Goal: Task Accomplishment & Management: Complete application form

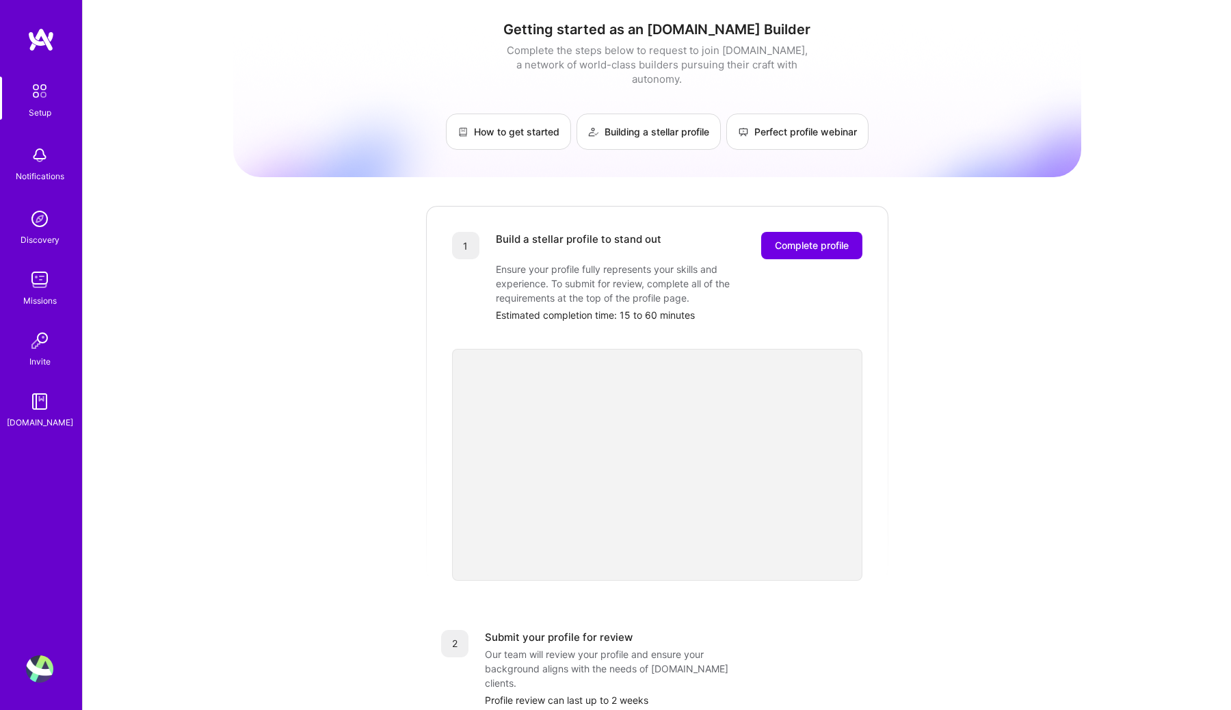
click at [42, 162] on img at bounding box center [39, 155] width 27 height 27
click at [46, 211] on img at bounding box center [39, 218] width 27 height 27
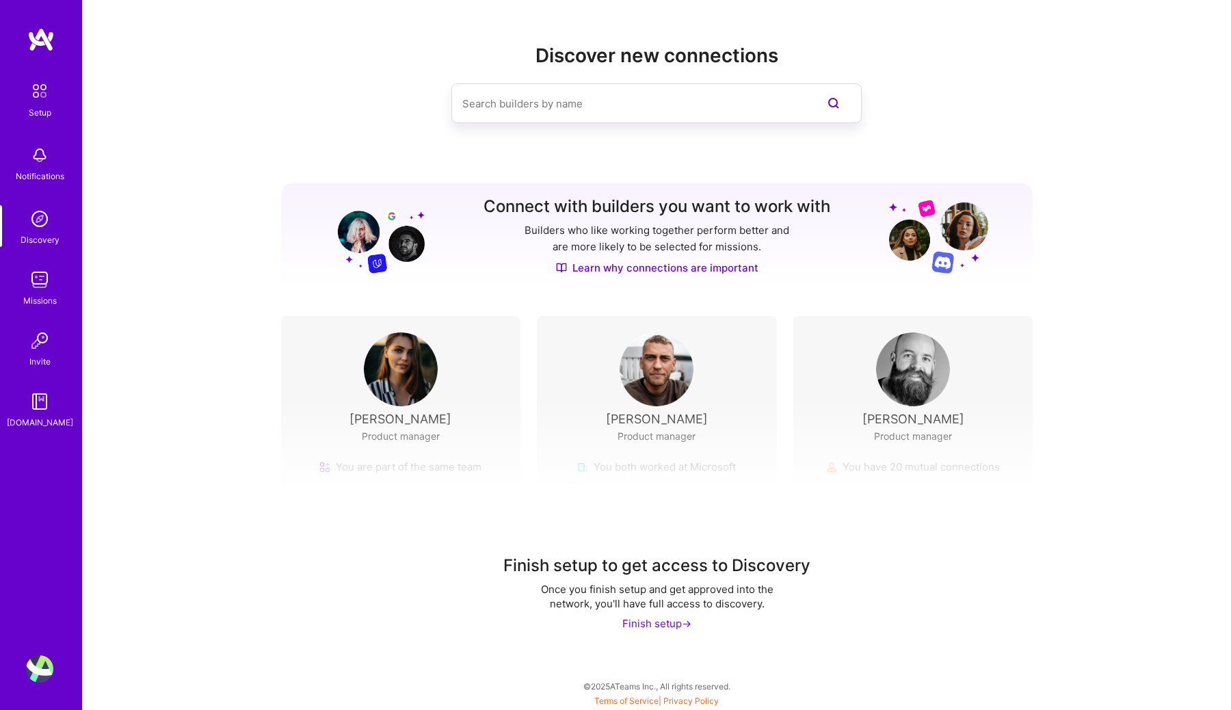
click at [46, 85] on img at bounding box center [39, 91] width 29 height 29
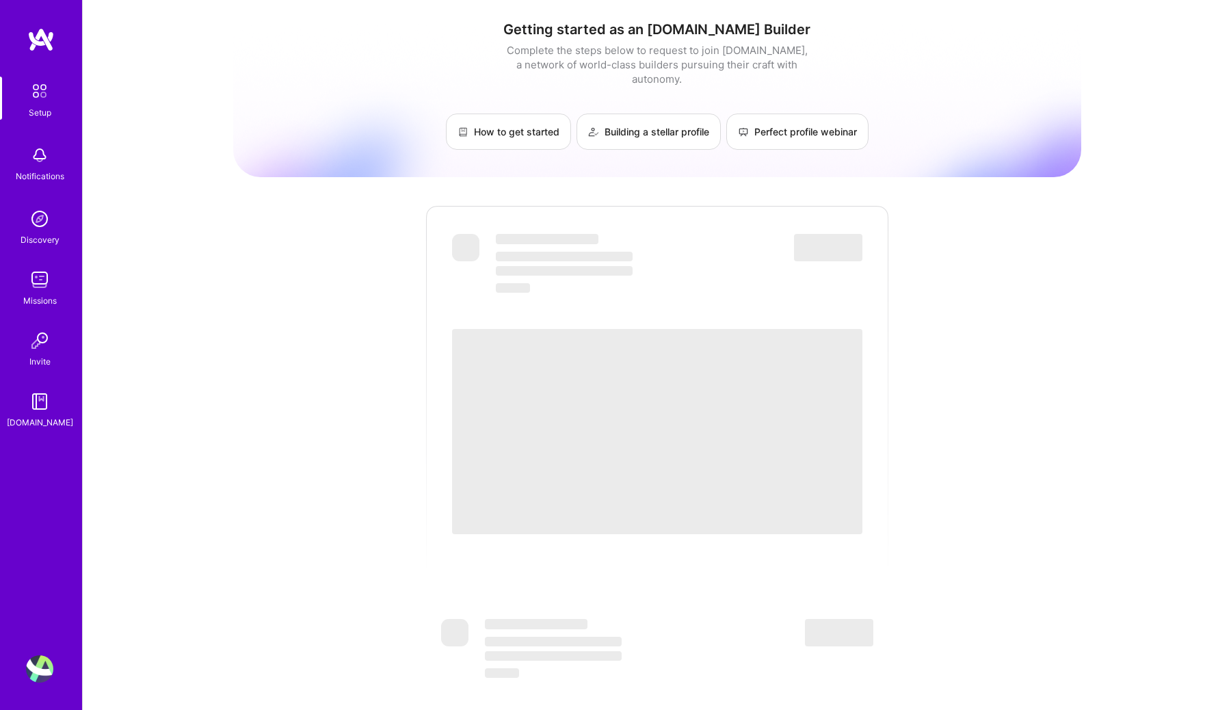
click at [57, 217] on link "Discovery" at bounding box center [39, 226] width 85 height 42
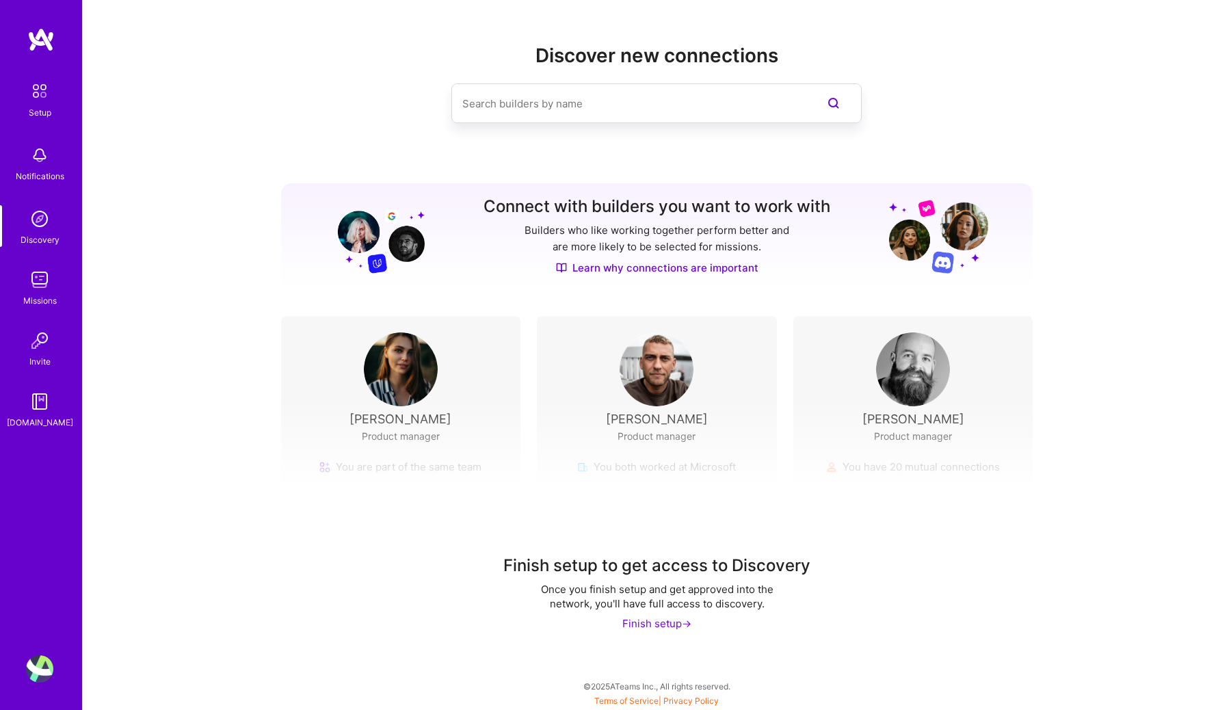
click at [46, 295] on div "Missions" at bounding box center [40, 300] width 34 height 14
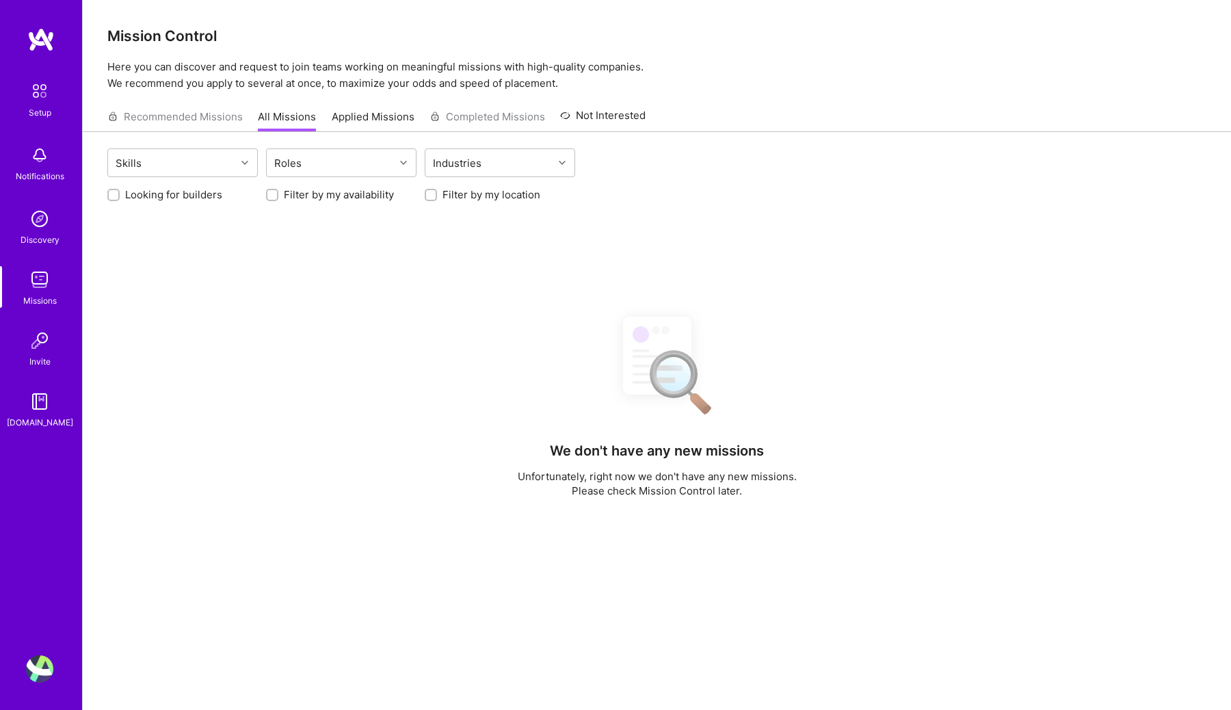
click at [51, 356] on link "Invite" at bounding box center [39, 348] width 85 height 42
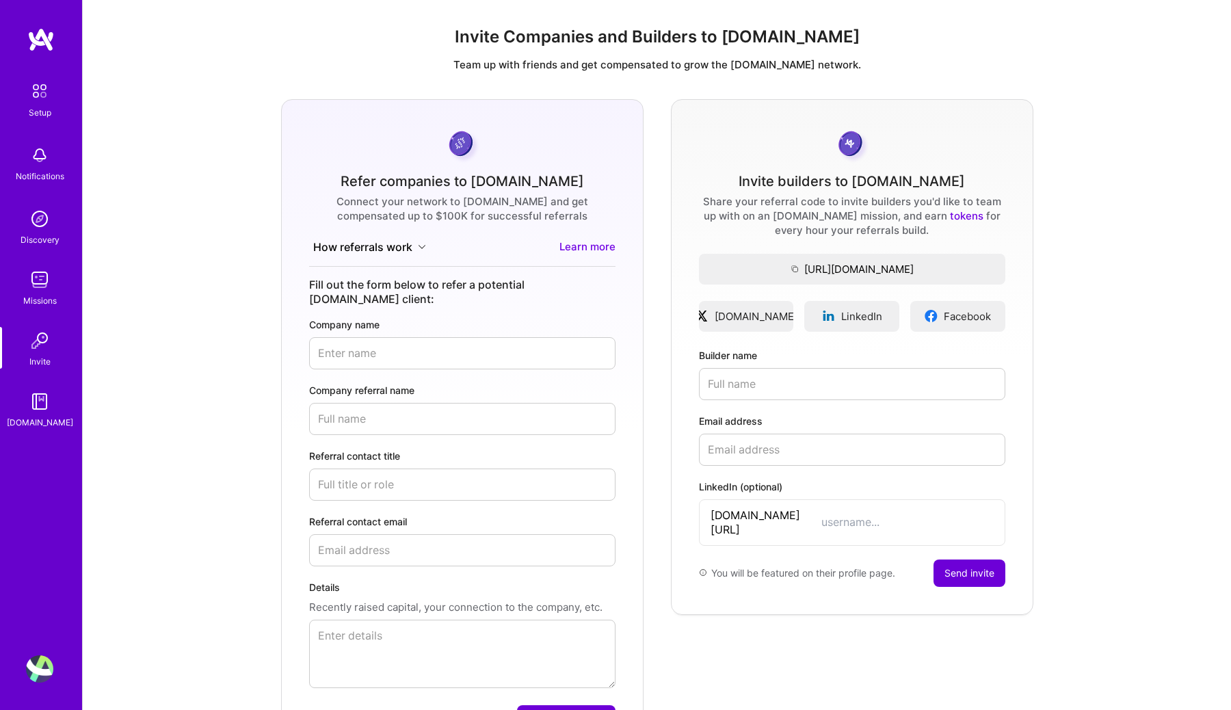
click at [51, 410] on img at bounding box center [39, 401] width 27 height 27
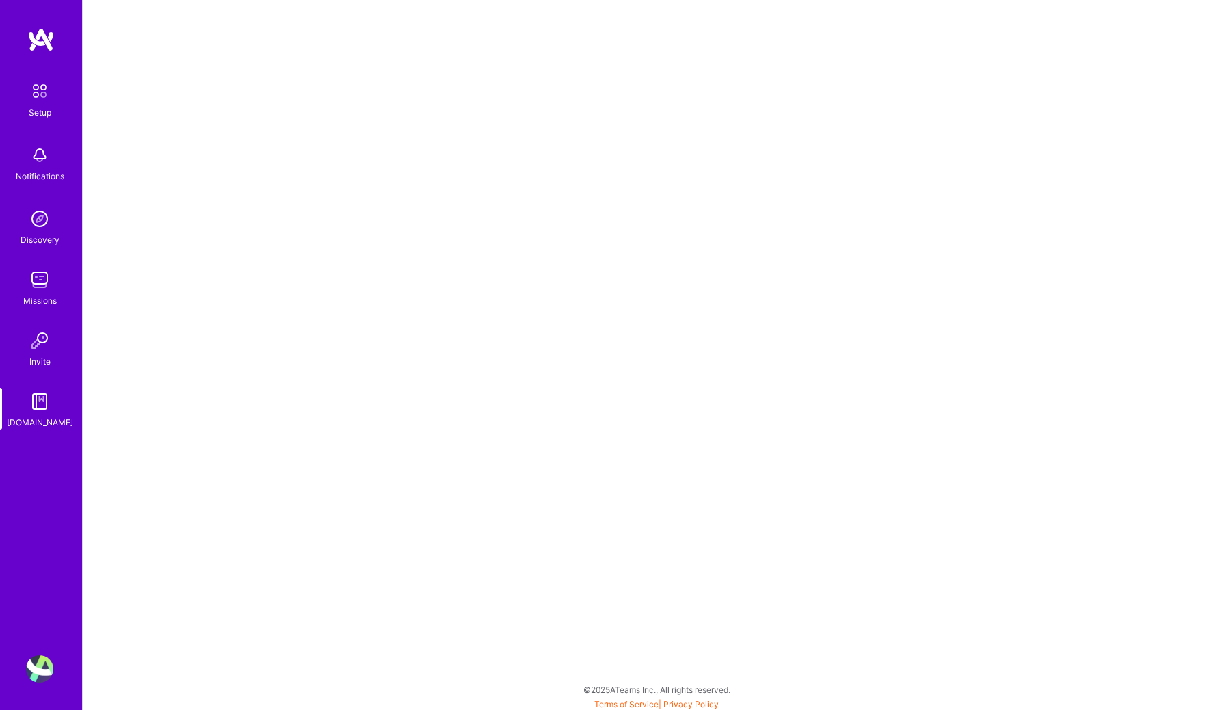
click at [32, 98] on img at bounding box center [39, 91] width 29 height 29
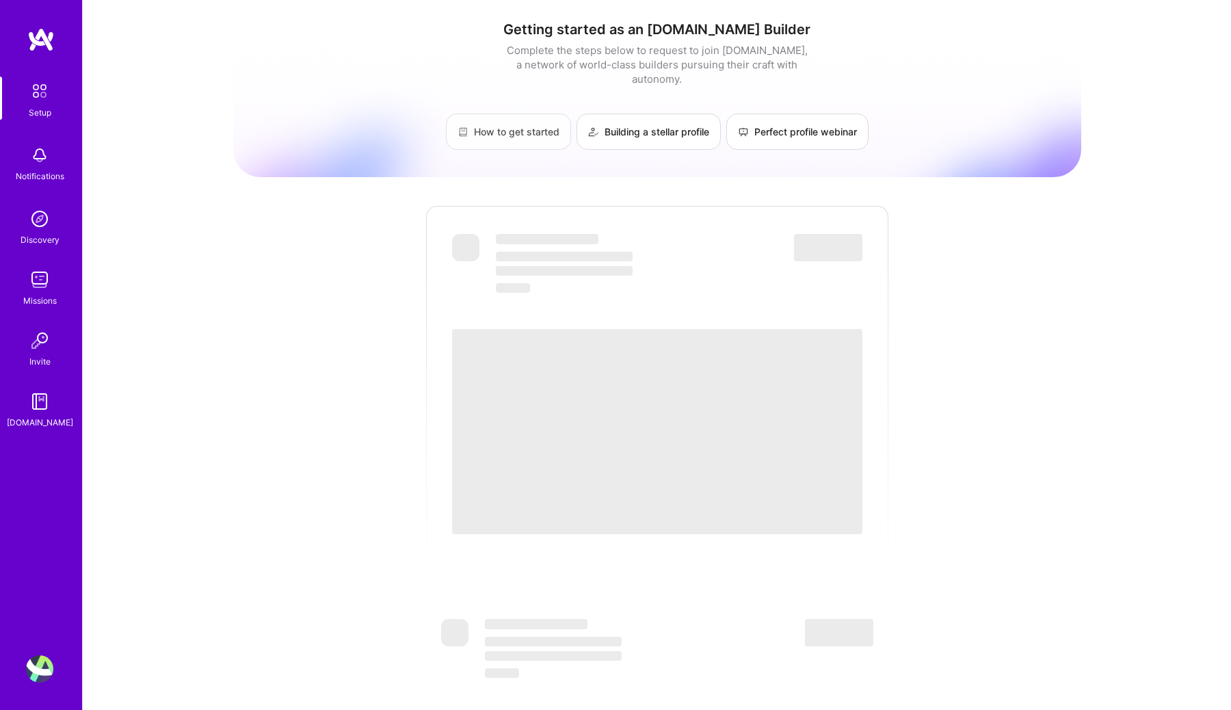
click at [494, 114] on link "How to get started" at bounding box center [508, 131] width 125 height 36
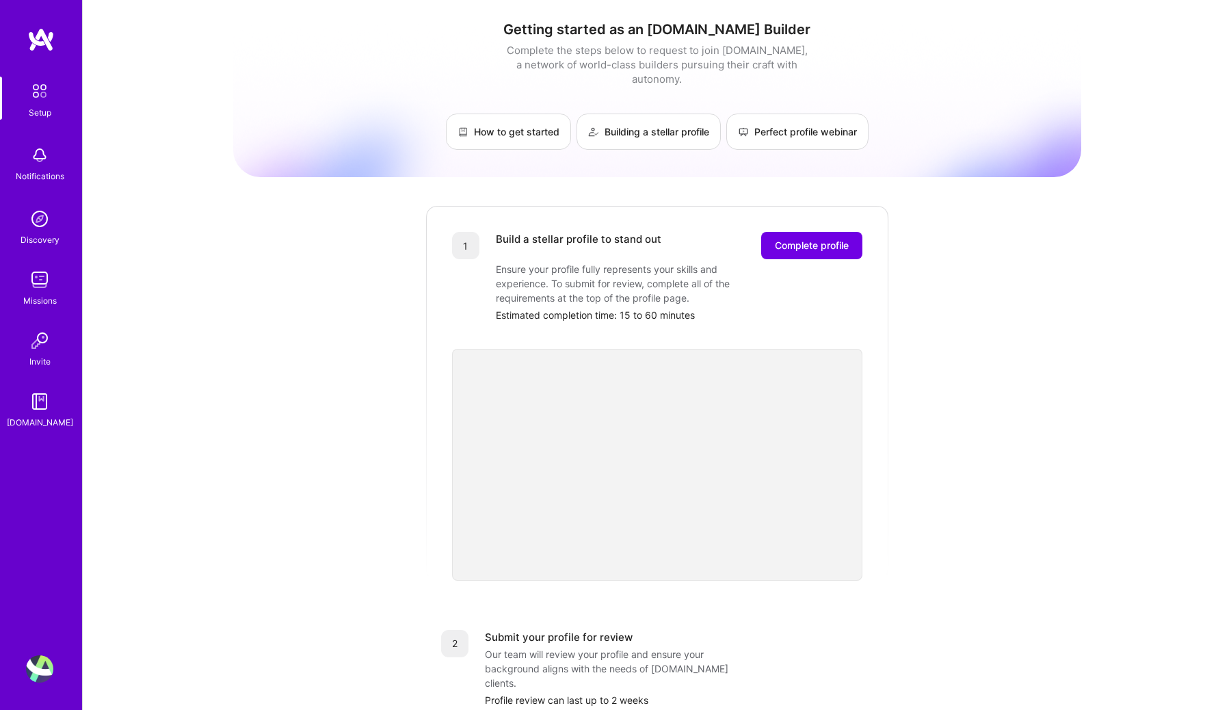
click at [38, 674] on img at bounding box center [39, 668] width 27 height 27
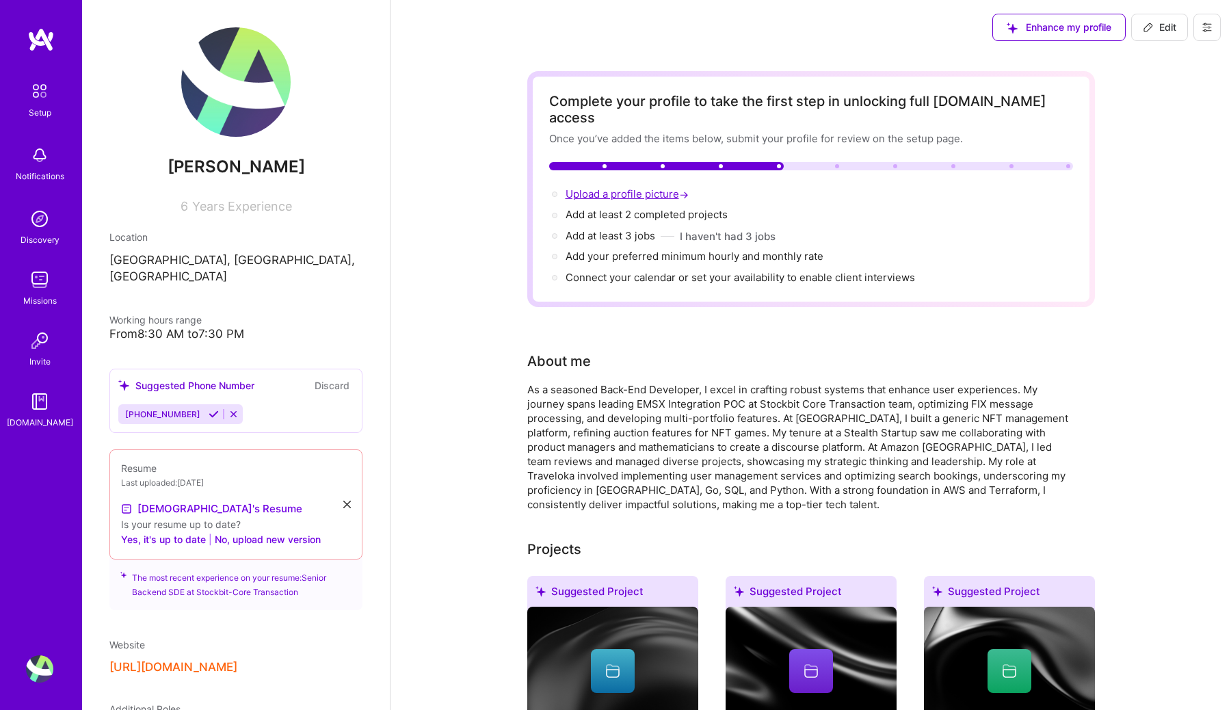
click at [625, 187] on span "Upload a profile picture →" at bounding box center [628, 193] width 126 height 13
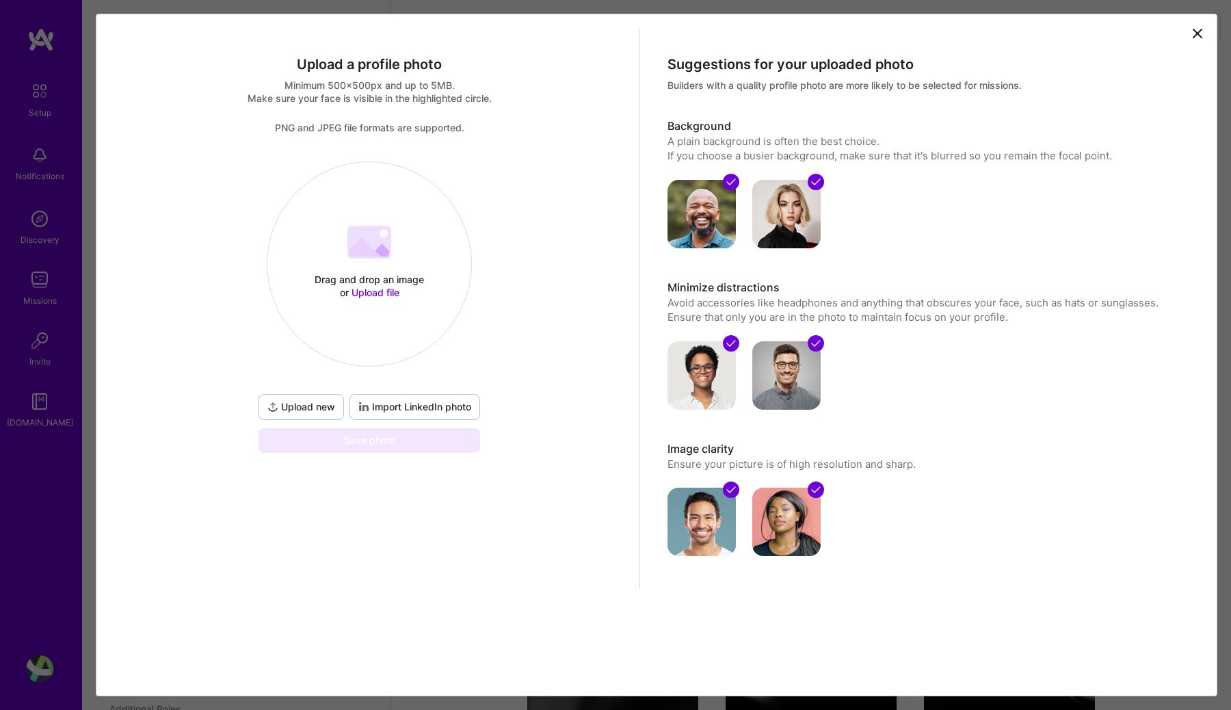
click at [381, 293] on span "Upload file" at bounding box center [375, 292] width 48 height 12
click at [383, 293] on span "Upload file" at bounding box center [375, 292] width 48 height 12
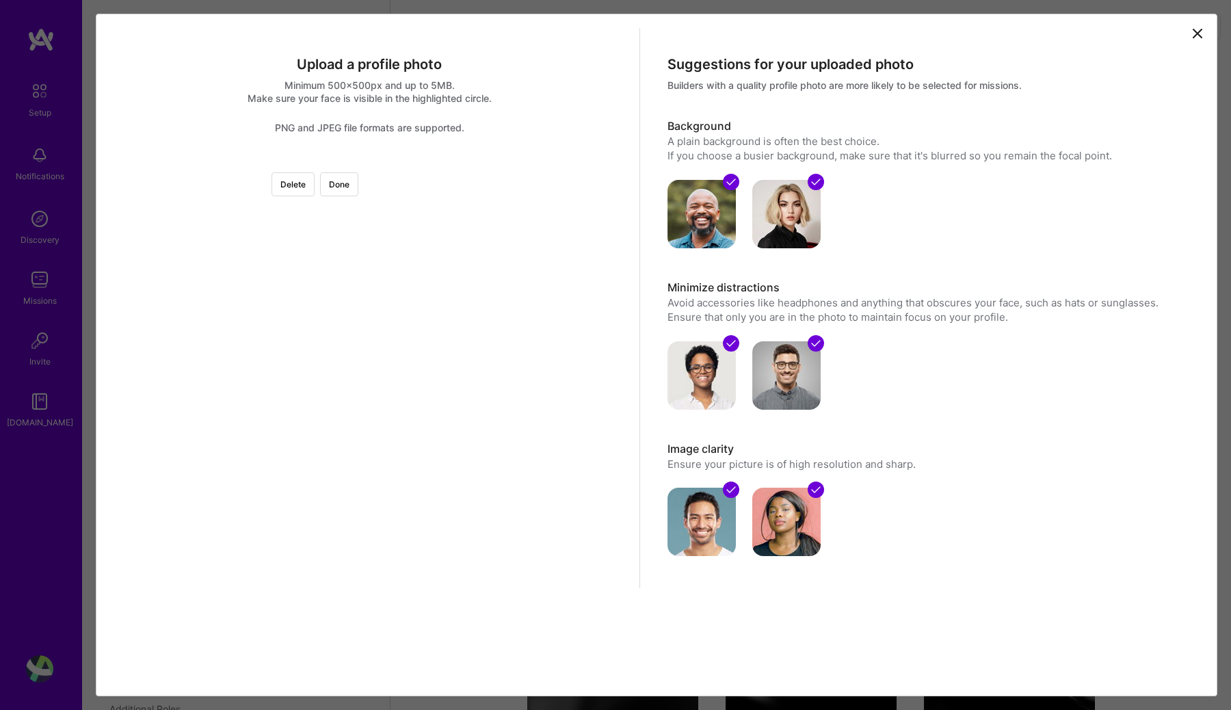
click at [388, 258] on div at bounding box center [484, 276] width 231 height 231
click at [369, 161] on img at bounding box center [369, 161] width 0 height 0
click at [369, 161] on div at bounding box center [369, 161] width 0 height 0
click at [416, 287] on div at bounding box center [490, 318] width 148 height 148
click at [358, 190] on button "Done" at bounding box center [339, 184] width 38 height 24
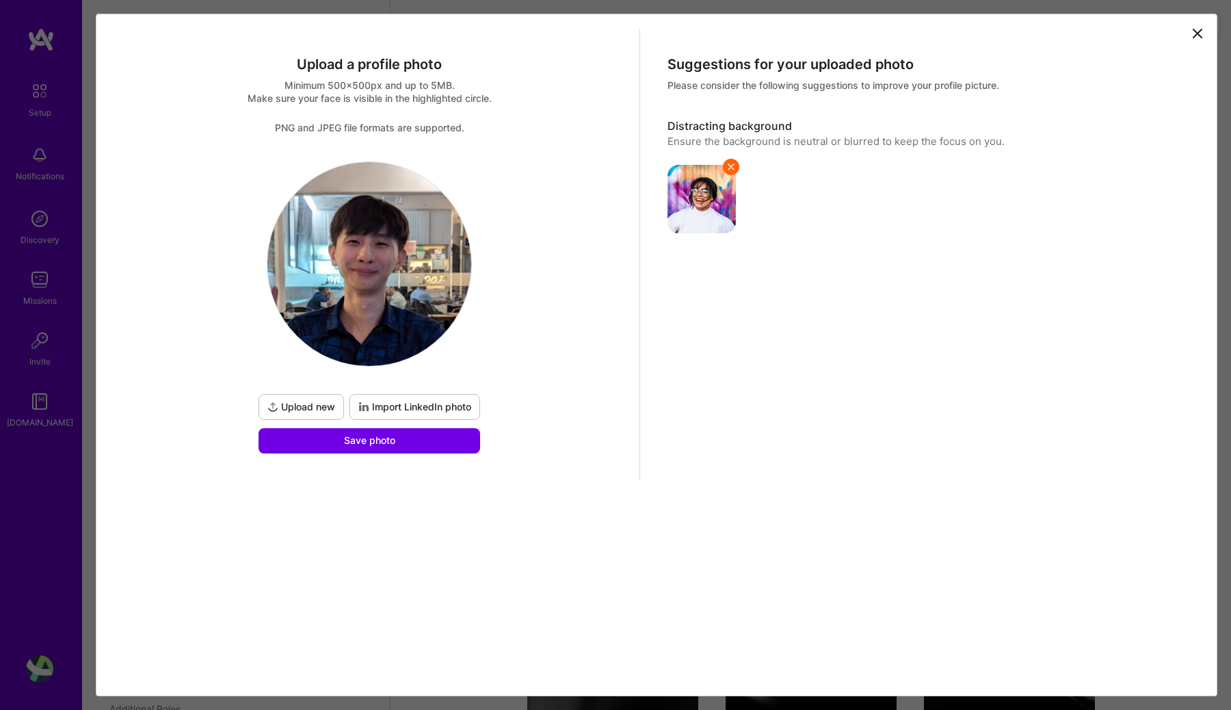
click at [691, 198] on img at bounding box center [701, 199] width 68 height 68
click at [309, 411] on span "Upload new" at bounding box center [301, 407] width 68 height 14
click at [296, 401] on span "Upload new" at bounding box center [301, 407] width 68 height 14
click at [42, 94] on div "Upload a profile photo Minimum 500x500px and up to 5MB. Make sure your face is …" at bounding box center [615, 355] width 1231 height 710
click at [1202, 34] on icon at bounding box center [1197, 33] width 16 height 16
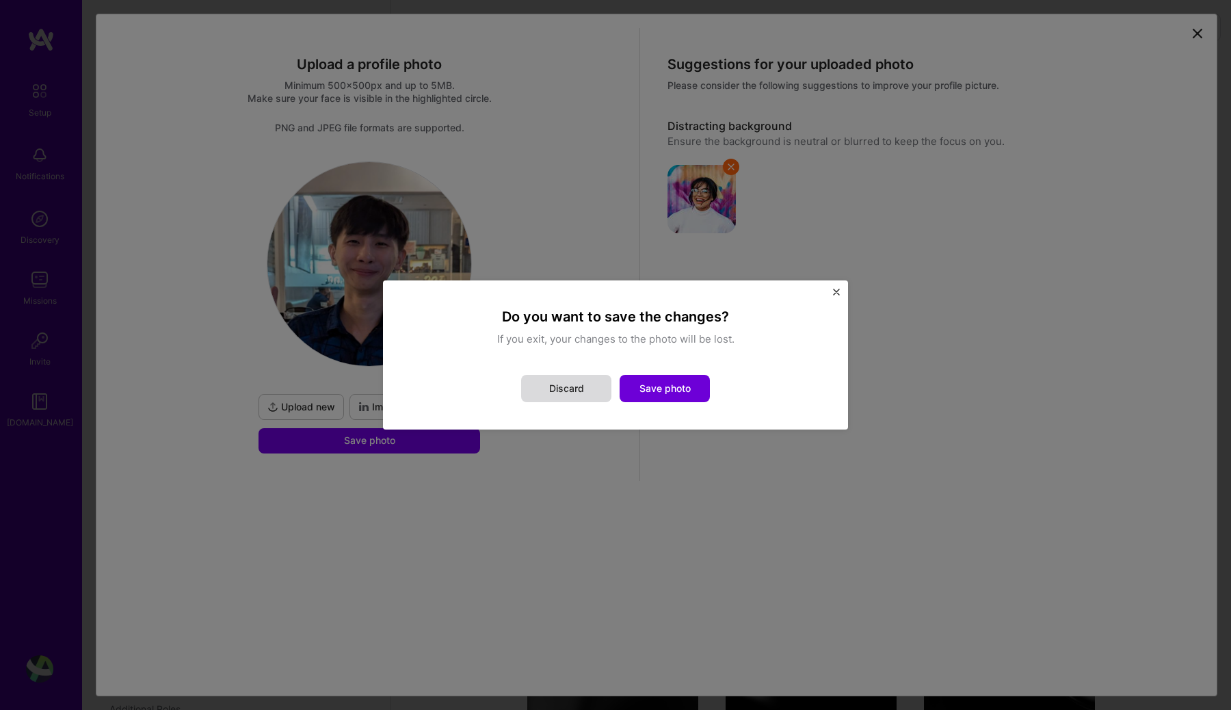
click at [581, 389] on button "Discard" at bounding box center [566, 388] width 90 height 27
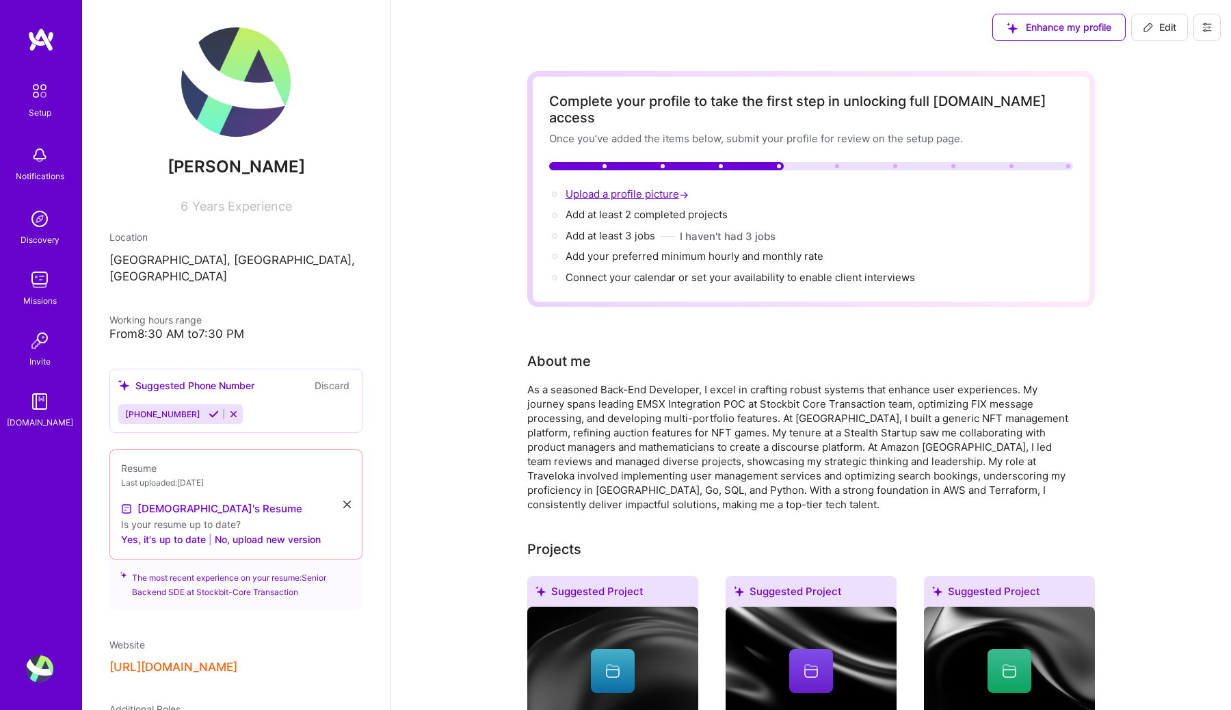
click at [674, 187] on span "Upload a profile picture →" at bounding box center [628, 193] width 126 height 13
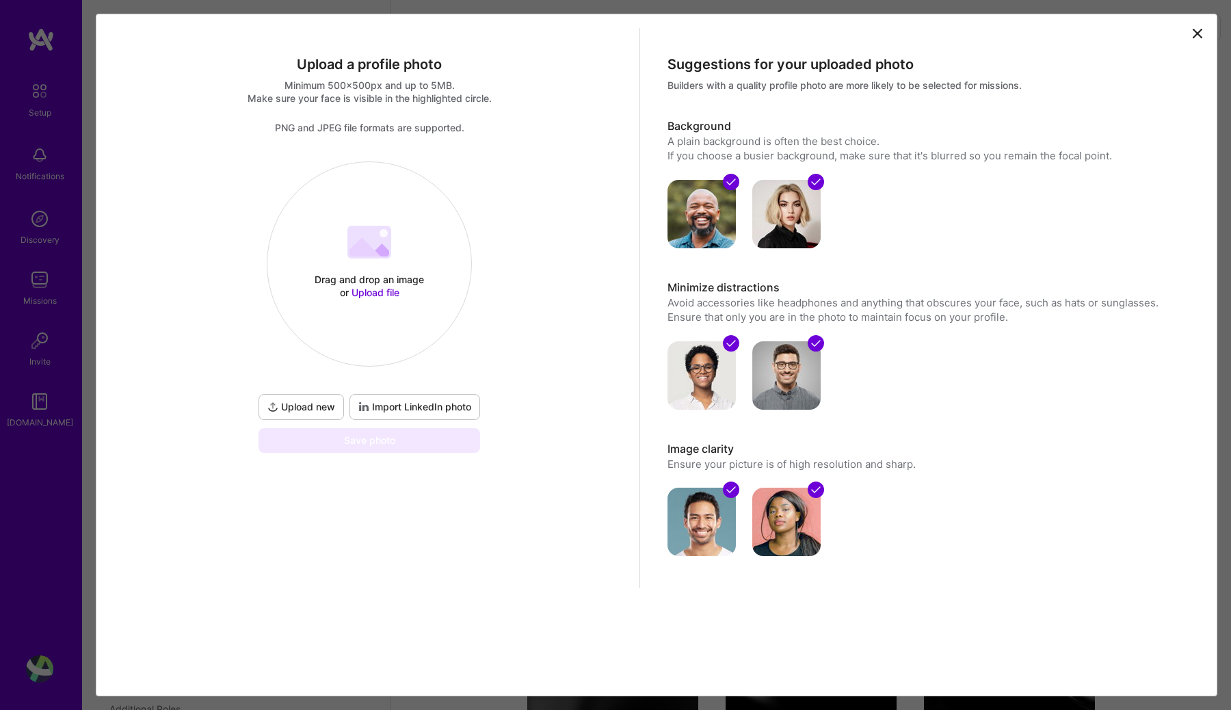
click at [374, 287] on span "Upload file" at bounding box center [375, 292] width 48 height 12
click at [373, 291] on span "Upload file" at bounding box center [375, 292] width 48 height 12
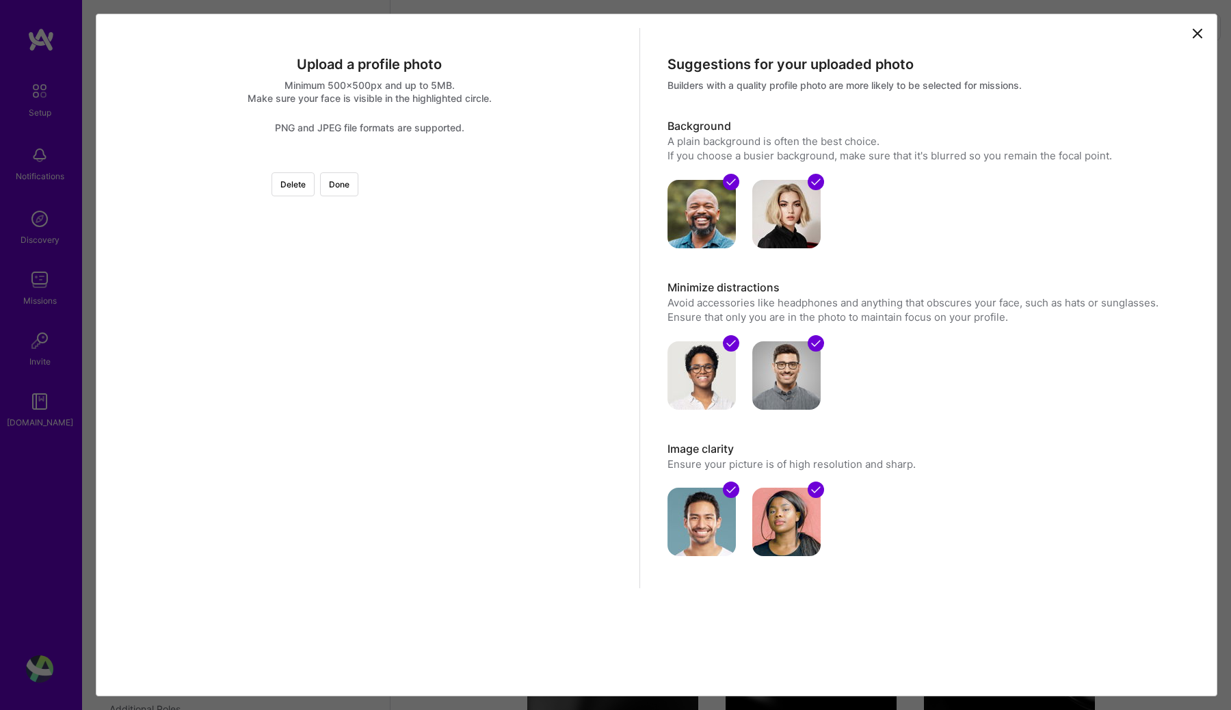
click at [439, 347] on div at bounding box center [536, 358] width 334 height 334
click at [358, 194] on button "Done" at bounding box center [339, 184] width 38 height 24
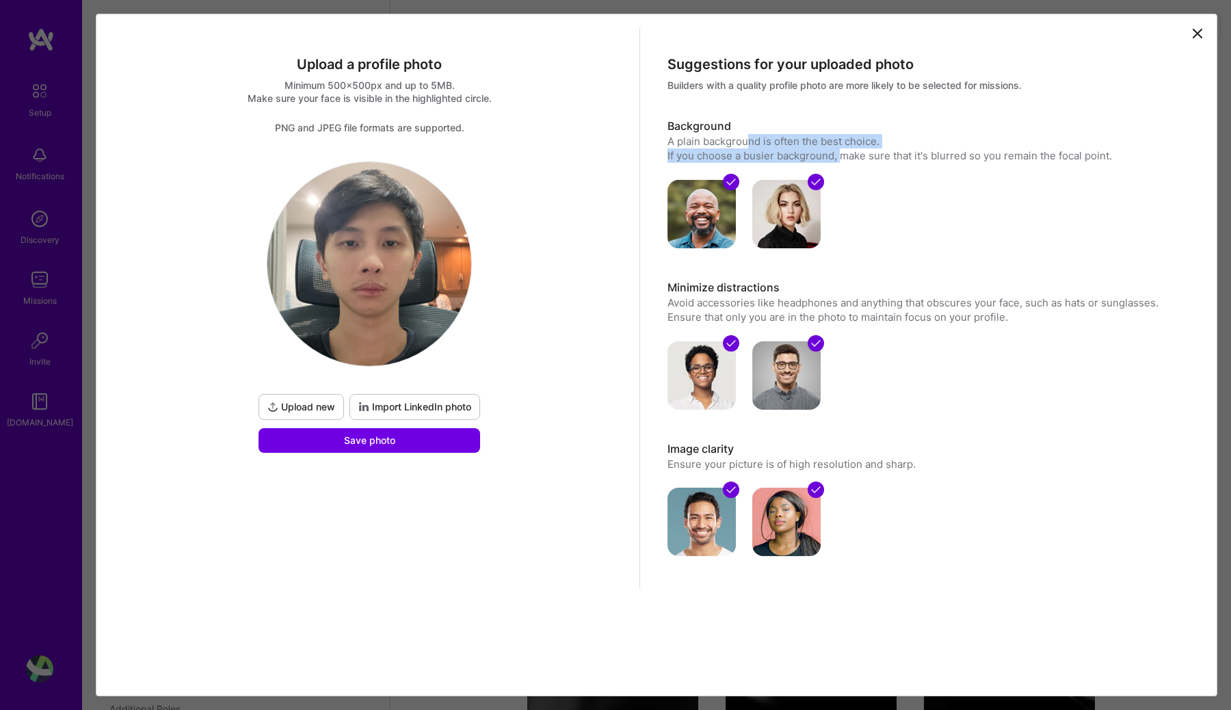
drag, startPoint x: 746, startPoint y: 139, endPoint x: 841, endPoint y: 156, distance: 96.4
click at [841, 156] on p "A plain background is often the best choice. If you choose a busier background,…" at bounding box center [926, 148] width 519 height 29
click at [310, 404] on span "Upload new" at bounding box center [301, 407] width 68 height 14
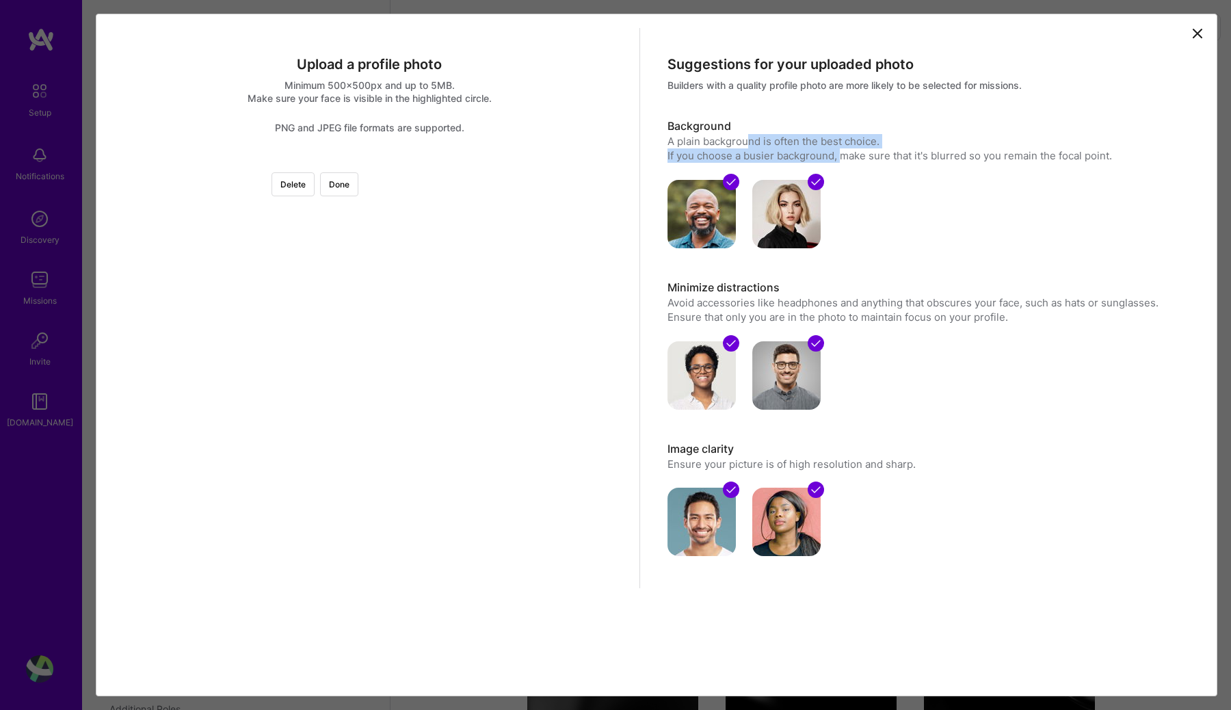
click at [407, 308] on div at bounding box center [533, 352] width 329 height 329
click at [358, 183] on button "Done" at bounding box center [339, 184] width 38 height 24
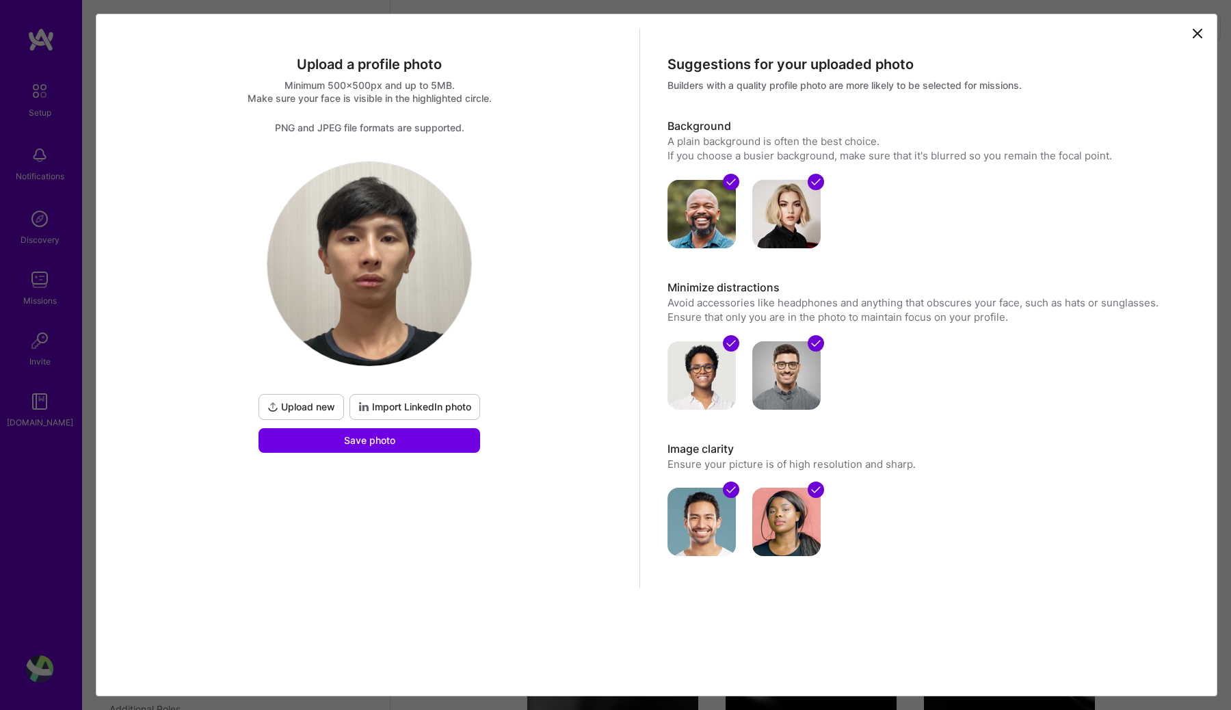
click at [726, 183] on icon at bounding box center [730, 181] width 11 height 11
click at [777, 196] on img at bounding box center [786, 214] width 68 height 68
click at [384, 437] on span "Save photo" at bounding box center [369, 440] width 51 height 14
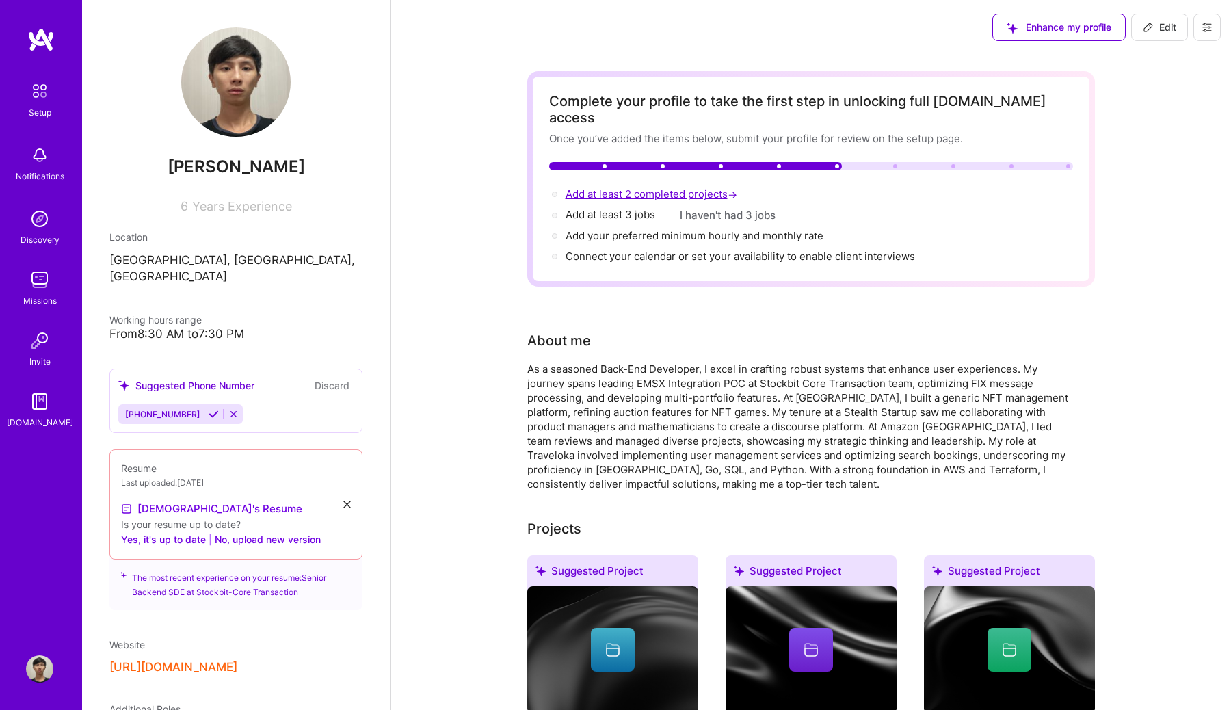
click at [688, 187] on span "Add at least 2 completed projects →" at bounding box center [652, 193] width 174 height 13
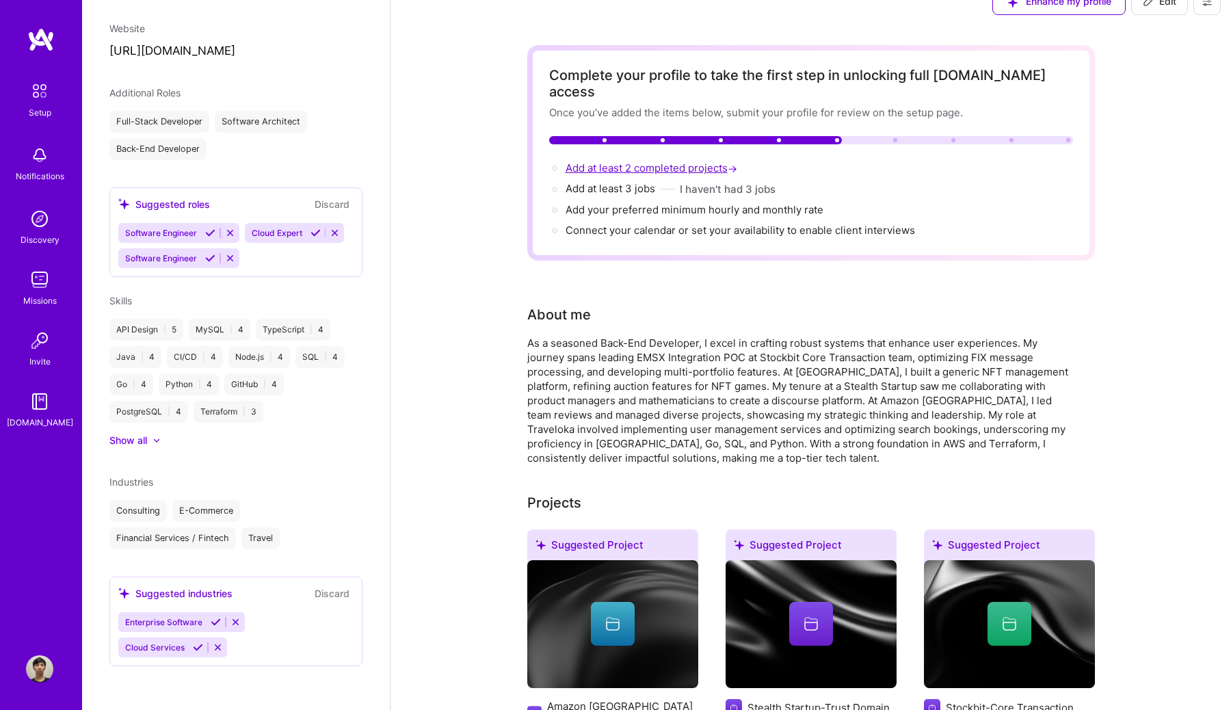
select select "US"
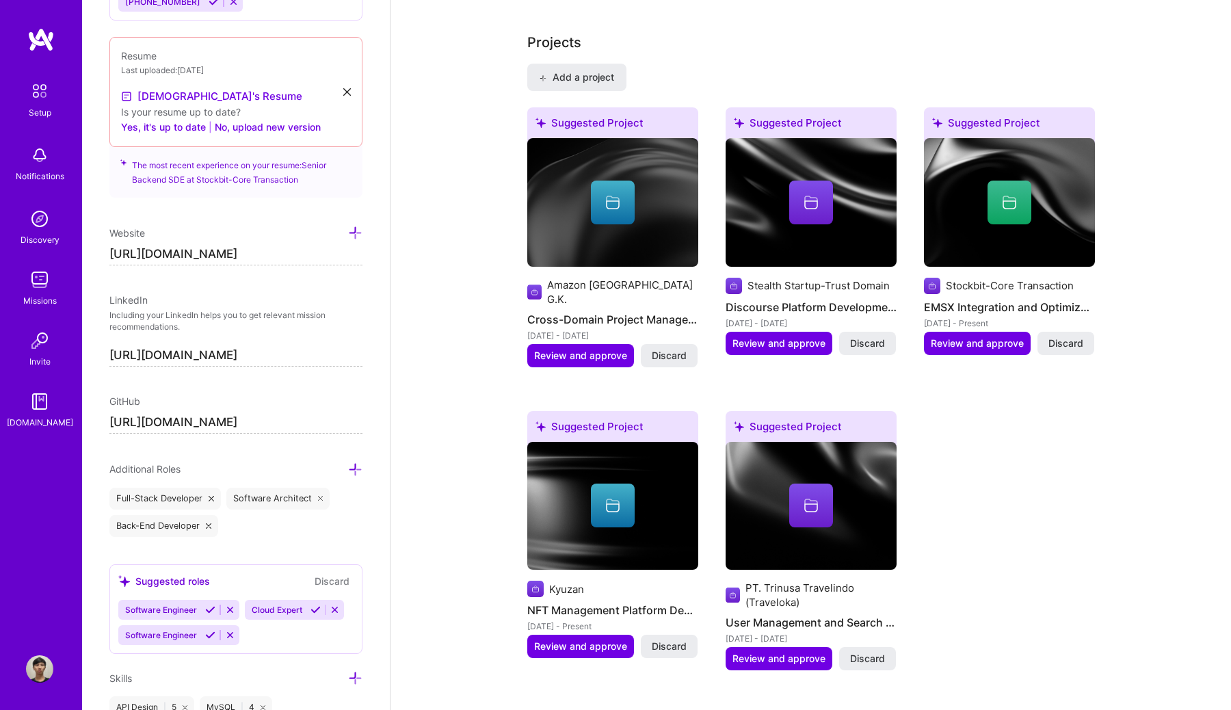
scroll to position [1147, 0]
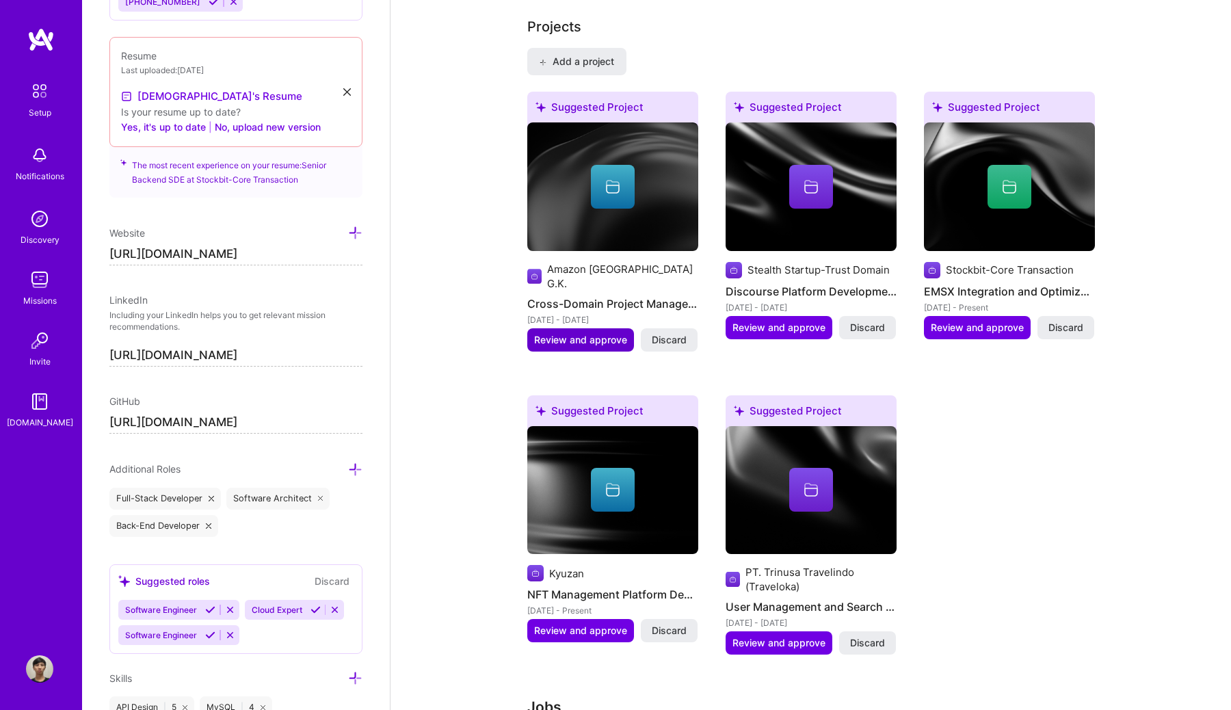
click at [603, 333] on span "Review and approve" at bounding box center [580, 340] width 93 height 14
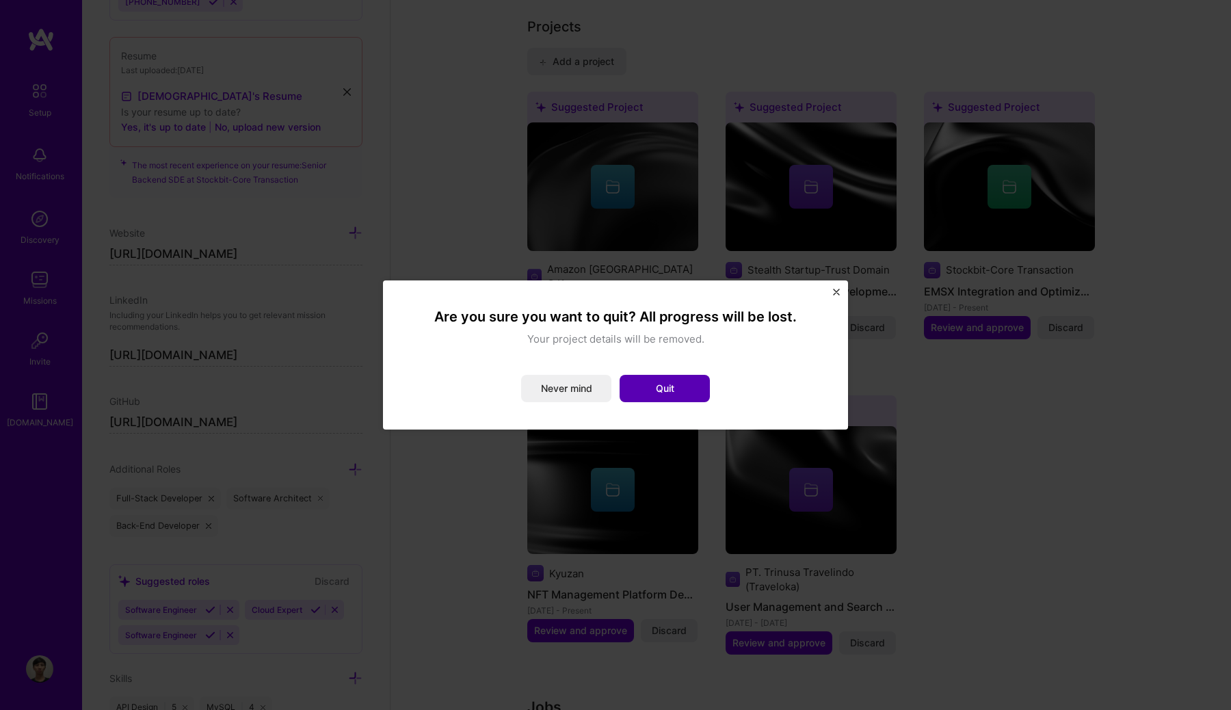
click at [648, 386] on button "Quit" at bounding box center [664, 388] width 90 height 27
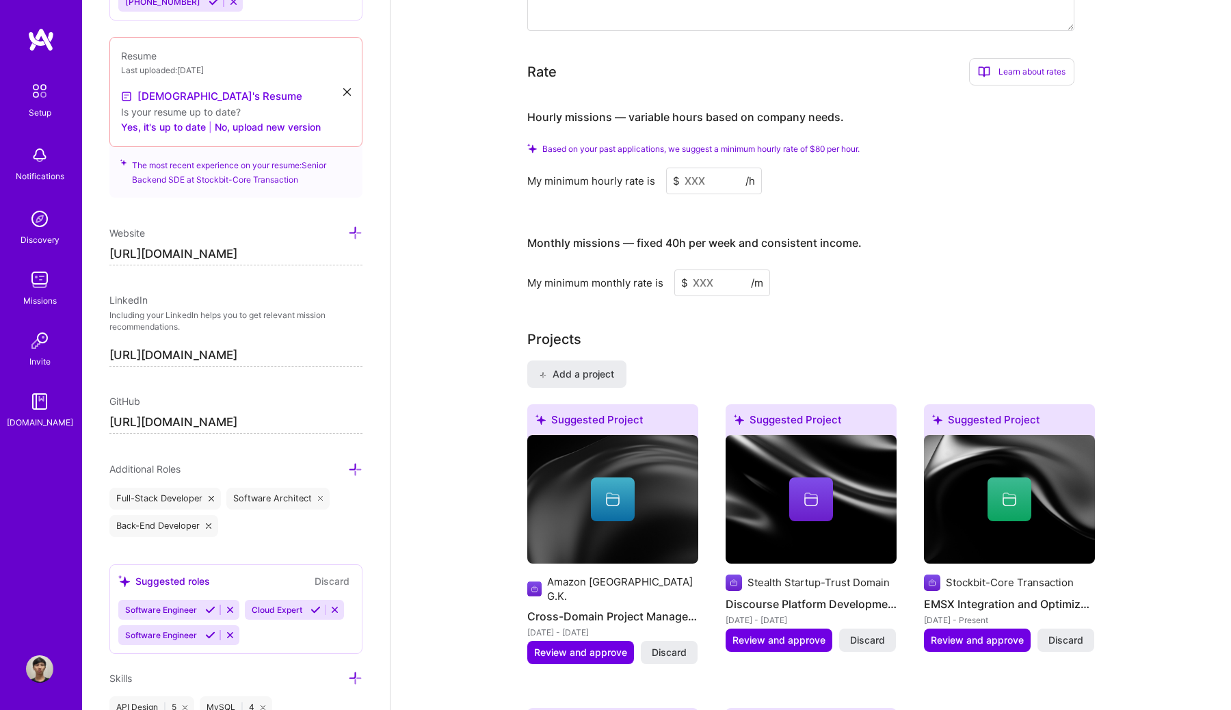
scroll to position [818, 0]
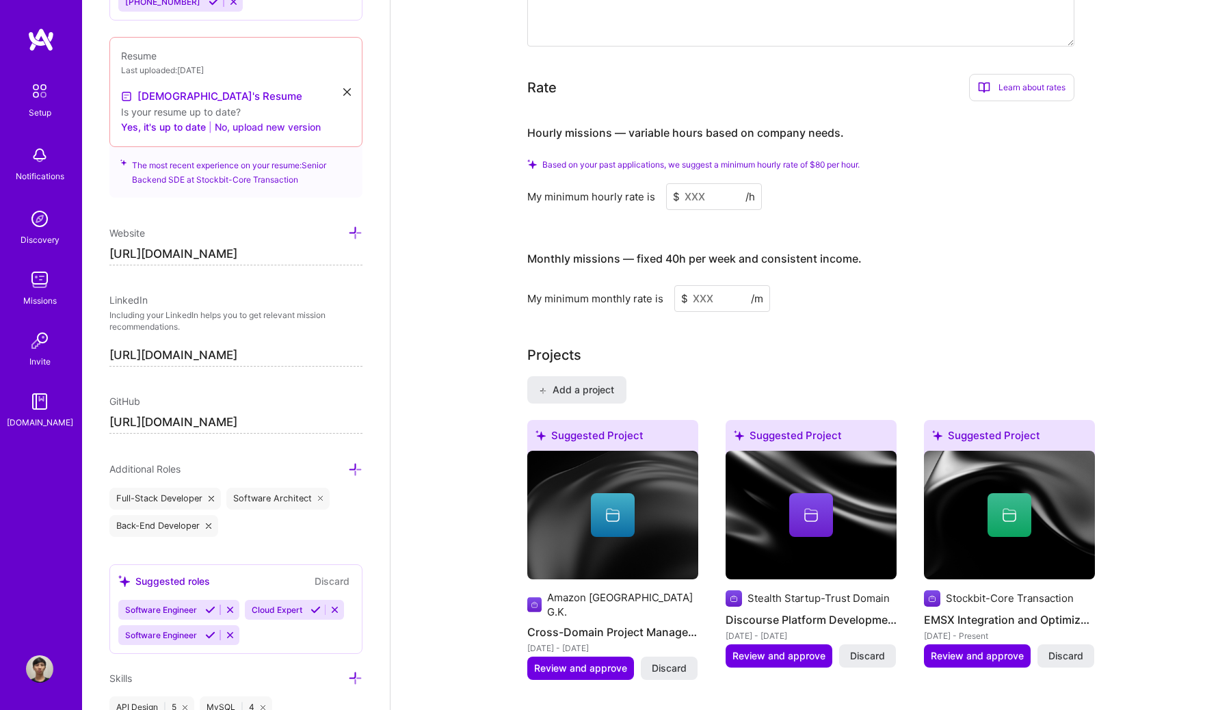
click at [248, 126] on button "No, upload new version" at bounding box center [268, 127] width 106 height 16
click at [250, 124] on button "No, upload new version" at bounding box center [268, 127] width 106 height 16
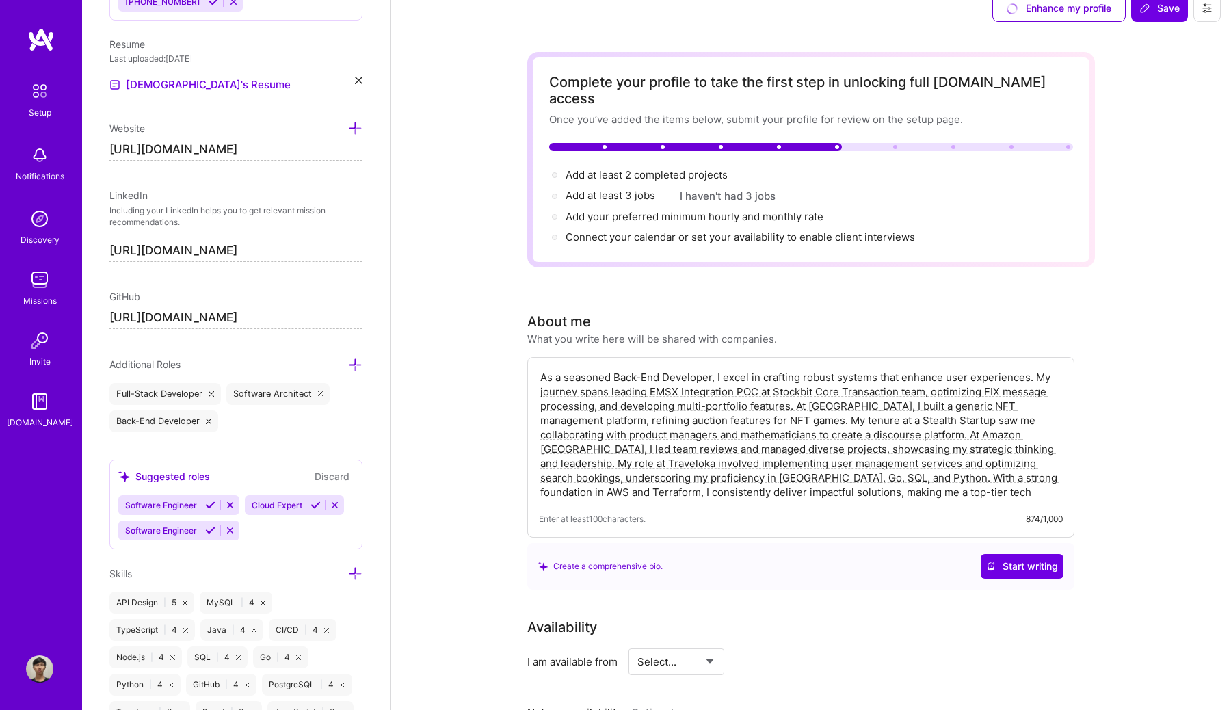
scroll to position [0, 0]
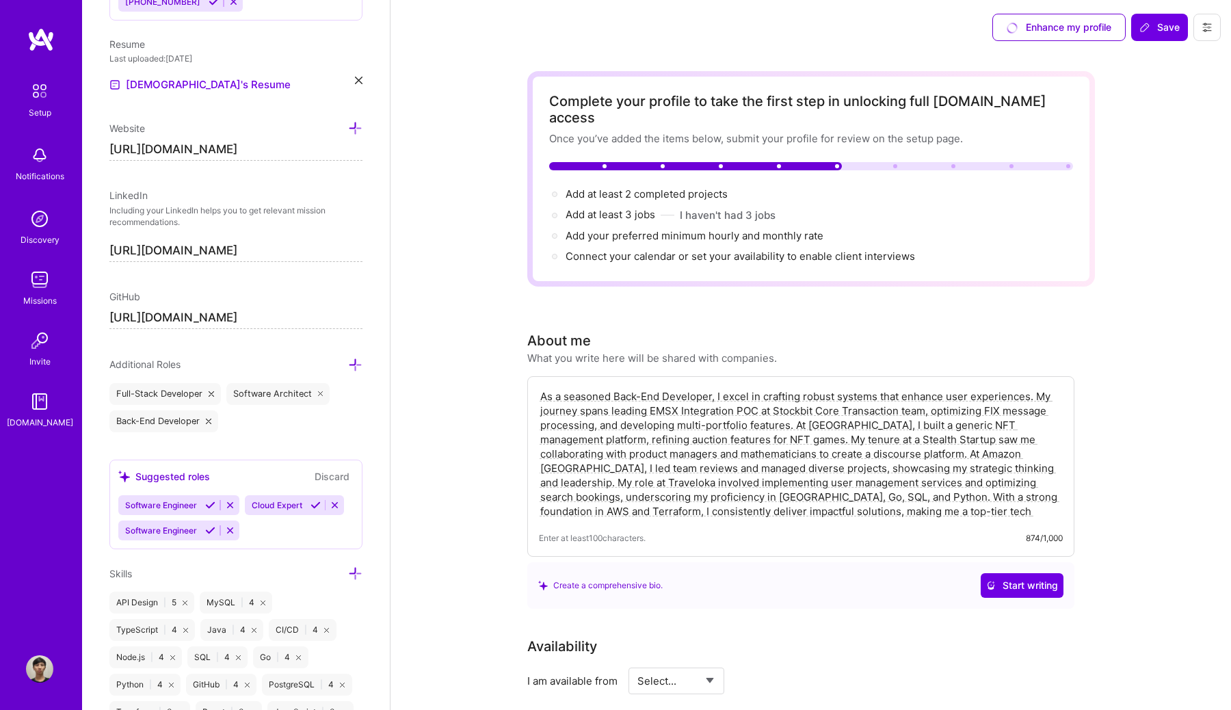
drag, startPoint x: 791, startPoint y: 496, endPoint x: 544, endPoint y: 364, distance: 280.2
click at [544, 376] on div "As a seasoned Back-End Developer, I excel in crafting robust systems that enhan…" at bounding box center [800, 466] width 547 height 180
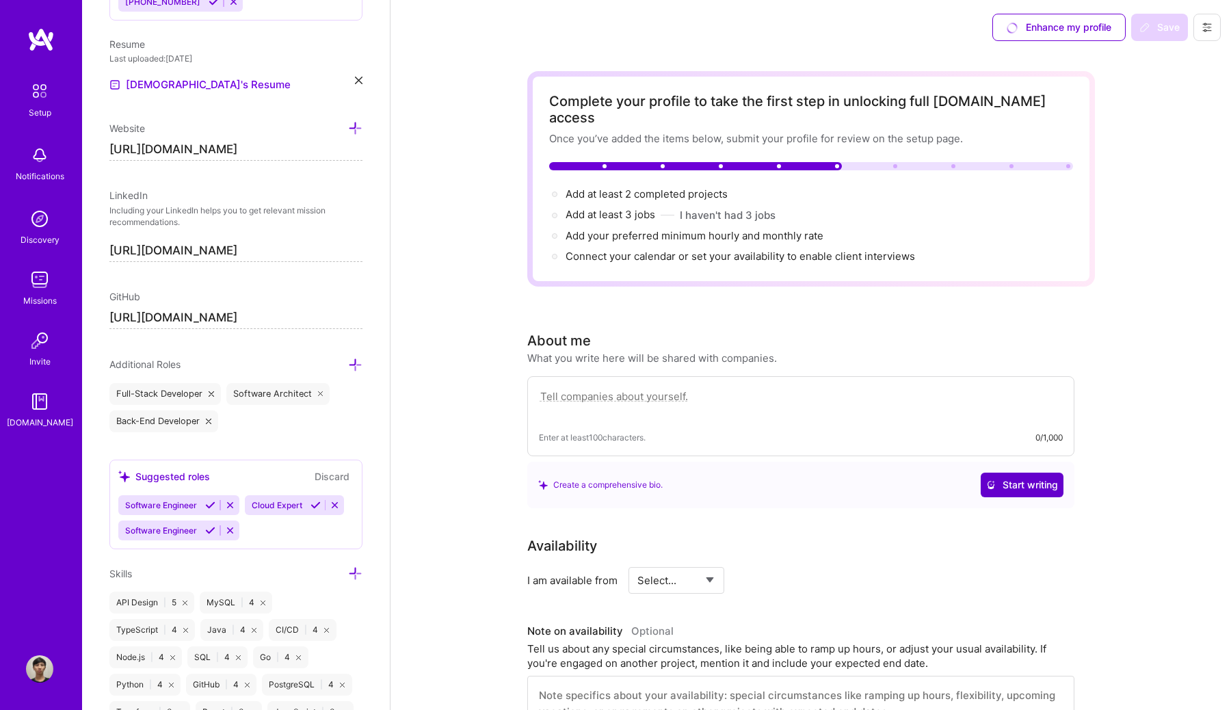
click at [1012, 478] on span "Start writing" at bounding box center [1022, 485] width 72 height 14
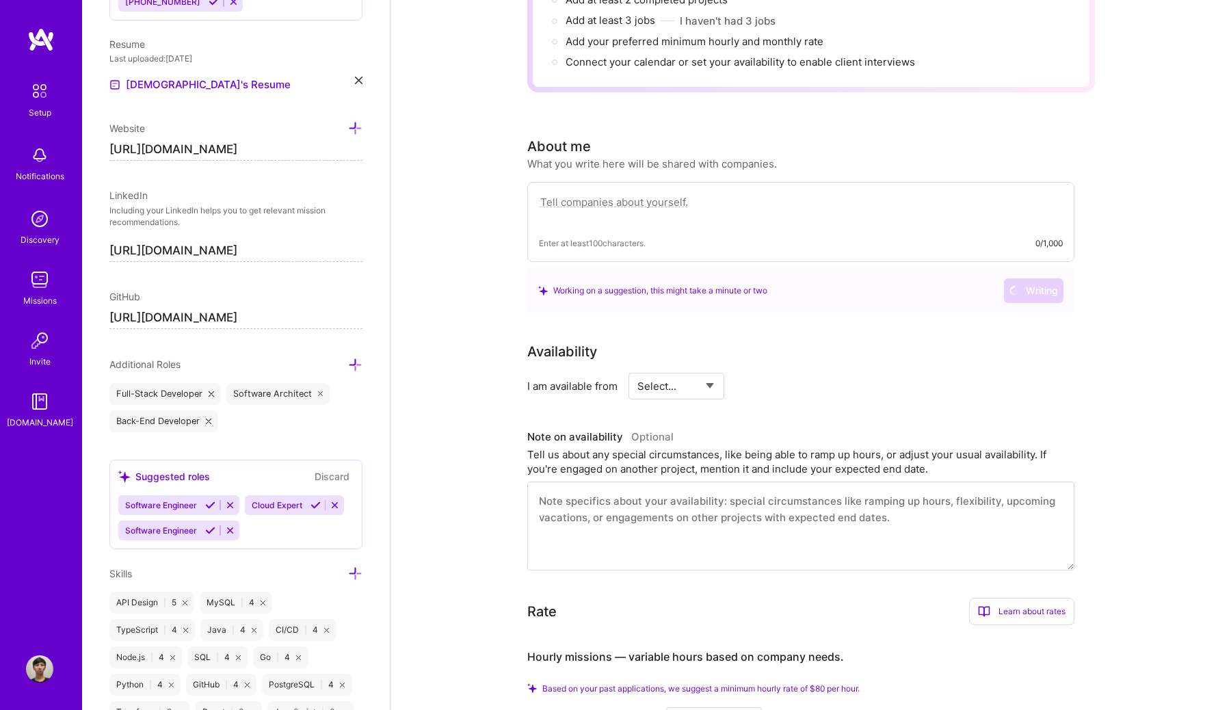
scroll to position [202, 0]
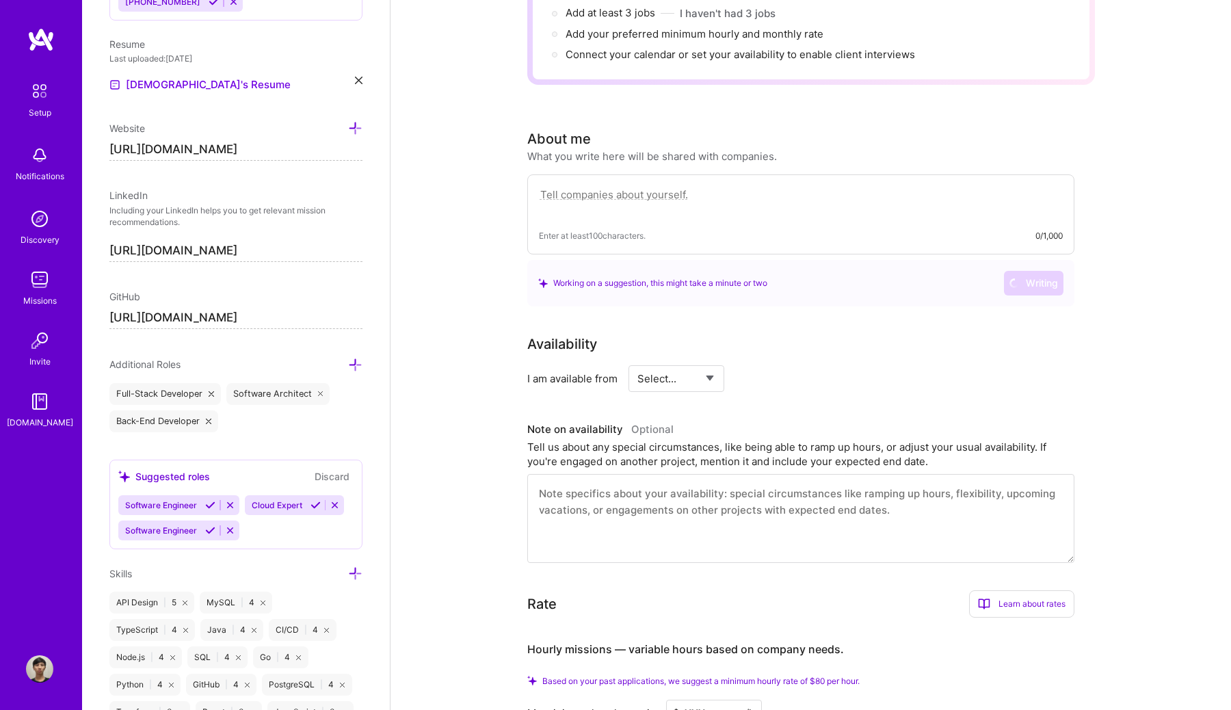
click at [672, 363] on select "Select... Right Now Future Date Not Available" at bounding box center [676, 378] width 79 height 35
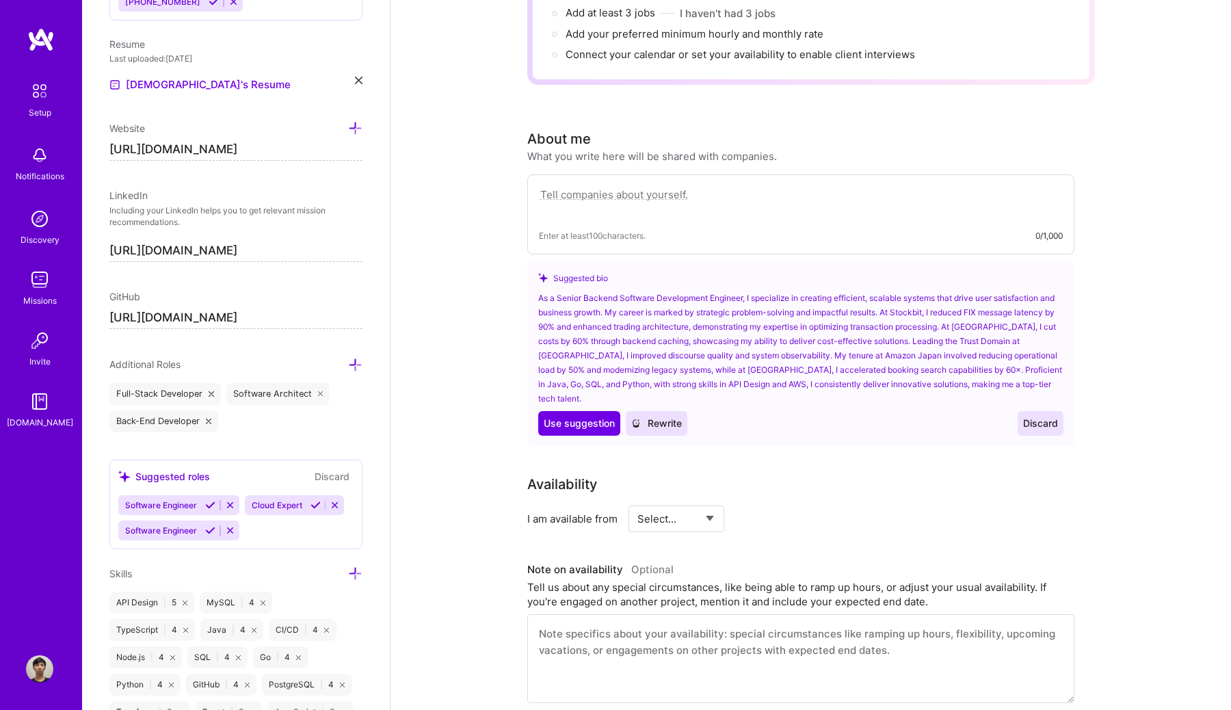
select select "Future Date"
click at [799, 505] on input "[DATE]" at bounding box center [794, 518] width 68 height 27
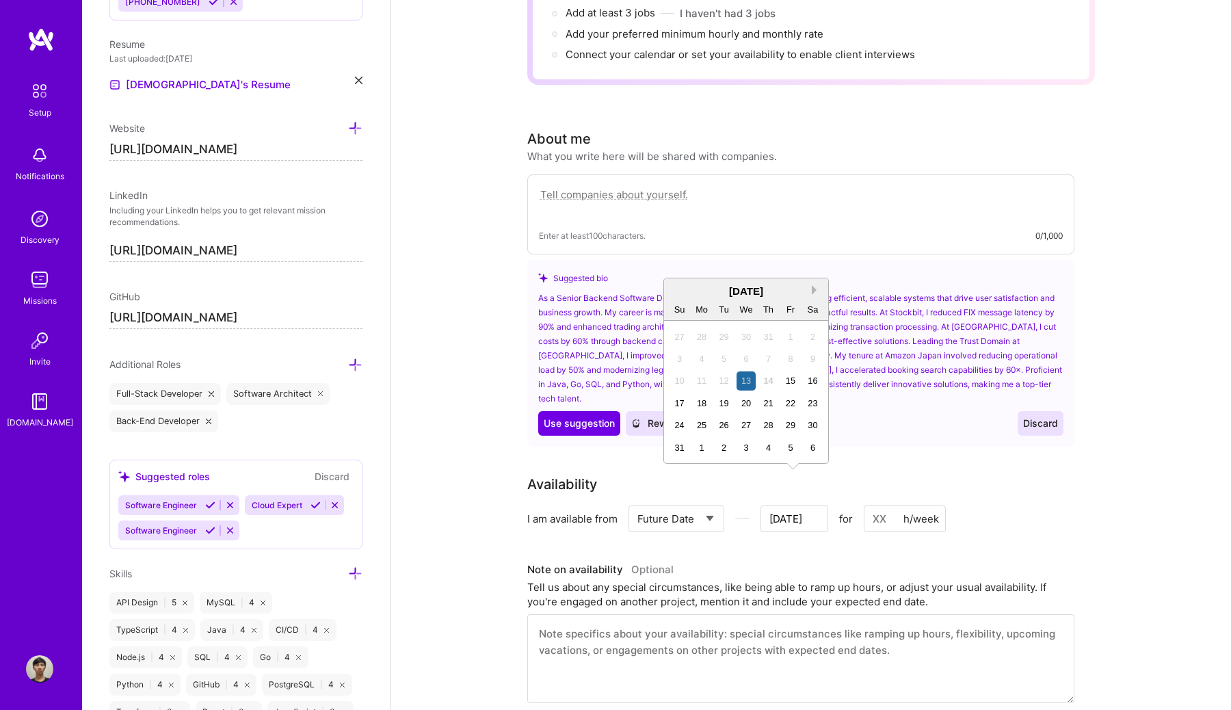
click at [816, 287] on button "Next Month" at bounding box center [817, 290] width 10 height 10
click at [816, 286] on button "Next Month" at bounding box center [817, 290] width 10 height 10
click at [675, 293] on button "Previous Month" at bounding box center [676, 290] width 10 height 10
click at [816, 286] on button "Next Month" at bounding box center [817, 290] width 10 height 10
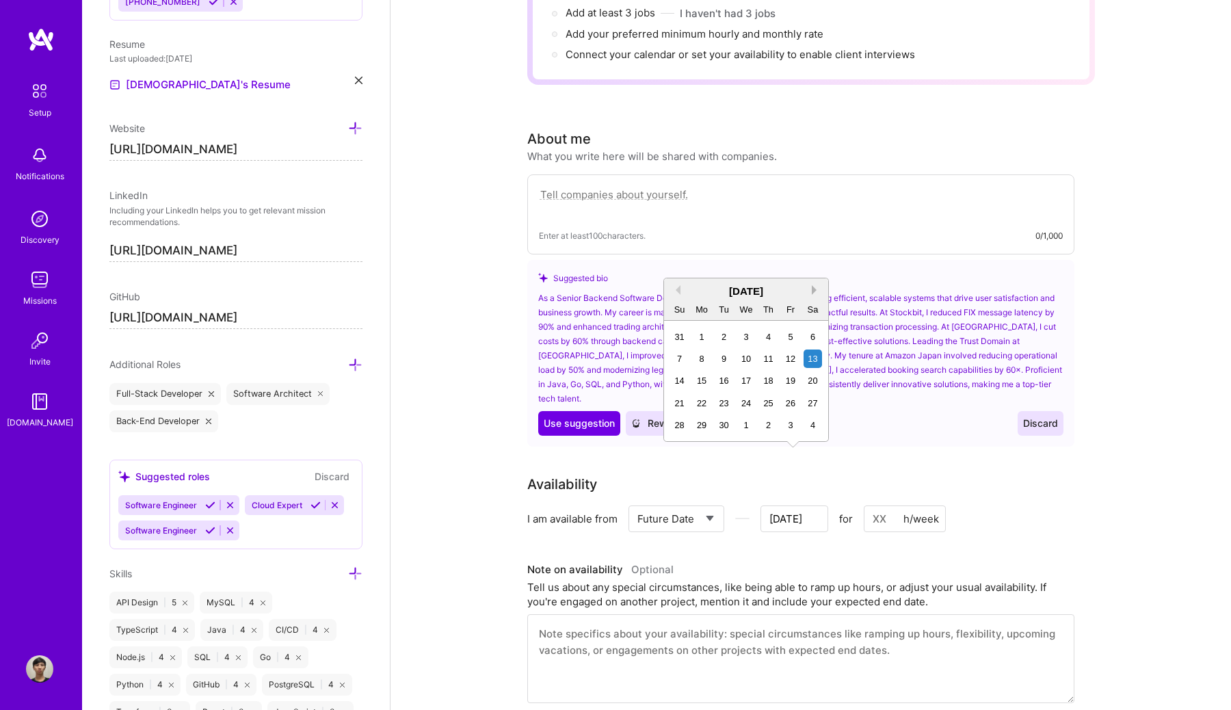
click at [816, 291] on button "Next Month" at bounding box center [817, 290] width 10 height 10
click at [699, 402] on div "20" at bounding box center [702, 403] width 18 height 18
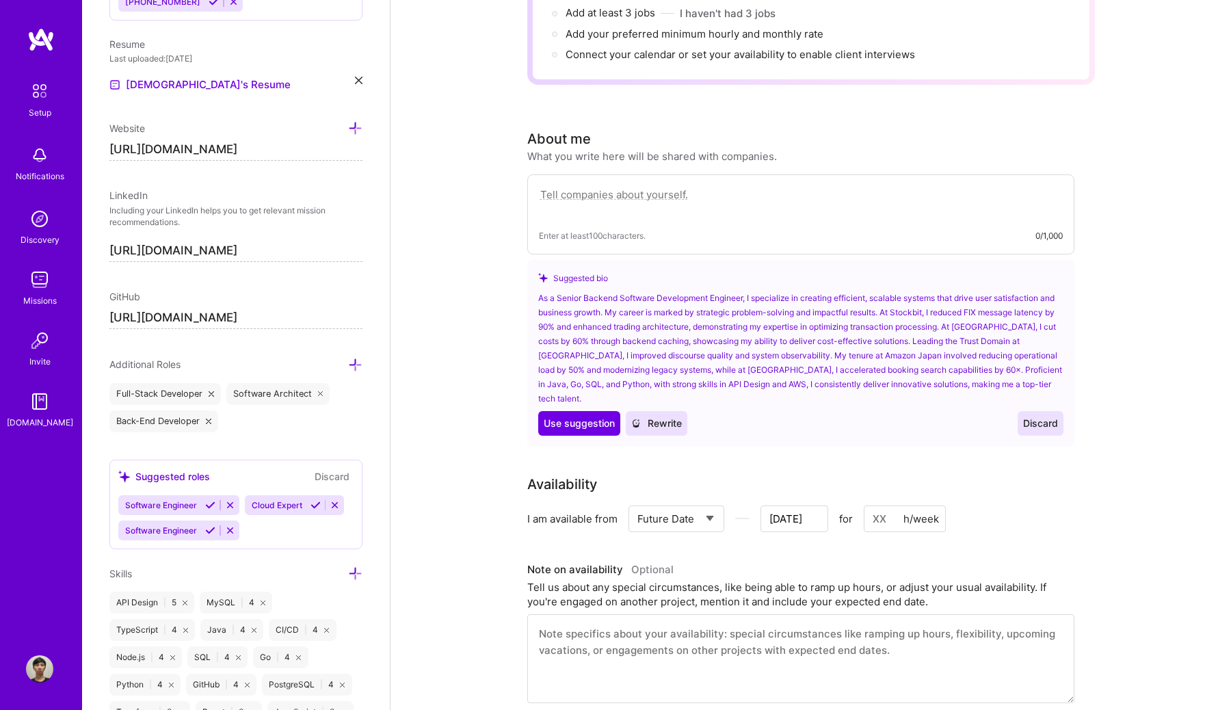
click at [887, 505] on input at bounding box center [905, 518] width 82 height 27
type input "[DATE]"
type input "2"
type input "[DATE]"
type input "20"
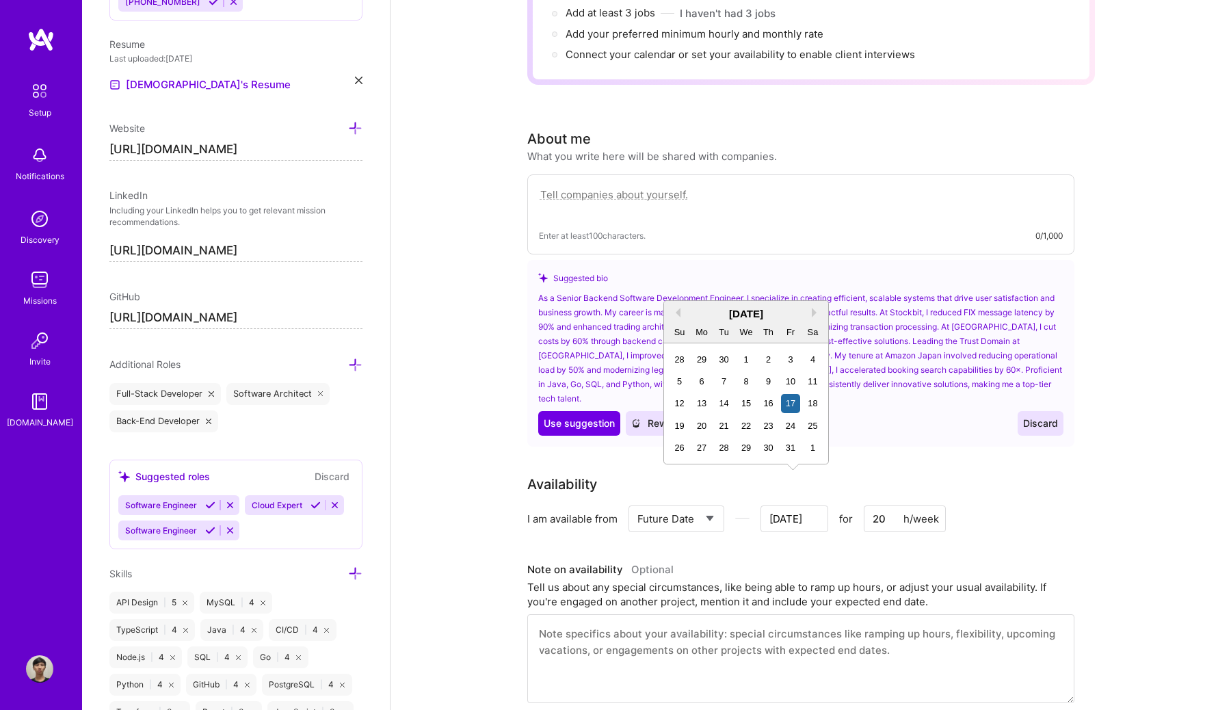
click at [815, 505] on input "[DATE]" at bounding box center [794, 518] width 68 height 27
click at [673, 312] on button "Previous Month" at bounding box center [676, 313] width 10 height 10
click at [701, 451] on div "25" at bounding box center [702, 447] width 18 height 18
type input "[DATE]"
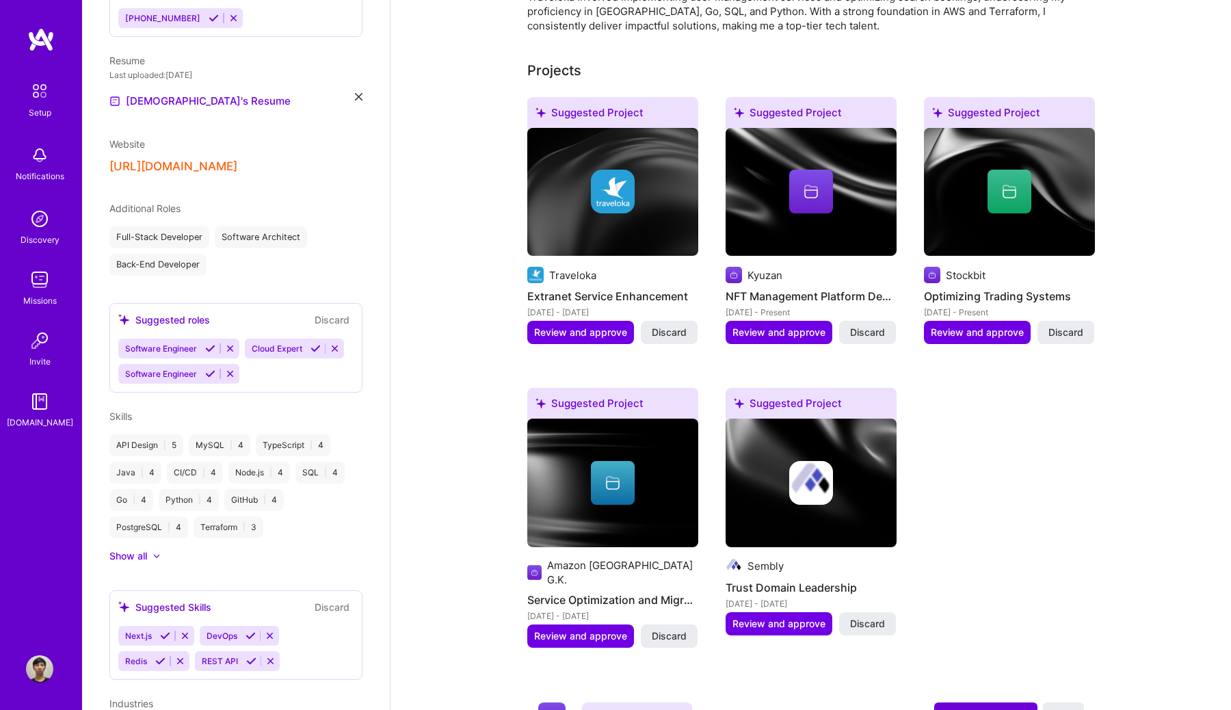
scroll to position [461, 0]
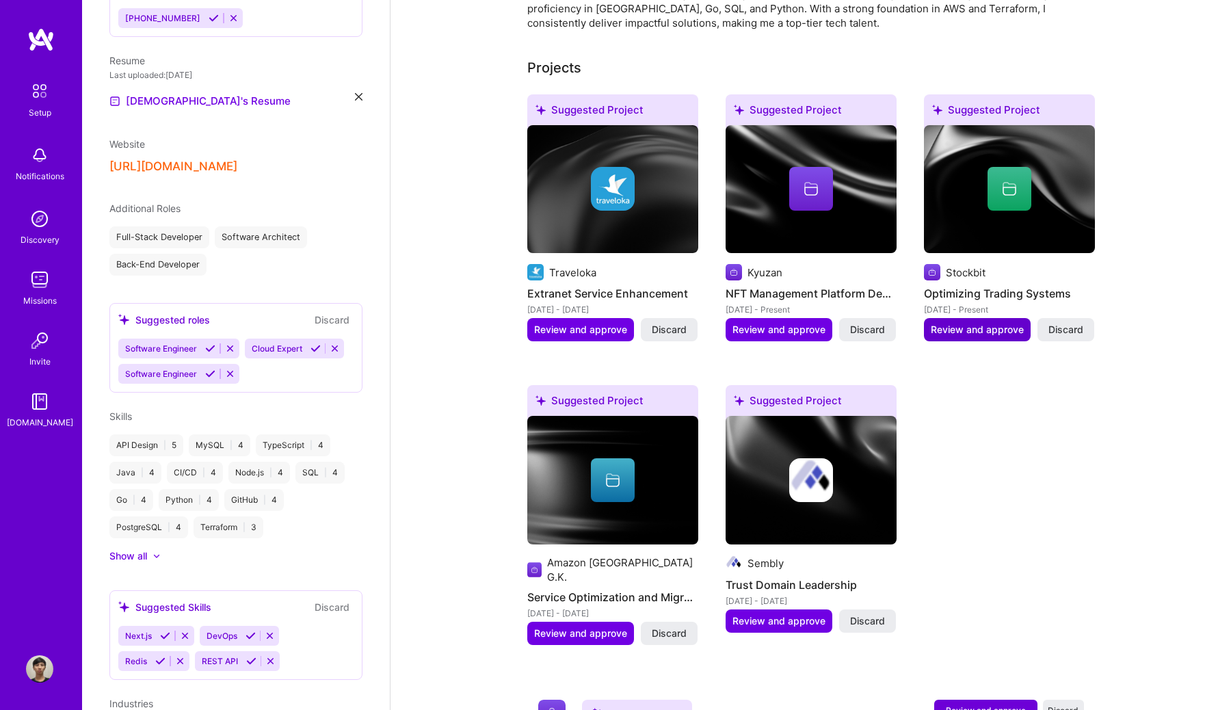
click at [955, 318] on button "Review and approve" at bounding box center [977, 329] width 107 height 23
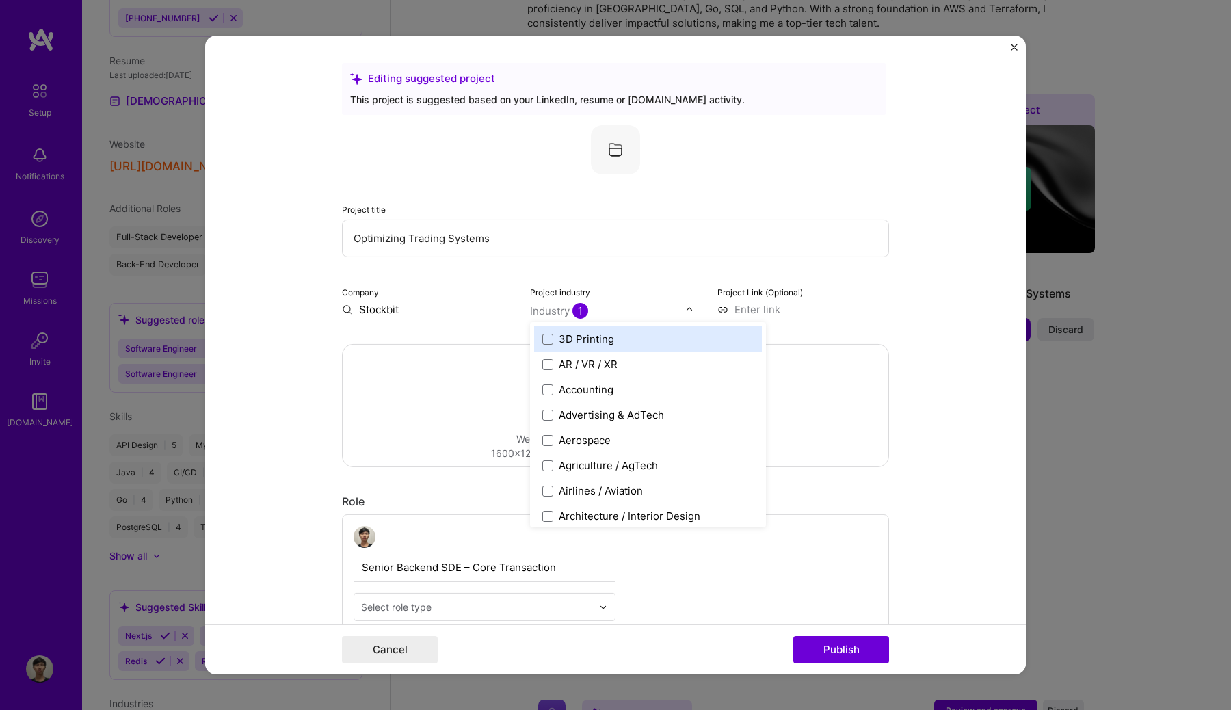
click at [583, 312] on span "1" at bounding box center [580, 311] width 16 height 16
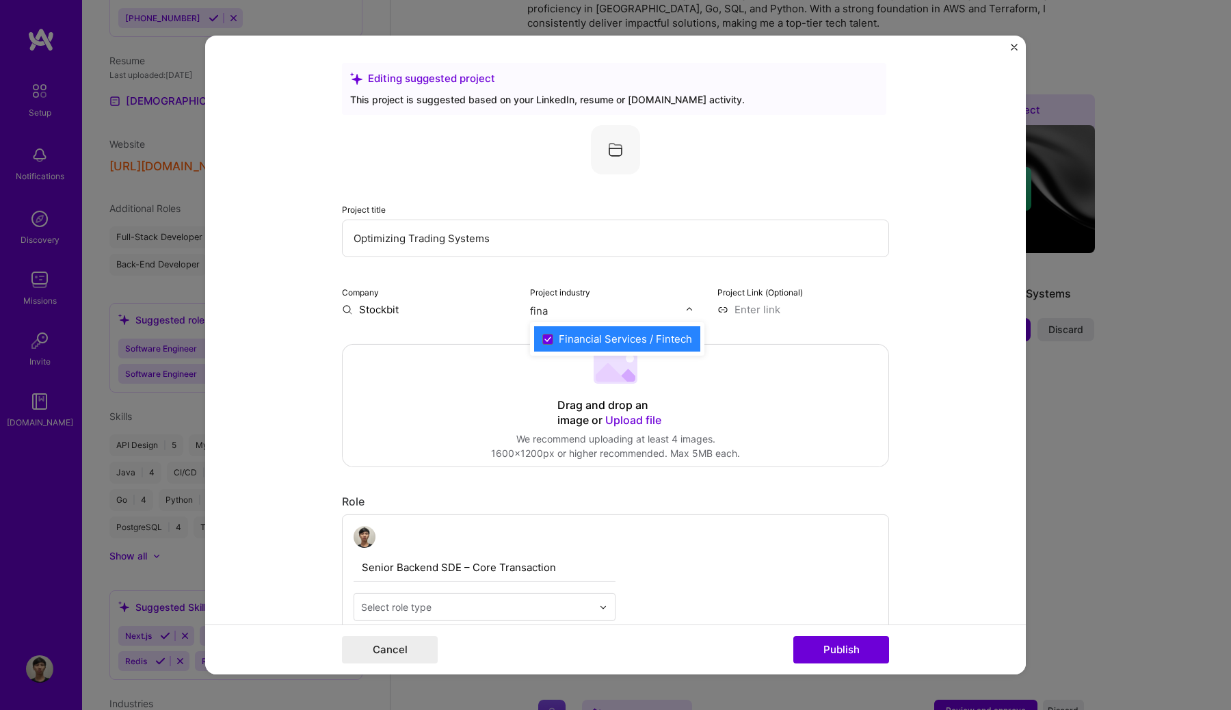
type input "fina"
click at [901, 340] on form "Editing suggested project This project is suggested based on your LinkedIn, res…" at bounding box center [615, 355] width 820 height 639
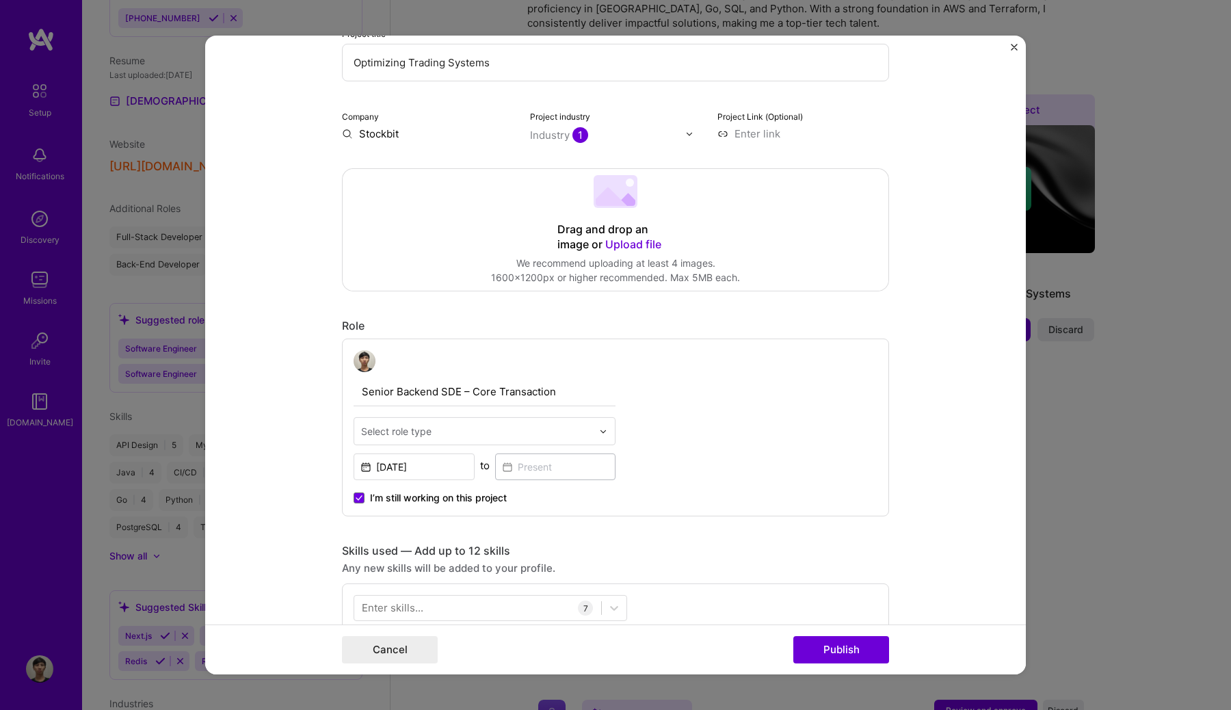
scroll to position [0, 0]
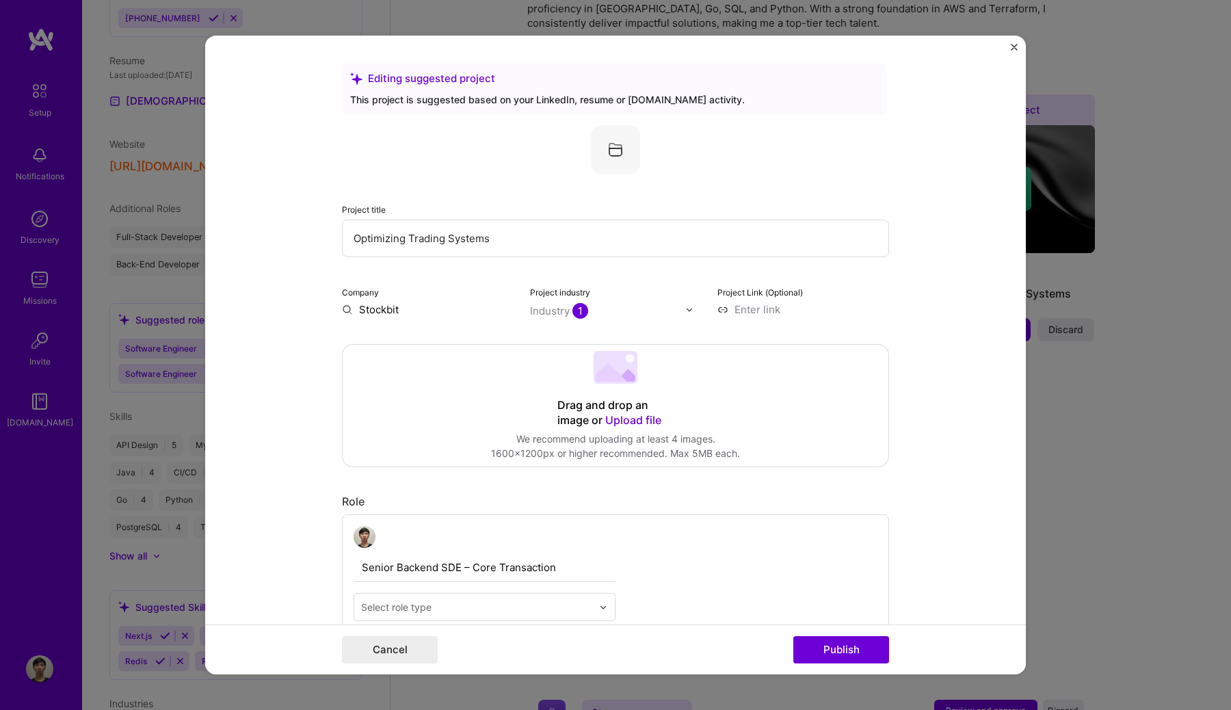
click at [519, 237] on input "Optimizing Trading Systems" at bounding box center [615, 238] width 547 height 38
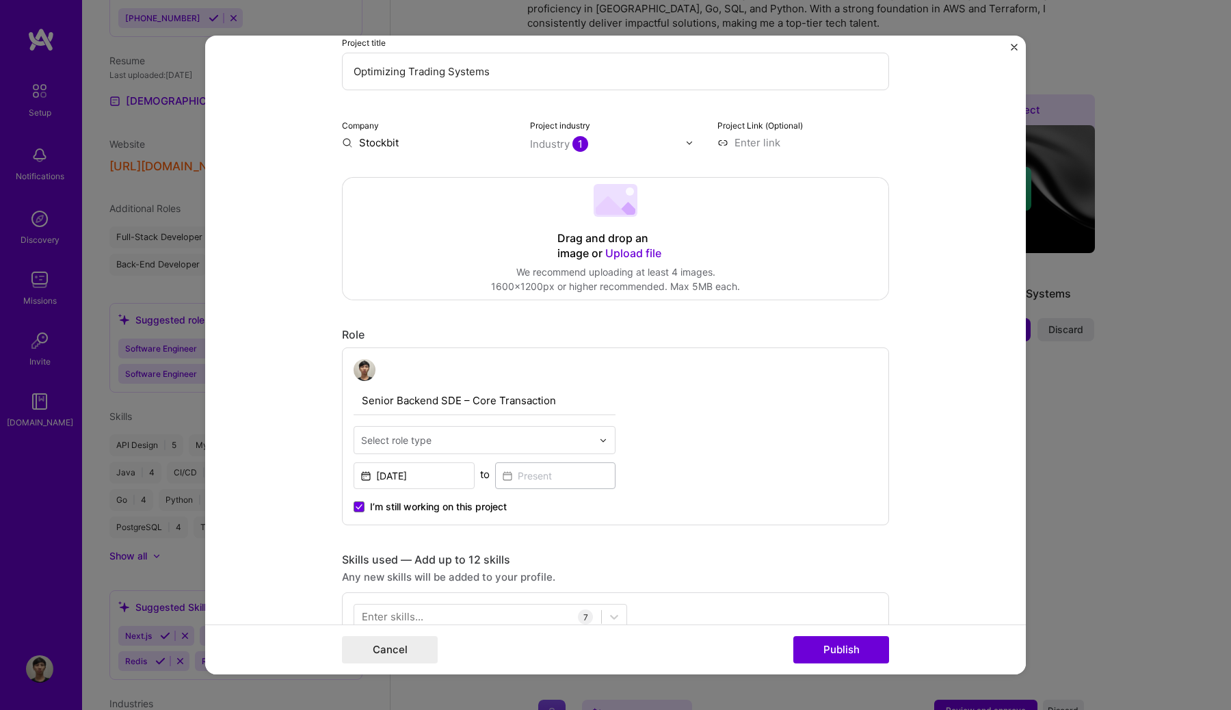
scroll to position [170, 0]
click at [777, 142] on input at bounding box center [803, 139] width 172 height 14
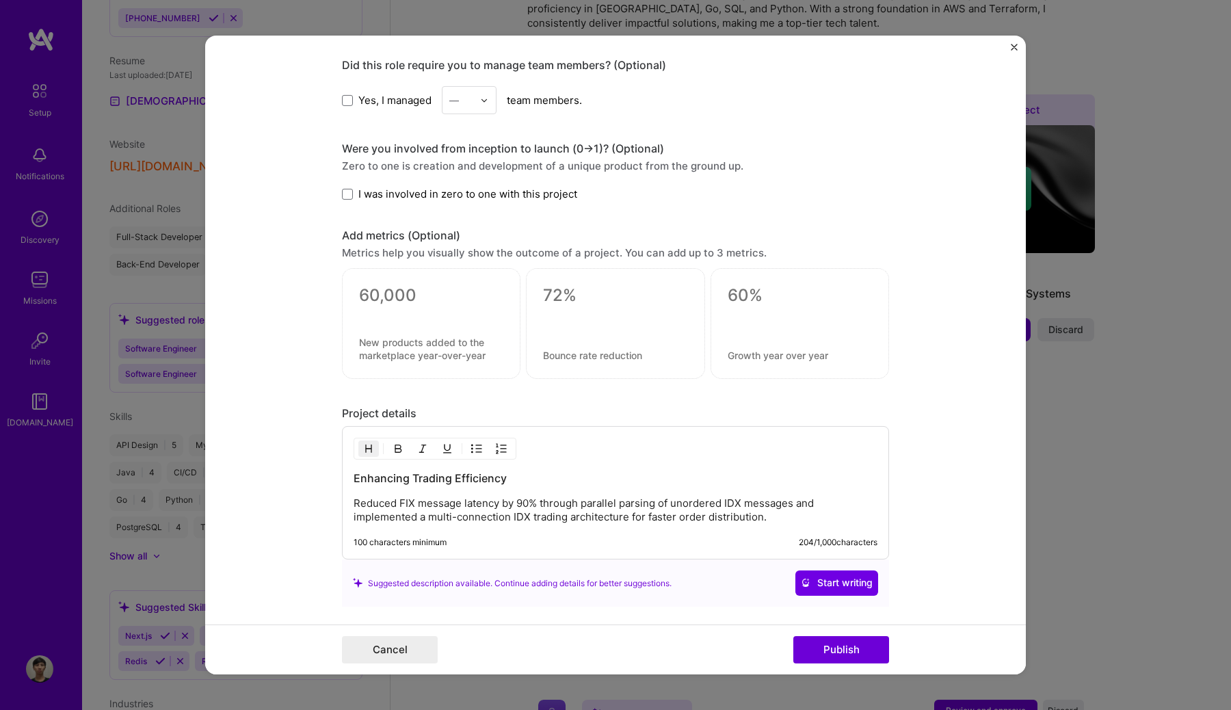
scroll to position [1203, 0]
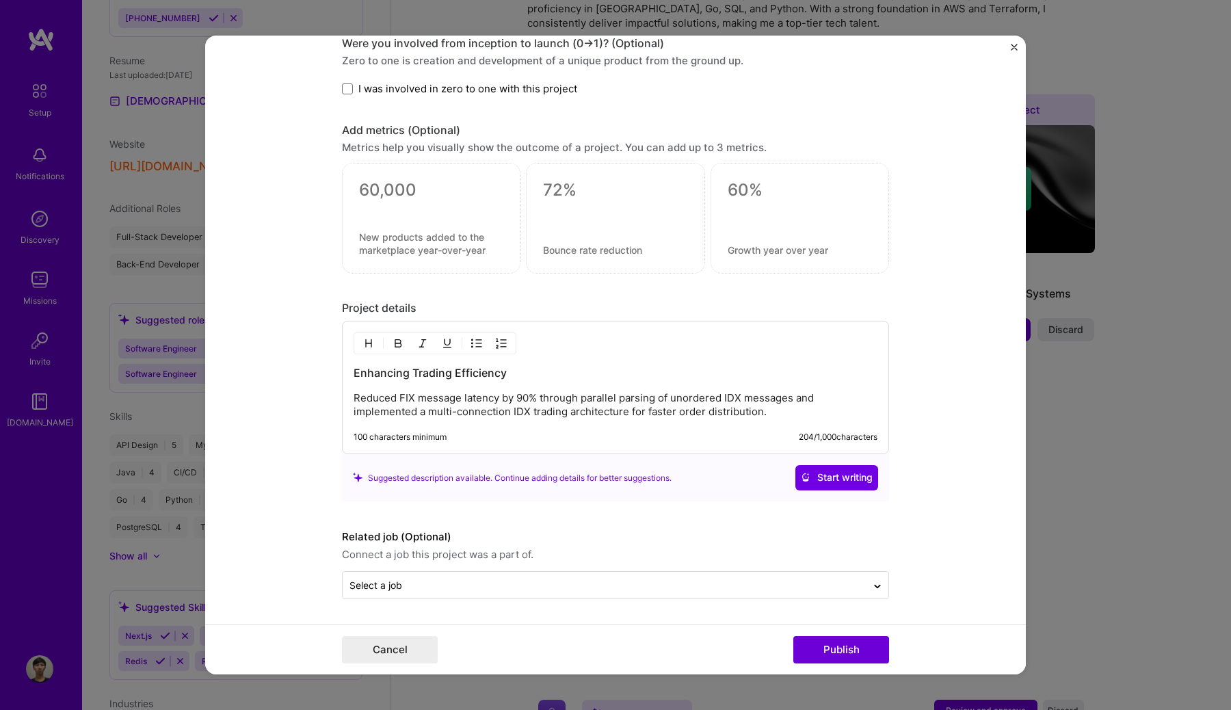
click at [479, 412] on p "Reduced FIX message latency by 90% through parallel parsing of unordered IDX me…" at bounding box center [615, 404] width 524 height 27
click at [771, 416] on p "Reduced FIX message latency by 90% through parallel parsing of unordered IDX me…" at bounding box center [615, 404] width 524 height 27
click at [1101, 384] on div "Editing suggested project This project is suggested based on your LinkedIn, res…" at bounding box center [615, 355] width 1231 height 710
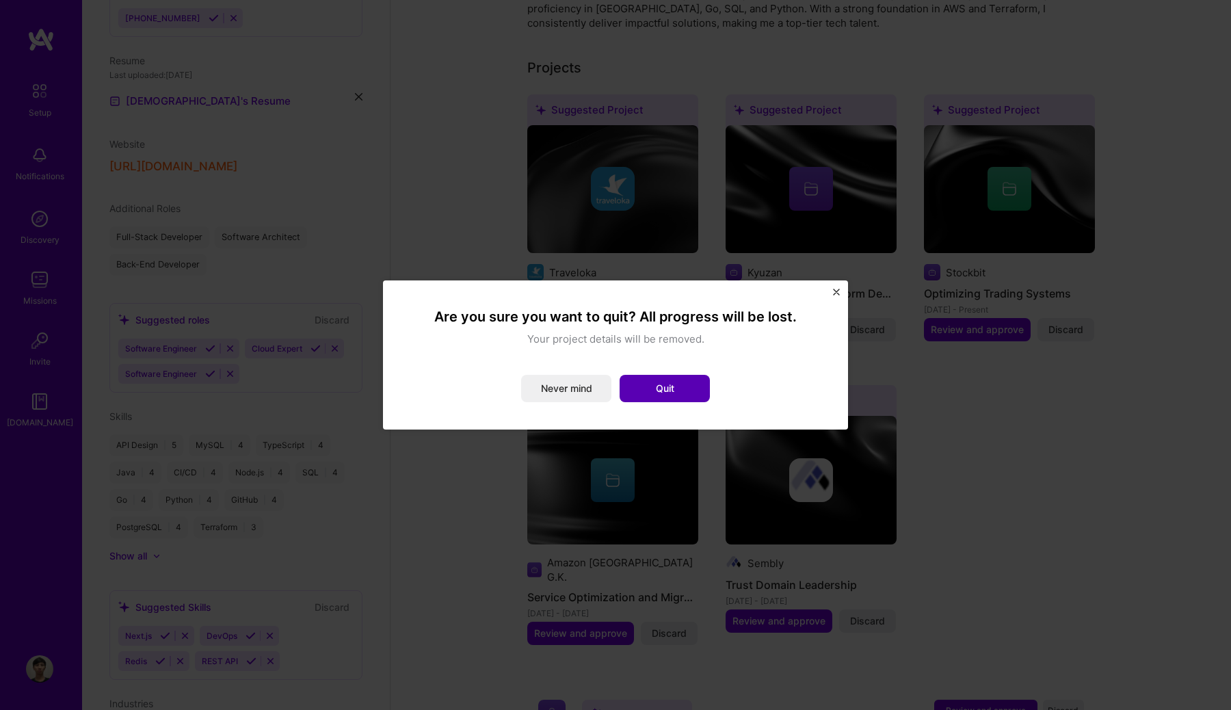
click at [699, 387] on button "Quit" at bounding box center [664, 388] width 90 height 27
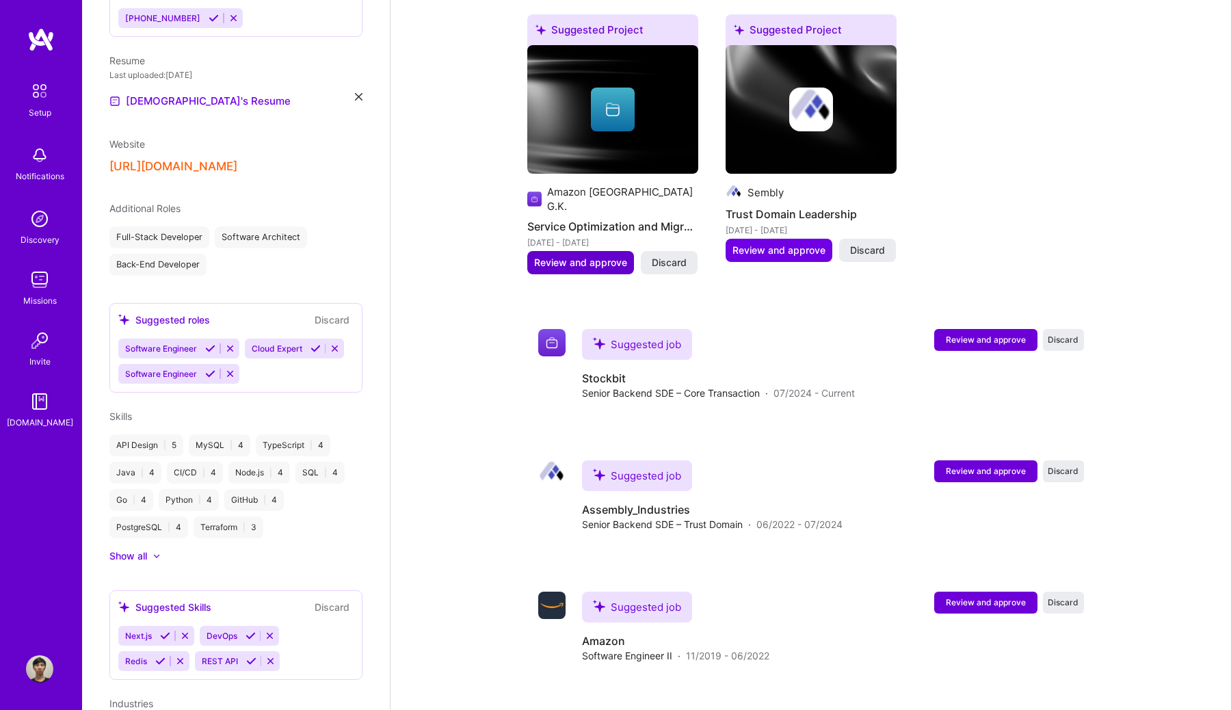
scroll to position [841, 0]
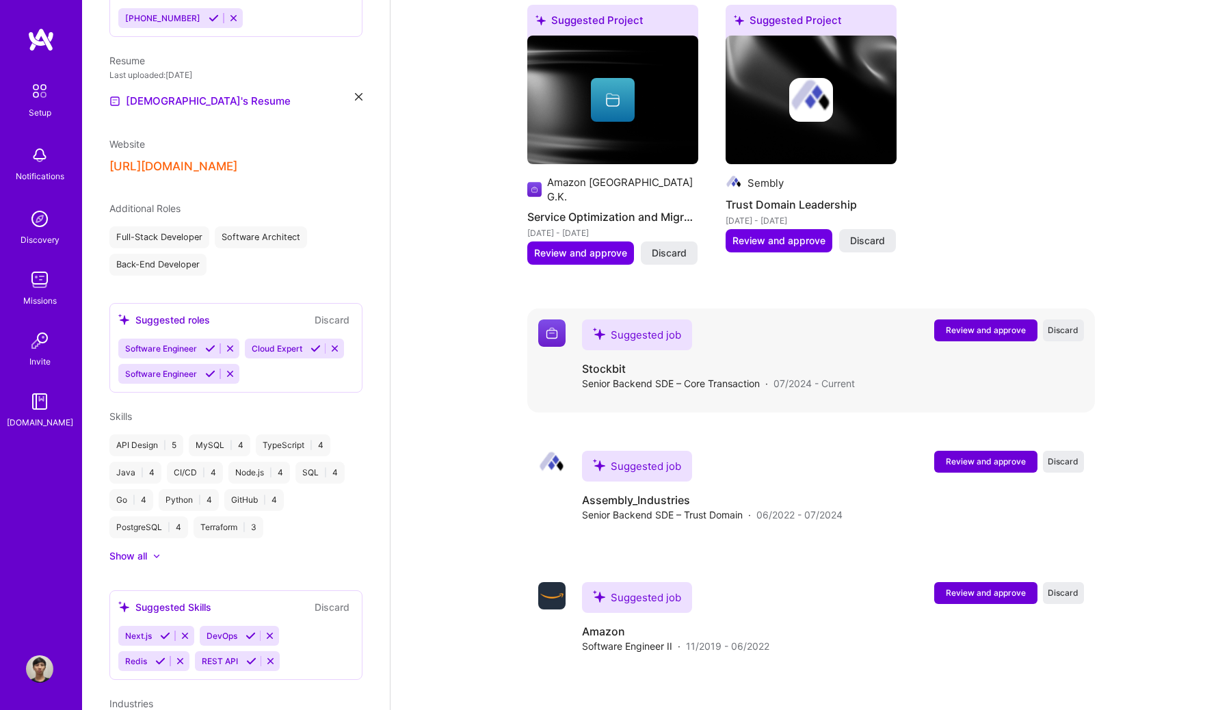
click at [963, 324] on span "Review and approve" at bounding box center [986, 330] width 80 height 12
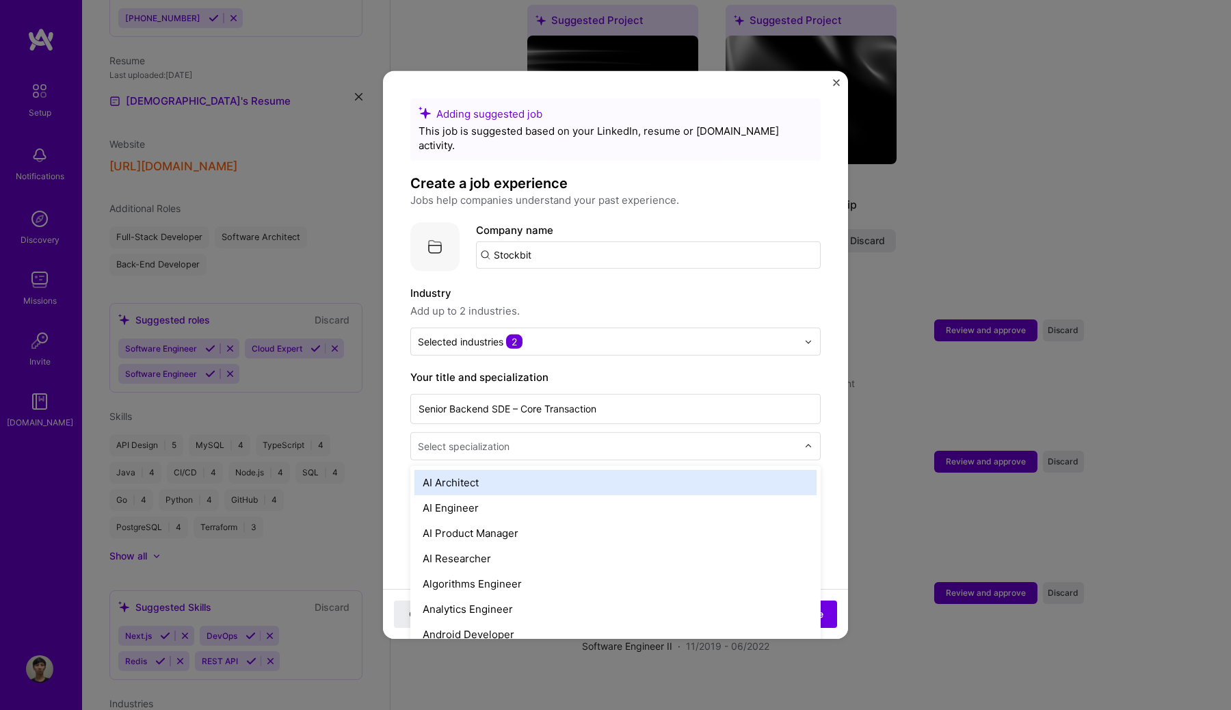
click at [699, 439] on input "text" at bounding box center [609, 446] width 382 height 14
type input "bac"
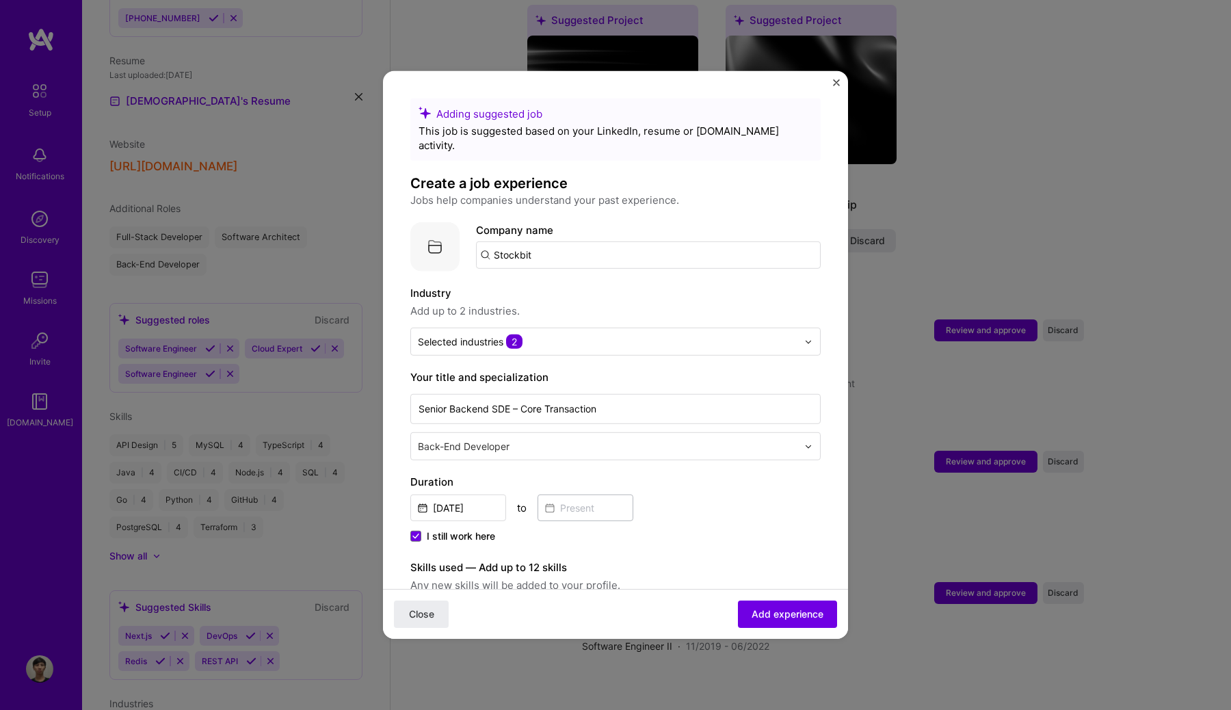
click at [673, 439] on input "text" at bounding box center [609, 446] width 382 height 14
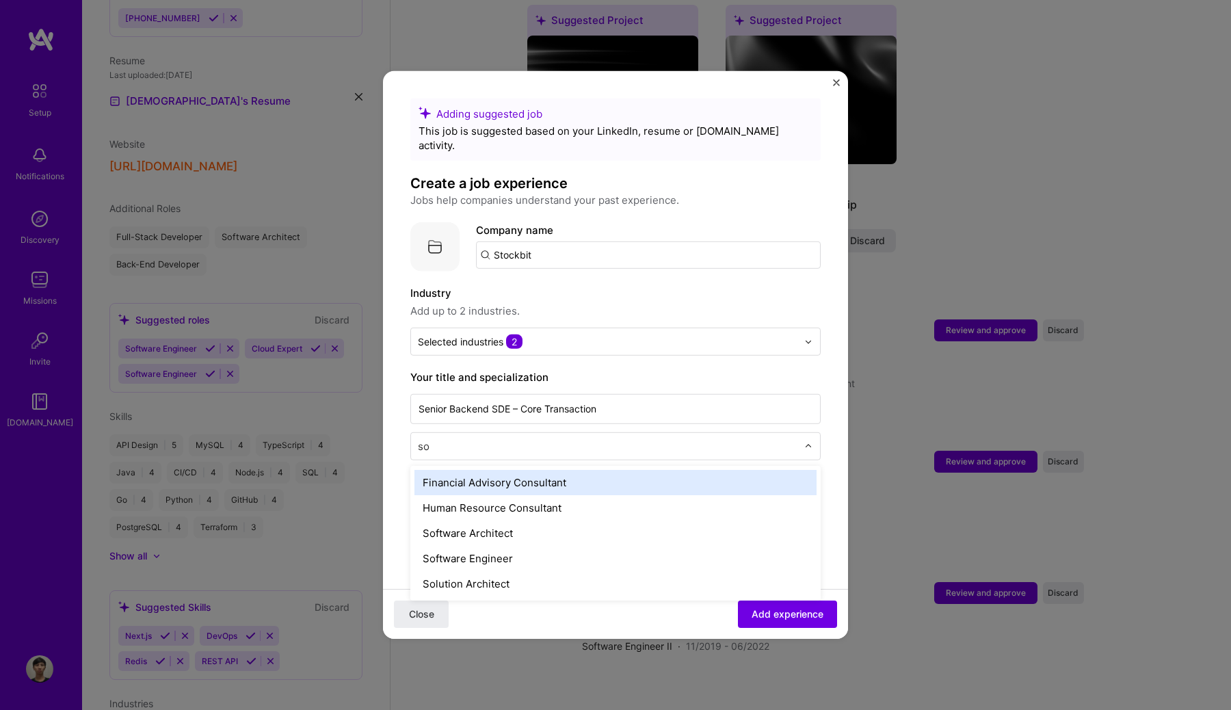
type input "sof"
click at [527, 439] on input "text" at bounding box center [609, 446] width 382 height 14
type input "back"
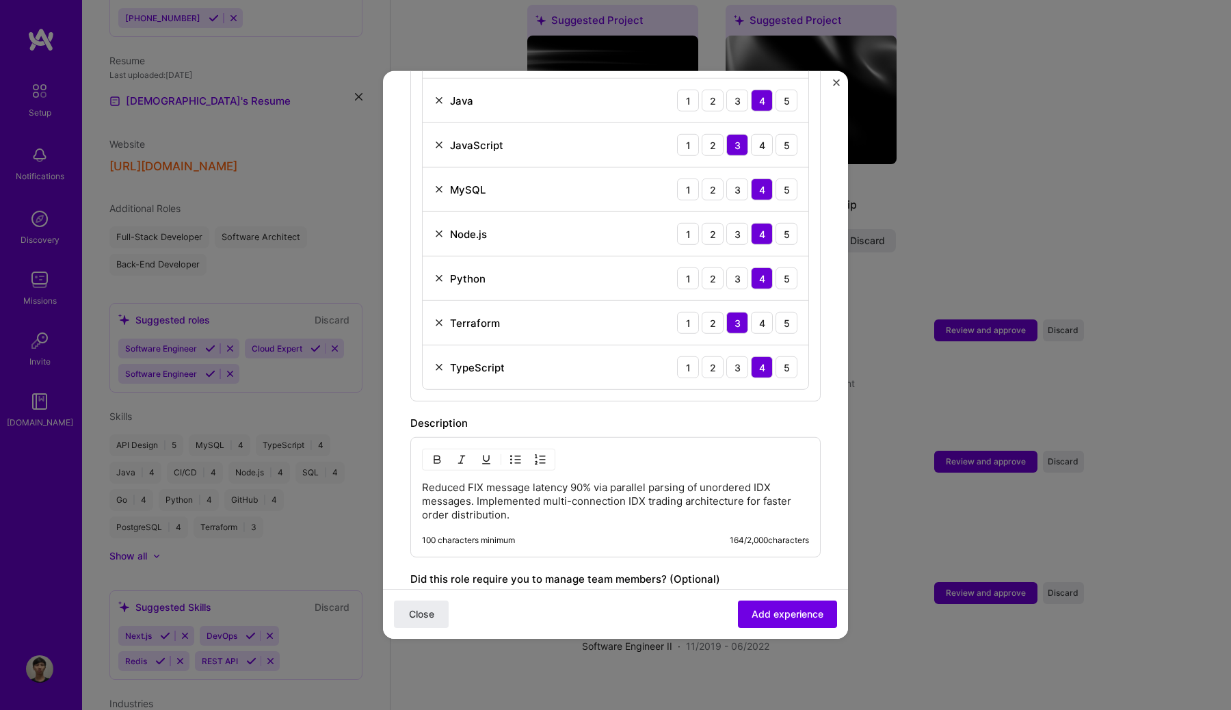
scroll to position [790, 0]
click at [439, 363] on img at bounding box center [438, 368] width 11 height 11
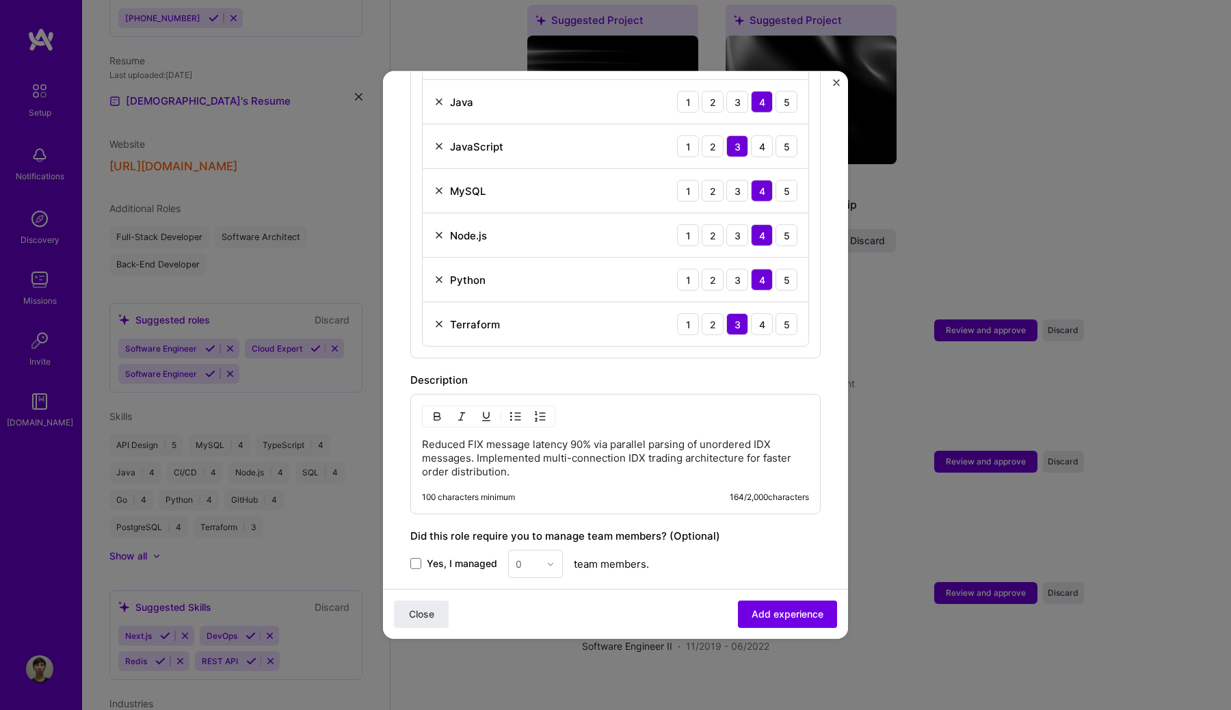
click at [436, 319] on img at bounding box center [438, 324] width 11 height 11
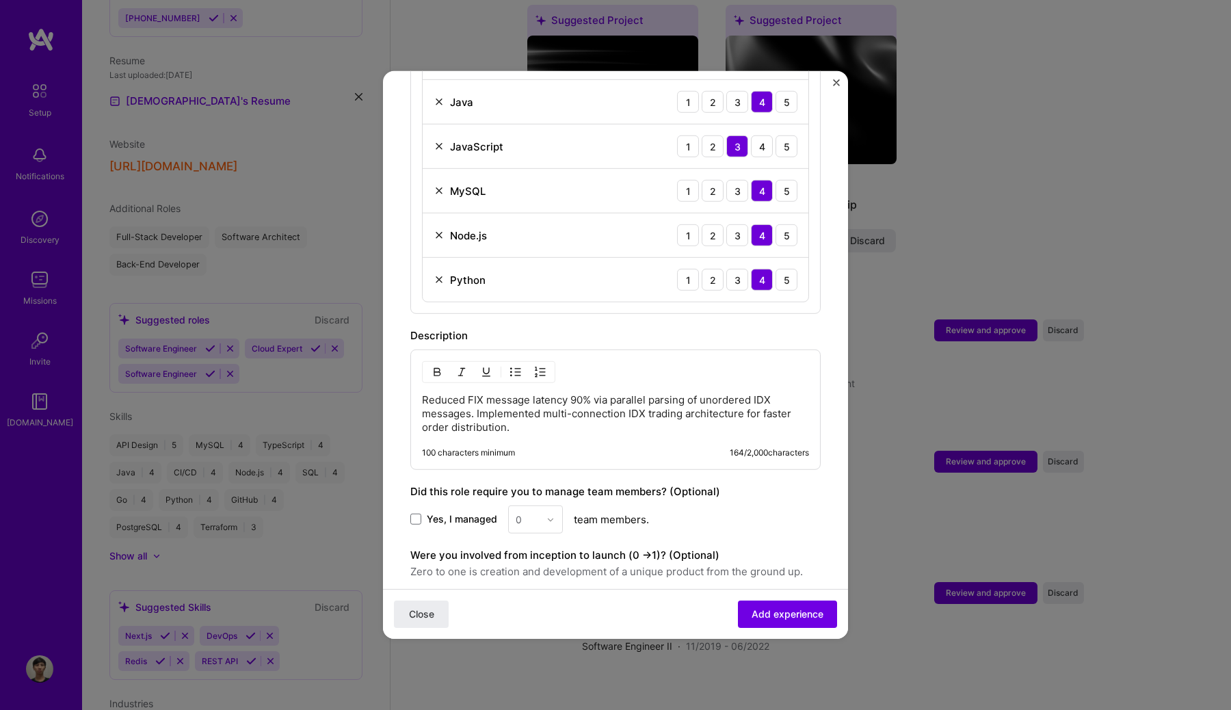
click at [437, 275] on div "Python 1 2 3 4 5" at bounding box center [616, 280] width 386 height 44
click at [437, 272] on div "Python" at bounding box center [459, 279] width 52 height 14
click at [437, 274] on img at bounding box center [438, 279] width 11 height 11
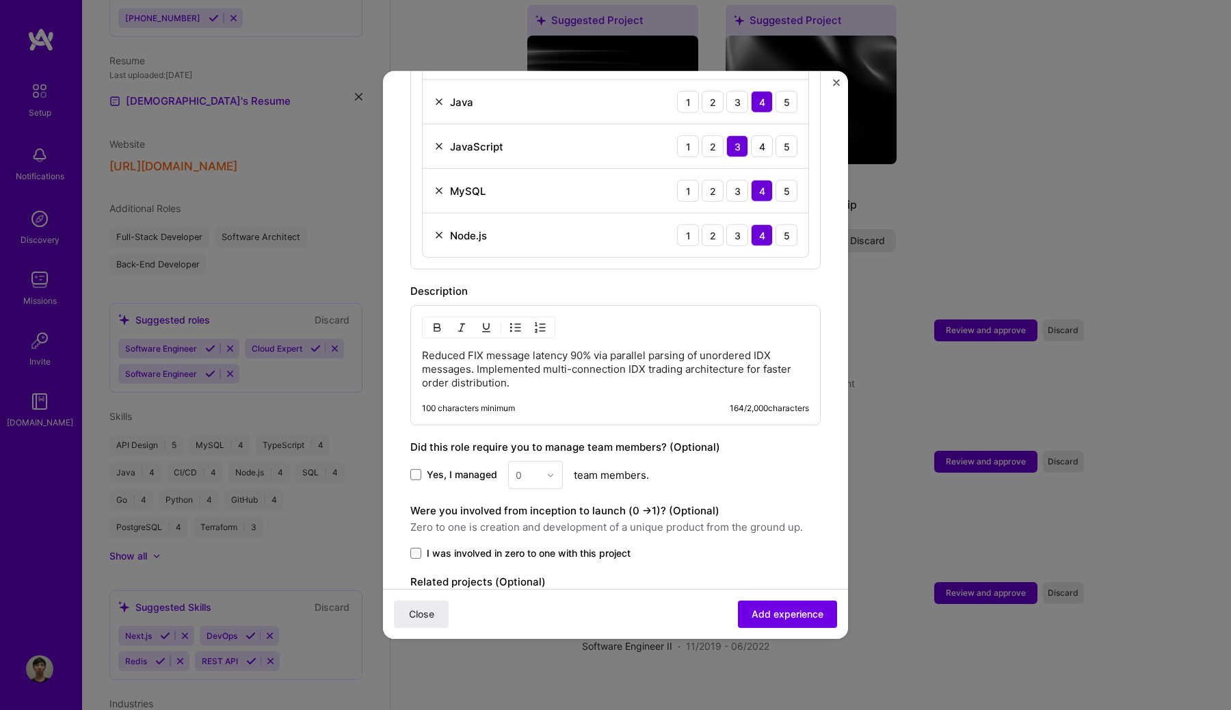
click at [436, 230] on img at bounding box center [438, 235] width 11 height 11
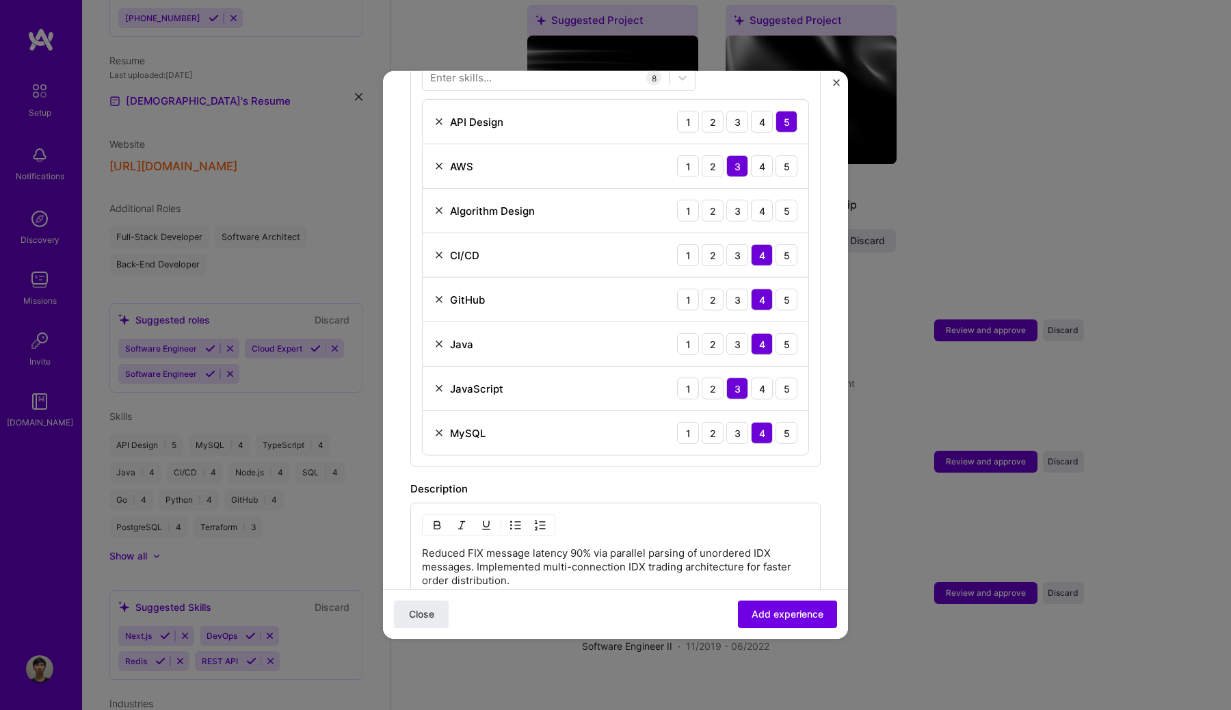
scroll to position [561, 0]
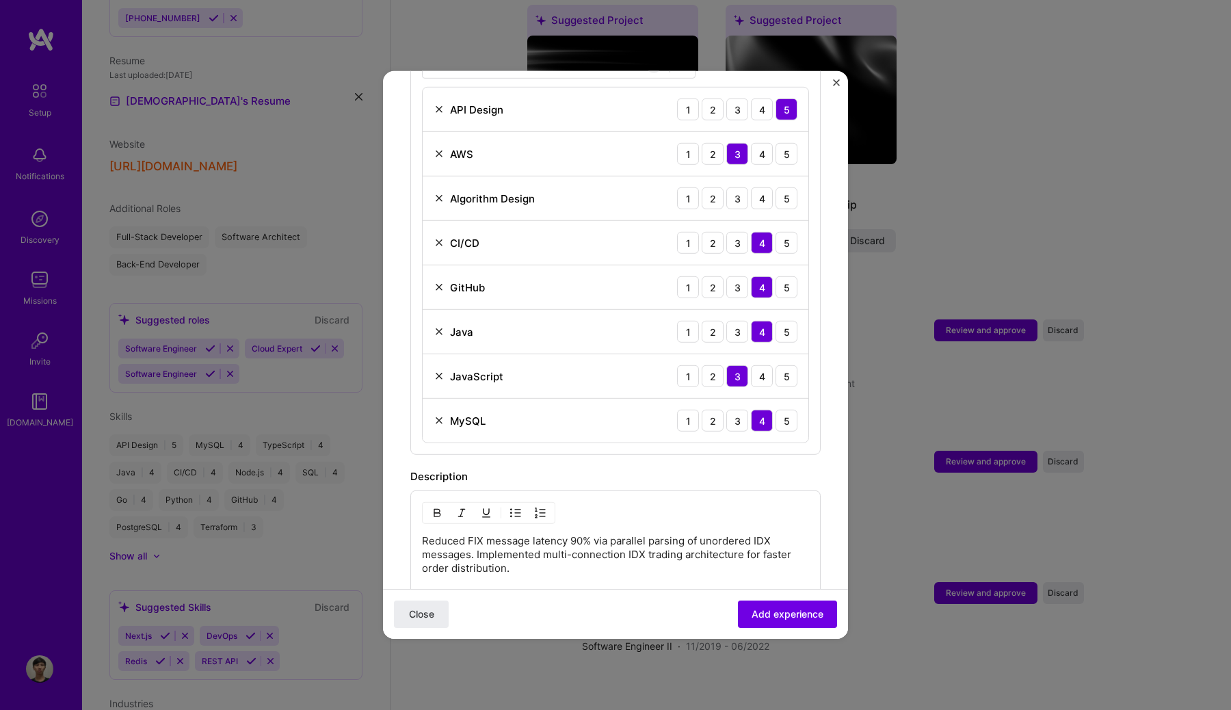
click at [438, 415] on img at bounding box center [438, 420] width 11 height 11
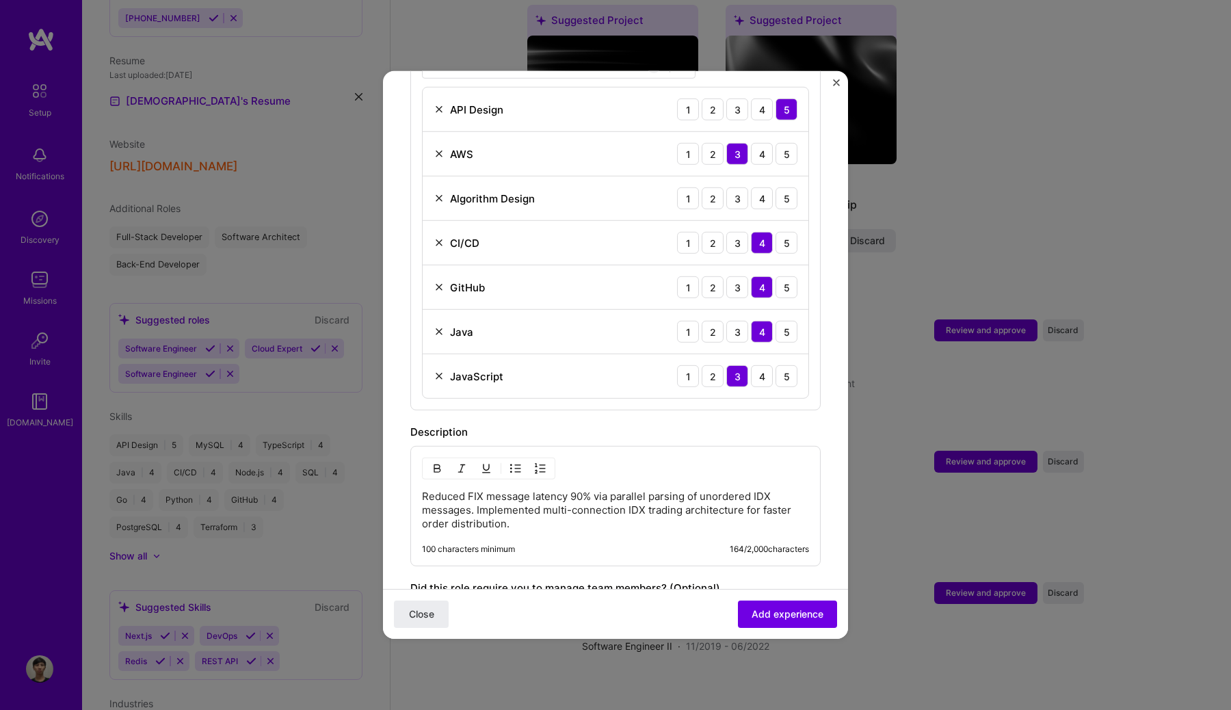
click at [440, 371] on img at bounding box center [438, 376] width 11 height 11
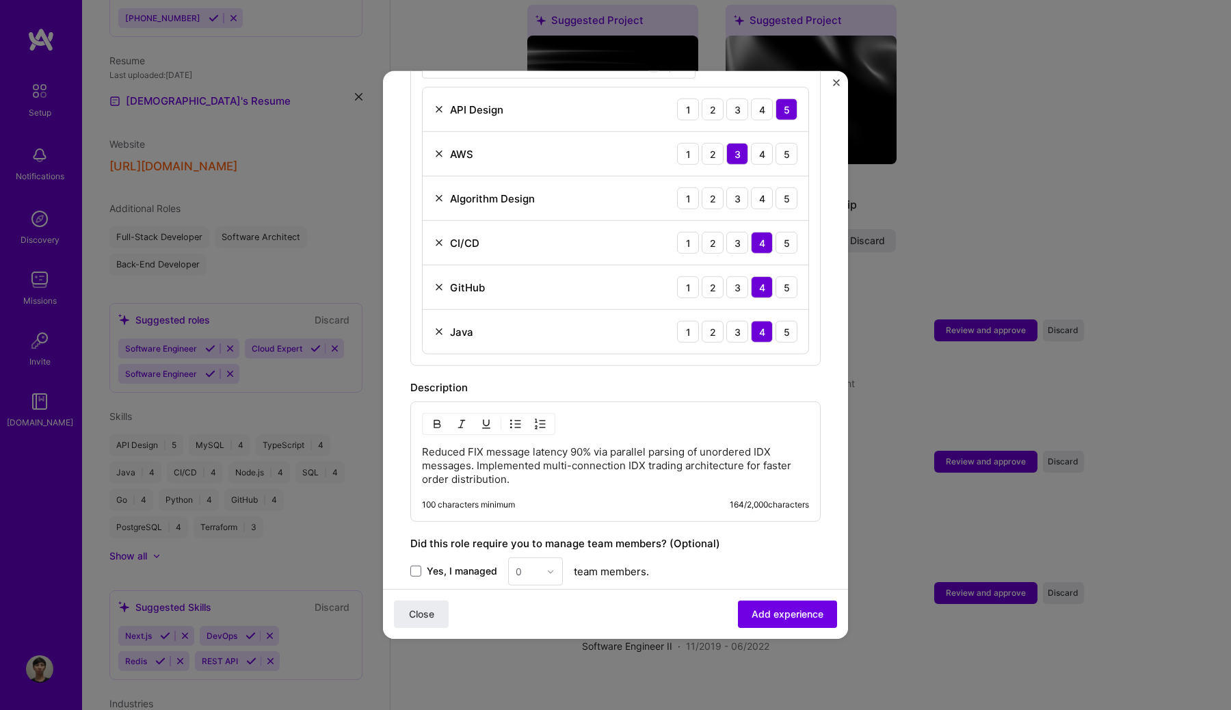
click at [437, 326] on img at bounding box center [438, 331] width 11 height 11
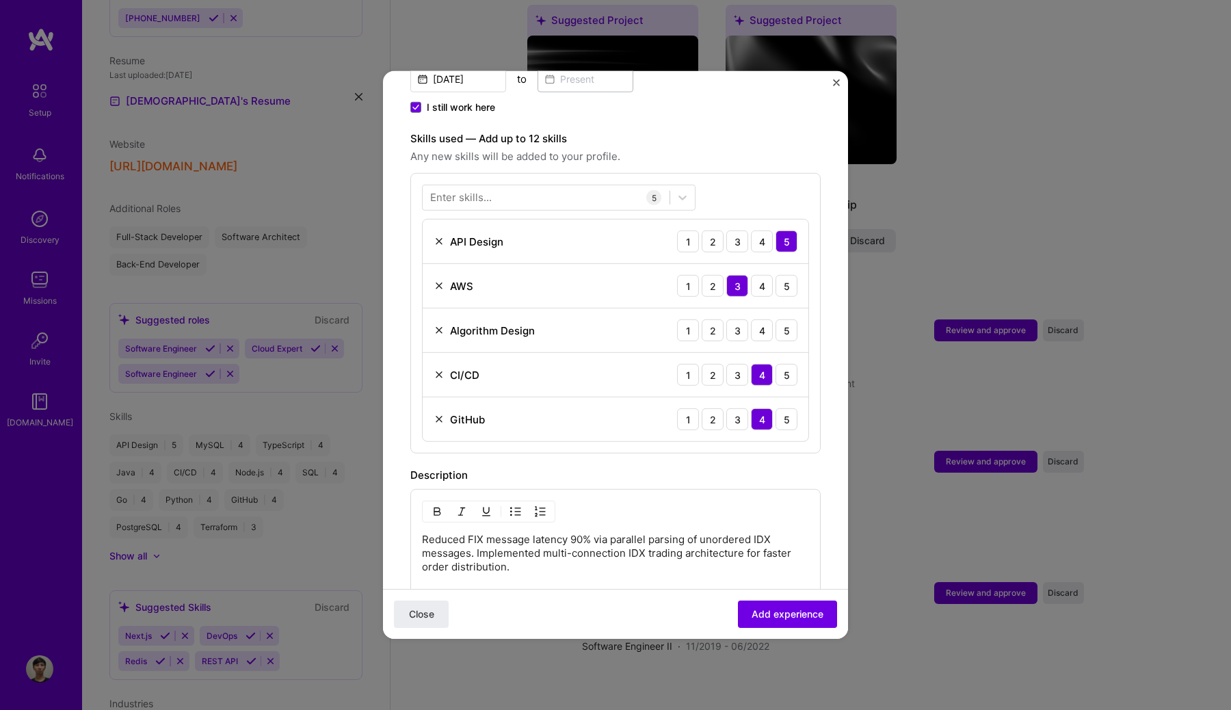
scroll to position [367, 0]
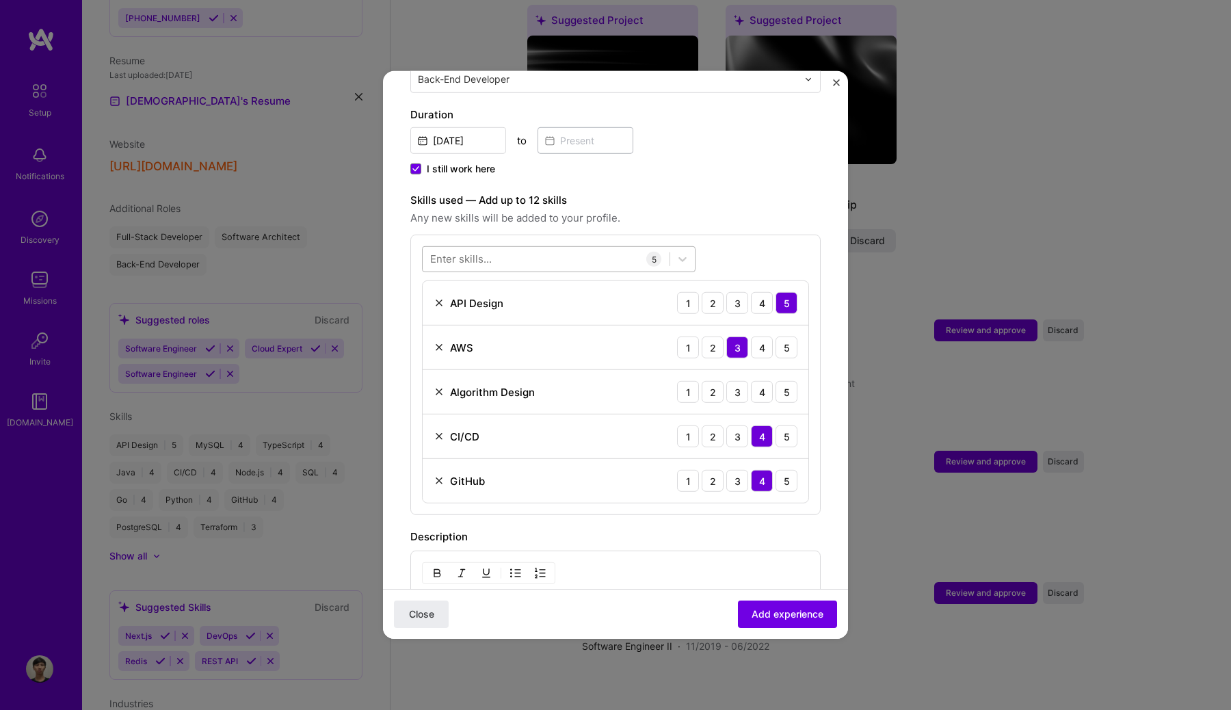
click at [505, 247] on div at bounding box center [546, 258] width 247 height 23
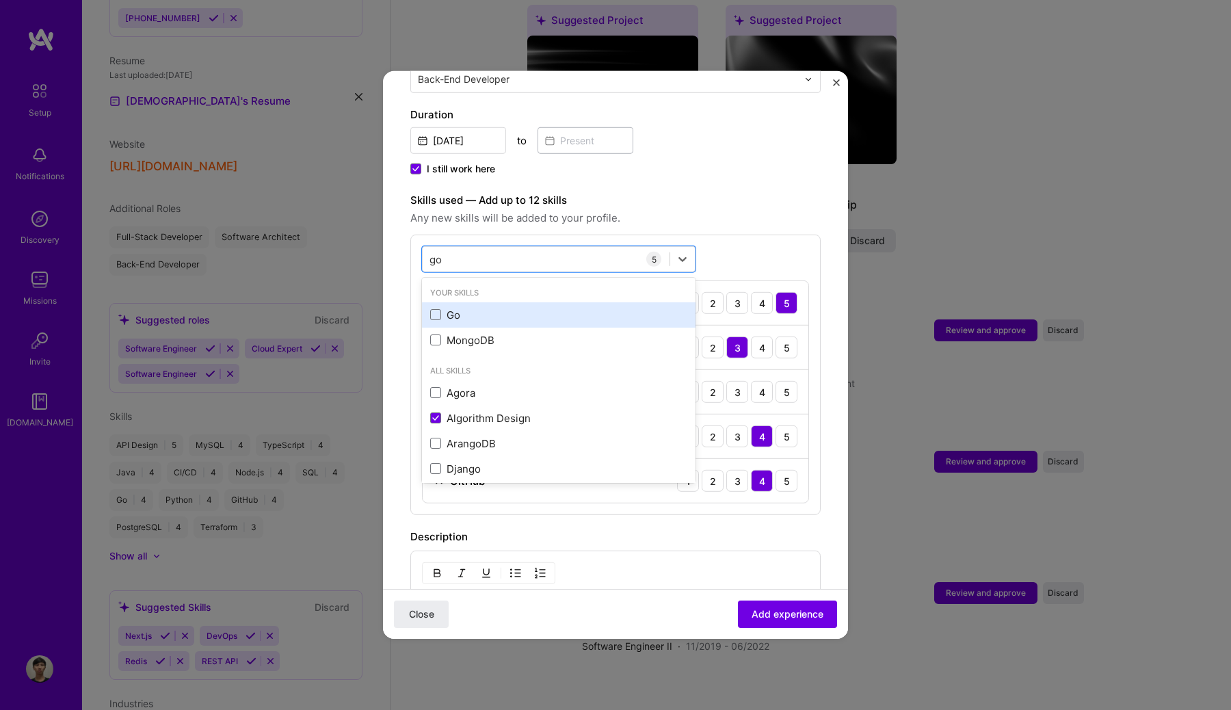
click at [452, 308] on div "Go" at bounding box center [558, 315] width 257 height 14
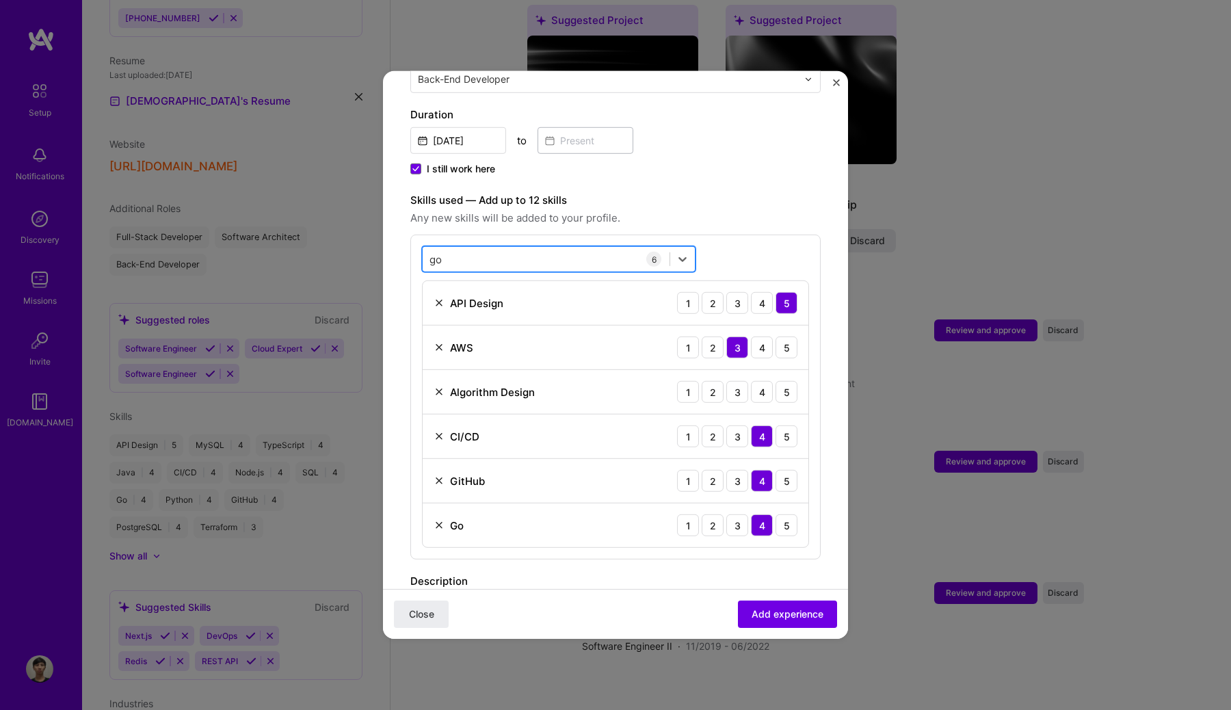
click at [508, 247] on div "go go" at bounding box center [546, 258] width 247 height 23
click at [479, 302] on div "PostgreSQL" at bounding box center [558, 314] width 273 height 25
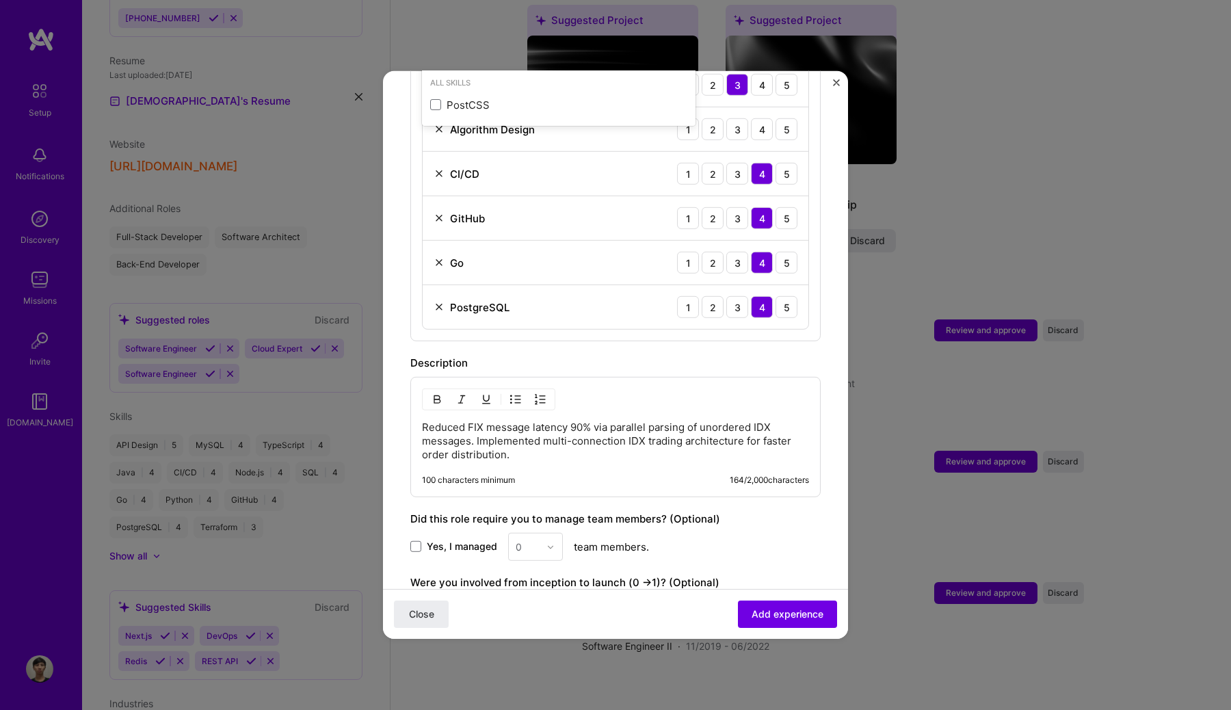
scroll to position [643, 0]
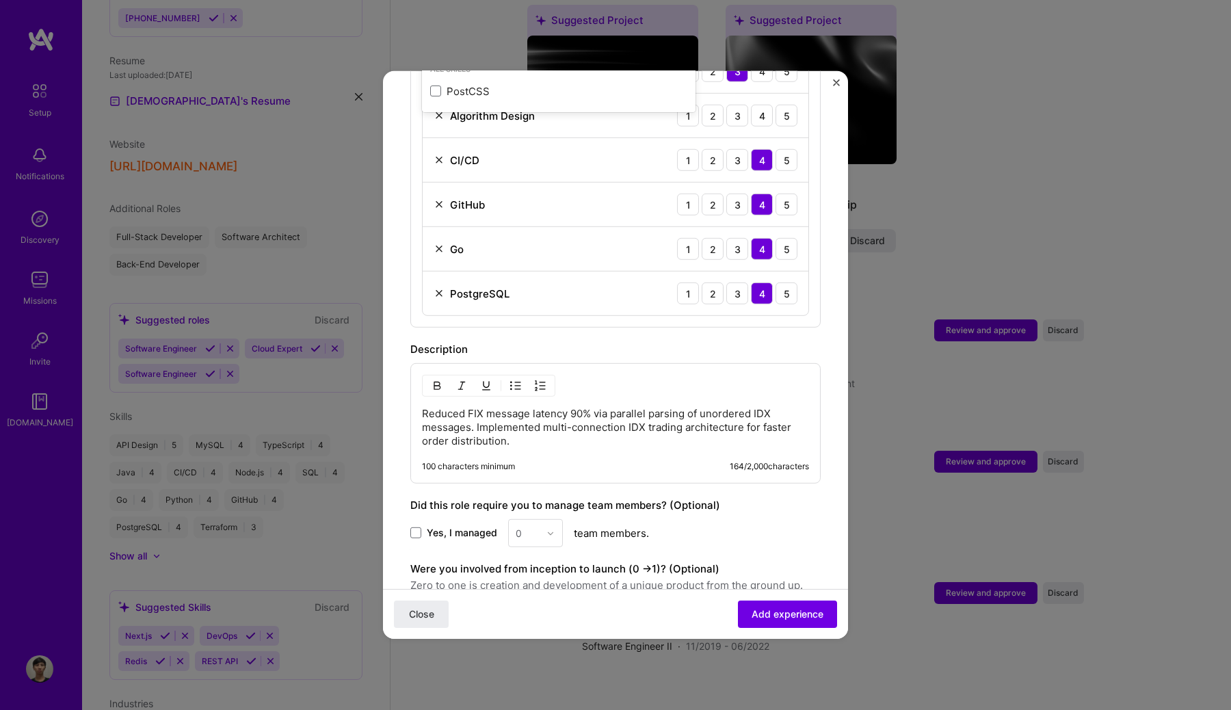
type input "post"
click at [584, 430] on p "Reduced FIX message latency 90% via parallel parsing of unordered IDX messages.…" at bounding box center [615, 427] width 387 height 41
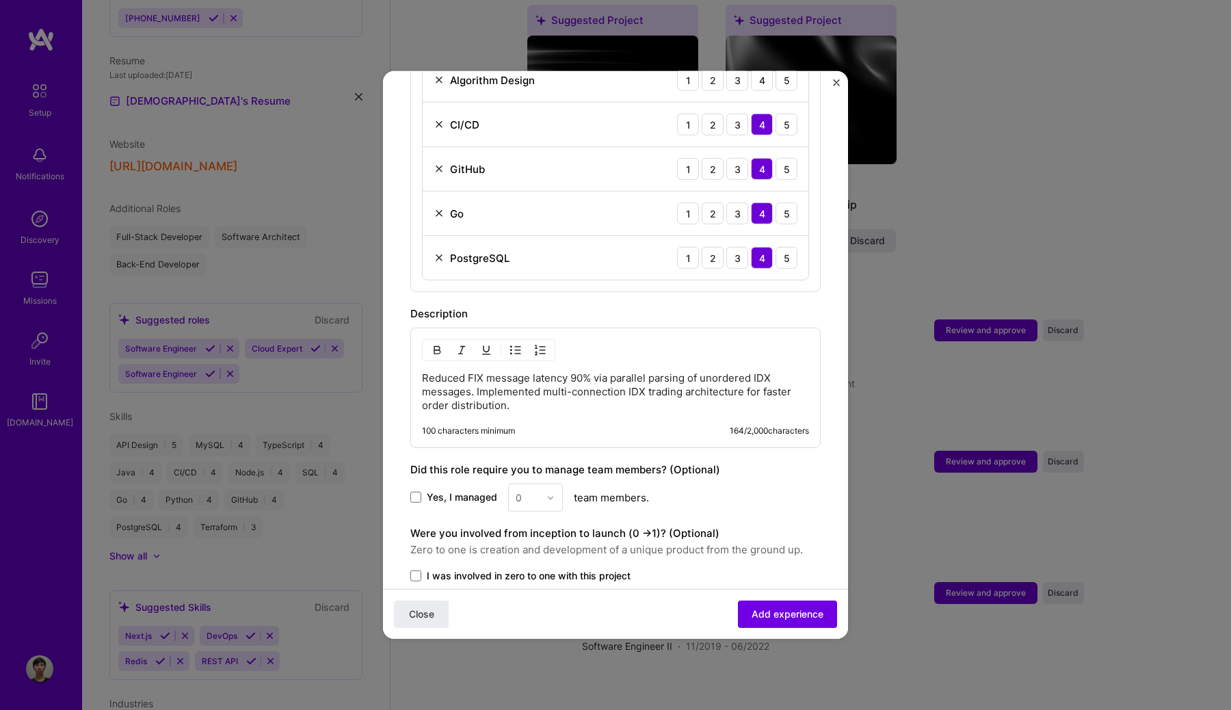
scroll to position [769, 0]
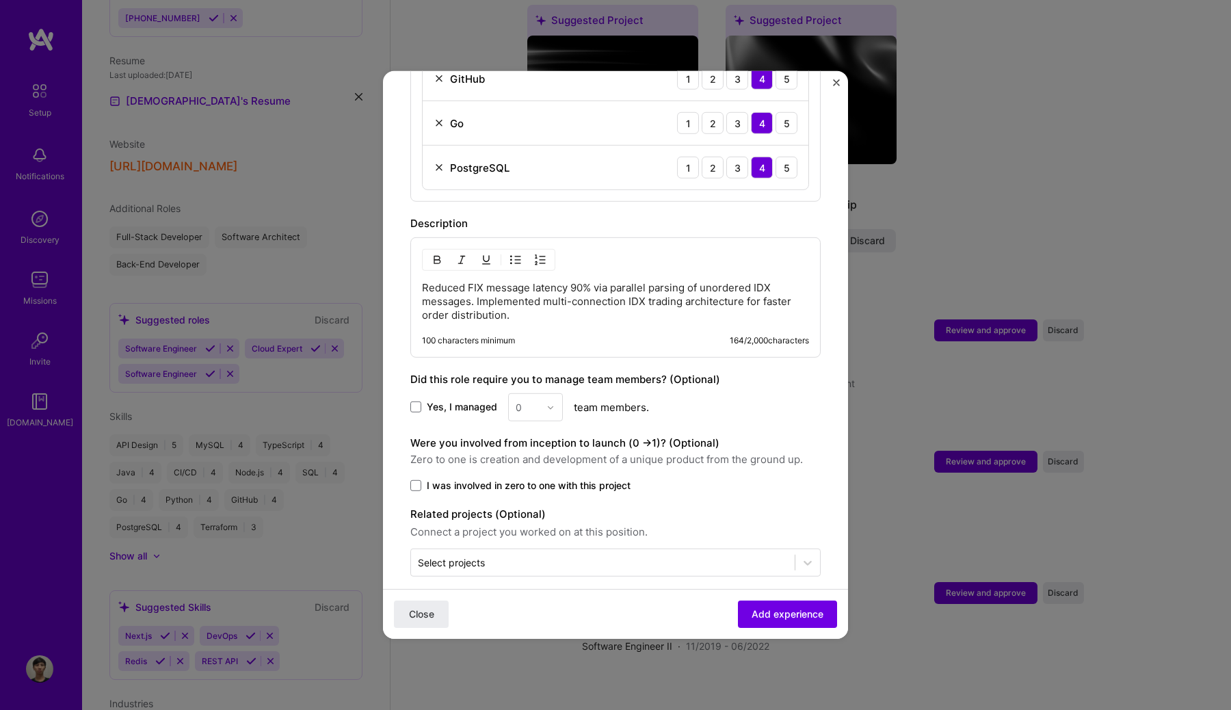
paste div
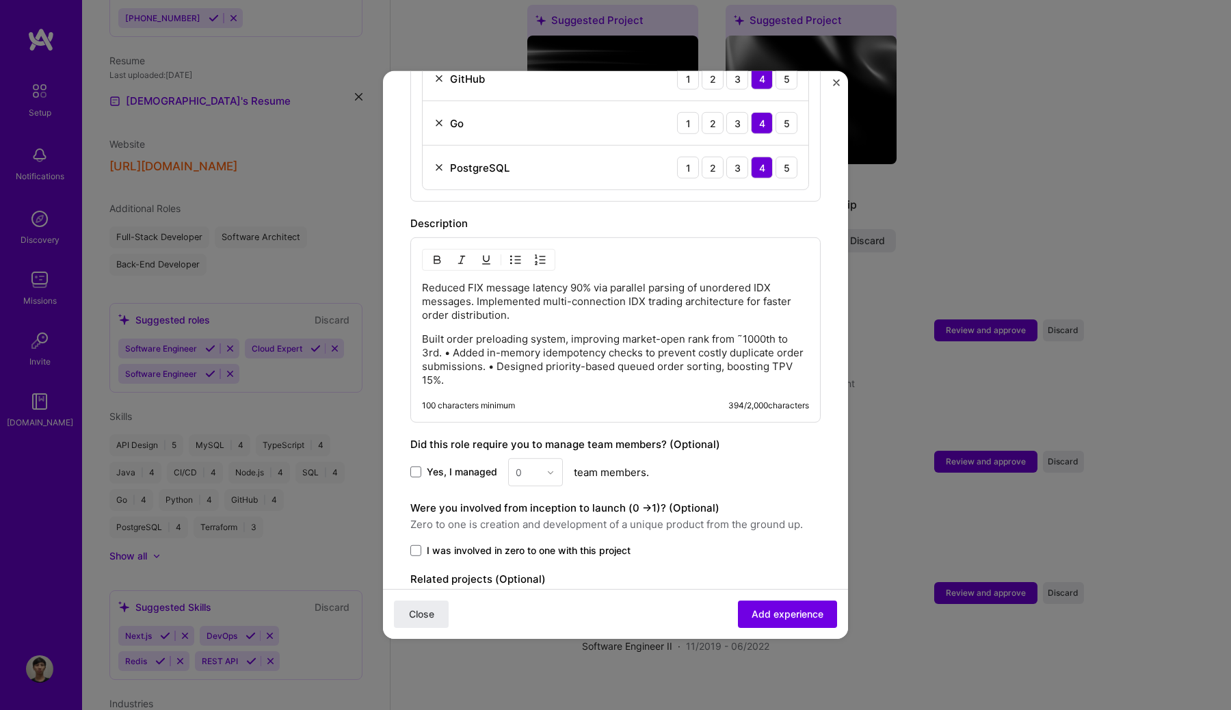
click at [456, 338] on p "Built order preloading system, improving market-open rank from ˜1000th to 3rd. …" at bounding box center [615, 359] width 387 height 55
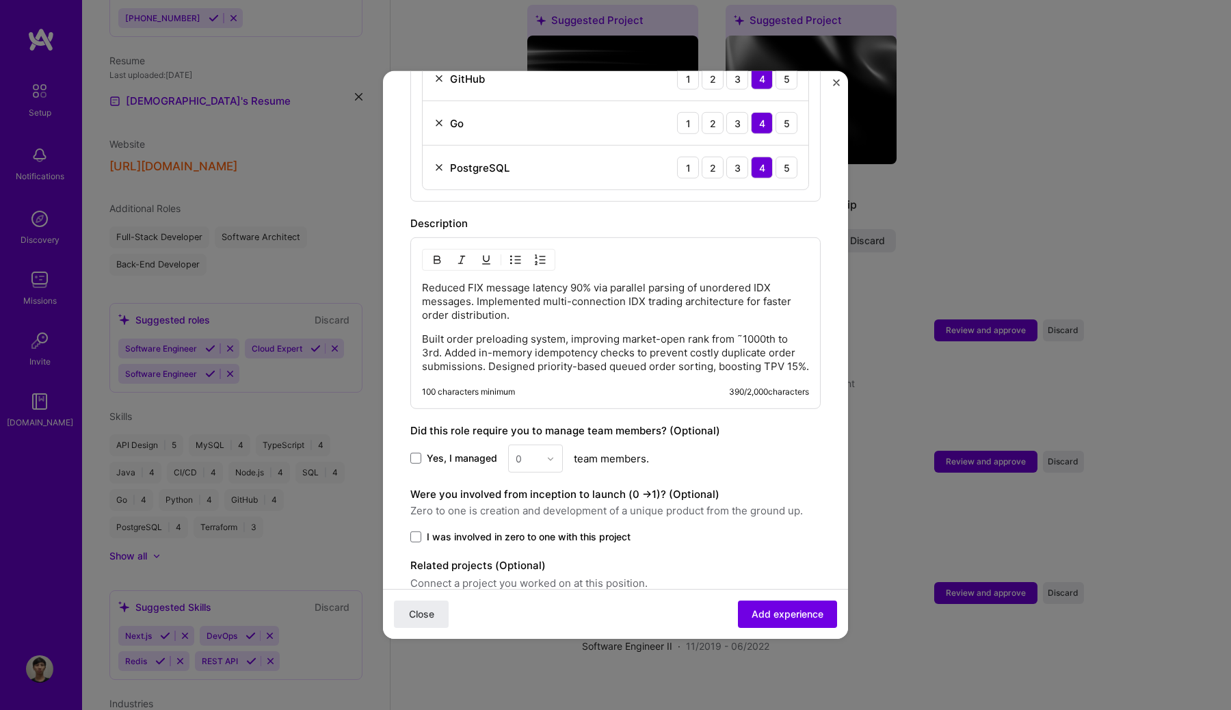
click at [423, 281] on p "Reduced FIX message latency 90% via parallel parsing of unordered IDX messages.…" at bounding box center [615, 301] width 387 height 41
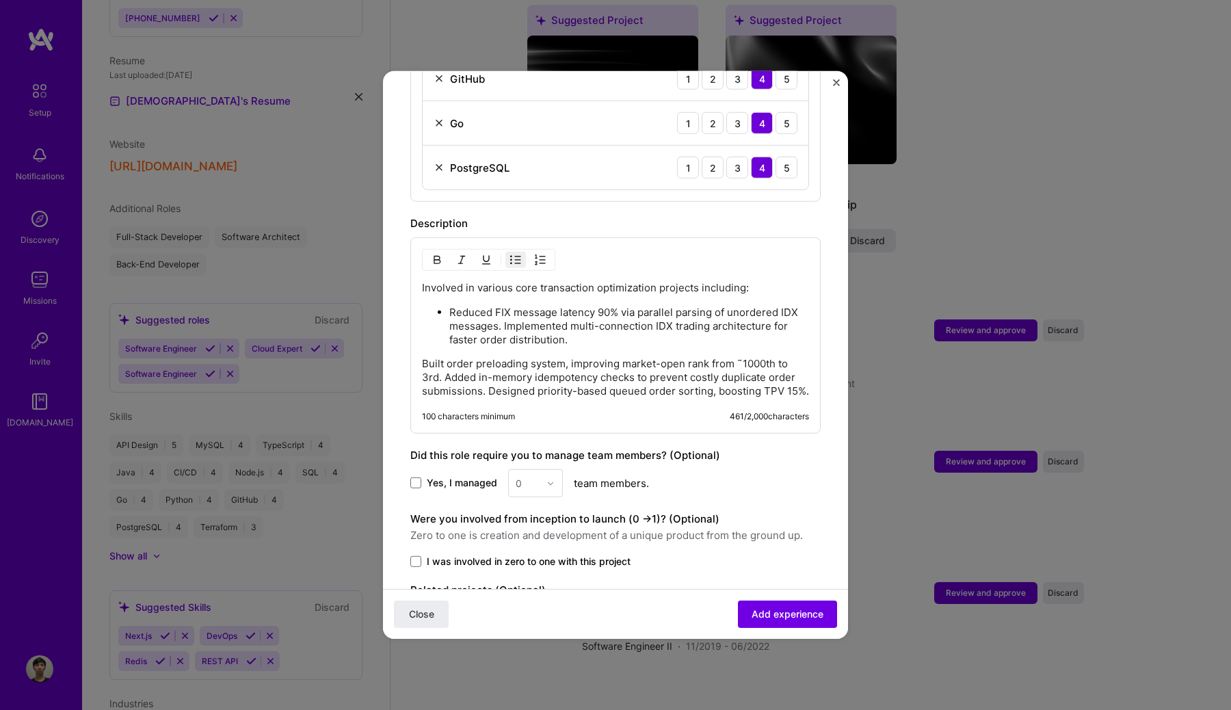
click at [502, 312] on p "Reduced FIX message latency 90% via parallel parsing of unordered IDX messages.…" at bounding box center [629, 326] width 360 height 41
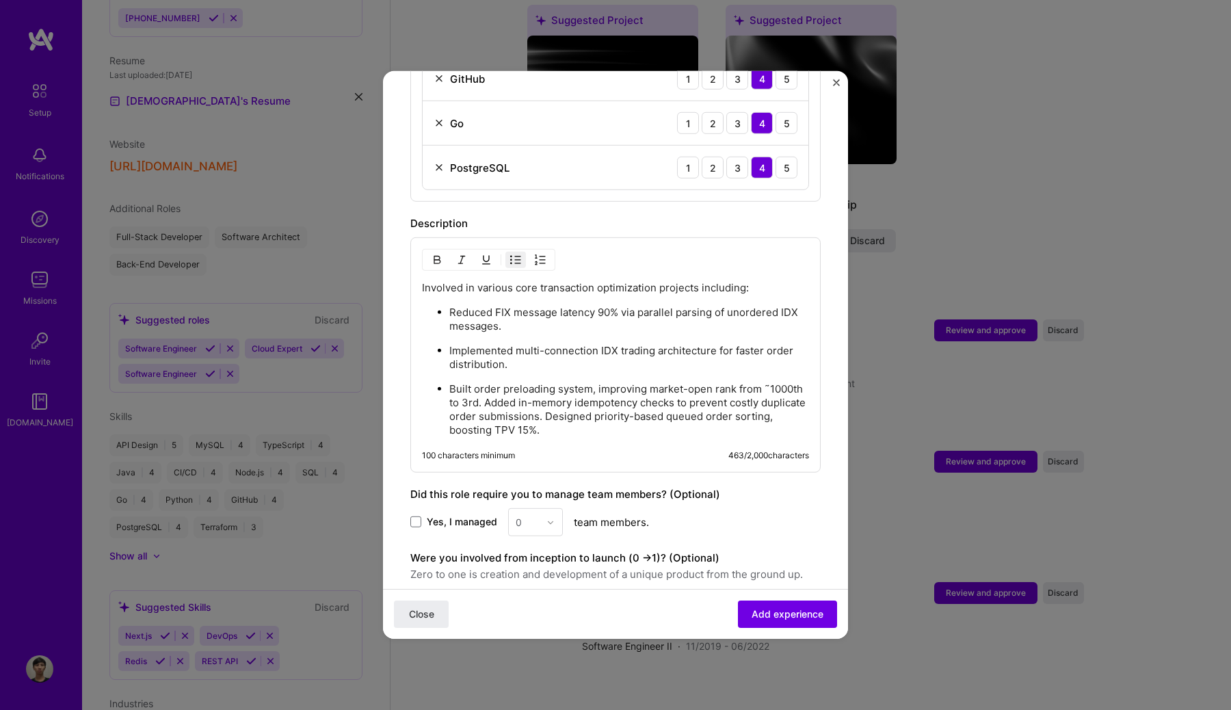
click at [485, 388] on p "Built order preloading system, improving market-open rank from ˜1000th to 3rd. …" at bounding box center [629, 409] width 360 height 55
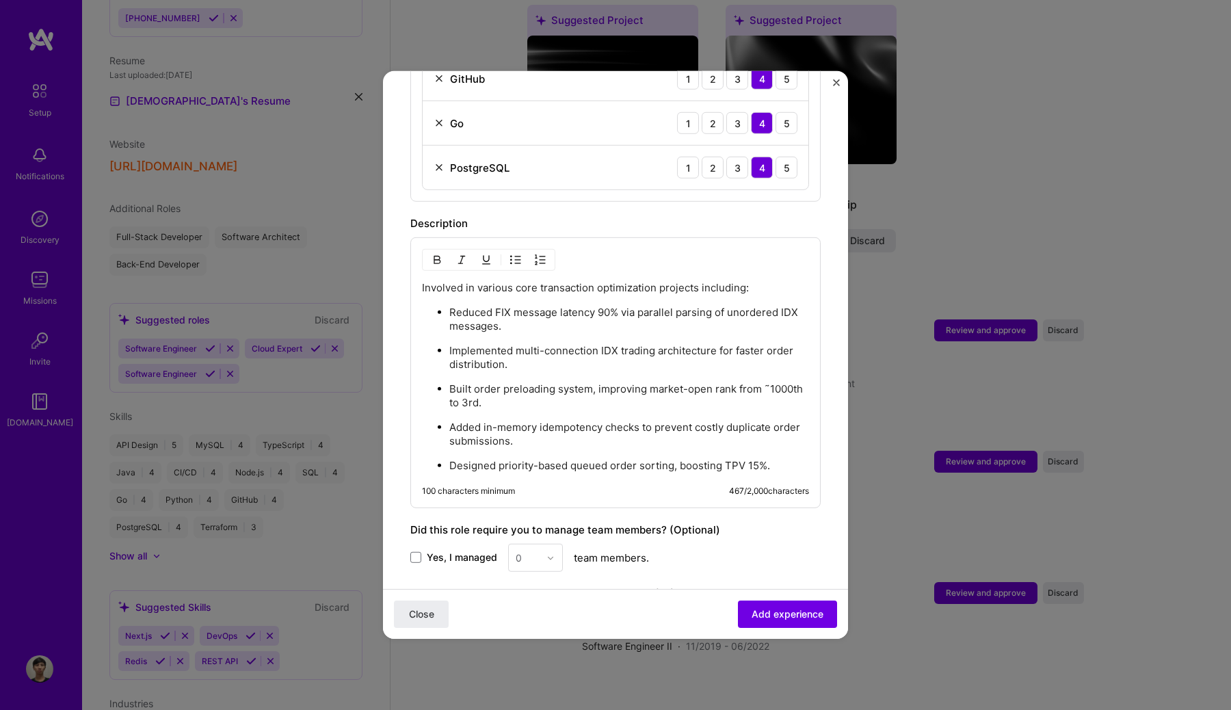
click at [657, 281] on p "Involved in various core transaction optimization projects including:" at bounding box center [615, 288] width 387 height 14
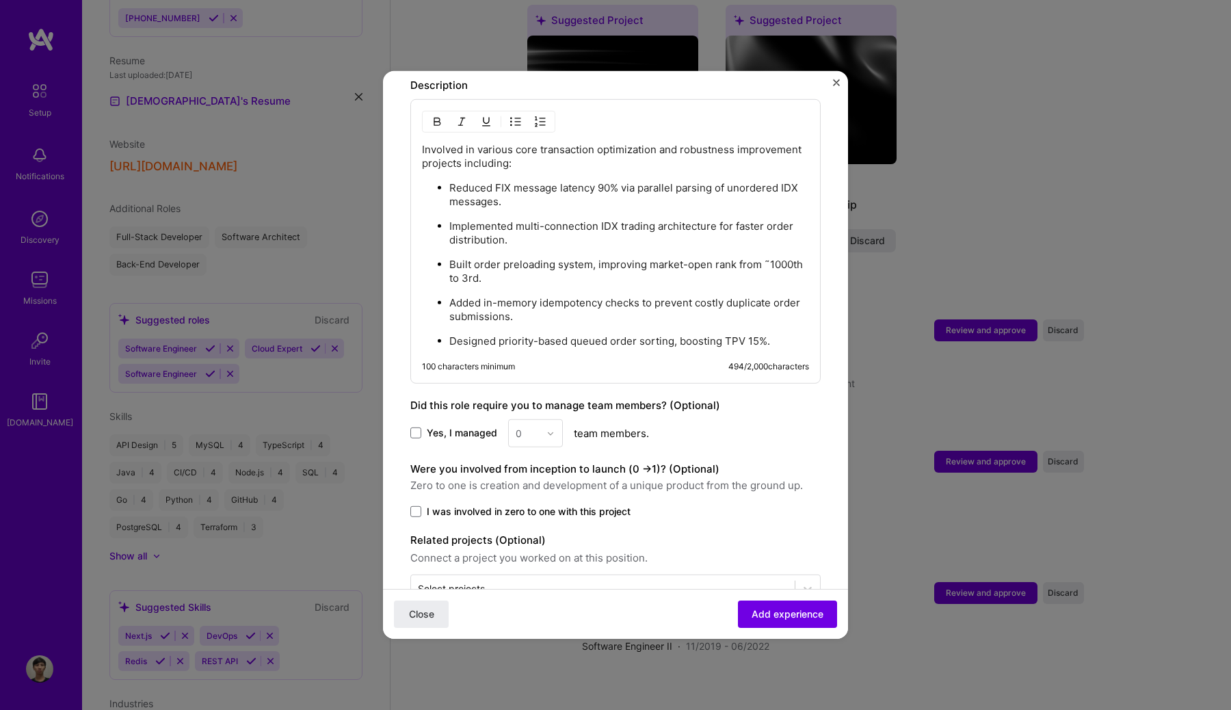
scroll to position [932, 0]
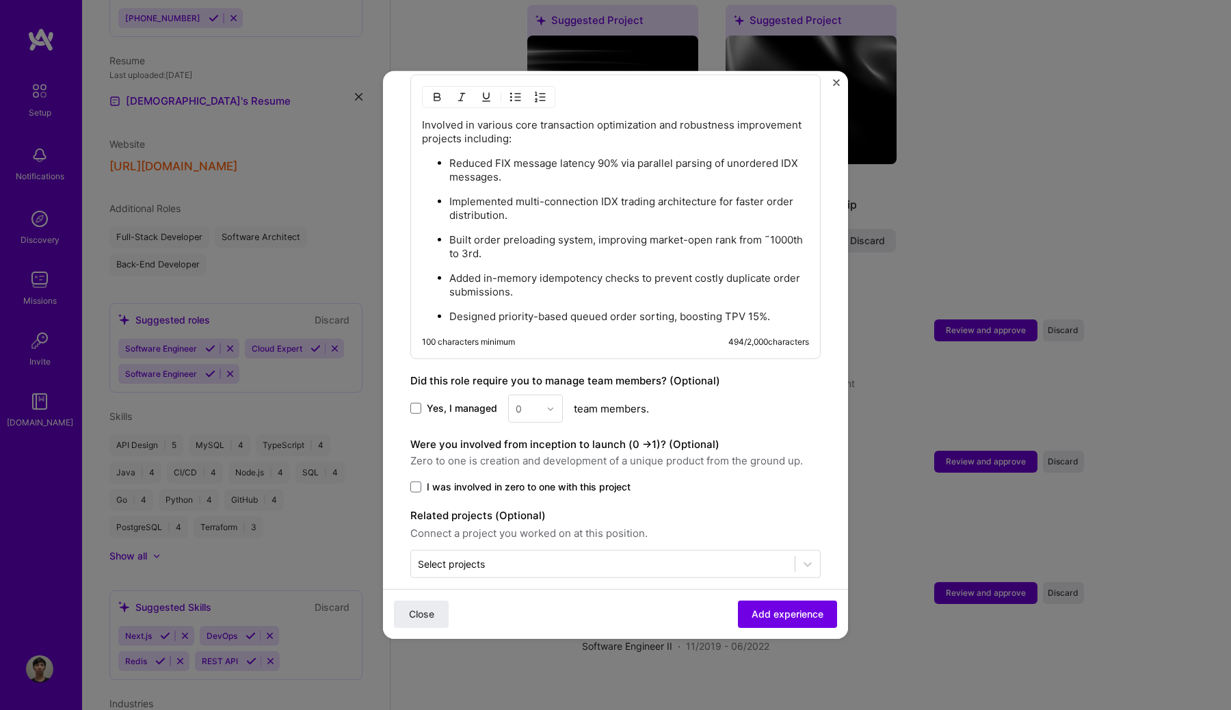
click at [596, 480] on span "I was involved in zero to one with this project" at bounding box center [529, 487] width 204 height 14
click at [0, 0] on input "I was involved in zero to one with this project" at bounding box center [0, 0] width 0 height 0
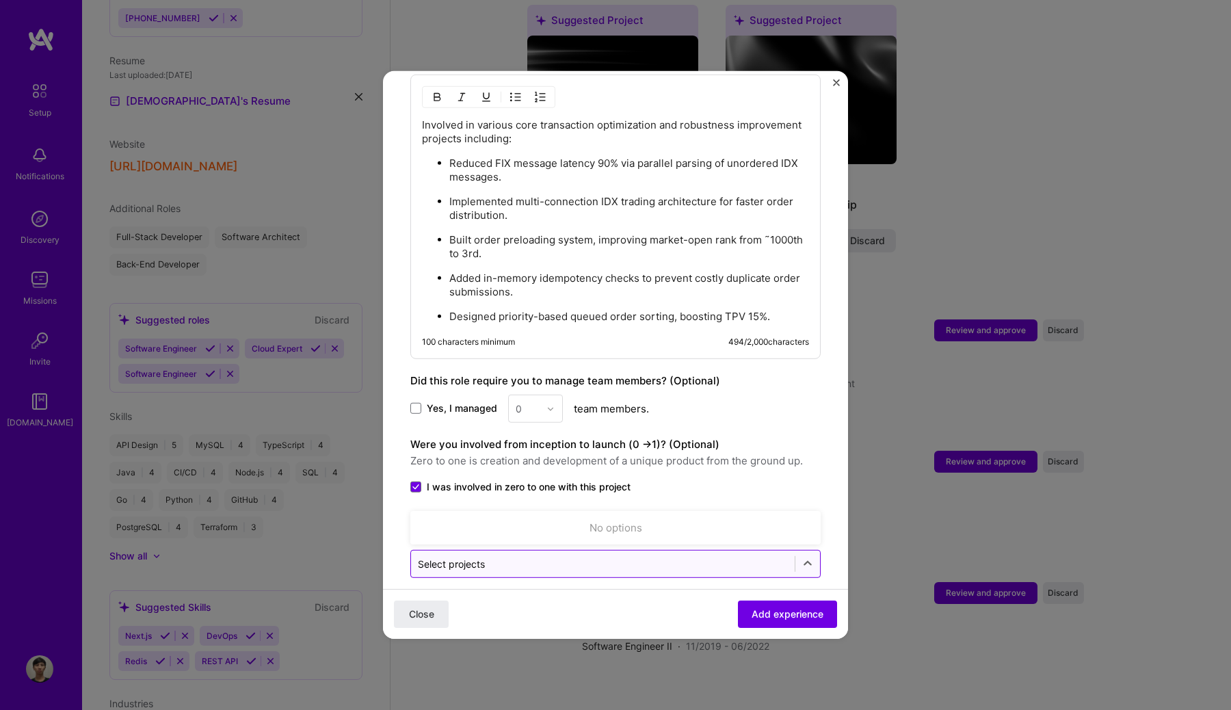
click at [443, 556] on div "Select projects" at bounding box center [603, 563] width 384 height 27
click at [422, 595] on div "Close Add experience" at bounding box center [615, 614] width 465 height 50
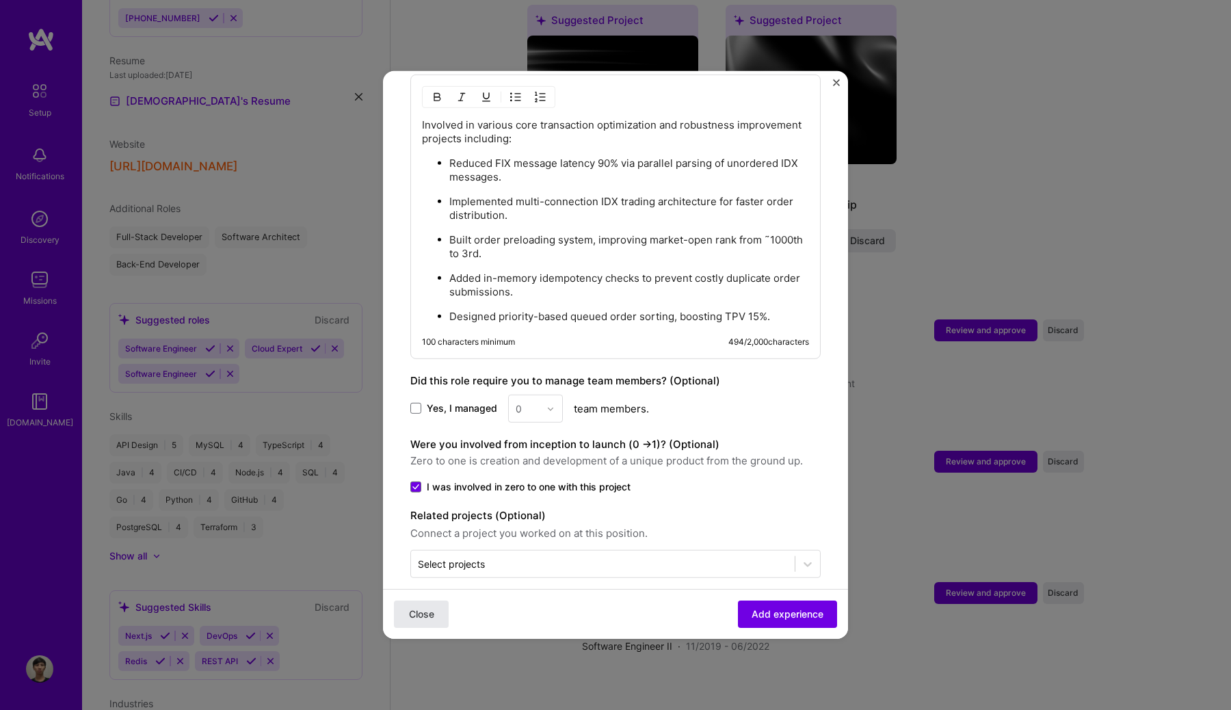
click at [420, 612] on span "Close" at bounding box center [421, 614] width 25 height 14
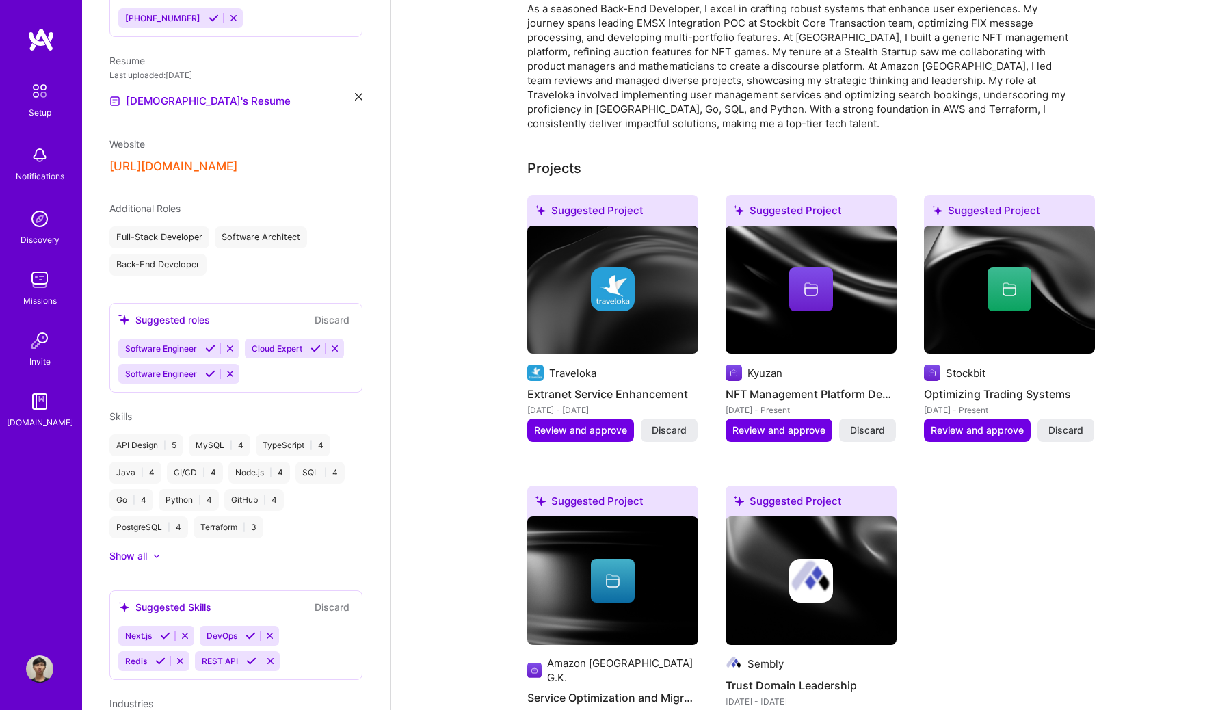
scroll to position [233, 0]
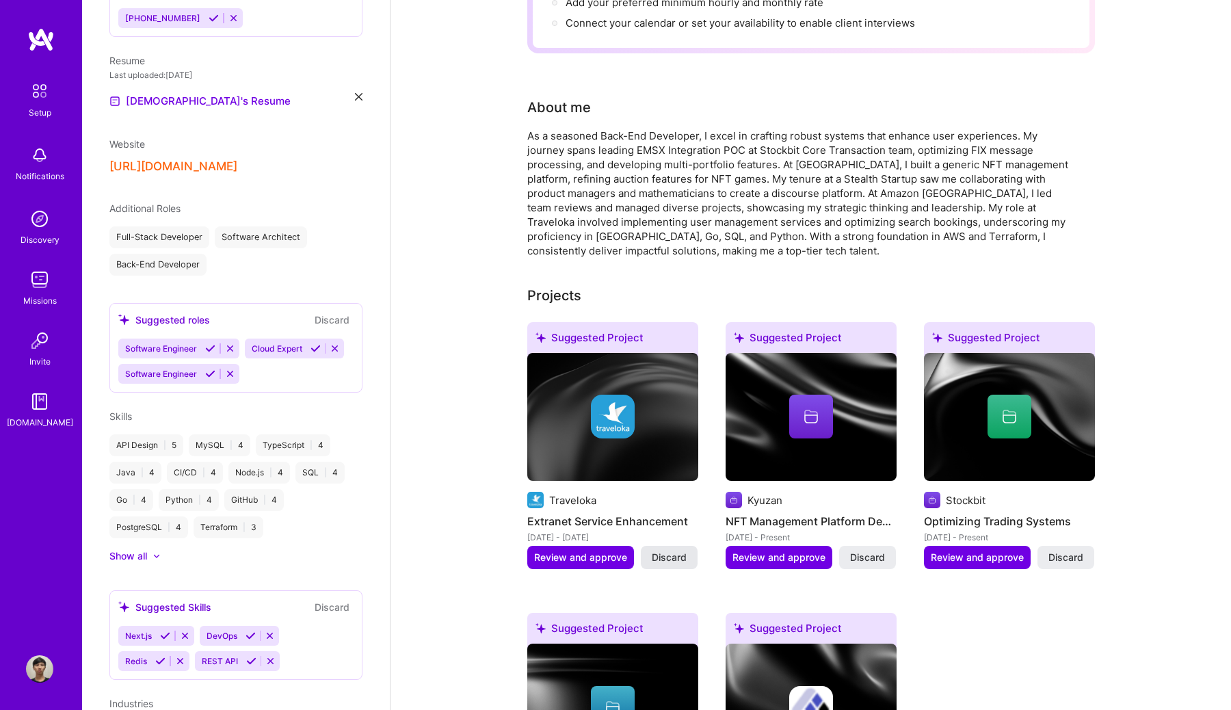
click at [680, 546] on button "Discard" at bounding box center [669, 557] width 57 height 23
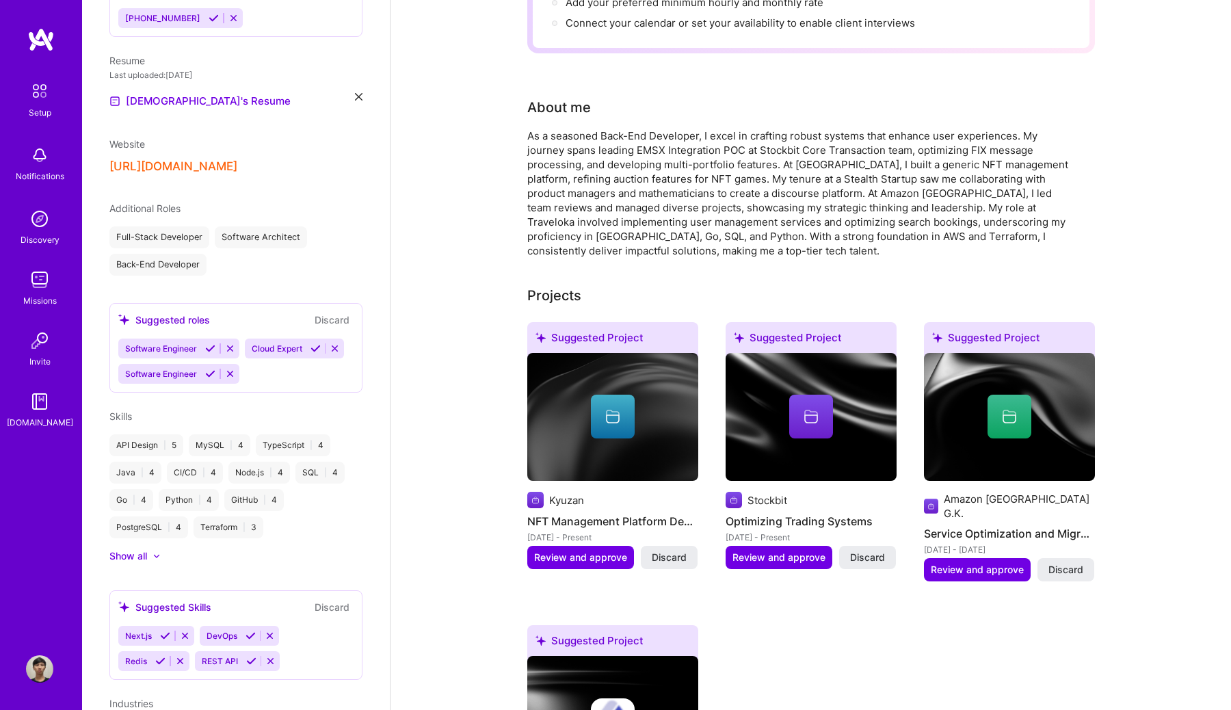
click at [681, 546] on button "Discard" at bounding box center [669, 557] width 57 height 23
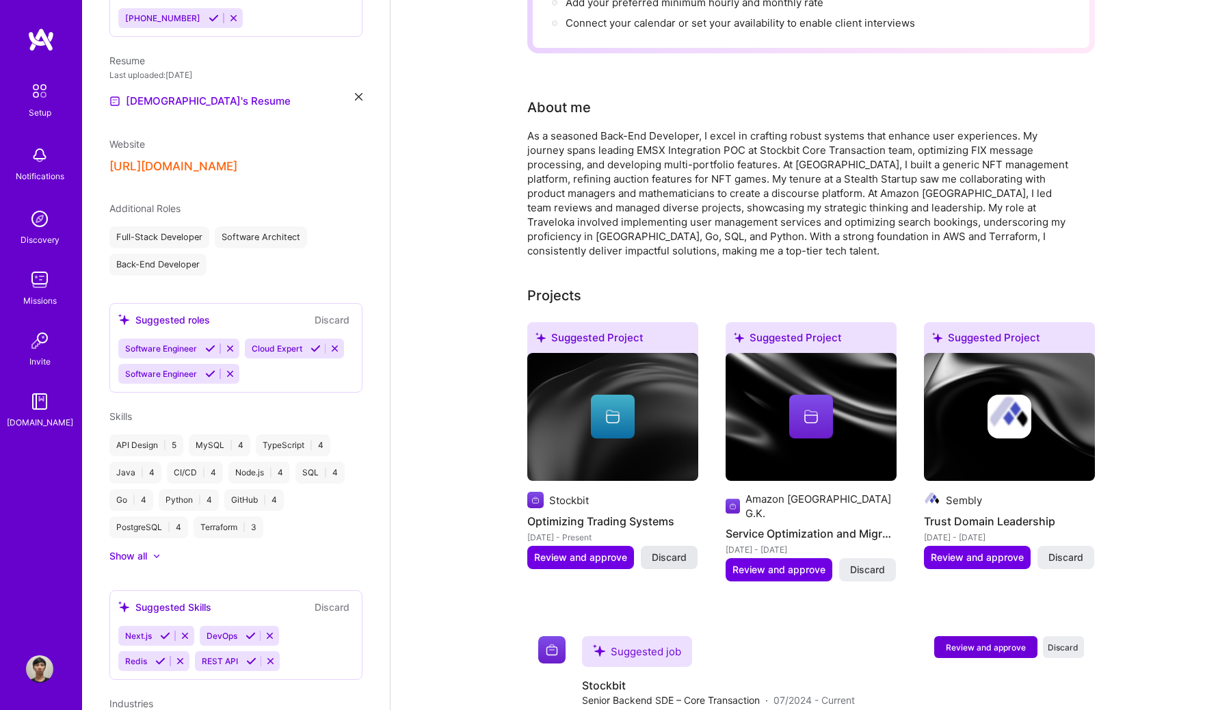
click at [680, 550] on span "Discard" at bounding box center [669, 557] width 35 height 14
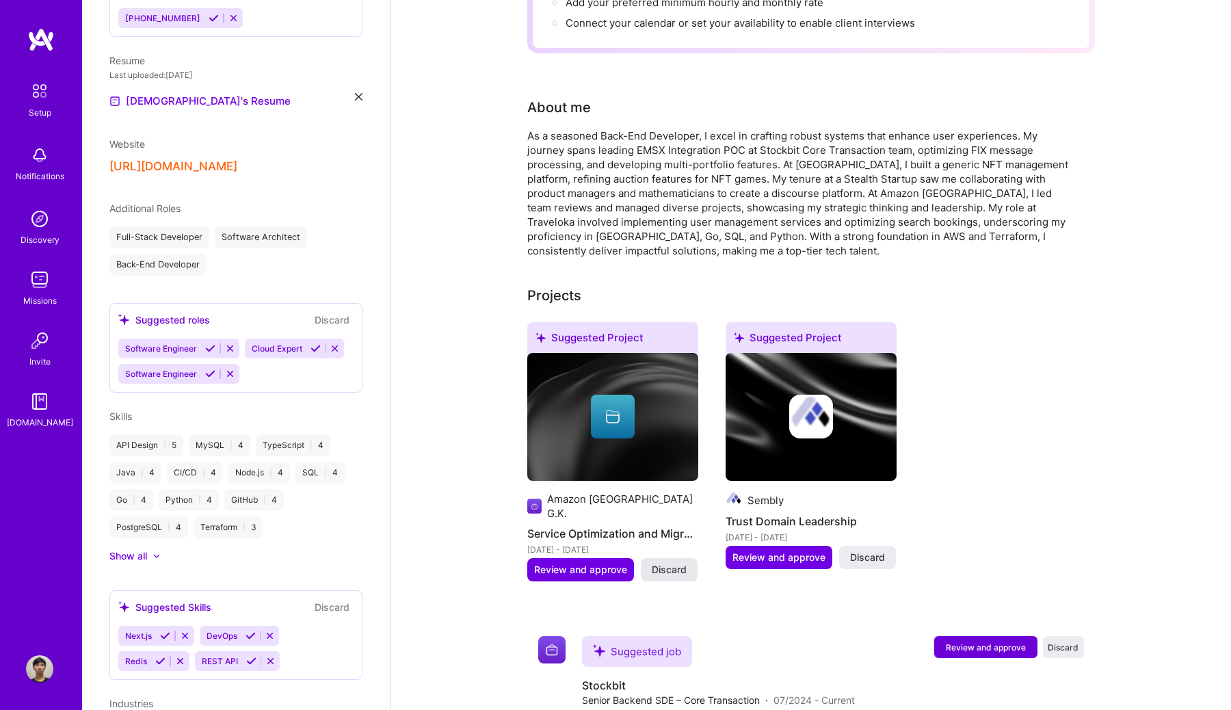
click at [678, 563] on span "Discard" at bounding box center [669, 570] width 35 height 14
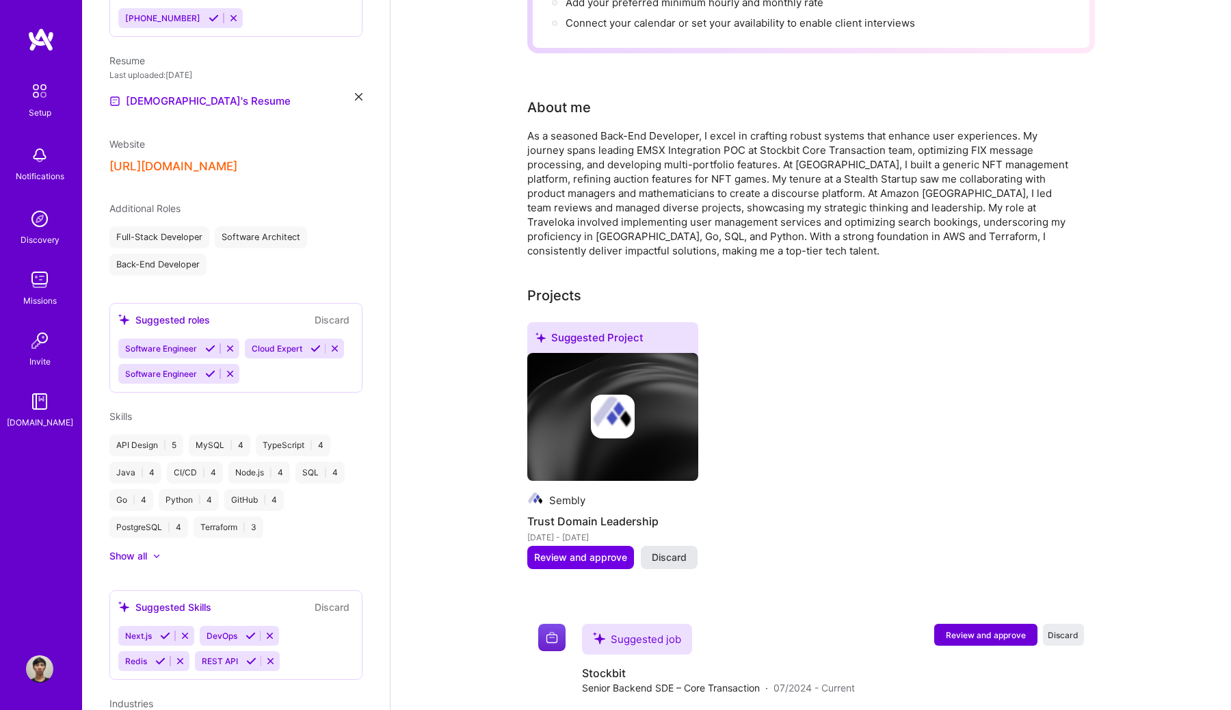
click at [678, 550] on span "Discard" at bounding box center [669, 557] width 35 height 14
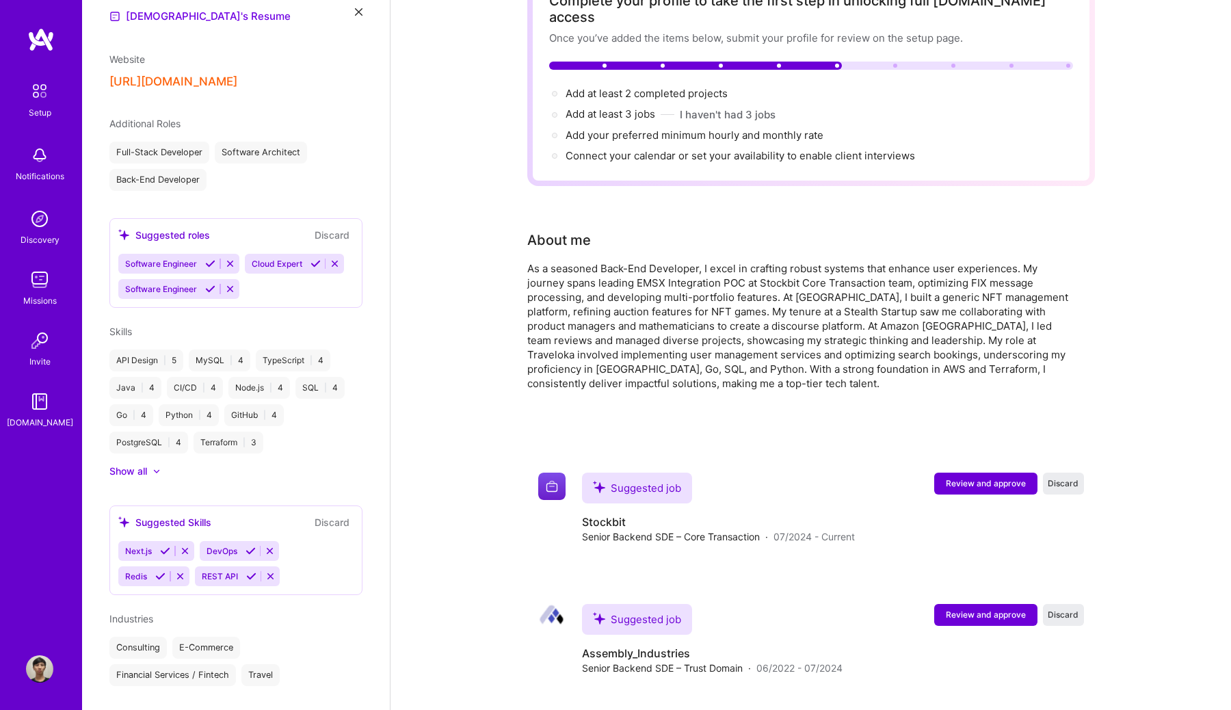
scroll to position [383, 0]
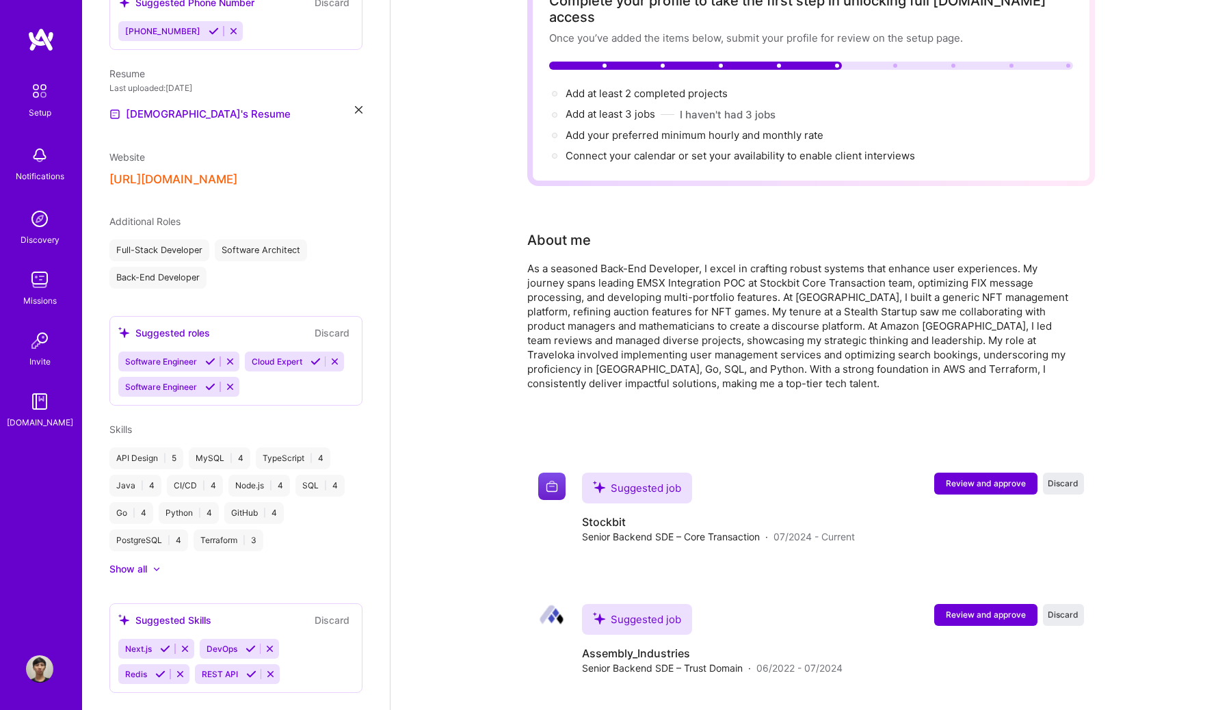
click at [230, 356] on icon at bounding box center [230, 361] width 10 height 10
click at [179, 267] on div "Back-End Developer" at bounding box center [157, 278] width 97 height 22
click at [211, 382] on icon at bounding box center [210, 387] width 10 height 10
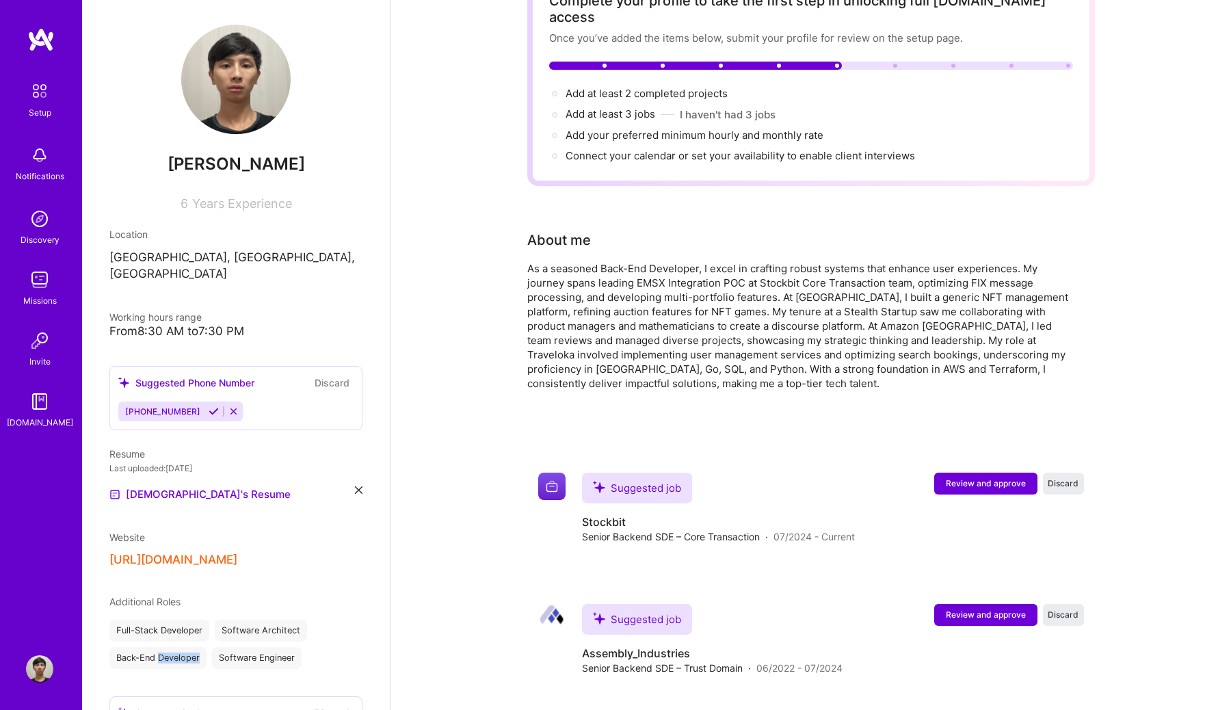
scroll to position [0, 0]
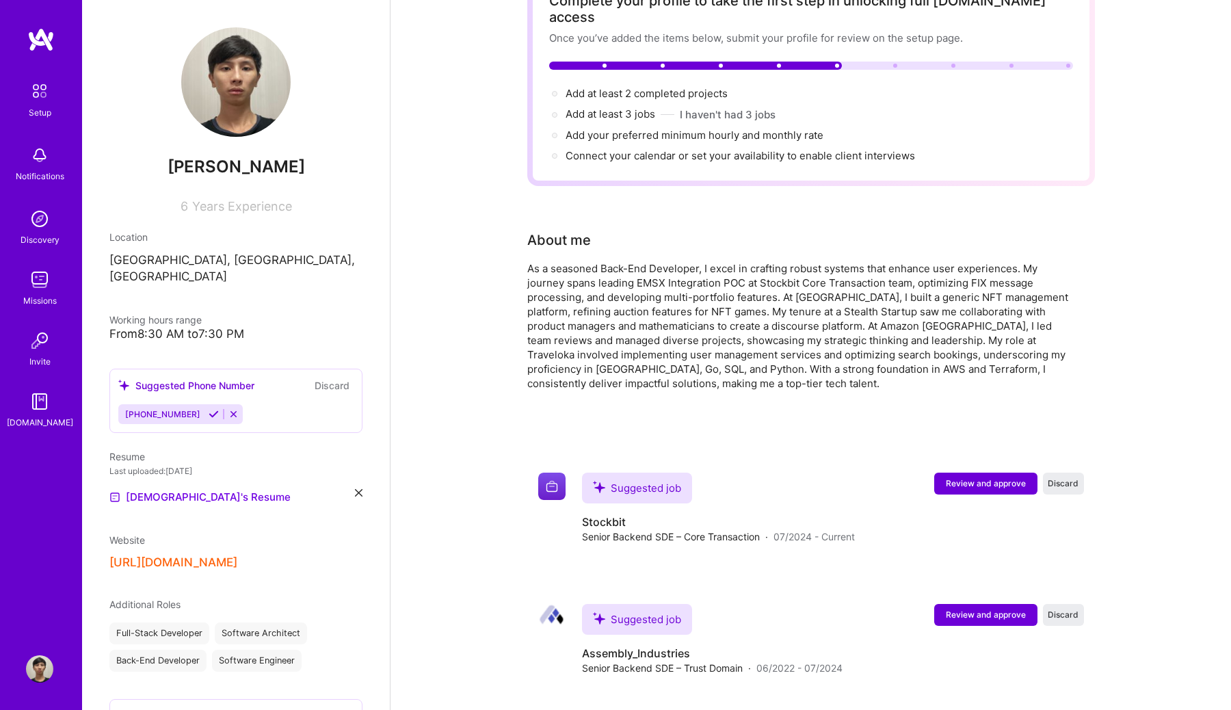
click at [219, 327] on div "From 8:30 AM to 7:30 PM" at bounding box center [235, 334] width 253 height 14
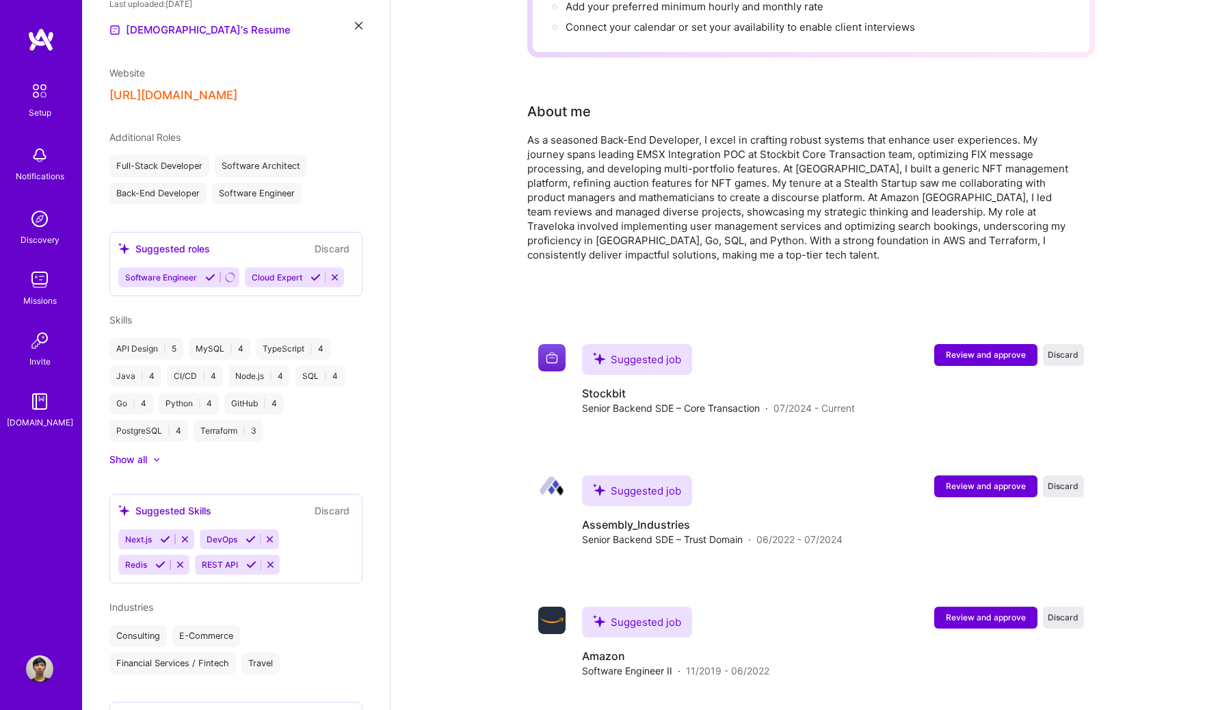
scroll to position [468, 0]
click at [147, 364] on div "Java | 4" at bounding box center [135, 375] width 52 height 22
click at [151, 451] on div at bounding box center [149, 458] width 5 height 14
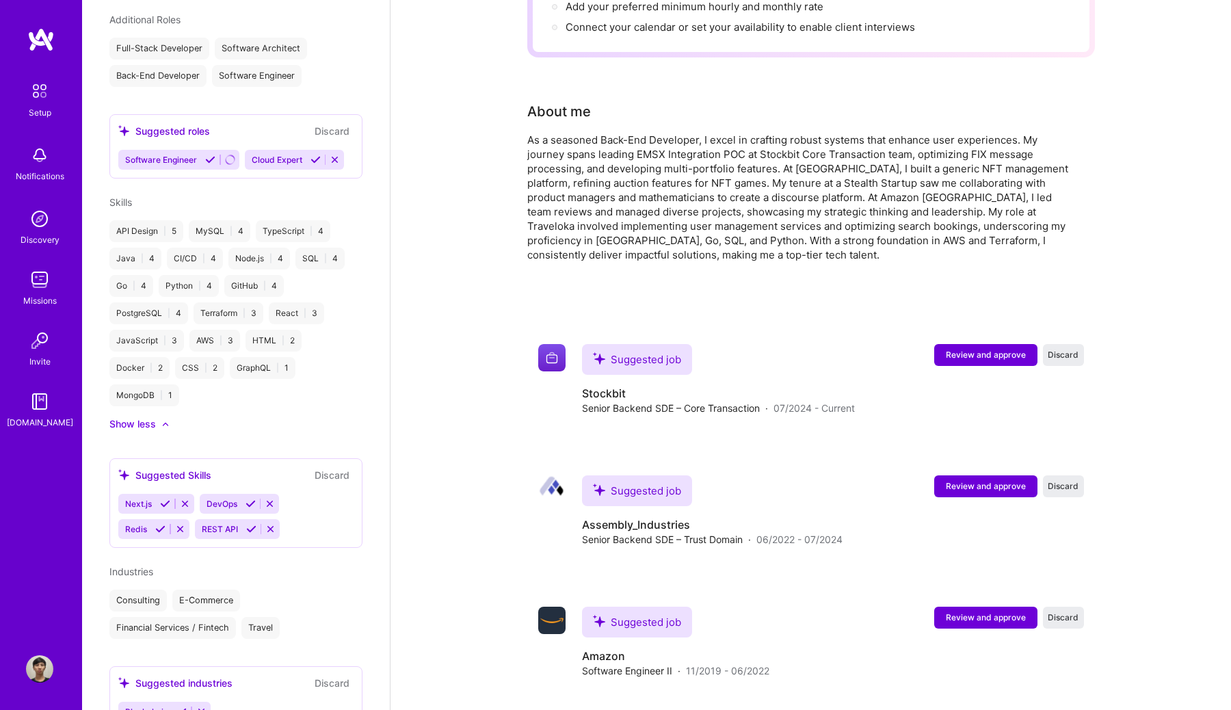
scroll to position [632, 0]
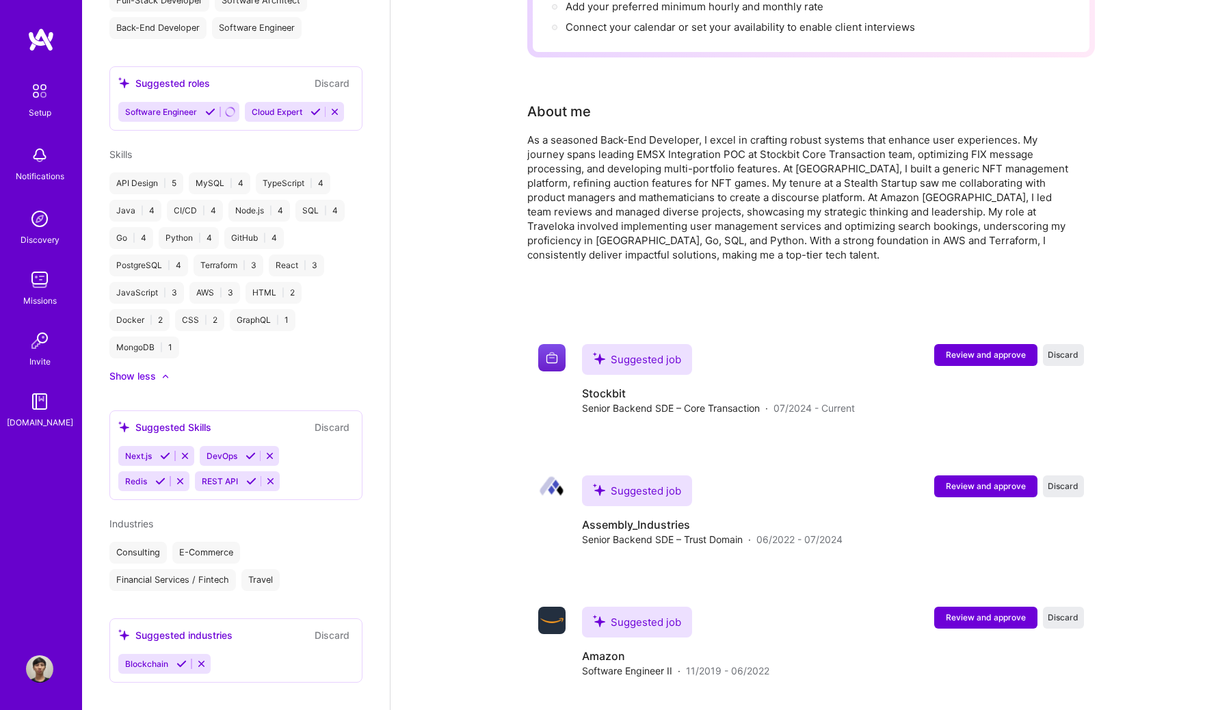
click at [184, 658] on icon at bounding box center [181, 663] width 10 height 10
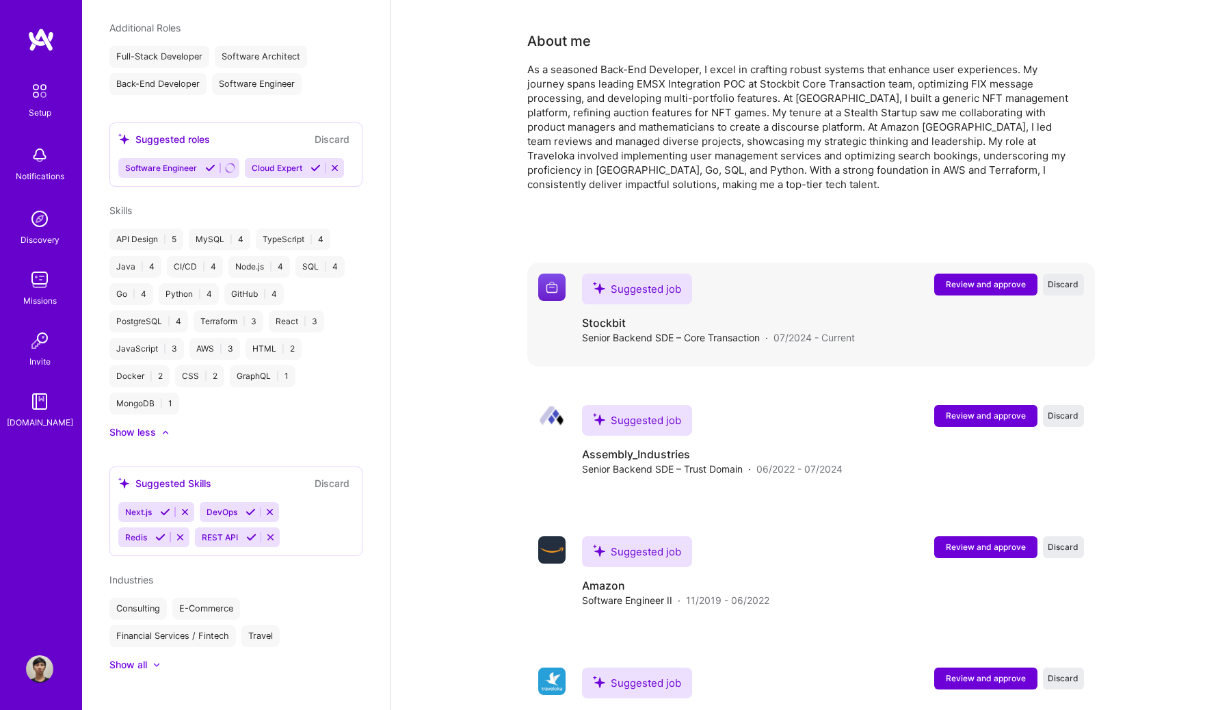
scroll to position [310, 0]
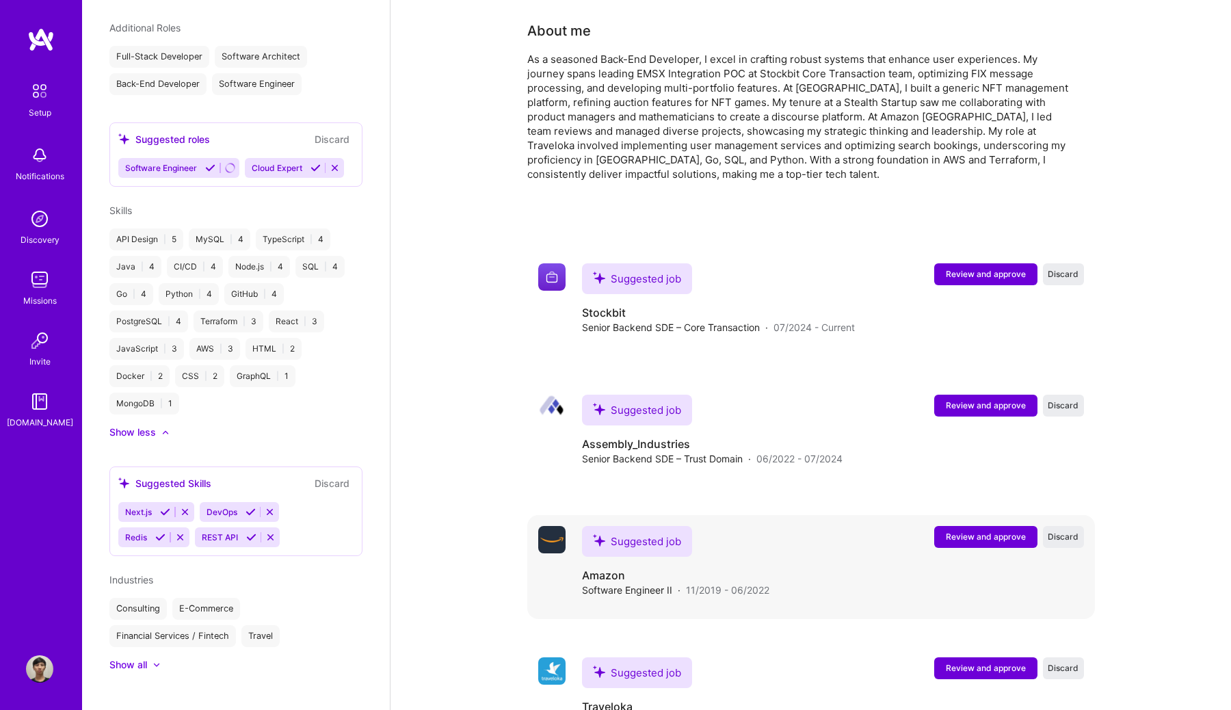
click at [807, 526] on div "Suggested job Amazon Software Engineer II · 11/2019 - 06/2022 Review and approv…" at bounding box center [833, 561] width 502 height 71
click at [1010, 526] on button "Review and approve" at bounding box center [985, 537] width 103 height 22
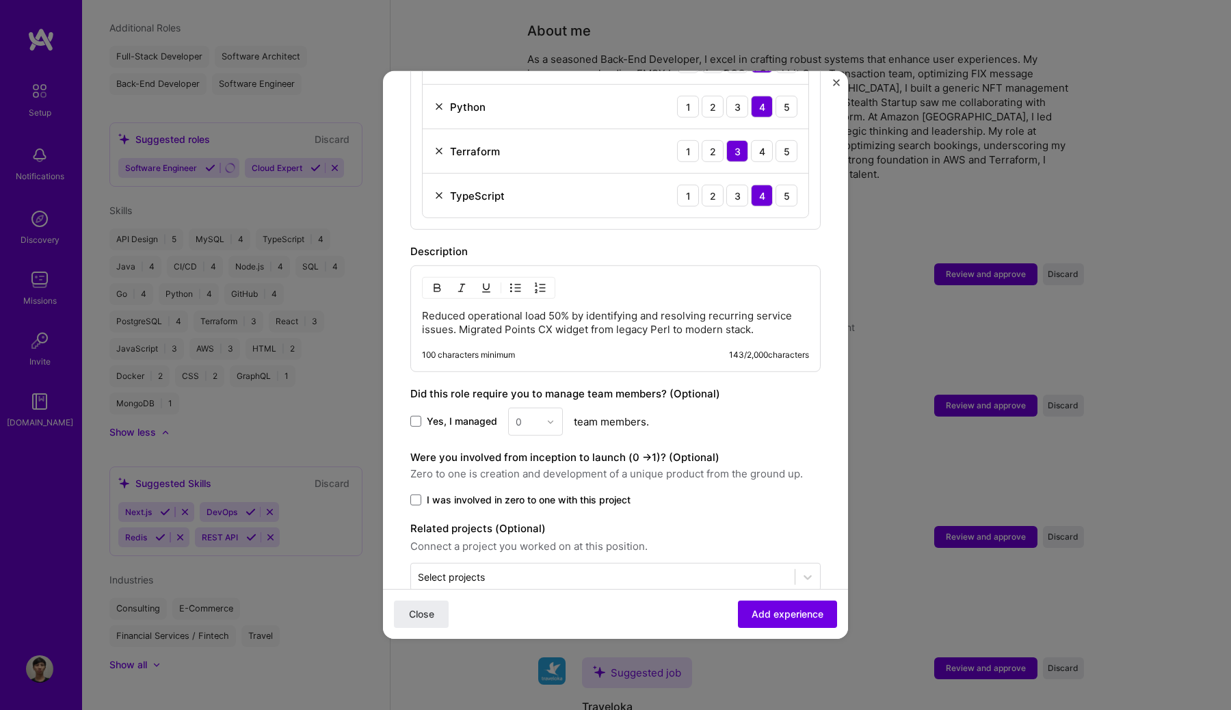
scroll to position [977, 0]
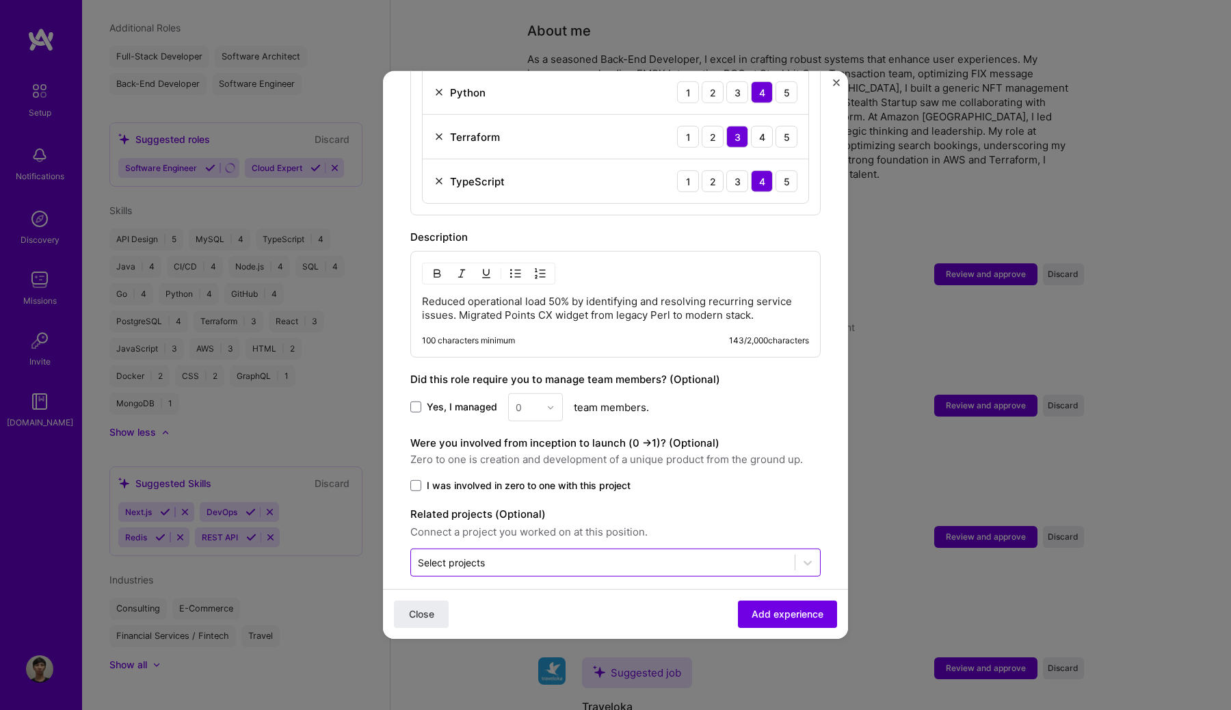
click at [691, 554] on div at bounding box center [603, 562] width 370 height 17
click at [435, 608] on button "Close" at bounding box center [421, 613] width 55 height 27
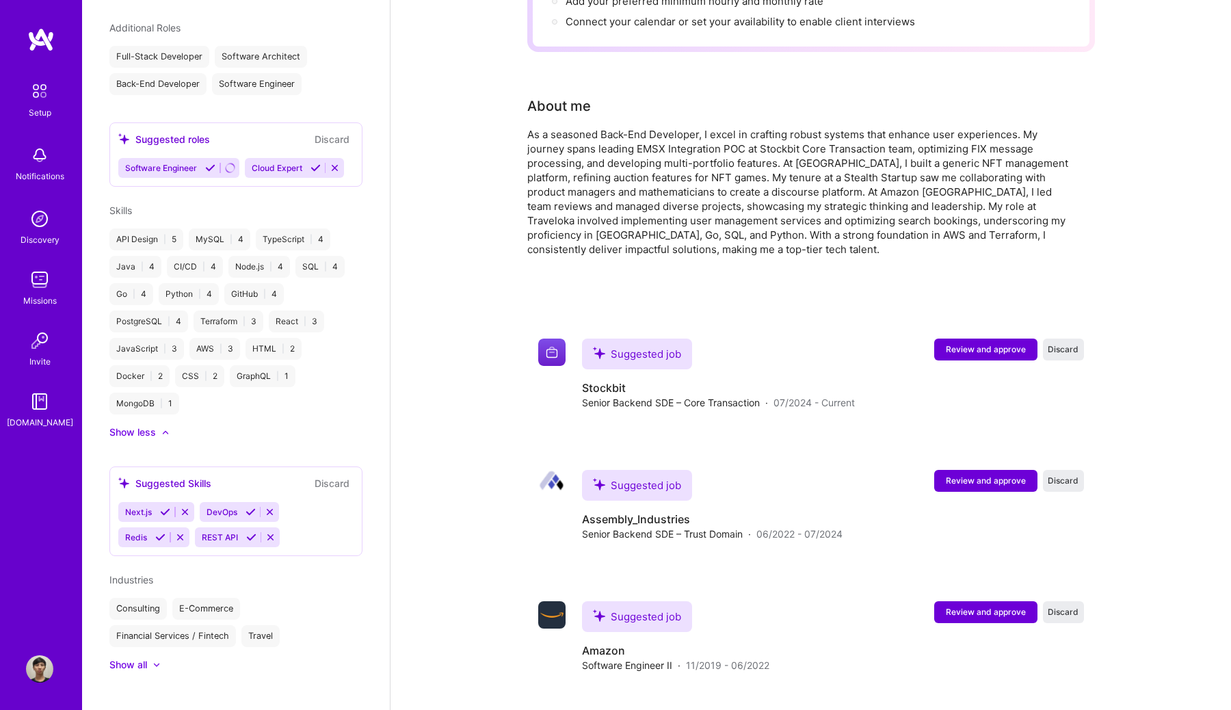
scroll to position [237, 0]
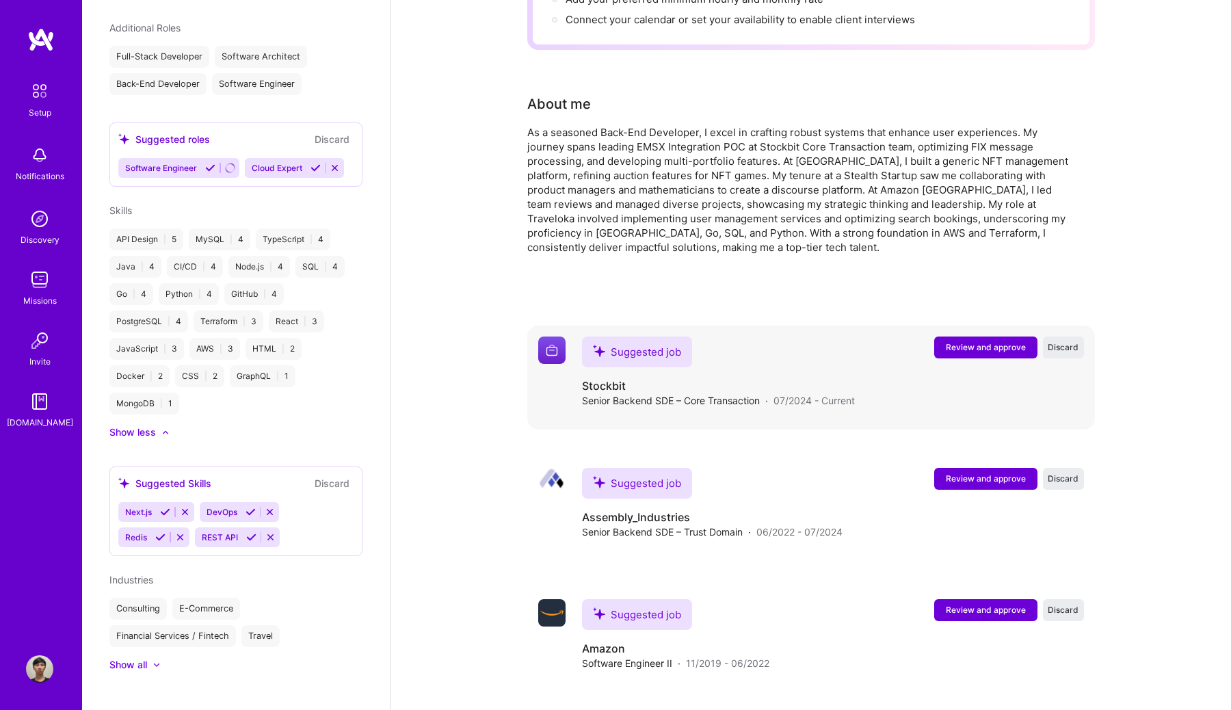
click at [954, 341] on span "Review and approve" at bounding box center [986, 347] width 80 height 12
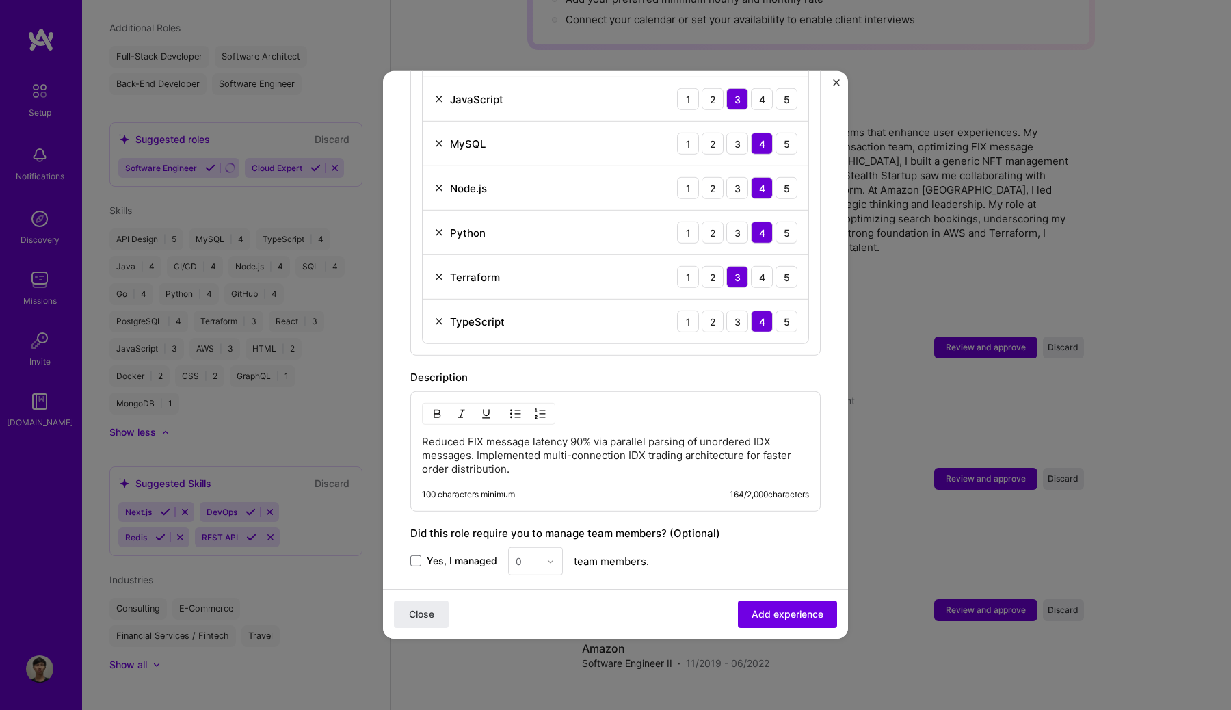
scroll to position [991, 0]
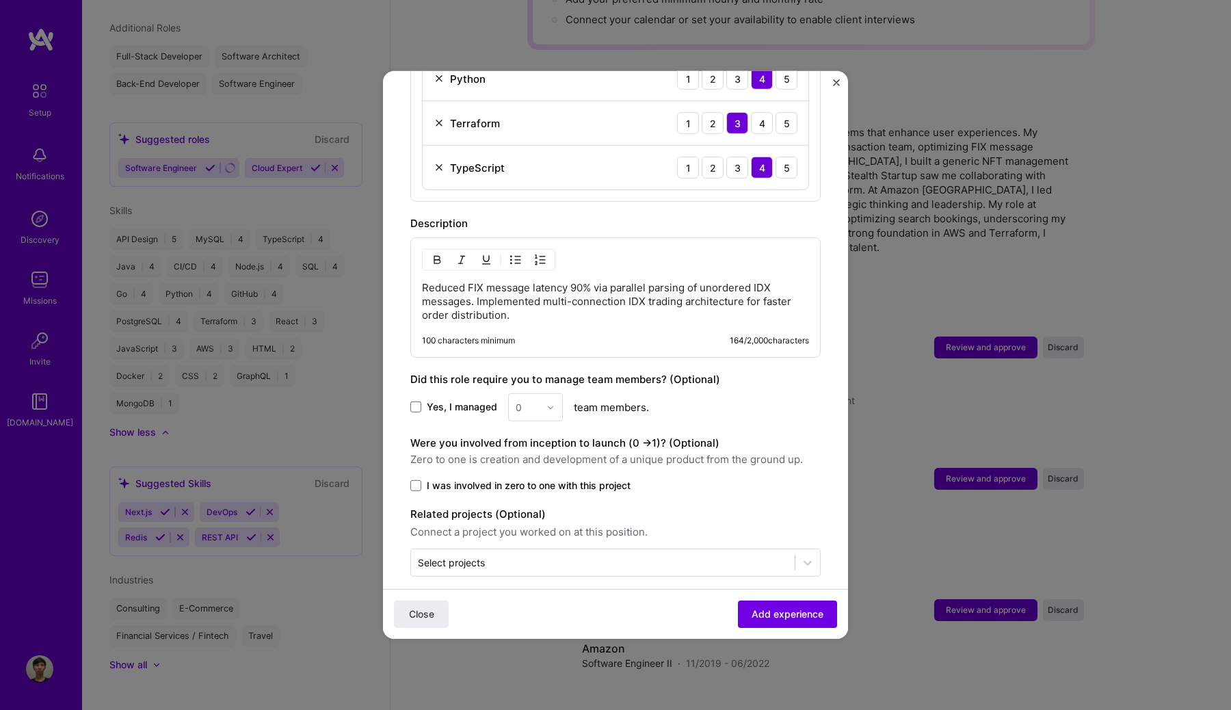
click at [634, 303] on p "Reduced FIX message latency 90% via parallel parsing of unordered IDX messages.…" at bounding box center [615, 301] width 387 height 41
click at [563, 555] on input "text" at bounding box center [603, 562] width 370 height 14
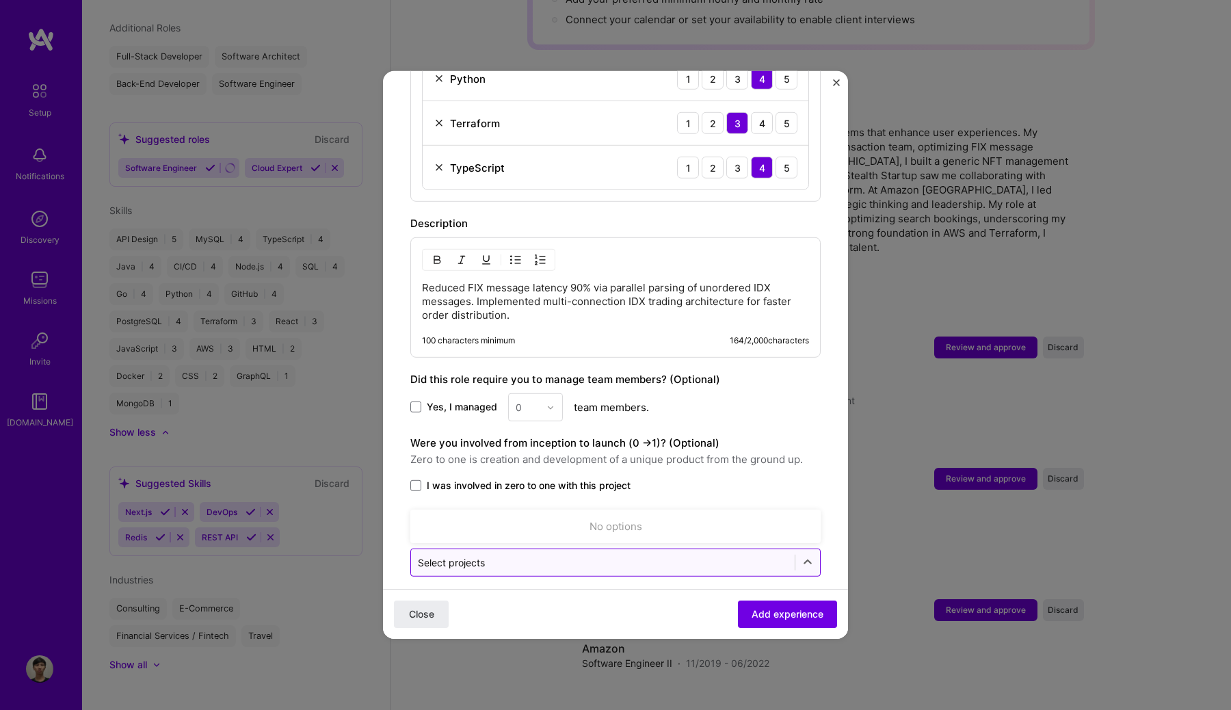
click at [563, 555] on input "text" at bounding box center [603, 562] width 370 height 14
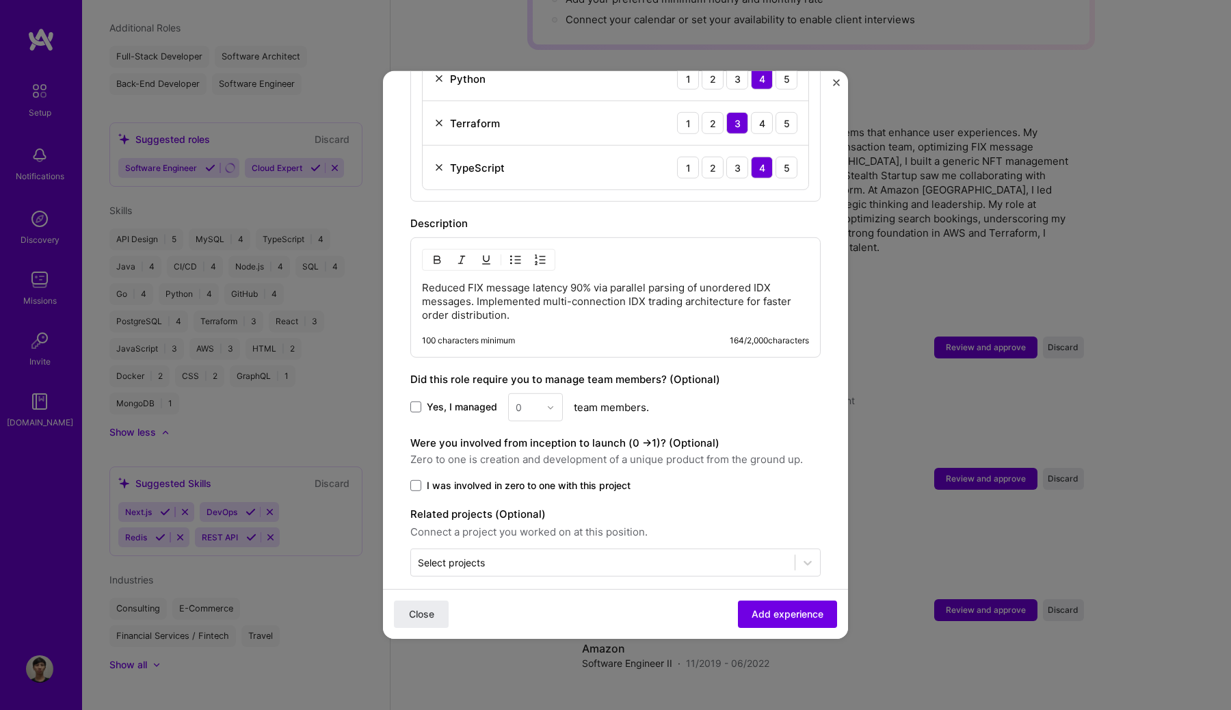
click at [420, 611] on span "Close" at bounding box center [421, 614] width 25 height 14
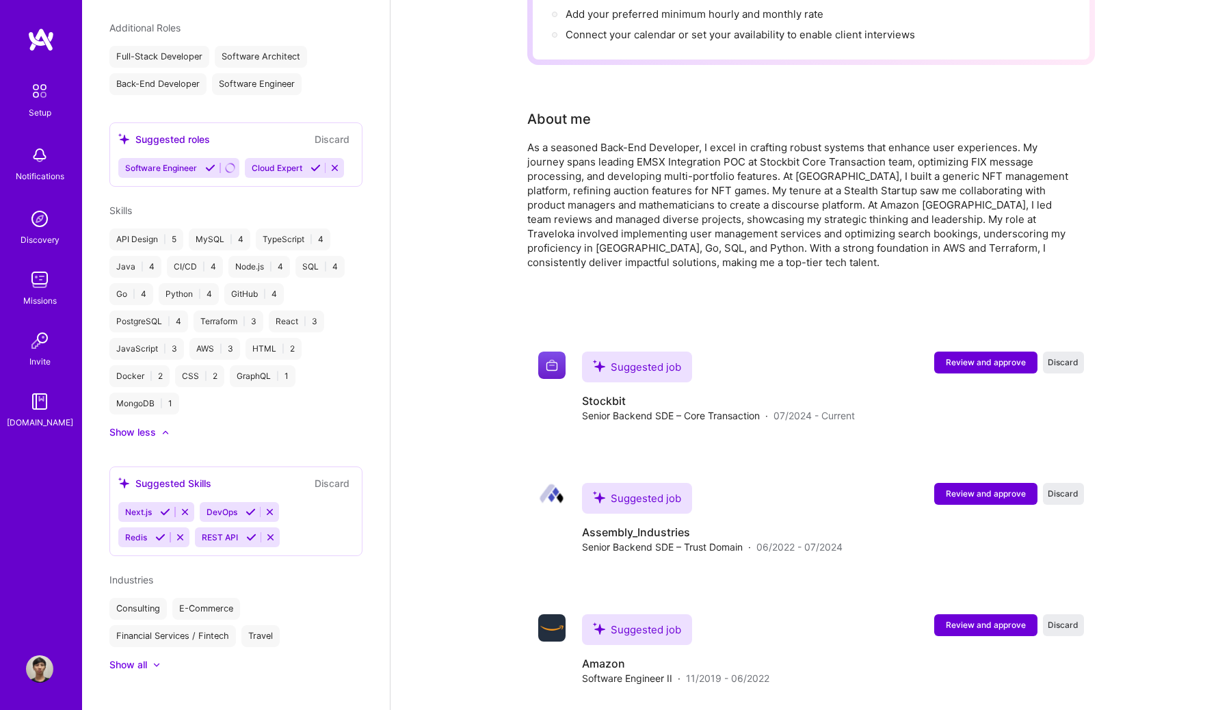
scroll to position [366, 0]
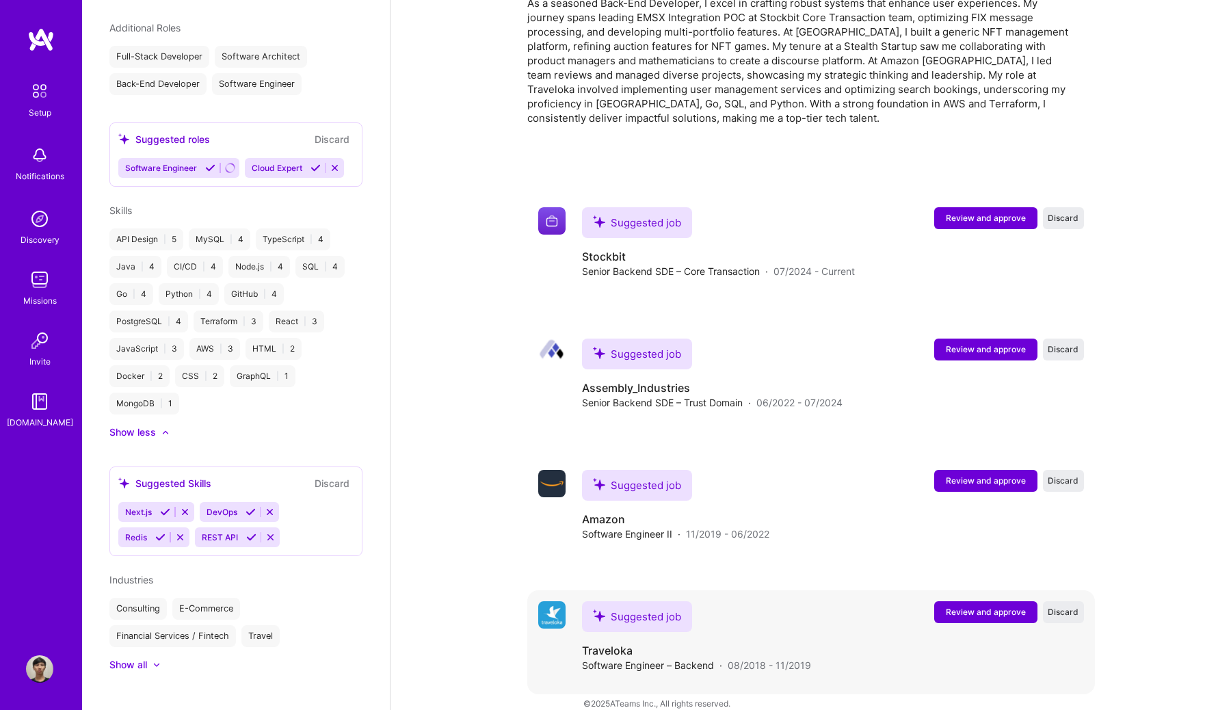
click at [1000, 601] on button "Review and approve" at bounding box center [985, 612] width 103 height 22
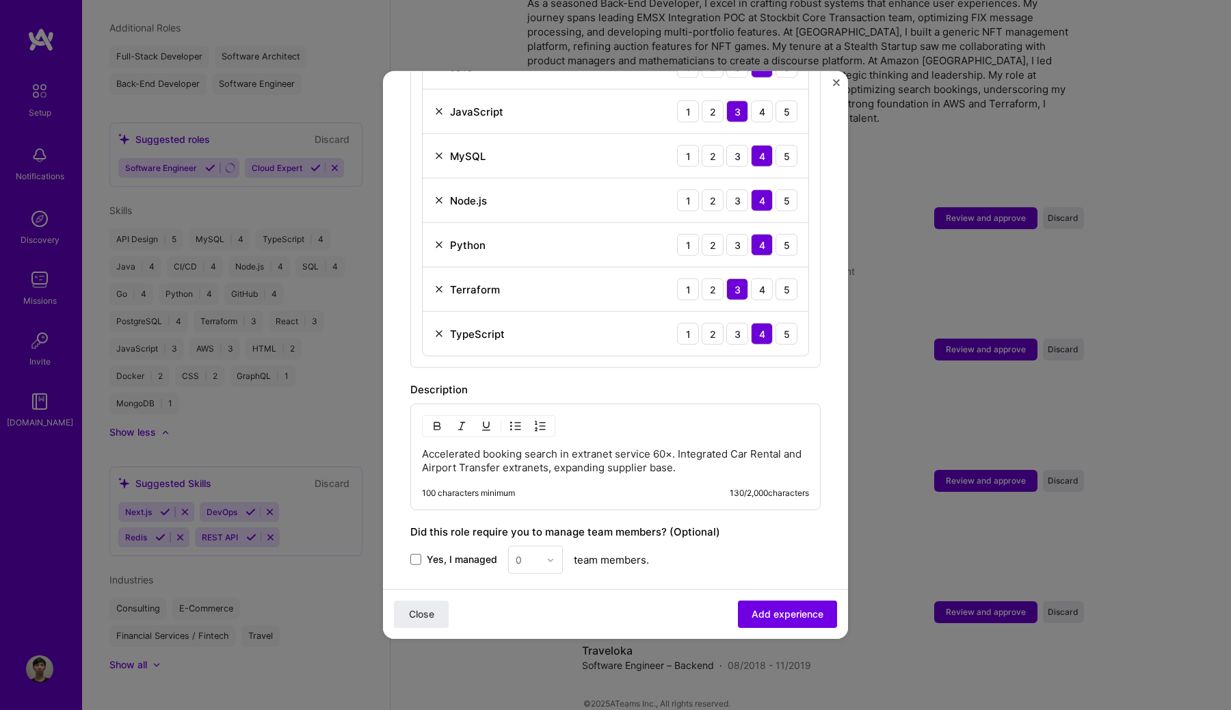
scroll to position [794, 0]
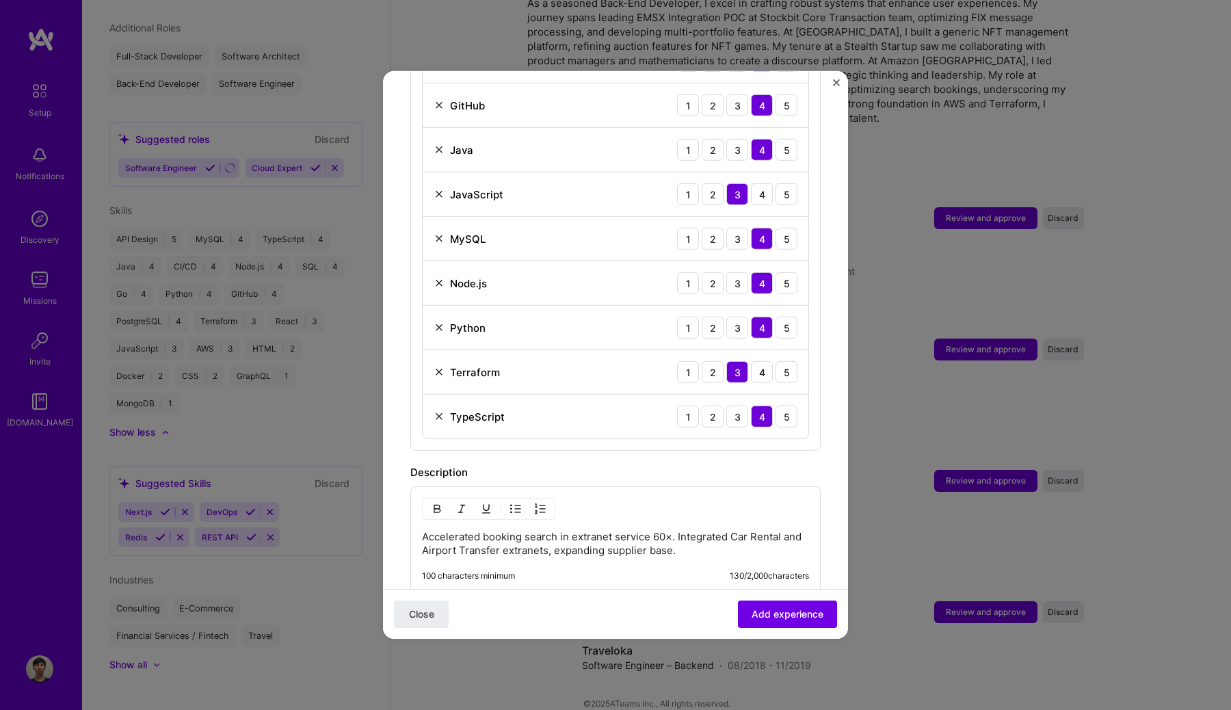
click at [438, 322] on img at bounding box center [438, 327] width 11 height 11
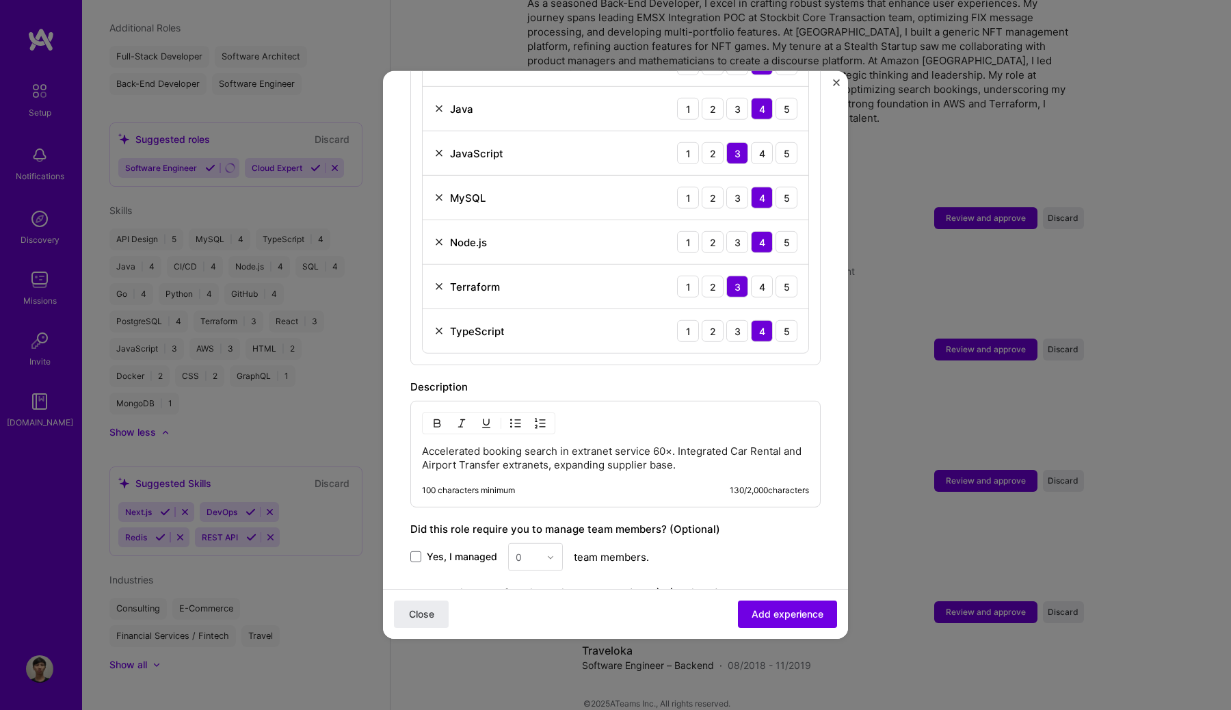
scroll to position [933, 0]
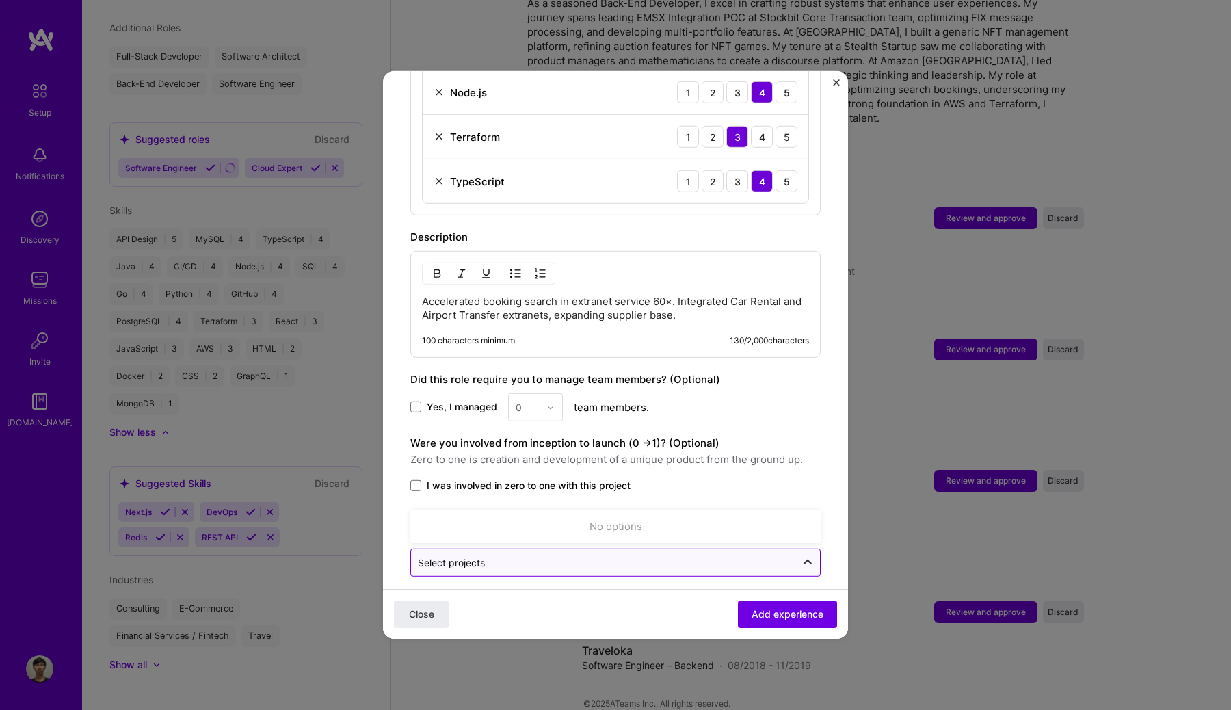
click at [795, 550] on div at bounding box center [807, 562] width 25 height 25
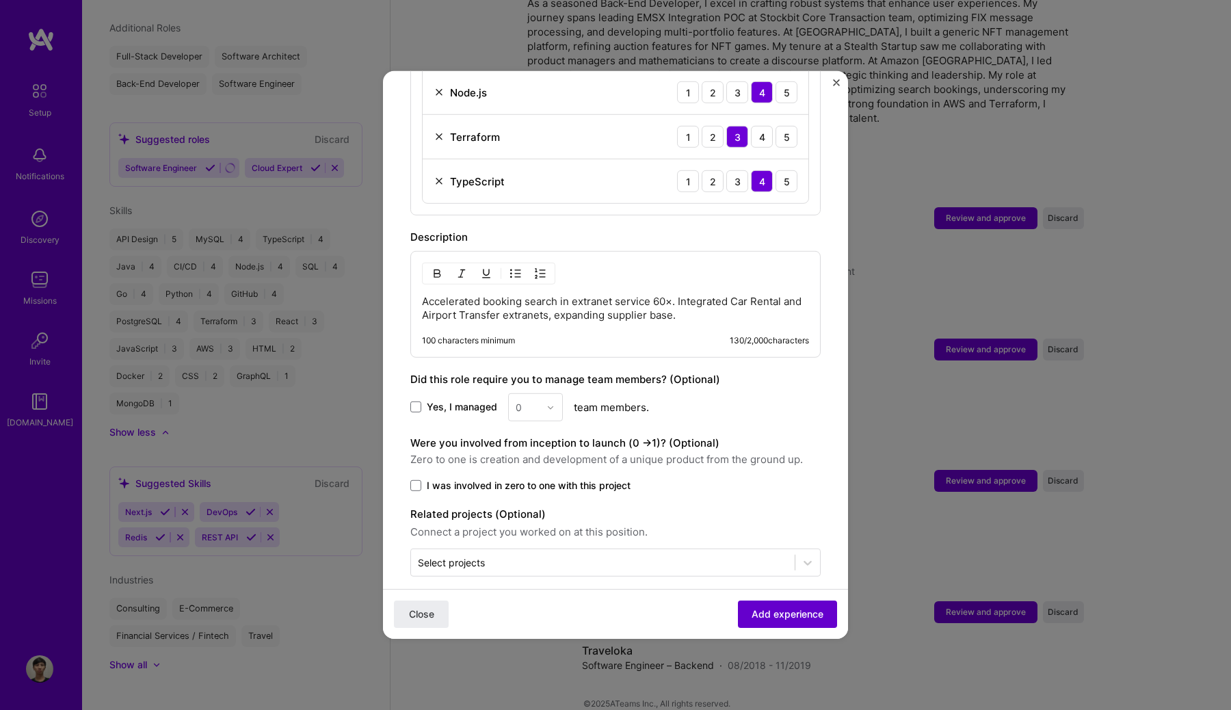
click at [774, 613] on span "Add experience" at bounding box center [787, 614] width 72 height 14
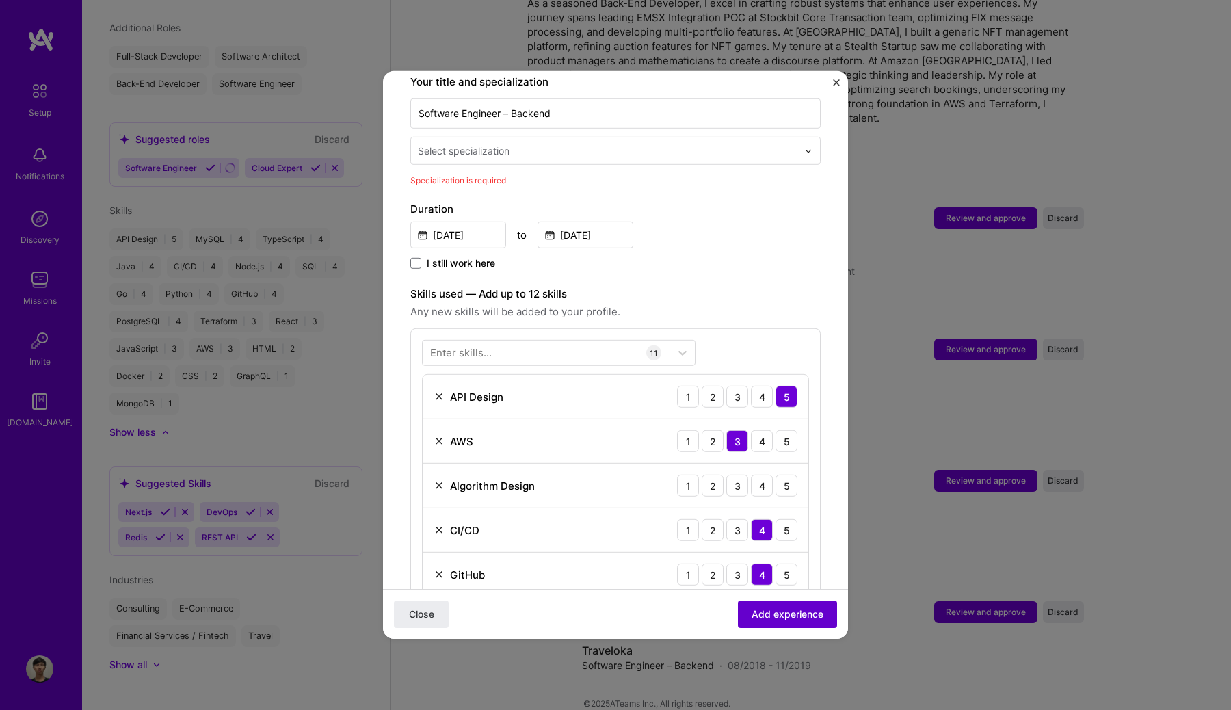
scroll to position [284, 0]
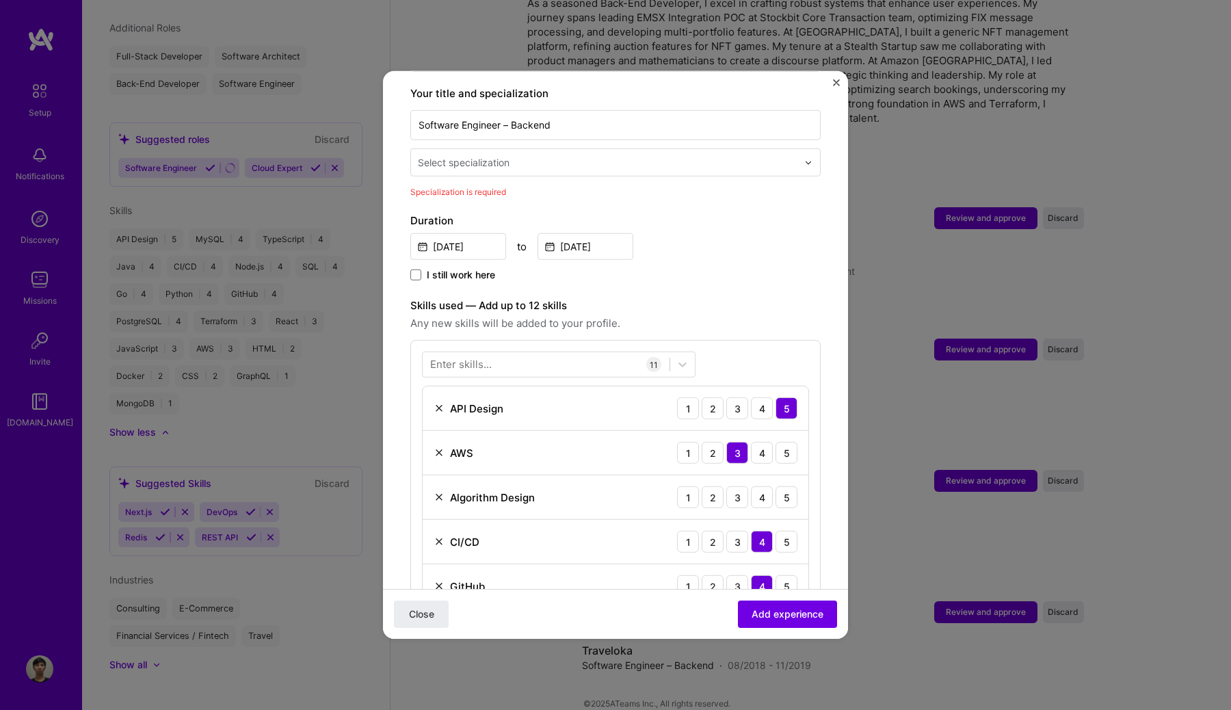
click at [628, 157] on div "Select specialization" at bounding box center [607, 162] width 393 height 27
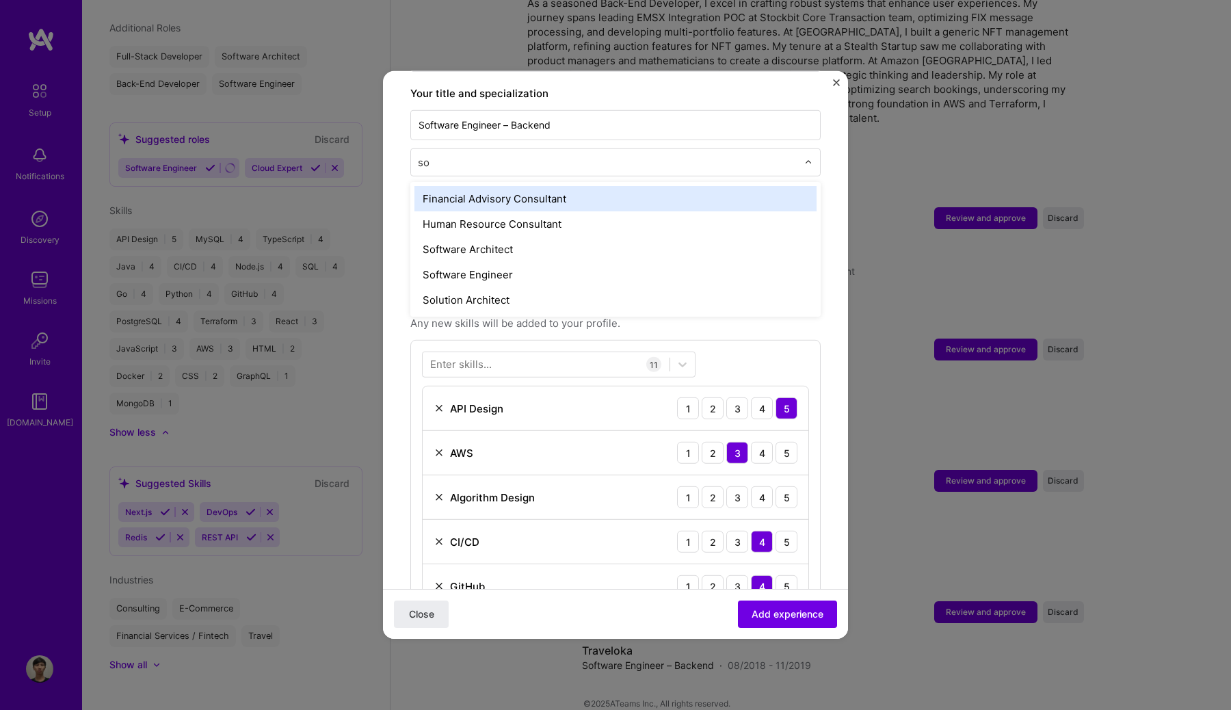
type input "sof"
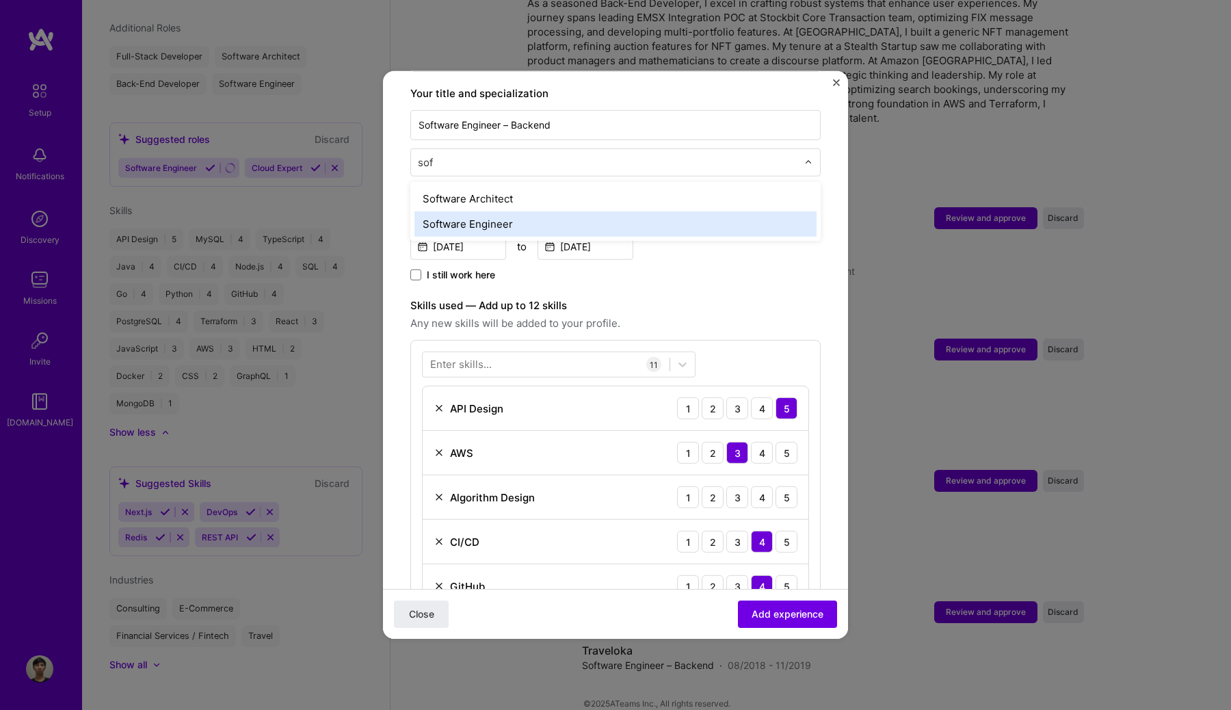
click at [588, 211] on div "Software Engineer" at bounding box center [615, 223] width 402 height 25
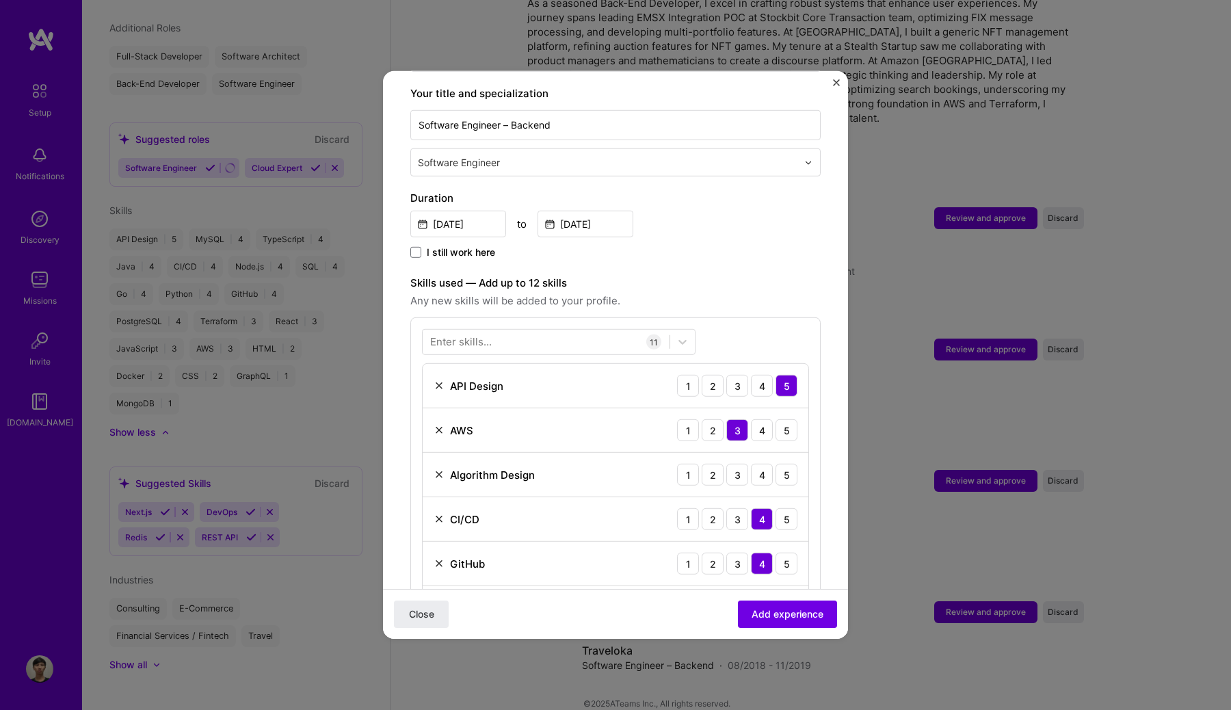
click at [723, 155] on input "text" at bounding box center [609, 162] width 382 height 14
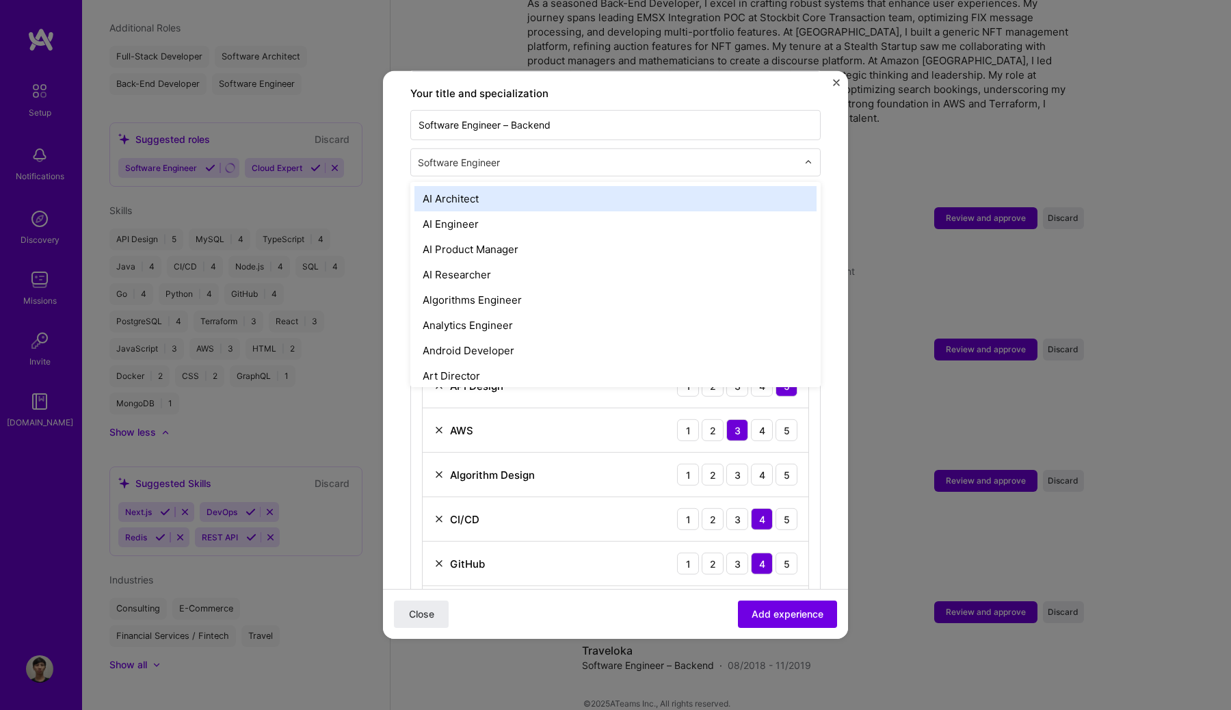
type input "a"
type input "bac"
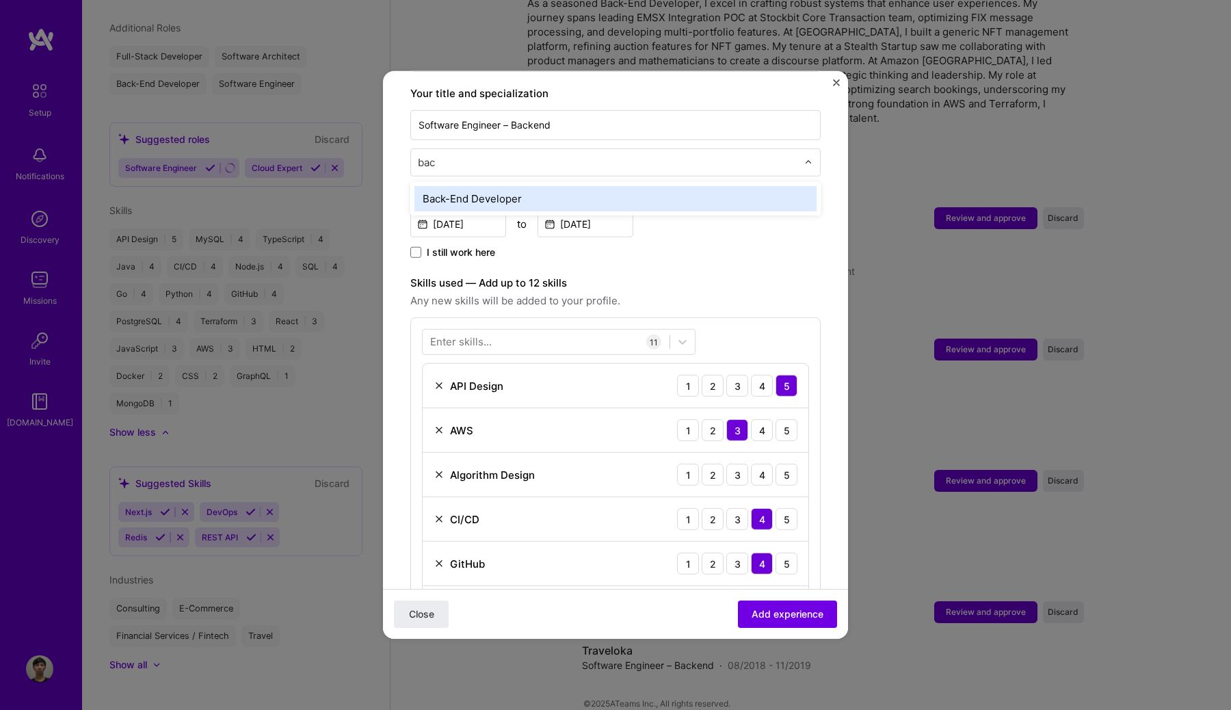
click at [696, 186] on div "Back-End Developer" at bounding box center [615, 198] width 402 height 25
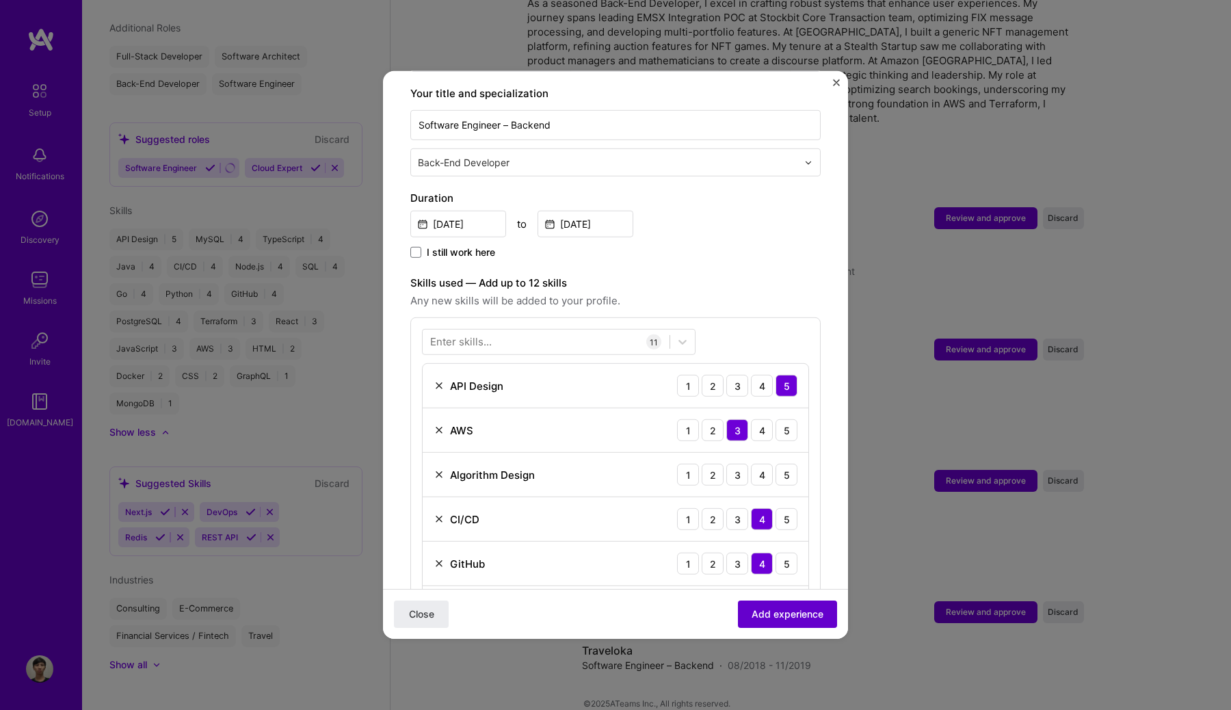
click at [804, 611] on span "Add experience" at bounding box center [787, 614] width 72 height 14
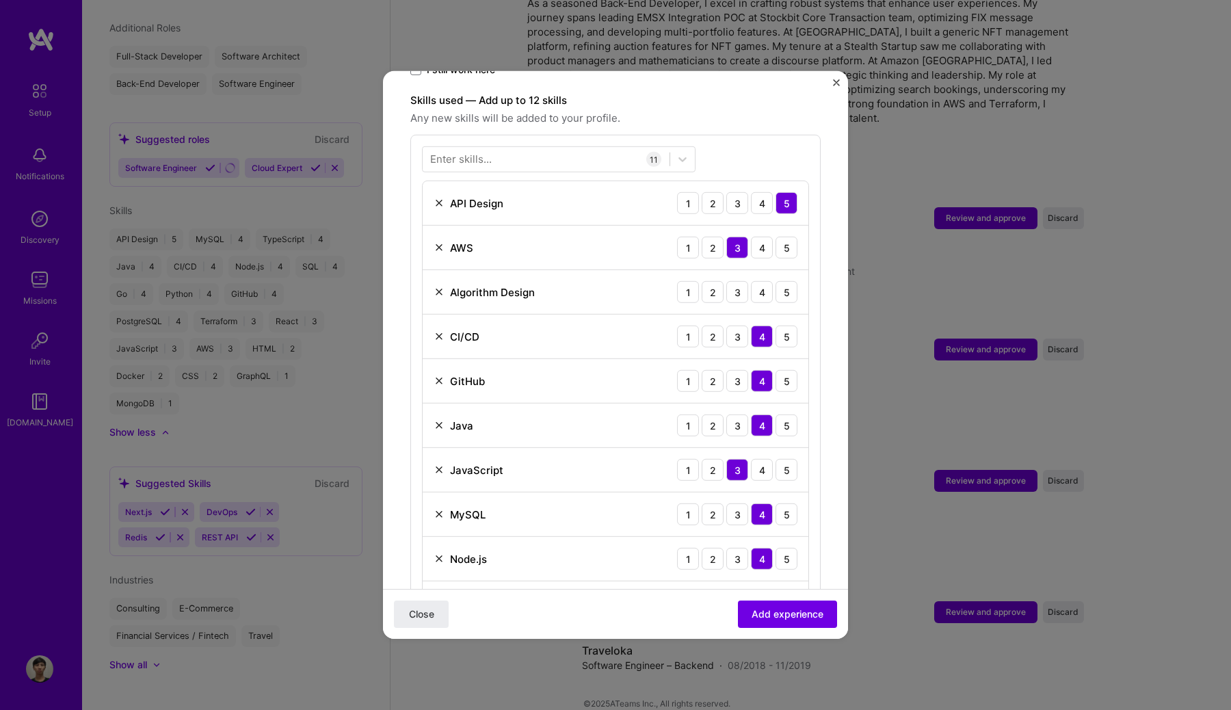
scroll to position [473, 0]
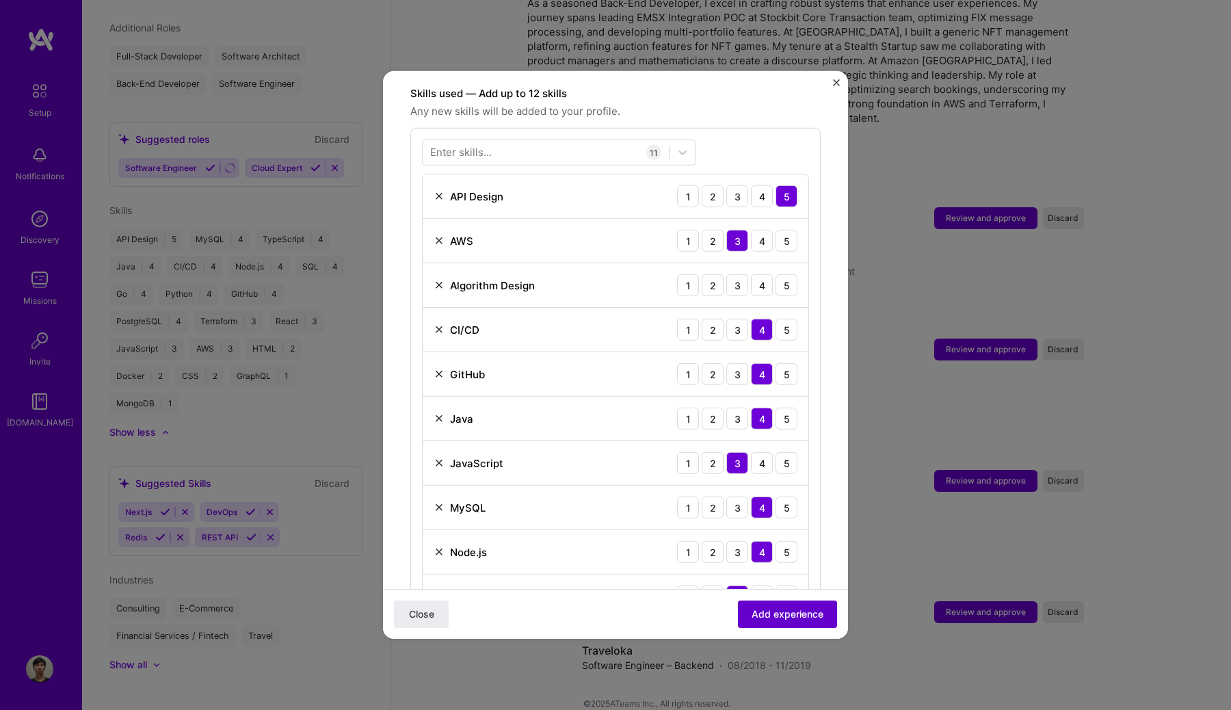
click at [791, 621] on span "Add experience" at bounding box center [787, 614] width 72 height 14
click at [793, 616] on span "Add experience" at bounding box center [787, 614] width 72 height 14
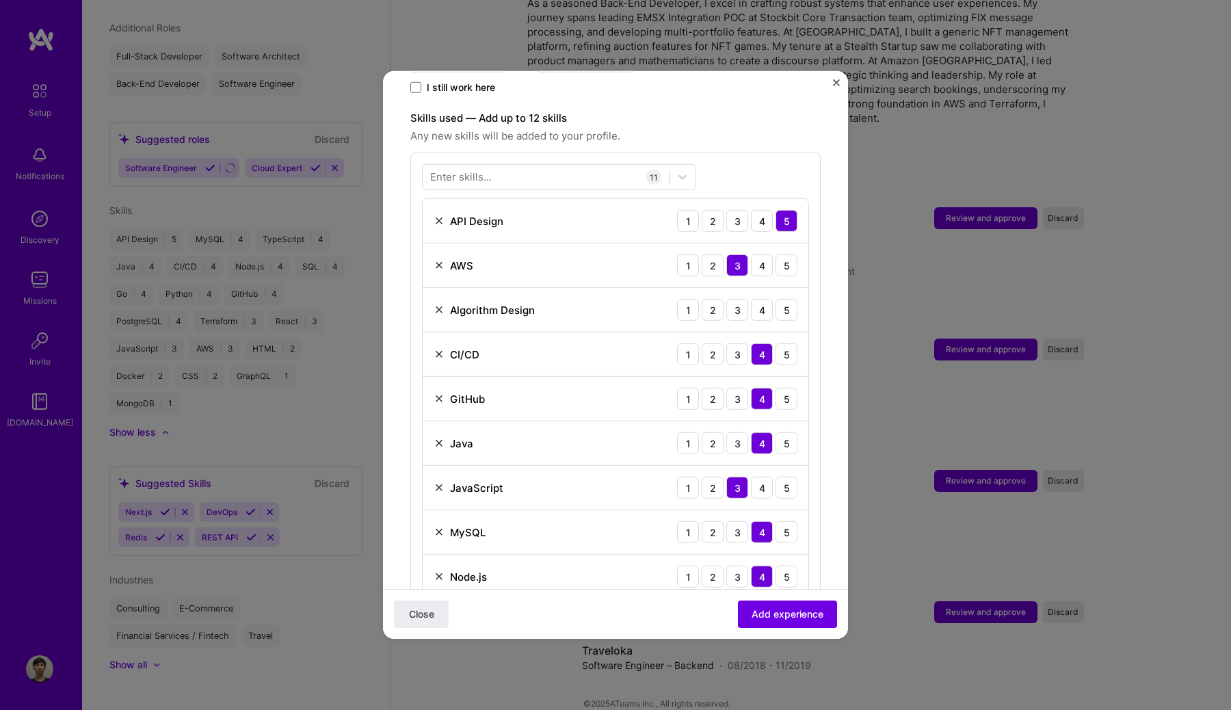
scroll to position [412, 0]
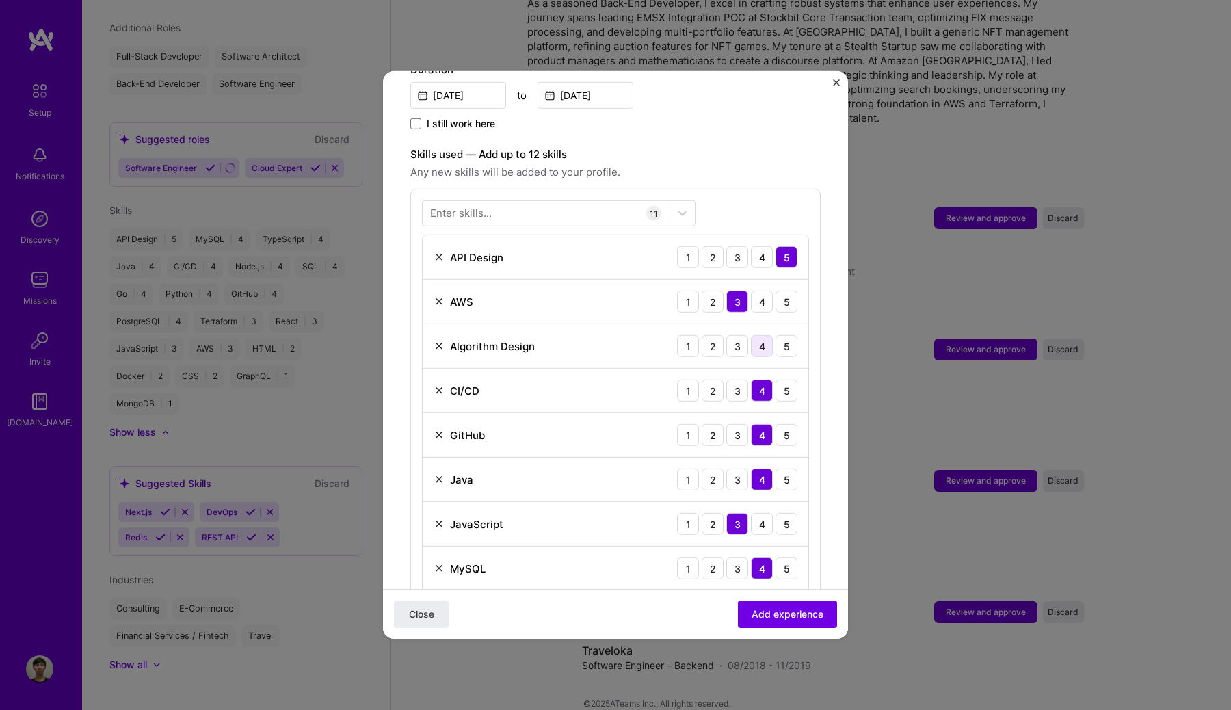
click at [760, 335] on div "4" at bounding box center [762, 346] width 22 height 22
click at [740, 335] on div "3" at bounding box center [737, 346] width 22 height 22
click at [758, 335] on div "4" at bounding box center [762, 346] width 22 height 22
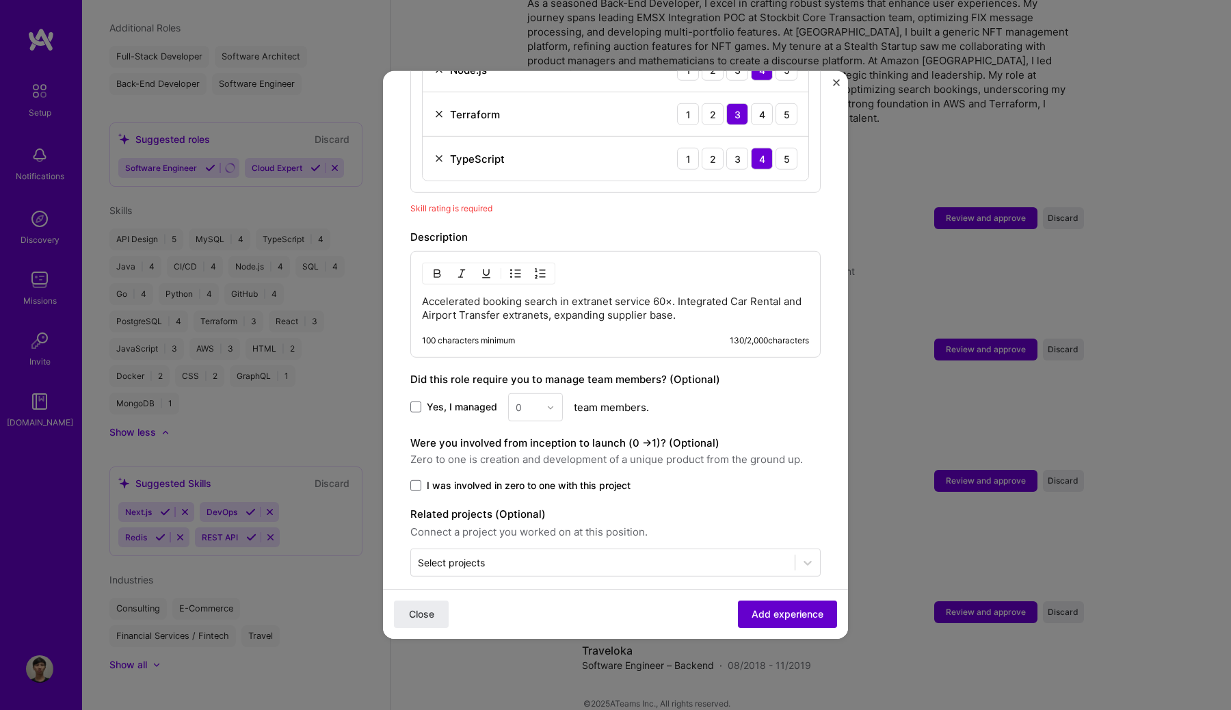
click at [789, 604] on button "Add experience" at bounding box center [787, 613] width 99 height 27
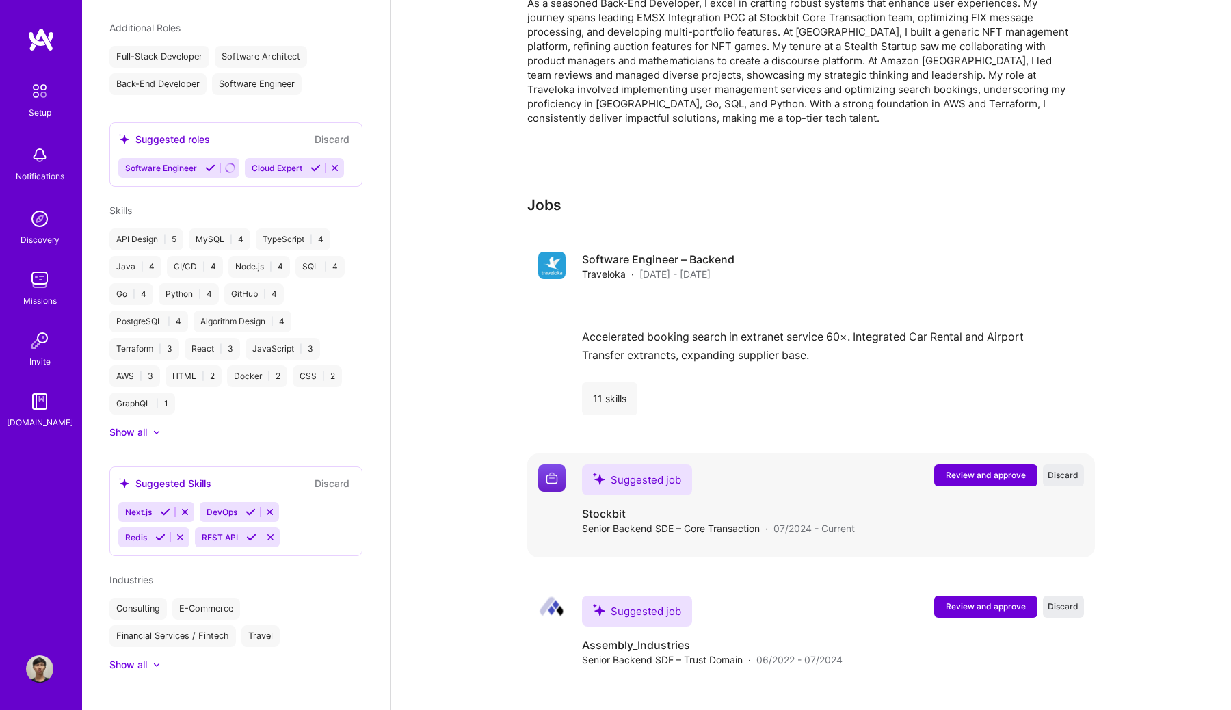
scroll to position [492, 0]
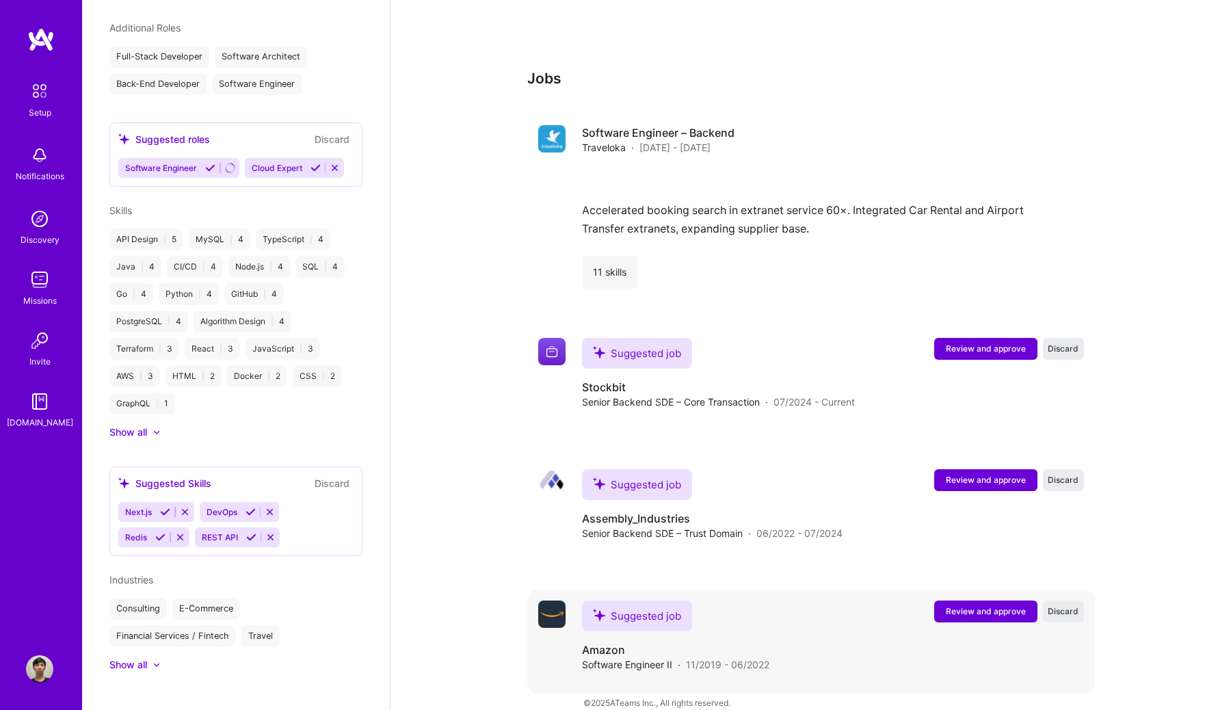
click at [974, 605] on span "Review and approve" at bounding box center [986, 611] width 80 height 12
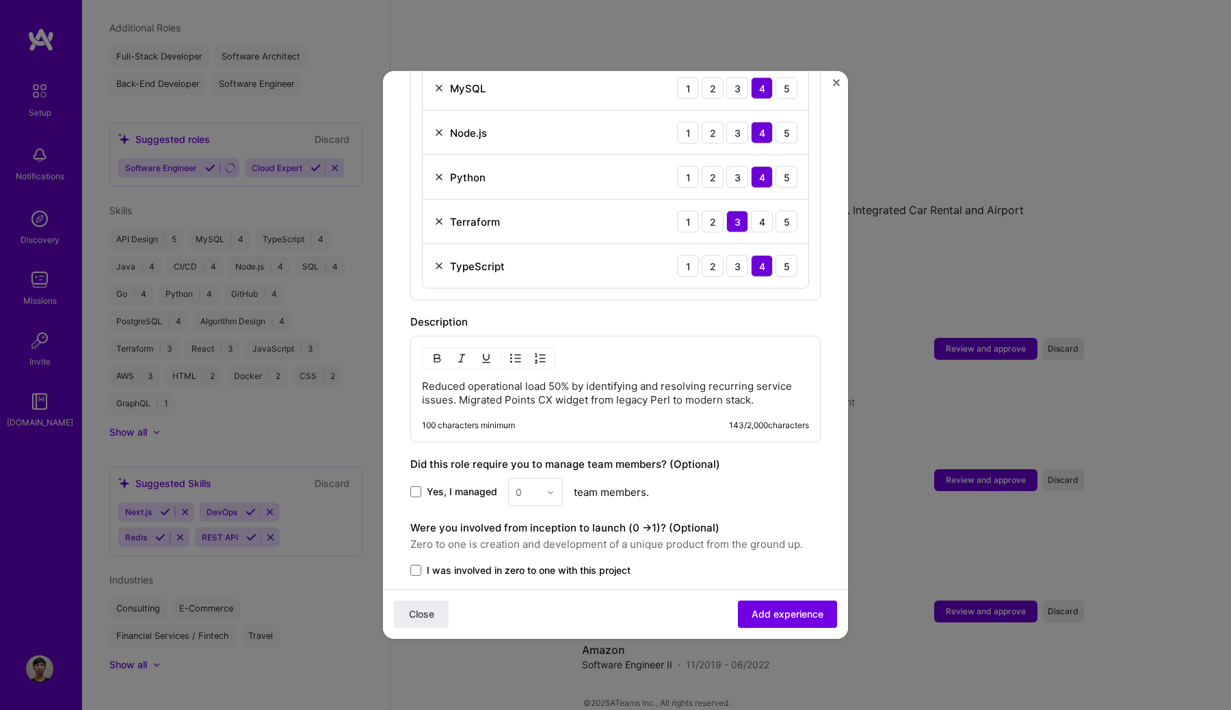
scroll to position [977, 0]
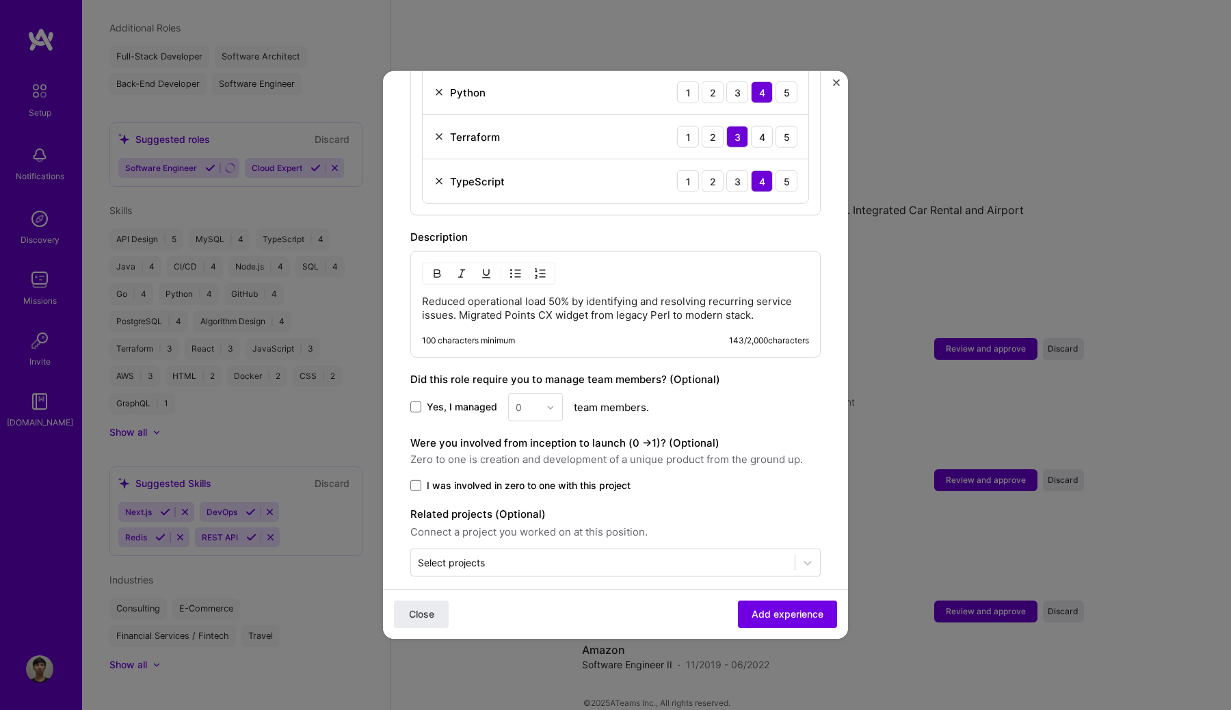
click at [782, 306] on p "Reduced operational load 50% by identifying and resolving recurring service iss…" at bounding box center [615, 308] width 387 height 27
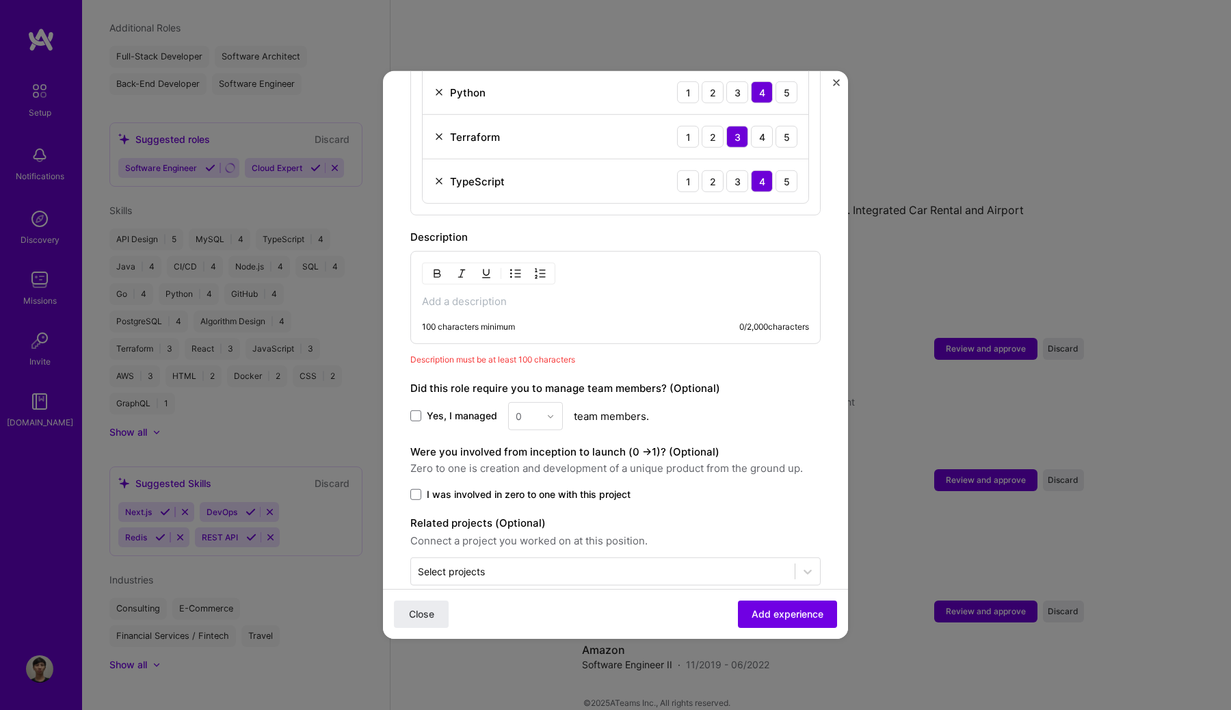
click at [481, 295] on div "100 characters minimum 0 / 2,000 characters" at bounding box center [615, 297] width 410 height 93
click at [494, 295] on p at bounding box center [615, 302] width 387 height 14
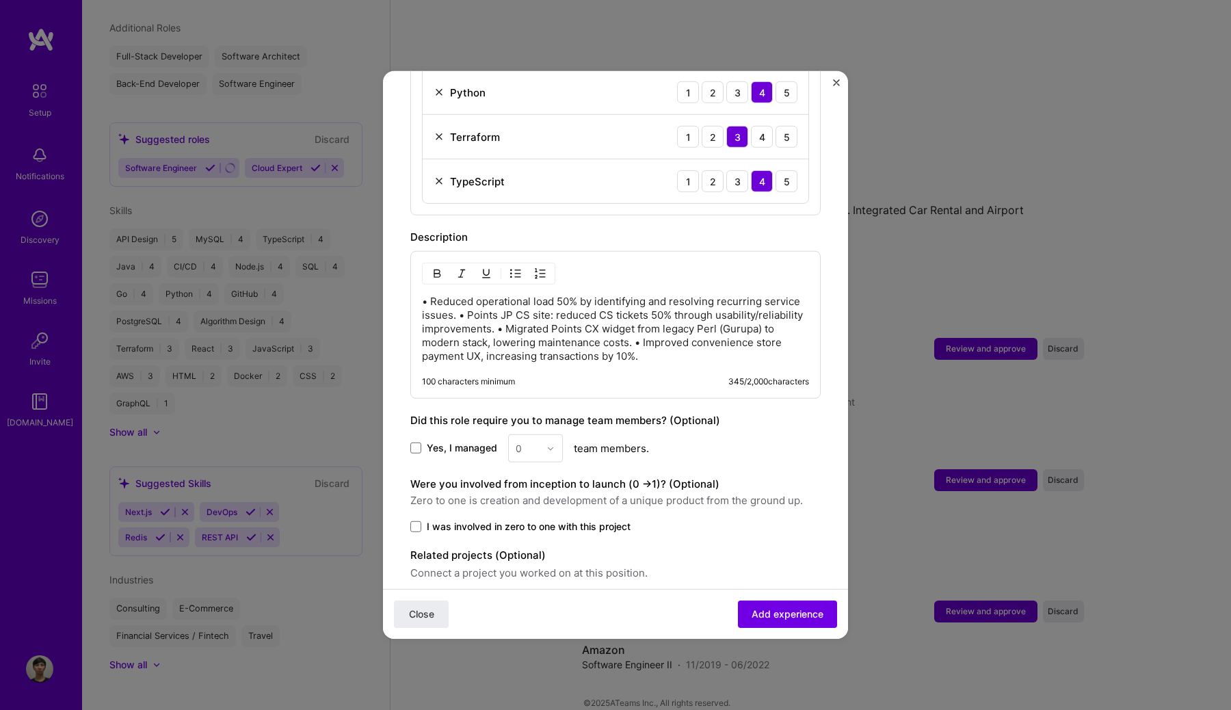
click at [460, 305] on p "• Reduced operational load 50% by identifying and resolving recurring service i…" at bounding box center [615, 329] width 387 height 68
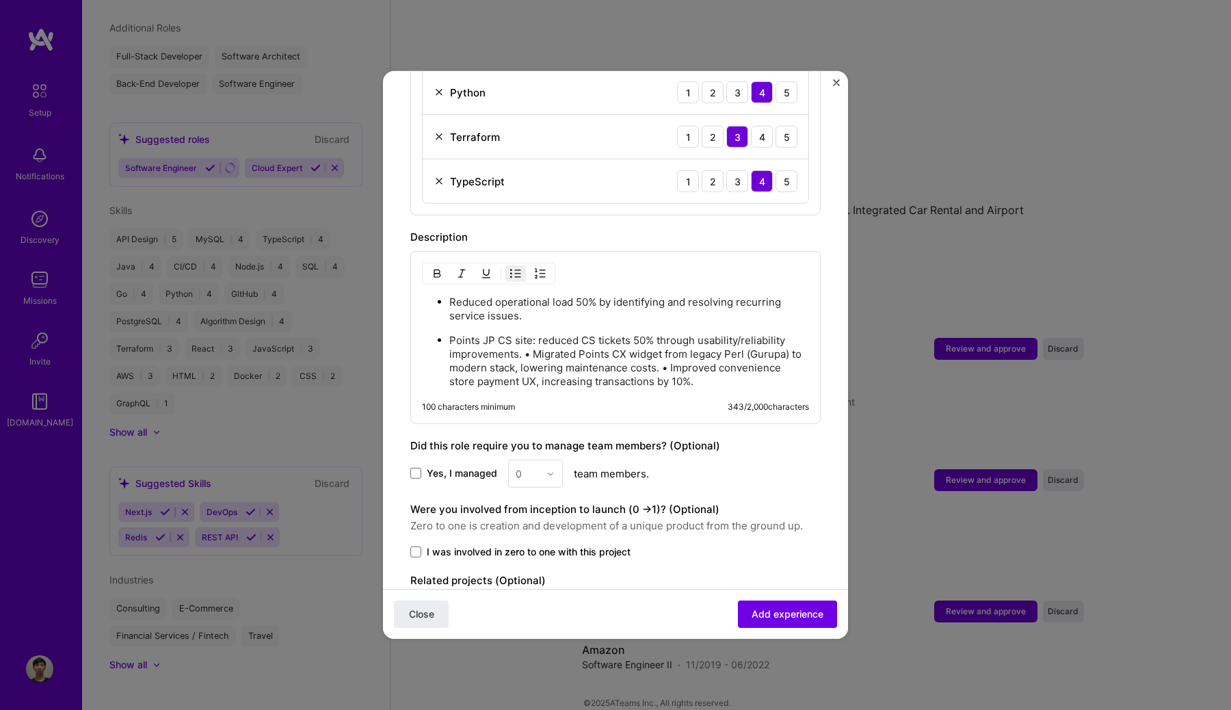
click at [496, 295] on p "Reduced operational load 50% by identifying and resolving recurring service iss…" at bounding box center [629, 308] width 360 height 27
click at [531, 342] on p "Points JP CS site: reduced CS tickets 50% through usability/reliability improve…" at bounding box center [629, 361] width 360 height 55
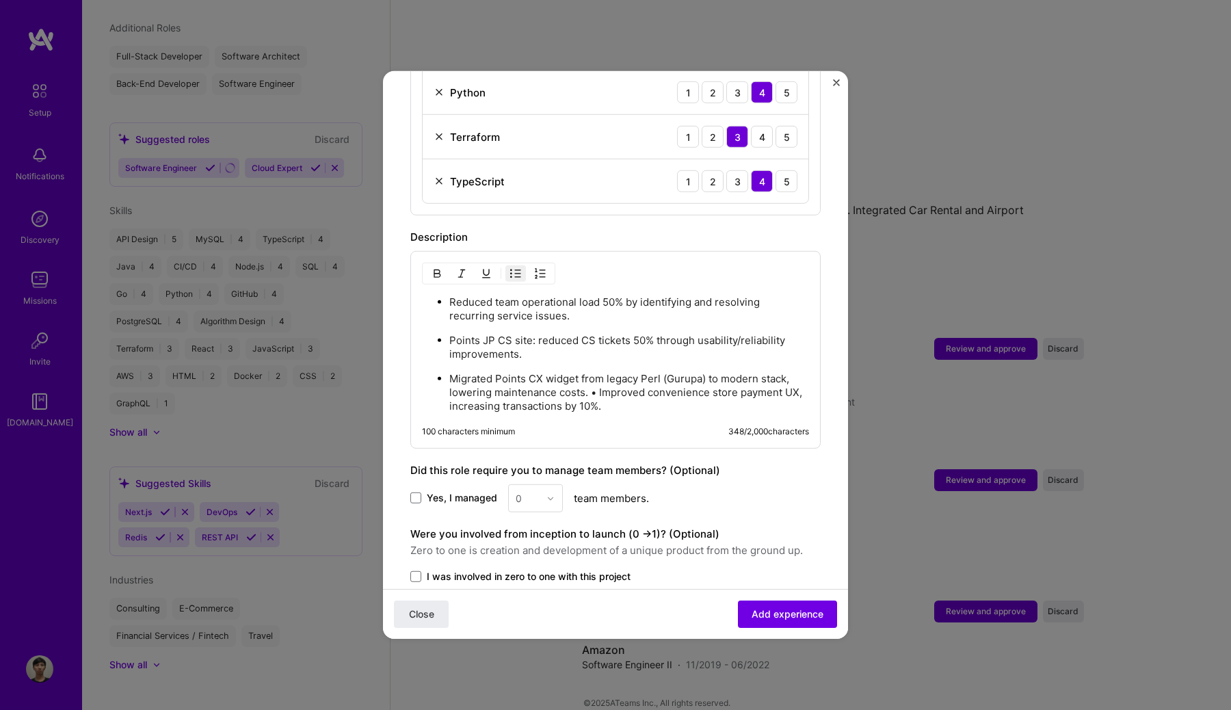
click at [596, 377] on p "Migrated Points CX widget from legacy Perl (Gurupa) to modern stack, lowering m…" at bounding box center [629, 392] width 360 height 41
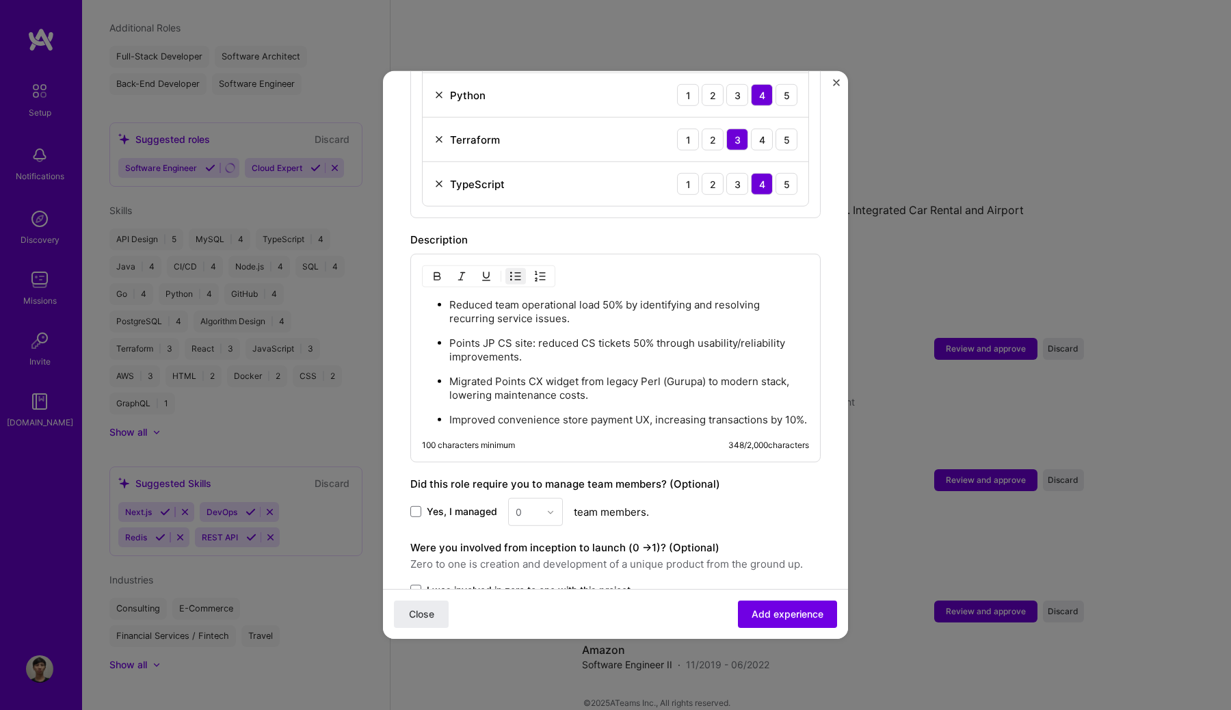
scroll to position [960, 0]
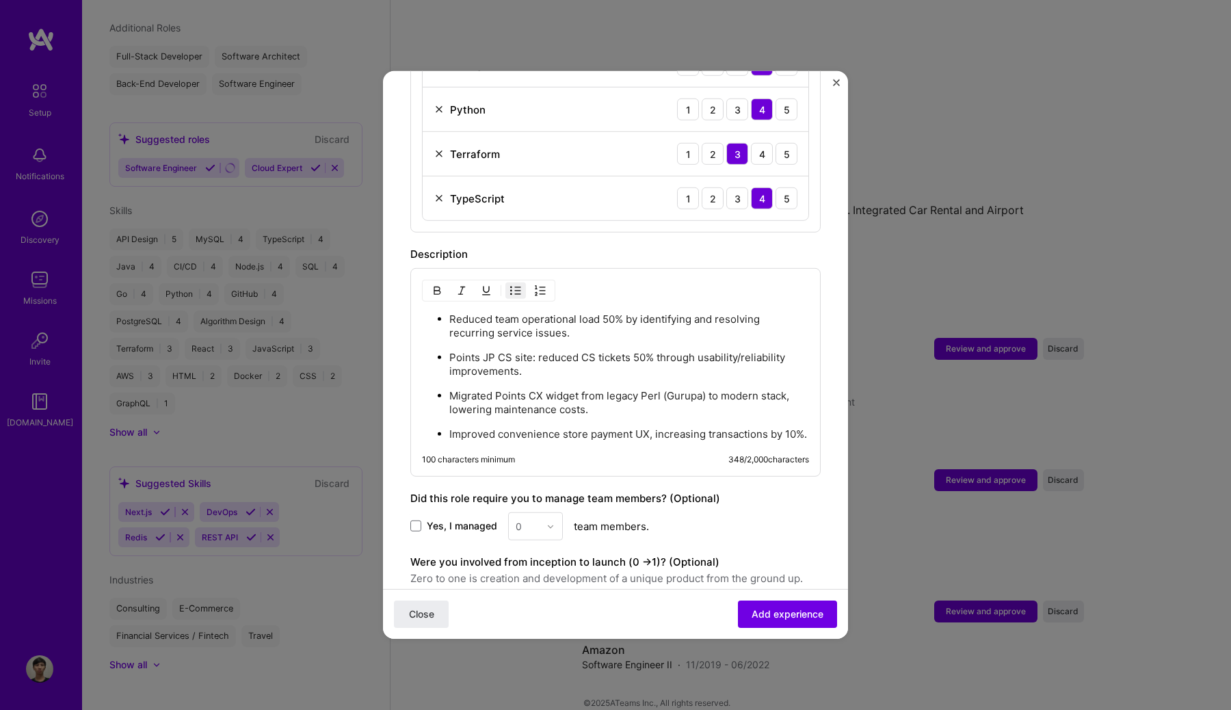
click at [591, 282] on div "Reduced team operational load 50% by identifying and resolving recurring servic…" at bounding box center [615, 372] width 410 height 209
click at [453, 312] on p "Reduced team operational load 50% by identifying and resolving recurring servic…" at bounding box center [629, 325] width 360 height 27
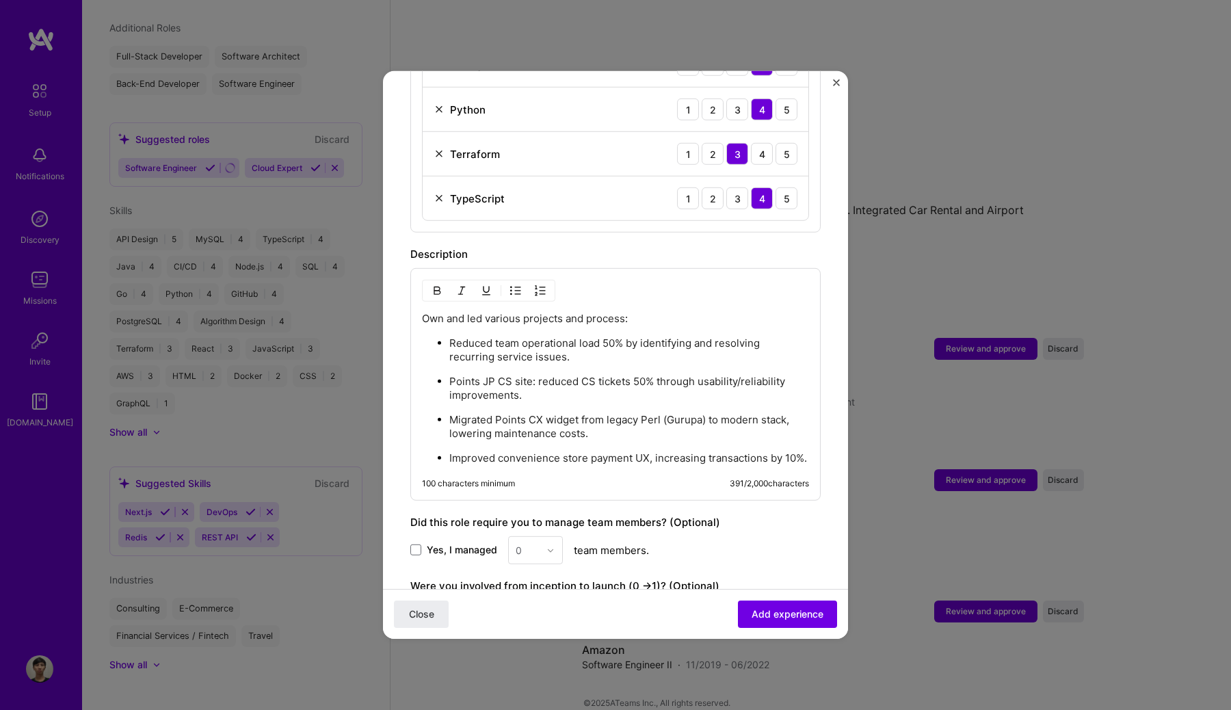
scroll to position [1101, 0]
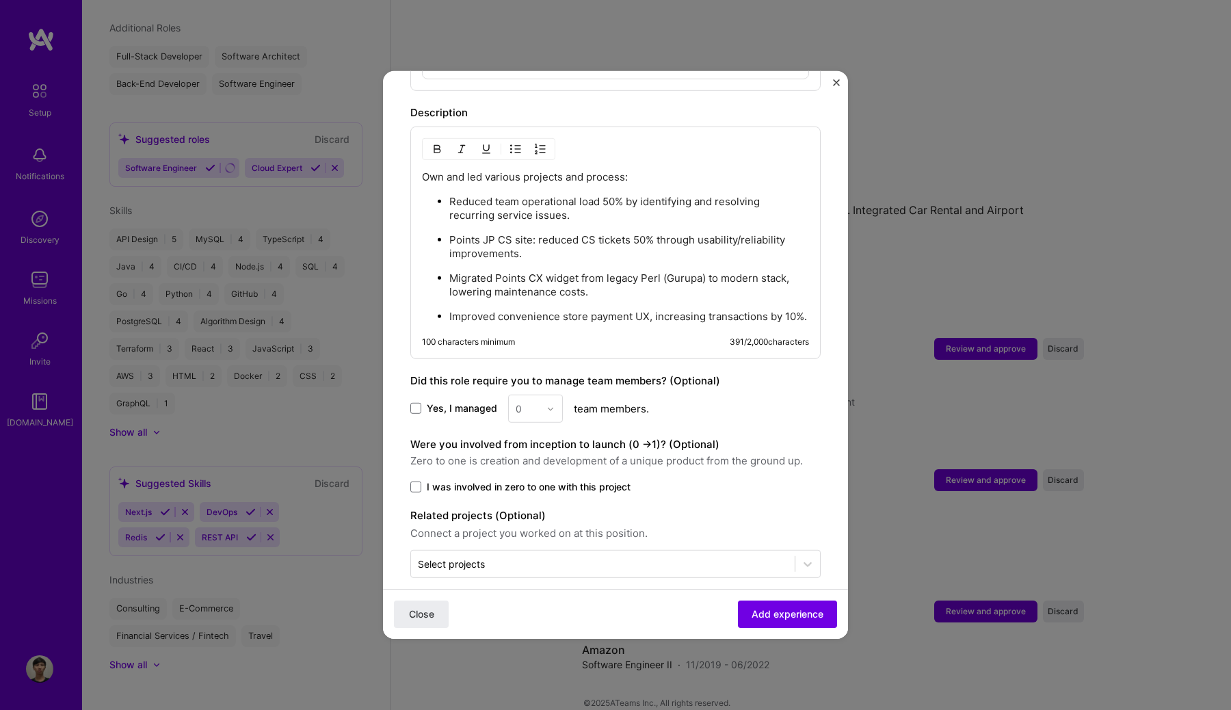
click at [793, 597] on div "Close Add experience" at bounding box center [615, 614] width 465 height 50
click at [792, 614] on span "Add experience" at bounding box center [787, 614] width 72 height 14
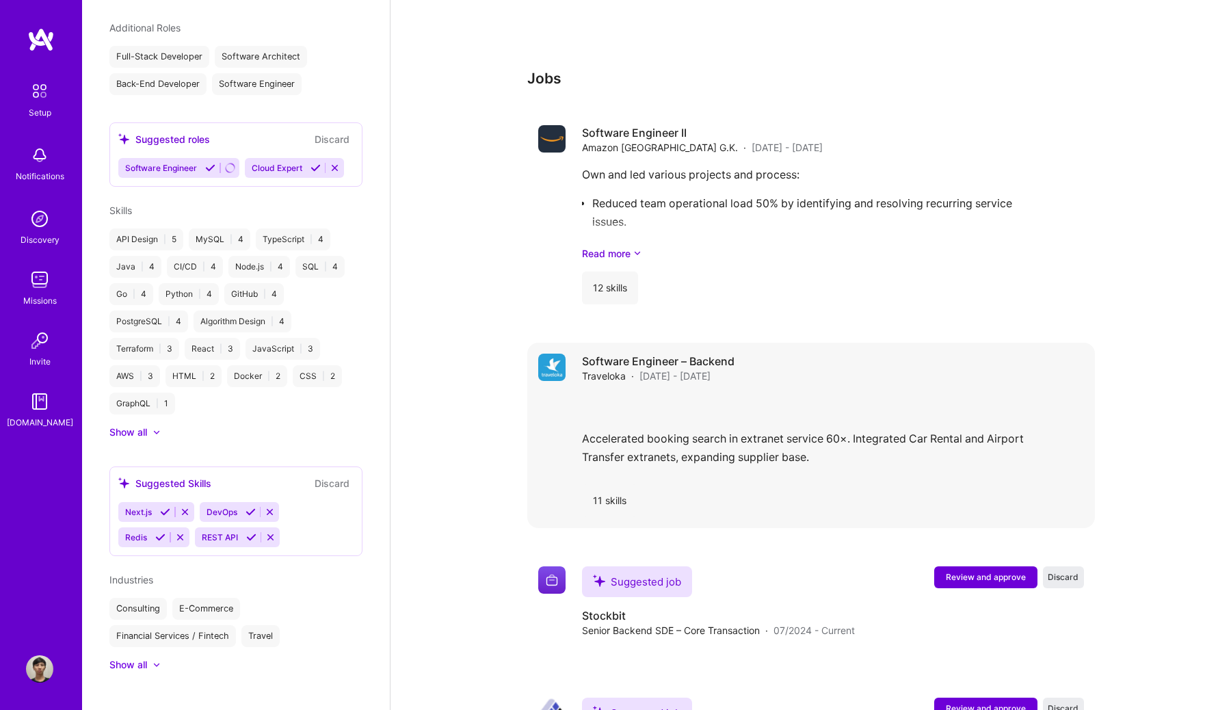
scroll to position [589, 0]
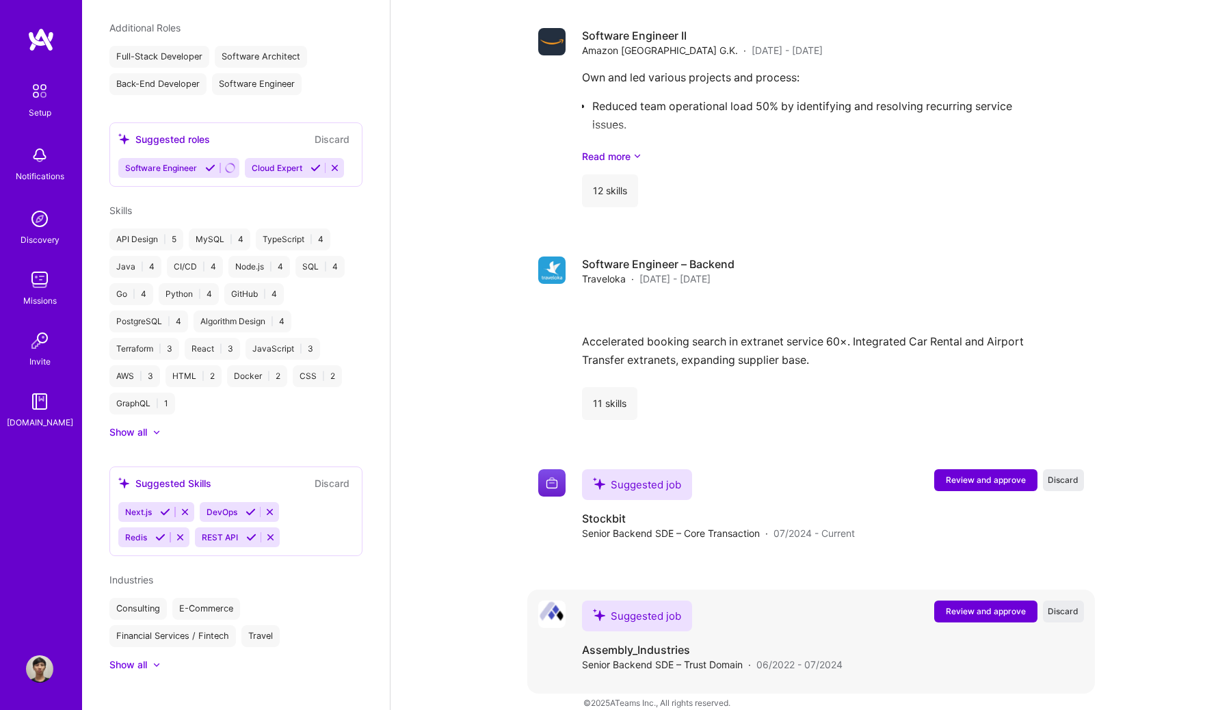
click at [1018, 604] on button "Review and approve" at bounding box center [985, 611] width 103 height 22
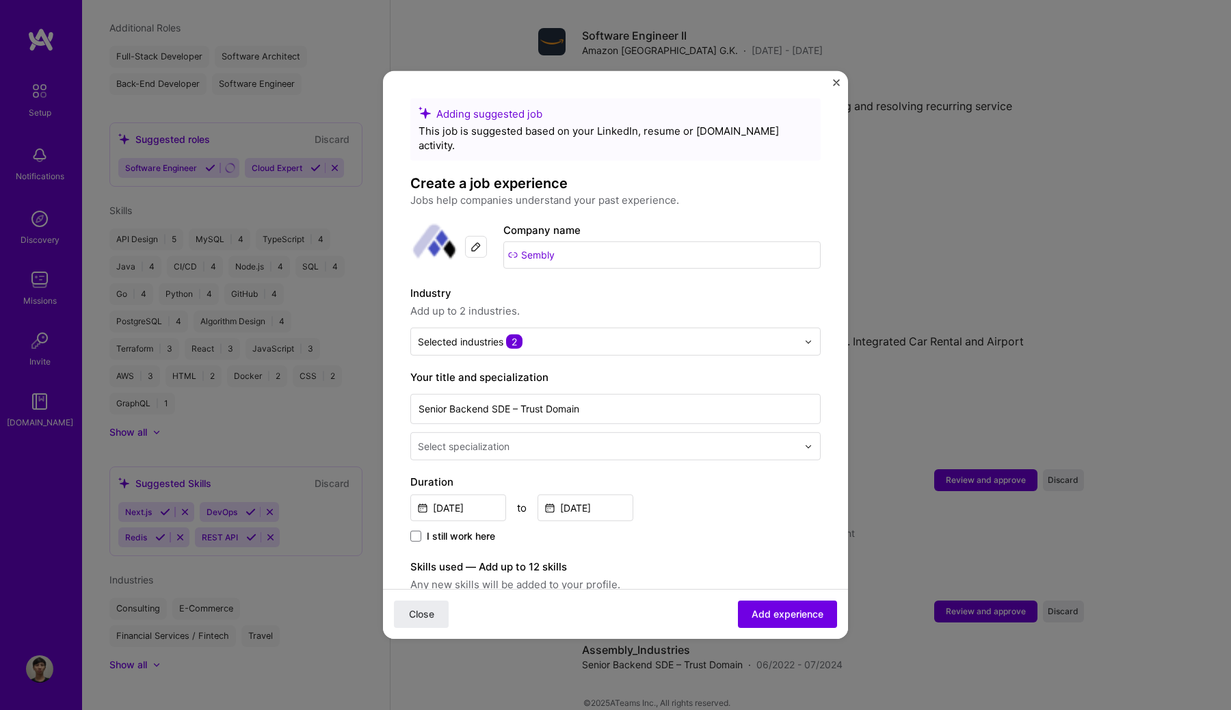
click at [514, 241] on input "Sembly" at bounding box center [661, 254] width 317 height 27
click at [471, 241] on img at bounding box center [475, 246] width 11 height 11
click at [474, 241] on img at bounding box center [475, 246] width 11 height 11
click at [476, 232] on div at bounding box center [476, 246] width 22 height 49
click at [479, 229] on img at bounding box center [475, 234] width 11 height 11
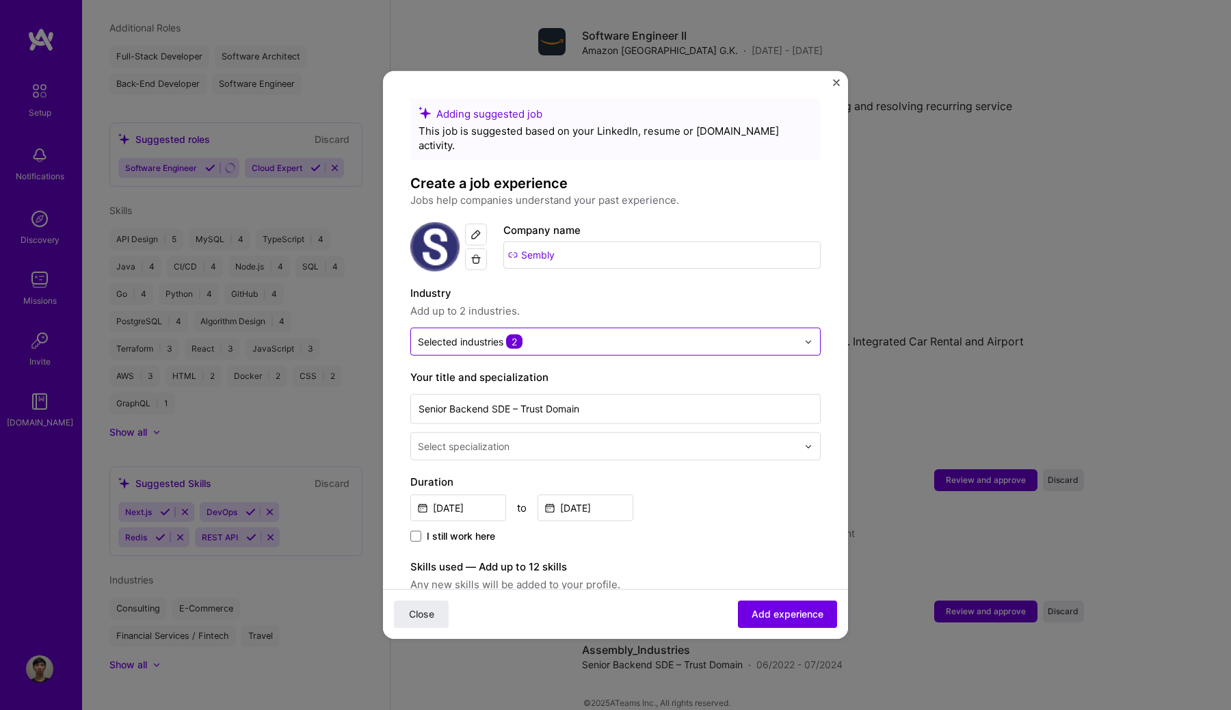
click at [612, 334] on input "text" at bounding box center [607, 341] width 379 height 14
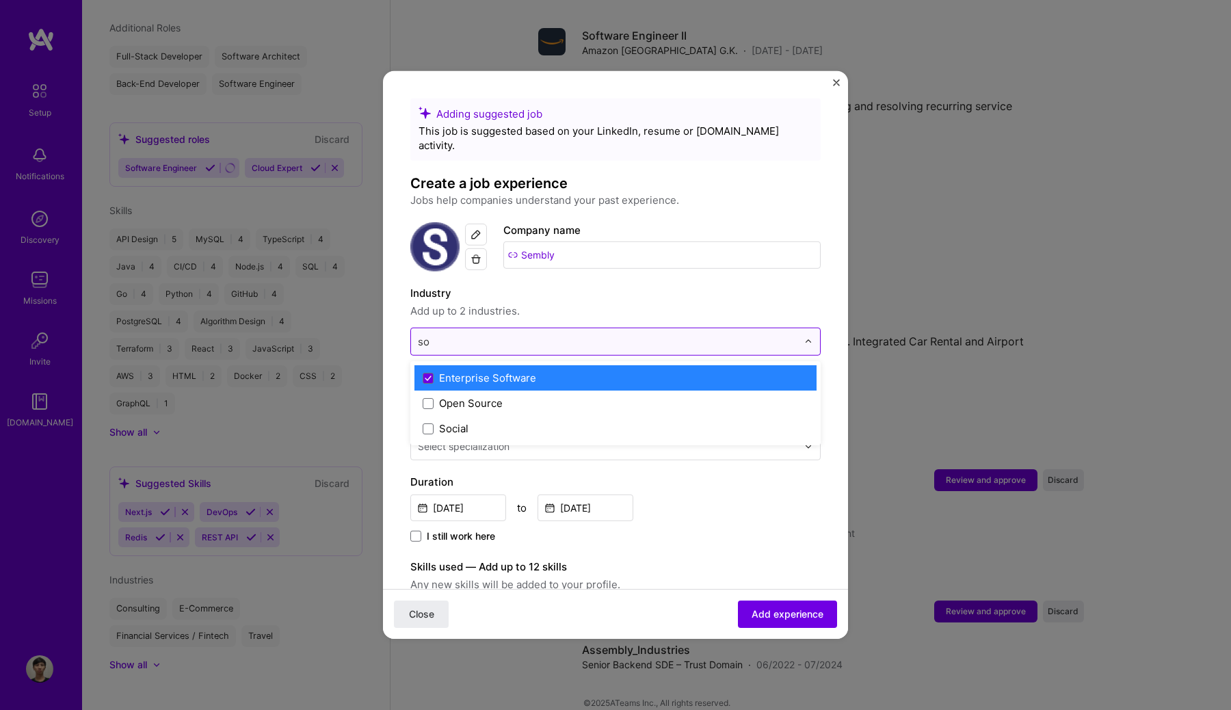
scroll to position [0, 0]
type input "soc"
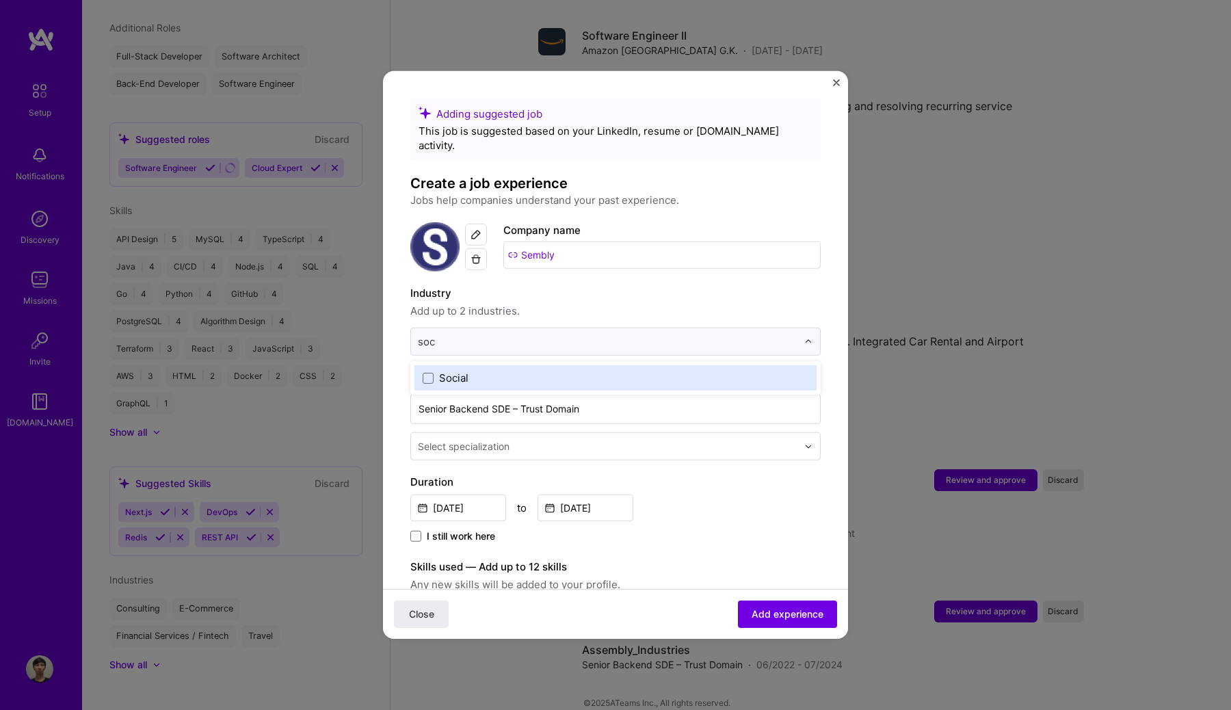
click at [563, 365] on div "Social" at bounding box center [615, 377] width 402 height 25
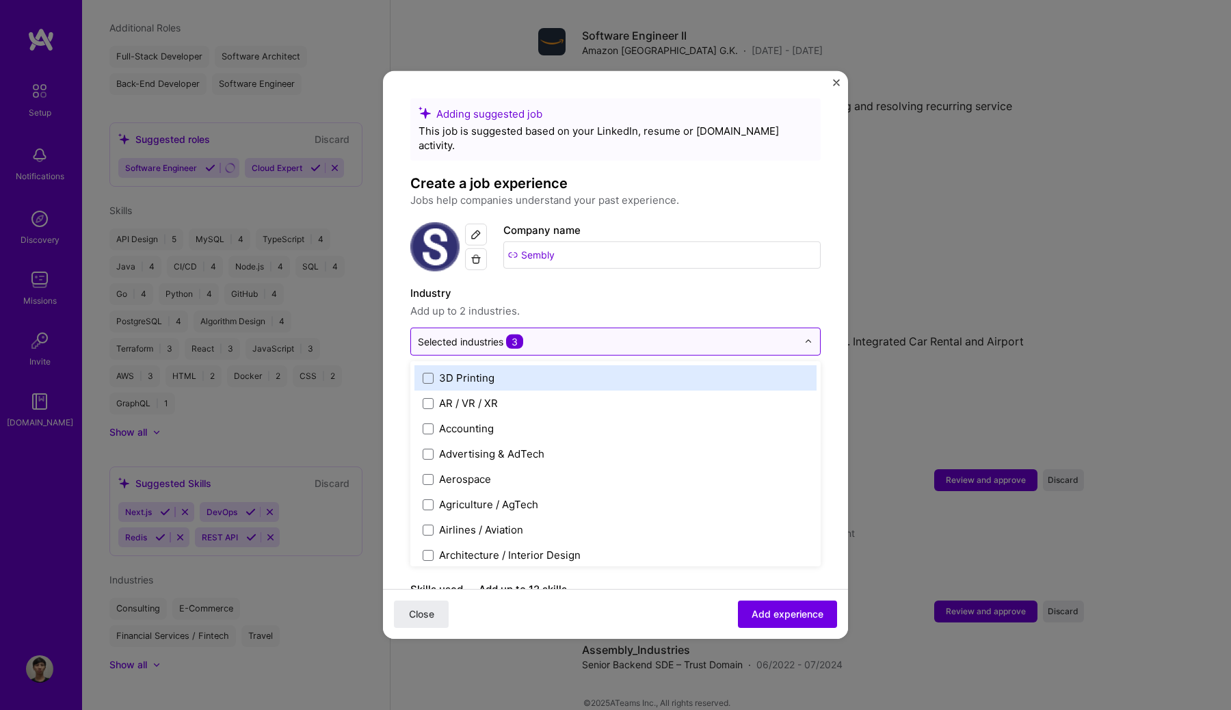
click at [569, 334] on input "text" at bounding box center [607, 341] width 379 height 14
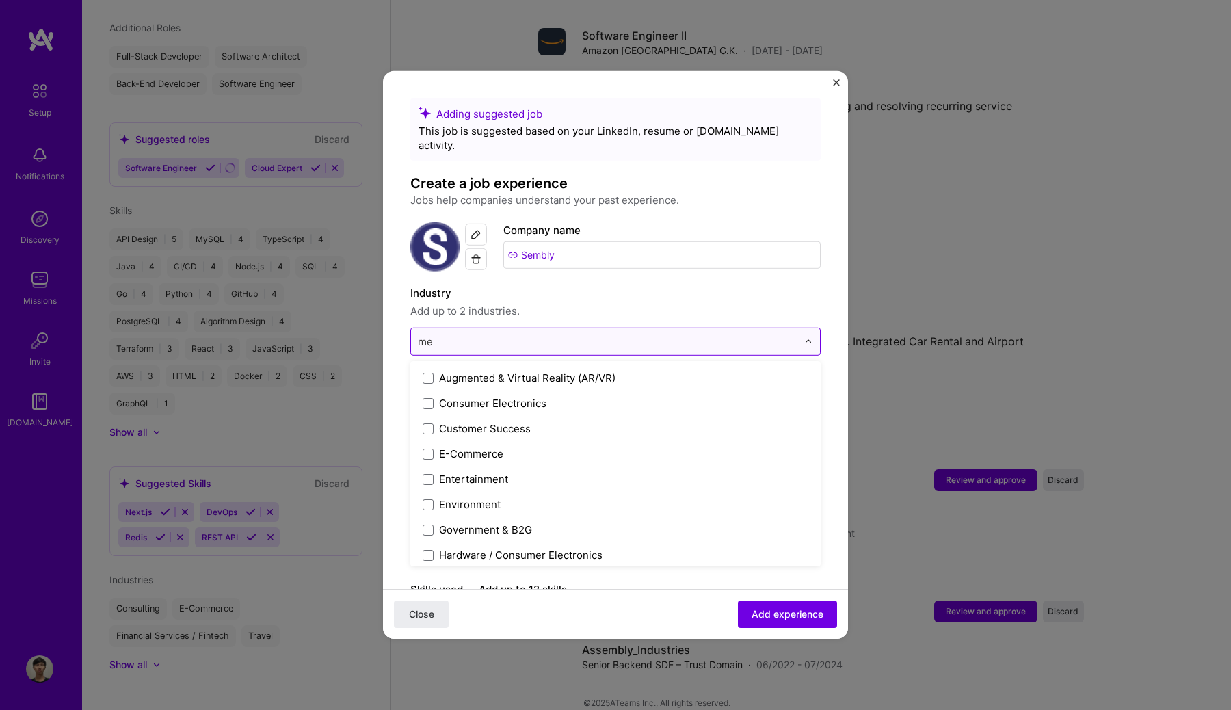
type input "m"
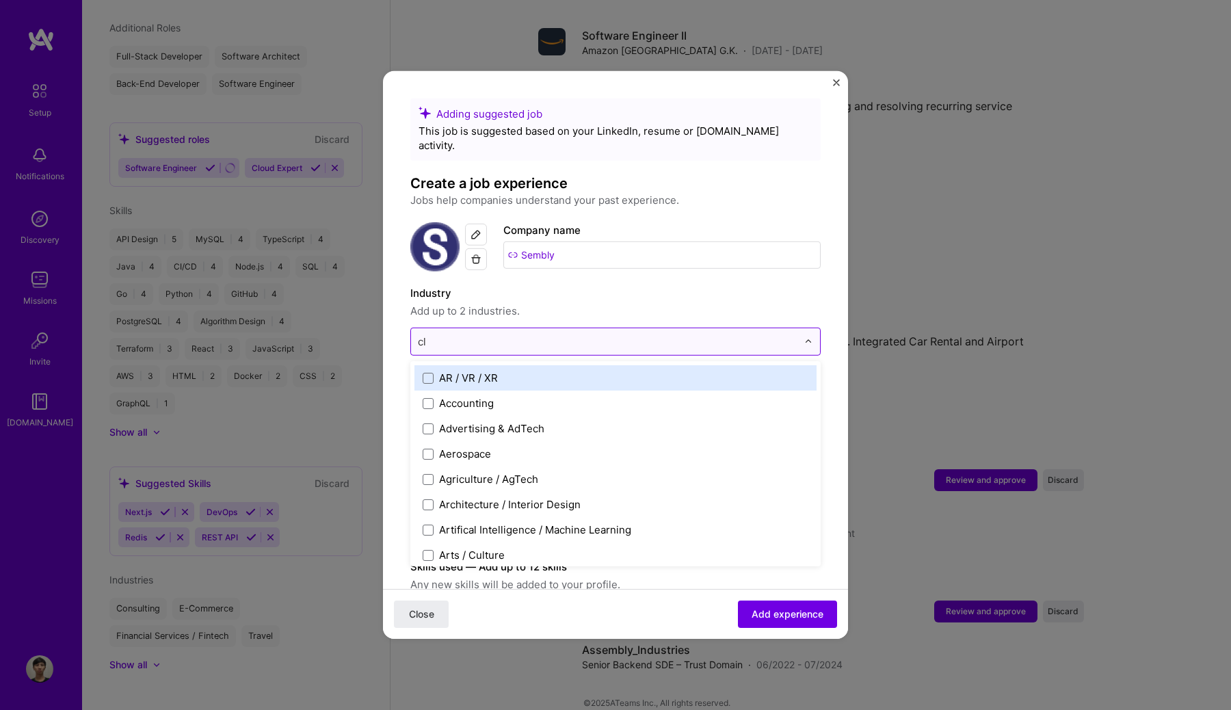
type input "clo"
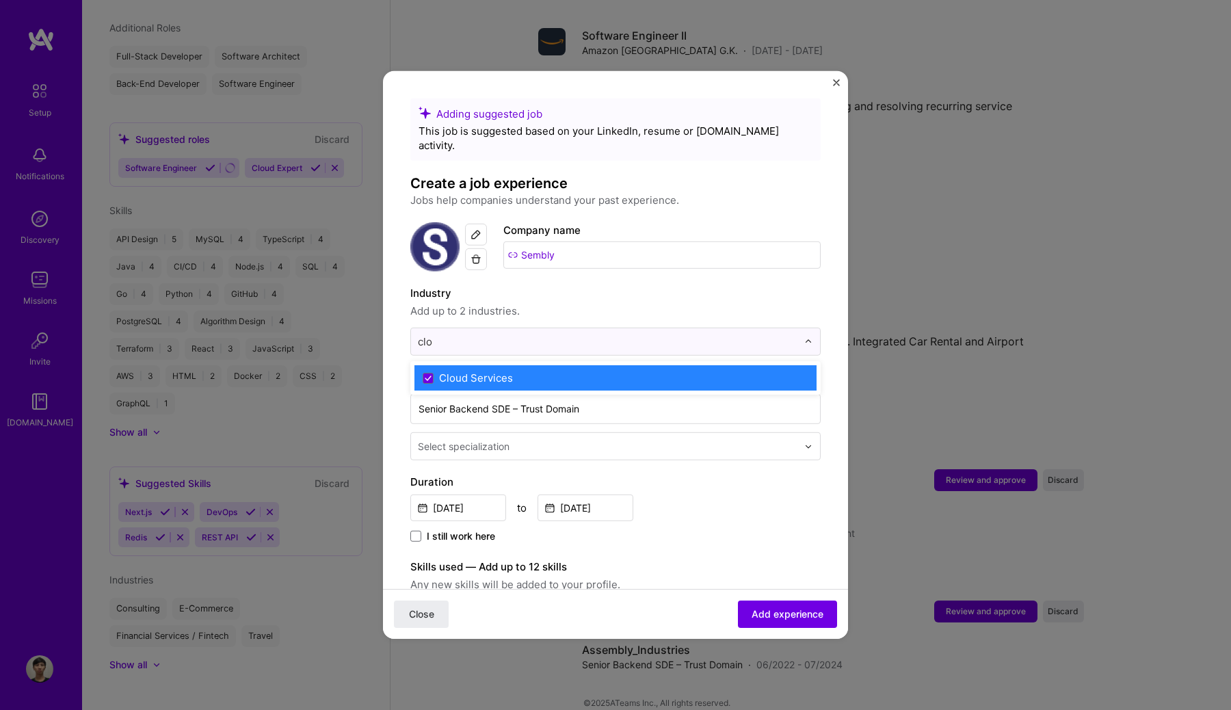
click at [502, 371] on div "Cloud Services" at bounding box center [476, 378] width 74 height 14
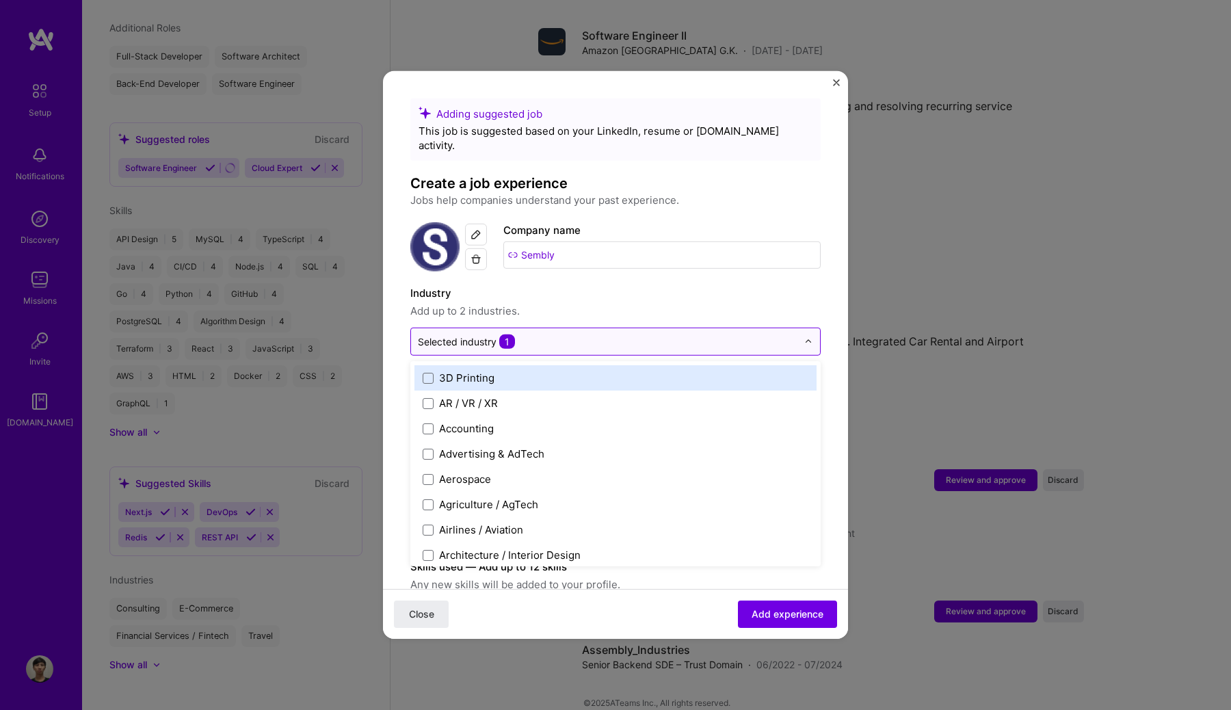
click at [524, 334] on input "text" at bounding box center [607, 341] width 379 height 14
click at [617, 303] on span "Add up to 2 industries." at bounding box center [615, 311] width 410 height 16
click at [578, 334] on input "text" at bounding box center [607, 341] width 379 height 14
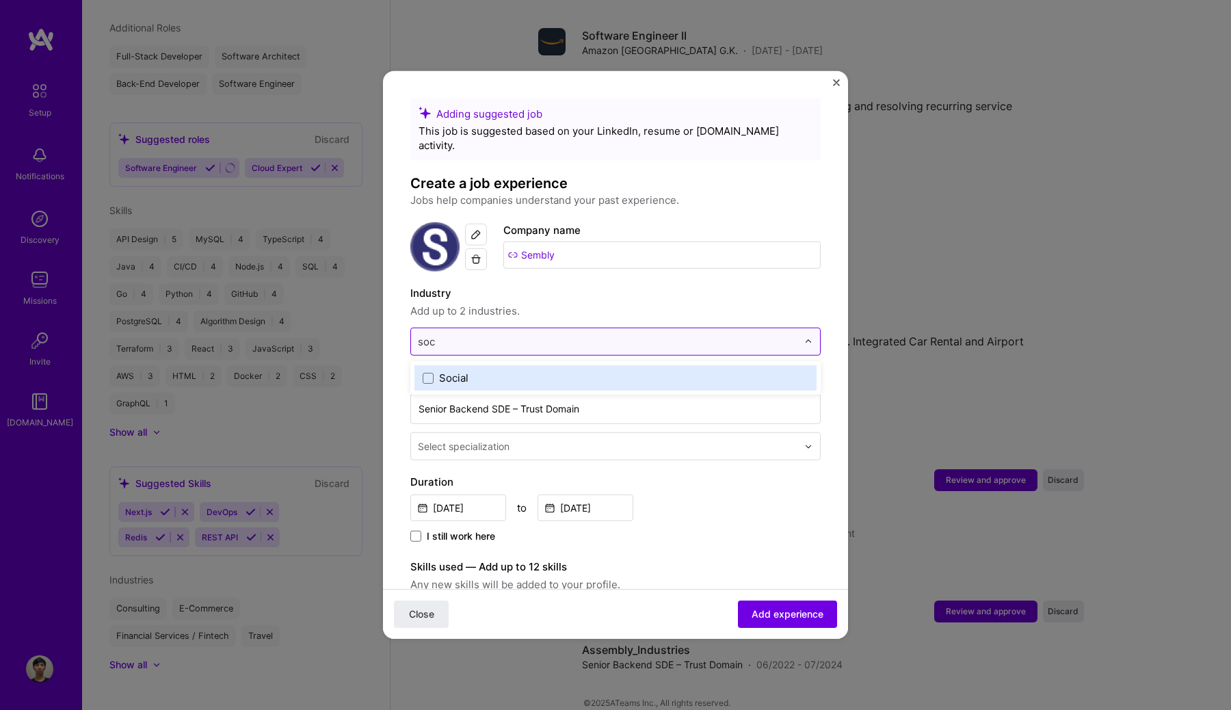
type input "so"
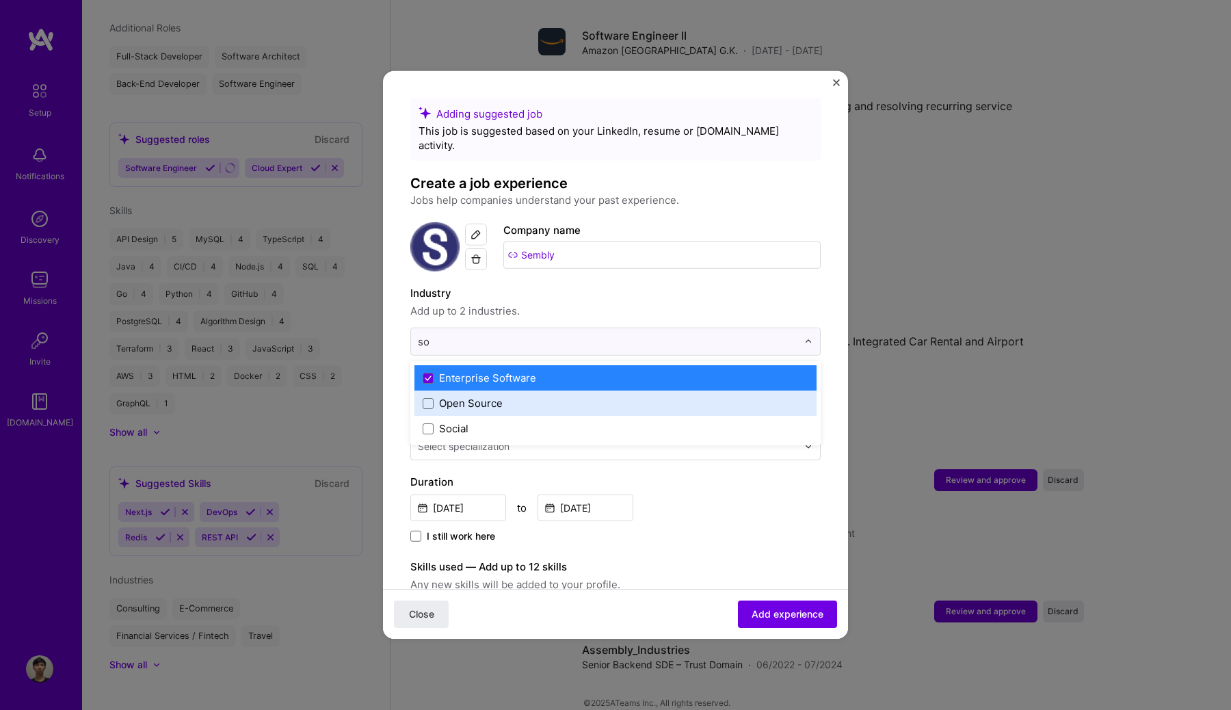
click at [544, 371] on label "Enterprise Software" at bounding box center [616, 378] width 386 height 14
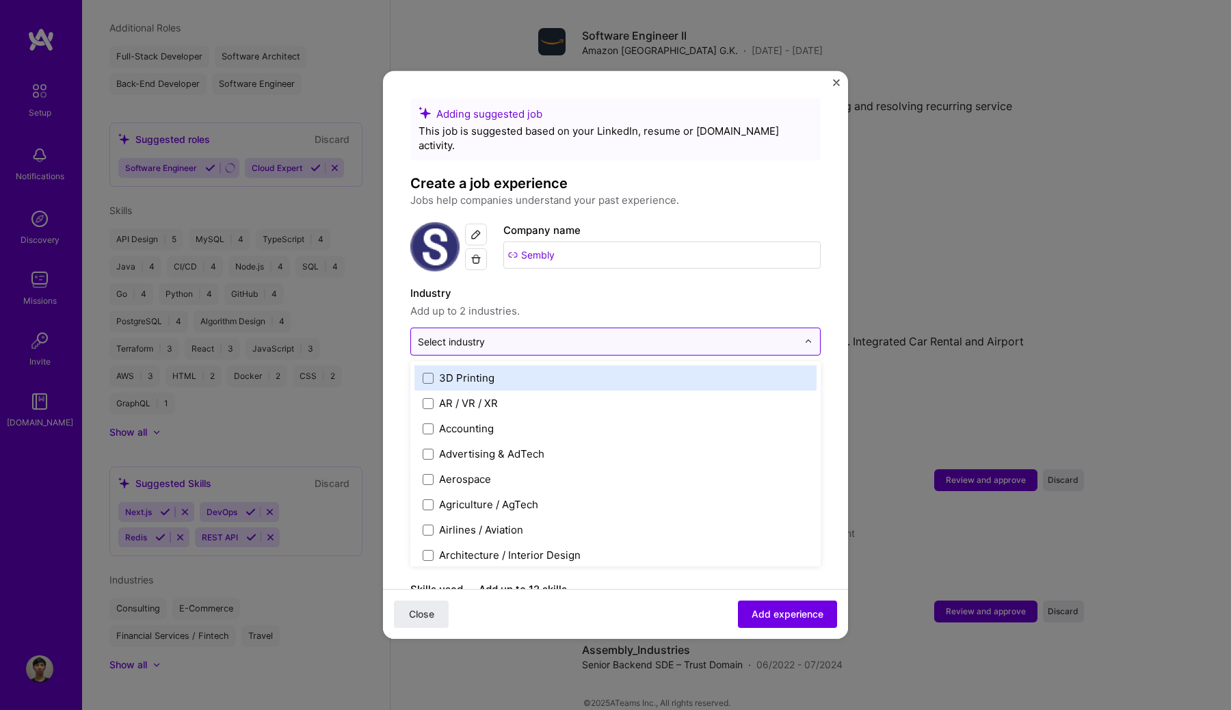
click at [561, 335] on div at bounding box center [607, 341] width 379 height 17
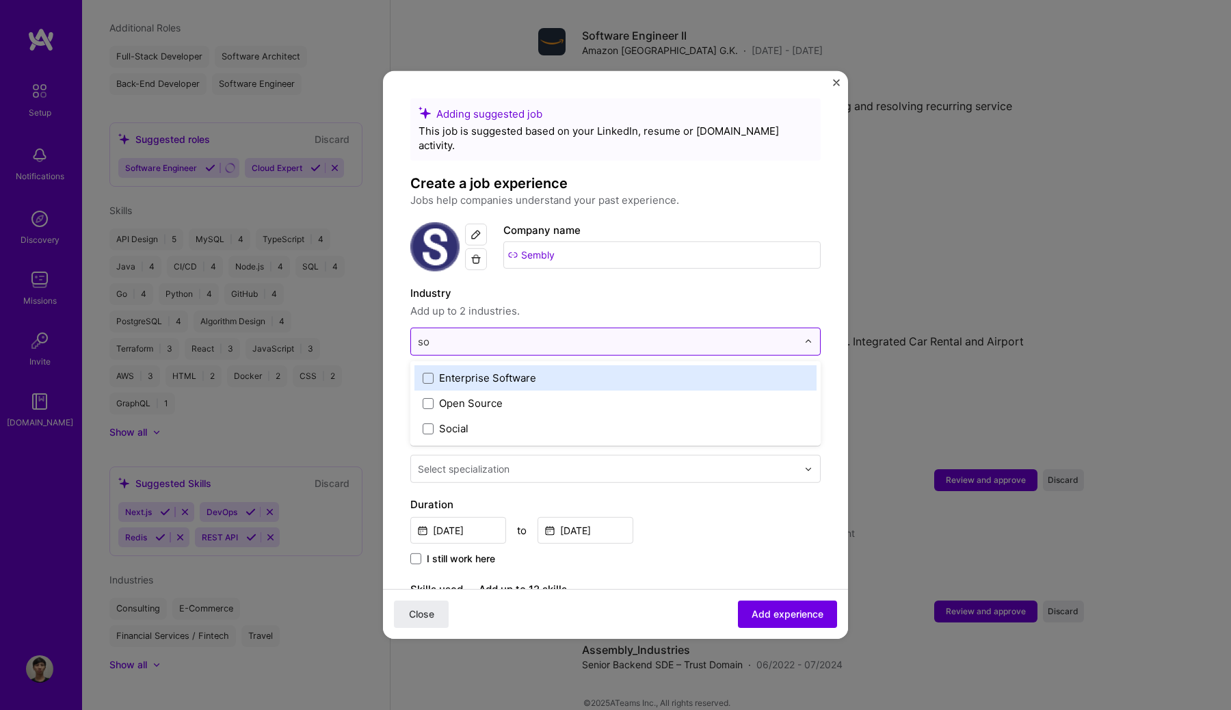
type input "soc"
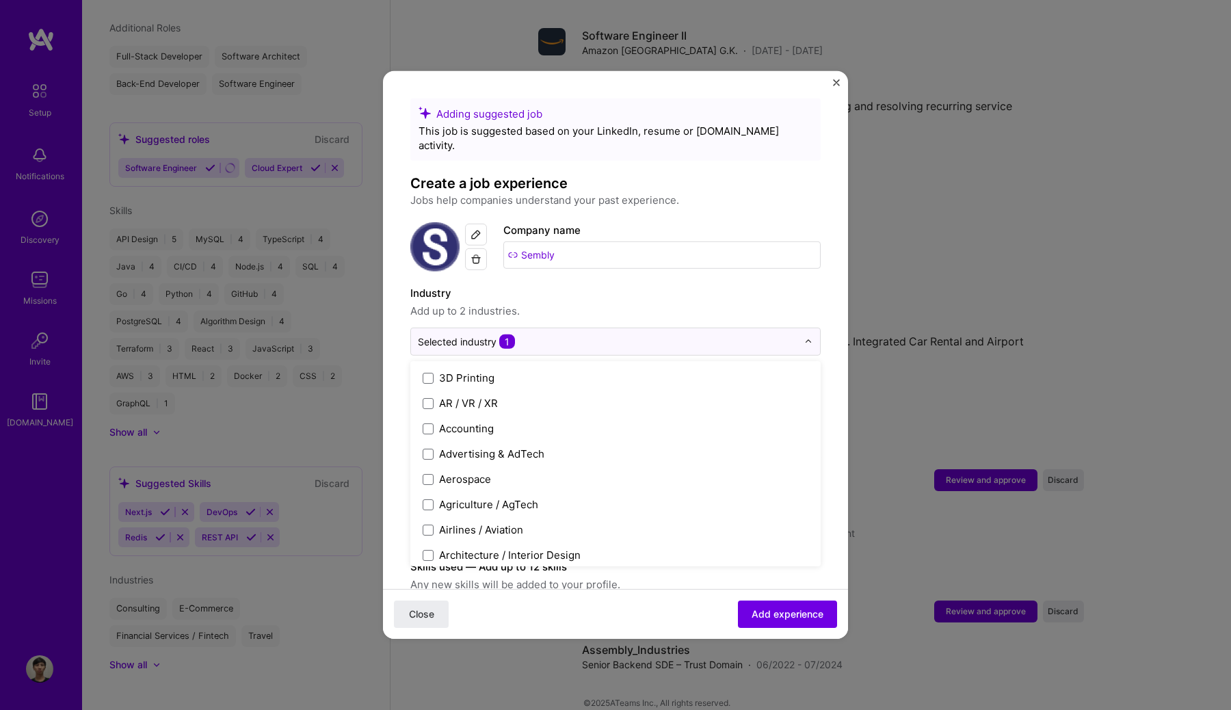
click at [597, 303] on span "Add up to 2 industries." at bounding box center [615, 311] width 410 height 16
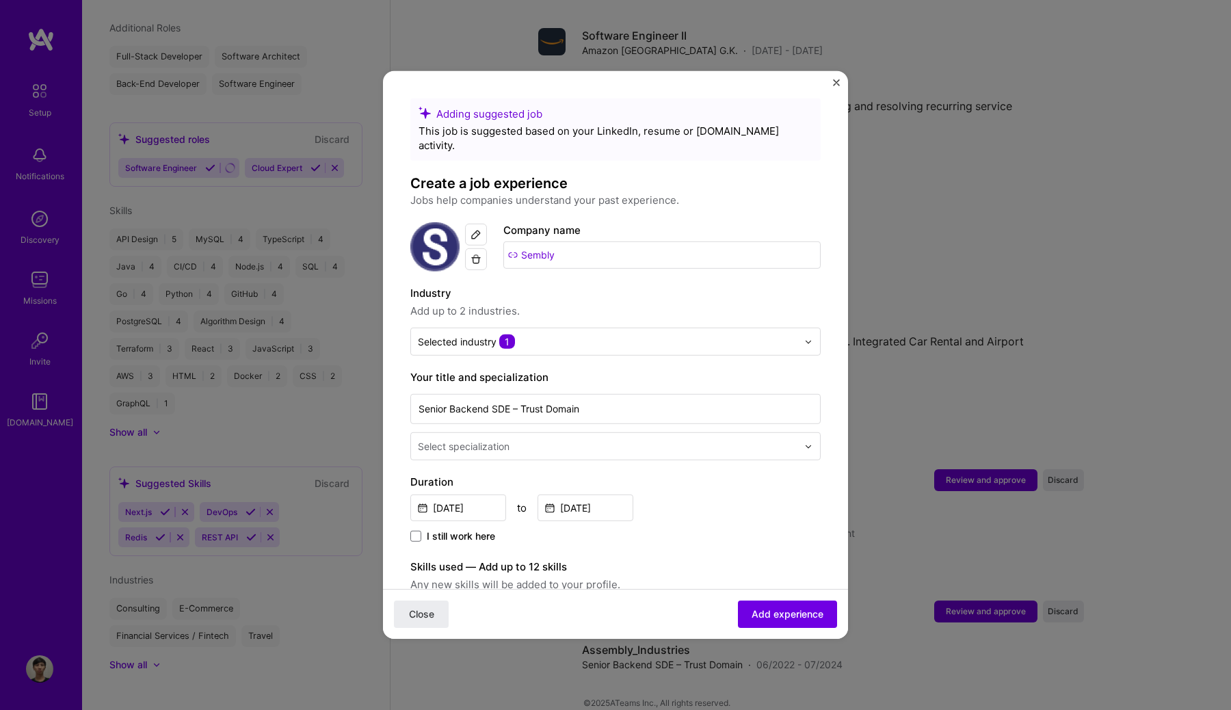
click at [568, 439] on input "text" at bounding box center [609, 446] width 382 height 14
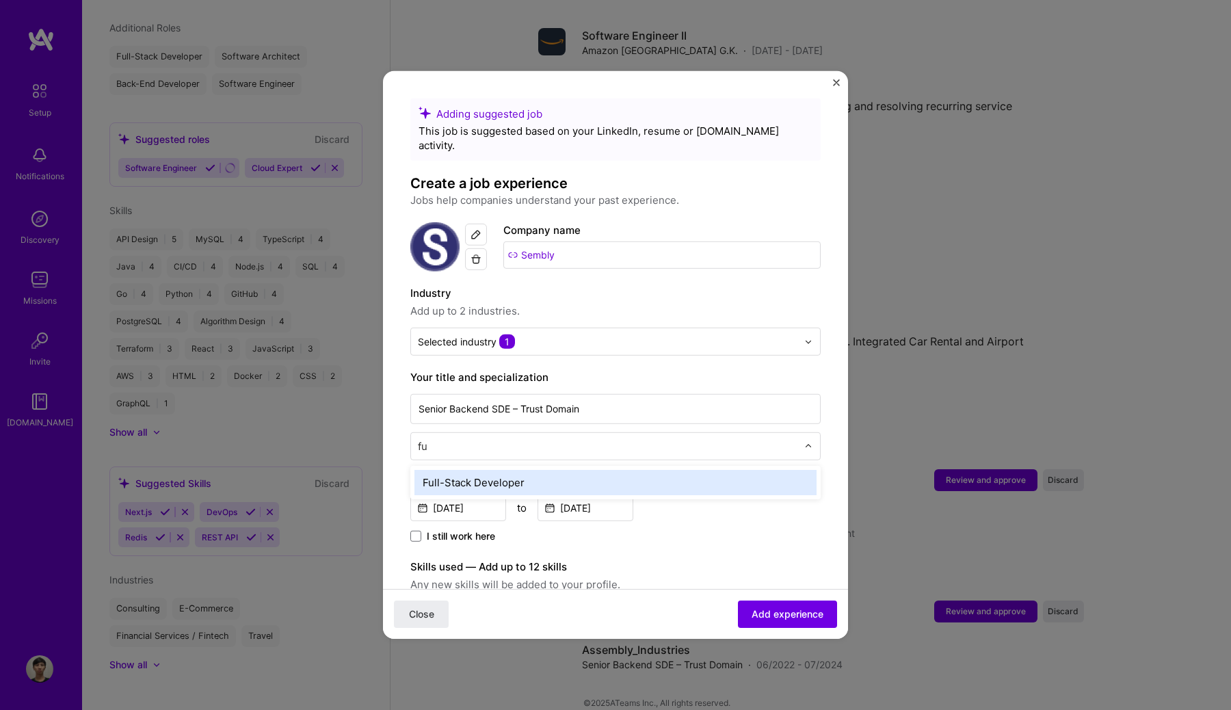
type input "ful"
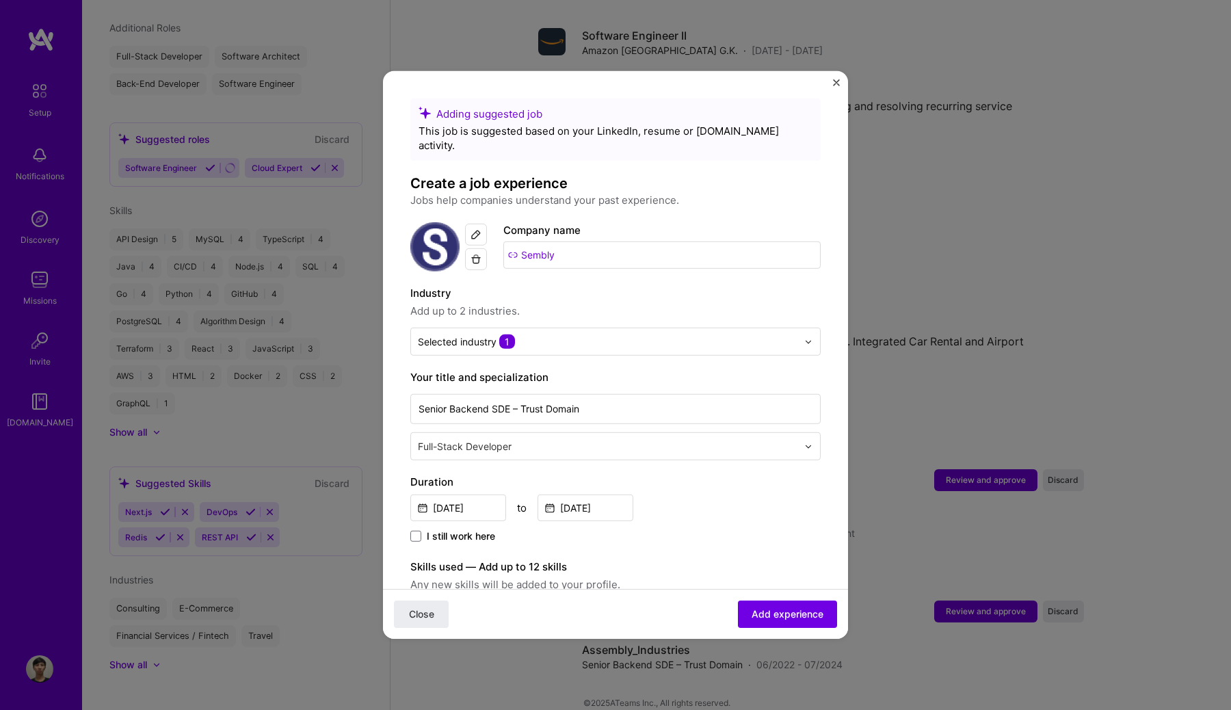
click at [575, 439] on input "text" at bounding box center [609, 446] width 382 height 14
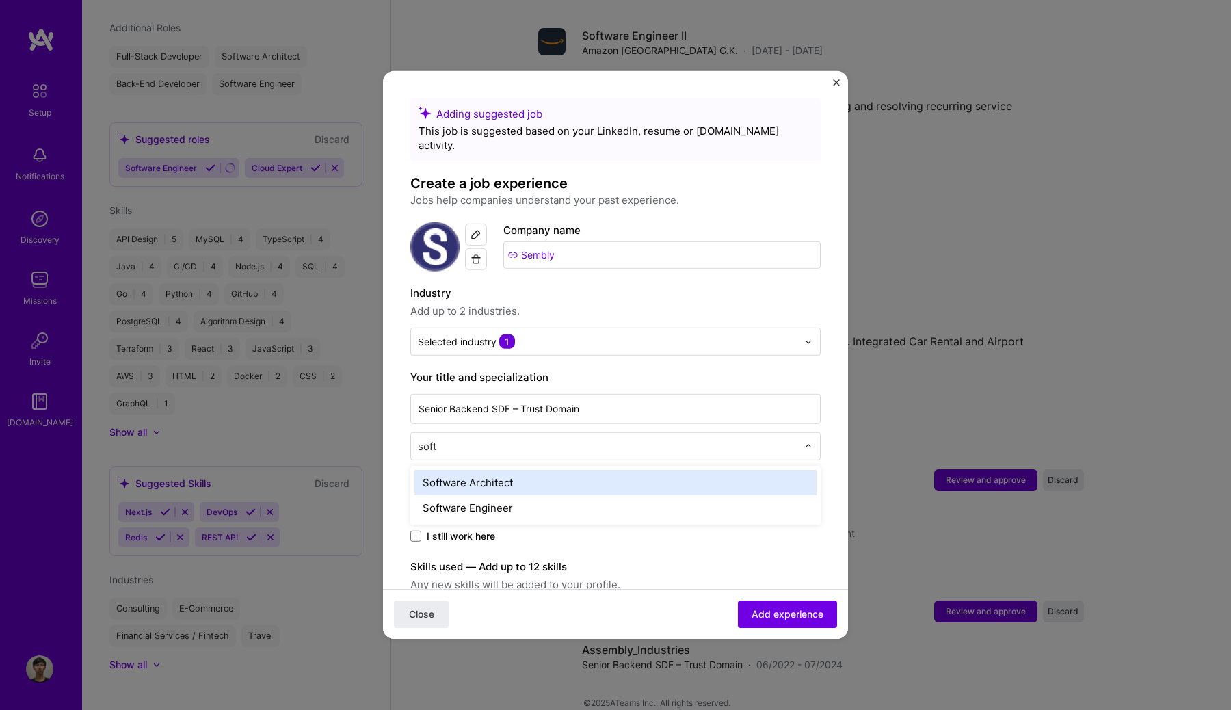
type input "softw"
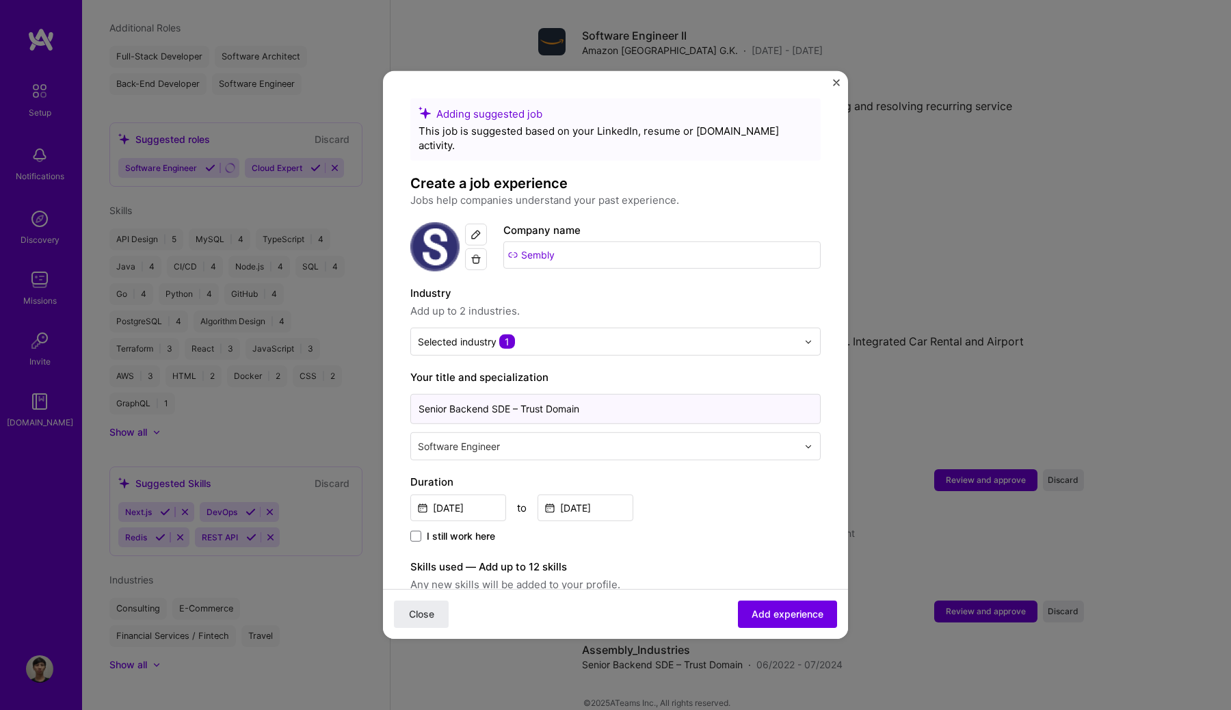
click at [473, 394] on input "Senior Backend SDE – Trust Domain" at bounding box center [615, 409] width 410 height 30
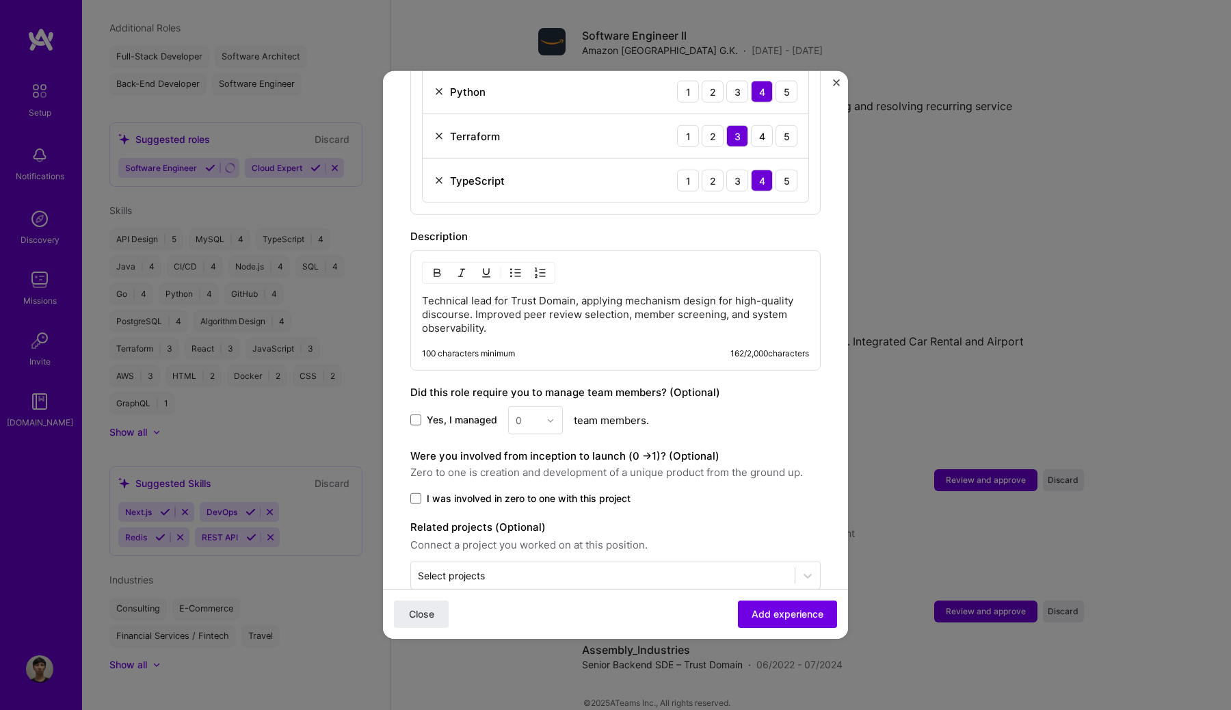
scroll to position [991, 0]
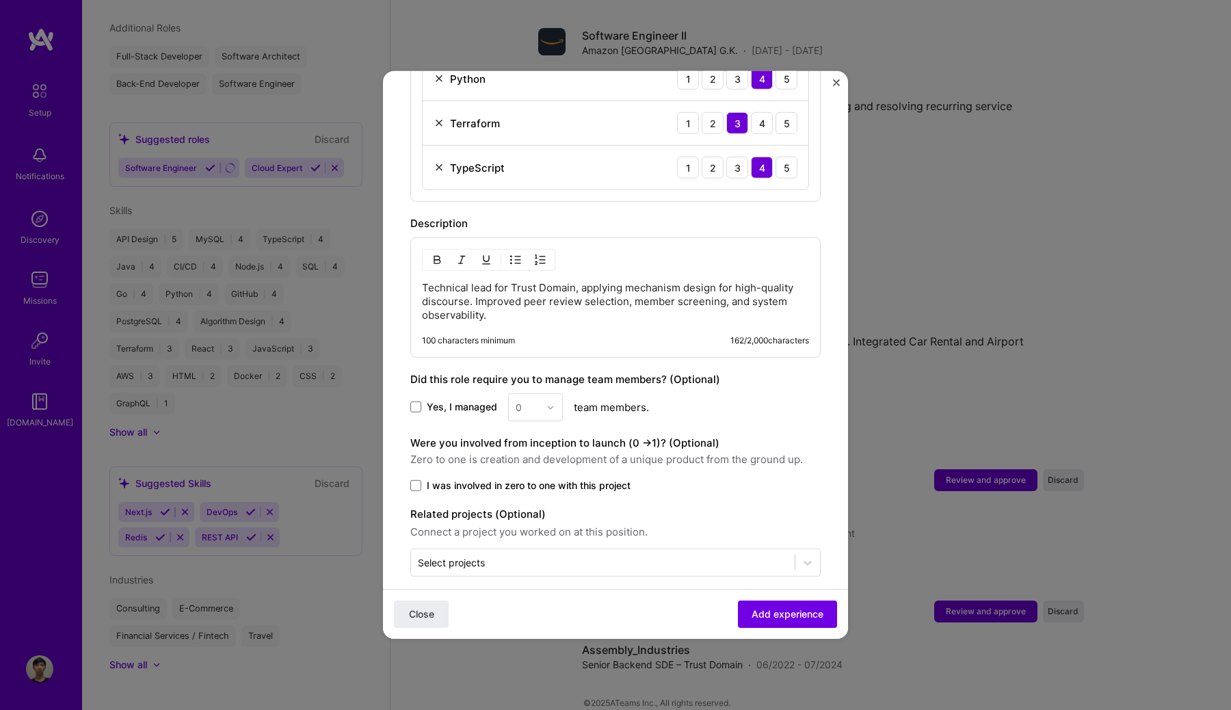
click at [461, 400] on span "Yes, I managed" at bounding box center [462, 407] width 70 height 14
click at [0, 0] on input "Yes, I managed" at bounding box center [0, 0] width 0 height 0
click at [536, 400] on input "text" at bounding box center [528, 407] width 24 height 14
click at [530, 438] on div "1" at bounding box center [535, 443] width 46 height 25
click at [607, 479] on span "I was involved in zero to one with this project" at bounding box center [529, 486] width 204 height 14
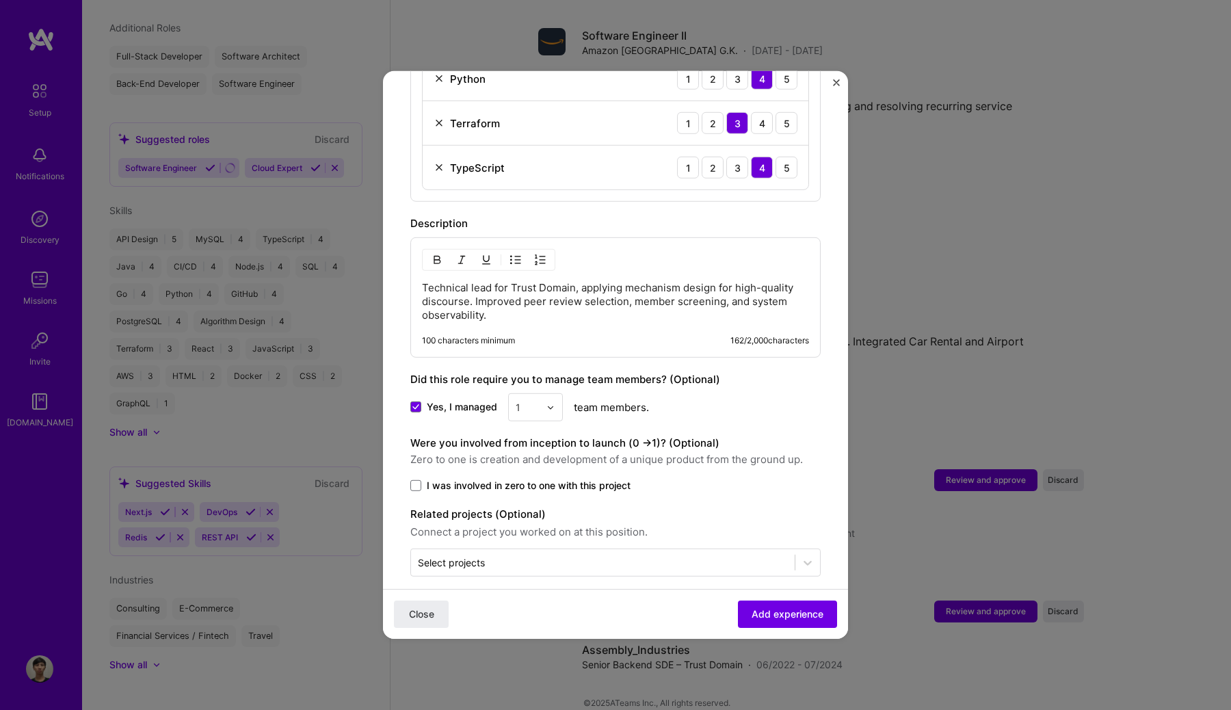
click at [0, 0] on input "I was involved in zero to one with this project" at bounding box center [0, 0] width 0 height 0
click at [607, 479] on span "I was involved in zero to one with this project" at bounding box center [529, 486] width 204 height 14
click at [0, 0] on input "I was involved in zero to one with this project" at bounding box center [0, 0] width 0 height 0
click at [602, 556] on div "Select projects" at bounding box center [603, 562] width 384 height 27
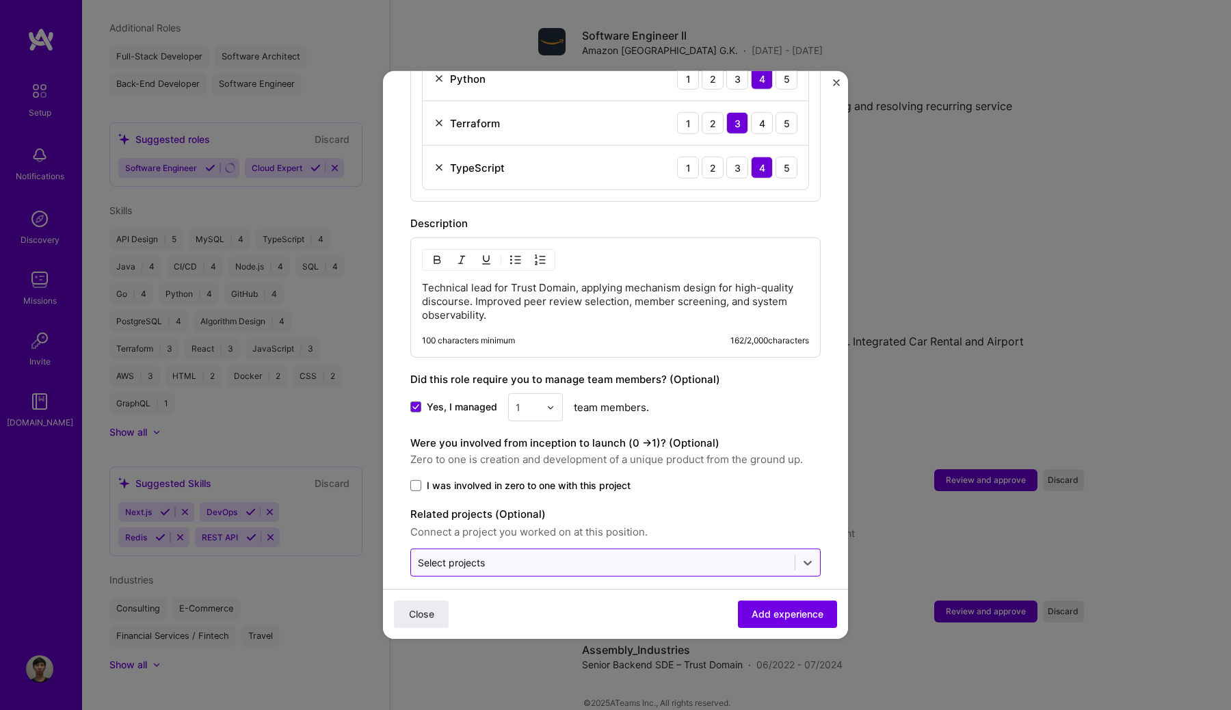
click at [602, 556] on div "Select projects" at bounding box center [603, 562] width 384 height 27
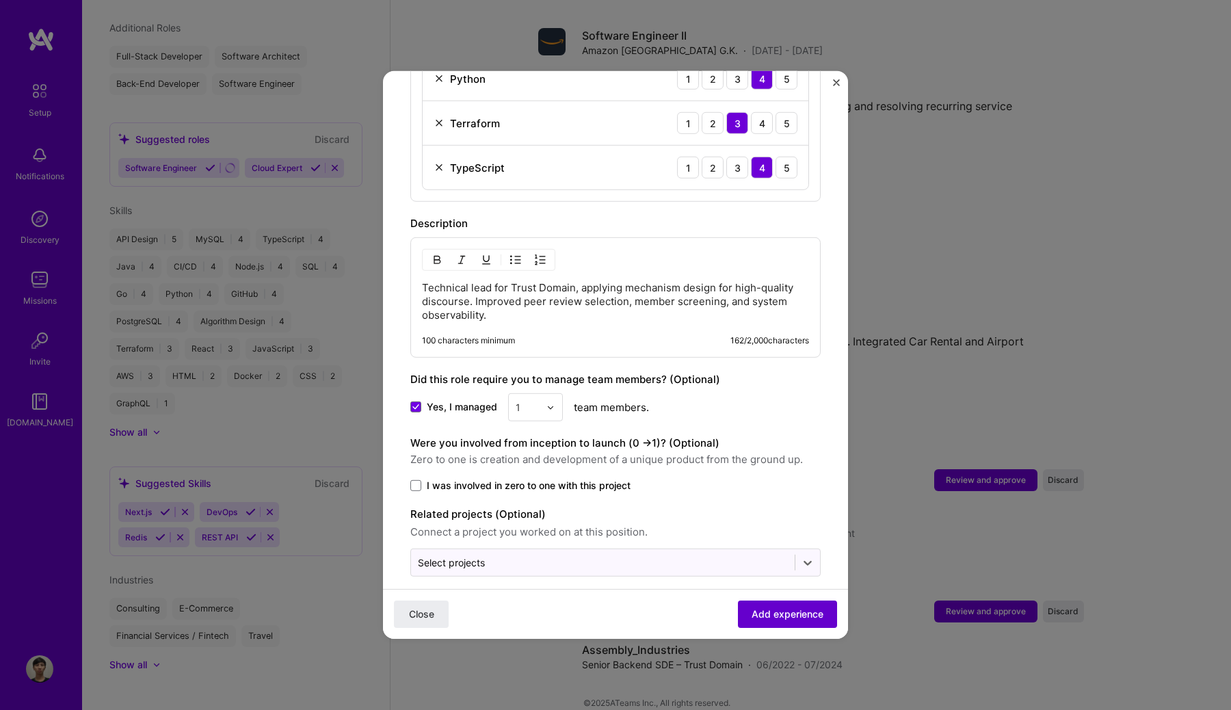
click at [770, 606] on button "Add experience" at bounding box center [787, 613] width 99 height 27
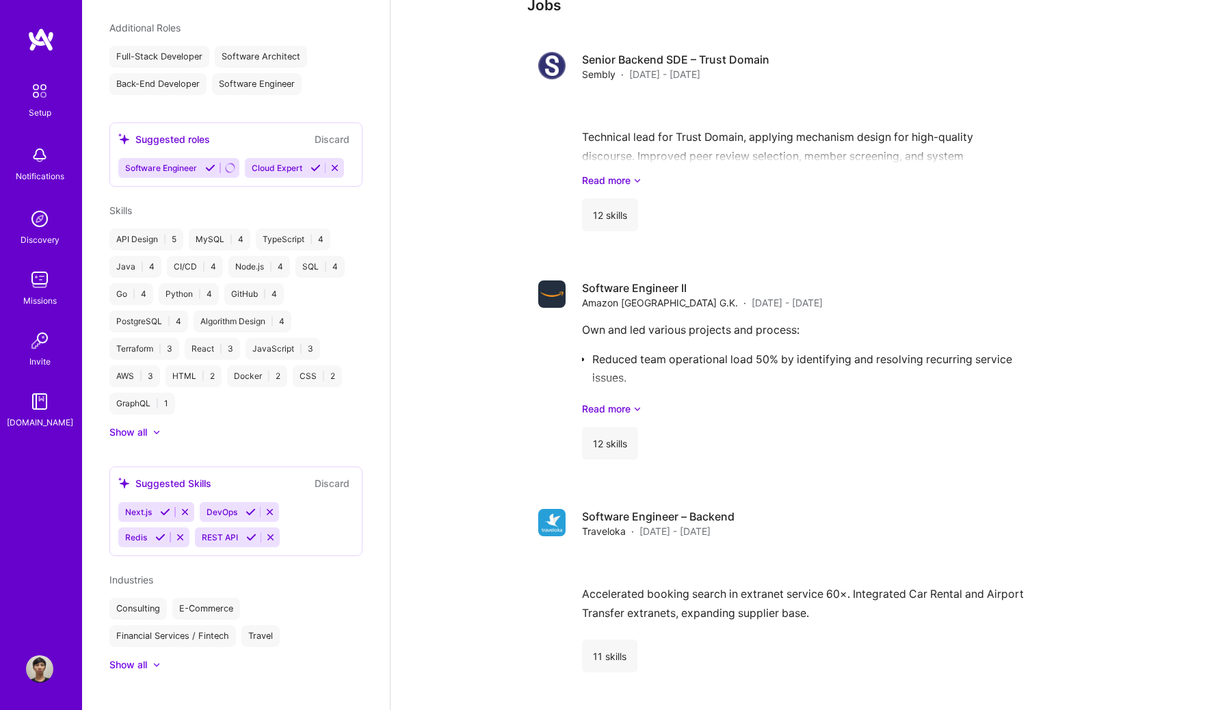
scroll to position [665, 0]
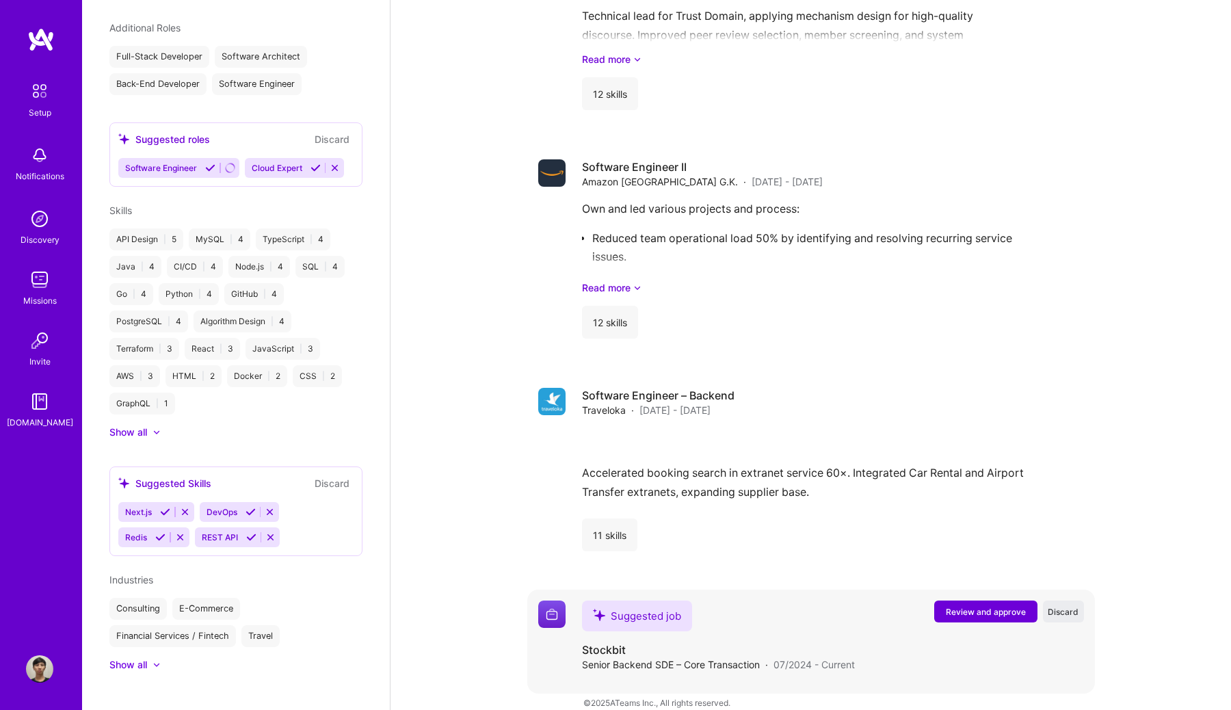
click at [966, 606] on span "Review and approve" at bounding box center [986, 612] width 80 height 12
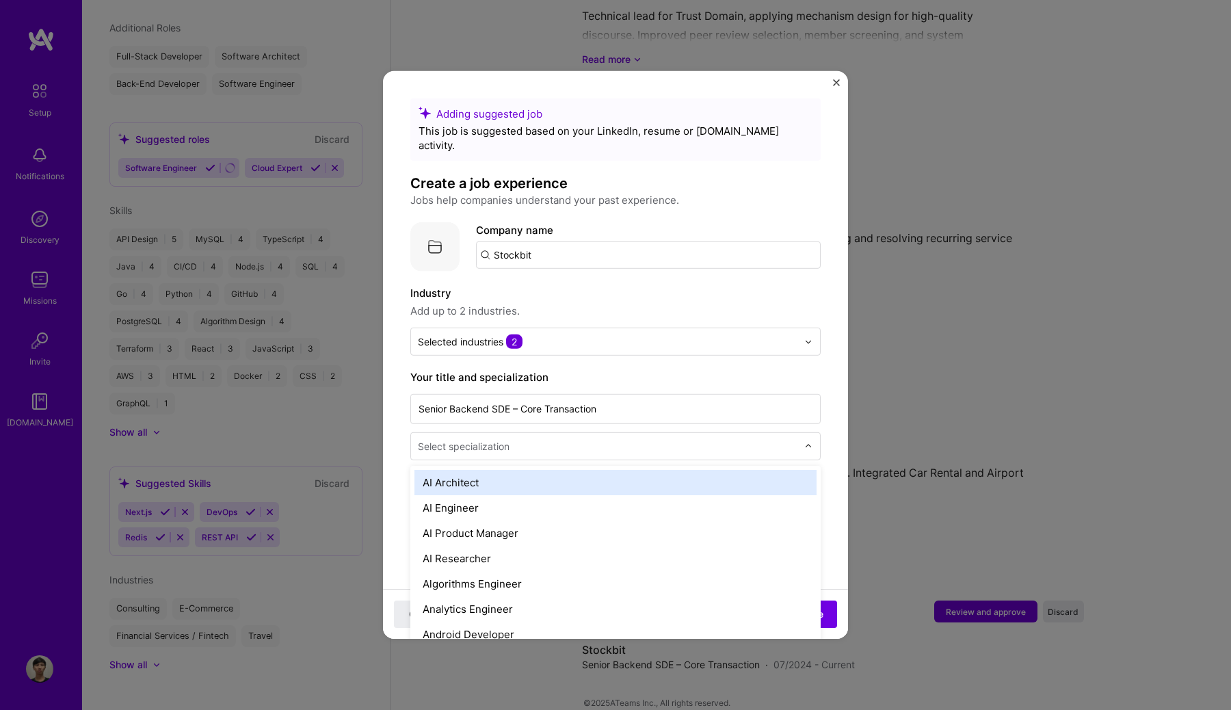
click at [713, 442] on div "Select specialization" at bounding box center [607, 446] width 393 height 27
type input "bac"
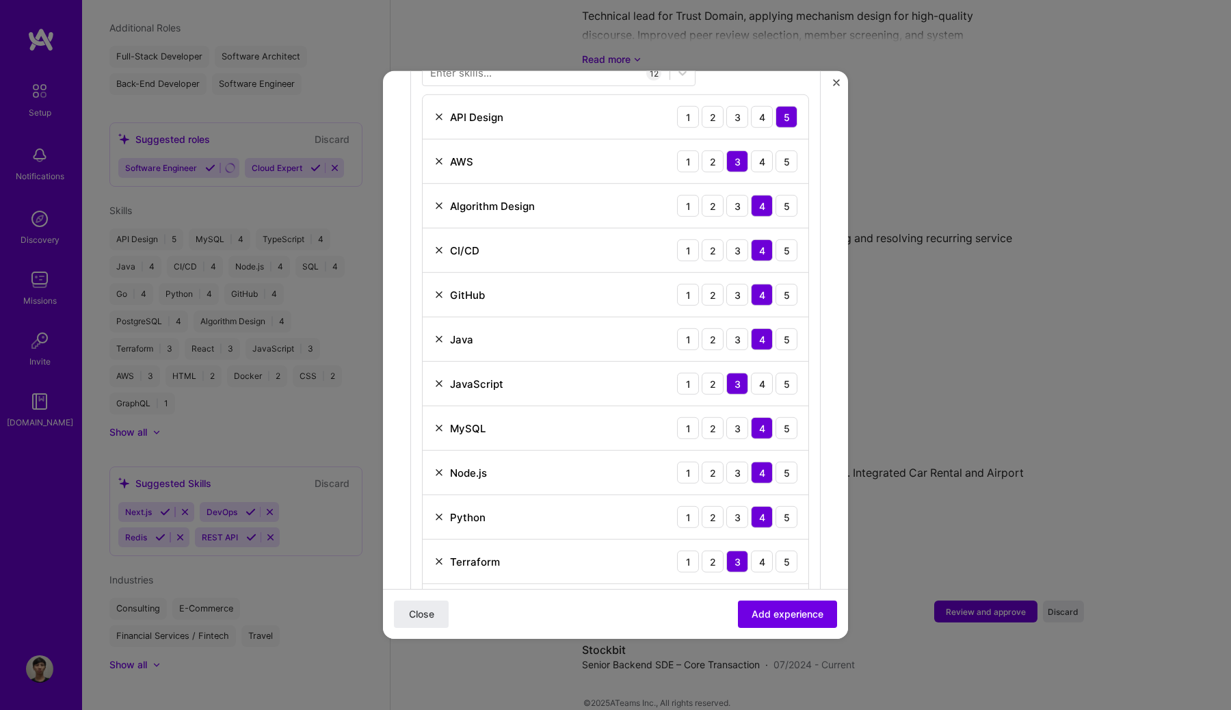
scroll to position [606, 0]
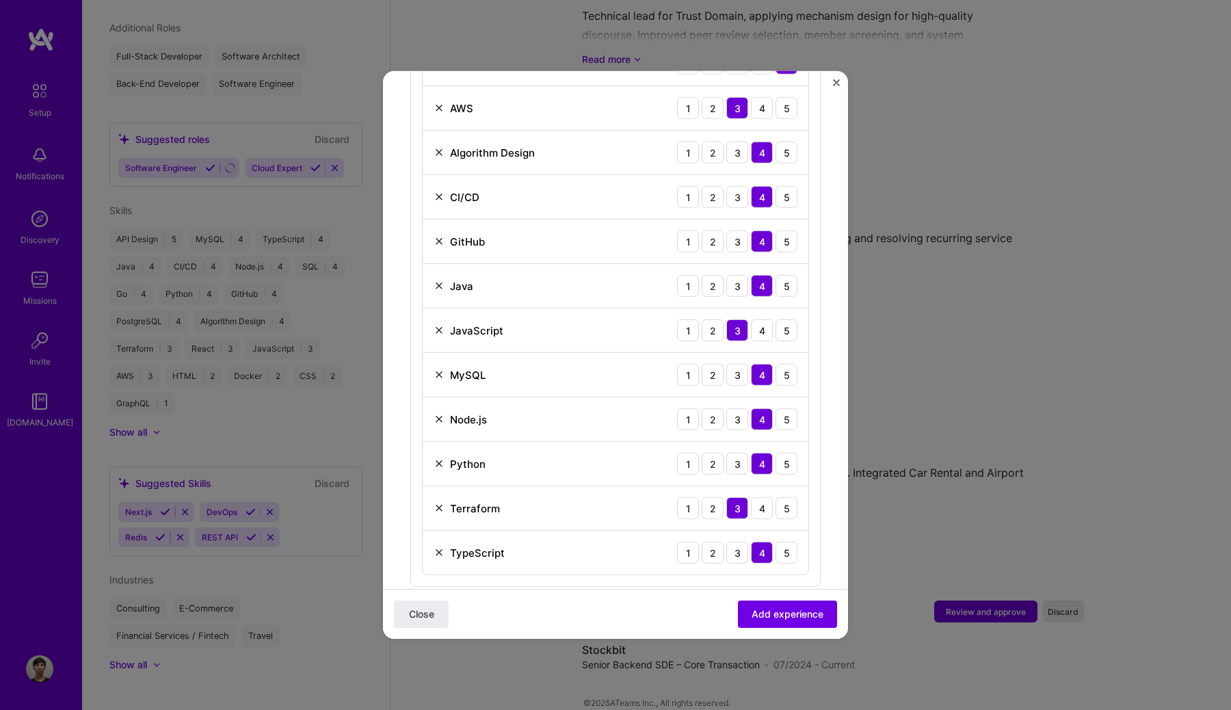
click at [438, 325] on img at bounding box center [438, 330] width 11 height 11
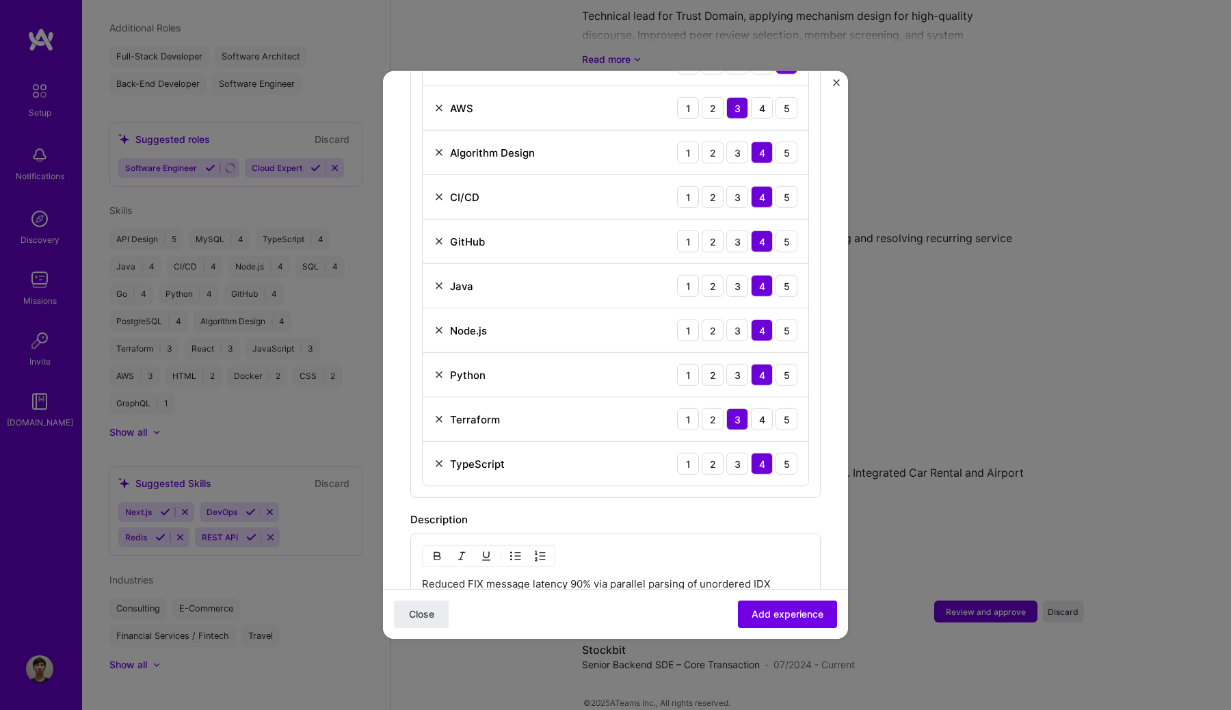
click at [438, 280] on img at bounding box center [438, 285] width 11 height 11
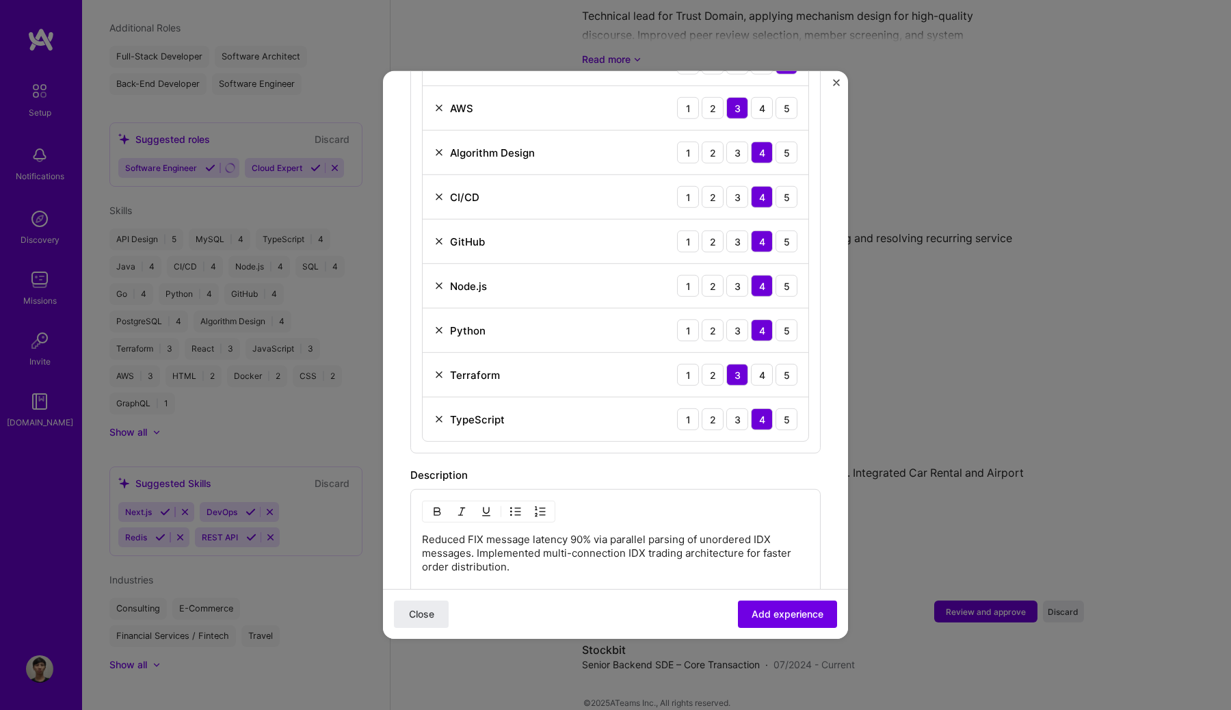
click at [437, 323] on div "Python" at bounding box center [459, 330] width 52 height 14
click at [439, 325] on img at bounding box center [438, 330] width 11 height 11
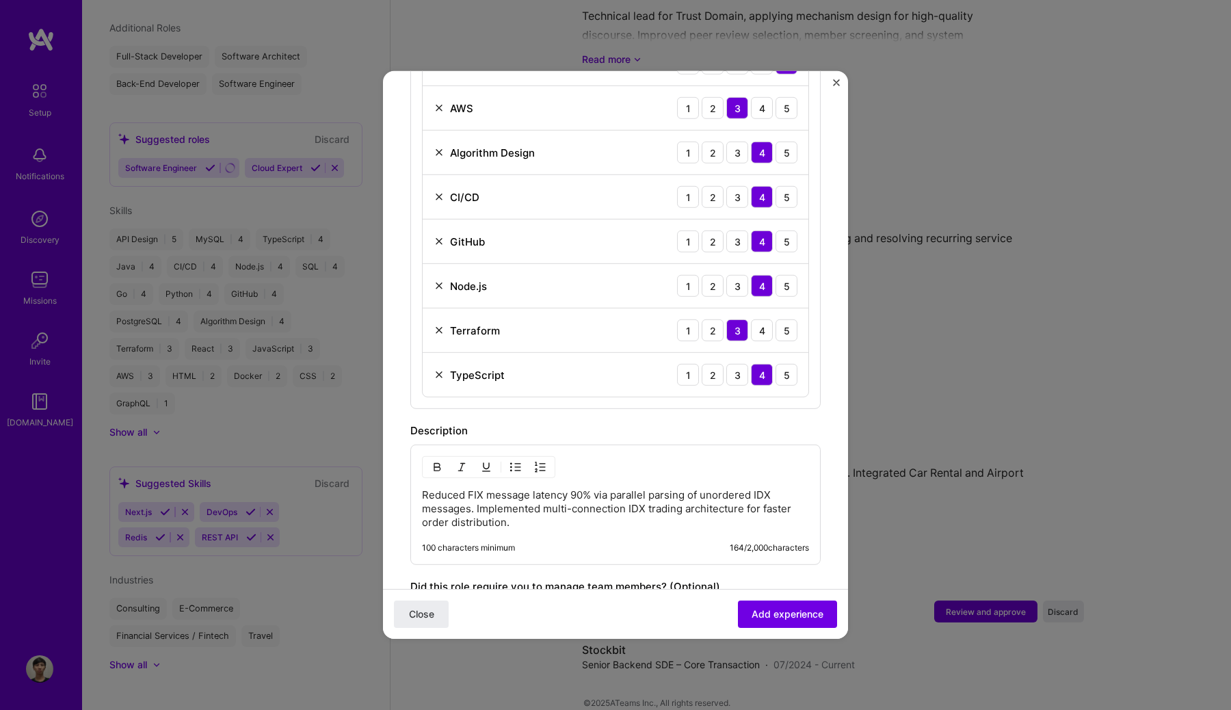
click at [442, 325] on img at bounding box center [438, 330] width 11 height 11
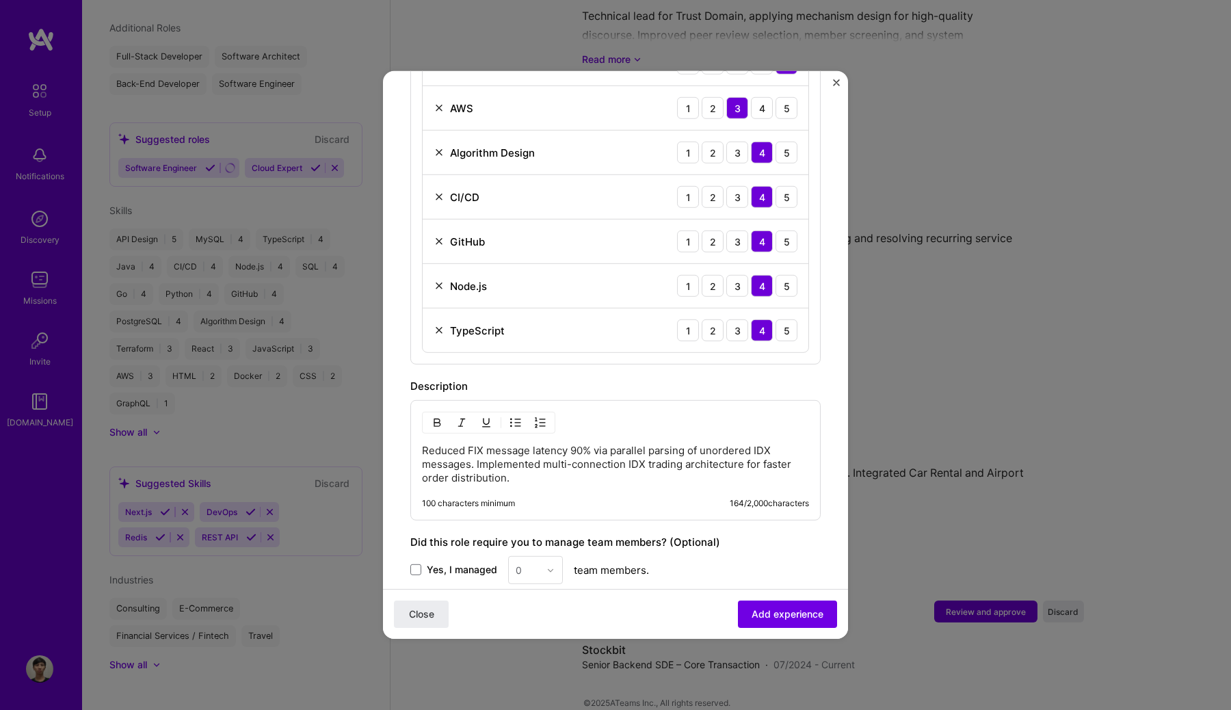
click at [442, 325] on img at bounding box center [438, 330] width 11 height 11
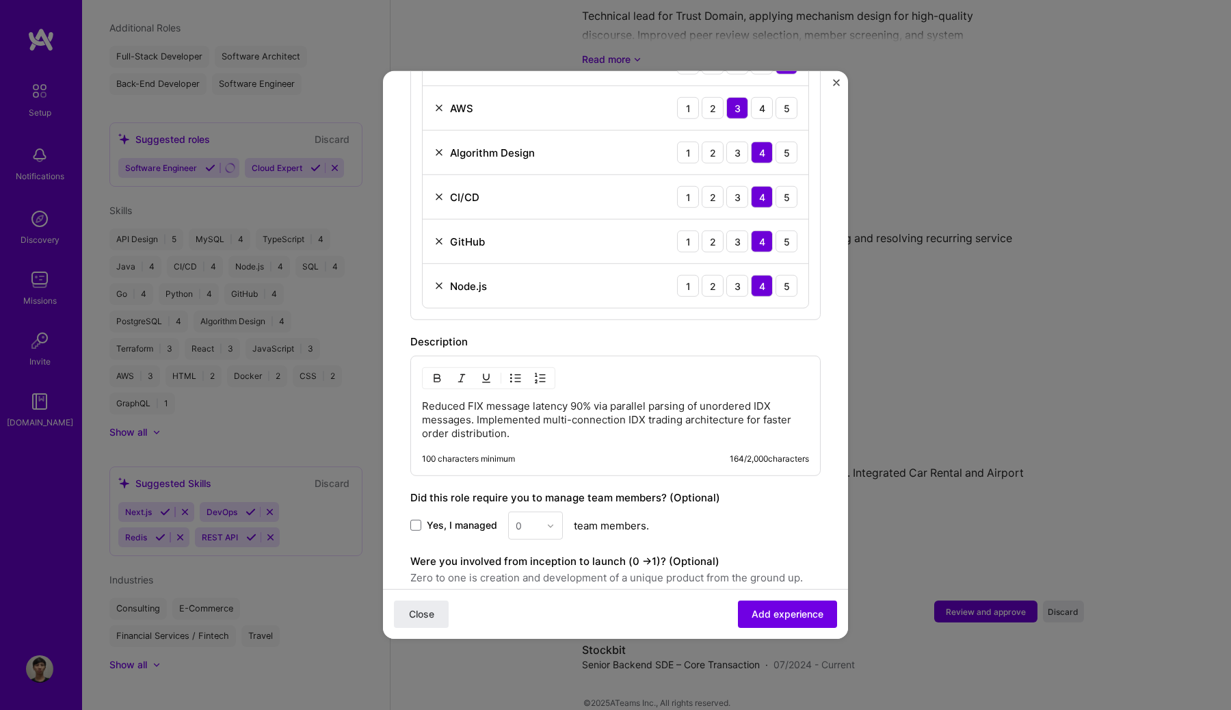
click at [438, 280] on img at bounding box center [438, 285] width 11 height 11
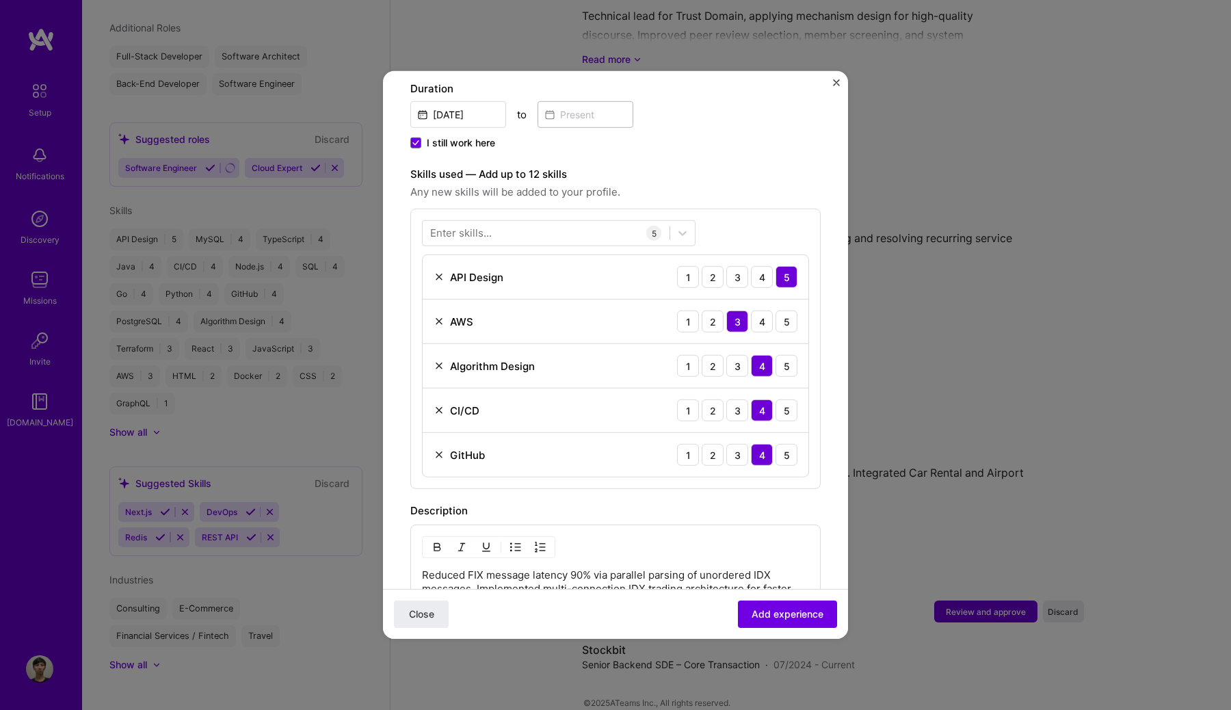
scroll to position [441, 0]
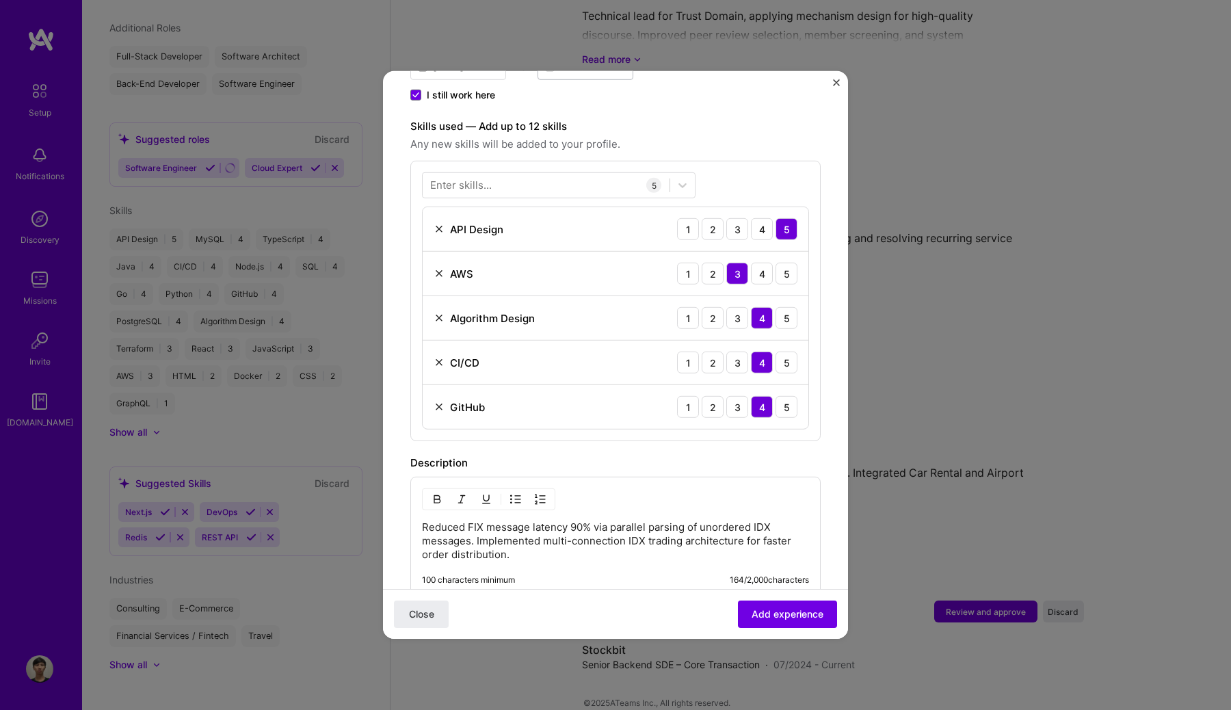
click at [470, 178] on div "Enter skills..." at bounding box center [461, 185] width 62 height 14
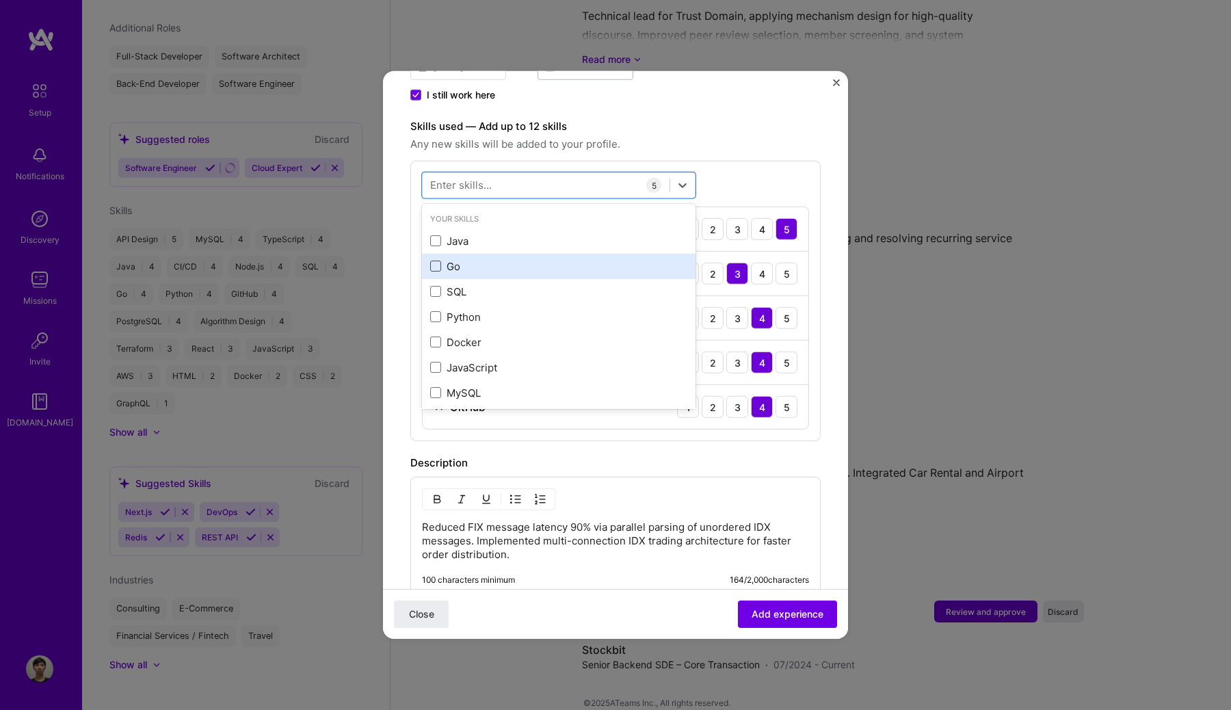
click at [436, 260] on span at bounding box center [435, 265] width 11 height 11
click at [0, 0] on input "checkbox" at bounding box center [0, 0] width 0 height 0
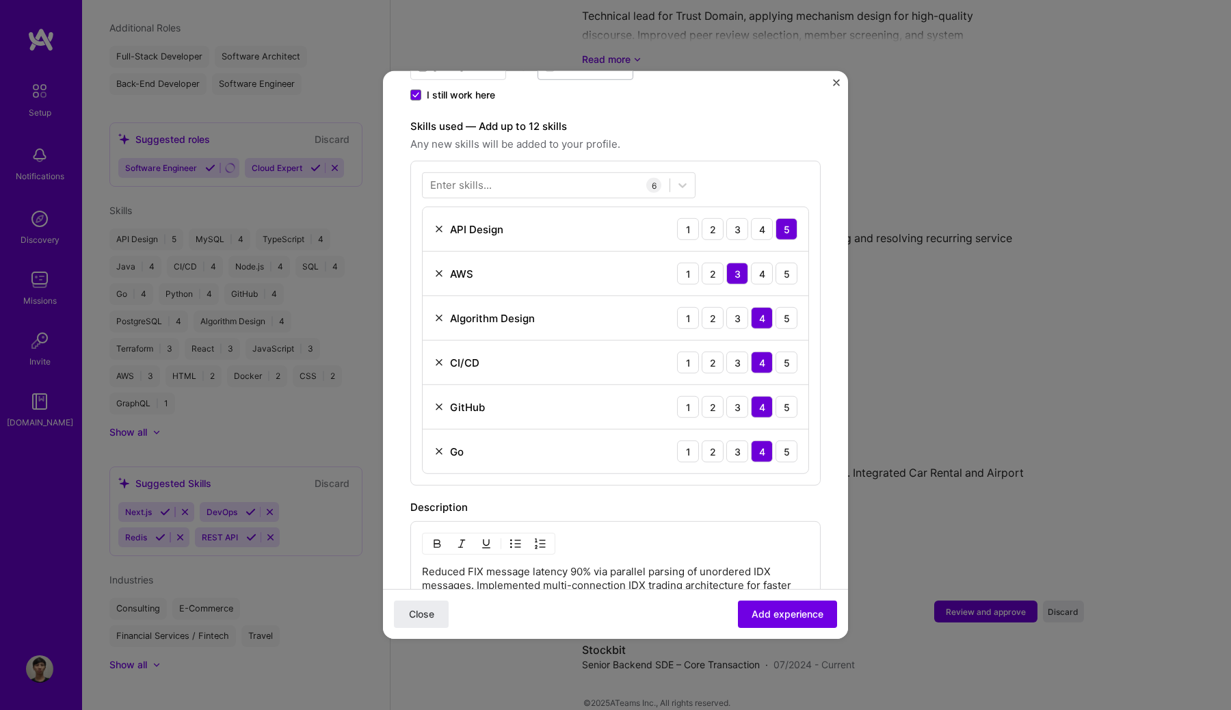
click at [473, 178] on div "Enter skills..." at bounding box center [461, 185] width 62 height 14
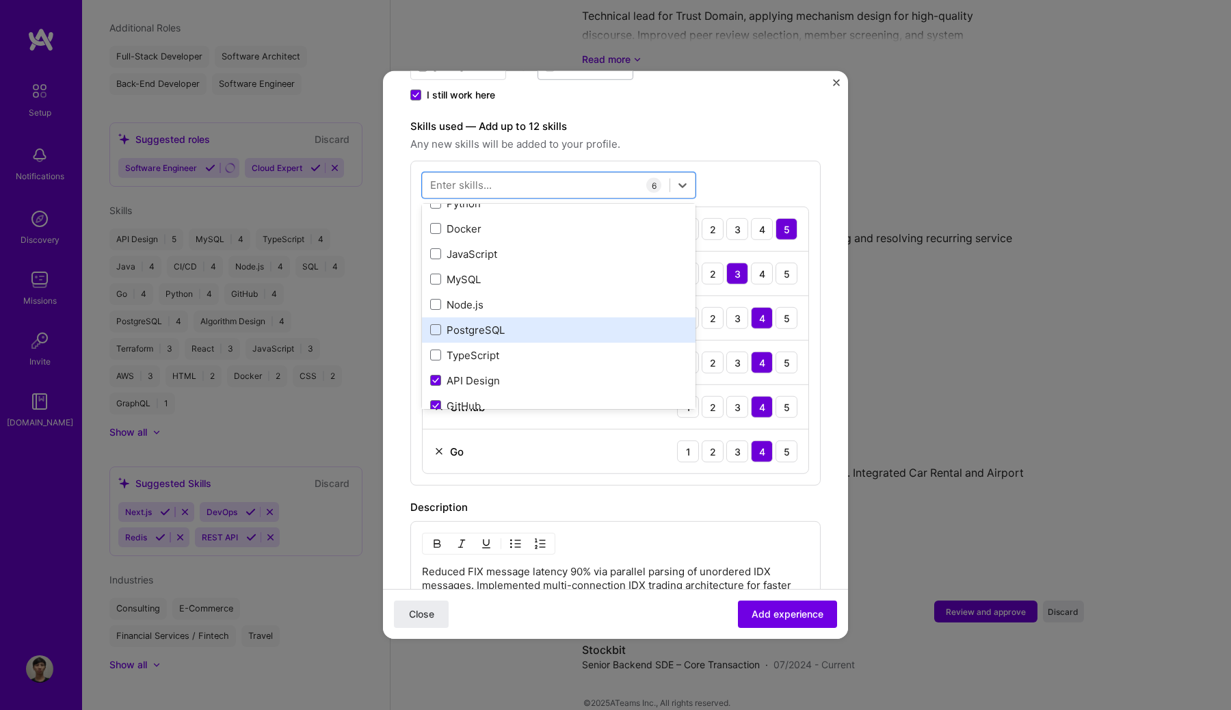
click at [478, 311] on div "Java Go SQL Python Docker JavaScript MySQL Node.js PostgreSQL TypeScript API De…" at bounding box center [558, 380] width 273 height 531
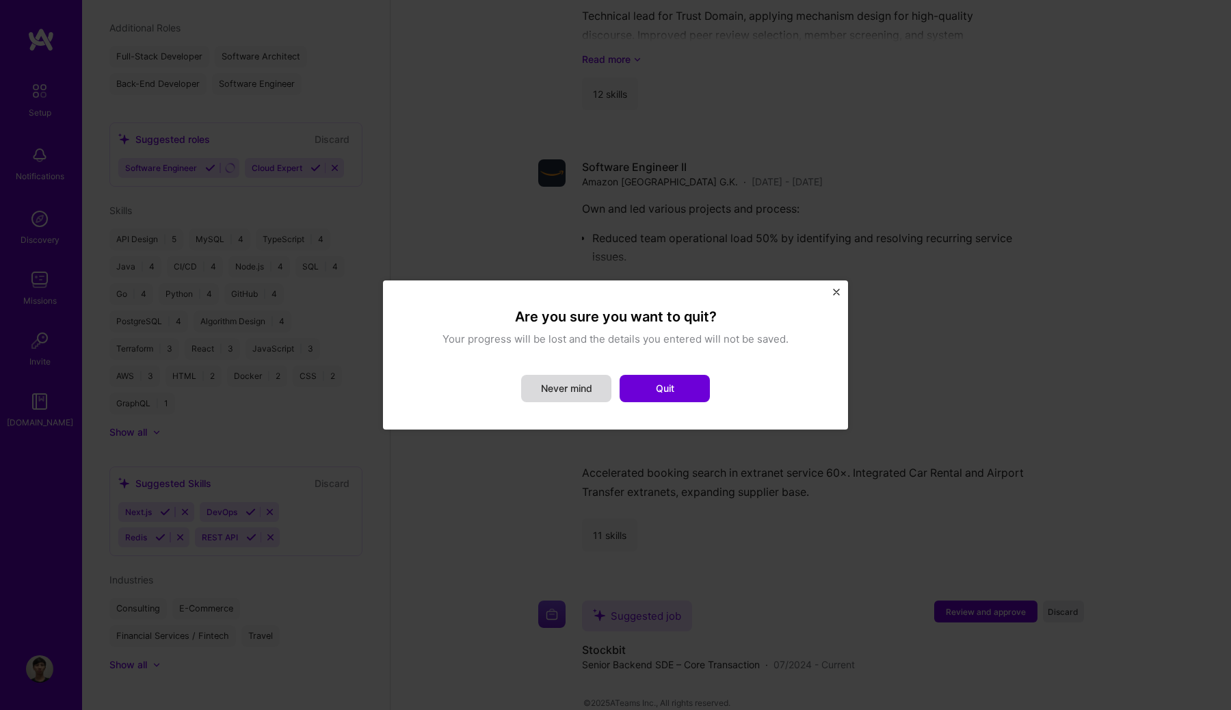
click at [591, 386] on button "Never mind" at bounding box center [566, 388] width 90 height 27
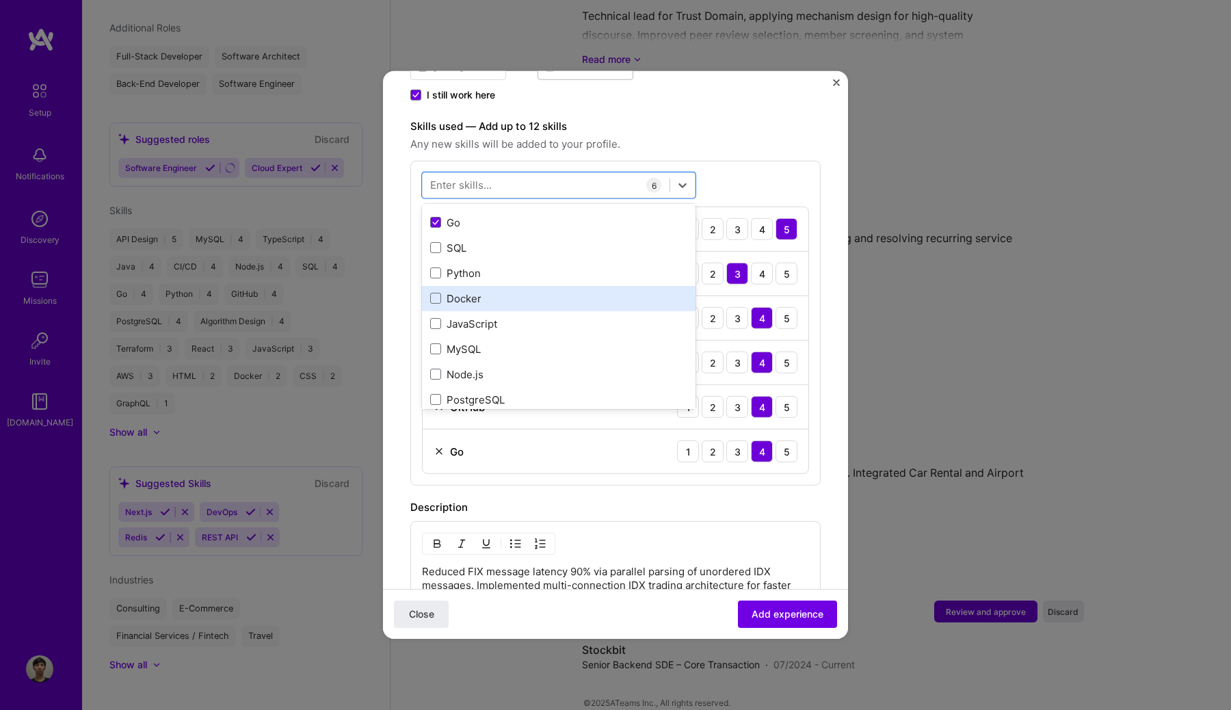
click at [595, 291] on div "Docker" at bounding box center [558, 298] width 273 height 25
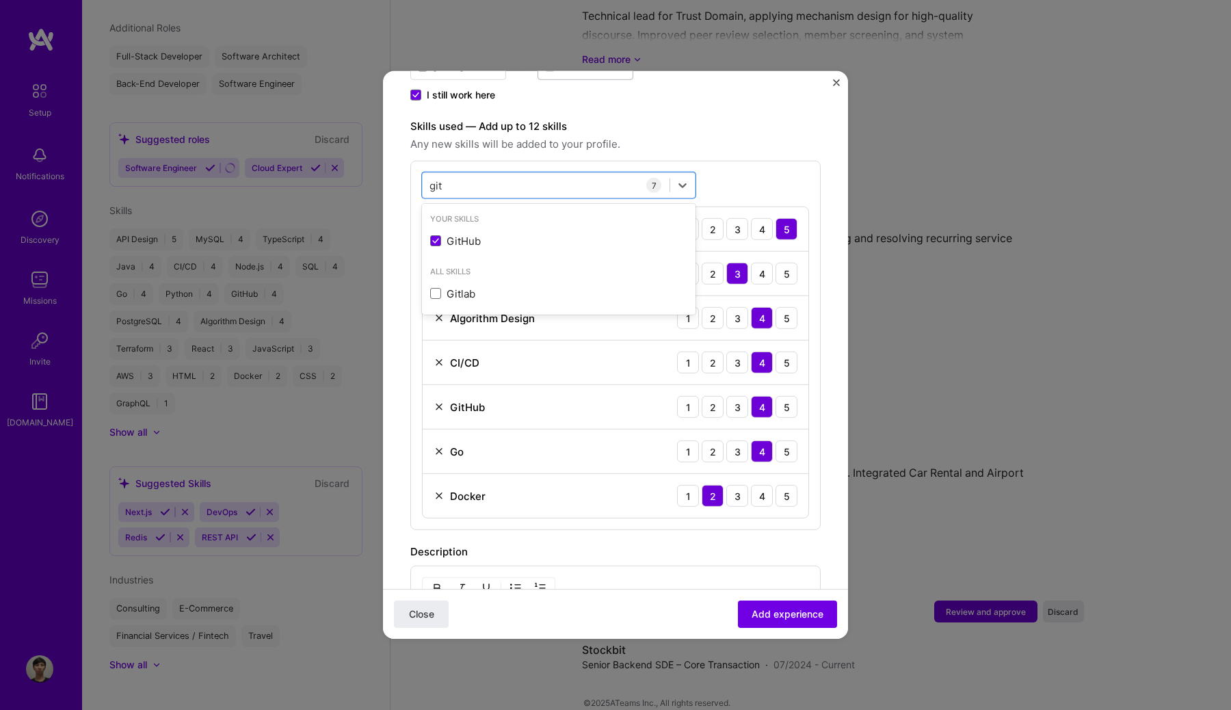
scroll to position [0, 0]
click at [561, 237] on div "Gitlab" at bounding box center [558, 240] width 273 height 25
click at [434, 401] on img at bounding box center [438, 406] width 11 height 11
click at [441, 357] on img at bounding box center [438, 362] width 11 height 11
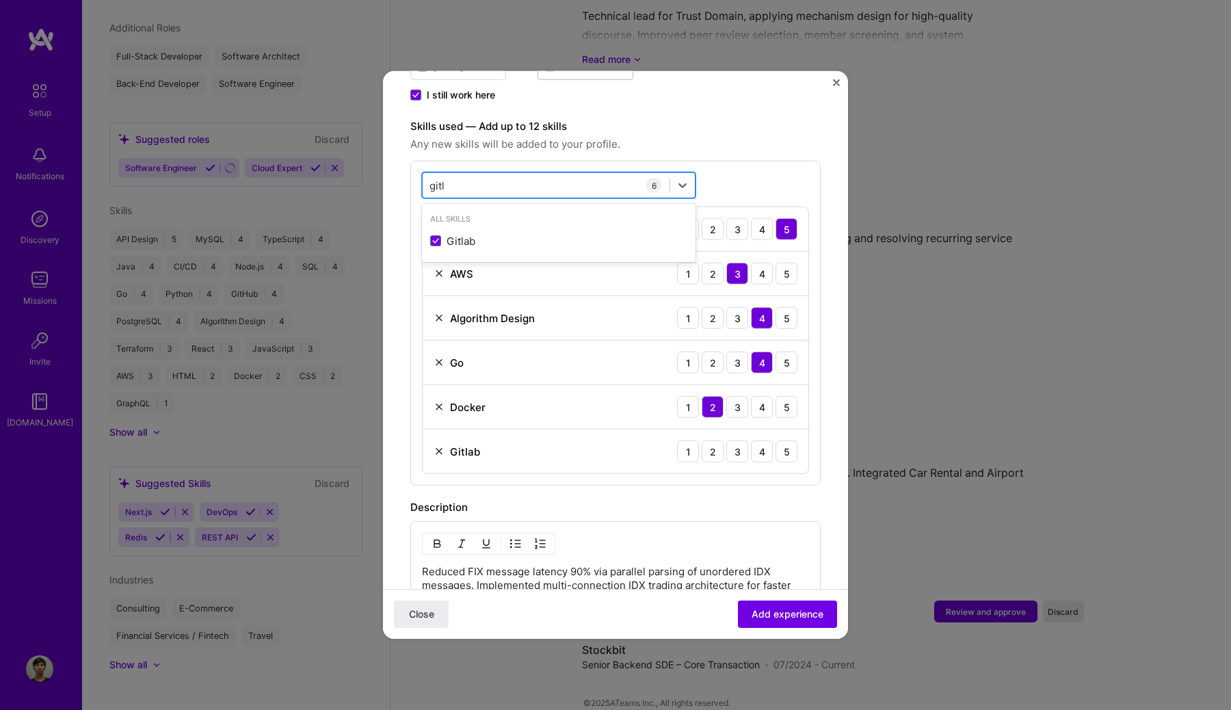
click at [493, 174] on div "gitl gitl" at bounding box center [546, 185] width 247 height 23
type input "g"
type input "k"
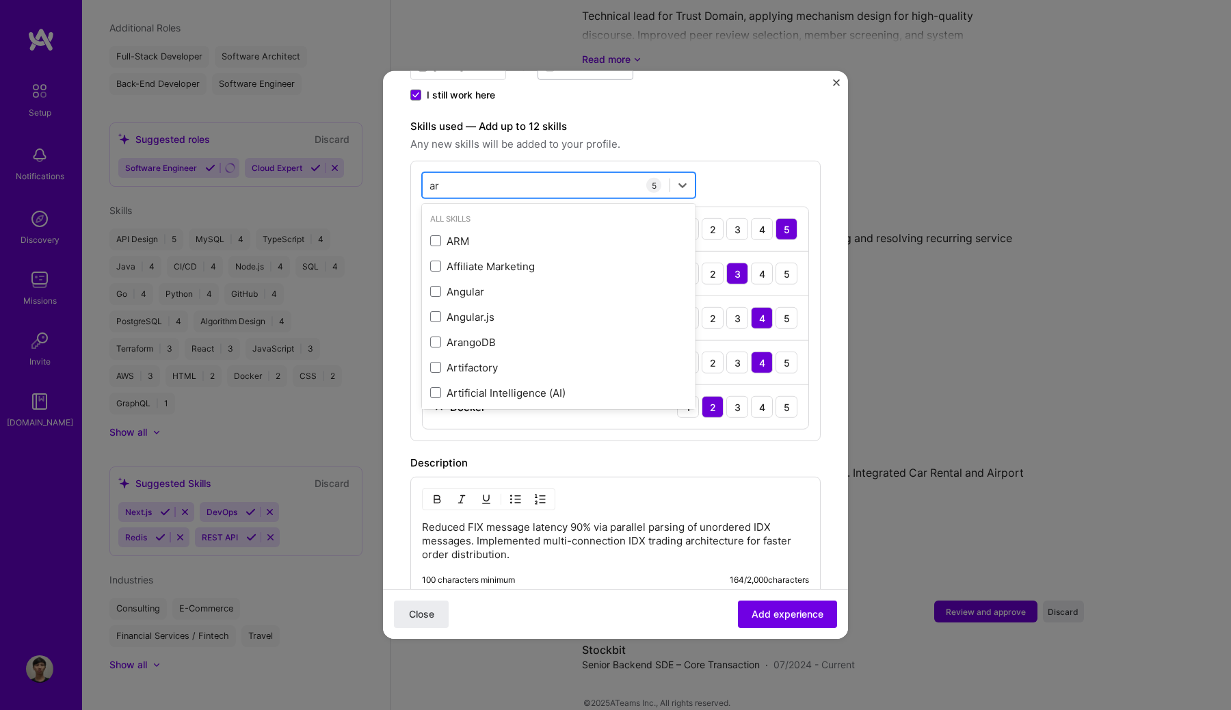
type input "a"
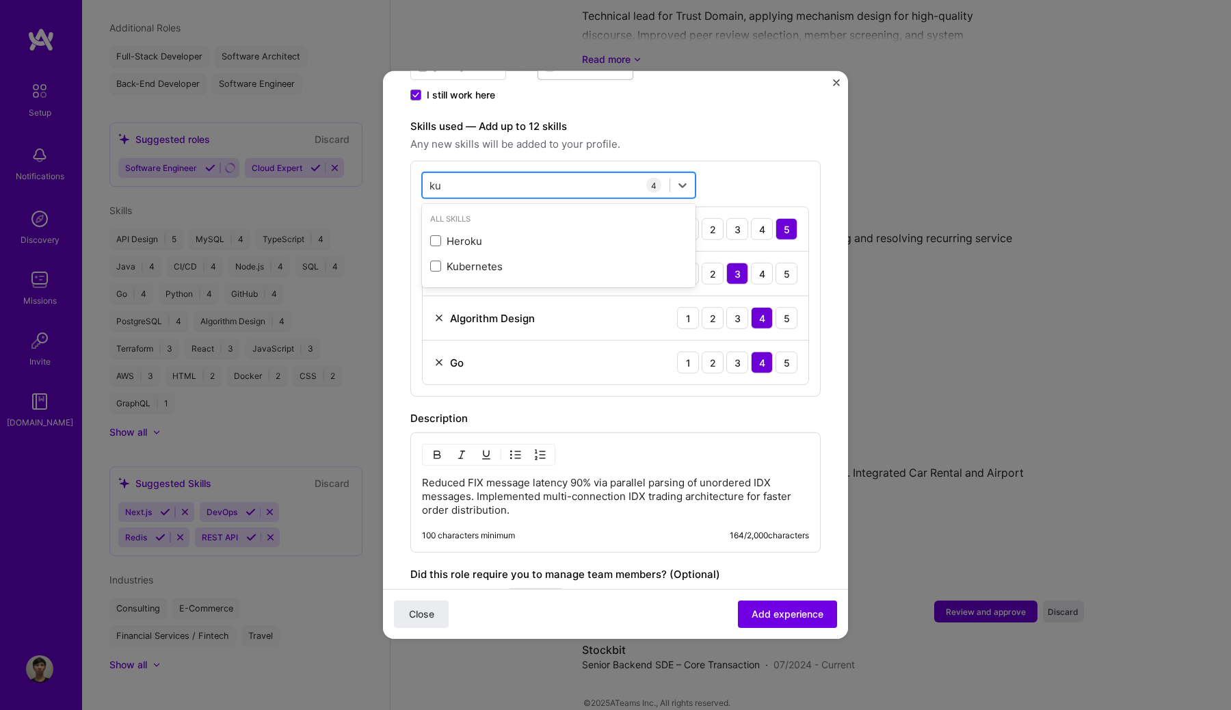
type input "k"
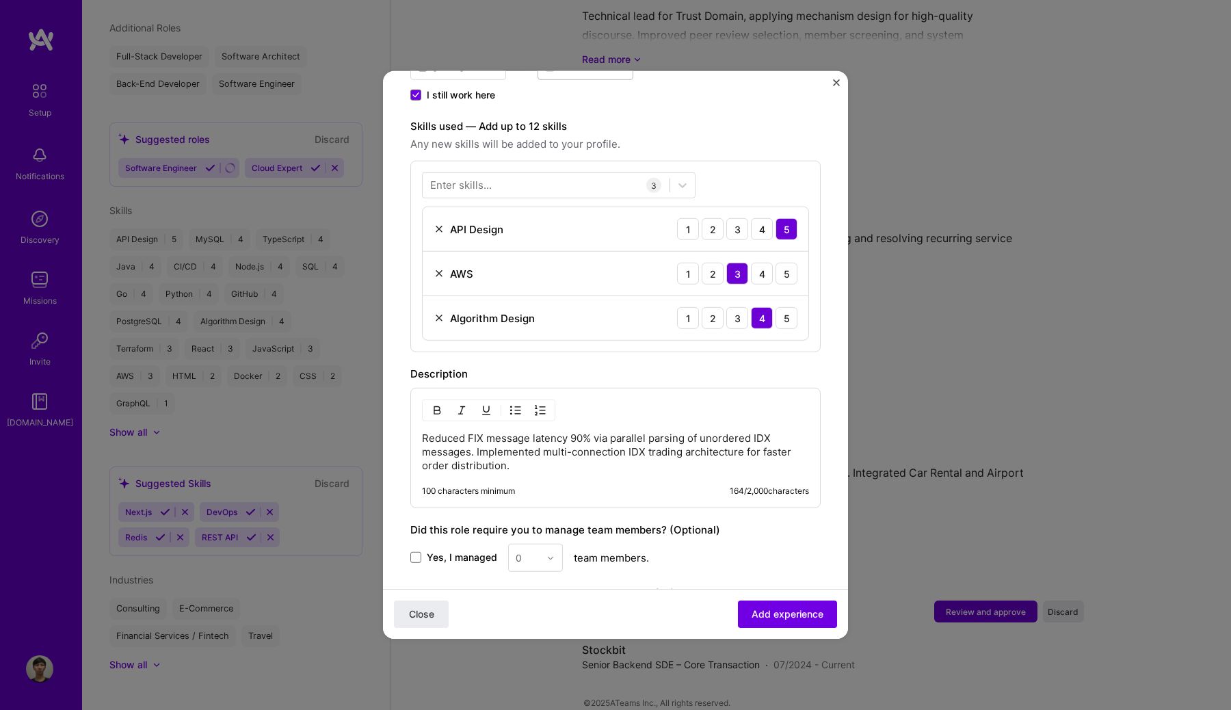
click at [775, 161] on div "Enter skills... 3 API Design 1 2 3 4 5 AWS 1 2 3 4 5 Algorithm Design 1 2 3 4 5" at bounding box center [615, 256] width 410 height 191
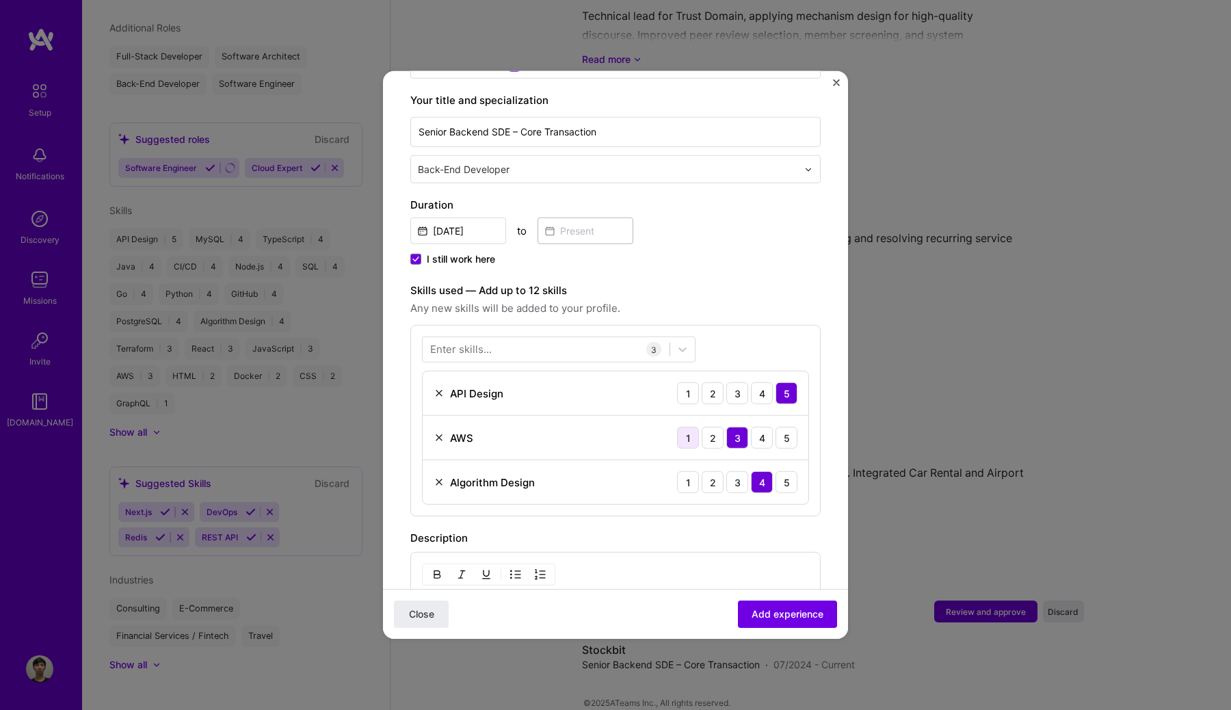
scroll to position [313, 0]
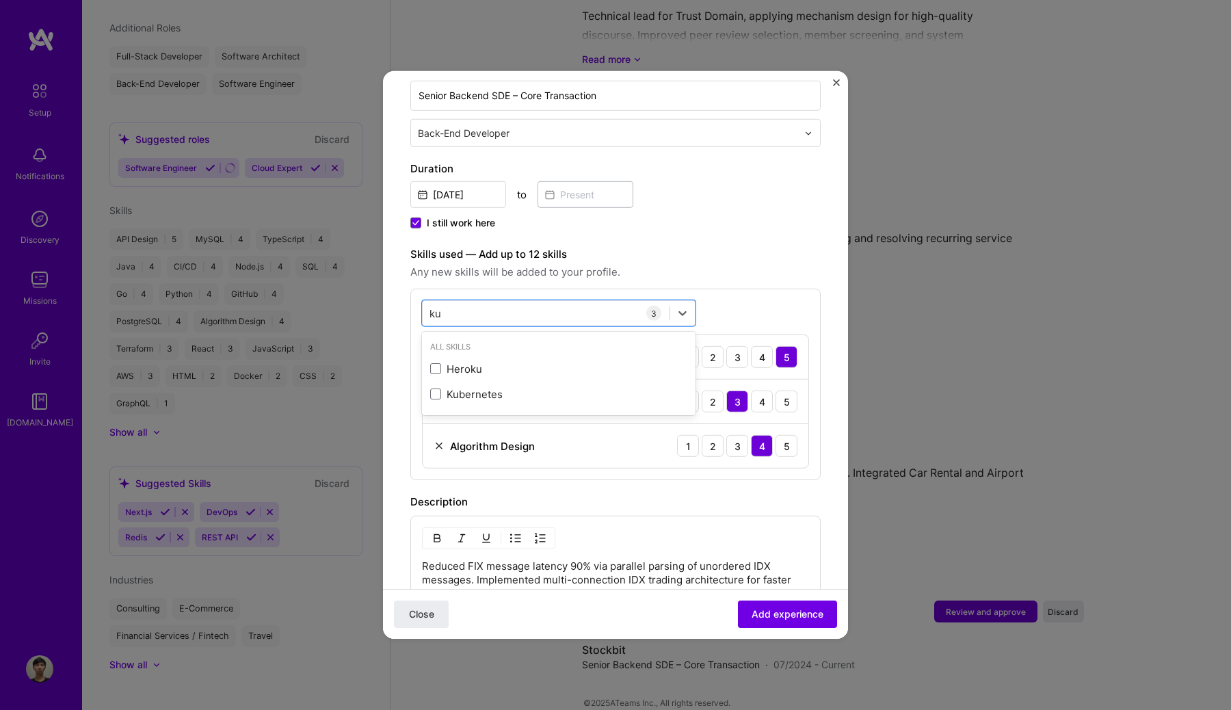
type input "ku"
click at [841, 79] on form "Adding suggested job This job is suggested based on your LinkedIn, resume or [D…" at bounding box center [615, 358] width 465 height 1147
click at [836, 83] on img "Close" at bounding box center [836, 82] width 7 height 7
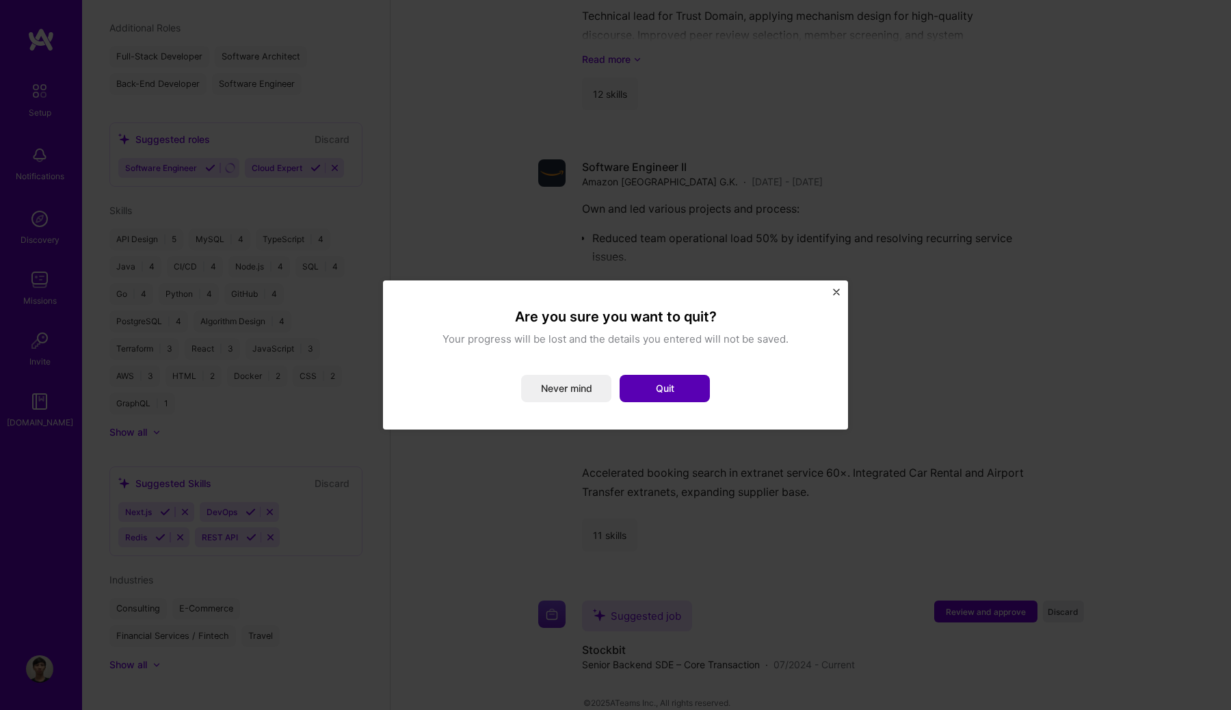
click at [631, 387] on button "Quit" at bounding box center [664, 388] width 90 height 27
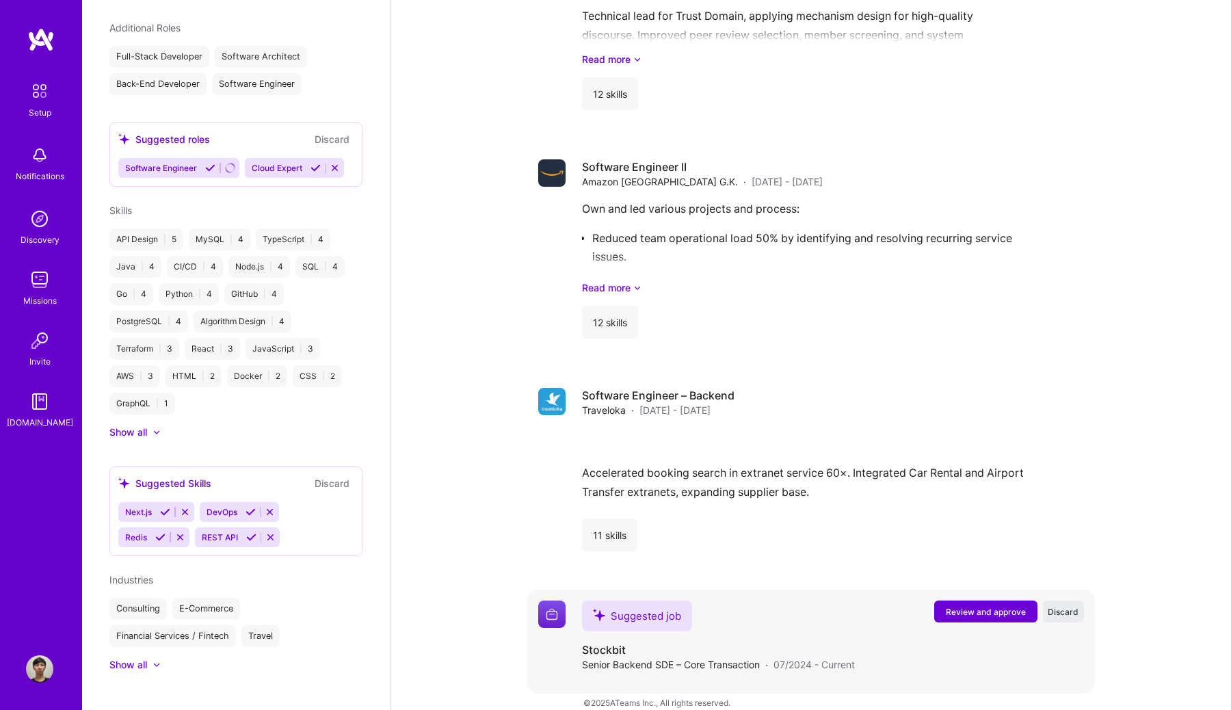
click at [1009, 606] on span "Review and approve" at bounding box center [986, 612] width 80 height 12
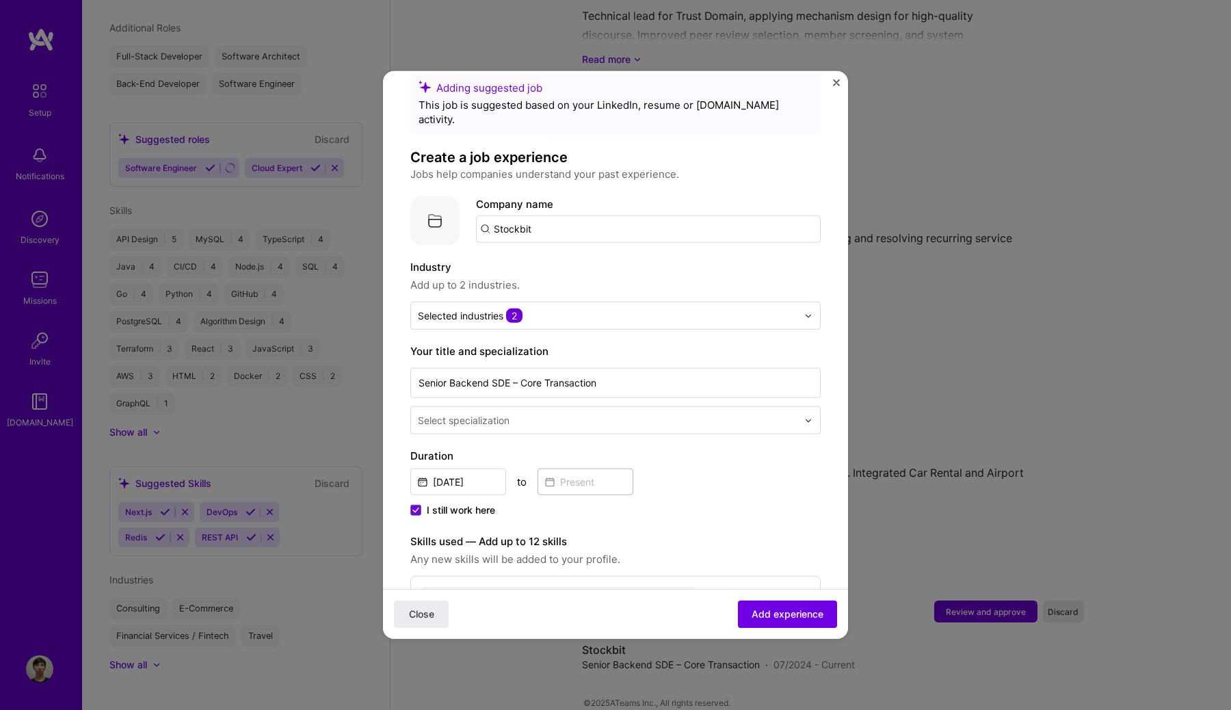
scroll to position [23, 0]
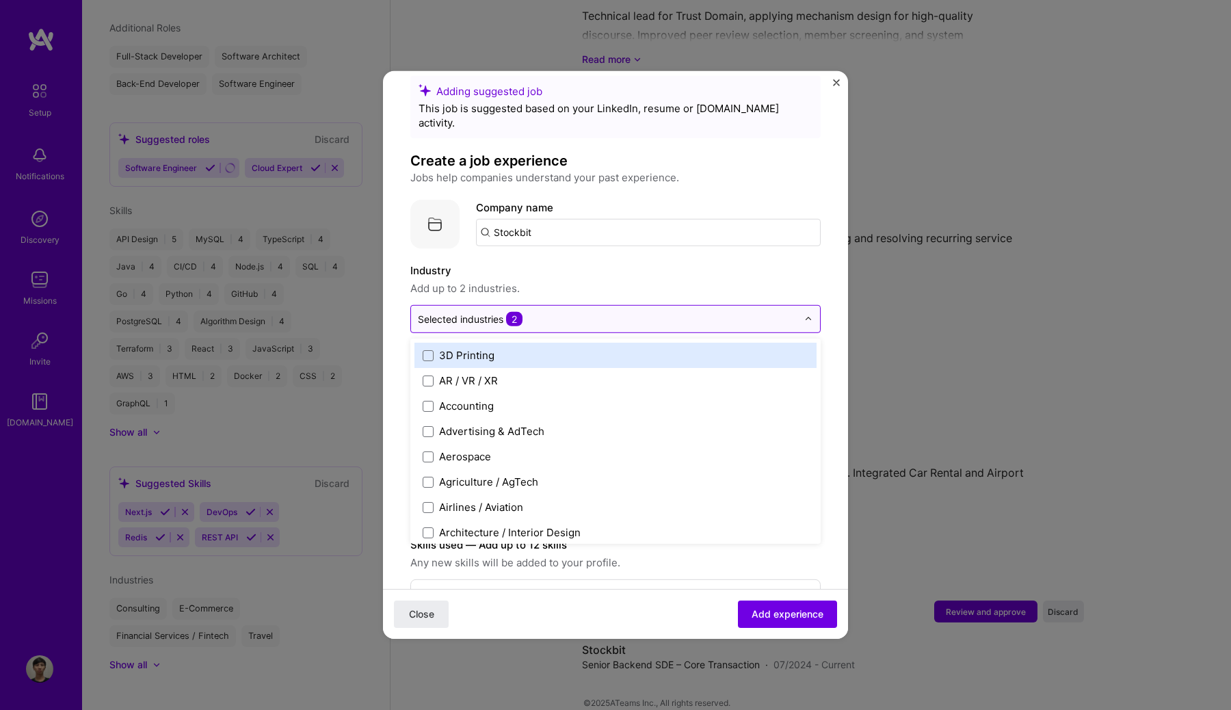
click at [643, 312] on input "text" at bounding box center [607, 319] width 379 height 14
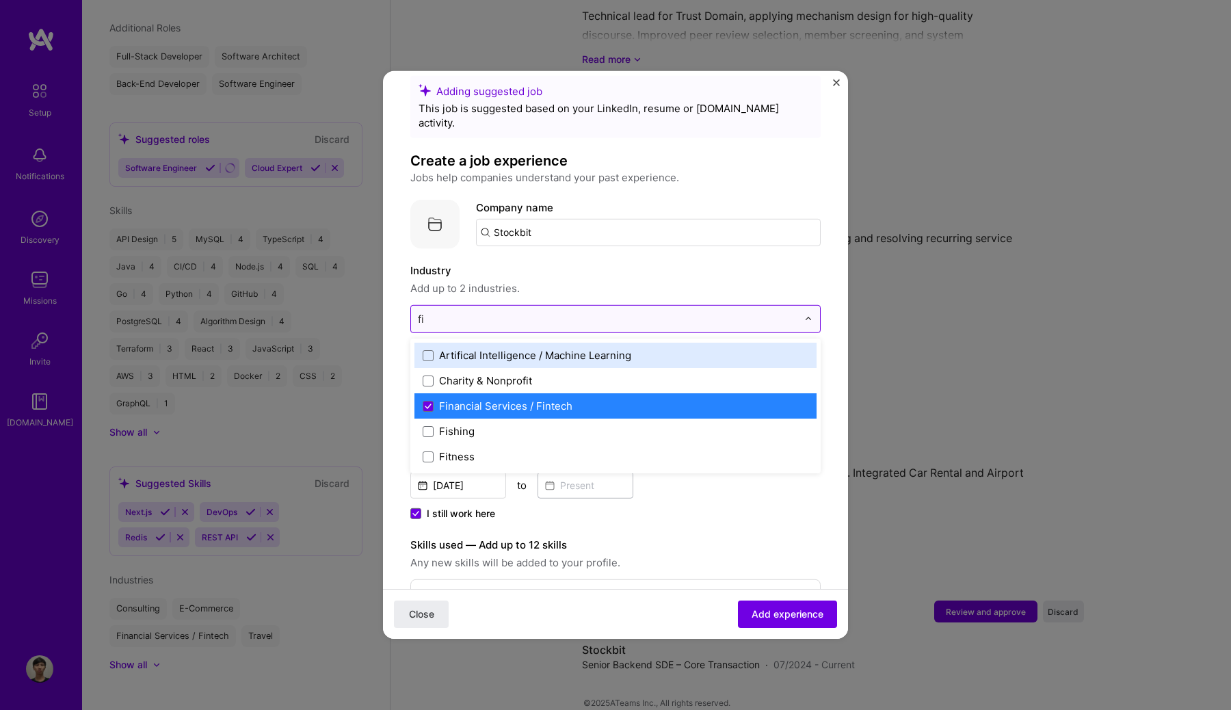
type input "f"
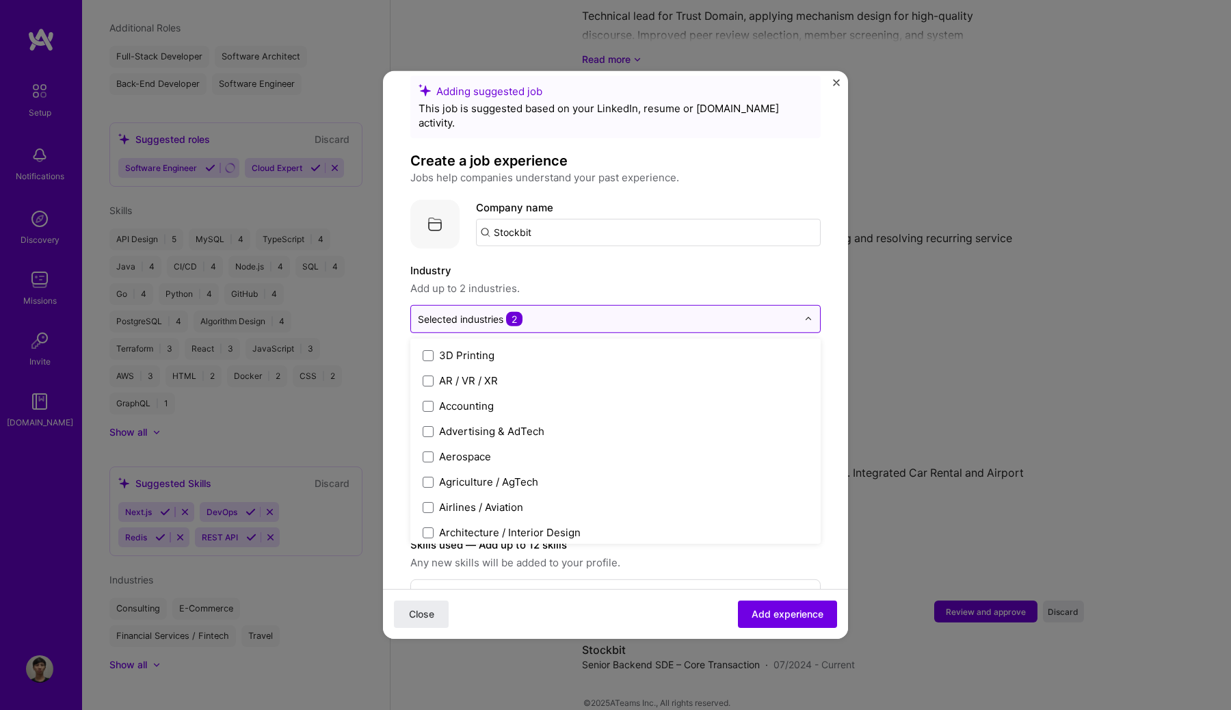
type input "a"
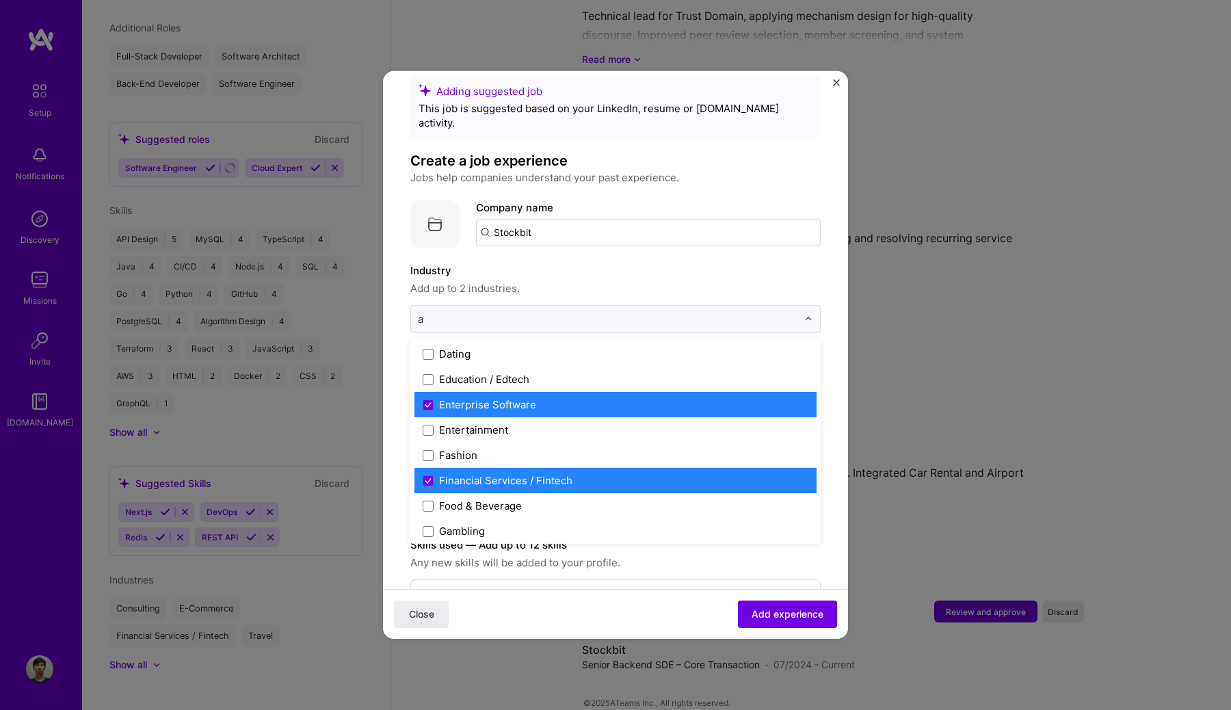
click at [597, 397] on label "Enterprise Software" at bounding box center [616, 404] width 386 height 14
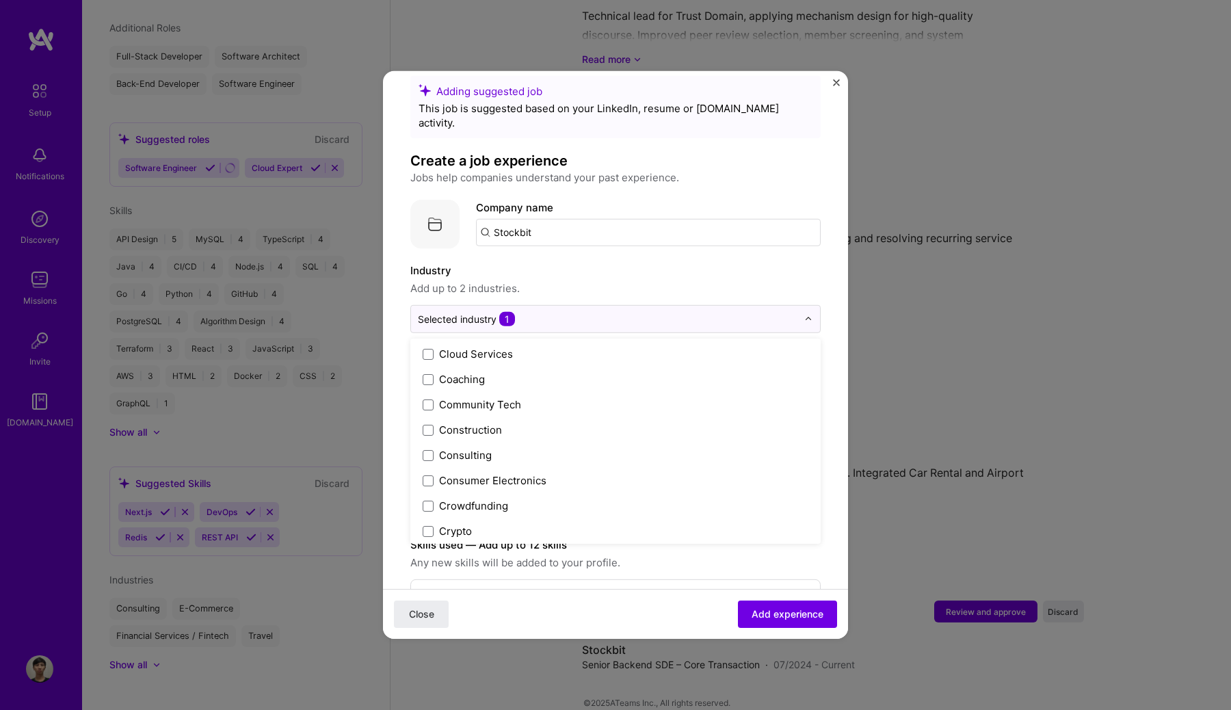
scroll to position [1114, 0]
click at [641, 280] on span "Add up to 2 industries." at bounding box center [615, 288] width 410 height 16
click at [593, 416] on input "text" at bounding box center [609, 423] width 382 height 14
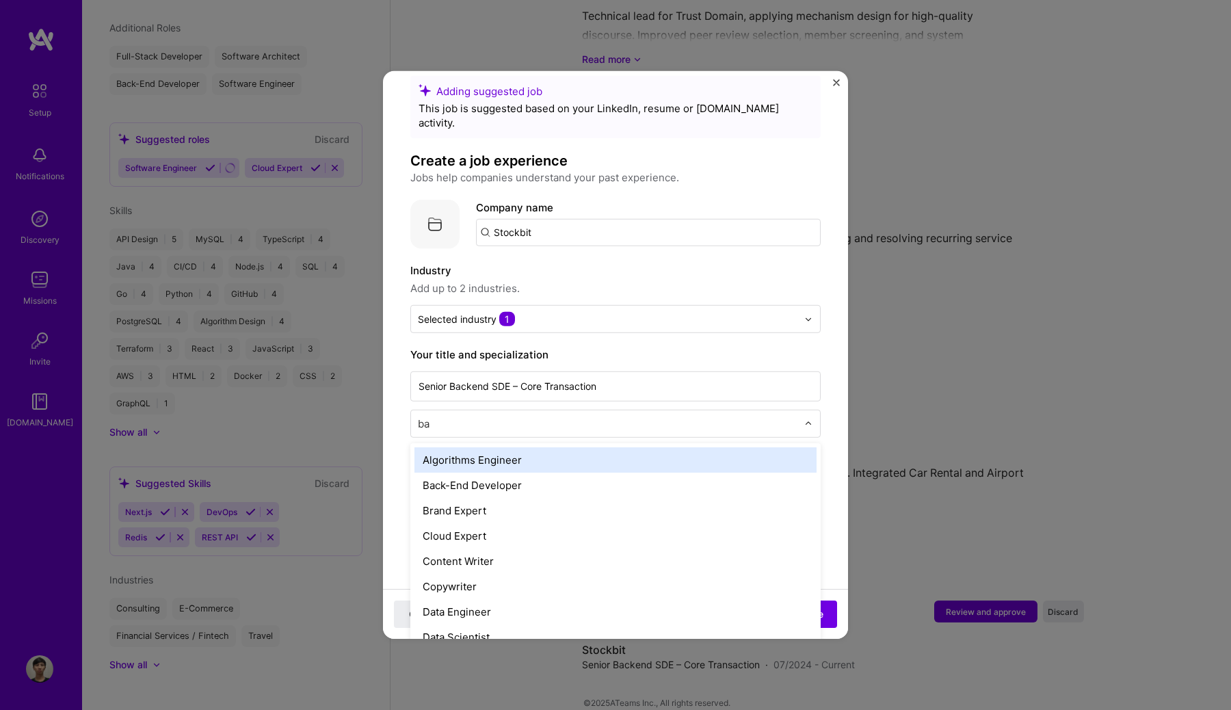
type input "bac"
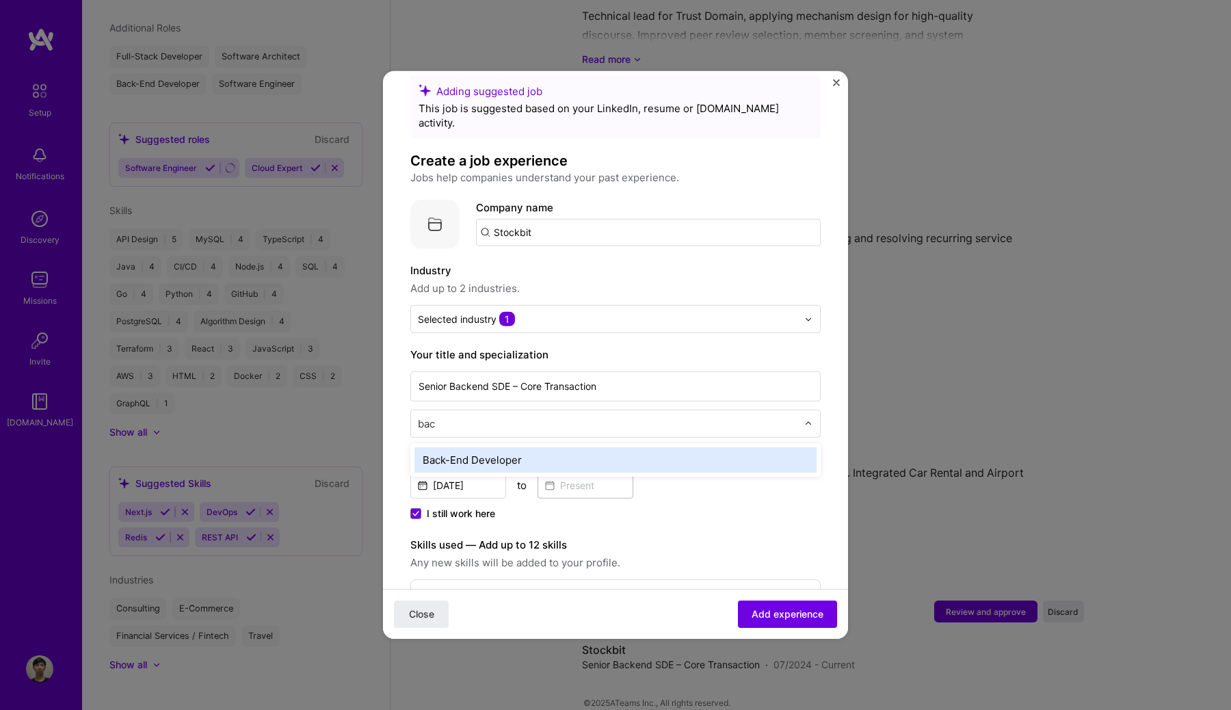
click at [560, 447] on div "Back-End Developer" at bounding box center [615, 459] width 402 height 25
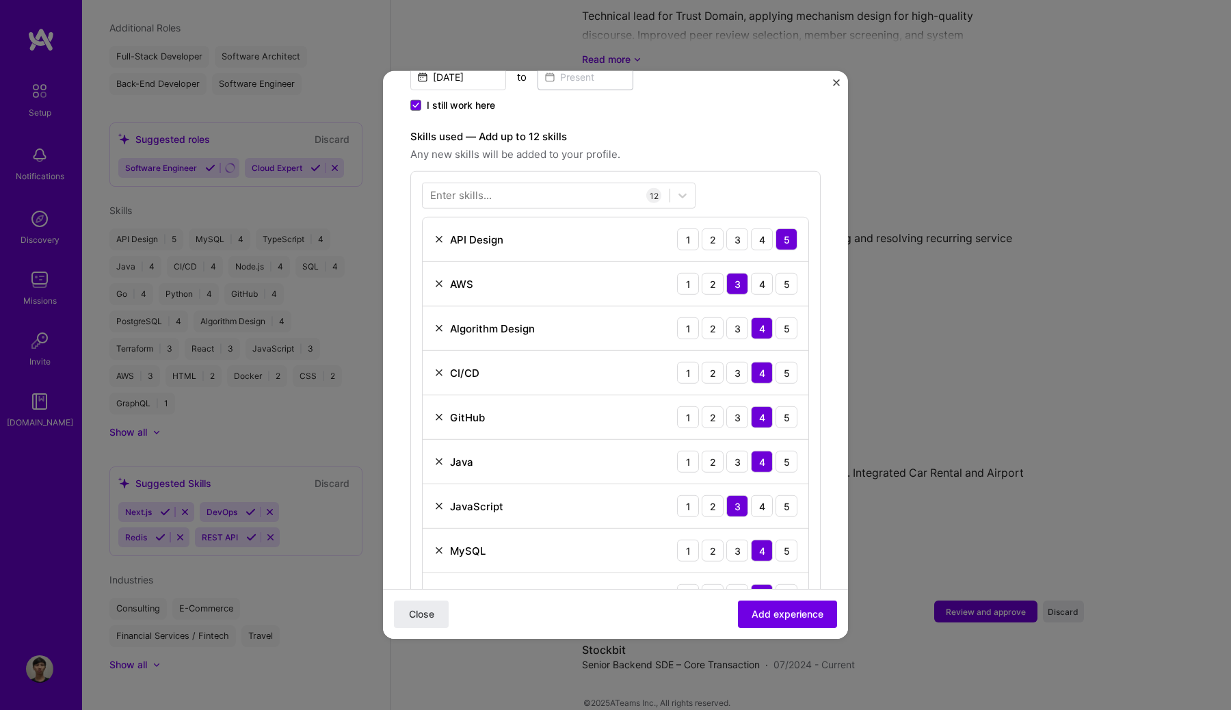
scroll to position [455, 0]
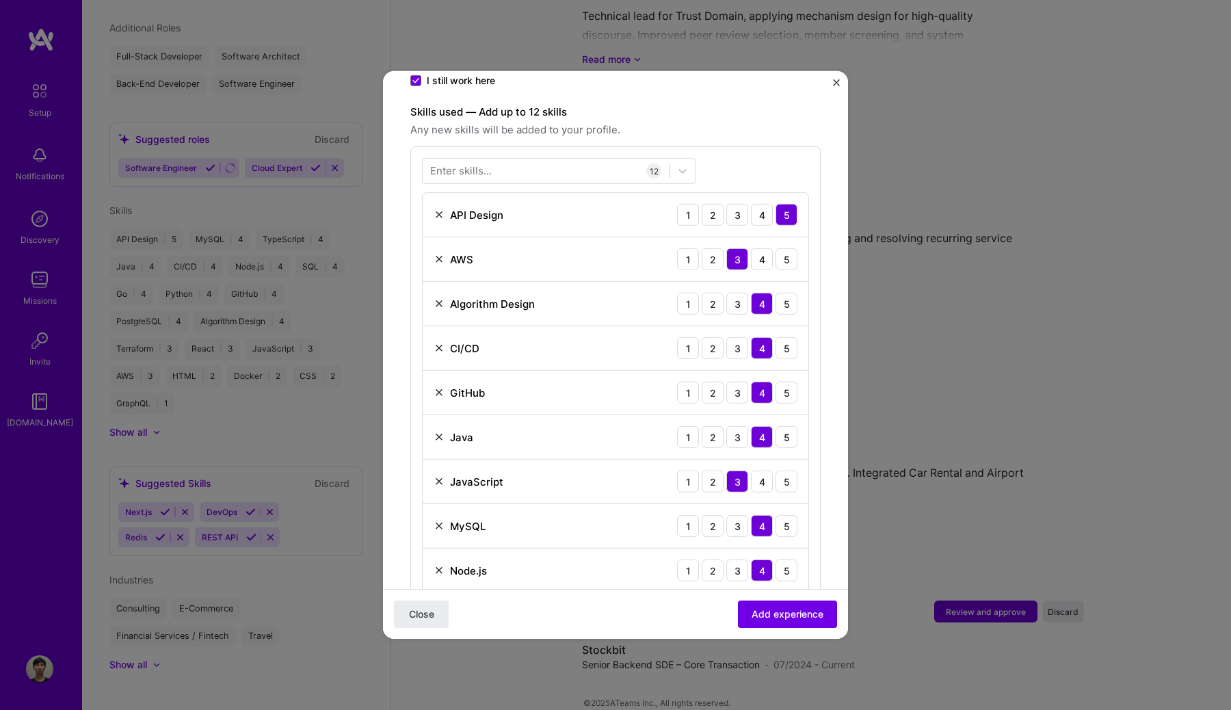
click at [439, 343] on img at bounding box center [438, 348] width 11 height 11
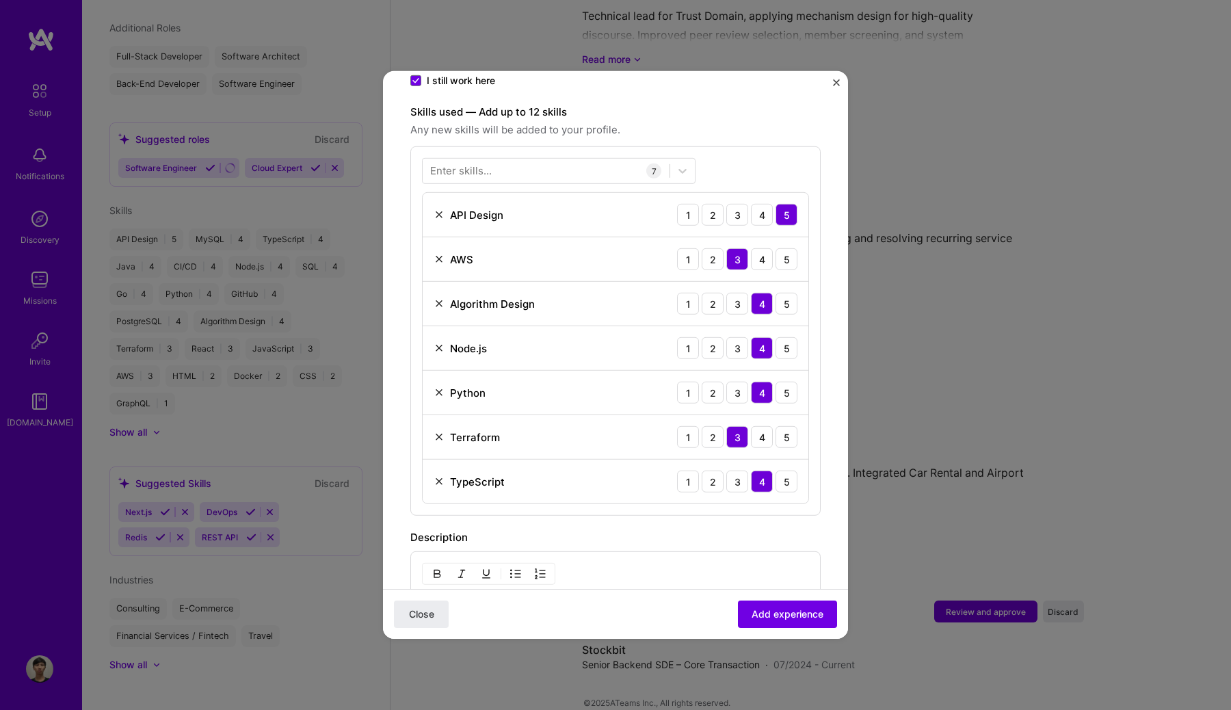
click at [439, 343] on img at bounding box center [438, 348] width 11 height 11
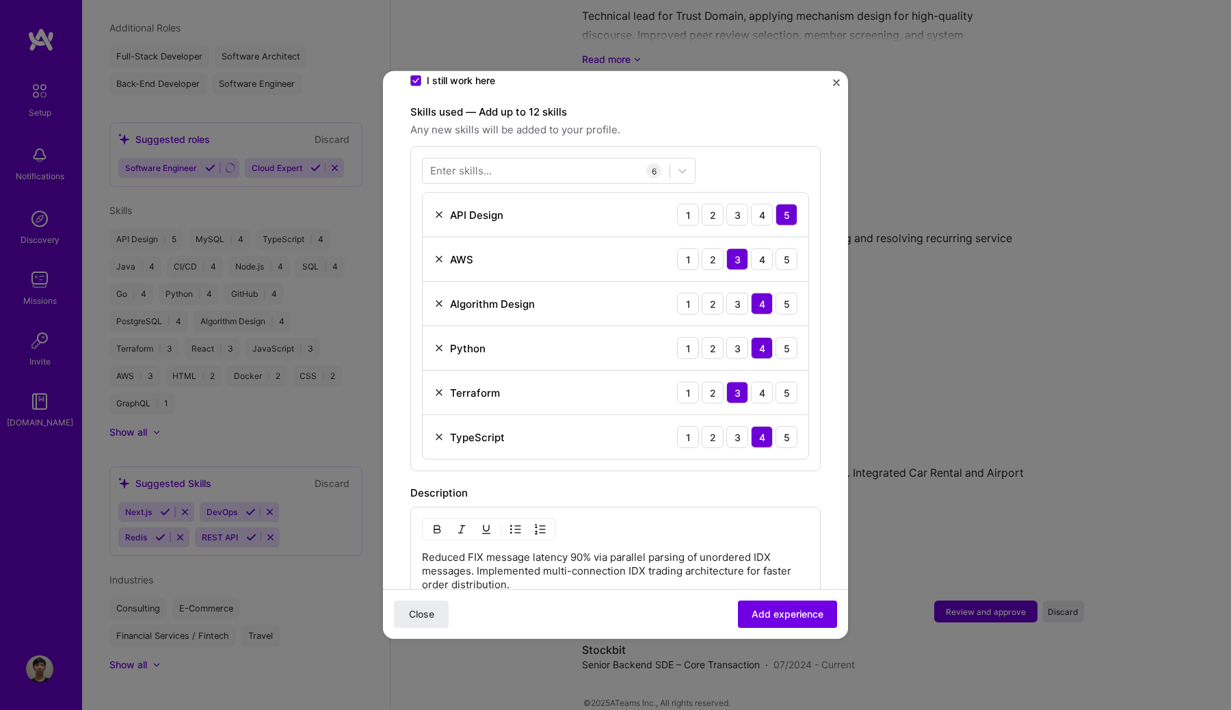
click at [439, 343] on img at bounding box center [438, 348] width 11 height 11
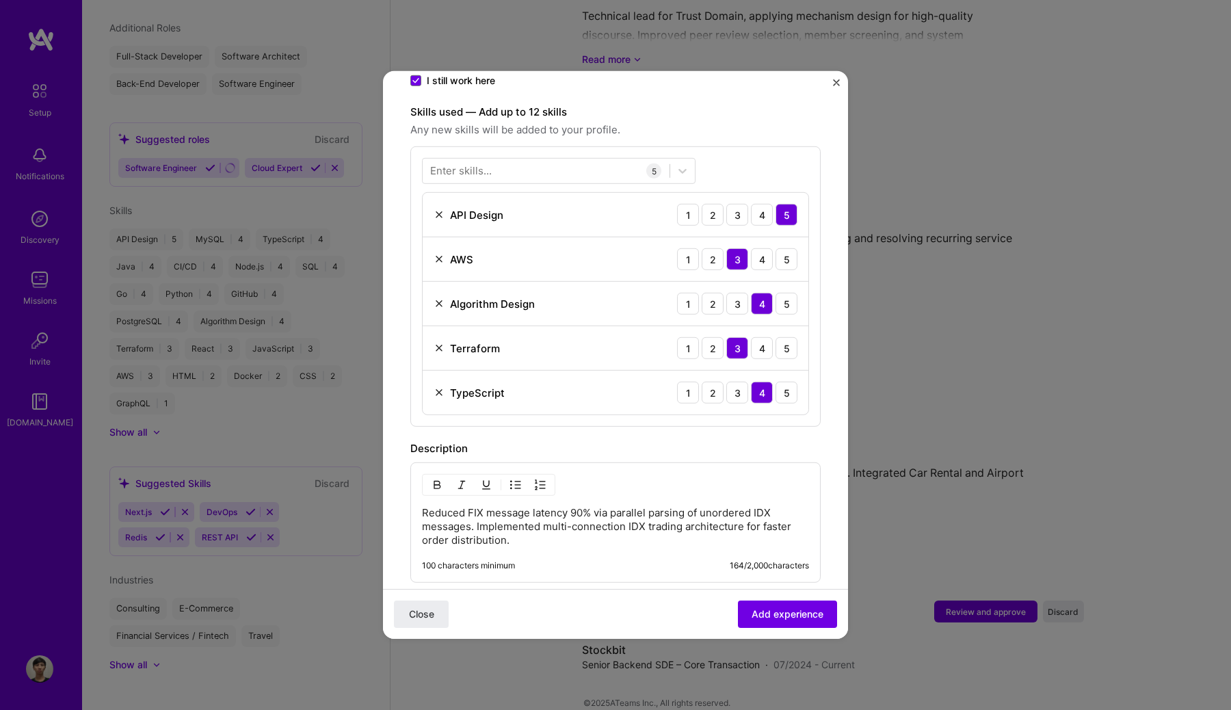
click at [439, 343] on img at bounding box center [438, 348] width 11 height 11
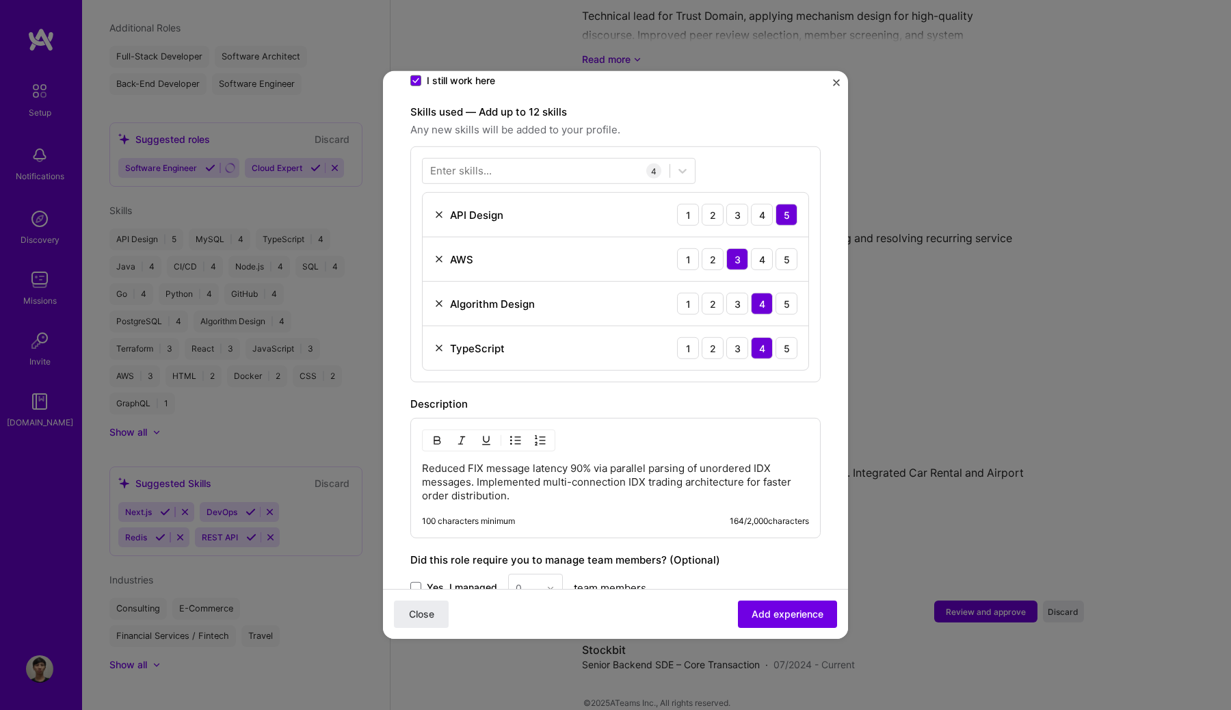
click at [439, 343] on img at bounding box center [438, 348] width 11 height 11
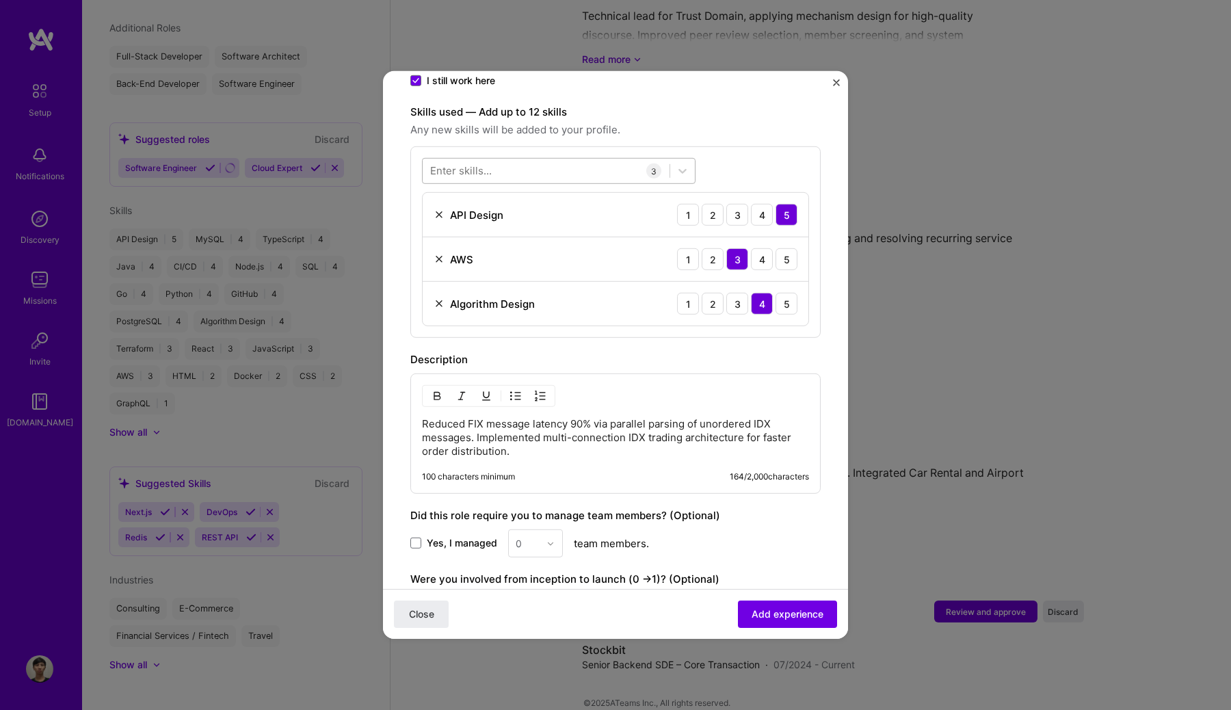
click at [496, 163] on div at bounding box center [546, 170] width 247 height 23
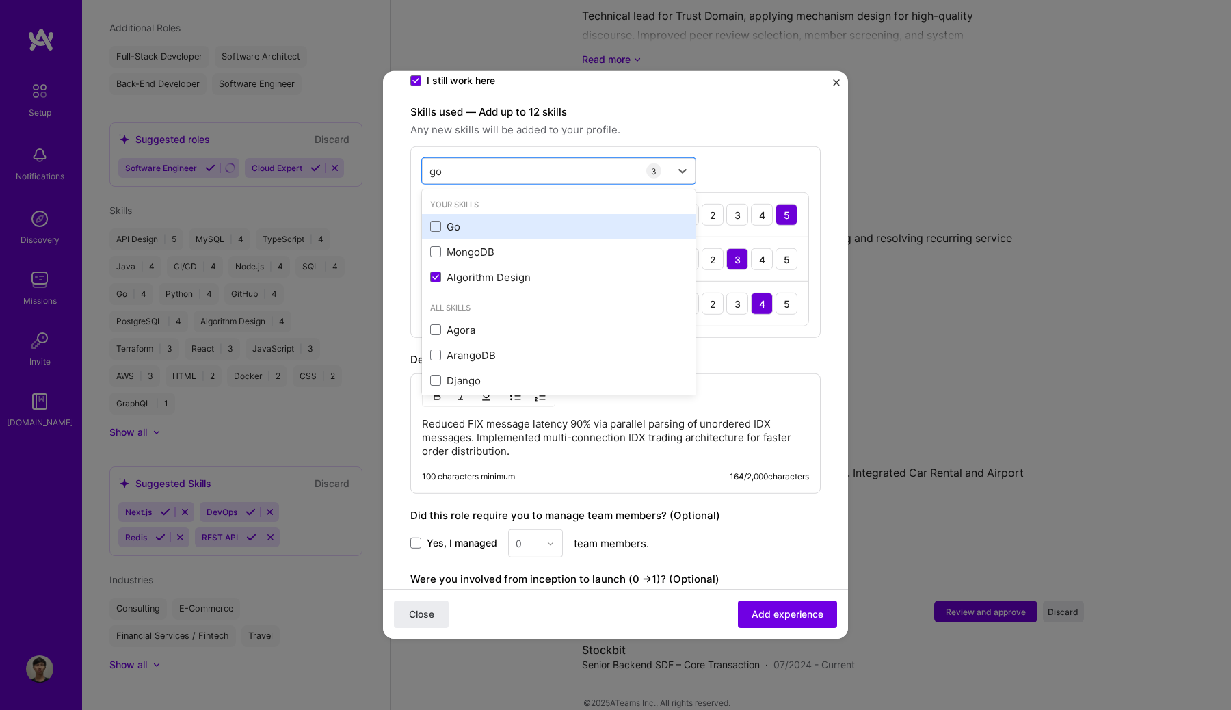
click at [457, 214] on div "Go" at bounding box center [558, 226] width 273 height 25
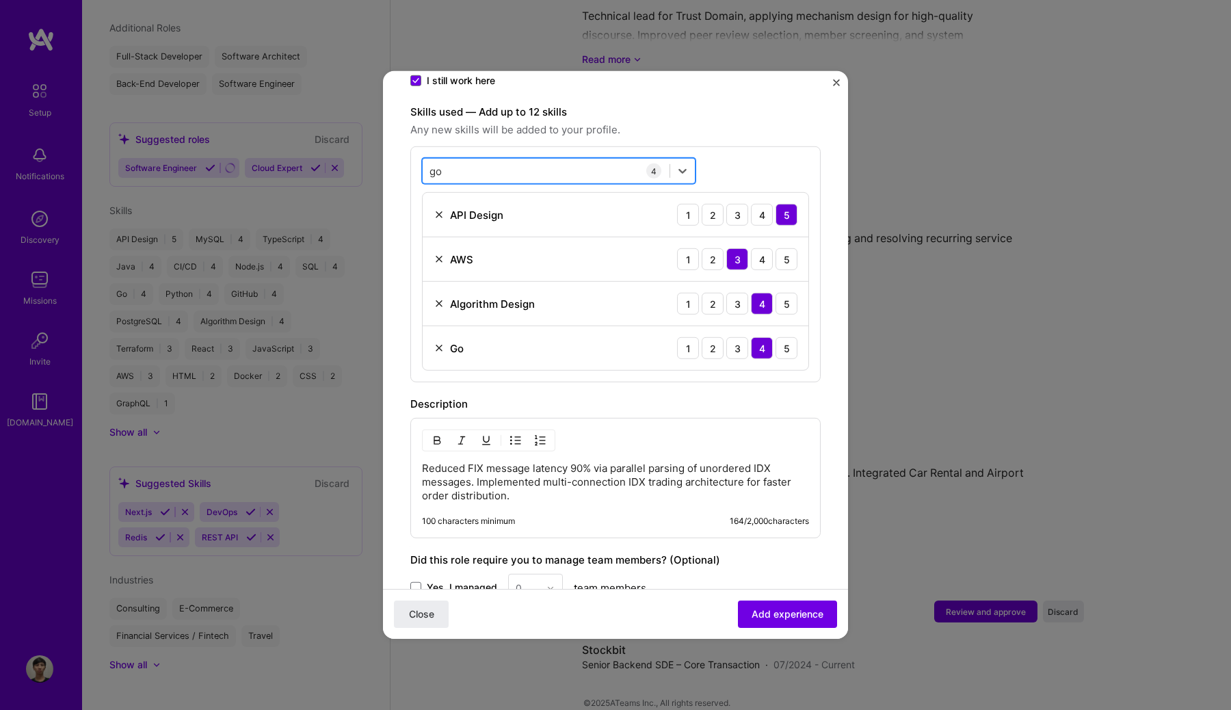
click at [486, 159] on div "go go" at bounding box center [546, 170] width 247 height 23
type input "g"
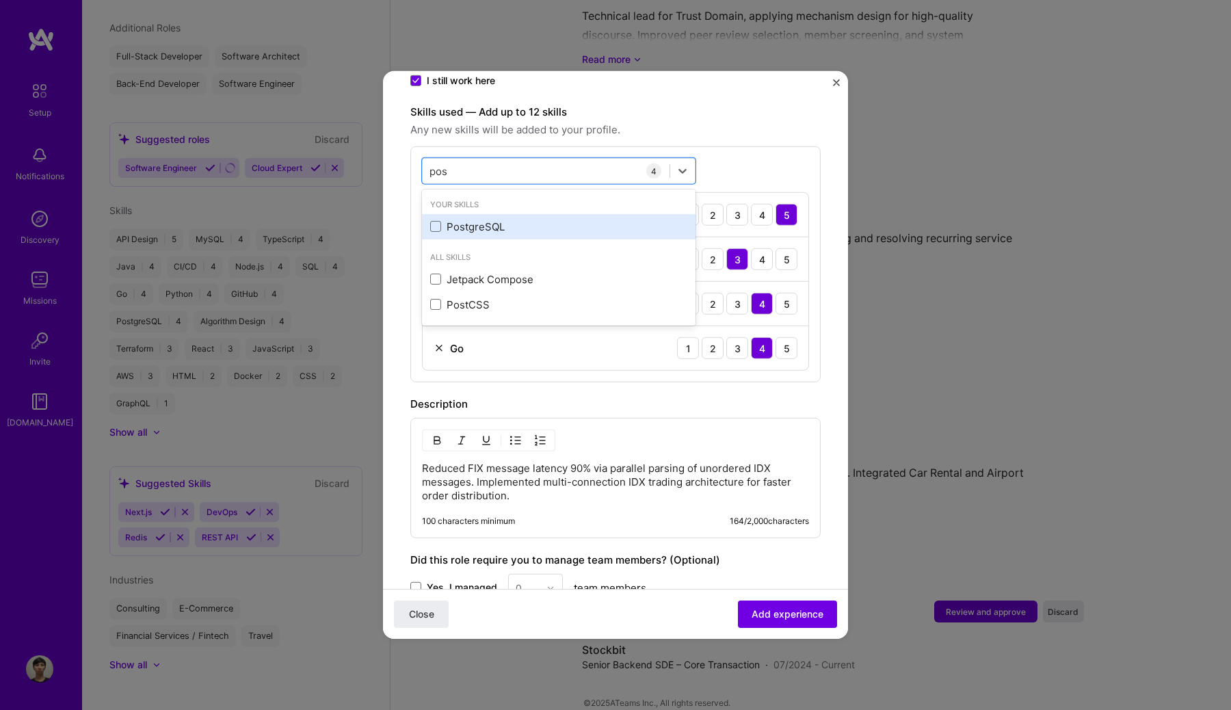
click at [453, 219] on div "PostgreSQL" at bounding box center [558, 226] width 257 height 14
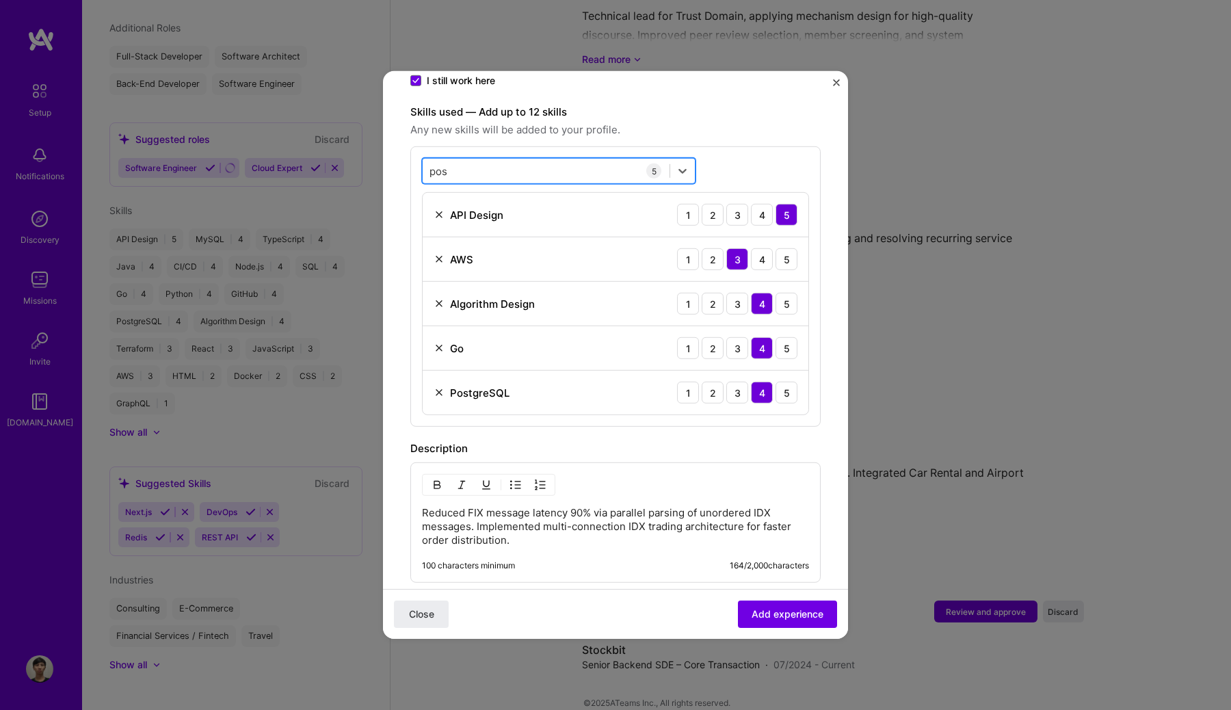
click at [468, 159] on div "pos pos" at bounding box center [546, 170] width 247 height 23
type input "p"
click at [457, 219] on div "Redis" at bounding box center [558, 226] width 257 height 14
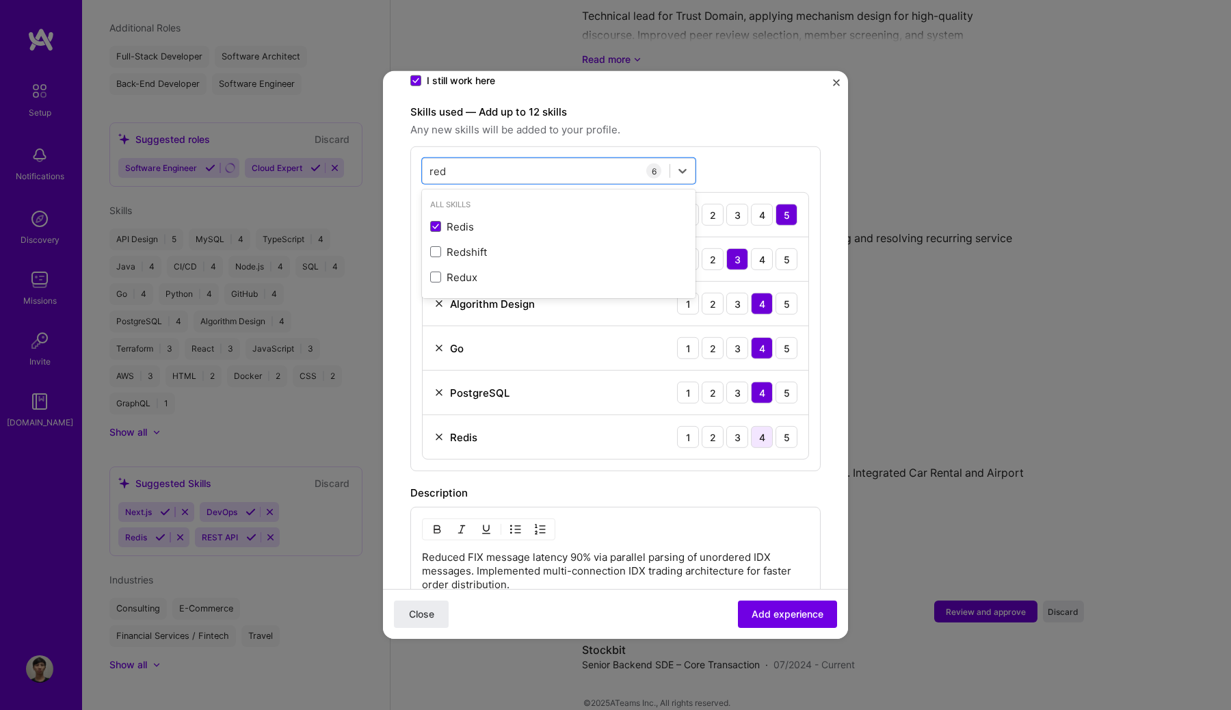
click at [766, 426] on div "4" at bounding box center [762, 437] width 22 height 22
click at [500, 159] on div "red red" at bounding box center [546, 170] width 247 height 23
type input "r"
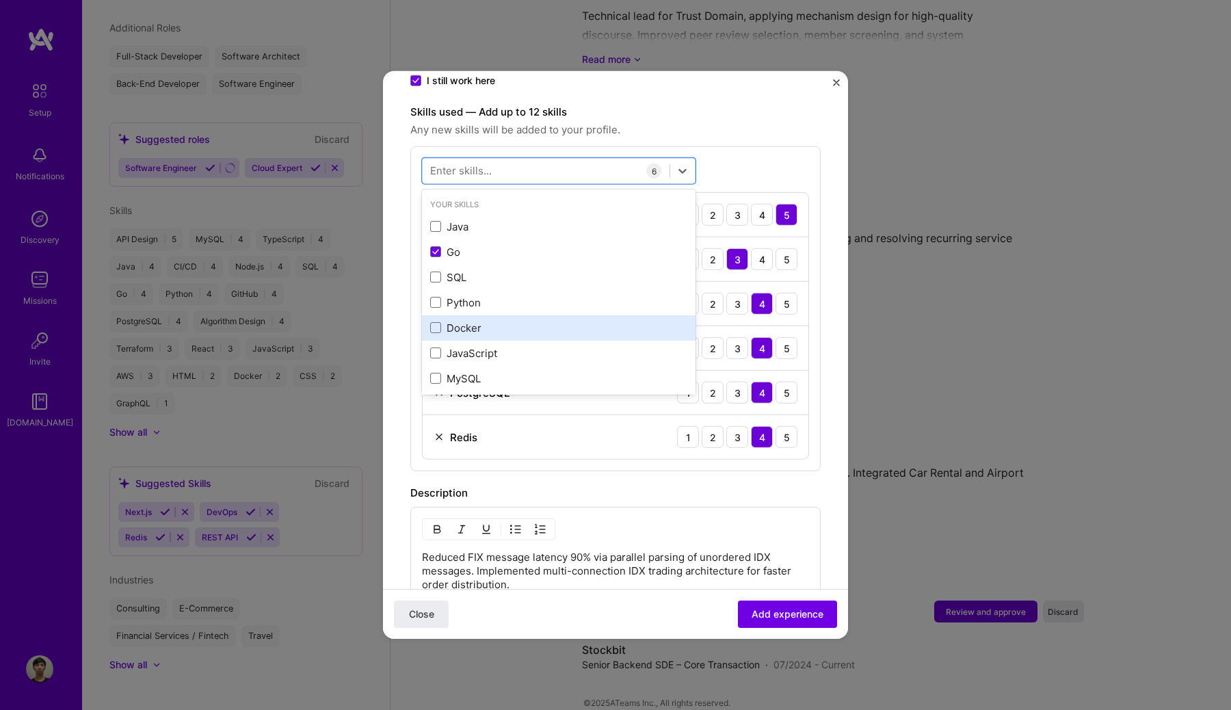
click at [511, 321] on div "Docker" at bounding box center [558, 328] width 257 height 14
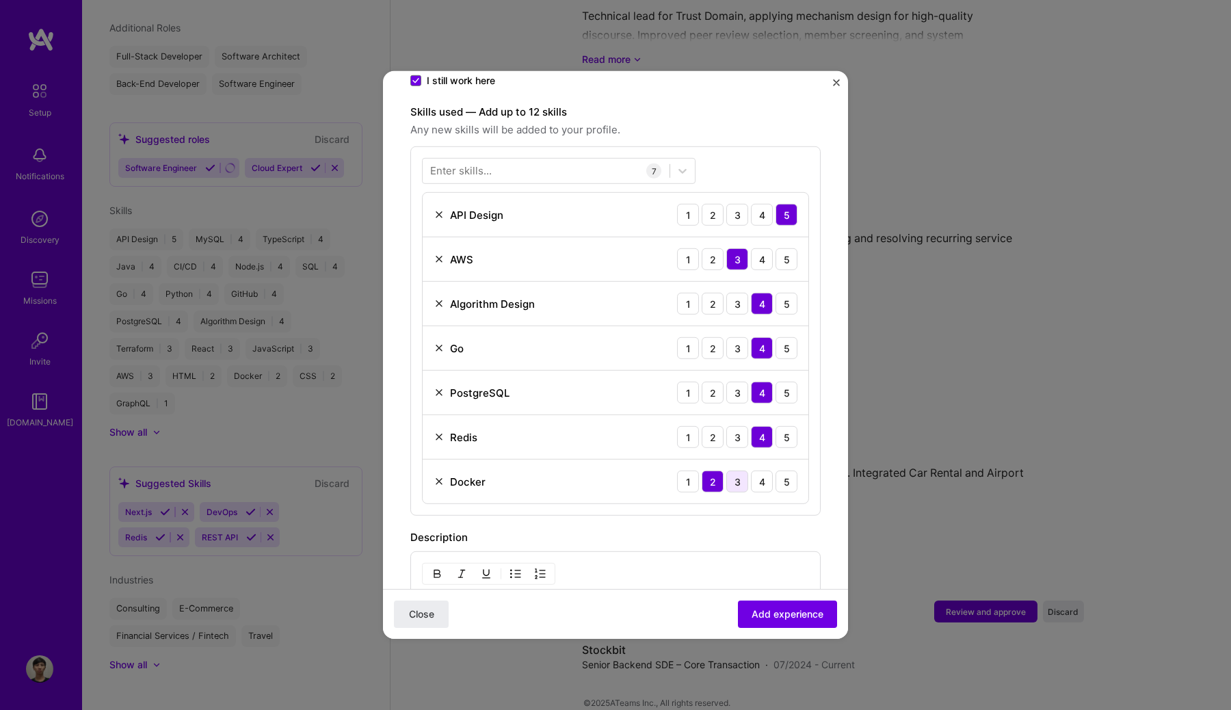
click at [736, 470] on div "3" at bounding box center [737, 481] width 22 height 22
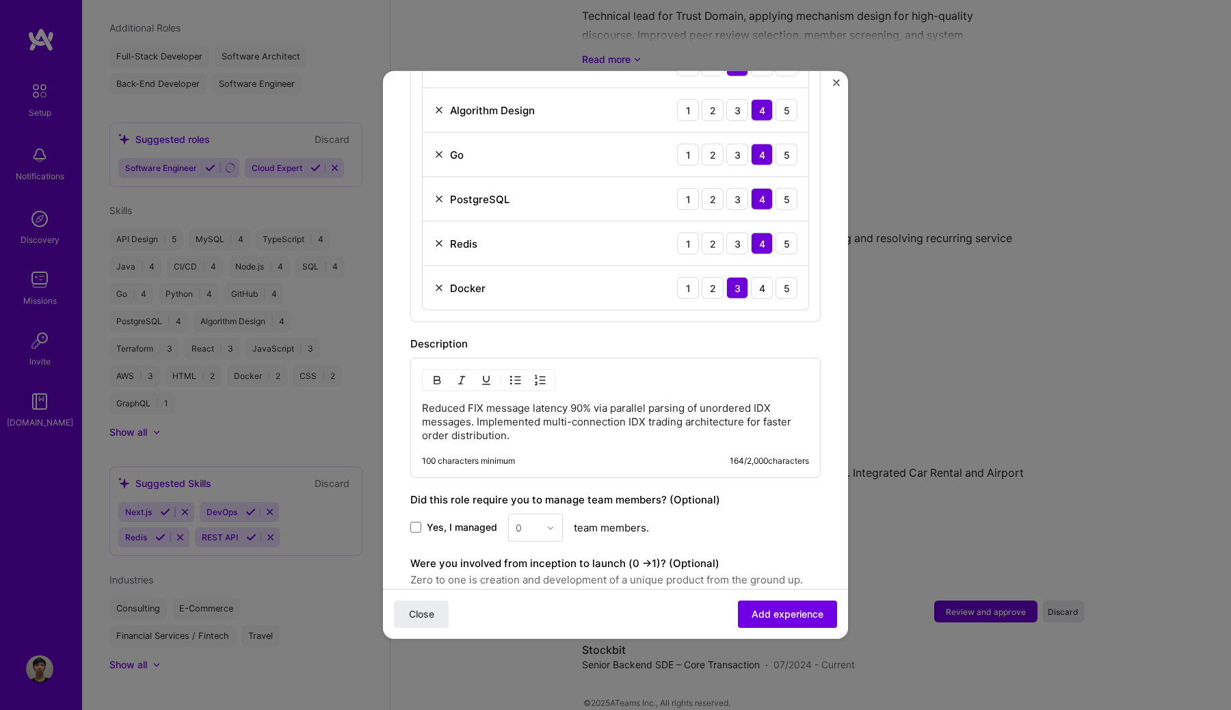
scroll to position [691, 0]
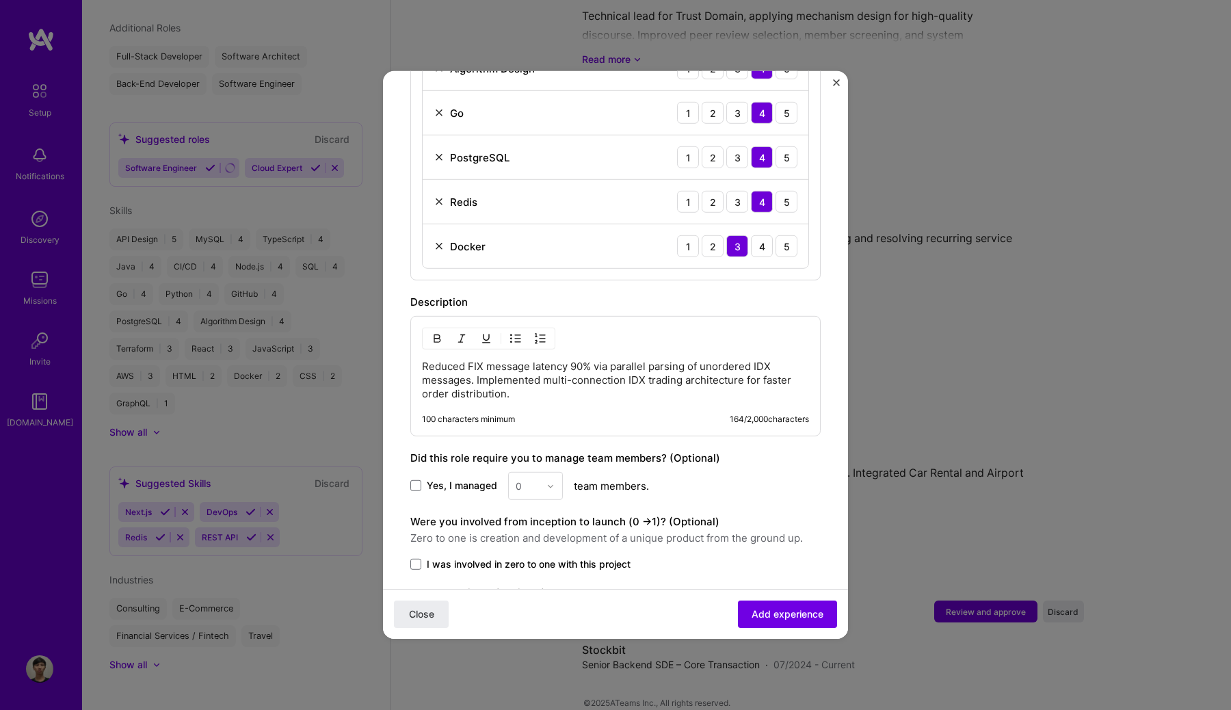
click at [643, 375] on p "Reduced FIX message latency 90% via parallel parsing of unordered IDX messages.…" at bounding box center [615, 380] width 387 height 41
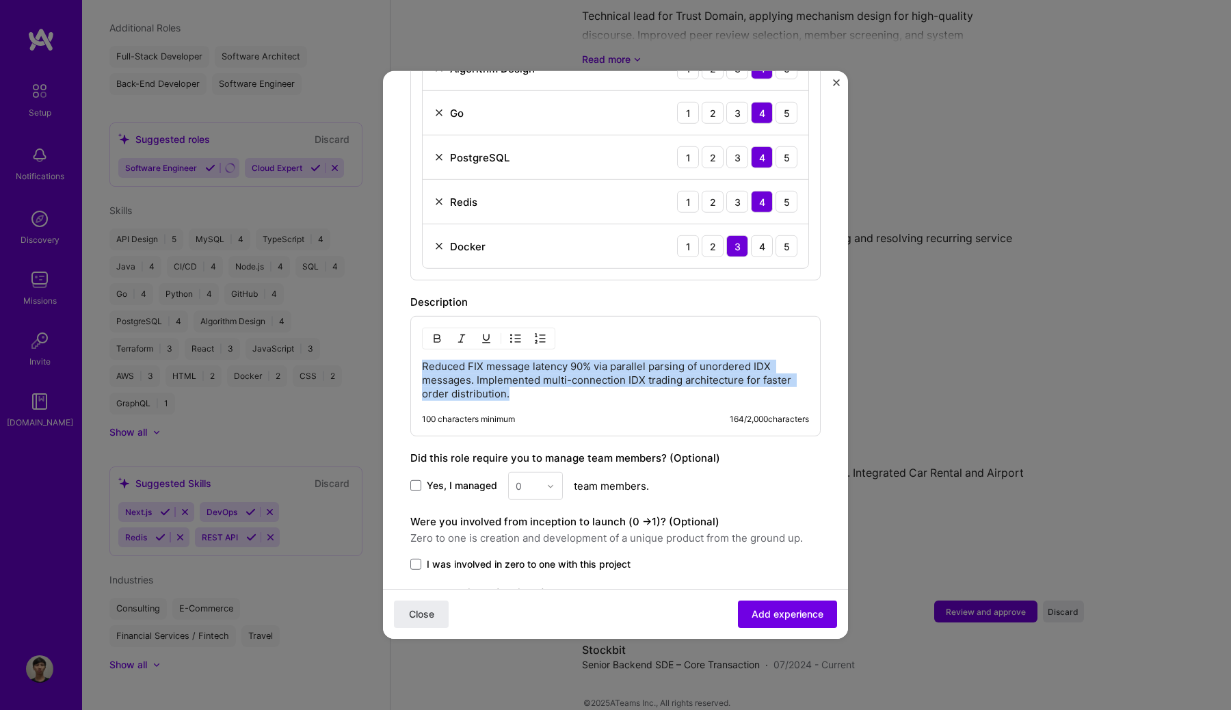
drag, startPoint x: 523, startPoint y: 380, endPoint x: 412, endPoint y: 354, distance: 113.8
click at [412, 354] on div "Reduced FIX message latency 90% via parallel parsing of unordered IDX messages.…" at bounding box center [615, 376] width 410 height 120
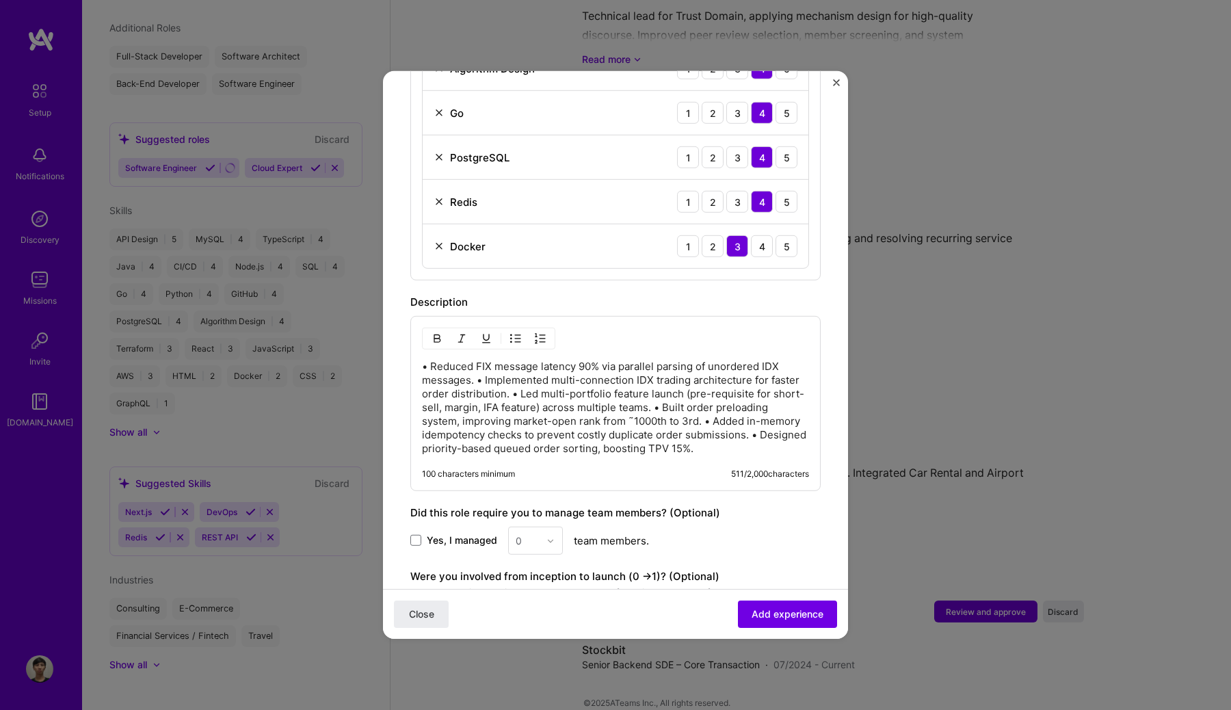
click at [431, 360] on p "• Reduced FIX message latency 90% via parallel parsing of unordered IDX message…" at bounding box center [615, 408] width 387 height 96
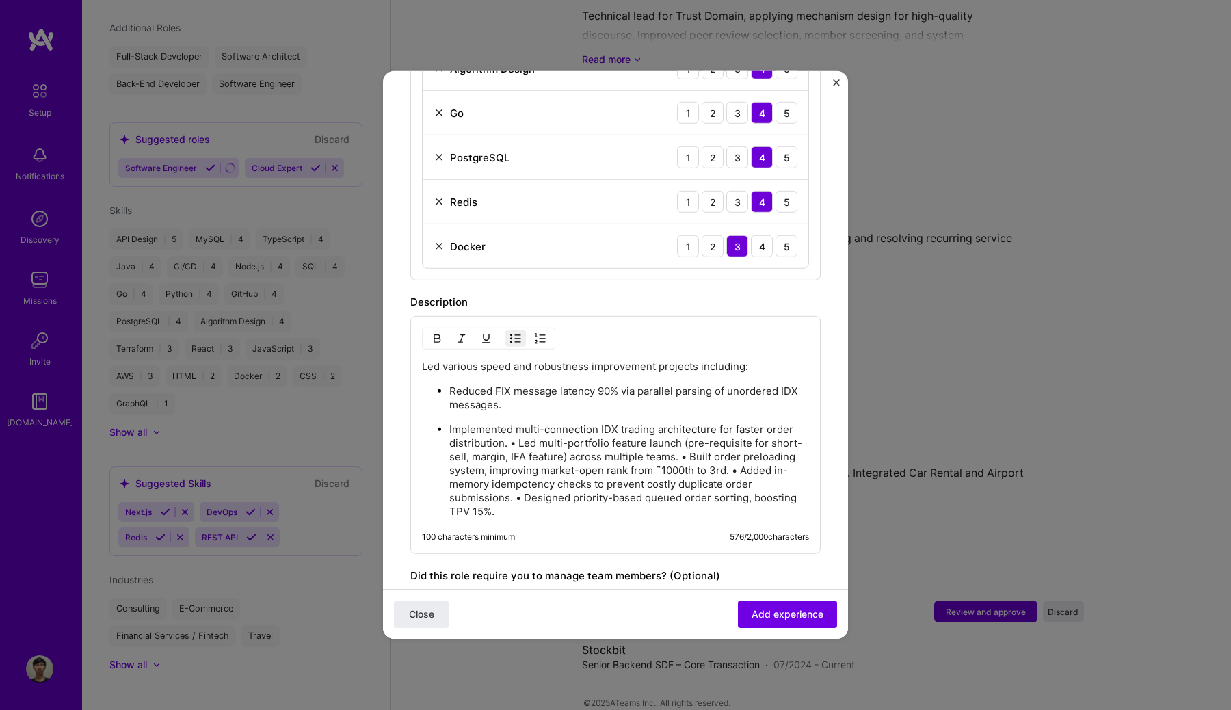
click at [516, 425] on p "Implemented multi-connection IDX trading architecture for faster order distribu…" at bounding box center [629, 471] width 360 height 96
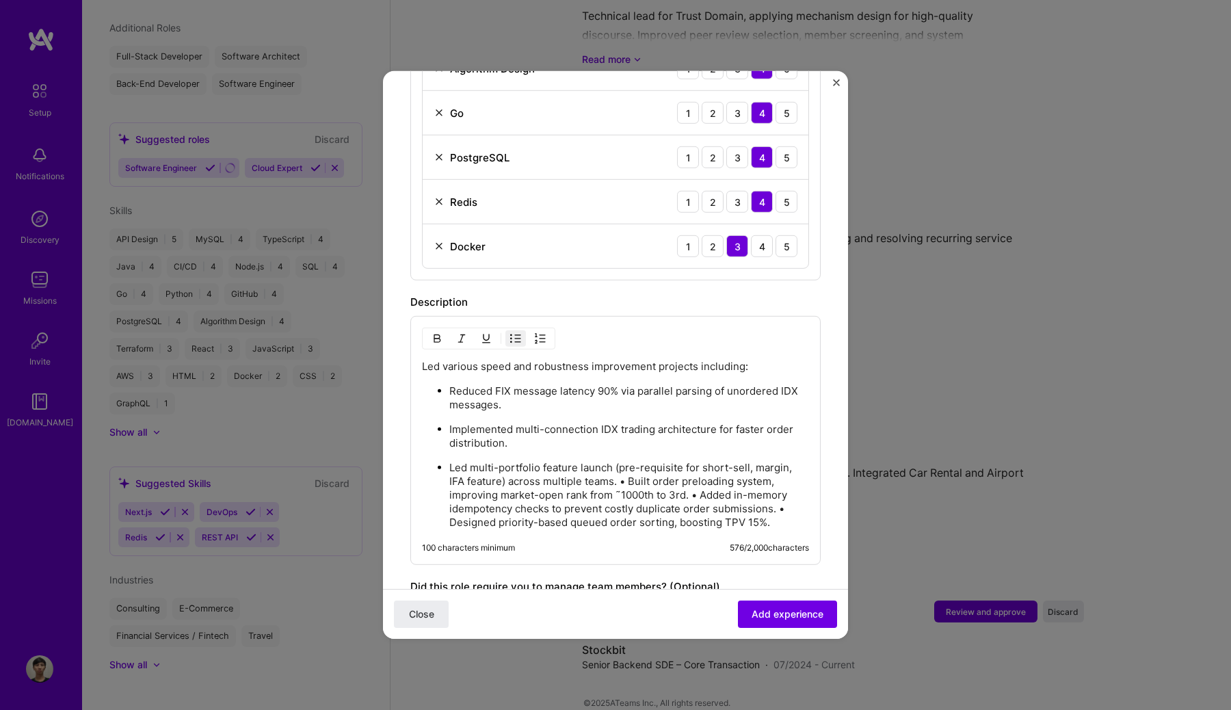
click at [606, 465] on p "Led multi-portfolio feature launch (pre-requisite for short-sell, margin, IFA f…" at bounding box center [629, 495] width 360 height 68
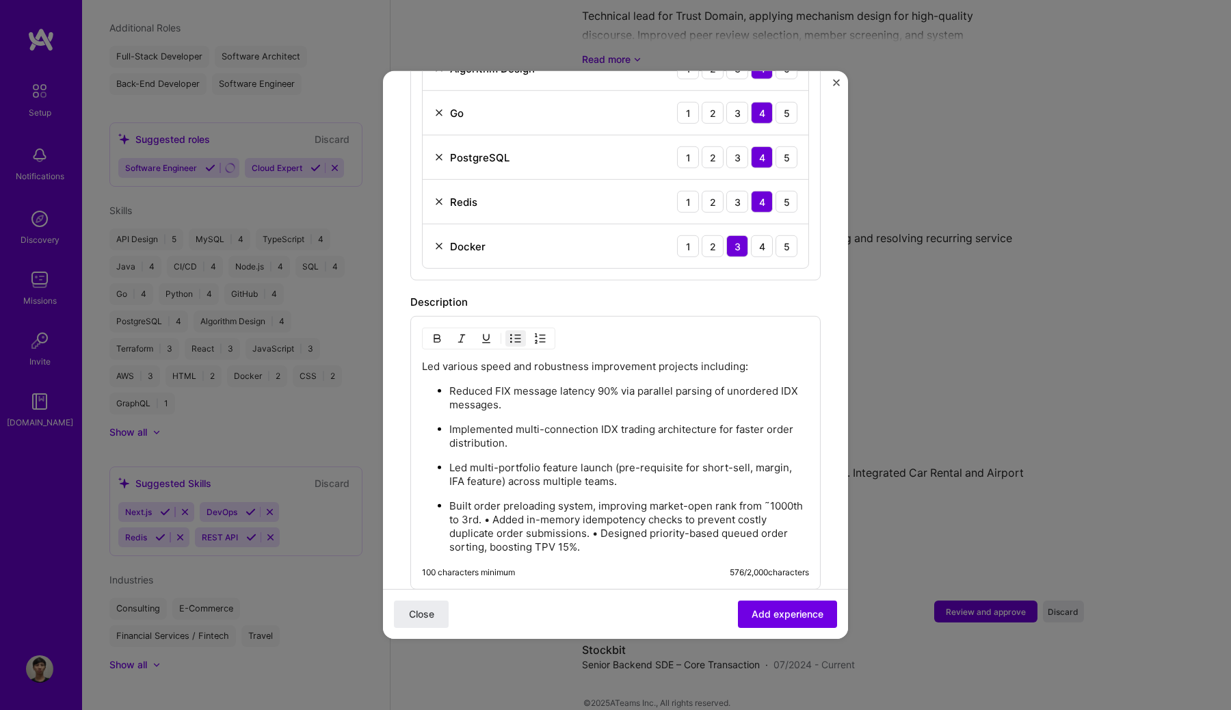
click at [495, 507] on p "Built order preloading system, improving market-open rank from ˜1000th to 3rd. …" at bounding box center [629, 526] width 360 height 55
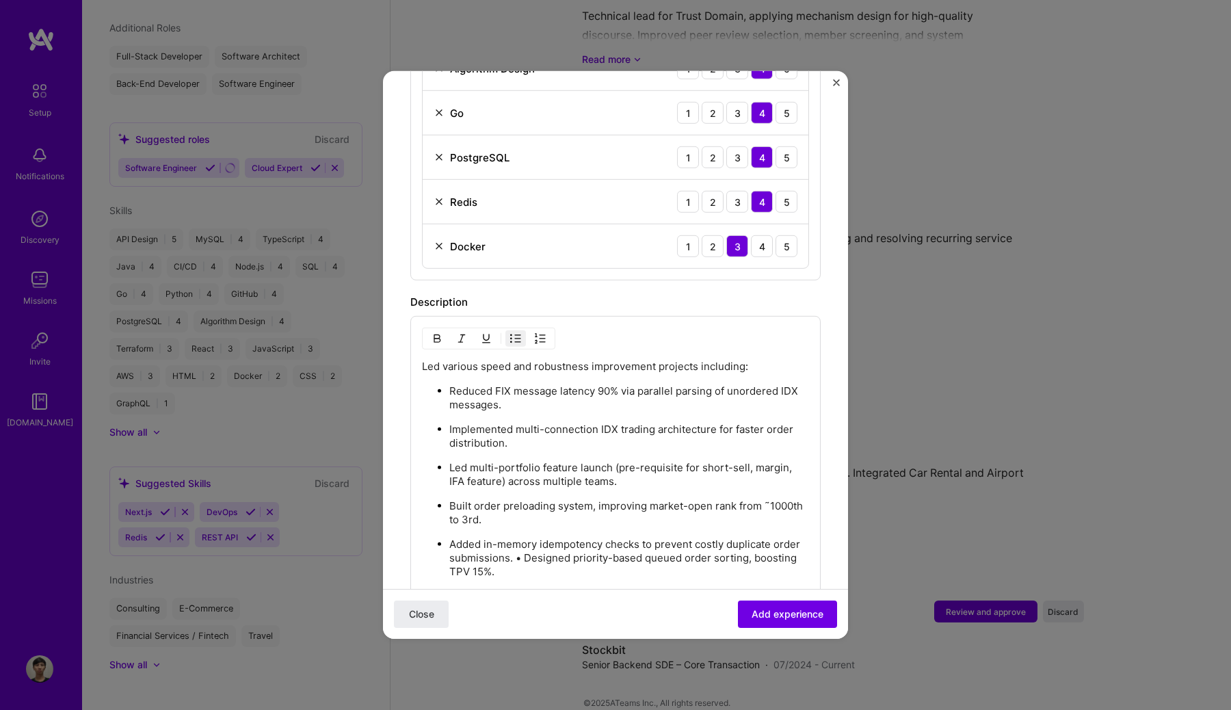
click at [528, 545] on p "Added in-memory idempotency checks to prevent costly duplicate order submission…" at bounding box center [629, 557] width 360 height 41
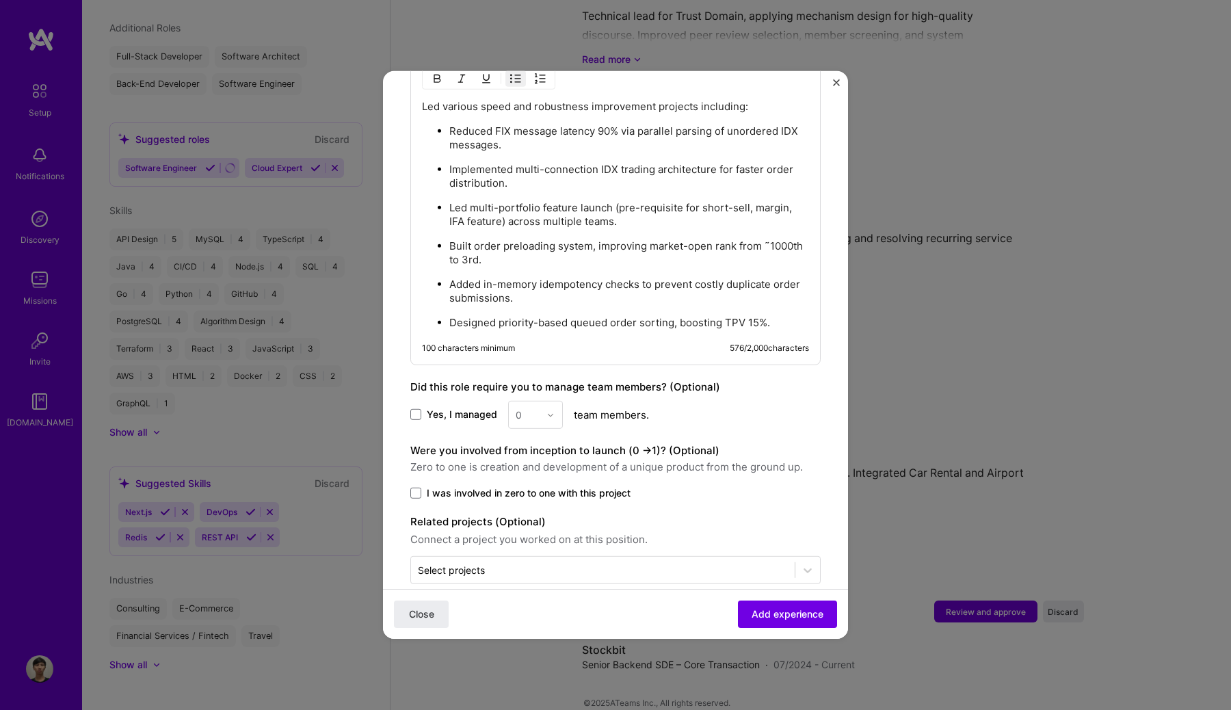
scroll to position [956, 0]
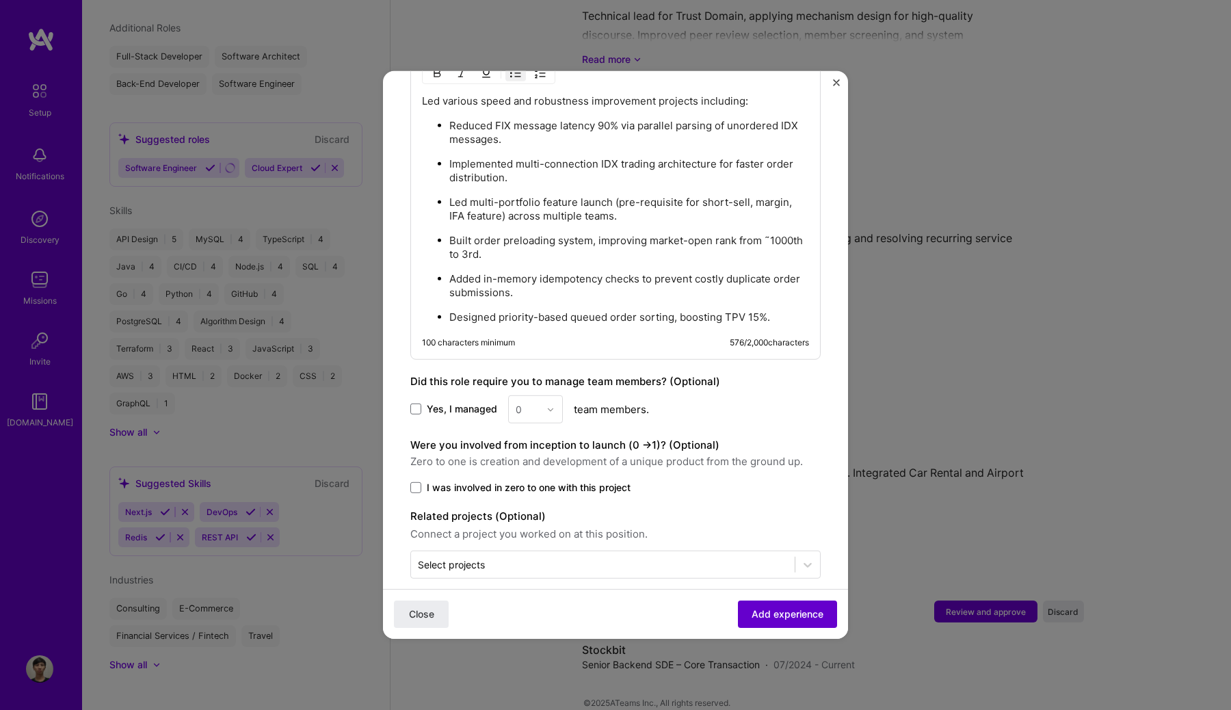
click at [808, 616] on span "Add experience" at bounding box center [787, 614] width 72 height 14
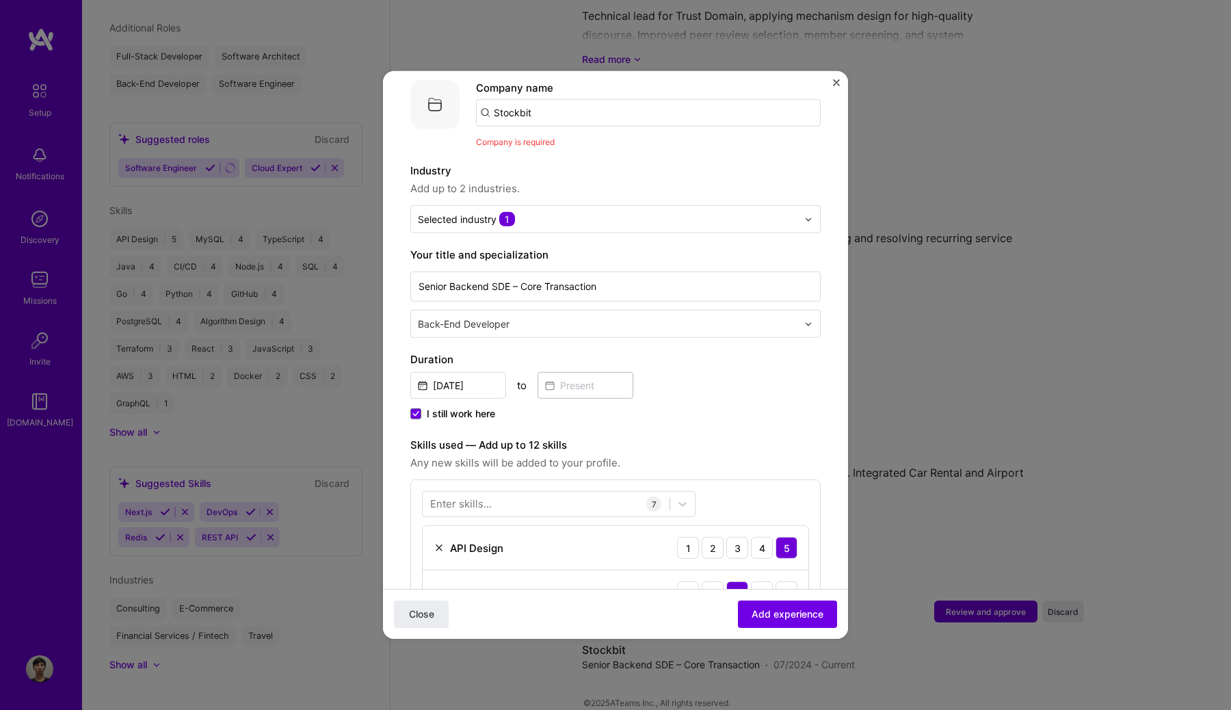
scroll to position [137, 0]
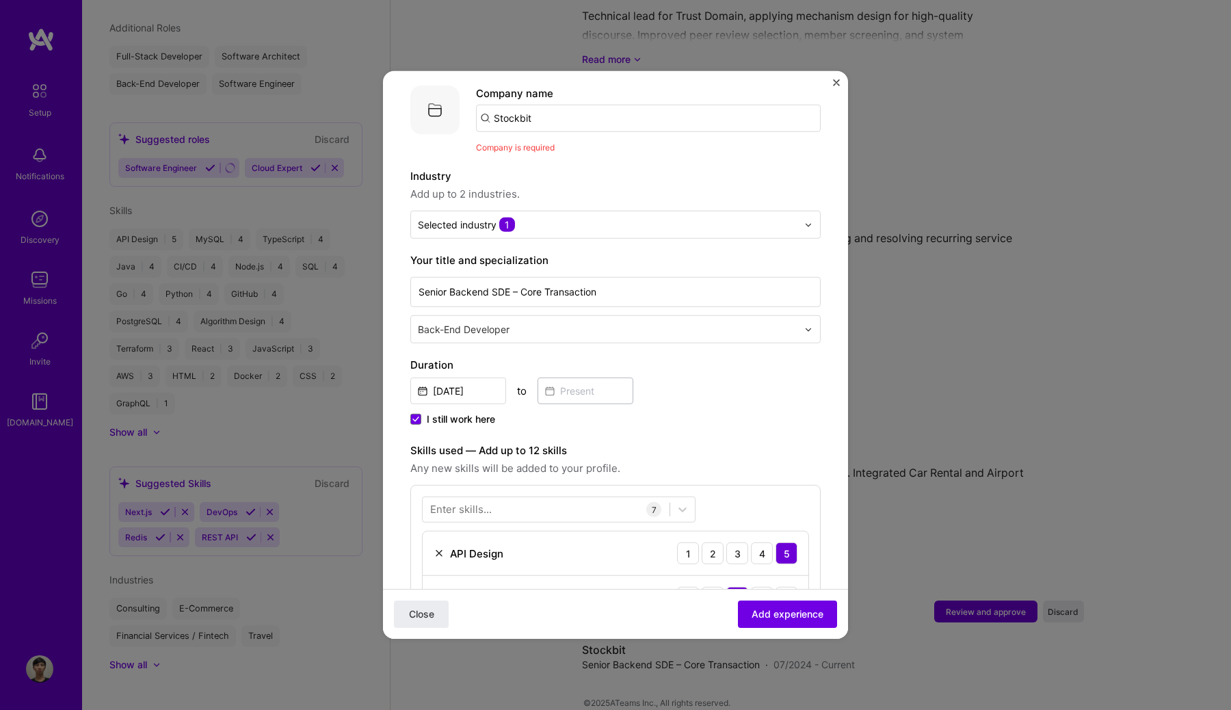
click at [535, 105] on input "Stockbit" at bounding box center [648, 118] width 345 height 27
type input "S"
type input "p"
type input "Stockbit"
click at [532, 149] on span "Add company" at bounding box center [514, 156] width 66 height 14
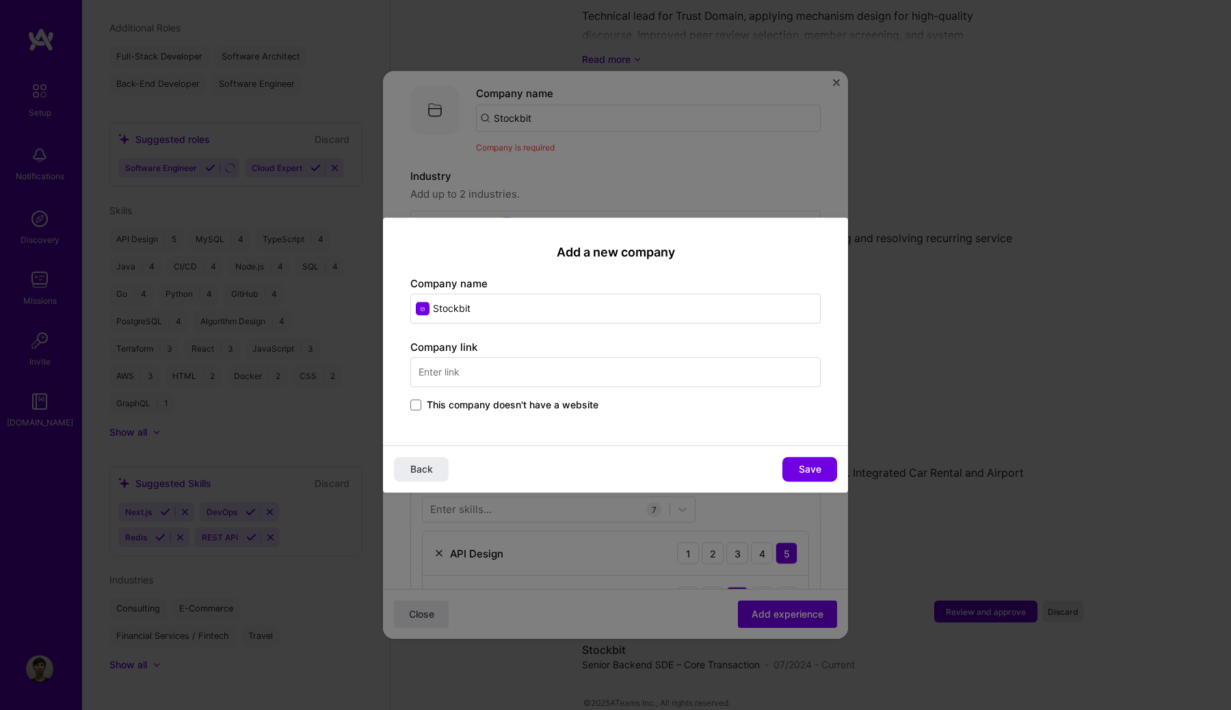
click at [594, 364] on input "text" at bounding box center [615, 372] width 410 height 30
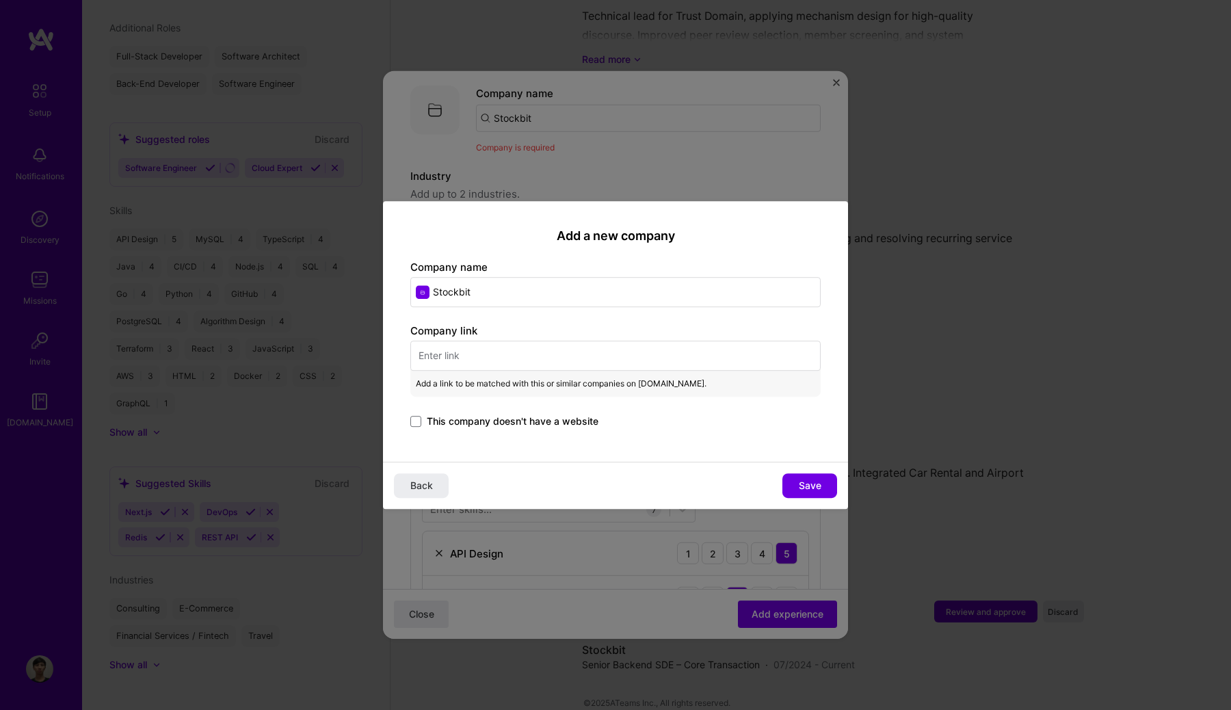
paste input "[URL][DOMAIN_NAME]"
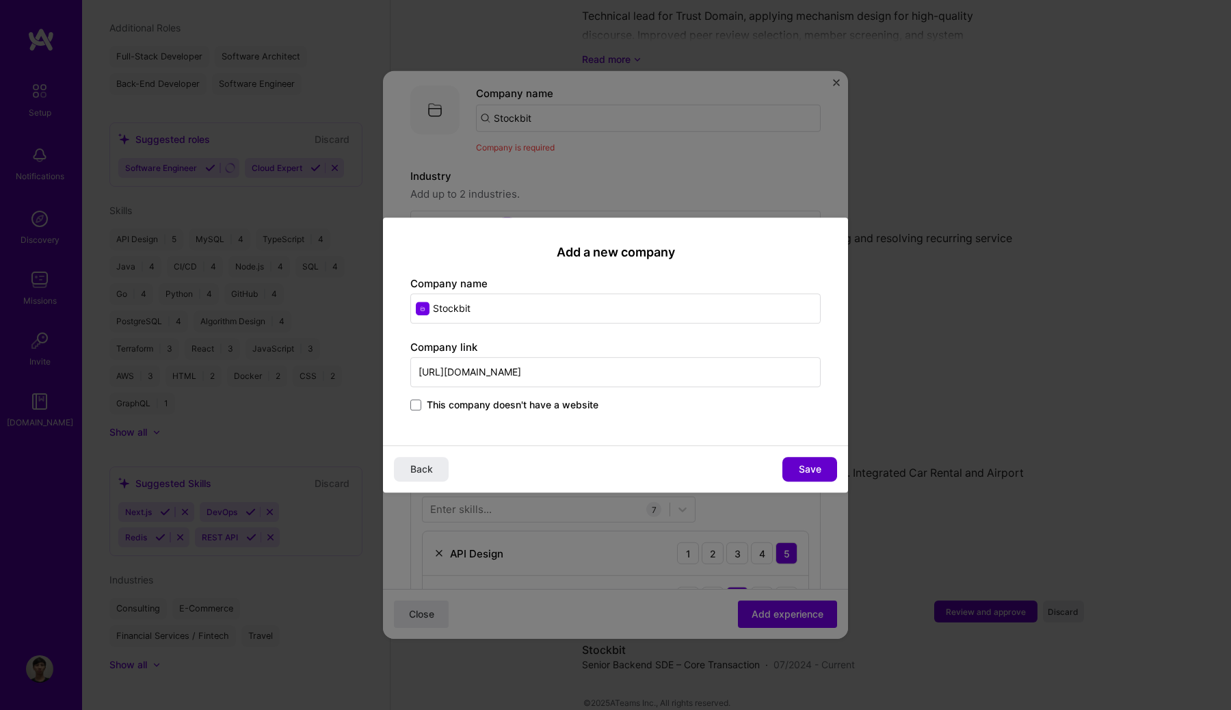
type input "[URL][DOMAIN_NAME]"
click at [816, 467] on span "Save" at bounding box center [810, 469] width 23 height 14
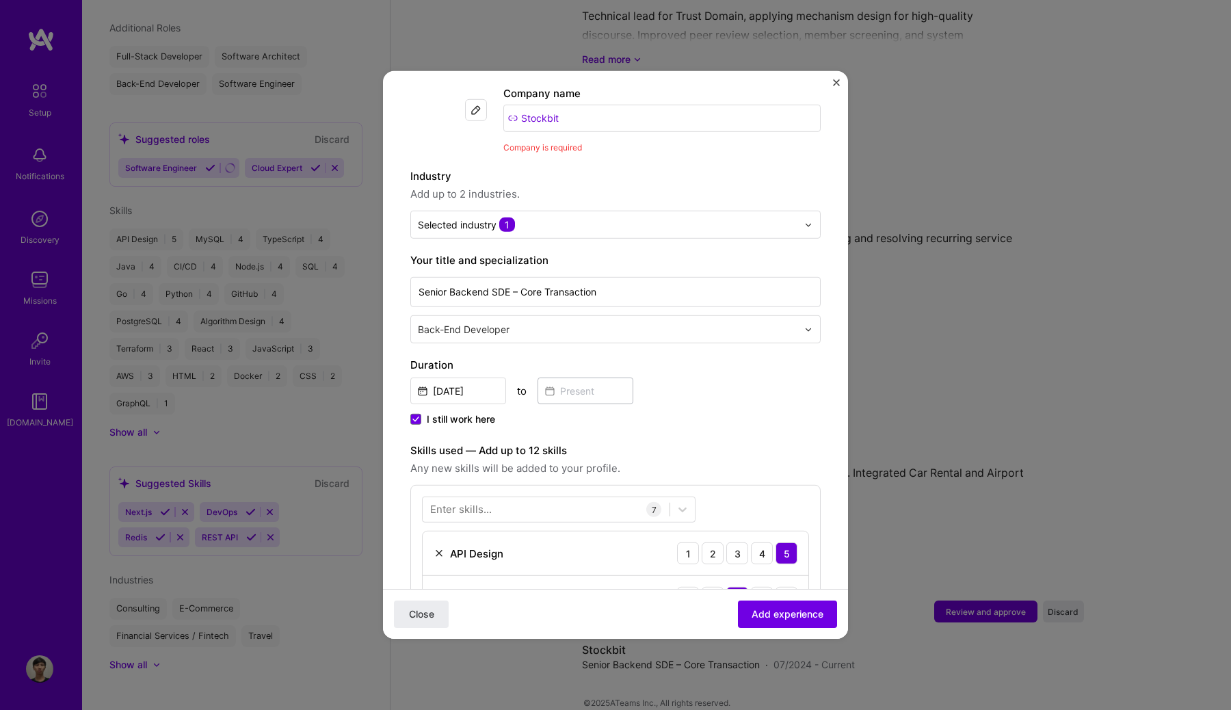
click at [629, 168] on label "Industry" at bounding box center [615, 176] width 410 height 16
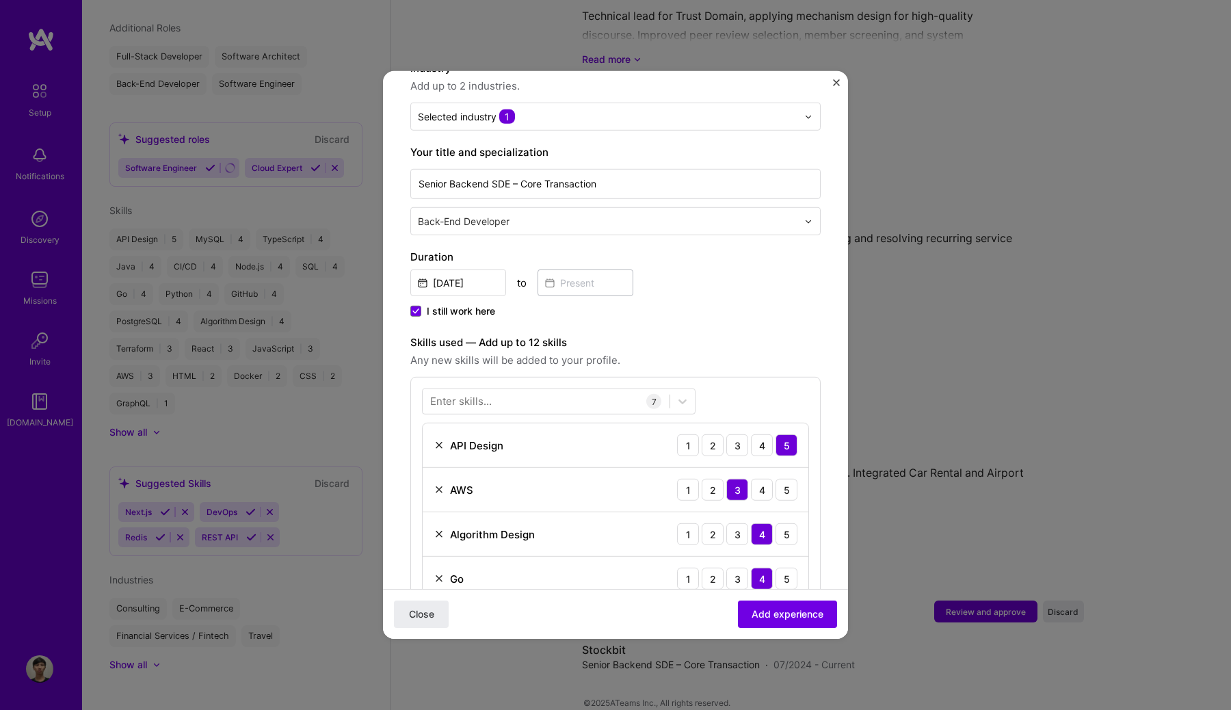
scroll to position [219, 0]
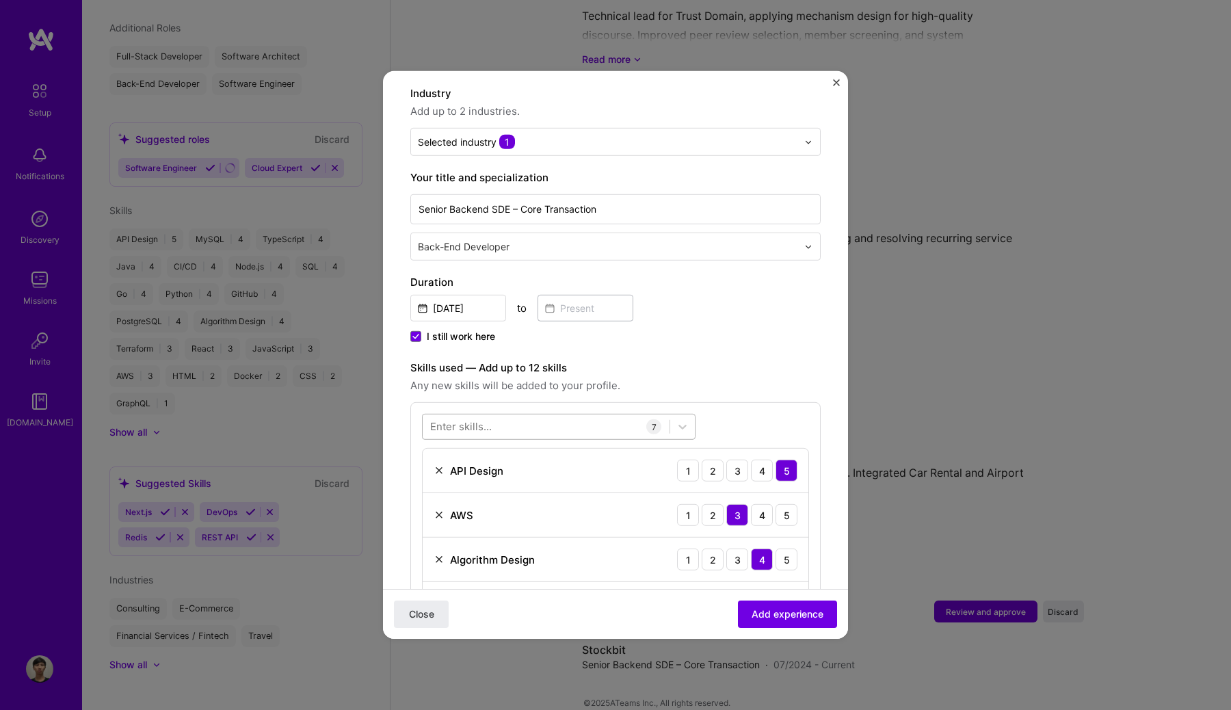
click at [538, 415] on div at bounding box center [546, 426] width 247 height 23
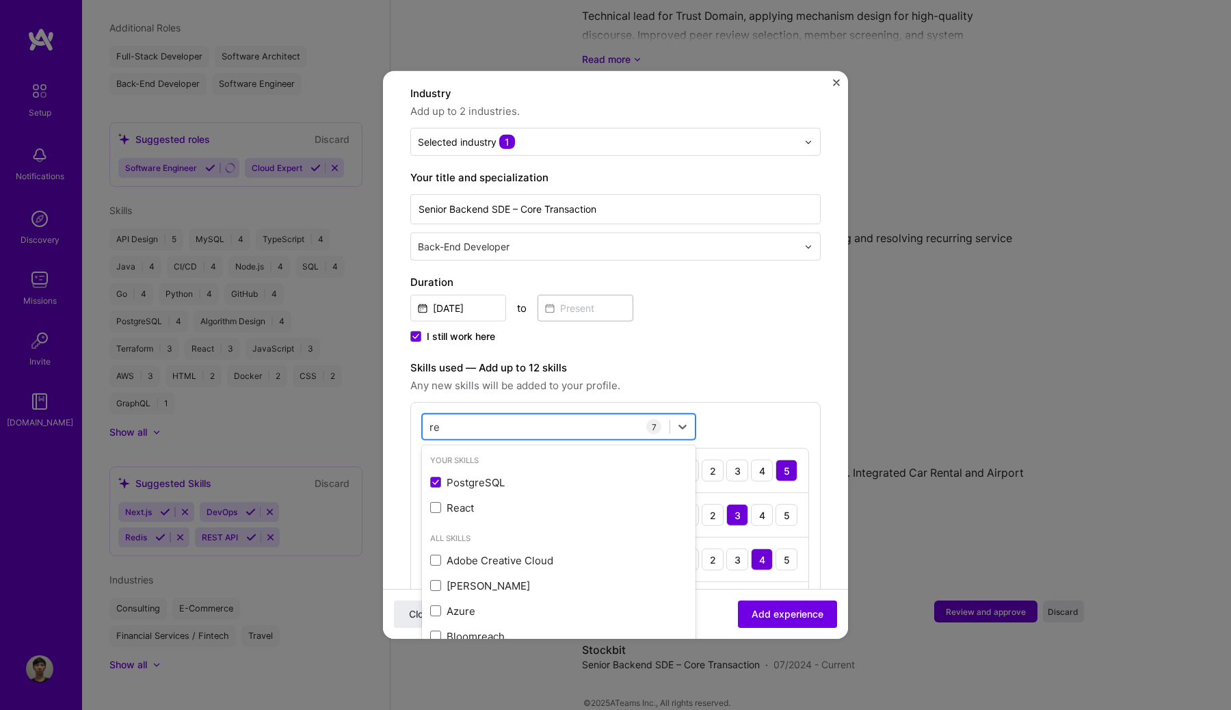
type input "r"
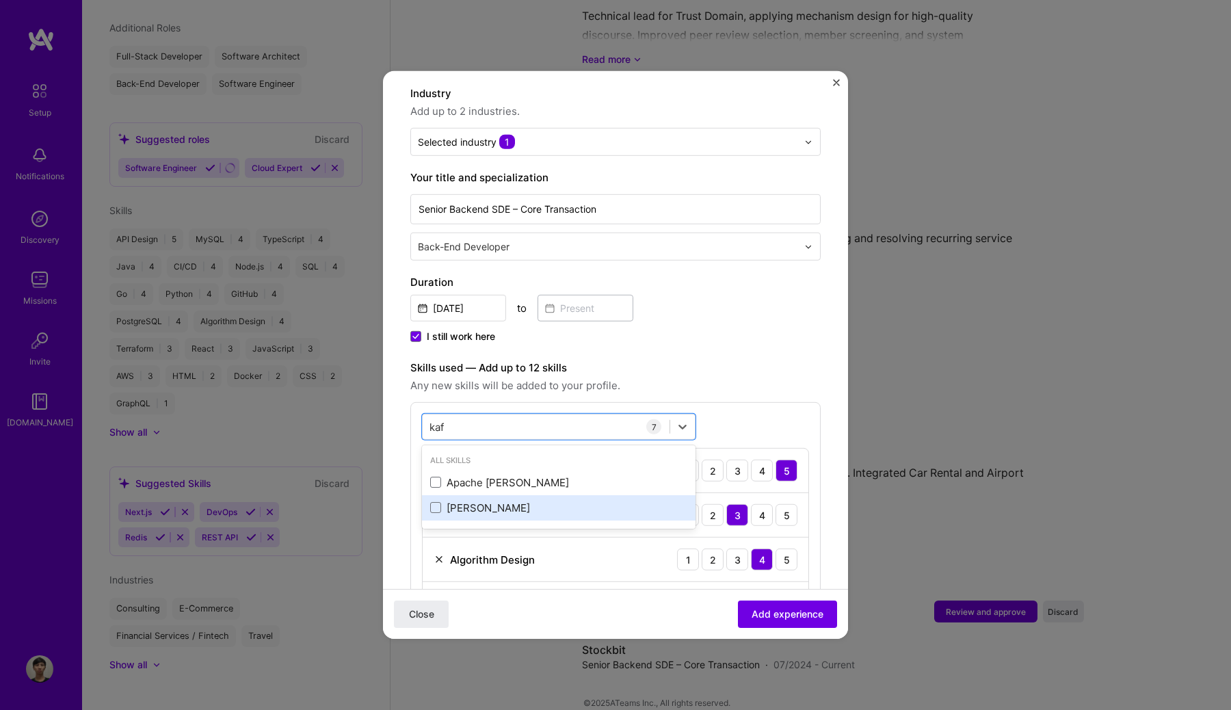
click at [481, 500] on div "[PERSON_NAME]" at bounding box center [558, 507] width 257 height 14
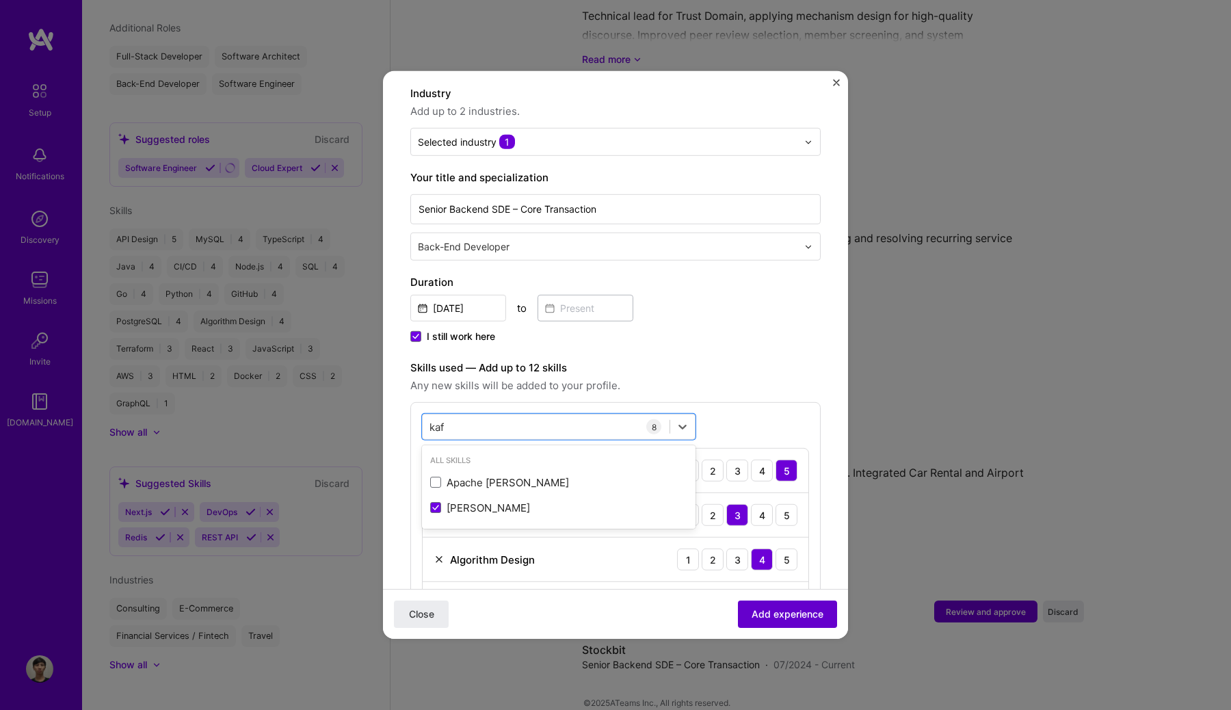
type input "kaf"
click at [797, 616] on span "Add experience" at bounding box center [787, 614] width 72 height 14
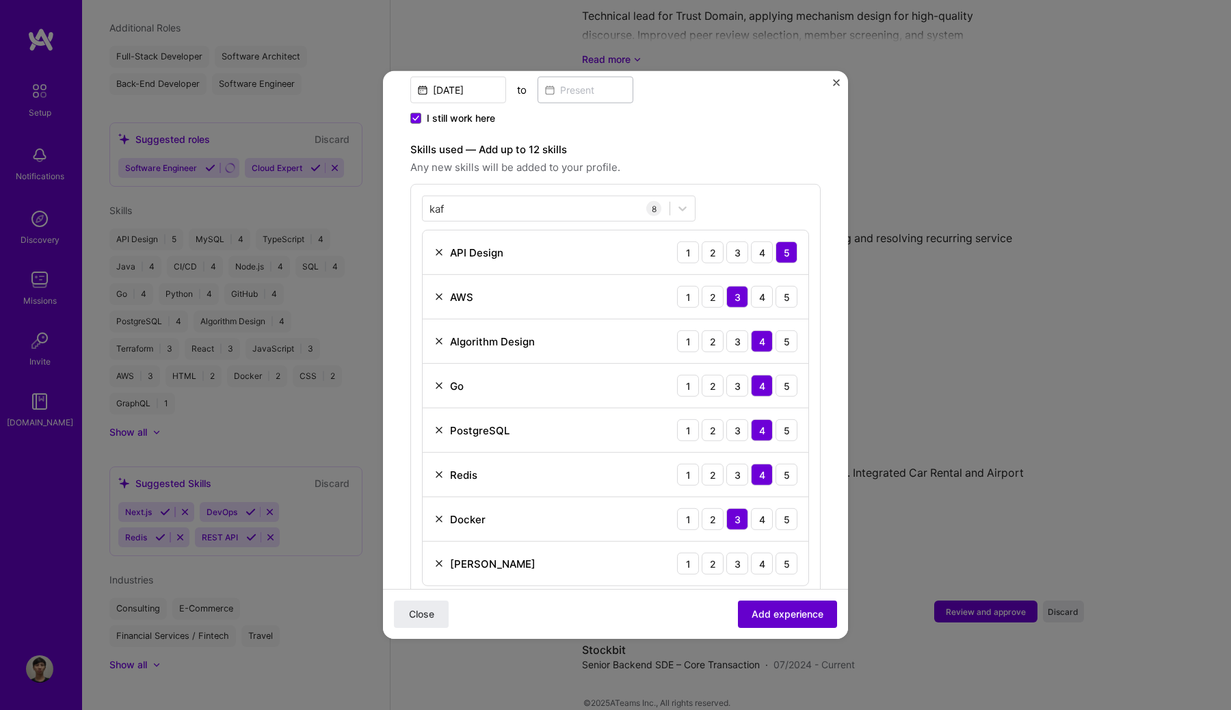
scroll to position [474, 0]
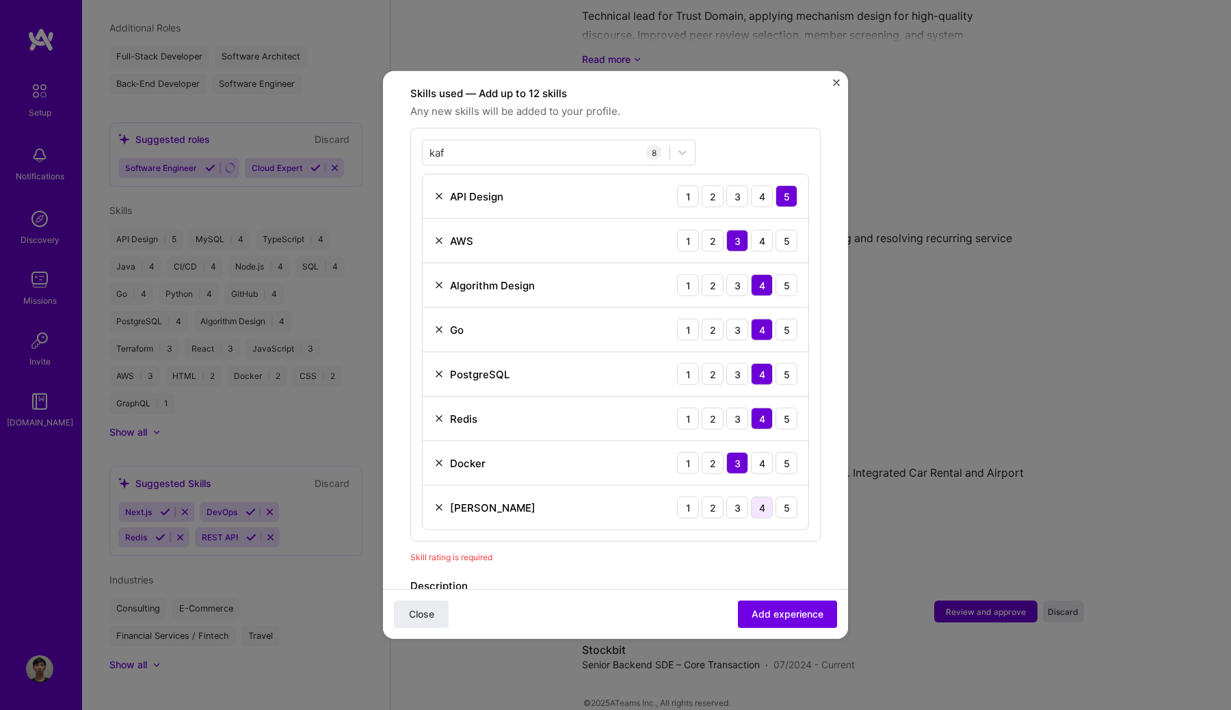
click at [766, 496] on div "4" at bounding box center [762, 507] width 22 height 22
click at [775, 614] on span "Add experience" at bounding box center [787, 614] width 72 height 14
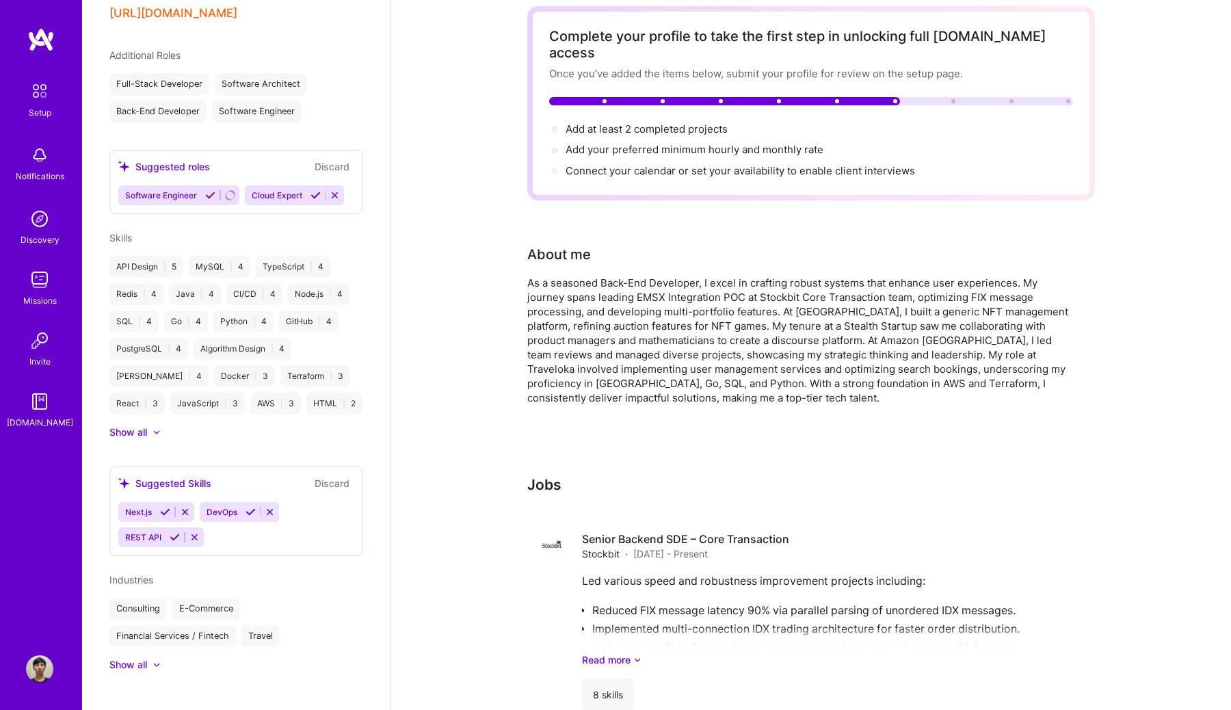
scroll to position [0, 0]
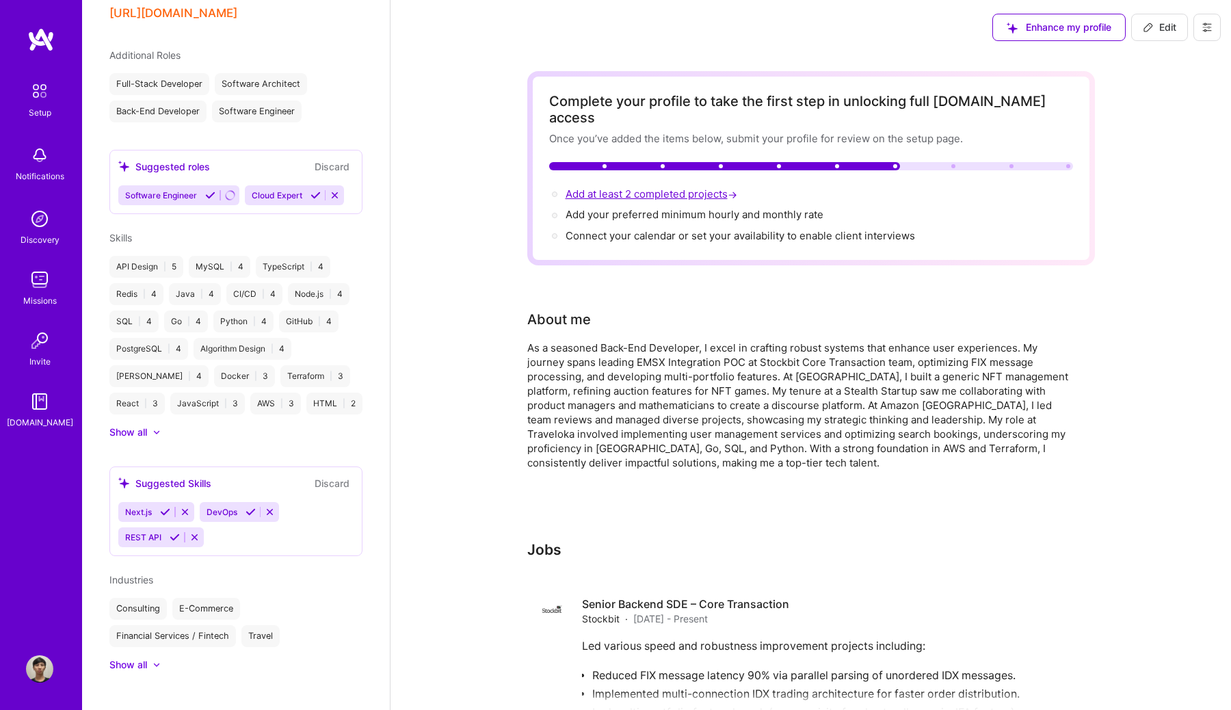
click at [697, 187] on span "Add at least 2 completed projects →" at bounding box center [652, 193] width 174 height 13
select select "US"
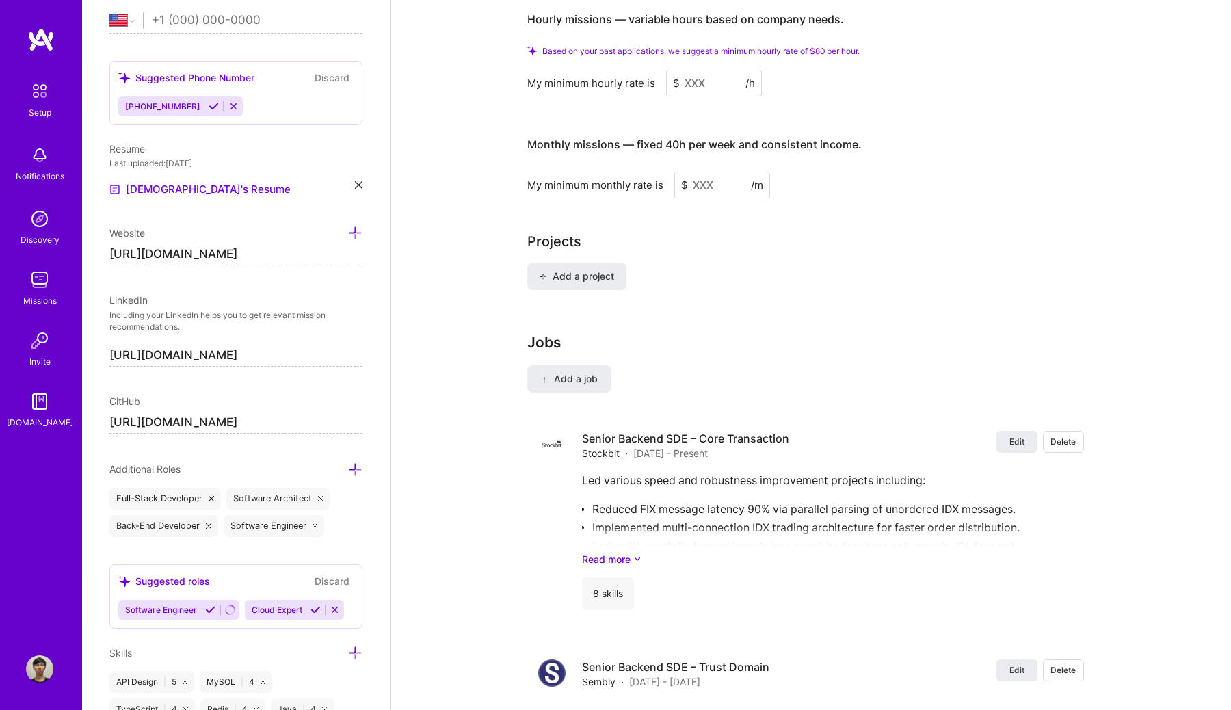
scroll to position [883, 0]
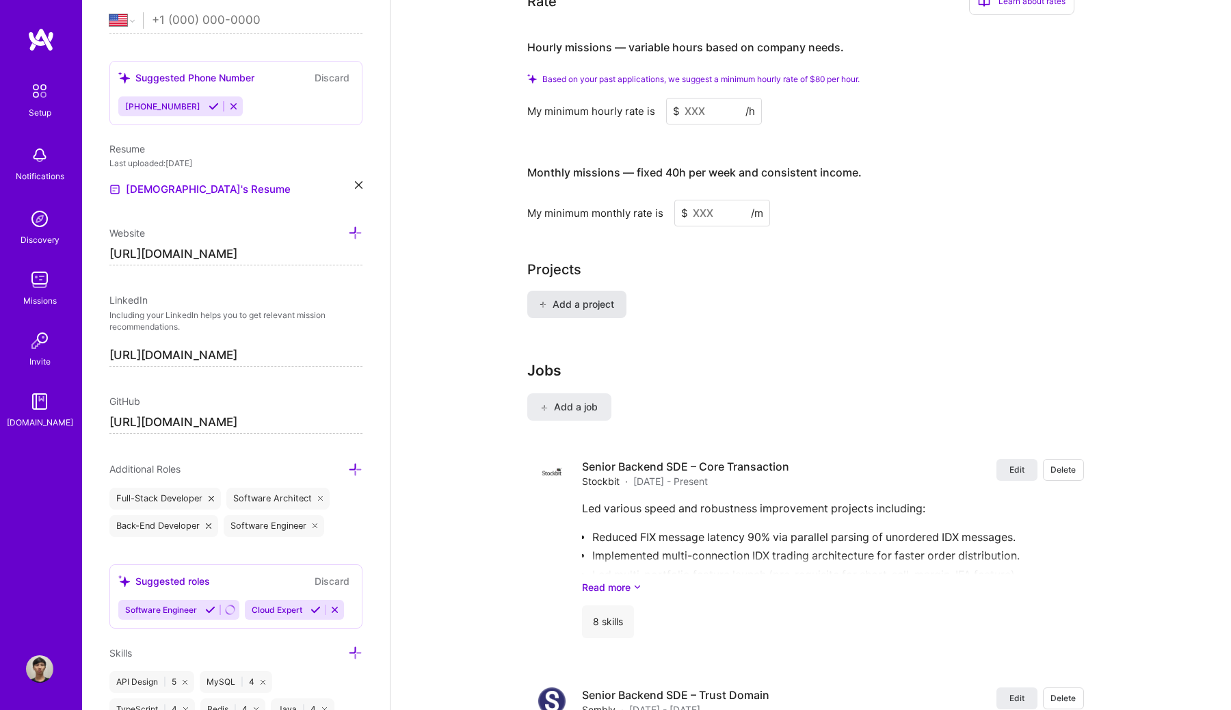
click at [579, 297] on button "Add a project" at bounding box center [576, 304] width 99 height 27
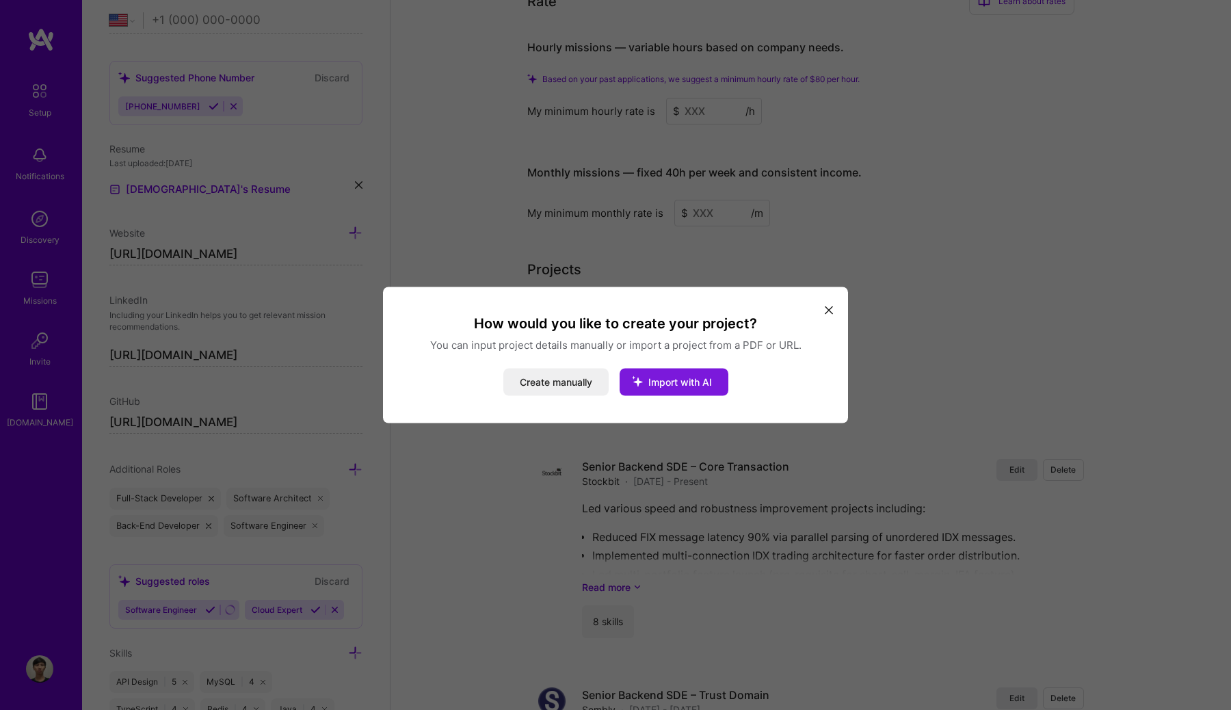
click at [654, 378] on icon "modal" at bounding box center [637, 382] width 36 height 36
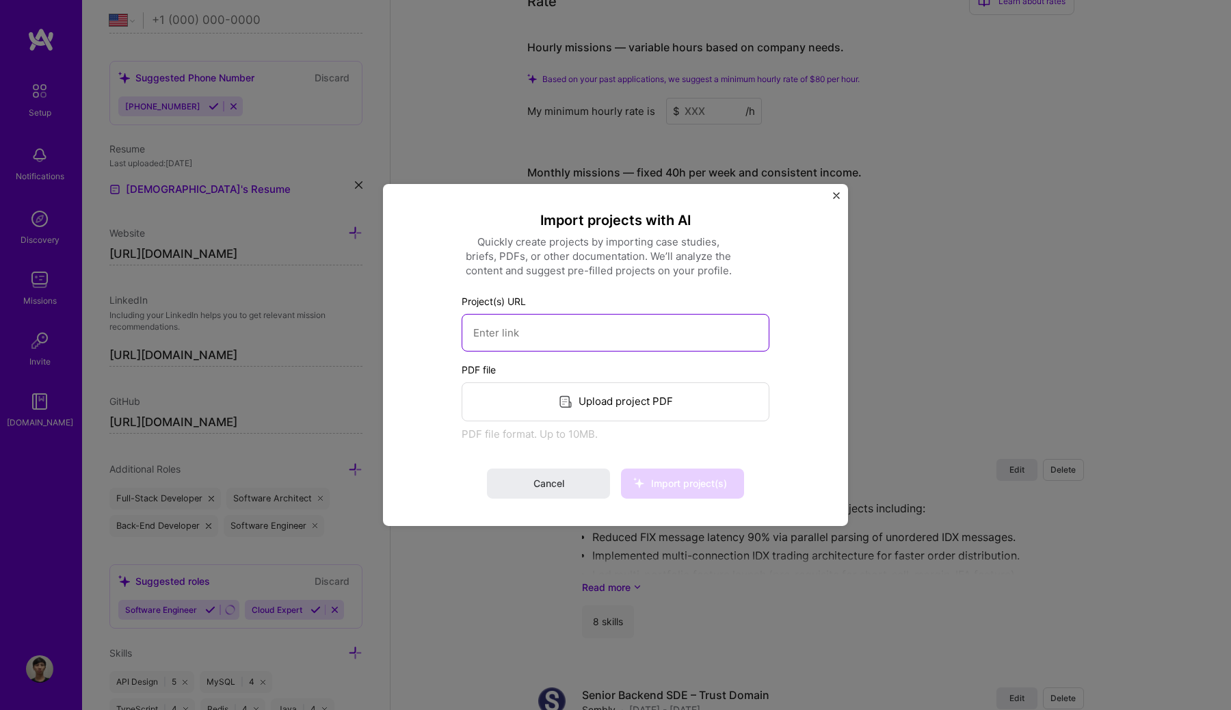
click at [637, 337] on input at bounding box center [615, 333] width 308 height 38
click at [621, 408] on div "Upload project PDF" at bounding box center [615, 401] width 308 height 39
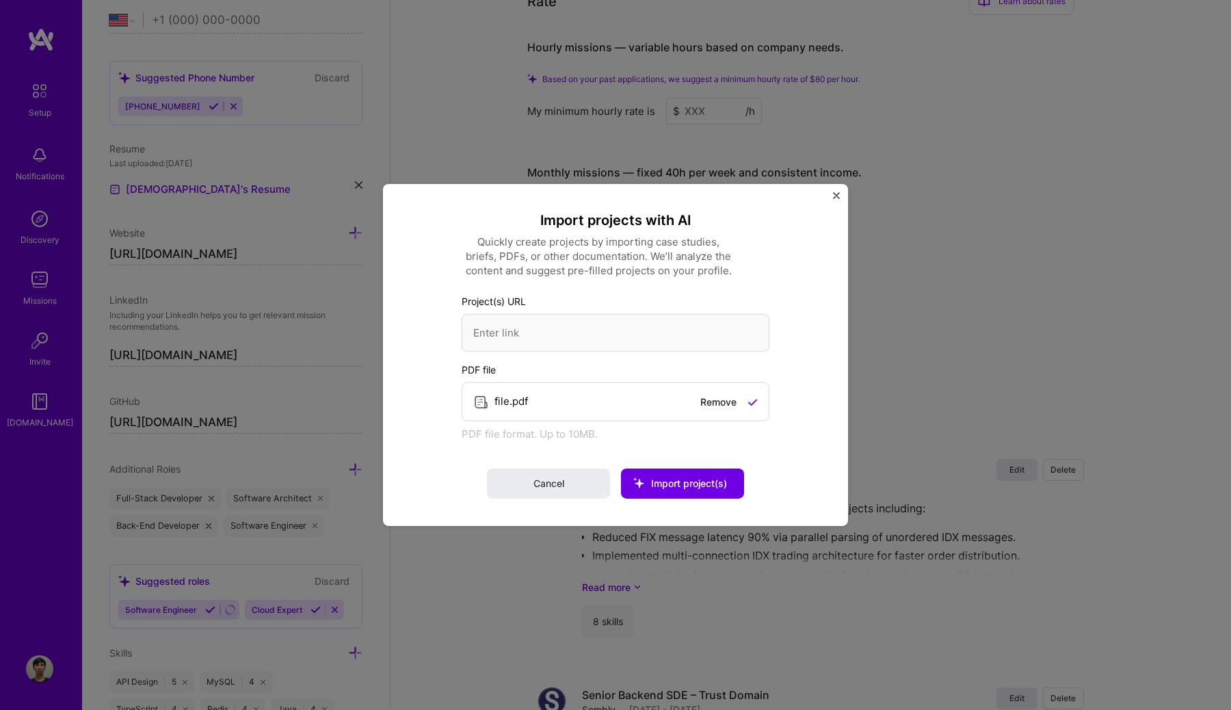
click at [675, 483] on span "Import project(s)" at bounding box center [689, 483] width 76 height 12
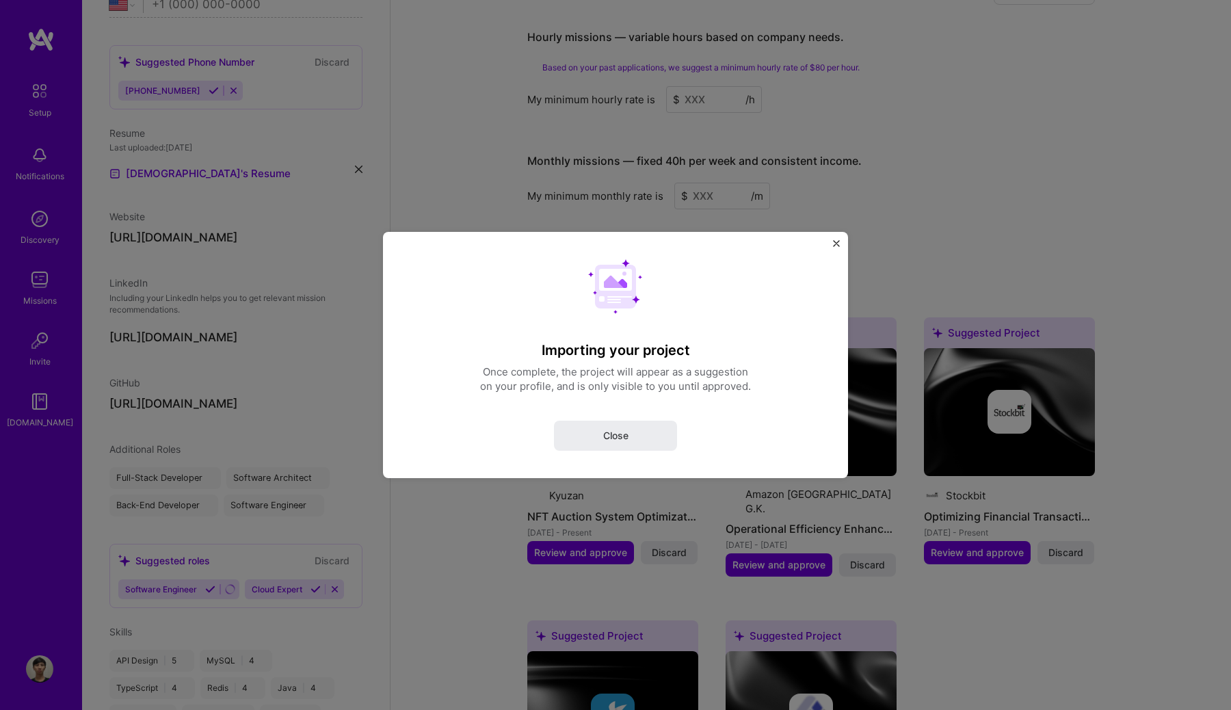
select select "US"
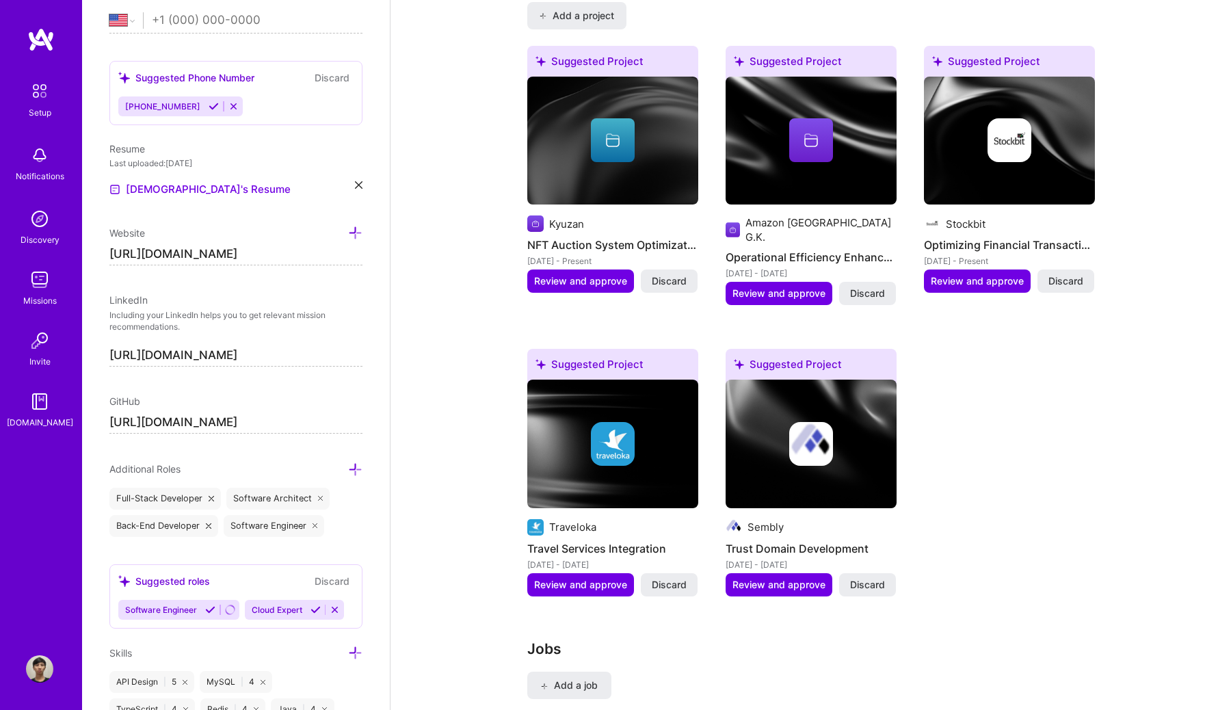
scroll to position [1170, 0]
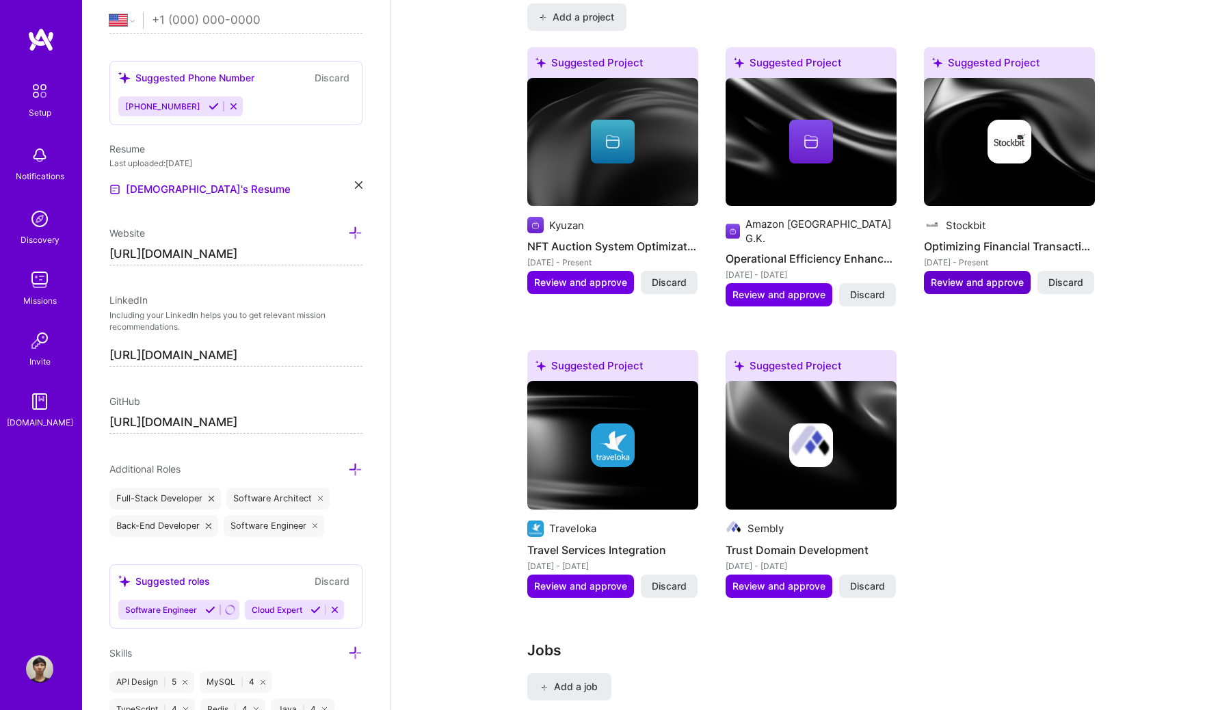
click at [982, 276] on span "Review and approve" at bounding box center [977, 283] width 93 height 14
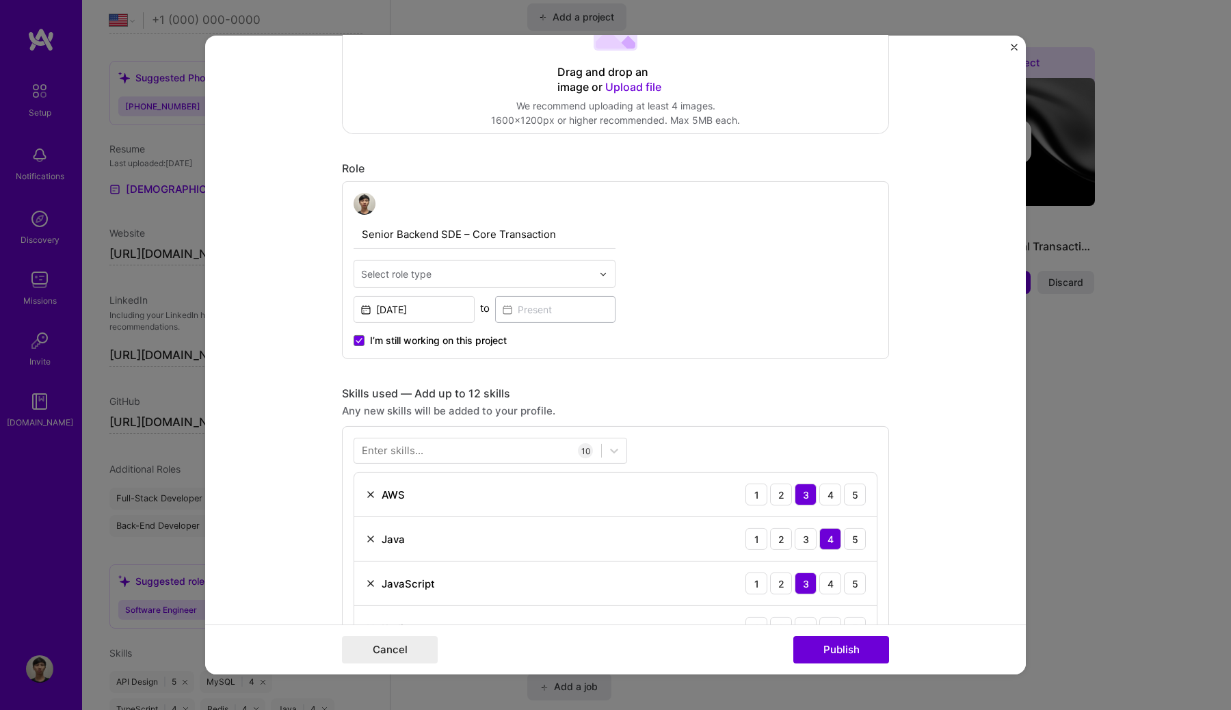
scroll to position [345, 0]
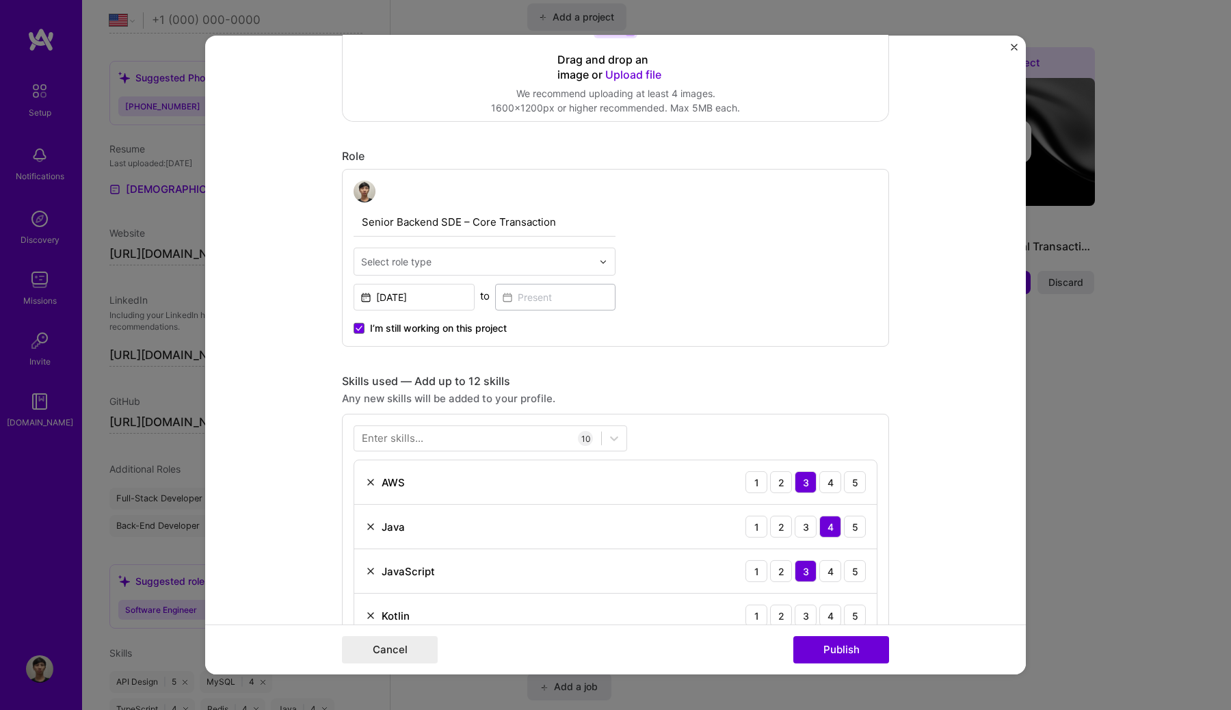
click at [505, 264] on input "text" at bounding box center [476, 261] width 231 height 14
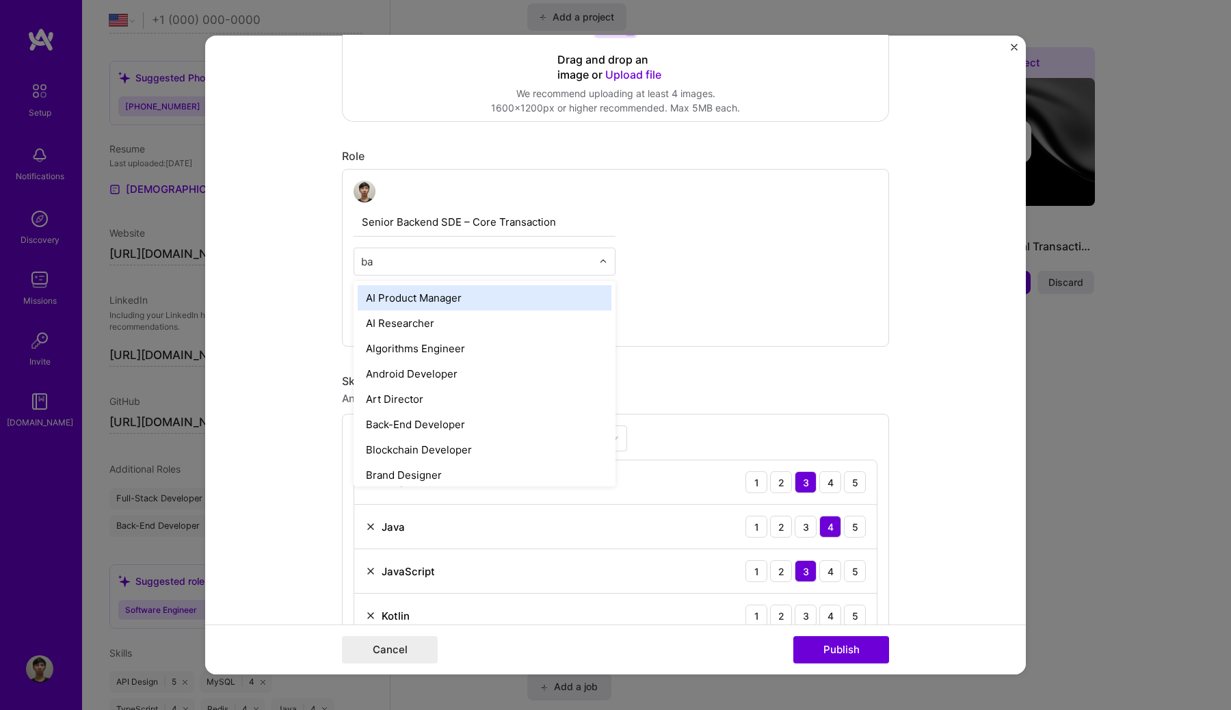
type input "bac"
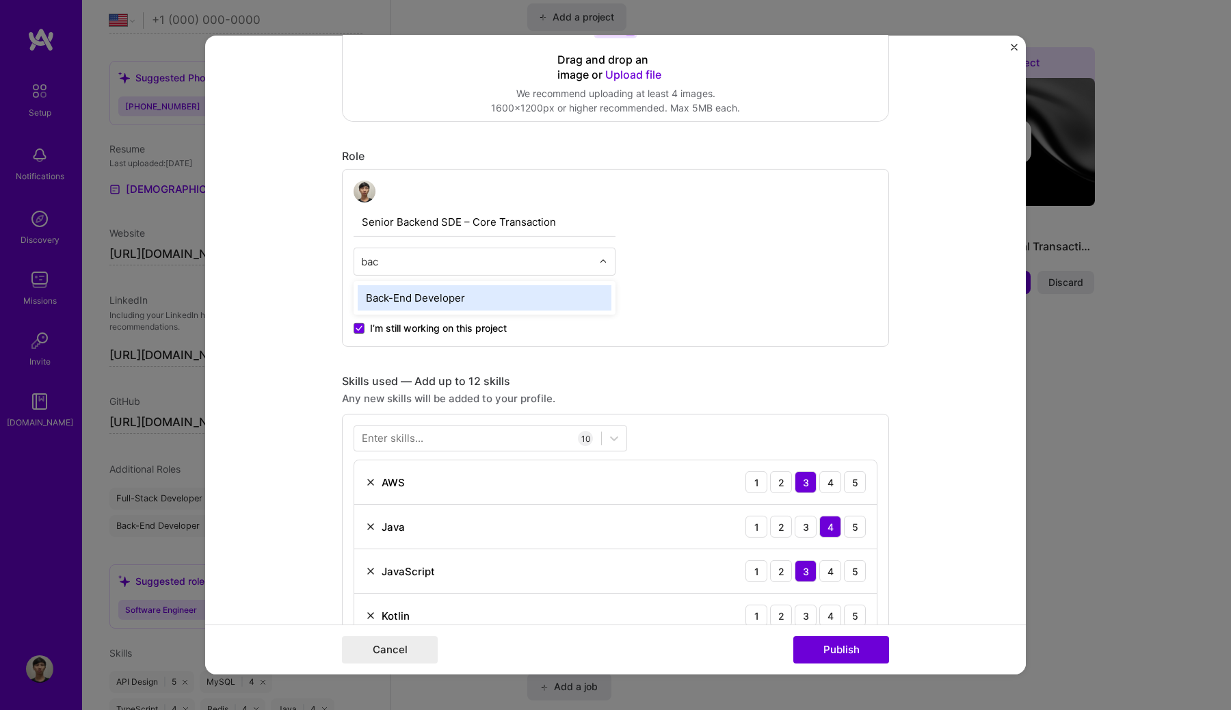
click at [478, 304] on div "Back-End Developer" at bounding box center [485, 297] width 254 height 25
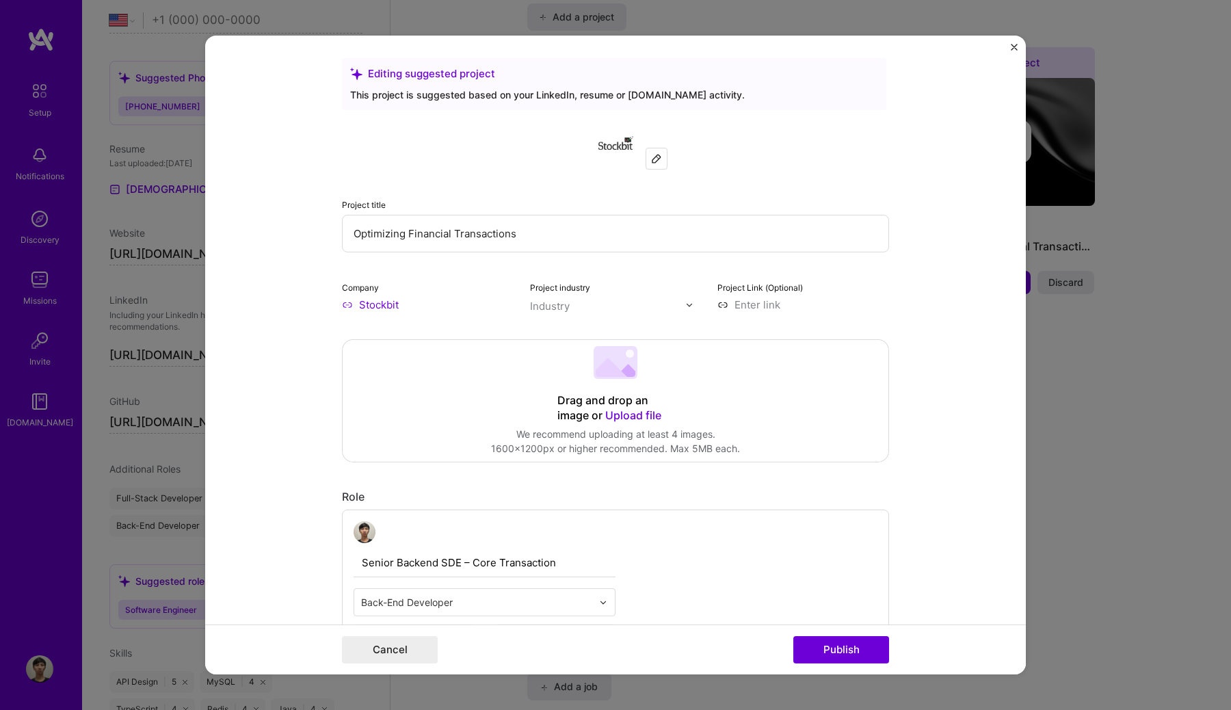
scroll to position [0, 0]
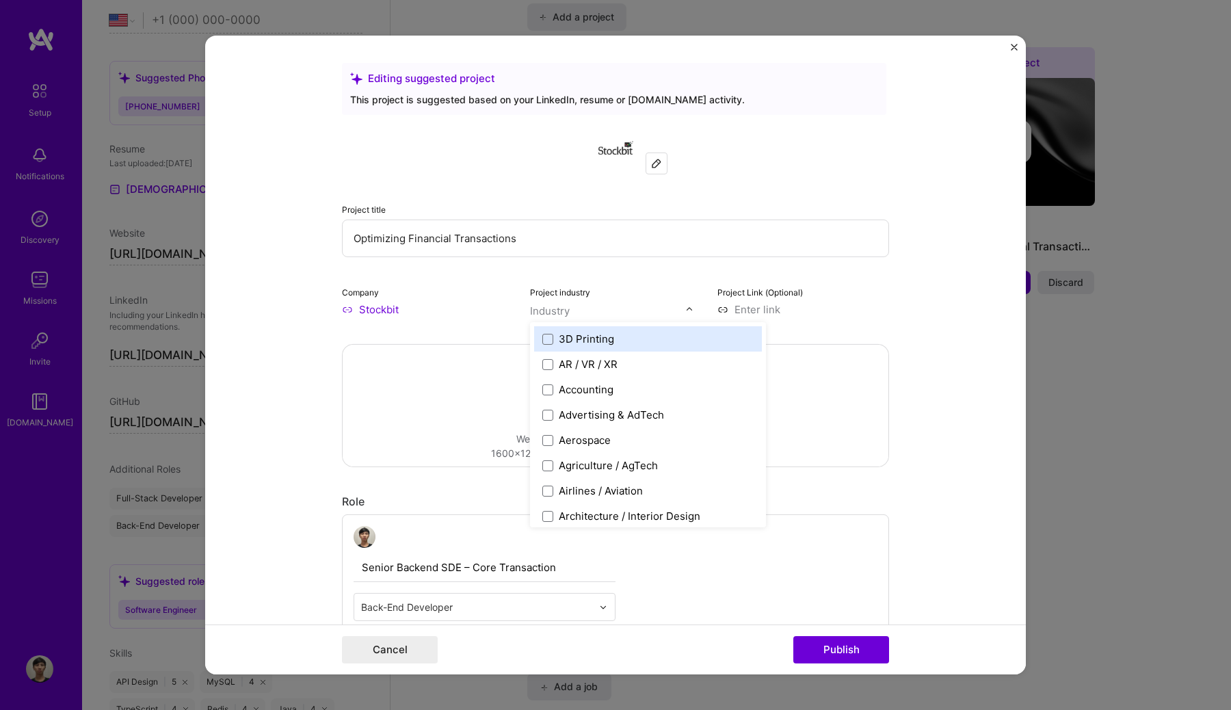
click at [550, 310] on div "Industry" at bounding box center [550, 311] width 40 height 14
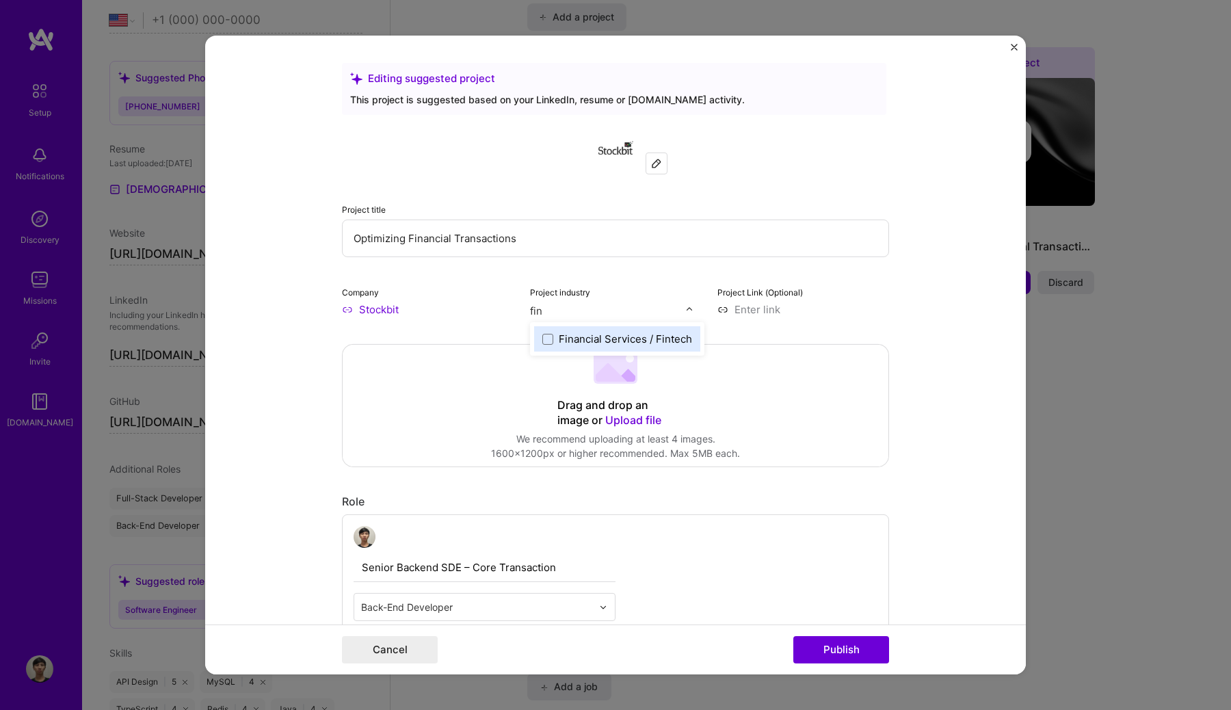
type input "fina"
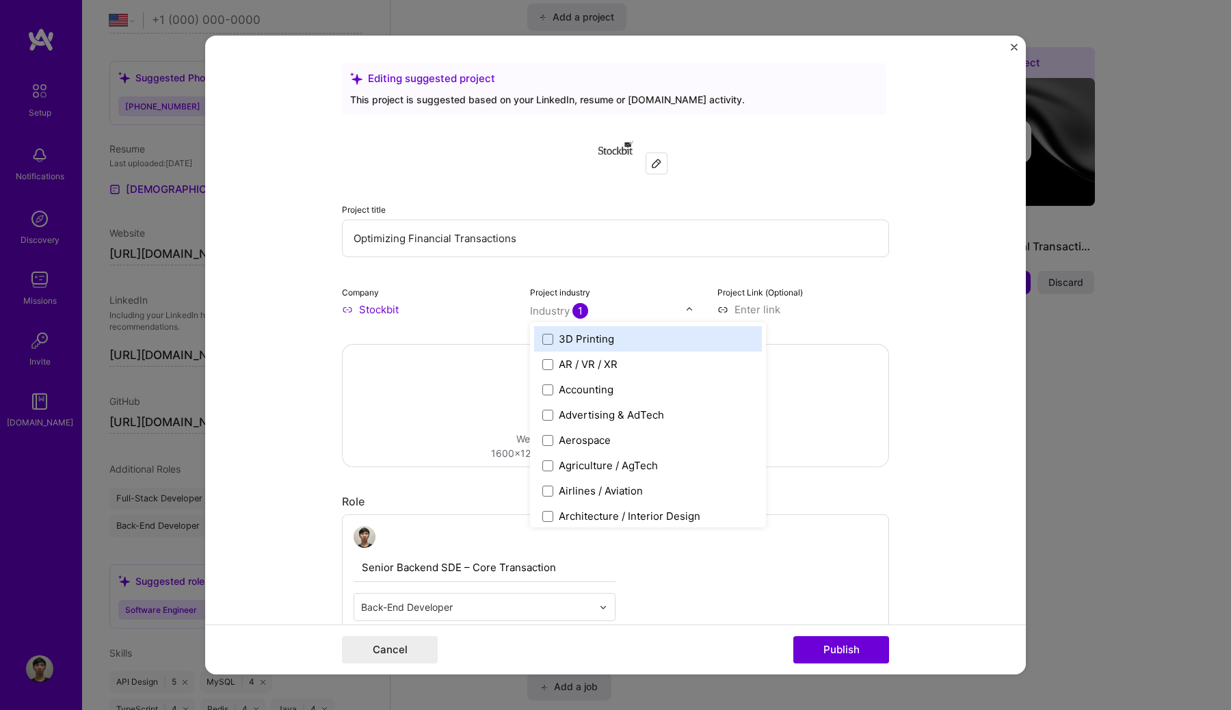
click at [855, 371] on div "Drag and drop an image or Upload file Upload file We recommend uploading at lea…" at bounding box center [616, 406] width 546 height 122
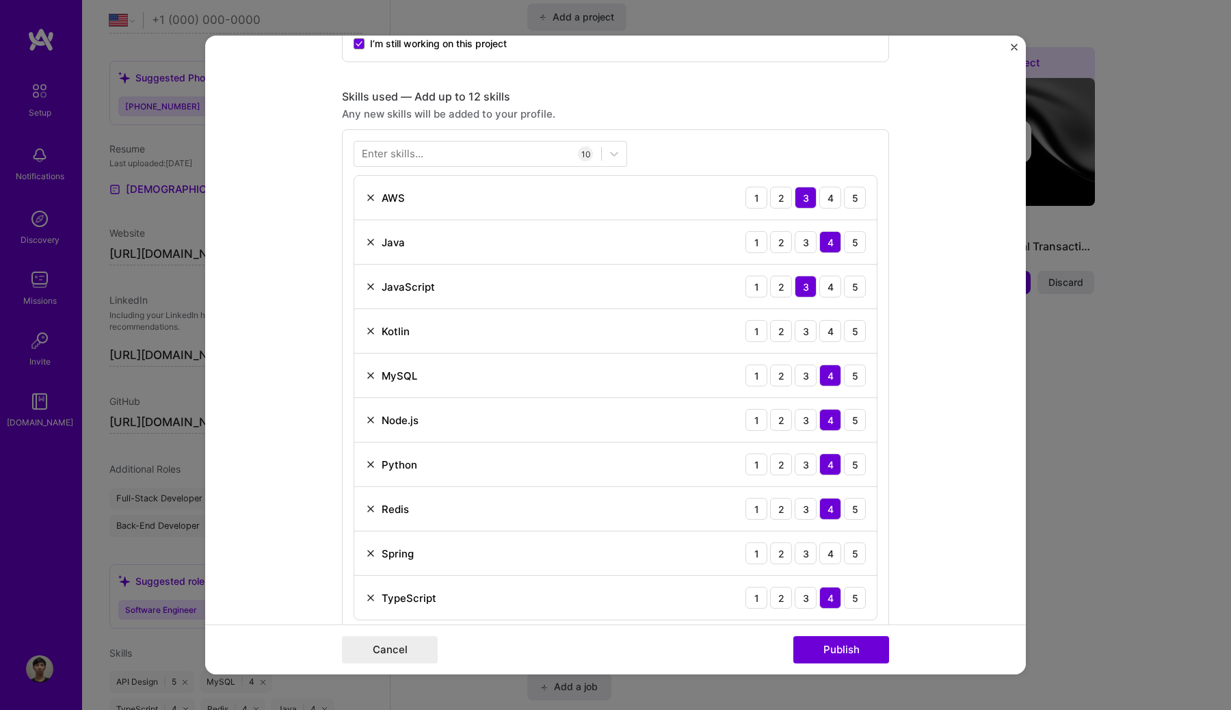
scroll to position [719, 0]
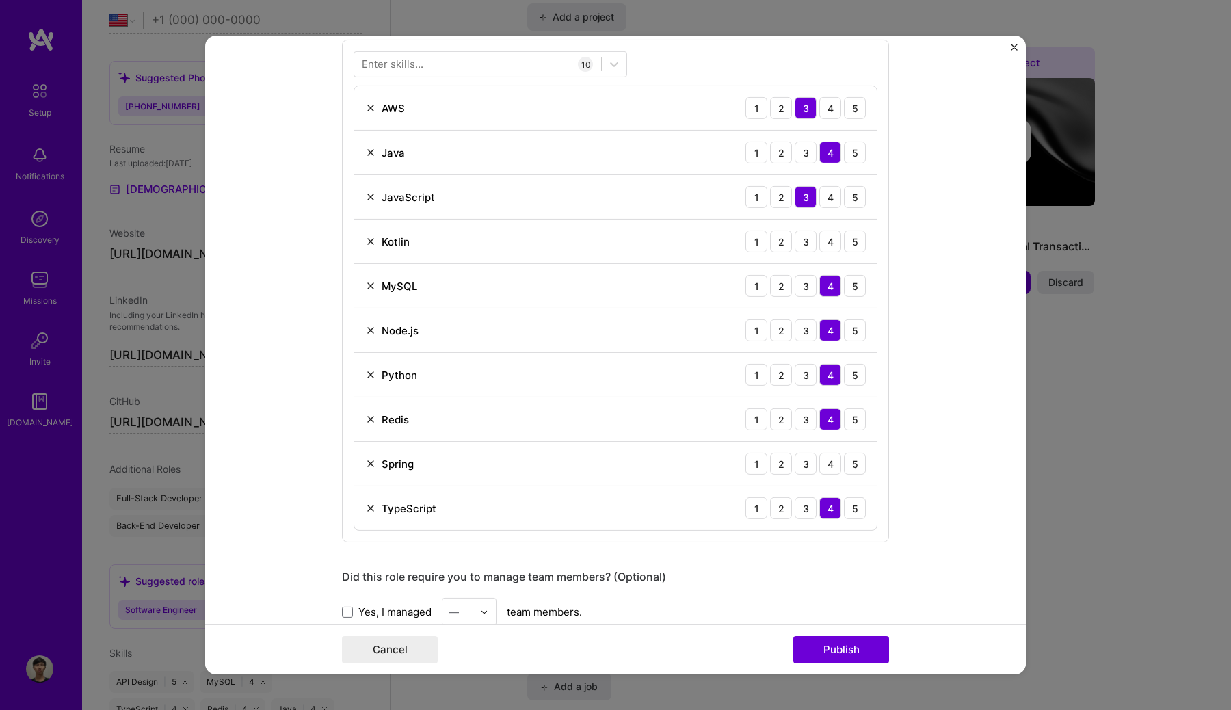
click at [367, 147] on img at bounding box center [370, 152] width 11 height 11
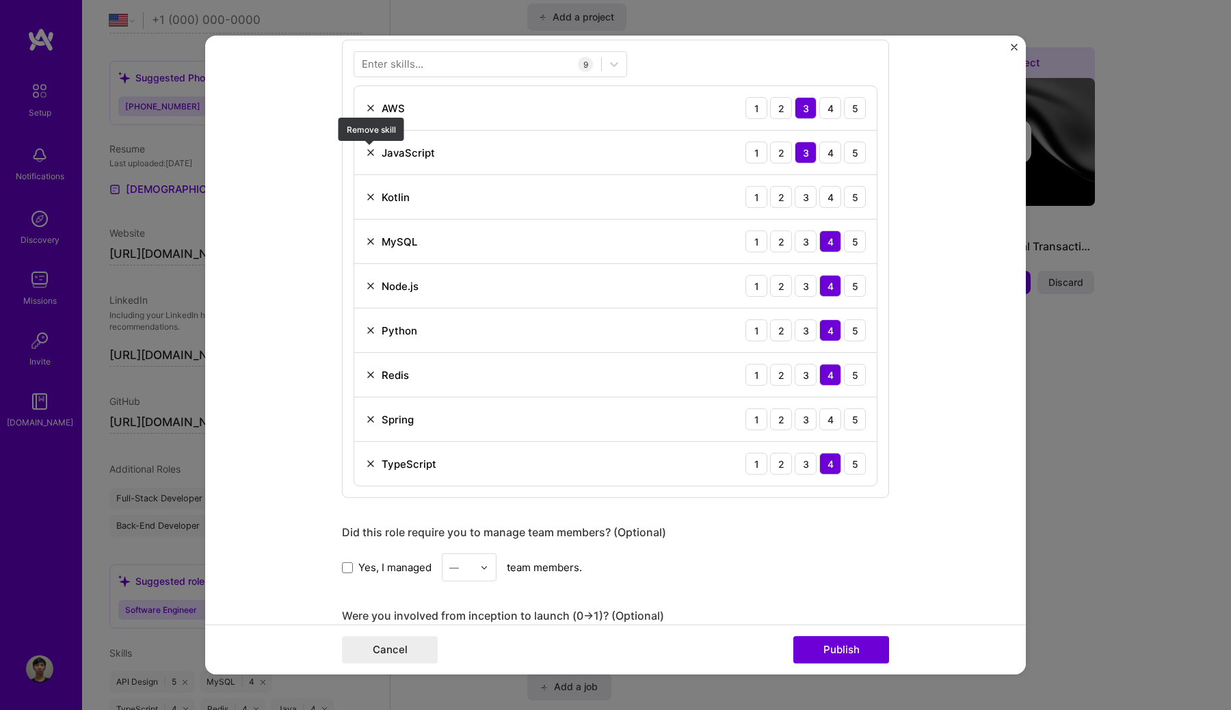
click at [367, 147] on img at bounding box center [370, 152] width 11 height 11
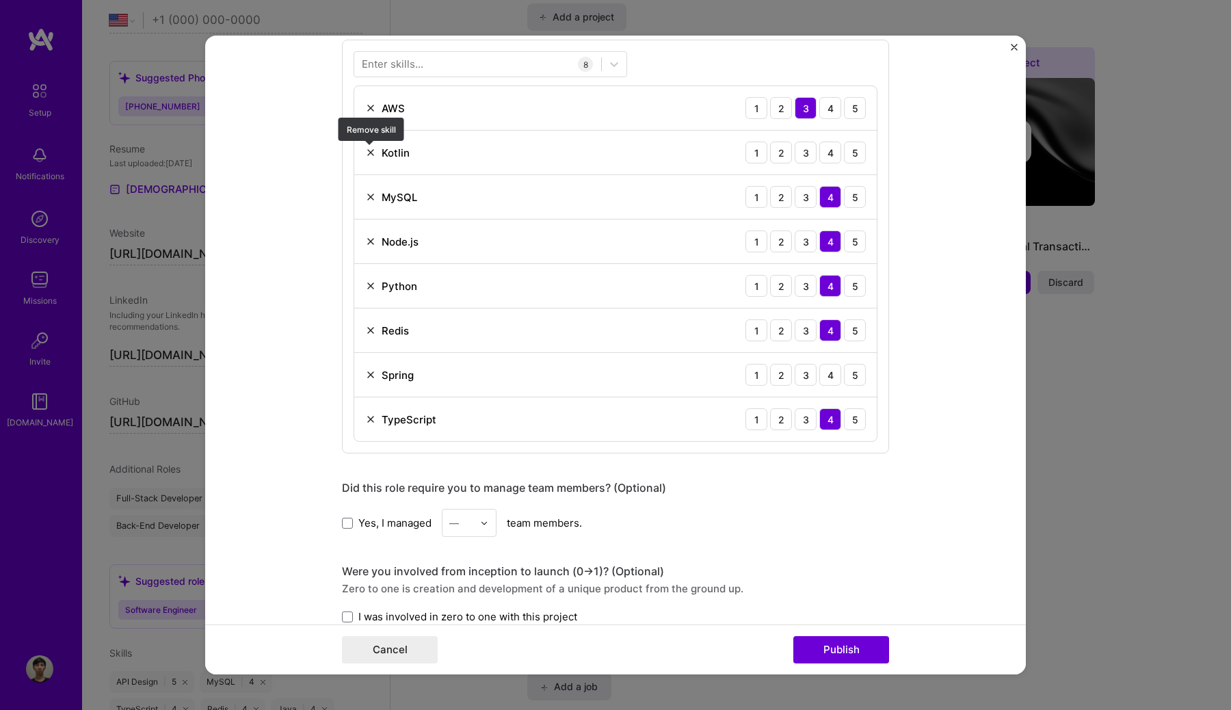
click at [367, 147] on img at bounding box center [370, 152] width 11 height 11
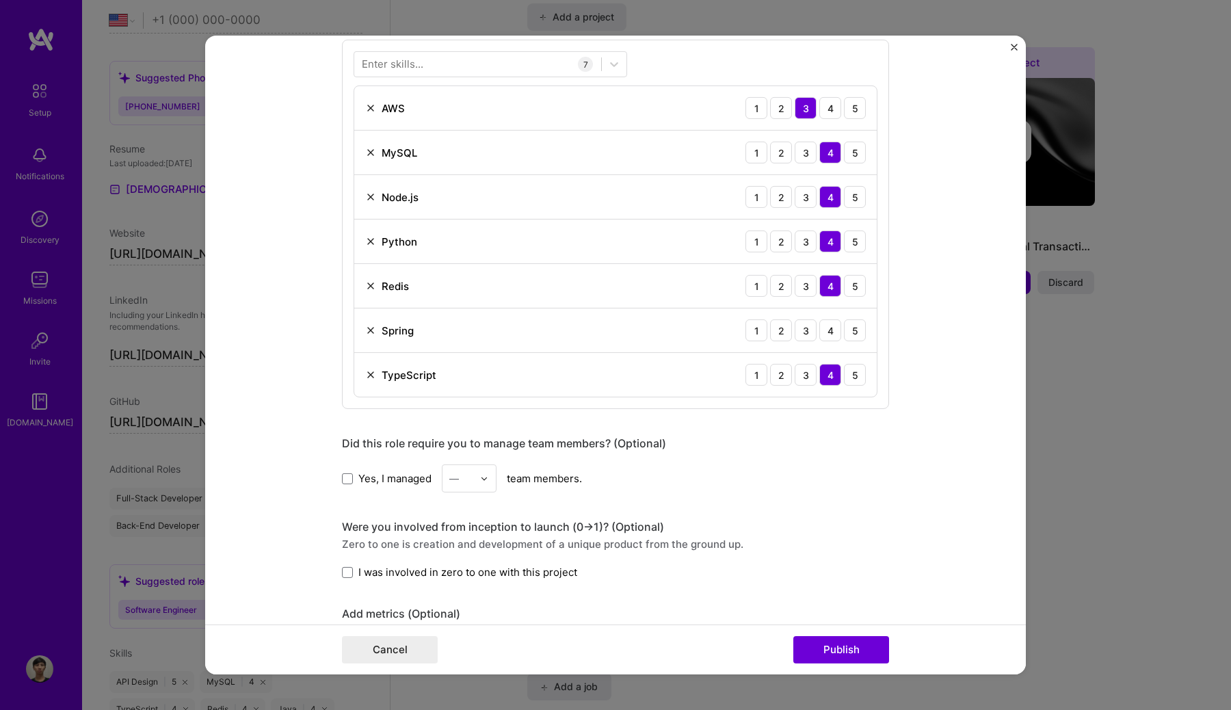
click at [367, 147] on img at bounding box center [370, 152] width 11 height 11
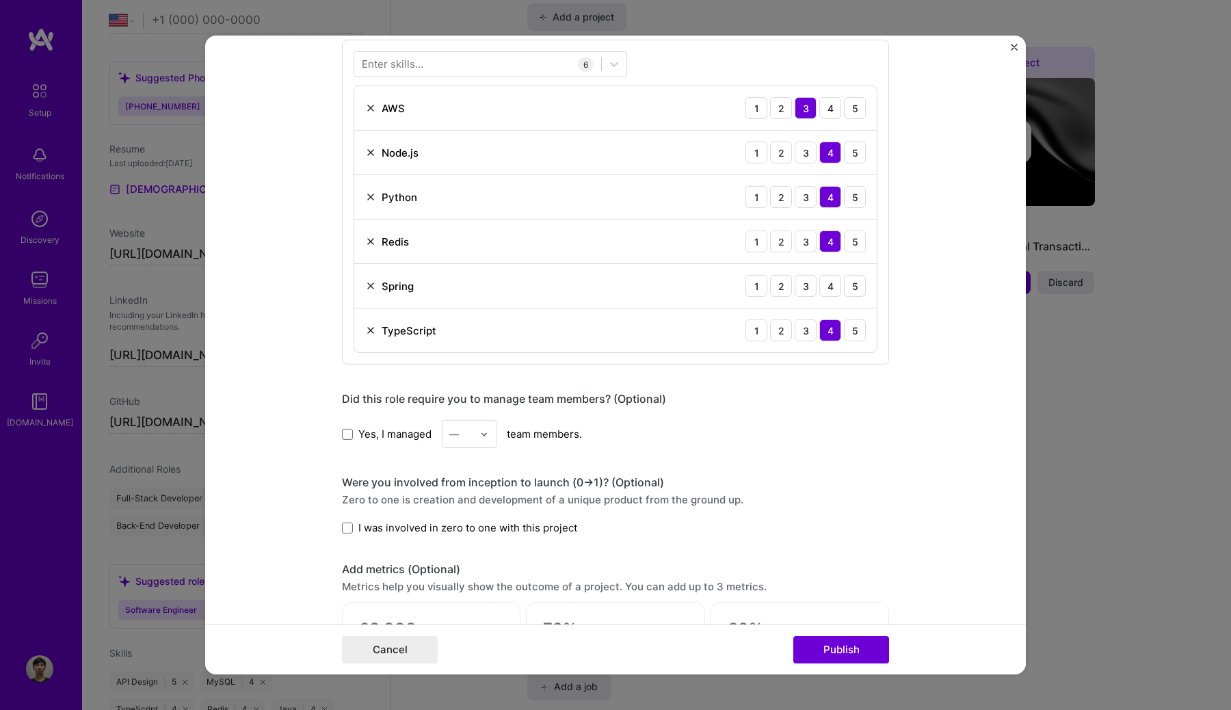
click at [367, 147] on img at bounding box center [370, 152] width 11 height 11
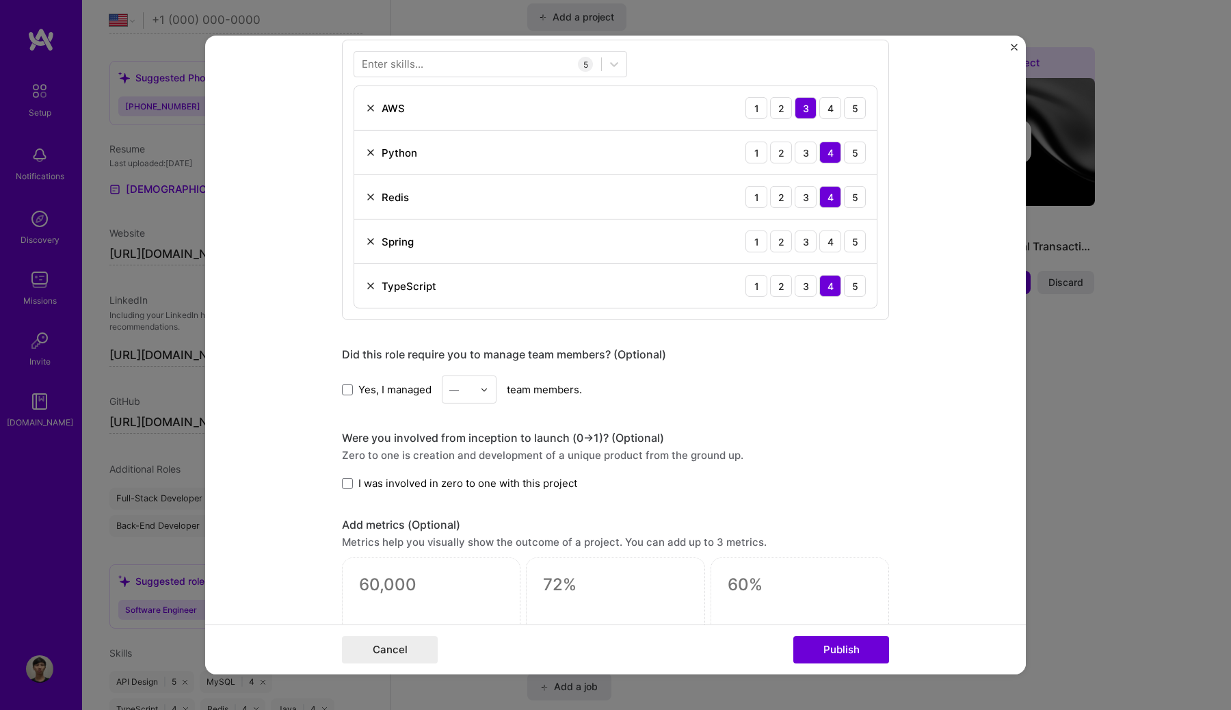
click at [367, 147] on img at bounding box center [370, 152] width 11 height 11
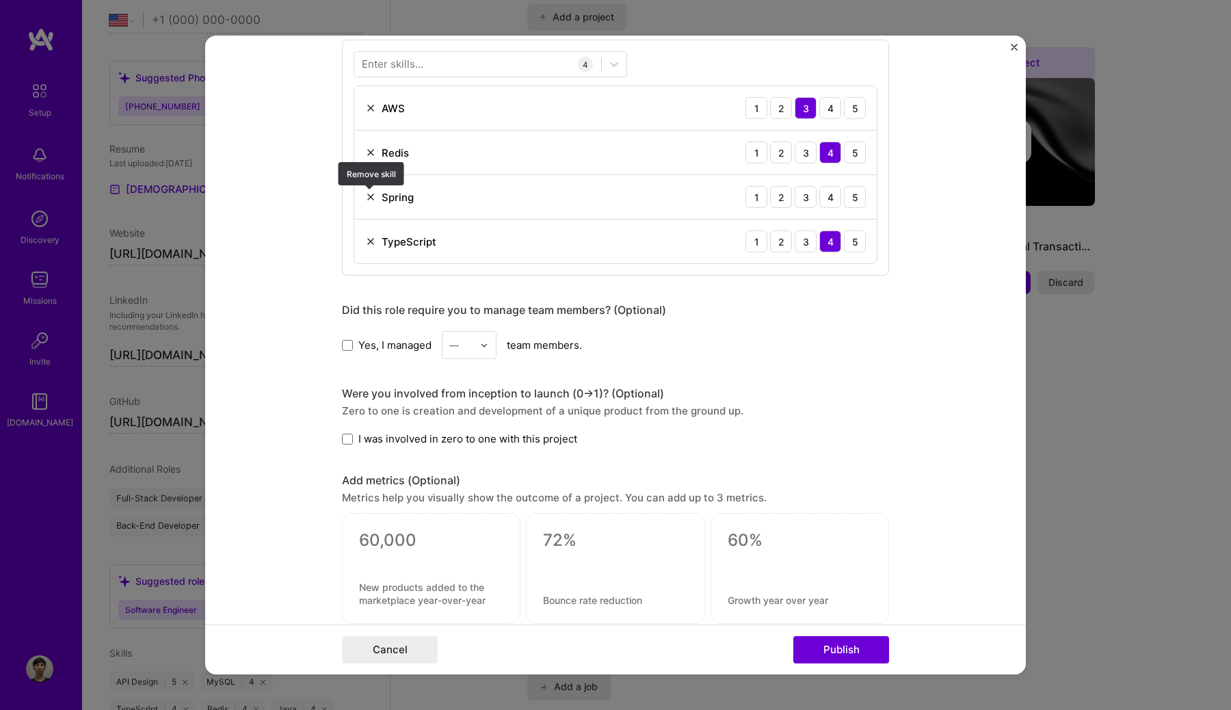
click at [372, 198] on img at bounding box center [370, 196] width 11 height 11
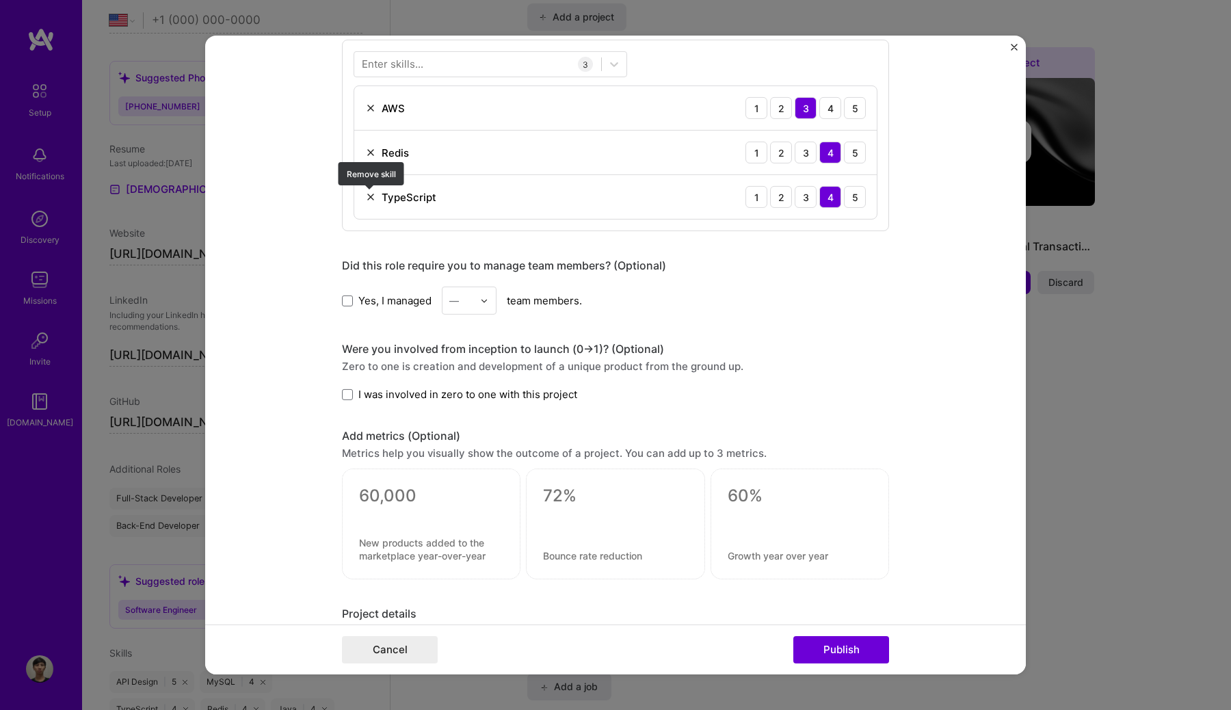
click at [372, 198] on img at bounding box center [370, 196] width 11 height 11
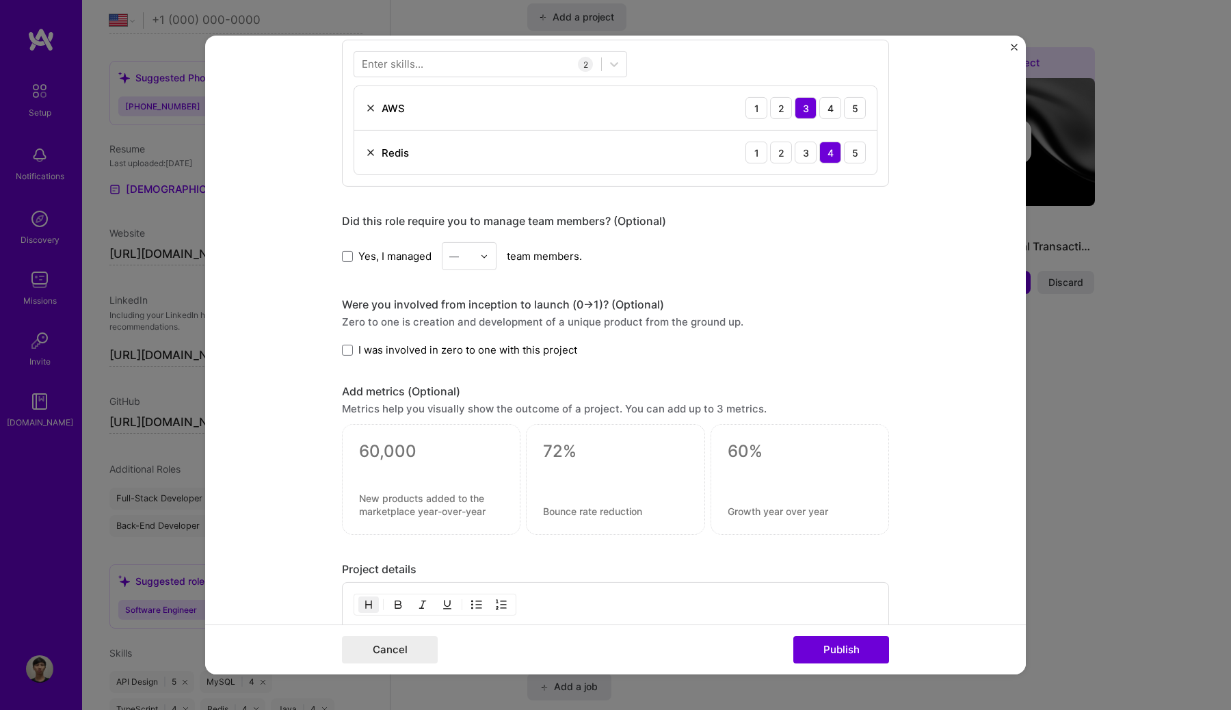
click at [420, 78] on div "Enter skills... 2 AWS 1 2 3 4 5 Redis 1 2 3 4 5" at bounding box center [615, 113] width 547 height 147
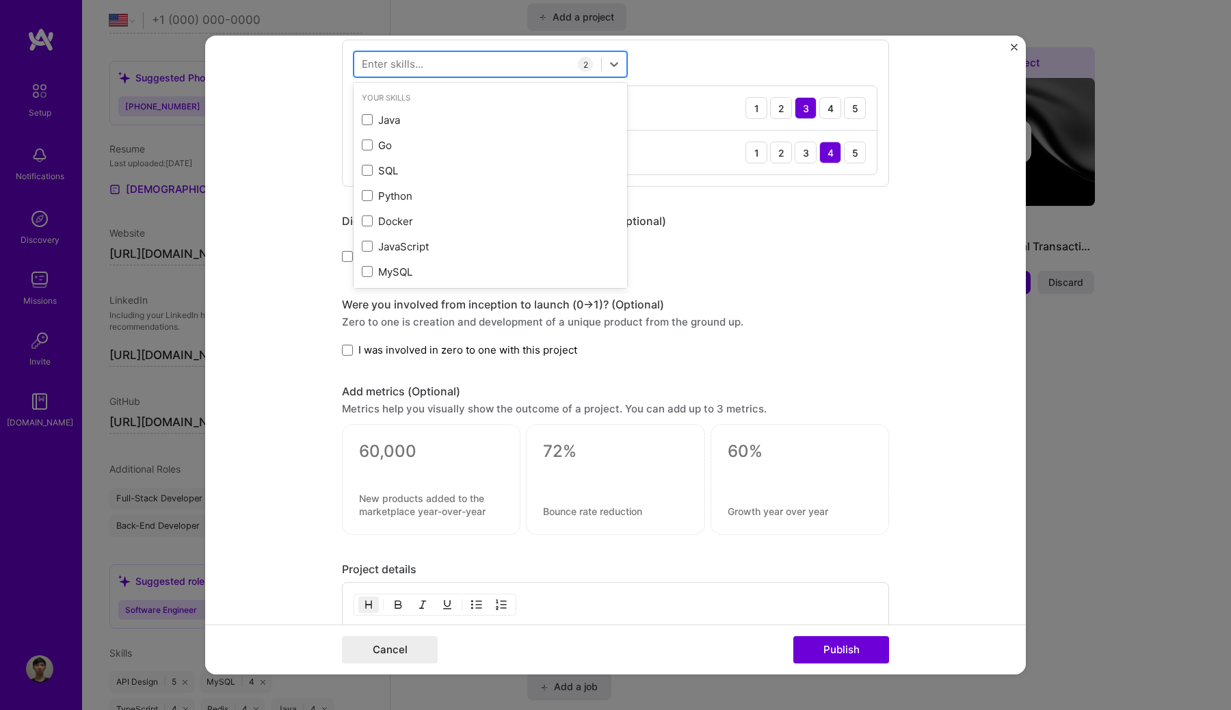
click at [424, 70] on div at bounding box center [477, 64] width 247 height 23
type input "a"
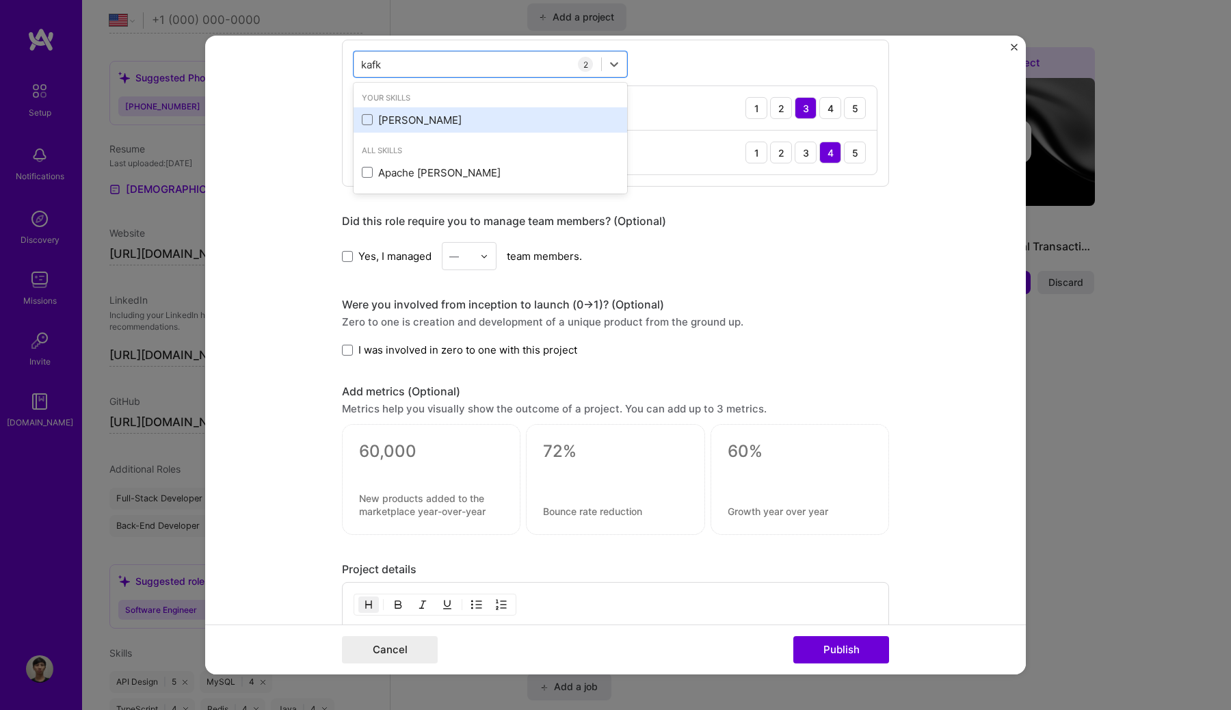
click at [394, 129] on div "[PERSON_NAME]" at bounding box center [489, 119] width 273 height 25
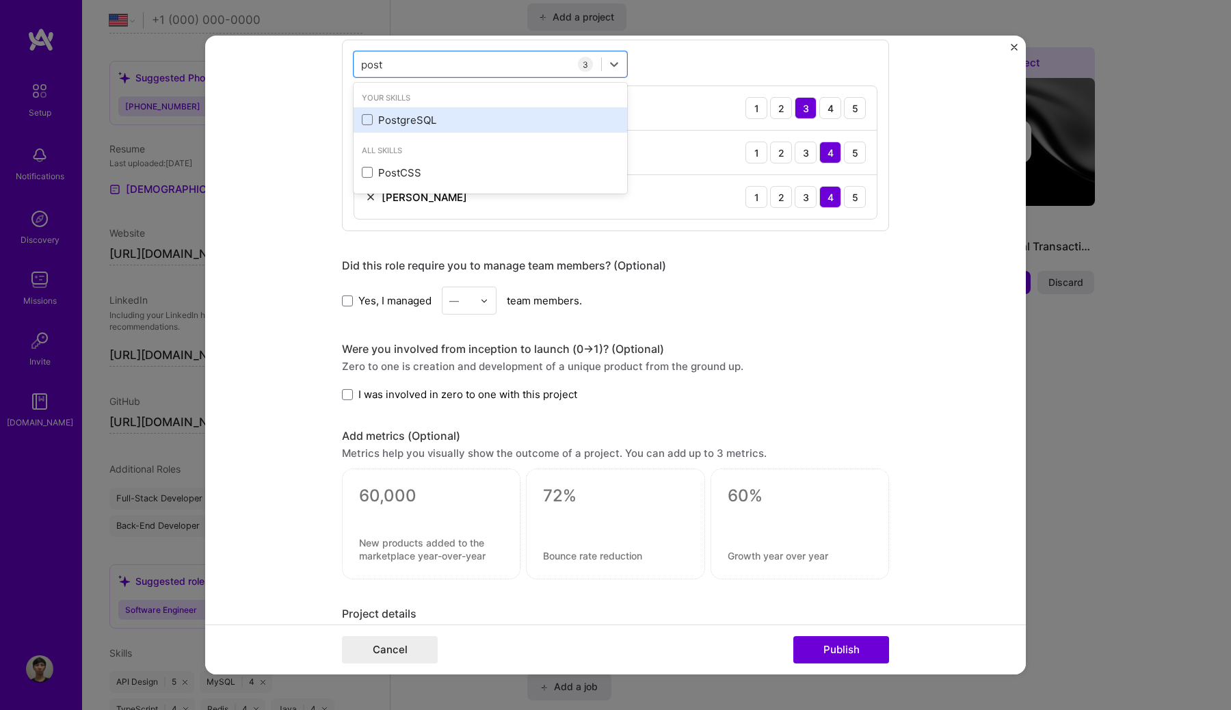
click at [392, 120] on div "PostgreSQL" at bounding box center [490, 120] width 257 height 14
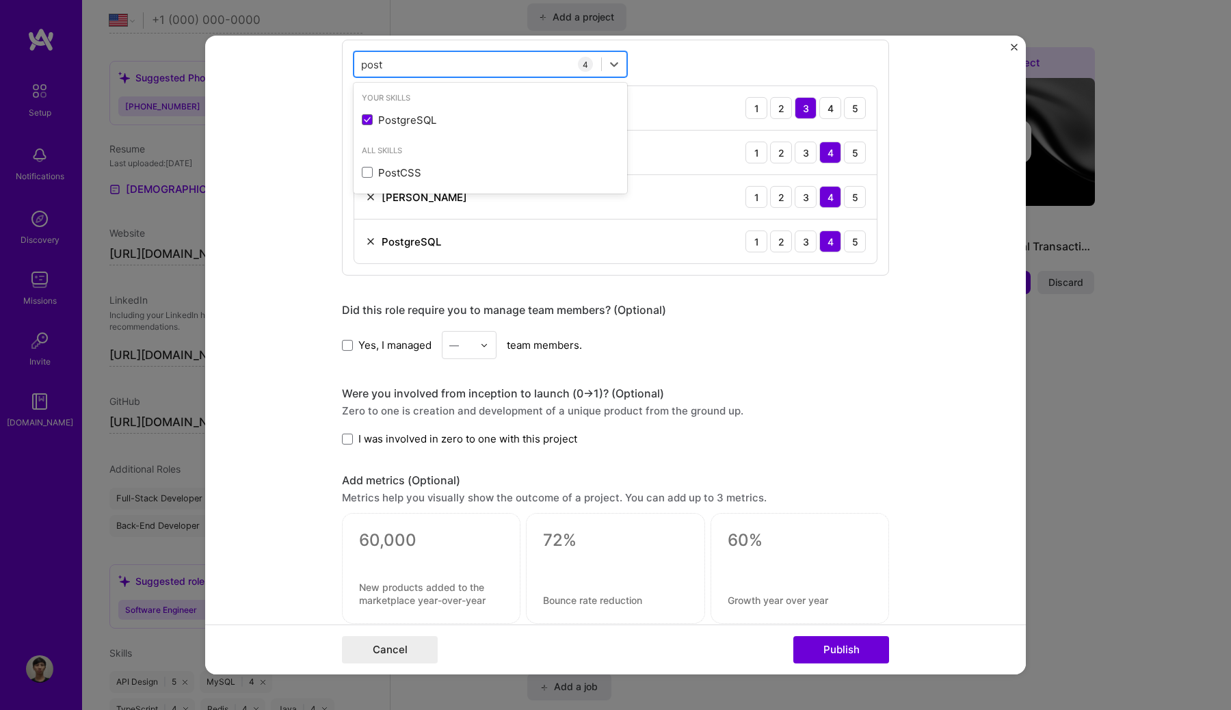
click at [422, 56] on div "post post" at bounding box center [477, 64] width 247 height 23
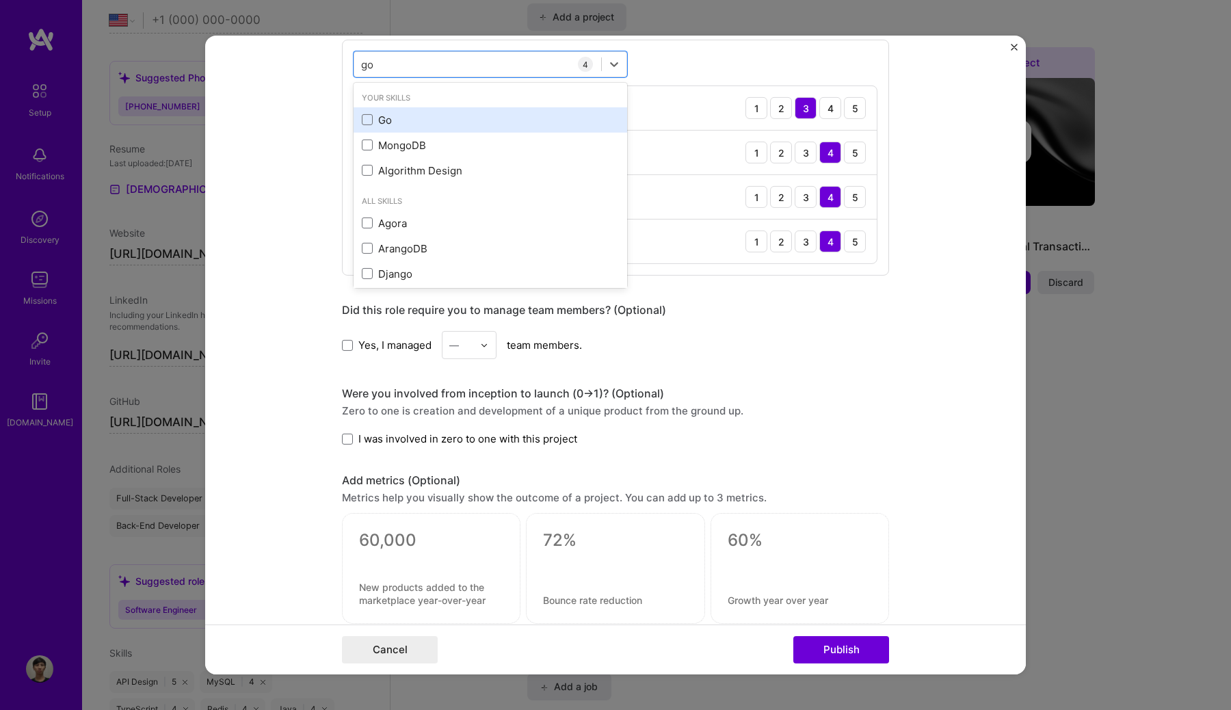
click at [376, 130] on div "Go" at bounding box center [489, 119] width 273 height 25
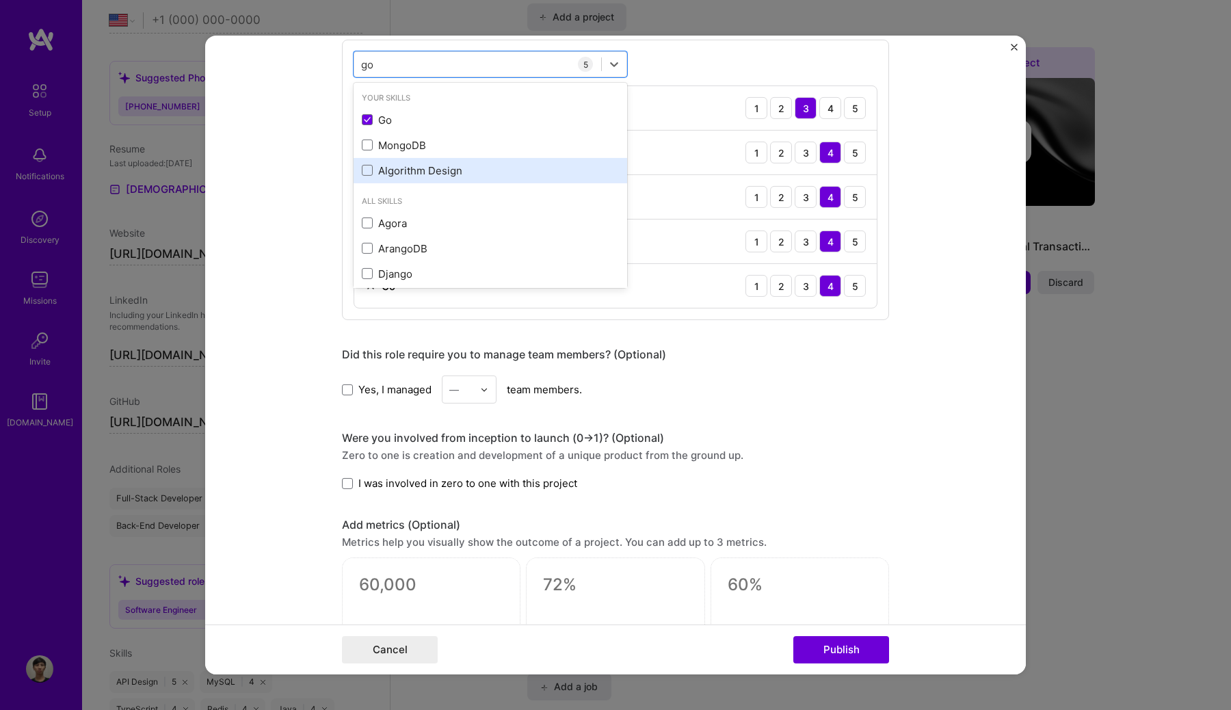
click at [414, 183] on div "Algorithm Design" at bounding box center [489, 170] width 273 height 25
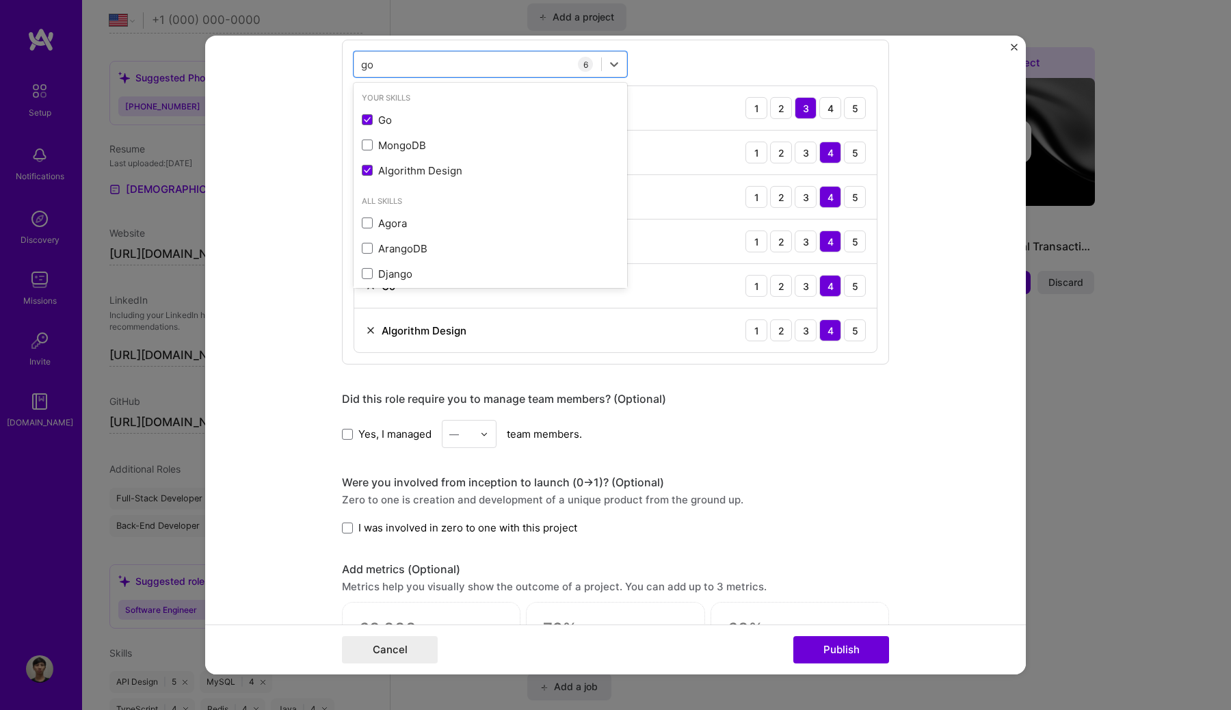
type input "go"
click at [926, 374] on form "Editing suggested project This project is suggested based on your LinkedIn, res…" at bounding box center [615, 355] width 820 height 639
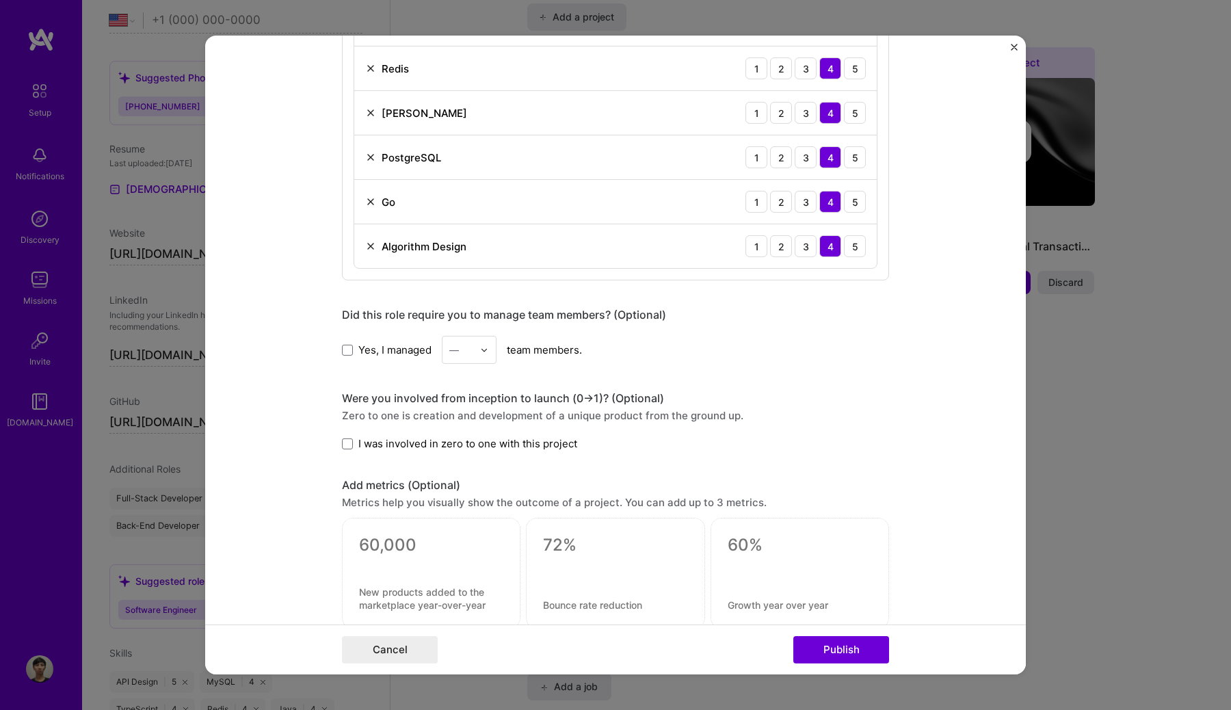
scroll to position [890, 0]
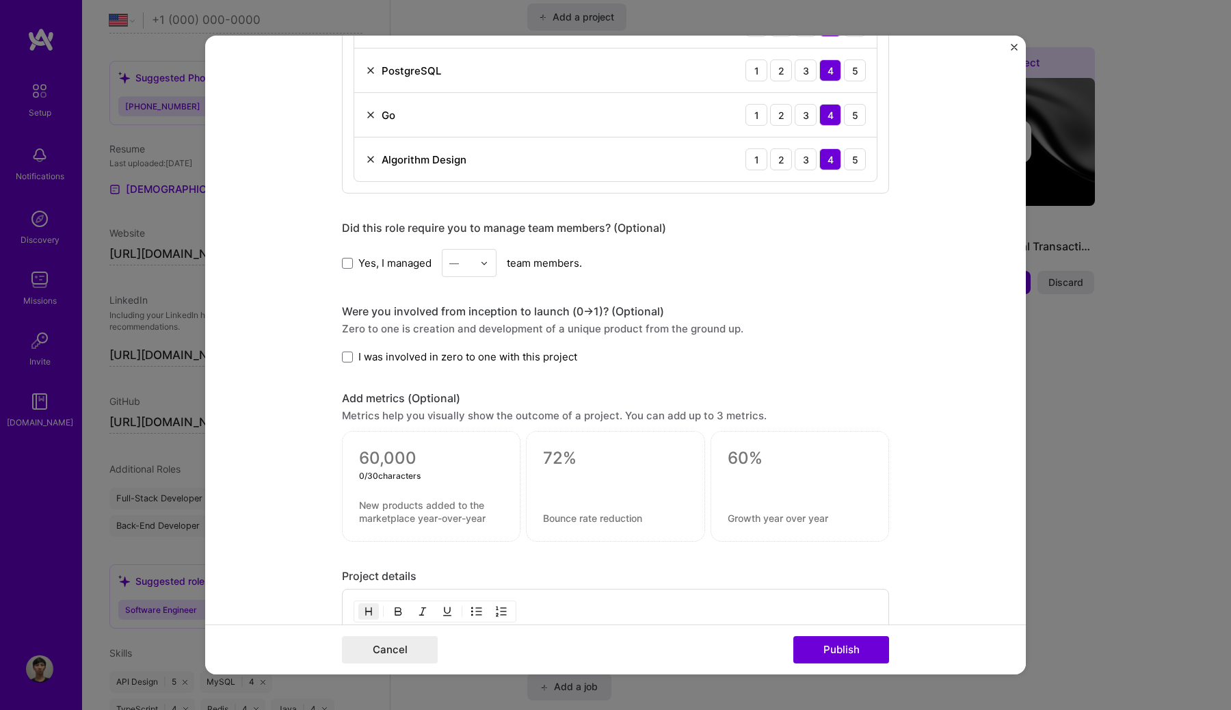
click at [413, 464] on textarea at bounding box center [431, 458] width 144 height 21
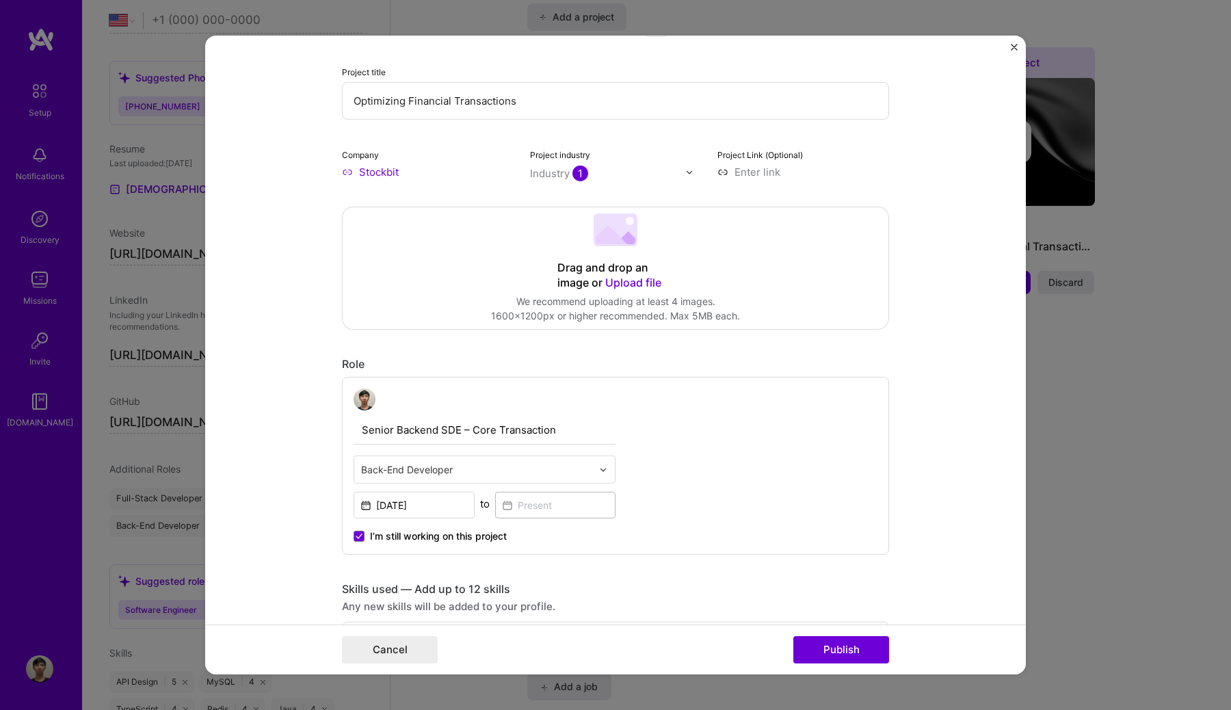
scroll to position [0, 0]
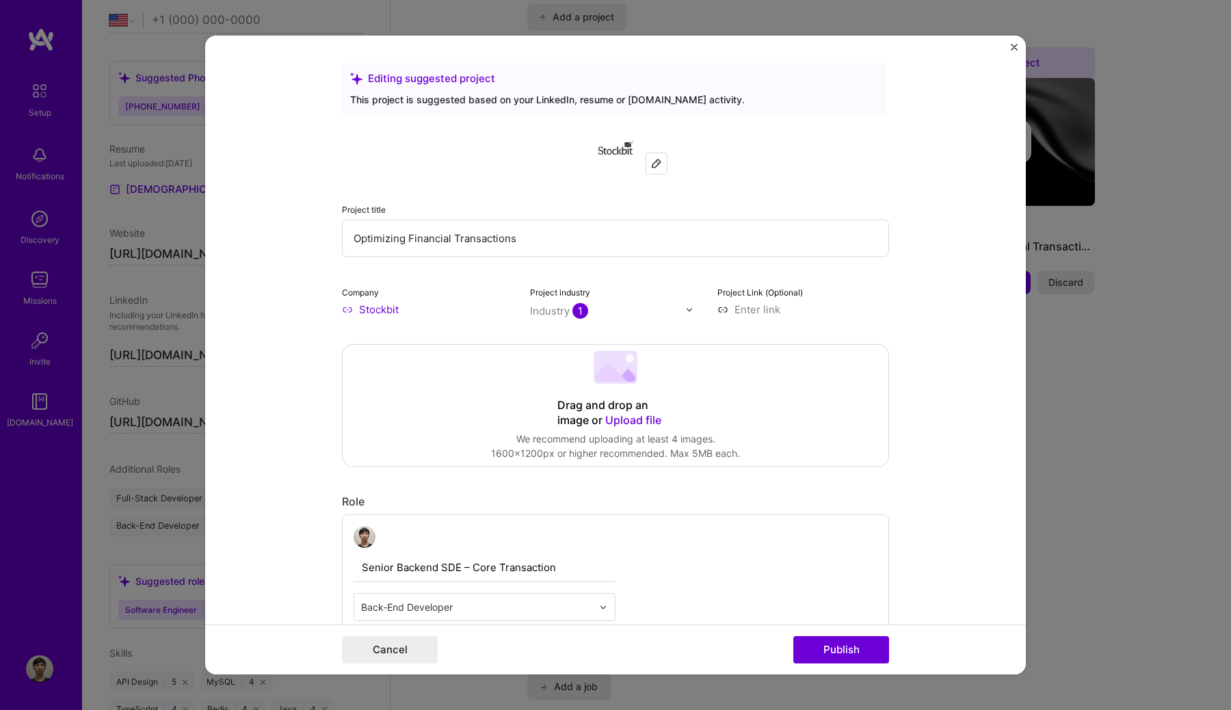
click at [550, 241] on input "Optimizing Financial Transactions" at bounding box center [615, 238] width 547 height 38
paste input "Built order preloading system, improving market-open rank from"
drag, startPoint x: 412, startPoint y: 239, endPoint x: 276, endPoint y: 231, distance: 135.6
click at [276, 231] on form "Editing suggested project This project is suggested based on your LinkedIn, res…" at bounding box center [615, 355] width 820 height 639
drag, startPoint x: 513, startPoint y: 238, endPoint x: 715, endPoint y: 238, distance: 201.7
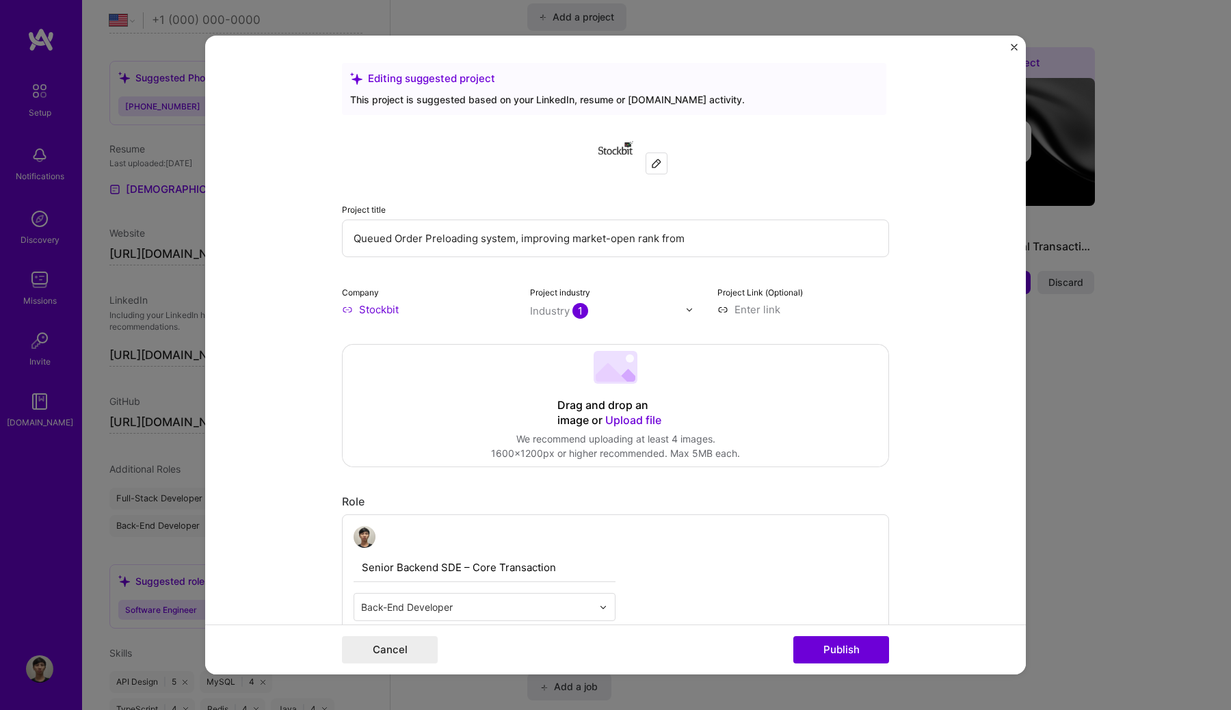
click at [715, 238] on input "Queued Order Preloading system, improving market-open rank from" at bounding box center [615, 238] width 547 height 38
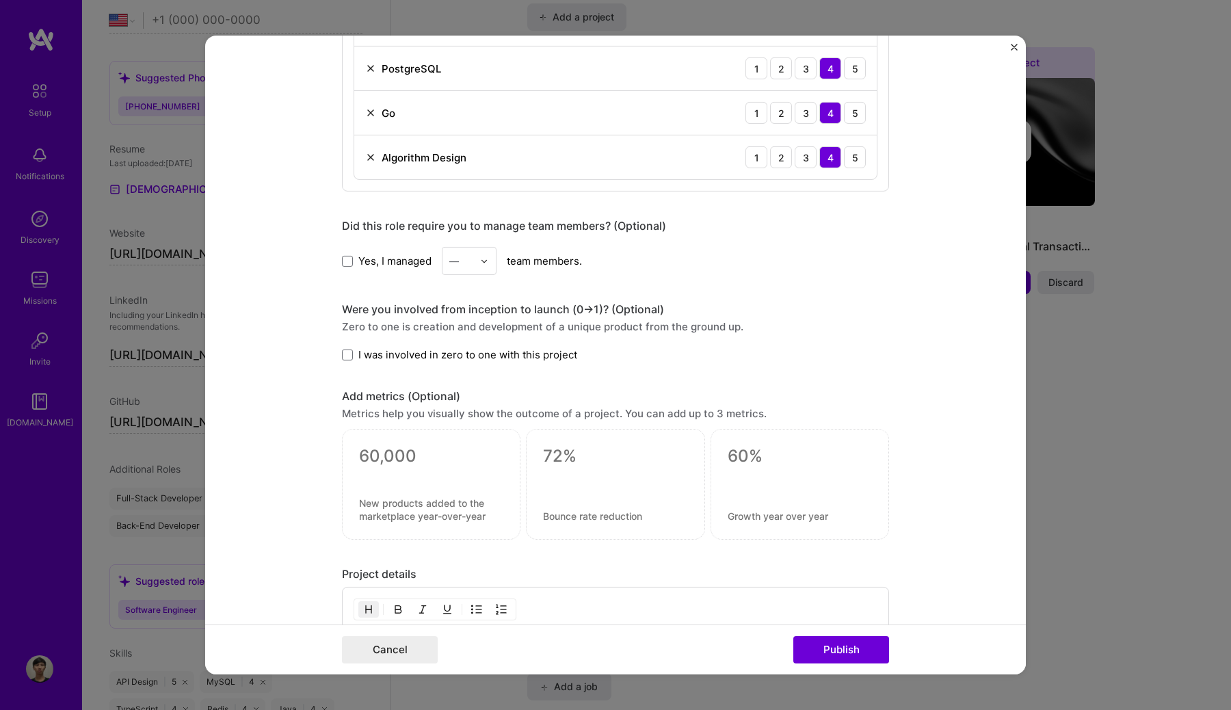
scroll to position [943, 0]
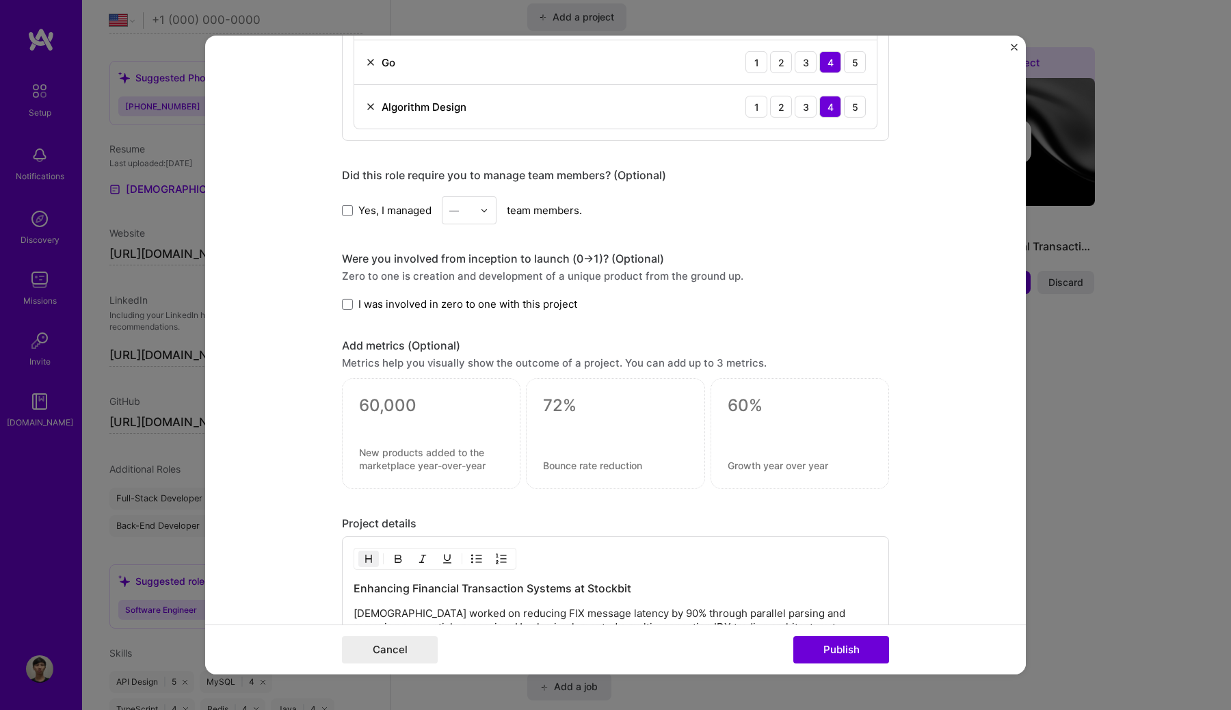
type input "Queued Order Preloading system"
click at [416, 394] on div at bounding box center [431, 433] width 178 height 111
click at [416, 407] on textarea at bounding box center [431, 405] width 144 height 21
click at [621, 410] on textarea at bounding box center [615, 405] width 144 height 21
click at [420, 416] on div at bounding box center [431, 423] width 144 height 14
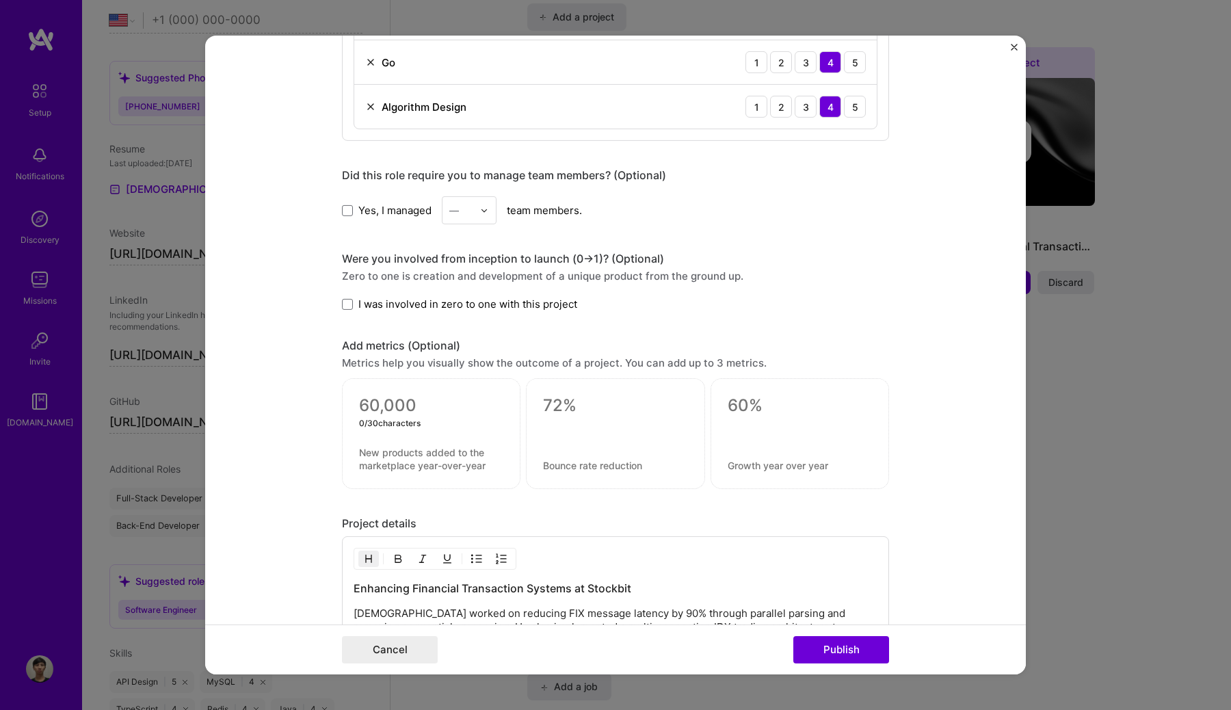
click at [397, 407] on textarea at bounding box center [431, 405] width 144 height 21
paste textarea
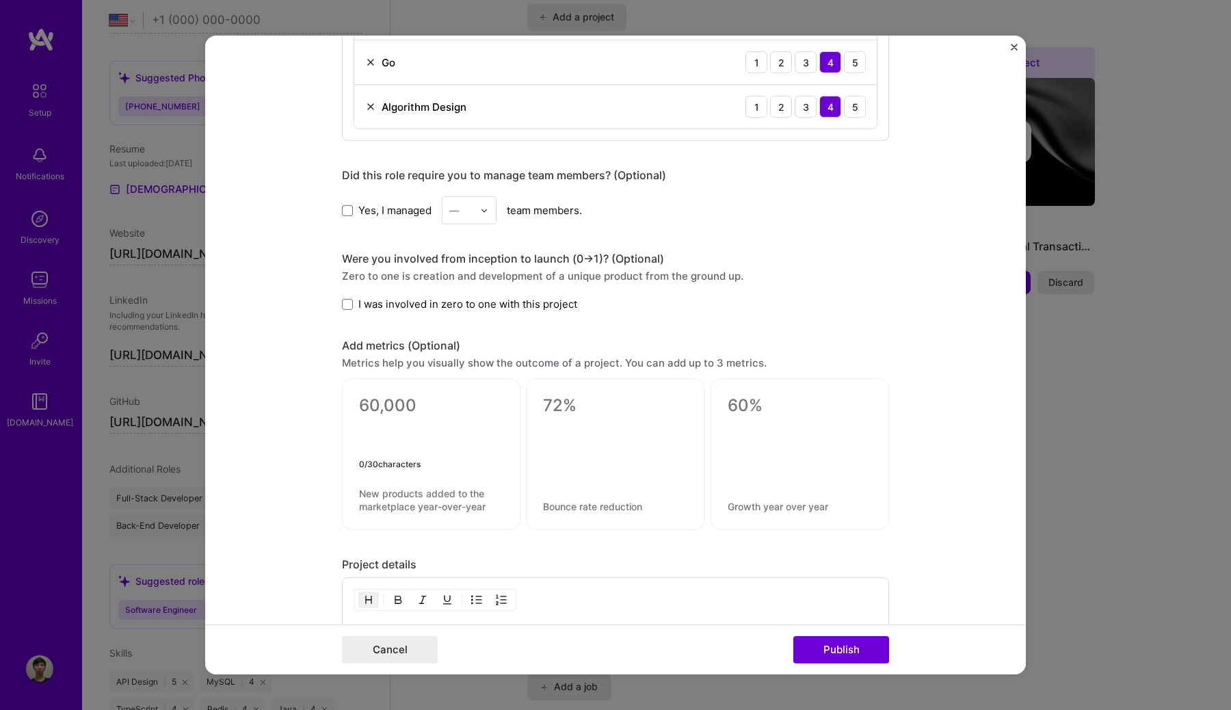
click at [410, 410] on textarea at bounding box center [431, 426] width 144 height 62
paste textarea "improving market-open rank from ˜1000th to 3rd"
click at [364, 409] on textarea "improving market-open rank from ˜1000th to 3rd" at bounding box center [431, 426] width 144 height 62
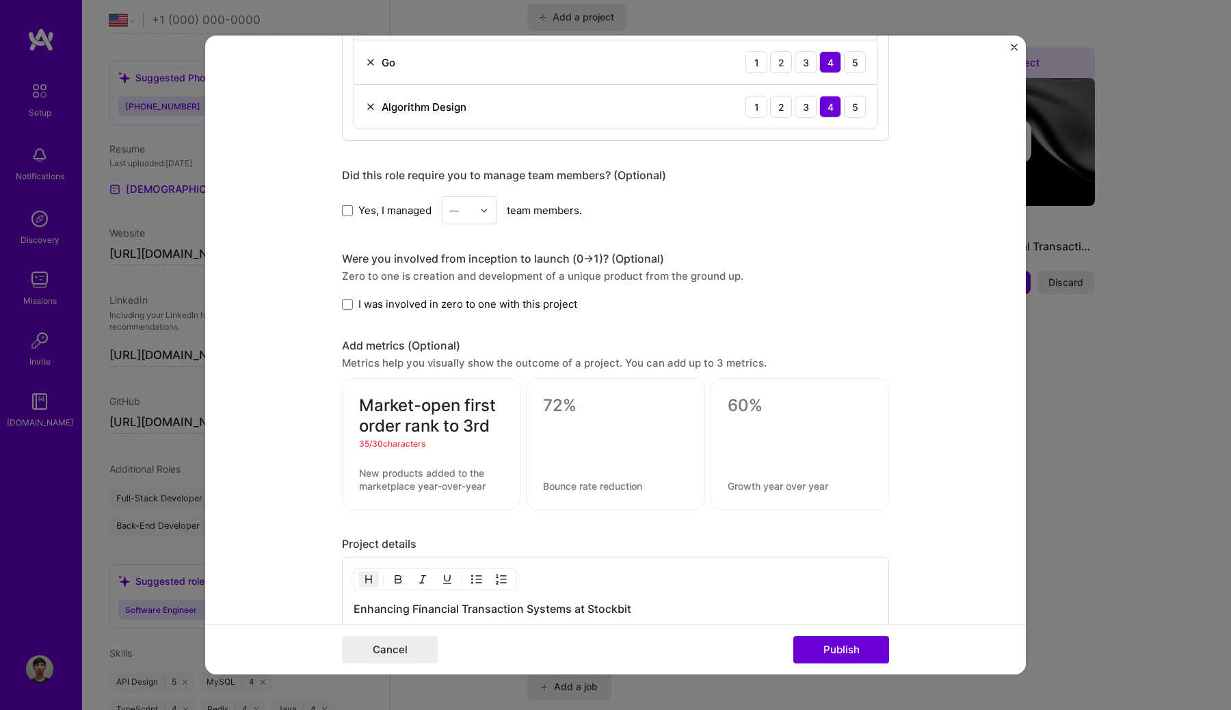
type textarea "First order rank to 3rd"
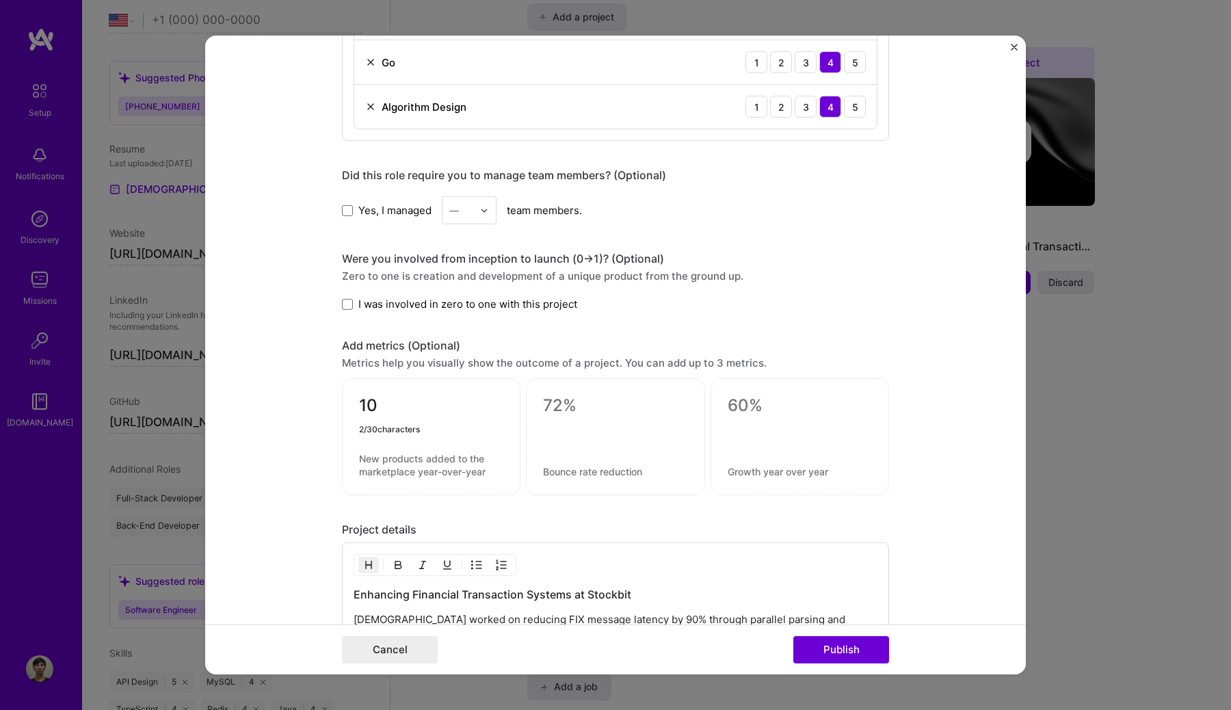
type textarea "1"
type textarea "20% TPV increase"
click at [568, 398] on textarea at bounding box center [615, 405] width 144 height 21
paste textarea "First order rank to 3rd"
click at [760, 413] on textarea at bounding box center [799, 405] width 144 height 21
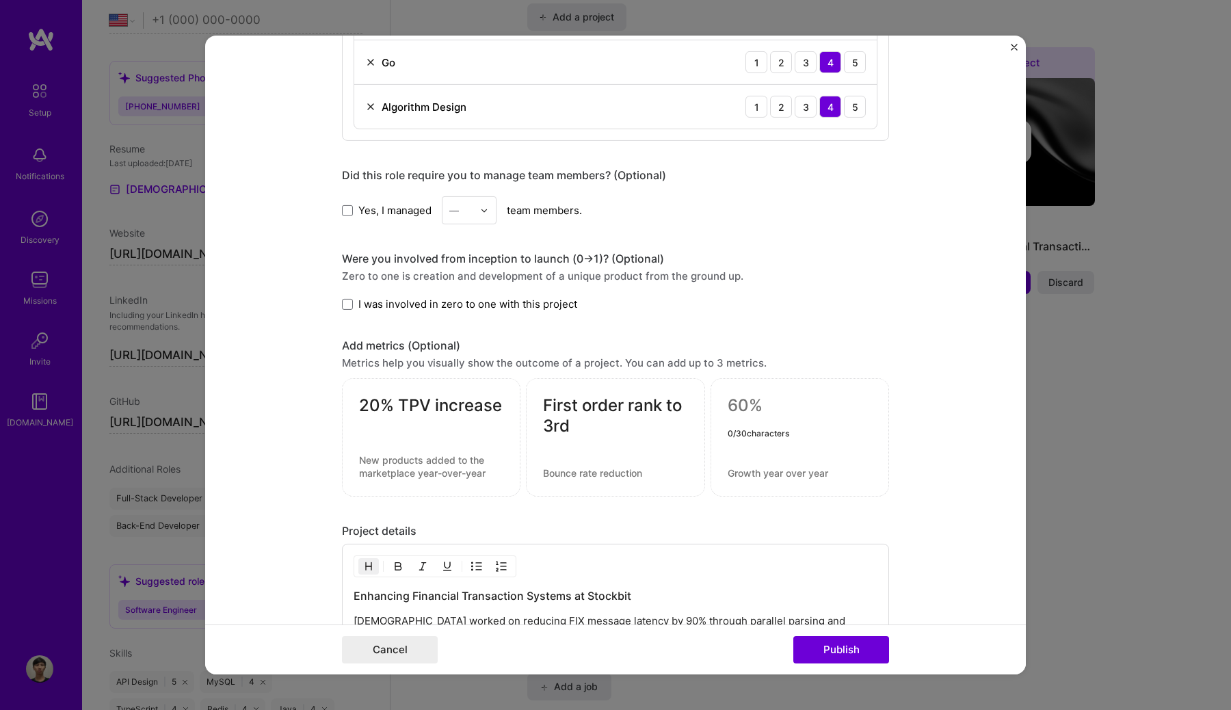
click at [560, 427] on textarea "First order rank to 3rd" at bounding box center [615, 415] width 144 height 41
click at [673, 408] on textarea "First order rank to 3rd" at bounding box center [615, 415] width 144 height 41
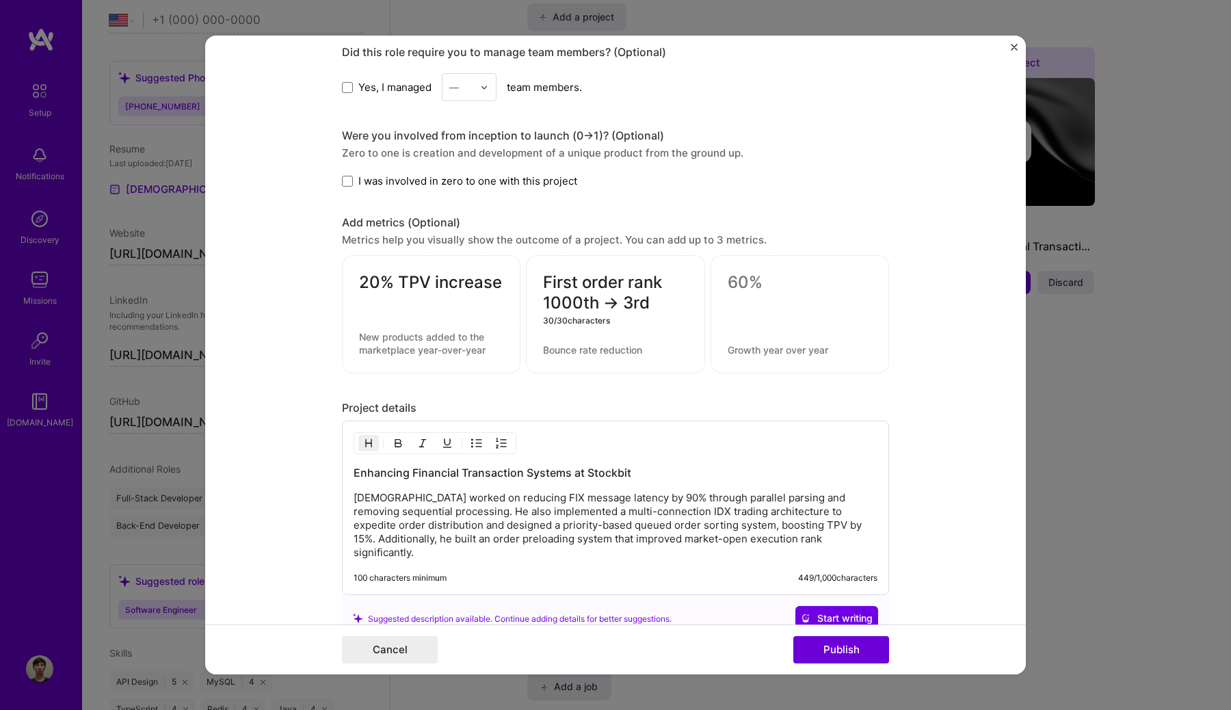
scroll to position [1071, 0]
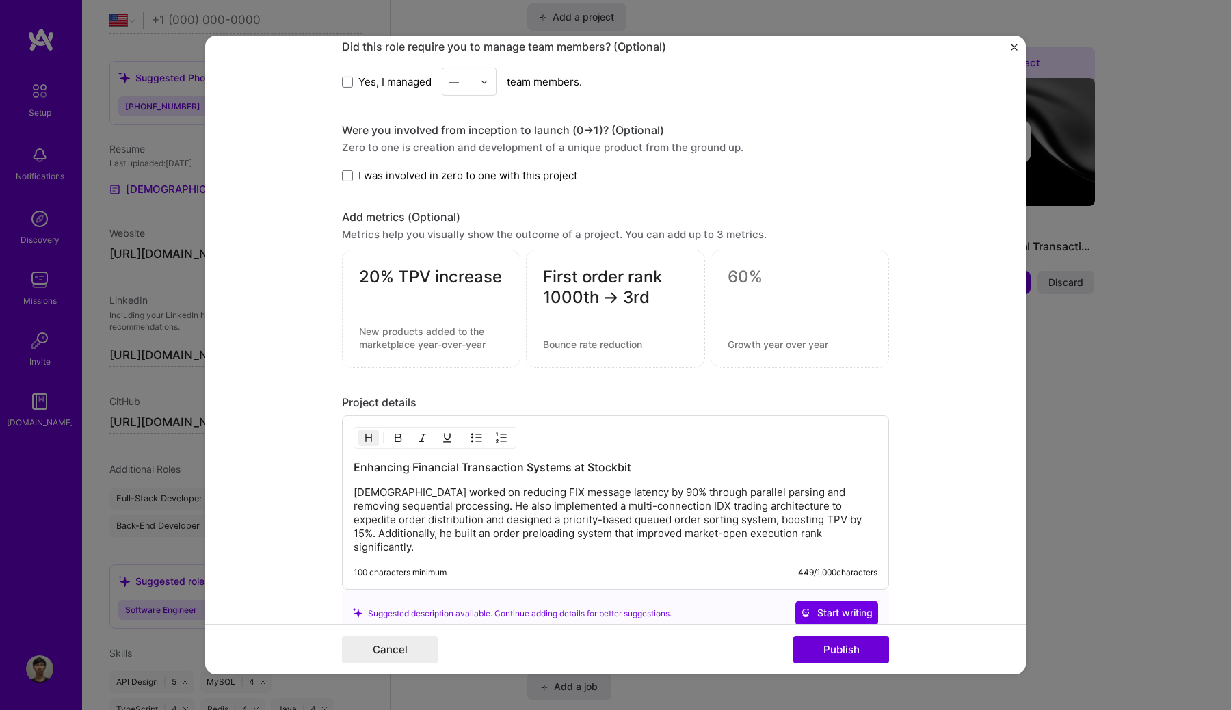
click at [542, 300] on div "First order rank 1000th -> 3rd" at bounding box center [615, 309] width 178 height 118
click at [548, 300] on textarea "First order rank 1000th -> 3rd" at bounding box center [615, 287] width 144 height 41
click at [565, 282] on textarea "First order rank 1000th -> 3rd" at bounding box center [615, 287] width 144 height 41
click at [545, 298] on textarea "1st order rank 1000th -> 3rd" at bounding box center [615, 287] width 144 height 41
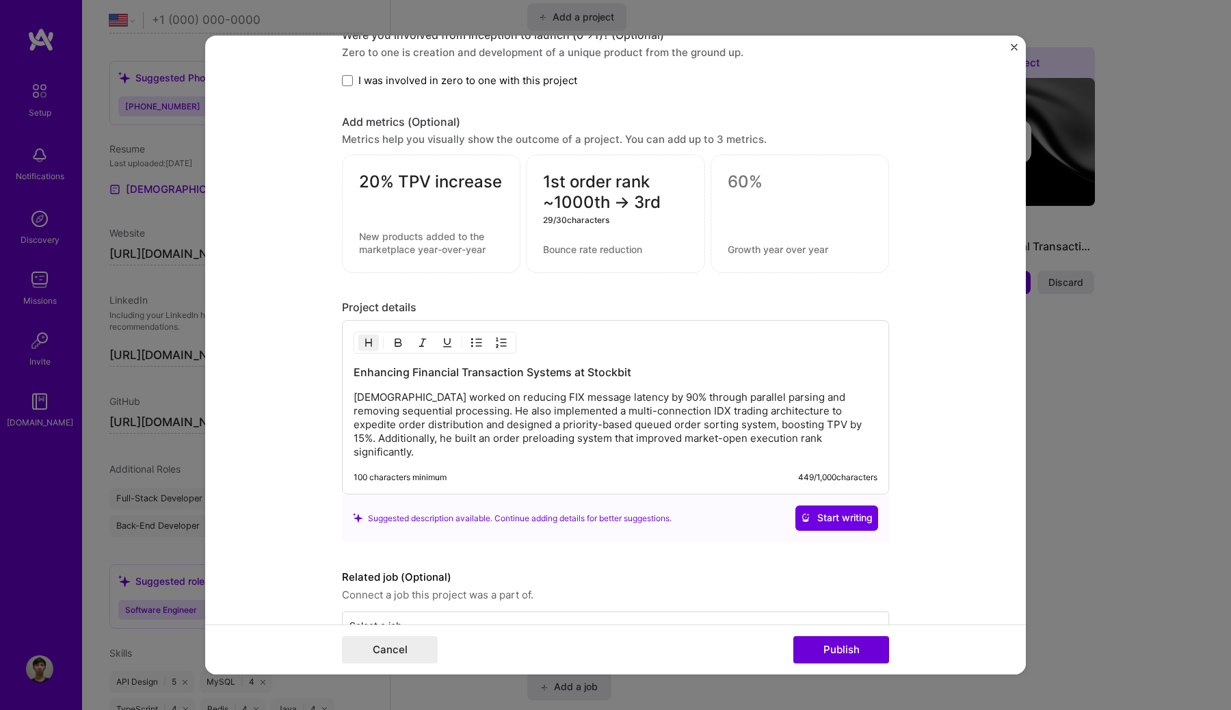
scroll to position [1176, 0]
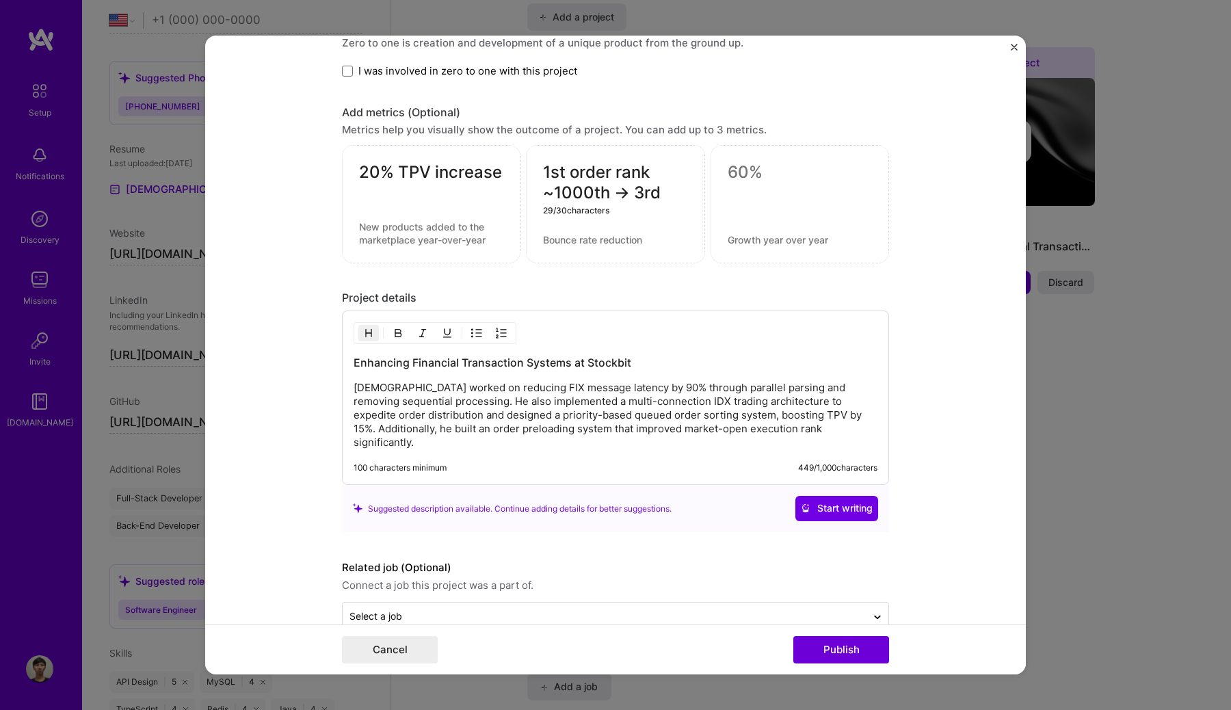
type textarea "1st order rank ~1000th -> 3rd"
click at [536, 416] on p "[DEMOGRAPHIC_DATA] worked on reducing FIX message latency by 90% through parall…" at bounding box center [615, 415] width 524 height 68
click at [466, 396] on p "[DEMOGRAPHIC_DATA] worked on reducing FIX message latency by 90% through parall…" at bounding box center [615, 415] width 524 height 68
click at [360, 176] on textarea "20% TPV increase" at bounding box center [431, 175] width 144 height 27
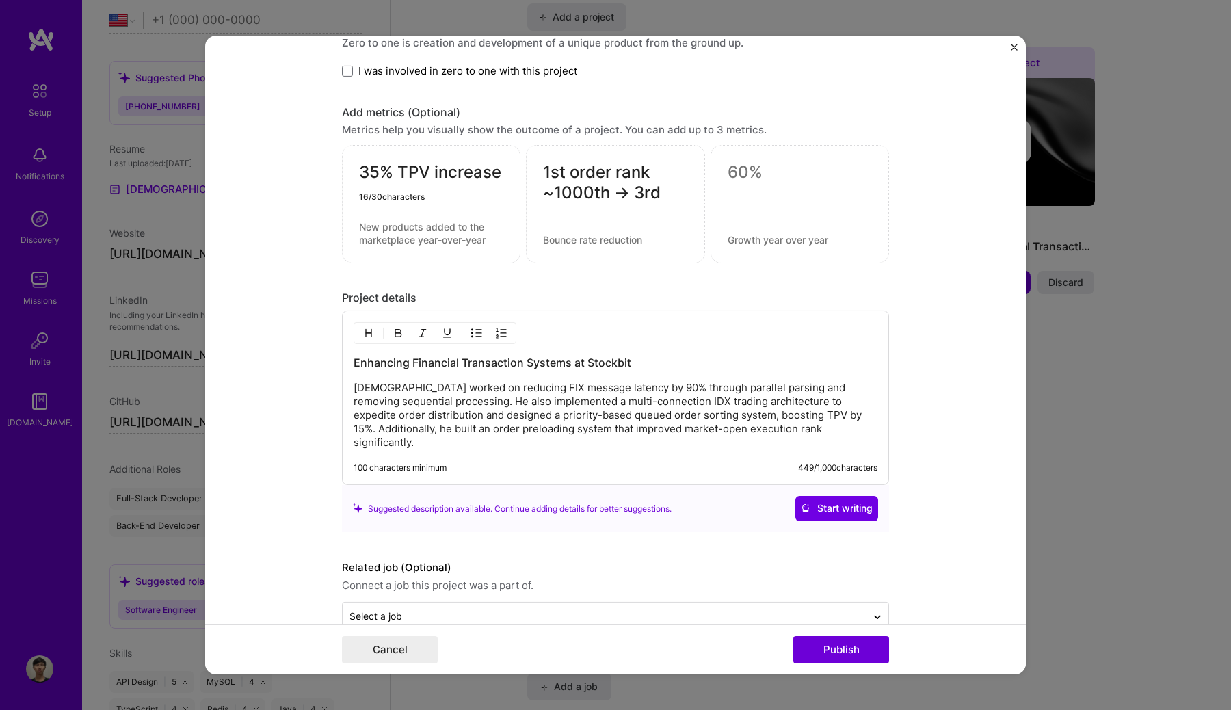
type textarea "35% TPV increase"
click at [628, 191] on textarea "1st order rank ~1000th -> 3rd" at bounding box center [615, 182] width 144 height 41
click at [643, 193] on textarea "1st order rank ~1000th -> 3rd" at bounding box center [615, 182] width 144 height 41
click at [749, 190] on div at bounding box center [799, 204] width 178 height 118
click at [749, 182] on textarea at bounding box center [799, 172] width 144 height 21
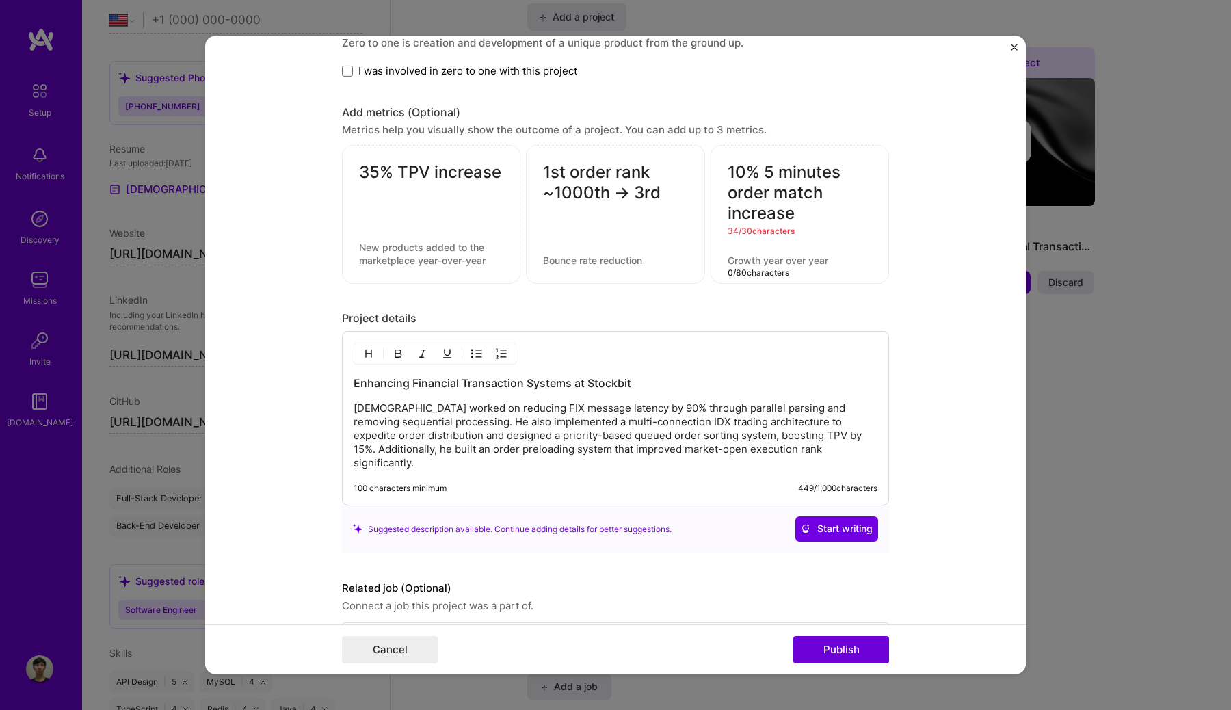
click at [801, 263] on textarea at bounding box center [799, 260] width 144 height 13
click at [794, 268] on div "10% 5 minutes order match increase 34 / 30 characters" at bounding box center [799, 214] width 178 height 139
click at [811, 263] on textarea at bounding box center [799, 260] width 144 height 13
click at [604, 266] on div "1st order rank ~1000th -> 3rd 0 / 80 characters" at bounding box center [615, 214] width 178 height 139
click at [440, 263] on textarea at bounding box center [431, 254] width 144 height 26
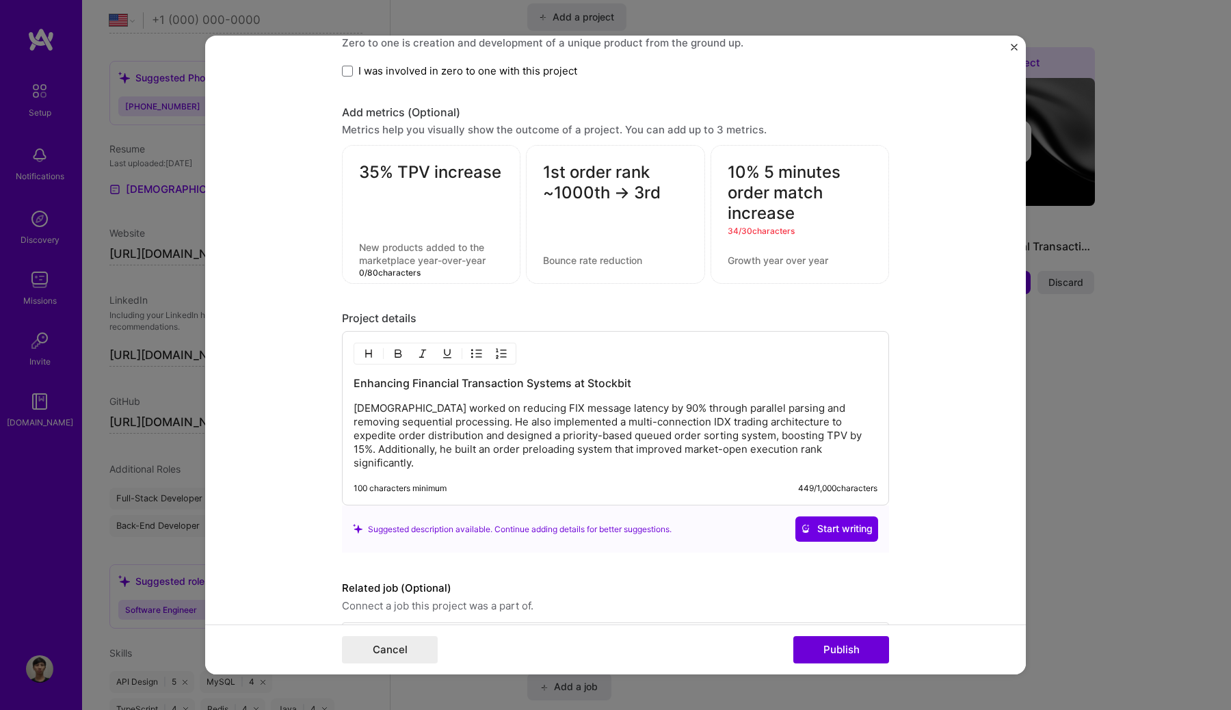
click at [630, 196] on textarea "1st order rank ~1000th -> 3rd" at bounding box center [615, 182] width 144 height 41
drag, startPoint x: 804, startPoint y: 217, endPoint x: 726, endPoint y: 165, distance: 93.3
click at [726, 165] on div "10% 5 minutes order match increase 34 / 30 characters" at bounding box center [799, 214] width 178 height 139
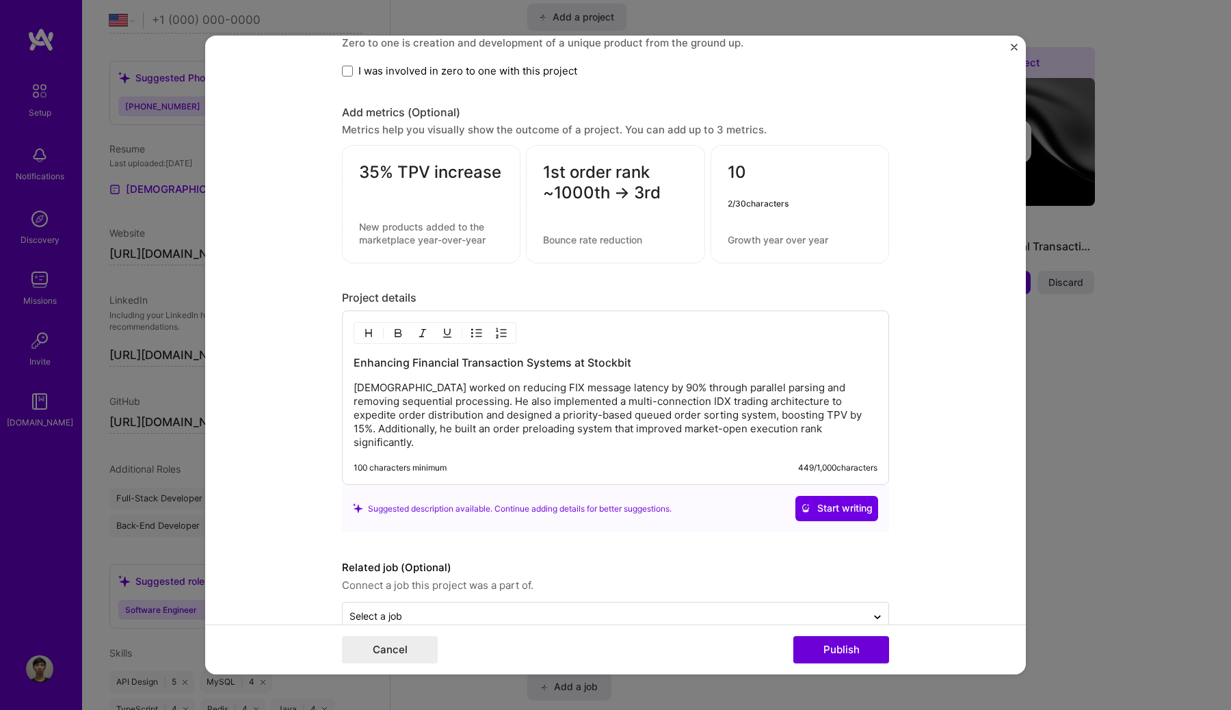
type textarea "1"
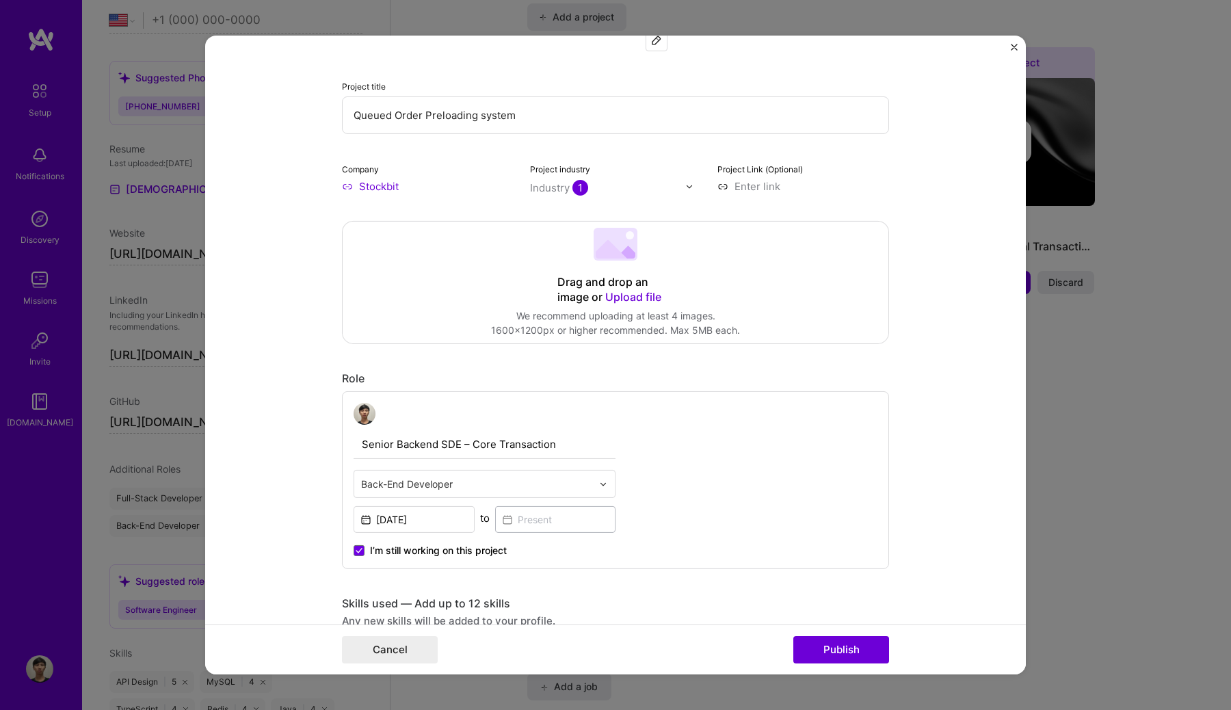
scroll to position [0, 0]
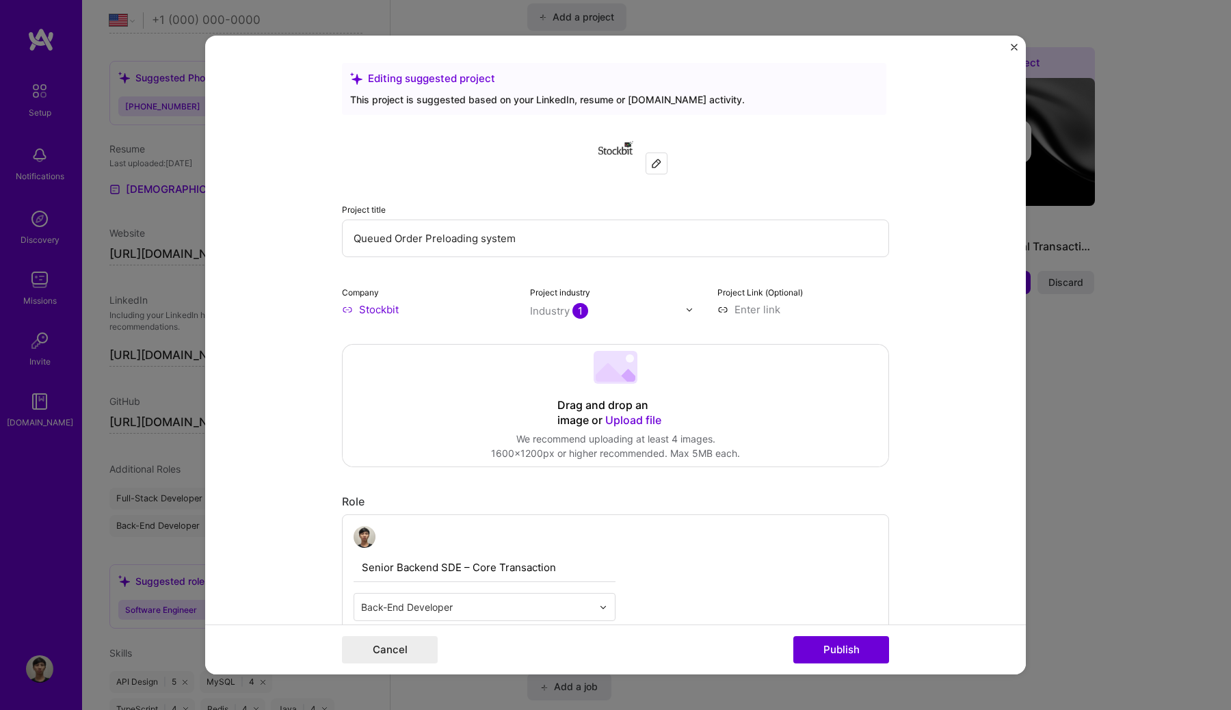
click at [592, 246] on input "Queued Order Preloading system" at bounding box center [615, 238] width 547 height 38
type input "P"
type input "F"
click at [353, 239] on input "Order System Optimization" at bounding box center [615, 238] width 547 height 38
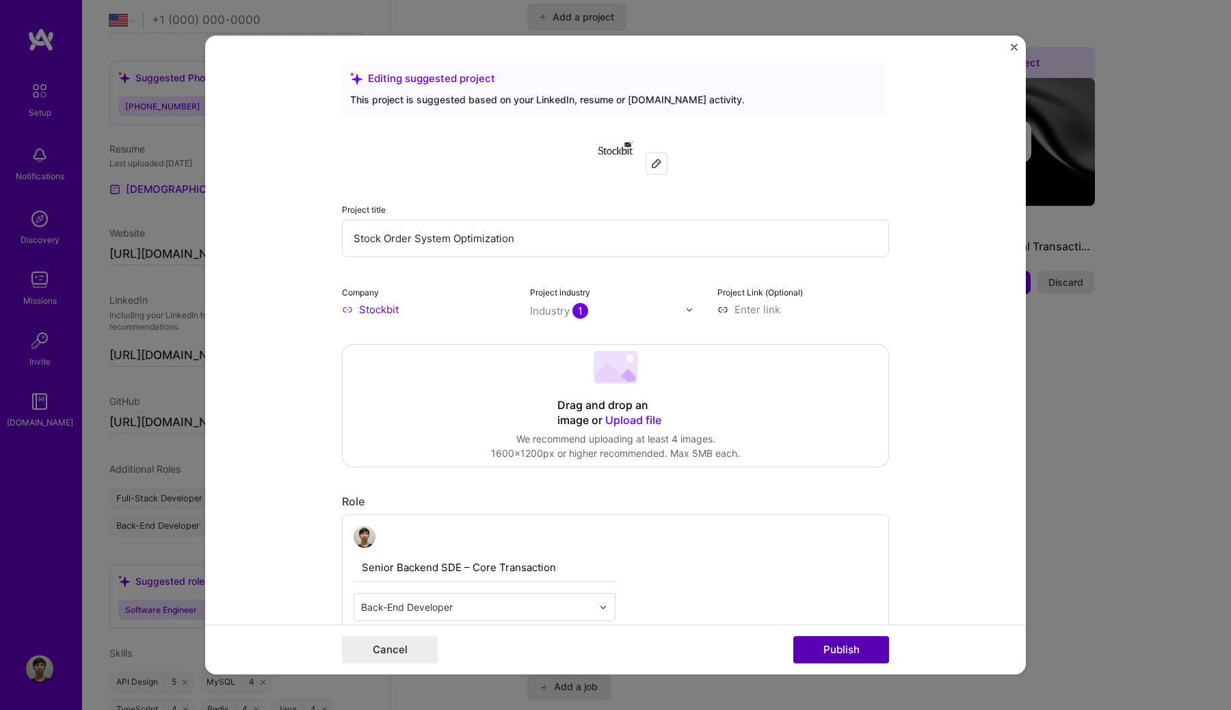
type input "Stock Order System Optimization"
click at [831, 641] on button "Publish" at bounding box center [841, 649] width 96 height 27
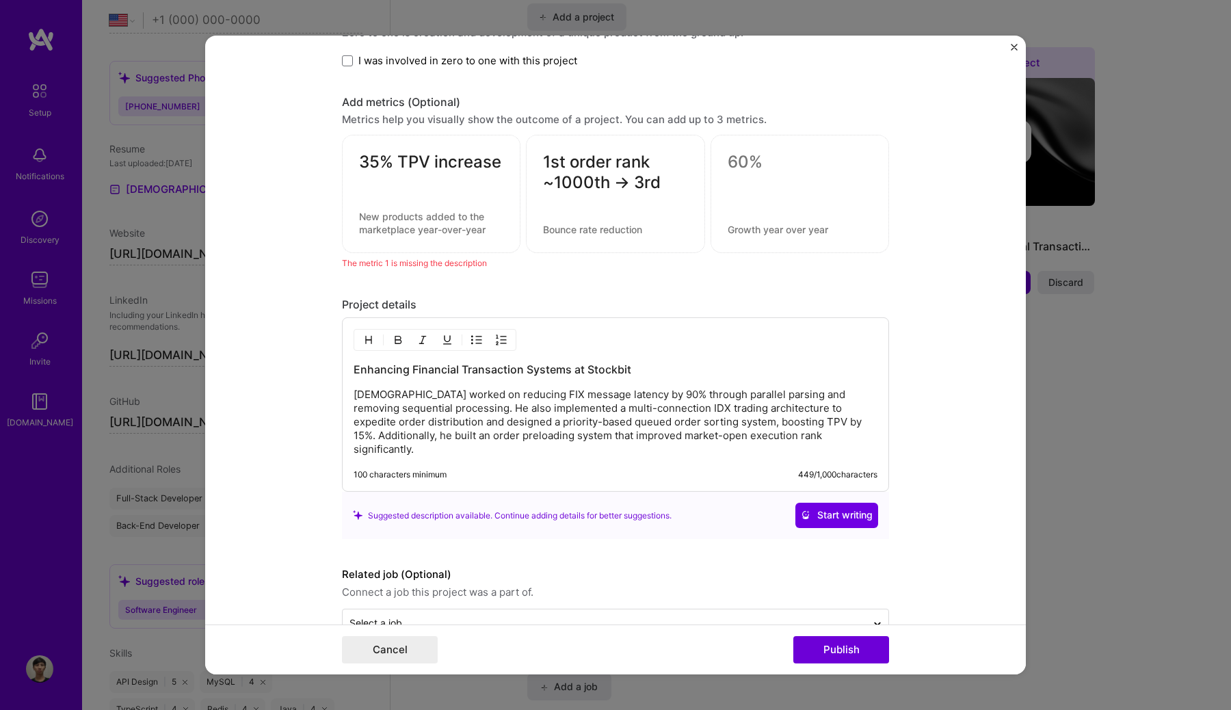
scroll to position [1210, 0]
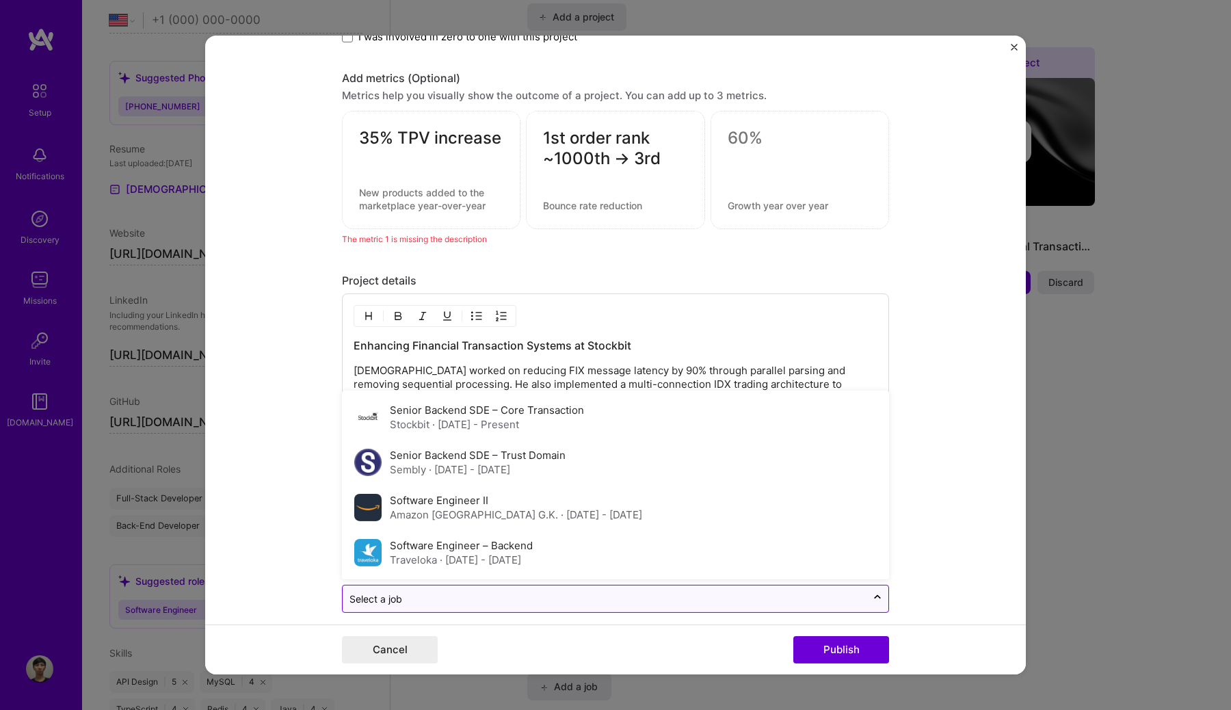
click at [756, 591] on input "text" at bounding box center [604, 598] width 510 height 14
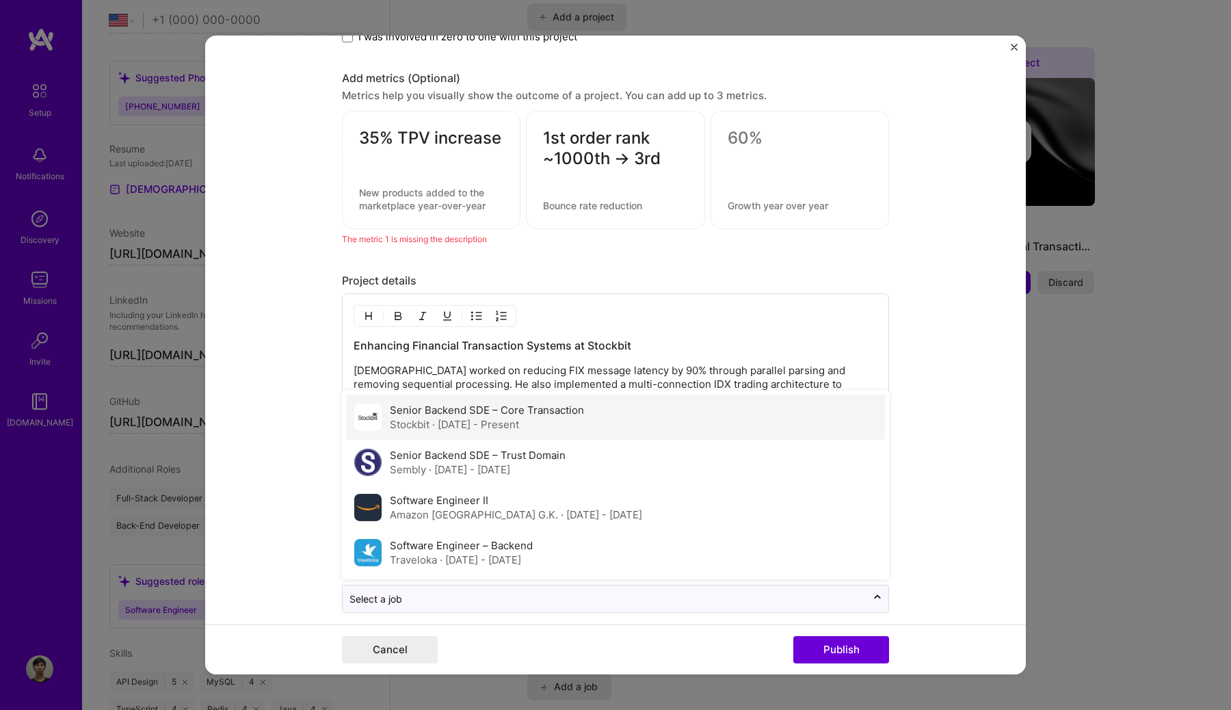
click at [749, 421] on div "Senior Backend SDE – Core Transaction Stockbit · [DATE] - Present" at bounding box center [615, 416] width 539 height 45
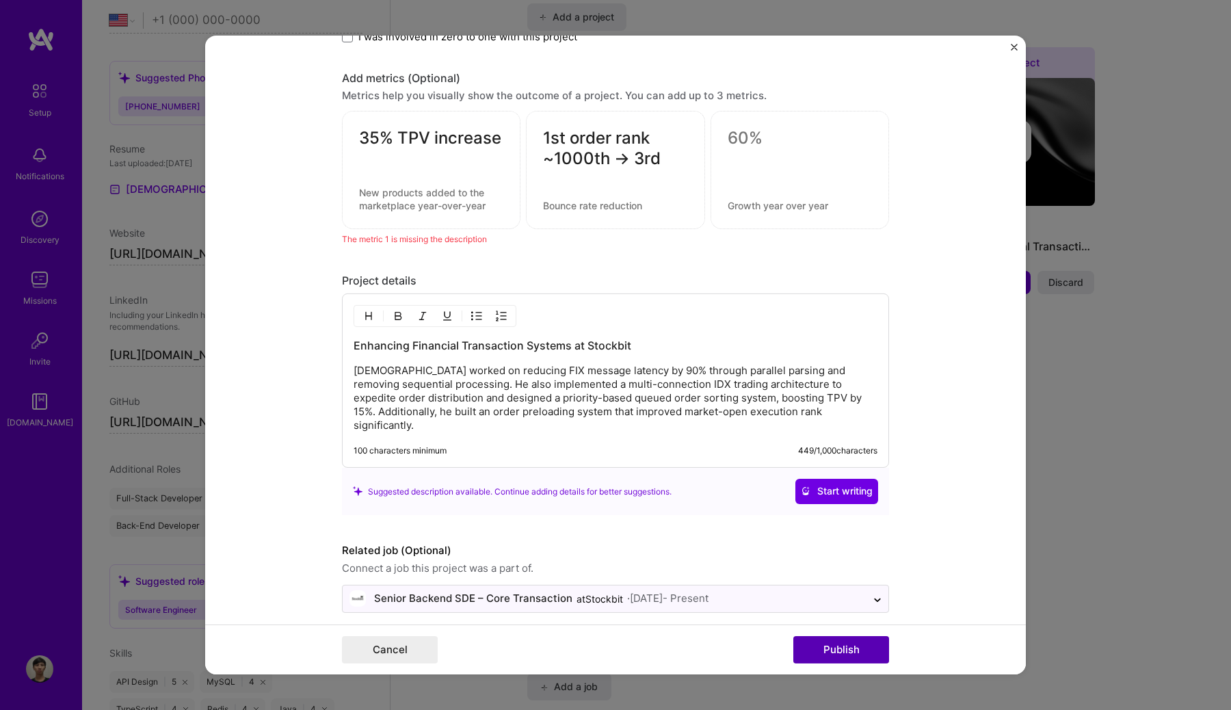
click at [828, 655] on button "Publish" at bounding box center [841, 649] width 96 height 27
click at [420, 208] on textarea at bounding box center [431, 199] width 144 height 26
drag, startPoint x: 401, startPoint y: 142, endPoint x: 501, endPoint y: 140, distance: 99.8
click at [501, 140] on textarea "35% TPV increase" at bounding box center [431, 141] width 144 height 27
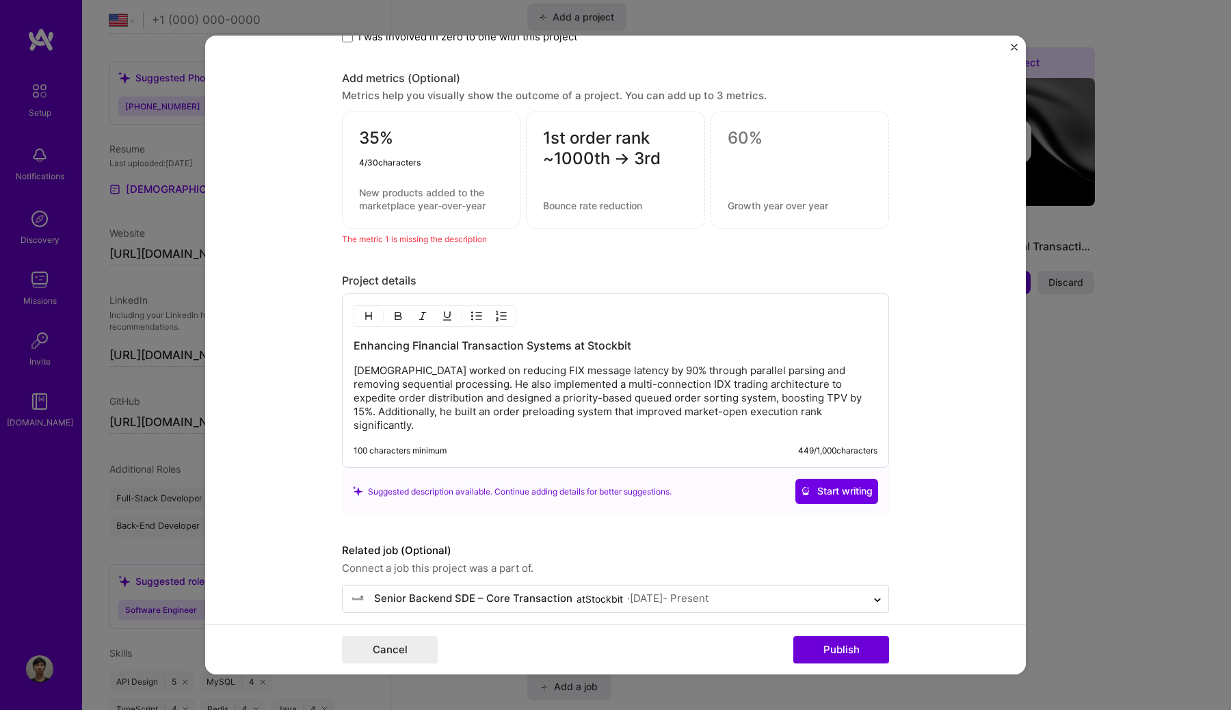
type textarea "35%"
click at [398, 202] on textarea at bounding box center [431, 199] width 144 height 26
paste textarea "TPV increase"
click at [360, 204] on textarea "TPV increase" at bounding box center [431, 205] width 144 height 13
type textarea "TPV increase"
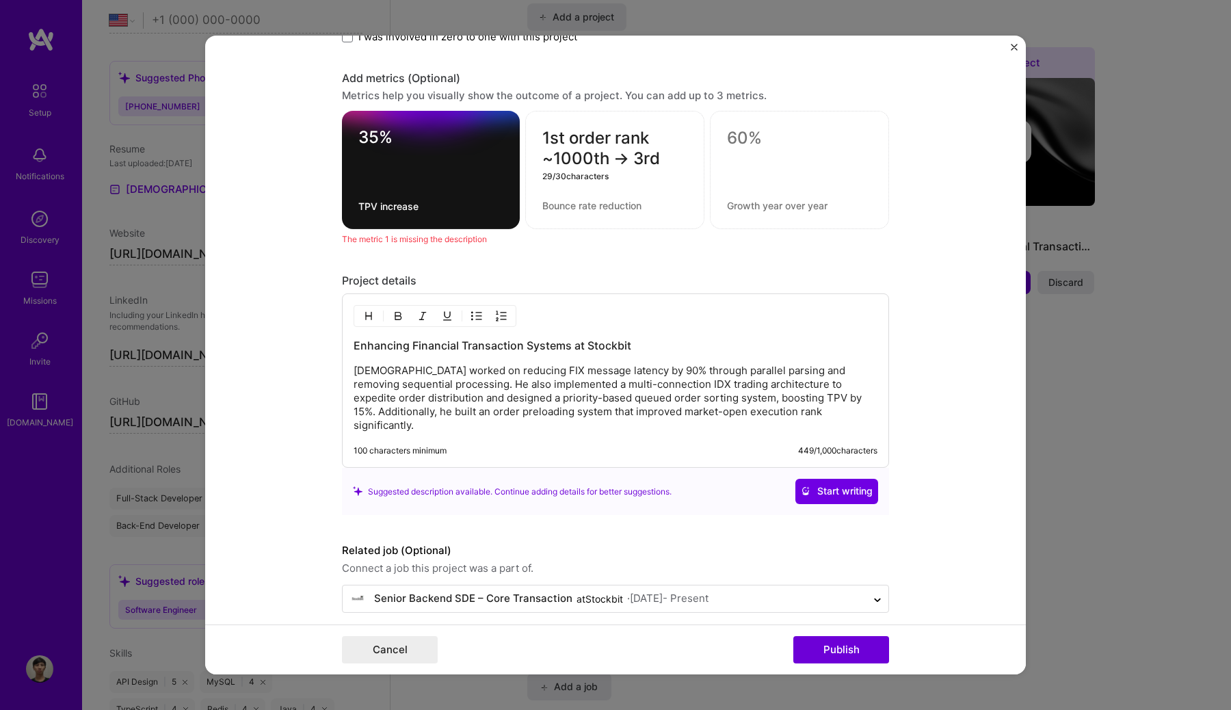
drag, startPoint x: 664, startPoint y: 159, endPoint x: 522, endPoint y: 129, distance: 144.8
click at [522, 129] on div "35% TPV increase 1st order rank ~1000th -> 3rd 29 / 30 characters" at bounding box center [615, 170] width 547 height 118
click at [601, 209] on textarea at bounding box center [614, 205] width 145 height 13
type textarea "First order rank in IDX"
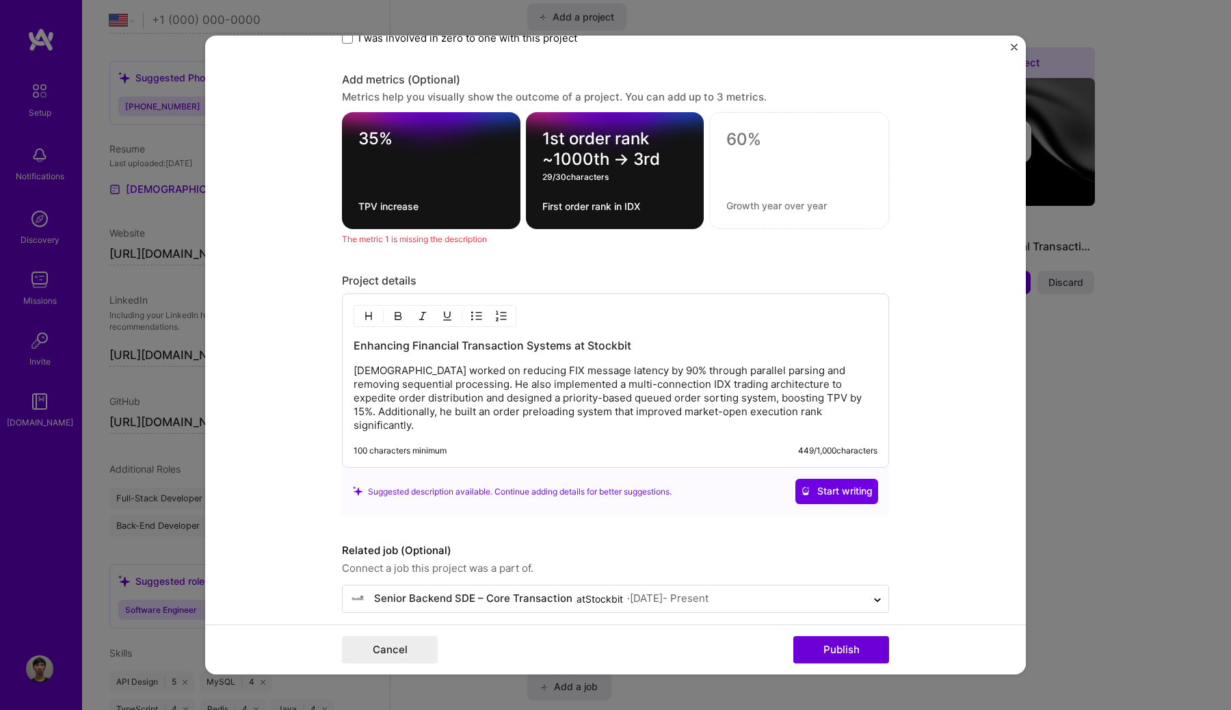
click at [660, 155] on textarea "1st order rank ~1000th -> 3rd" at bounding box center [615, 149] width 146 height 41
drag, startPoint x: 650, startPoint y: 139, endPoint x: 534, endPoint y: 142, distance: 116.3
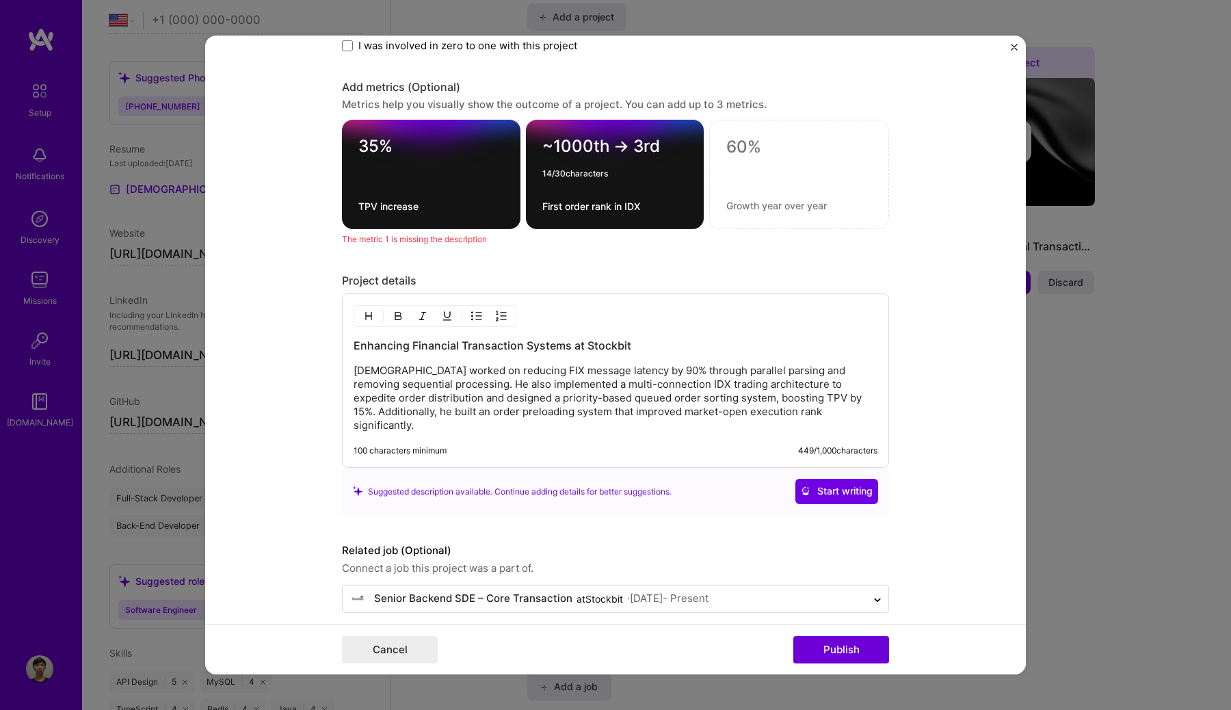
type textarea "~1000th -> 3rd"
click at [798, 143] on textarea at bounding box center [799, 150] width 146 height 27
type textarea "1"
type textarea "80% reduction"
click at [761, 208] on textarea at bounding box center [799, 205] width 146 height 13
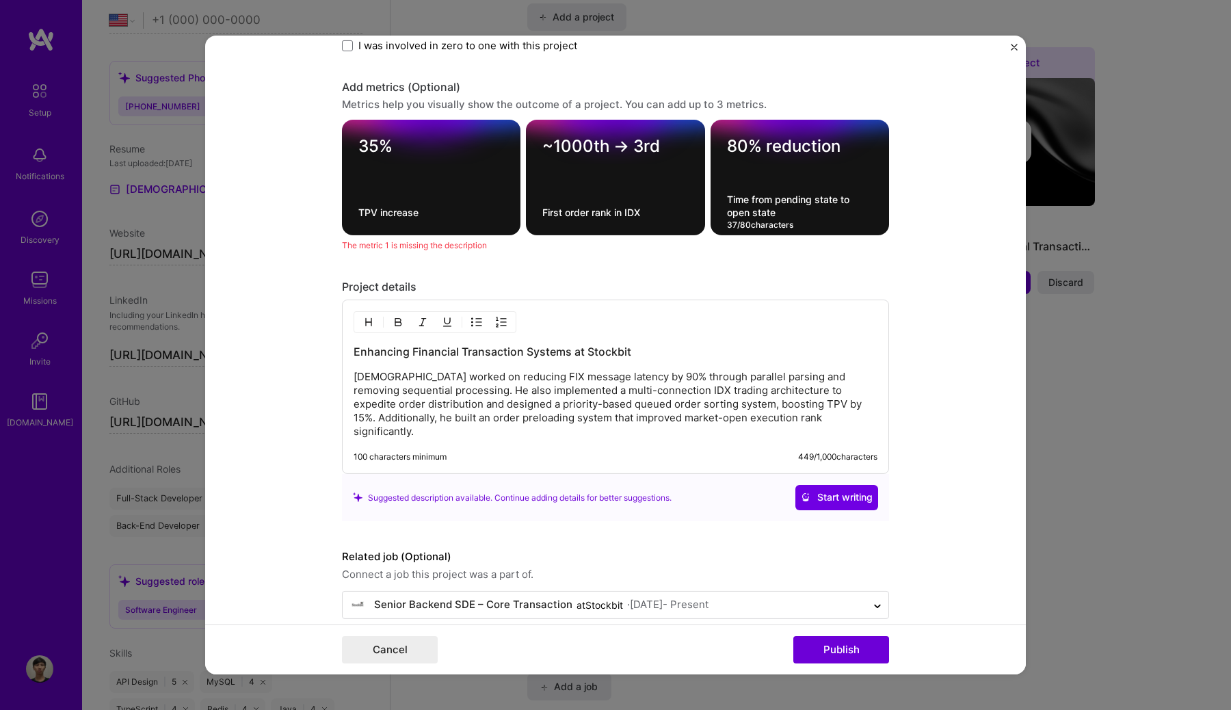
click at [824, 216] on textarea "Time from pending state to open state" at bounding box center [800, 206] width 146 height 26
click at [774, 200] on textarea "Time from pending state to open state" at bounding box center [800, 206] width 146 height 26
type textarea "Time from order pending state to open state"
click at [738, 142] on textarea "80% reduction" at bounding box center [800, 149] width 146 height 27
click at [728, 149] on textarea "75% reduction" at bounding box center [800, 149] width 146 height 27
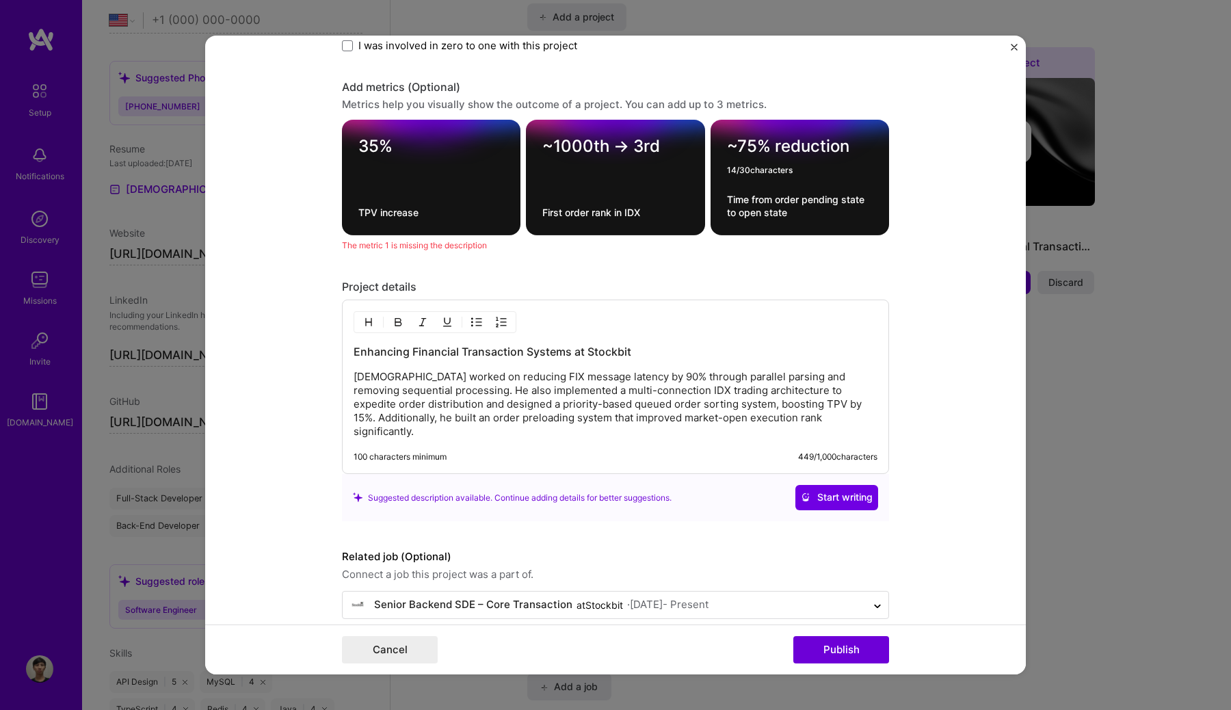
type textarea "~75% reduction"
click at [778, 200] on textarea "Time from order pending state to open state" at bounding box center [800, 206] width 146 height 26
type textarea "Time from longest order pending state to open state"
click at [838, 490] on span "Start writing" at bounding box center [837, 497] width 72 height 14
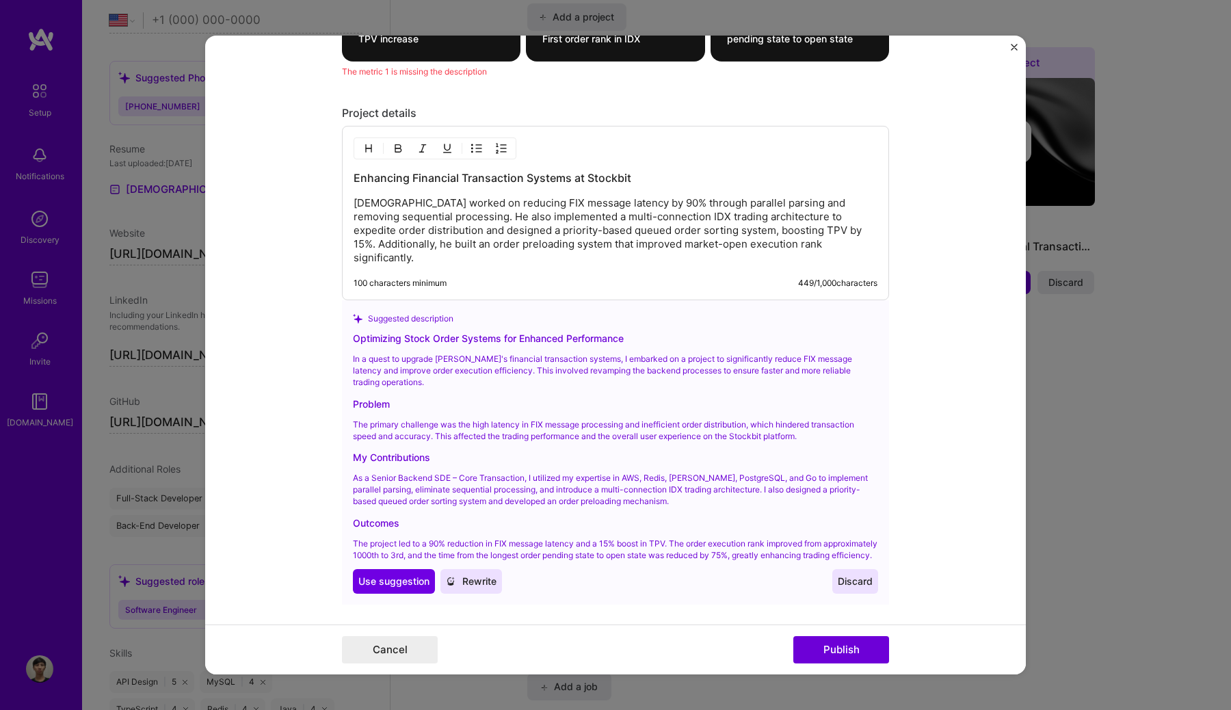
scroll to position [1379, 0]
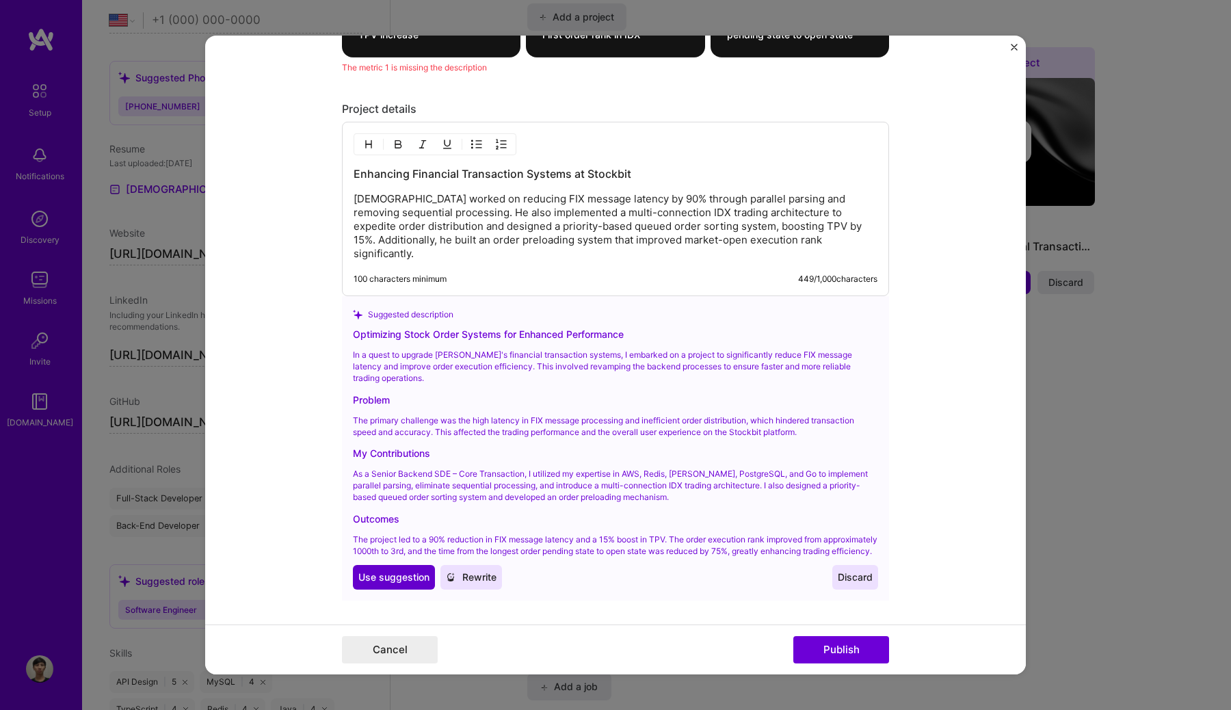
click at [422, 582] on button "Use Use suggestion" at bounding box center [394, 577] width 82 height 25
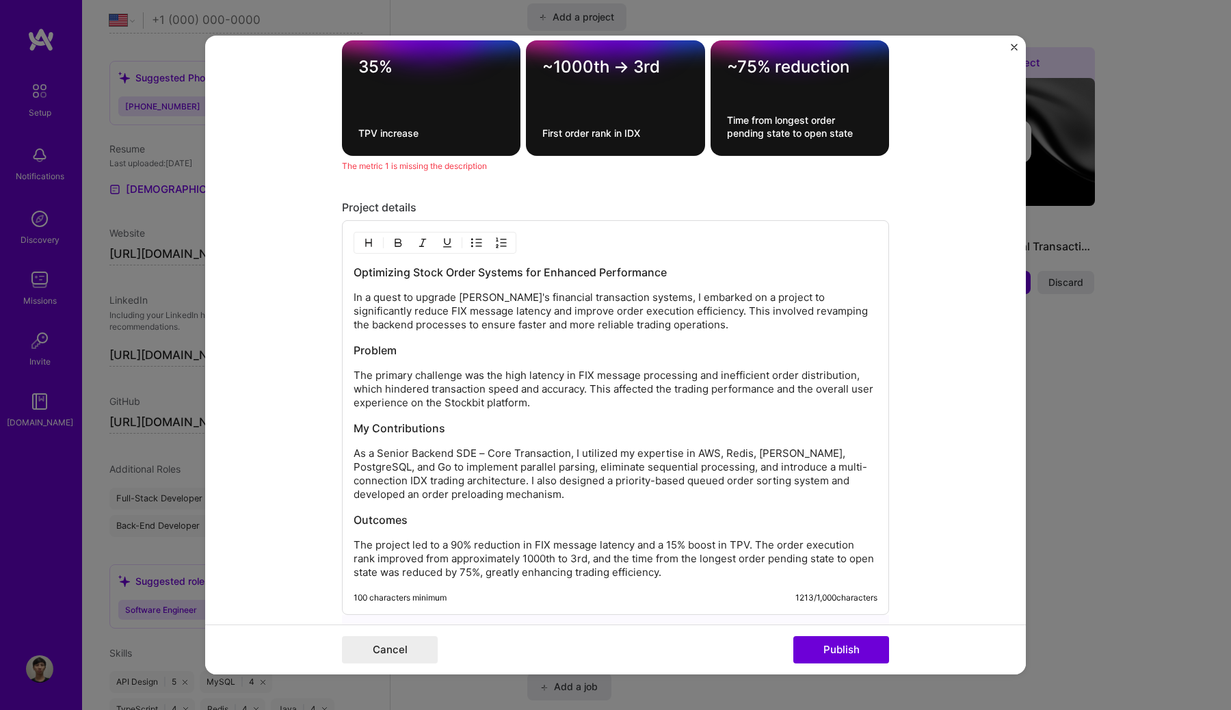
scroll to position [1304, 0]
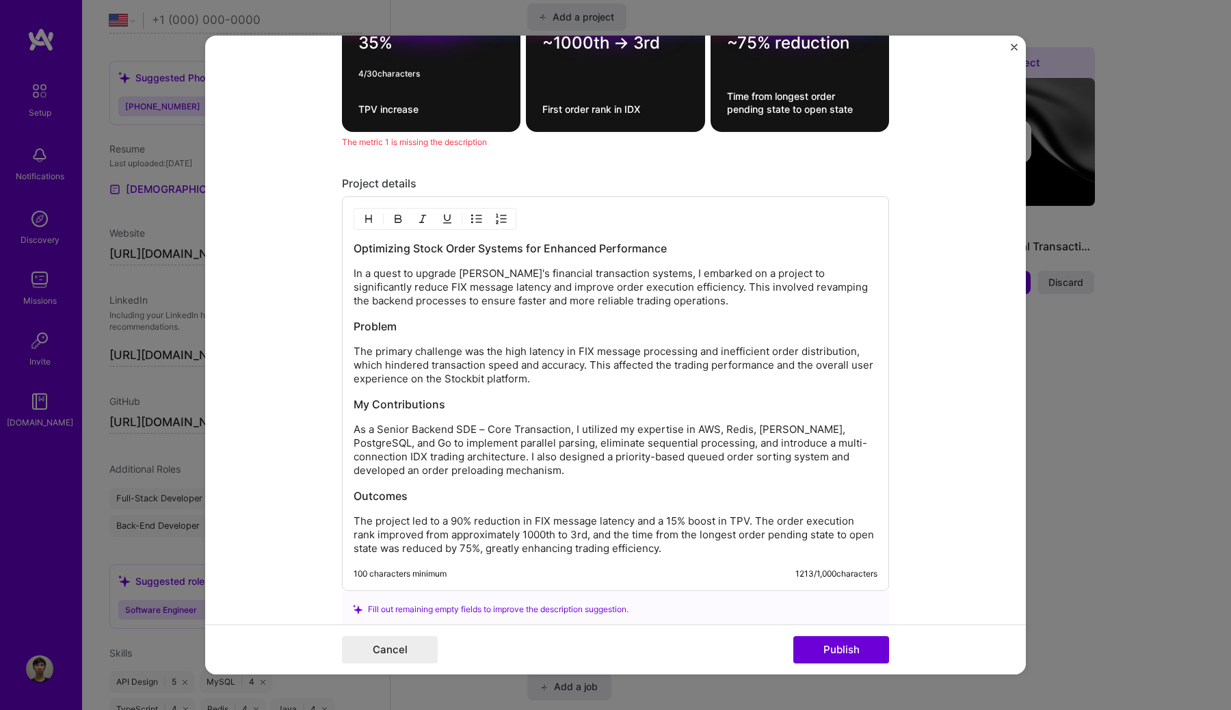
click at [378, 53] on textarea "35%" at bounding box center [431, 46] width 146 height 27
click at [373, 50] on textarea "35%" at bounding box center [431, 46] width 146 height 27
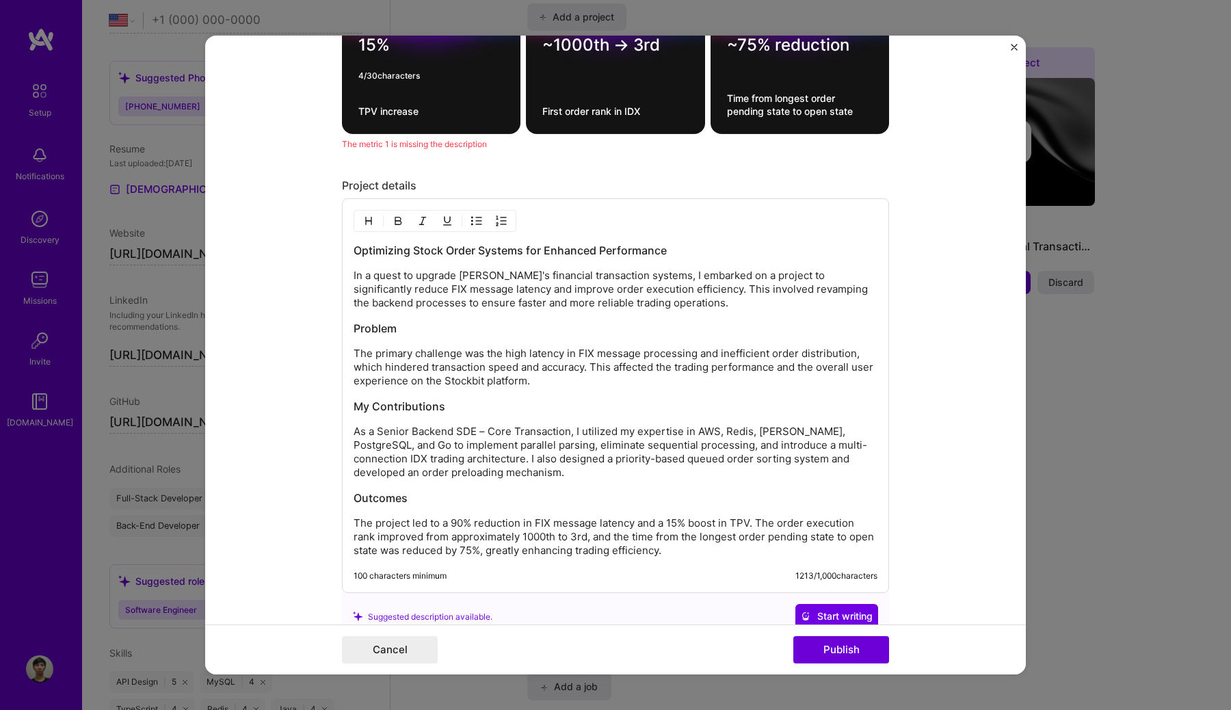
type textarea "15%"
click at [591, 406] on h3 "My Contributions" at bounding box center [615, 406] width 524 height 15
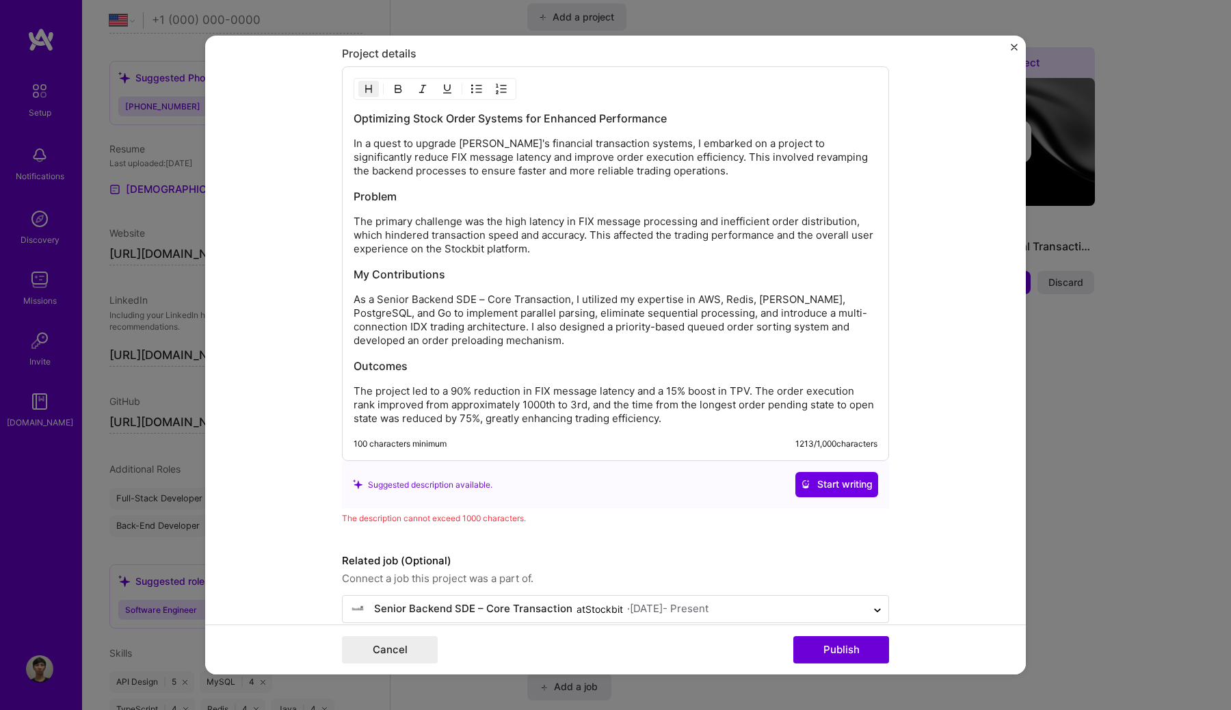
scroll to position [1435, 0]
click at [713, 414] on p "The project led to a 90% reduction in FIX message latency and a 15% boost in TP…" at bounding box center [615, 404] width 524 height 41
drag, startPoint x: 713, startPoint y: 414, endPoint x: 508, endPoint y: 424, distance: 205.3
click at [508, 423] on p "The project led to a 90% reduction in FIX message latency and a 15% boost in TP…" at bounding box center [615, 404] width 524 height 41
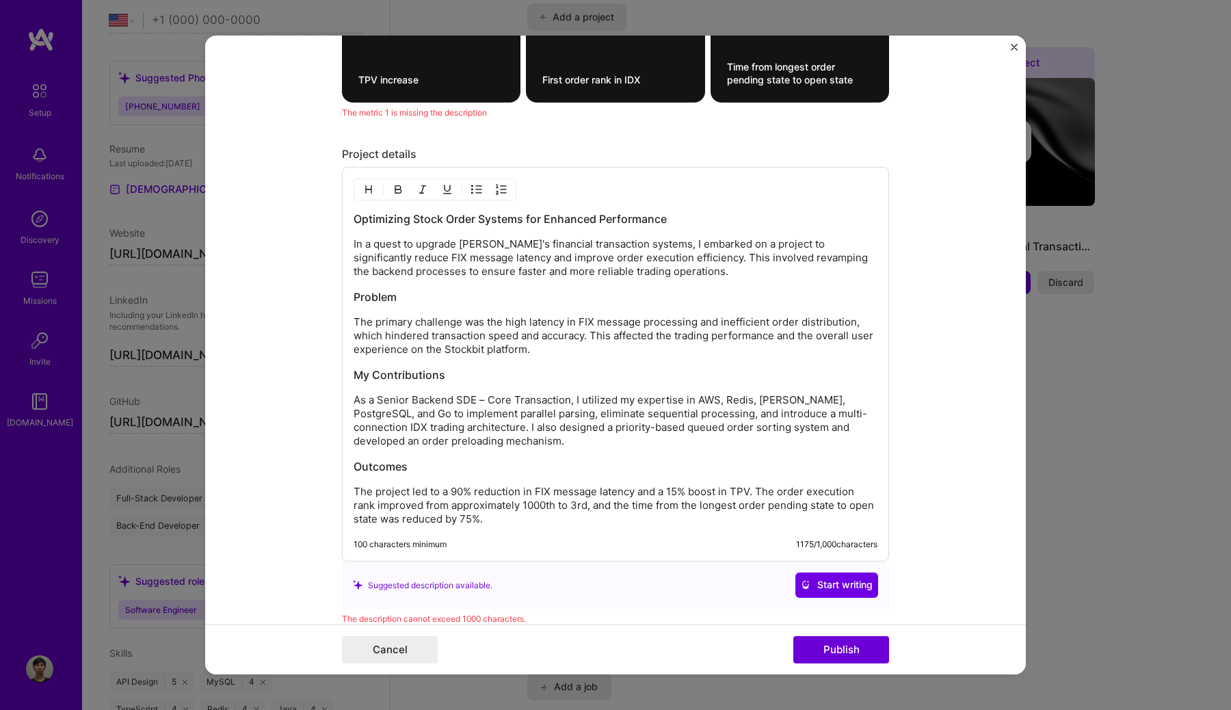
scroll to position [1333, 0]
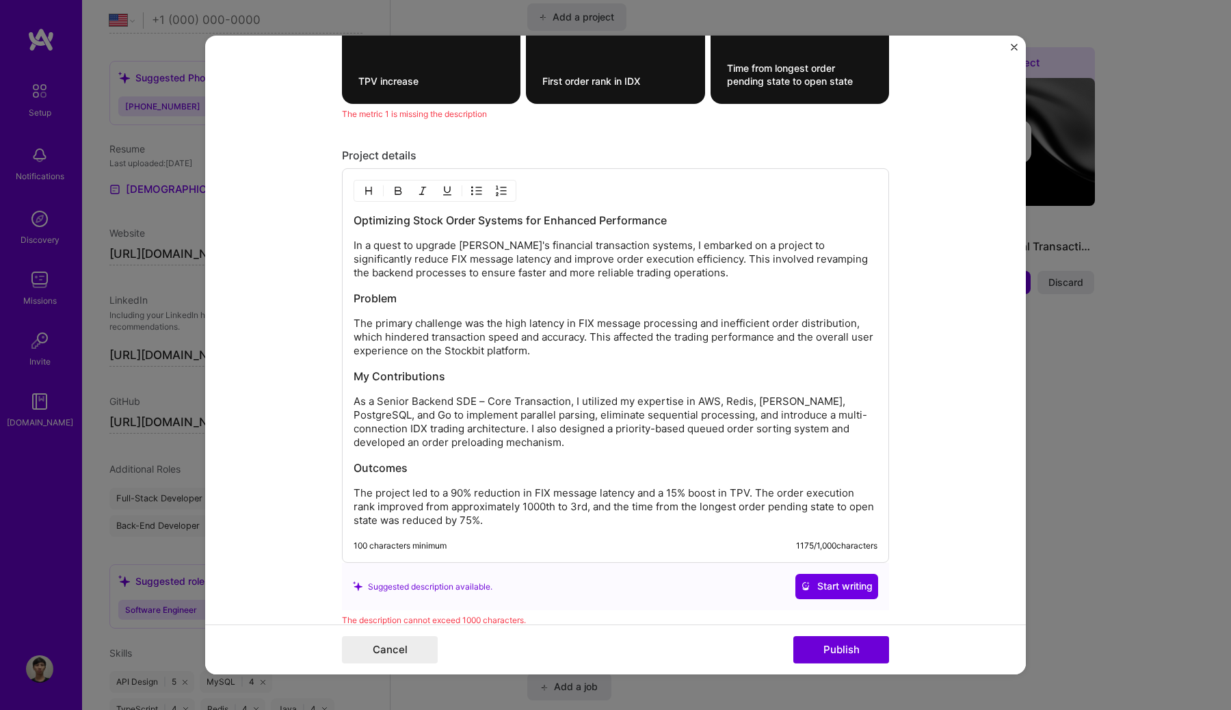
click at [551, 353] on p "The primary challenge was the high latency in FIX message processing and ineffi…" at bounding box center [615, 337] width 524 height 41
click at [409, 354] on p "The primary challenge was the high latency in FIX message processing and ineffi…" at bounding box center [615, 337] width 524 height 41
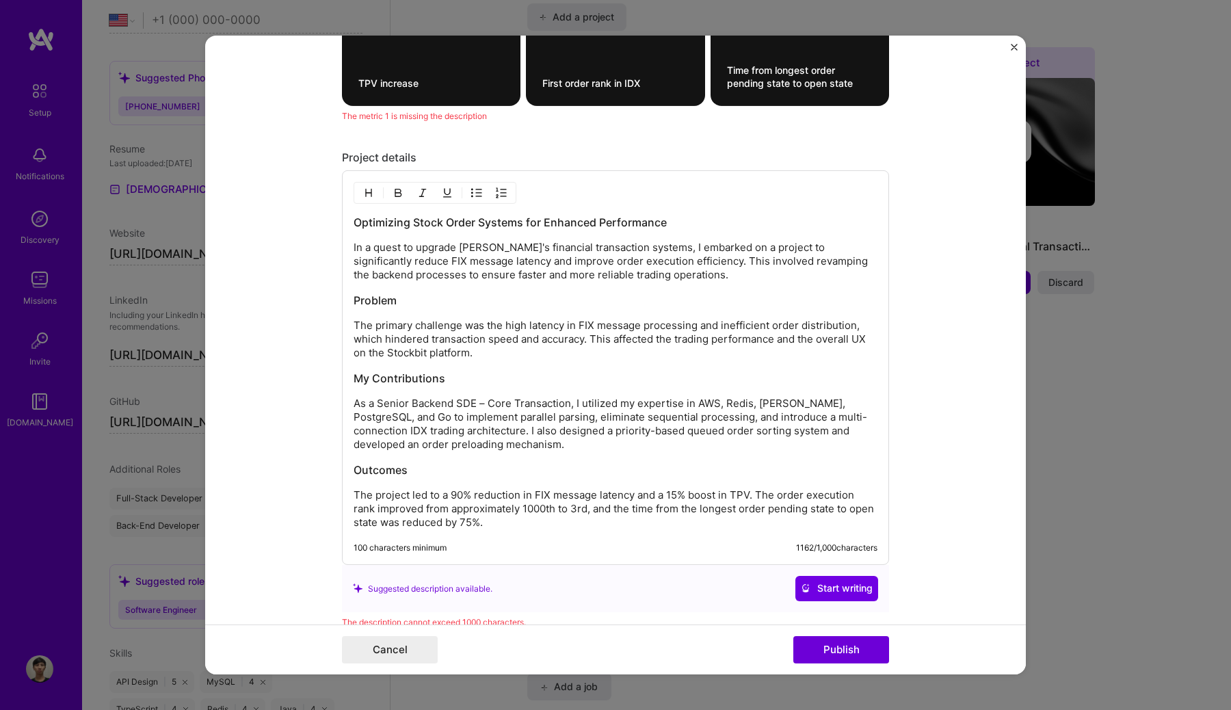
scroll to position [1329, 0]
click at [412, 247] on p "In a quest to upgrade [PERSON_NAME]'s financial transaction systems, I embarked…" at bounding box center [615, 262] width 524 height 41
click at [520, 252] on p "In a quest to upgrade [PERSON_NAME]'s financial transaction systems, I embarked…" at bounding box center [615, 262] width 524 height 41
click at [440, 247] on p "In a quest to upgrade [PERSON_NAME]'s financial transaction systems, I embarked…" at bounding box center [615, 262] width 524 height 41
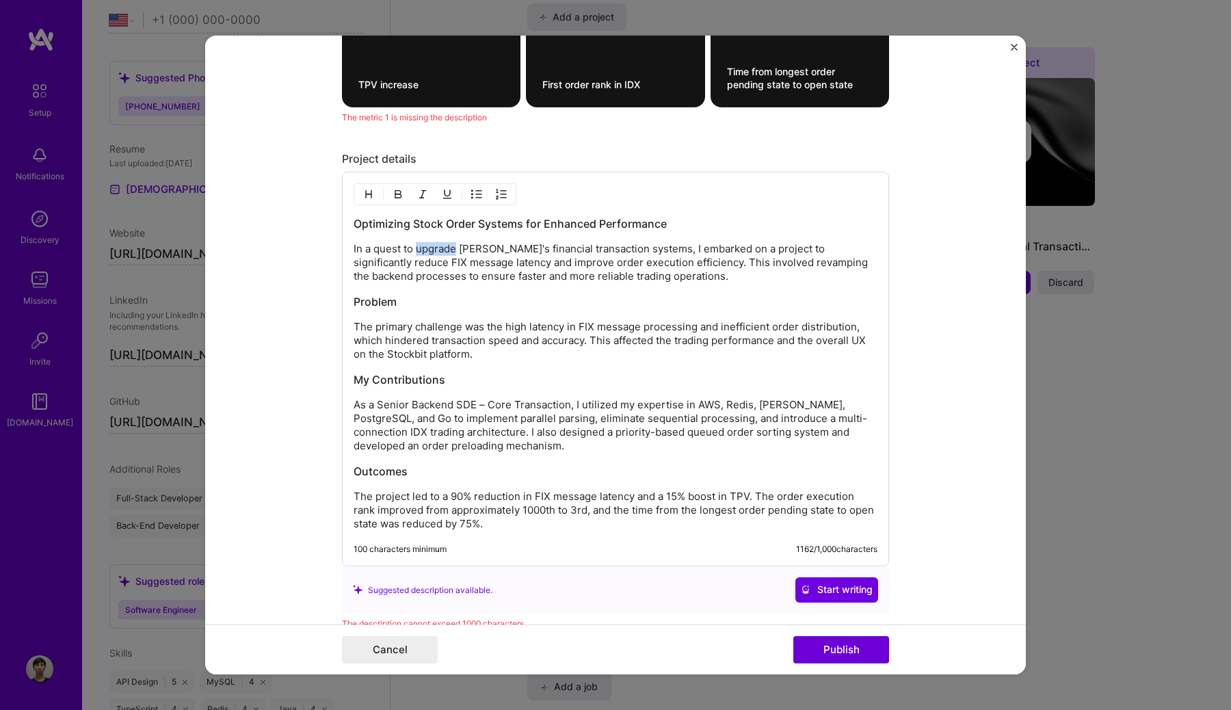
click at [440, 247] on p "In a quest to upgrade [PERSON_NAME]'s financial transaction systems, I embarked…" at bounding box center [615, 262] width 524 height 41
drag, startPoint x: 510, startPoint y: 249, endPoint x: 608, endPoint y: 247, distance: 98.5
click at [608, 247] on p "In a quest to optimize Stockbit's financial transaction systems, I embarked on …" at bounding box center [615, 262] width 524 height 41
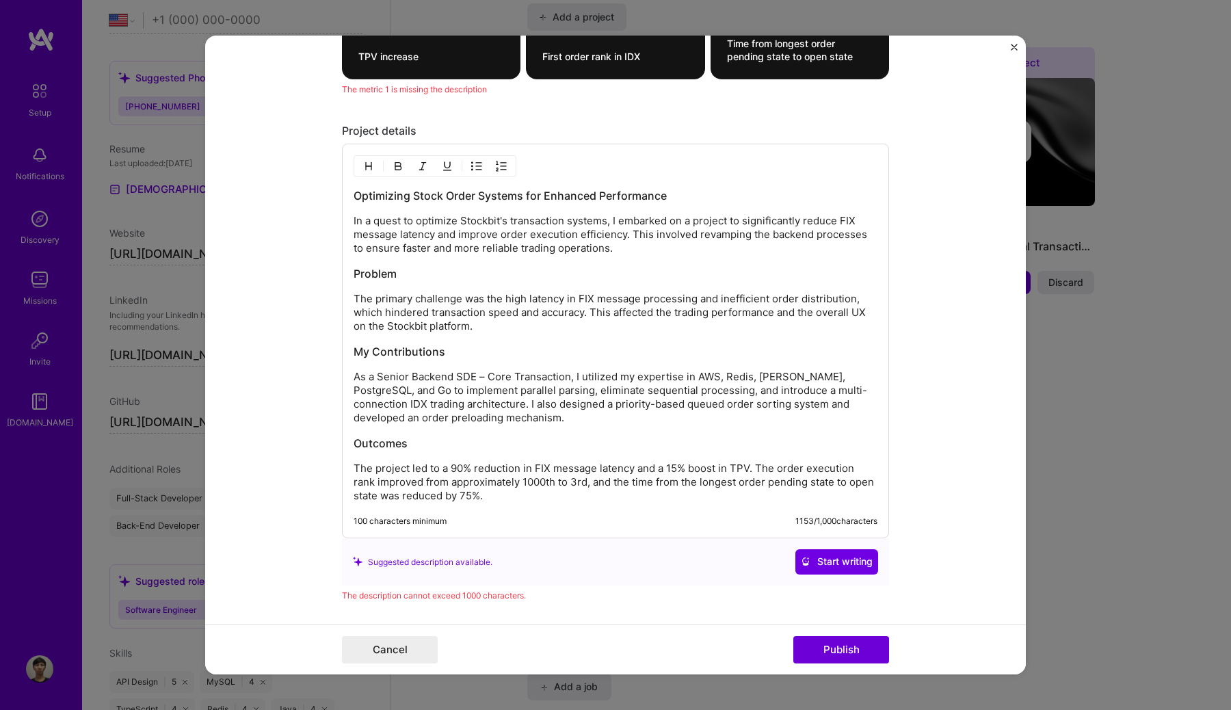
scroll to position [1337, 0]
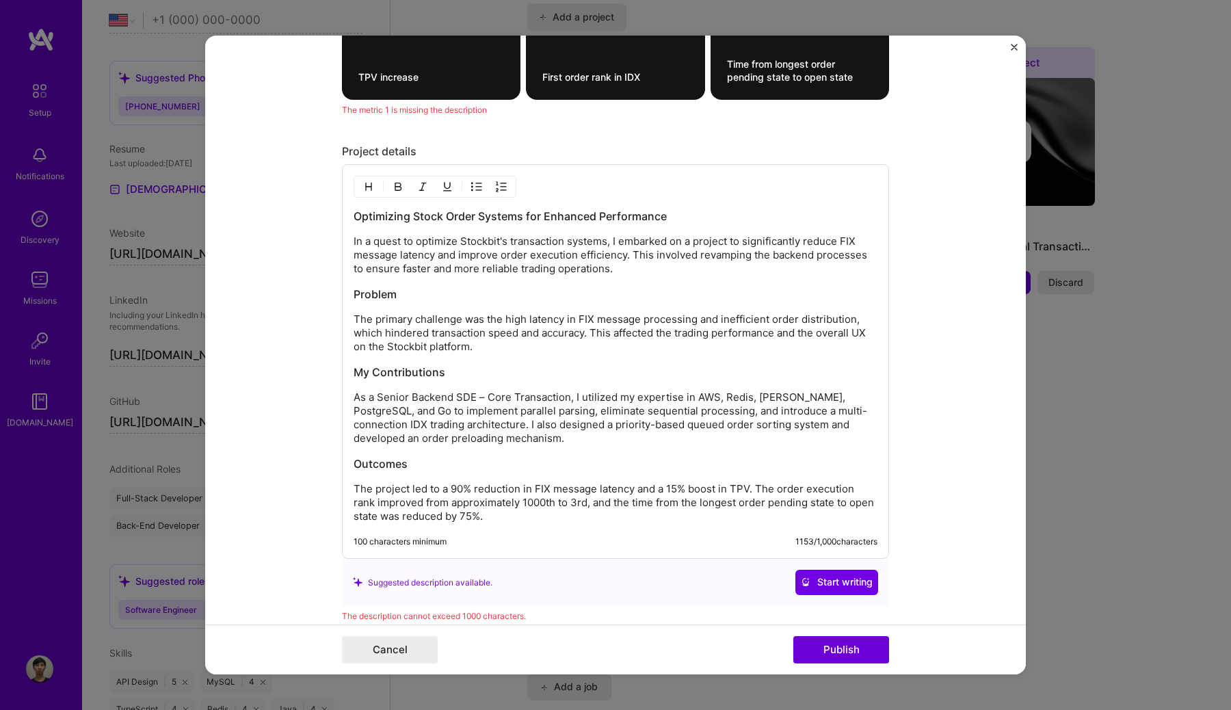
click at [657, 245] on p "In a quest to optimize Stockbit's transaction systems, I embarked on a project …" at bounding box center [615, 255] width 524 height 41
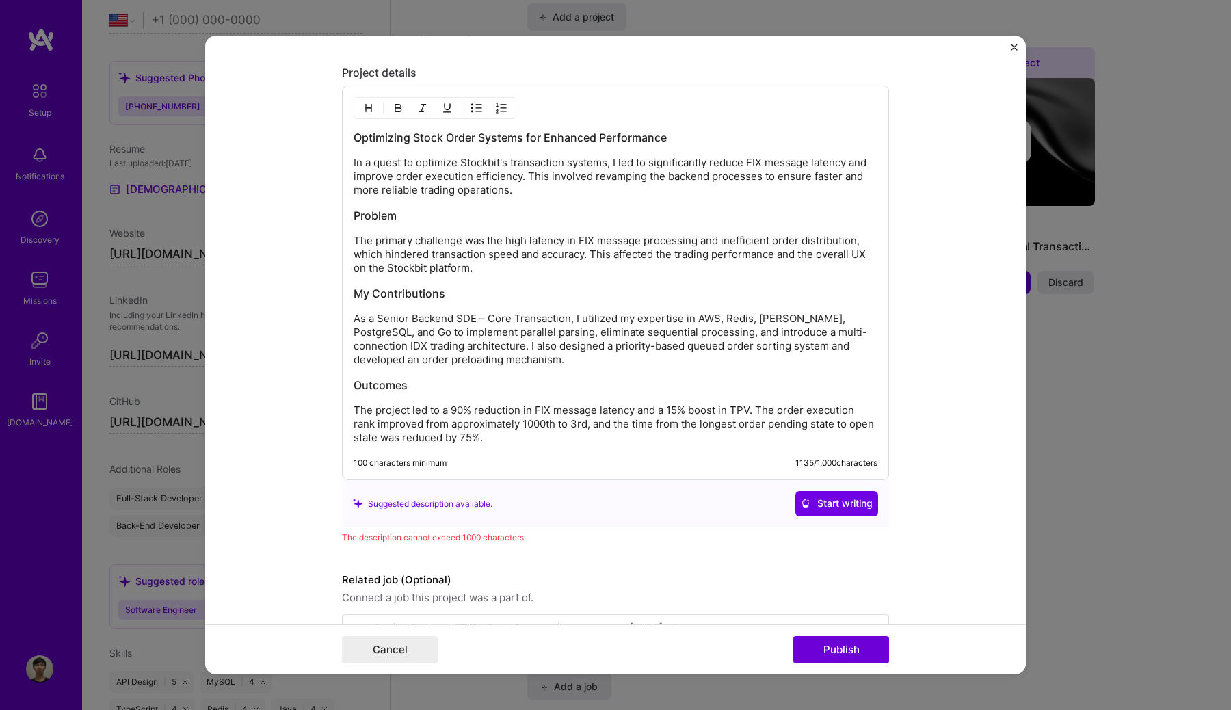
scroll to position [1422, 0]
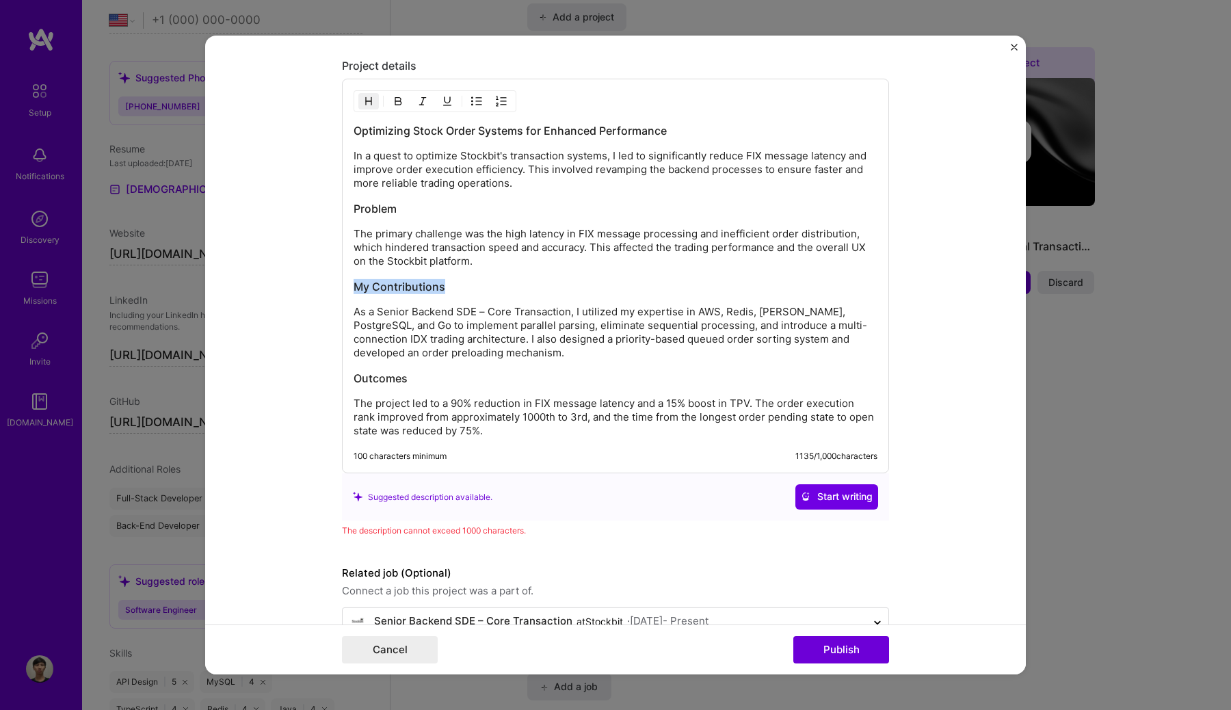
drag, startPoint x: 507, startPoint y: 289, endPoint x: 521, endPoint y: 269, distance: 24.1
click at [522, 269] on div "Optimizing Stock Order Systems for Enhanced Performance In a quest to optimize …" at bounding box center [615, 280] width 524 height 315
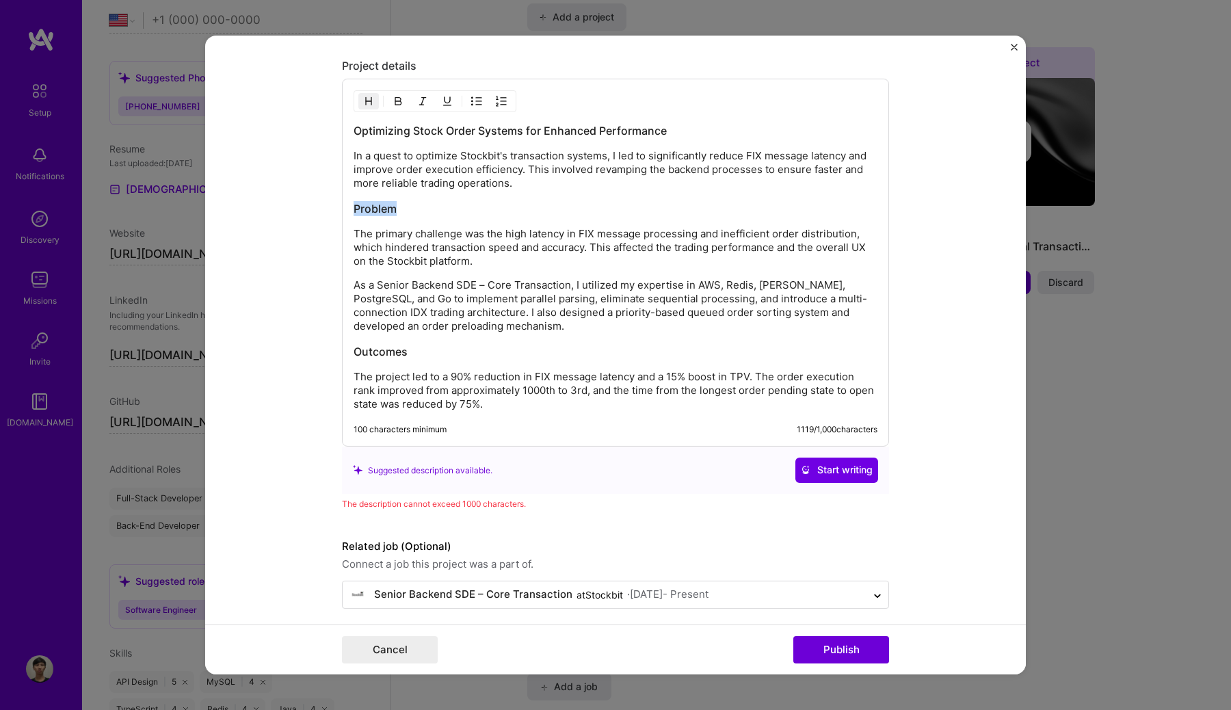
drag, startPoint x: 423, startPoint y: 200, endPoint x: 452, endPoint y: 210, distance: 30.3
click at [452, 211] on div "Optimizing Stock Order Systems for Enhanced Performance In a quest to optimize …" at bounding box center [615, 267] width 524 height 288
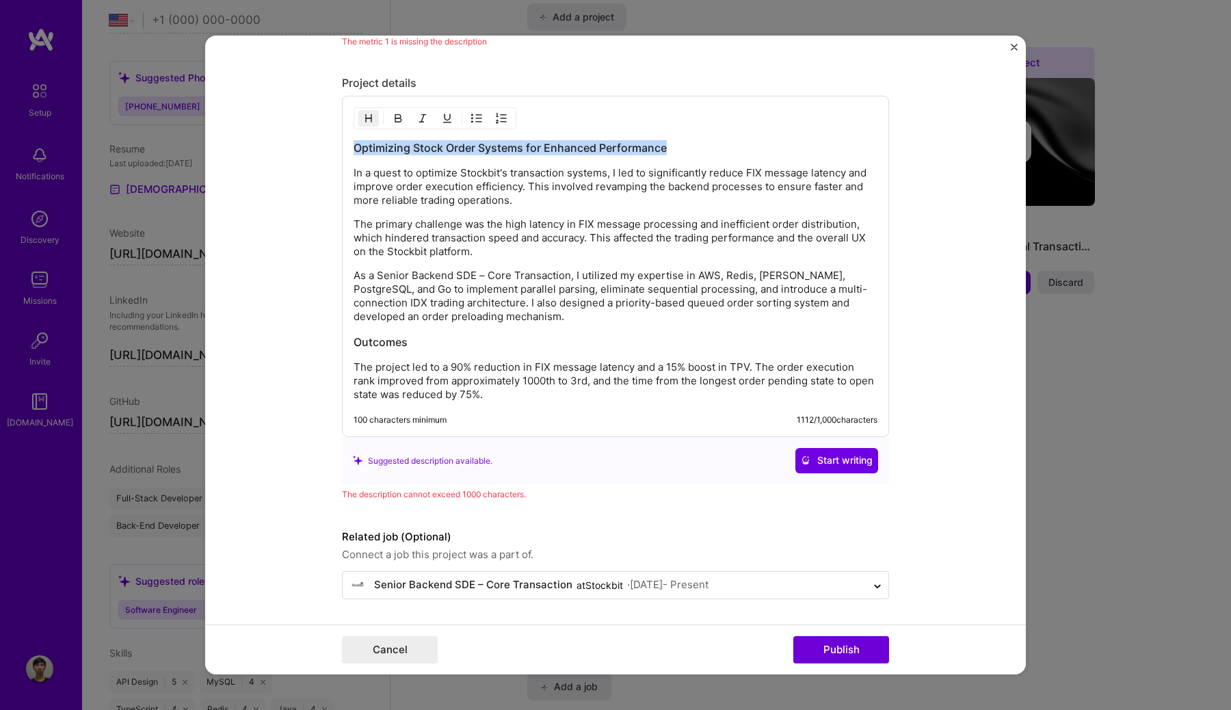
drag, startPoint x: 678, startPoint y: 146, endPoint x: 338, endPoint y: 149, distance: 339.1
click at [338, 149] on form "Editing suggested project This project is suggested based on your LinkedIn, res…" at bounding box center [615, 355] width 820 height 639
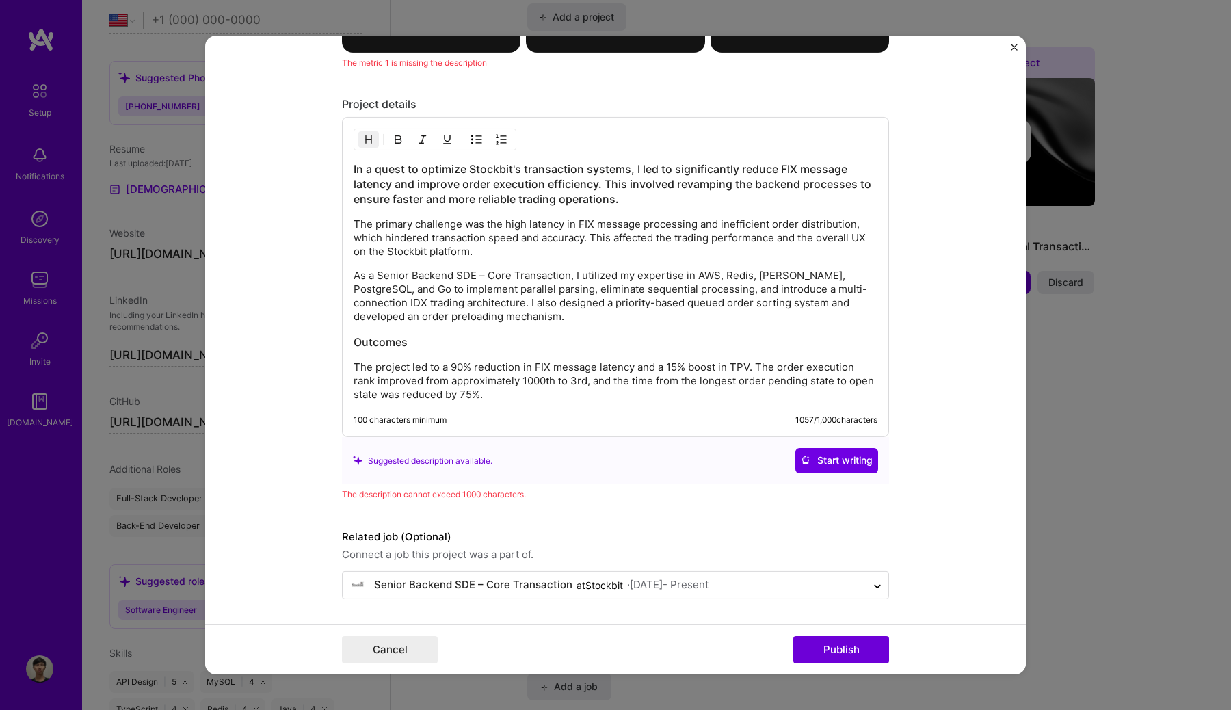
scroll to position [1384, 0]
click at [417, 208] on div "In a quest to optimize Stockbit's transaction systems, I led to significantly r…" at bounding box center [615, 281] width 524 height 240
click at [354, 170] on h3 "In a quest to optimize Stockbit's transaction systems, I led to significantly r…" at bounding box center [615, 183] width 524 height 45
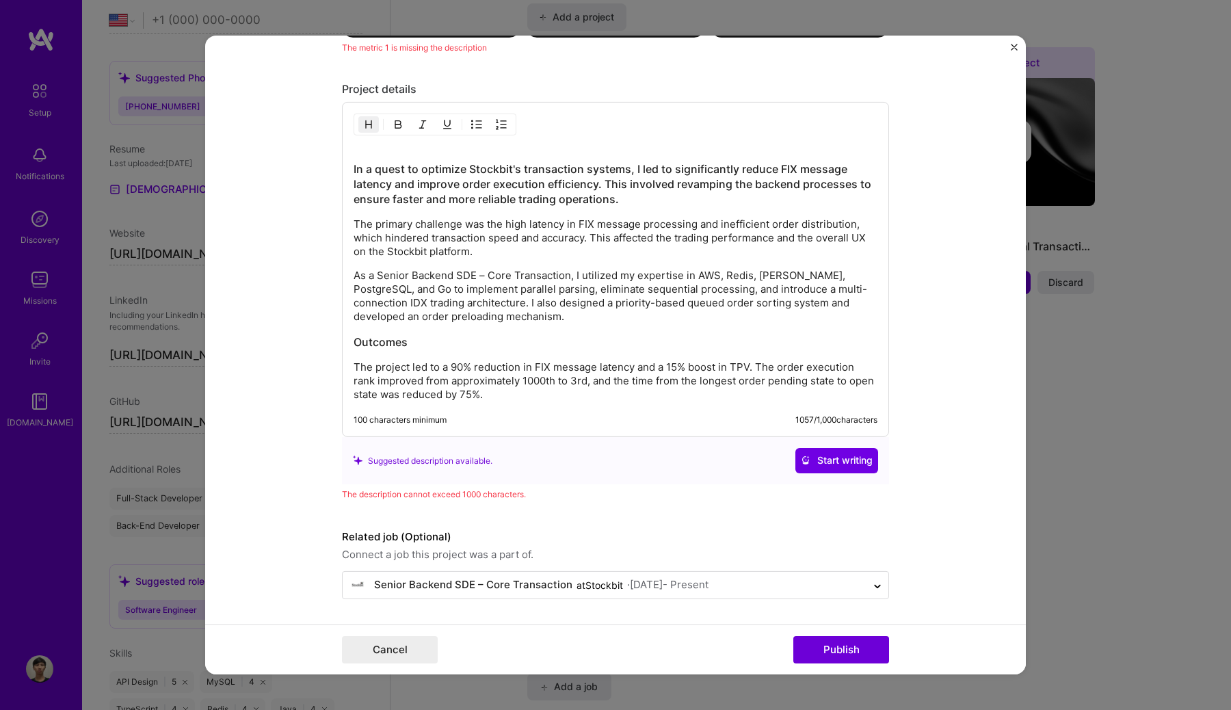
scroll to position [1399, 0]
click at [369, 124] on img "button" at bounding box center [368, 124] width 11 height 11
click at [401, 155] on h3 "sdfasdf In a quest to optimize Stockbit's transaction systems, I led to signifi…" at bounding box center [615, 176] width 524 height 60
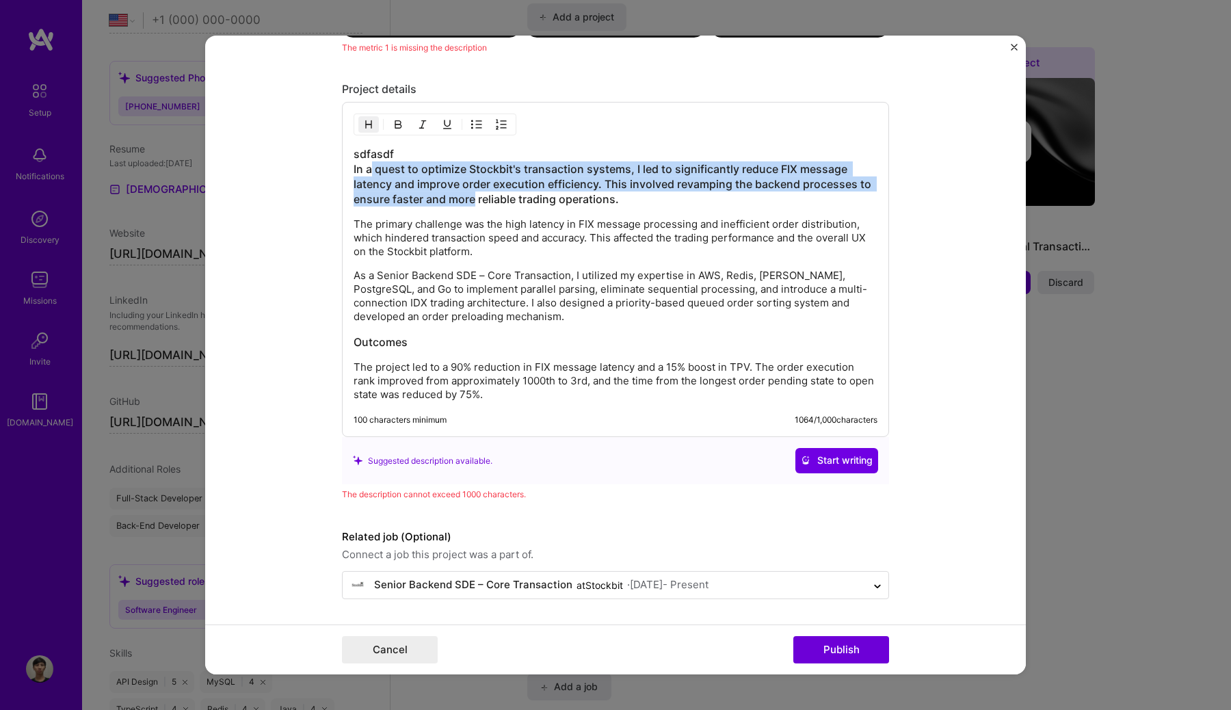
drag, startPoint x: 371, startPoint y: 164, endPoint x: 474, endPoint y: 196, distance: 108.1
click at [474, 196] on h3 "sdfasdf In a quest to optimize Stockbit's transaction systems, I led to signifi…" at bounding box center [615, 176] width 524 height 60
click at [368, 123] on img "button" at bounding box center [368, 124] width 11 height 11
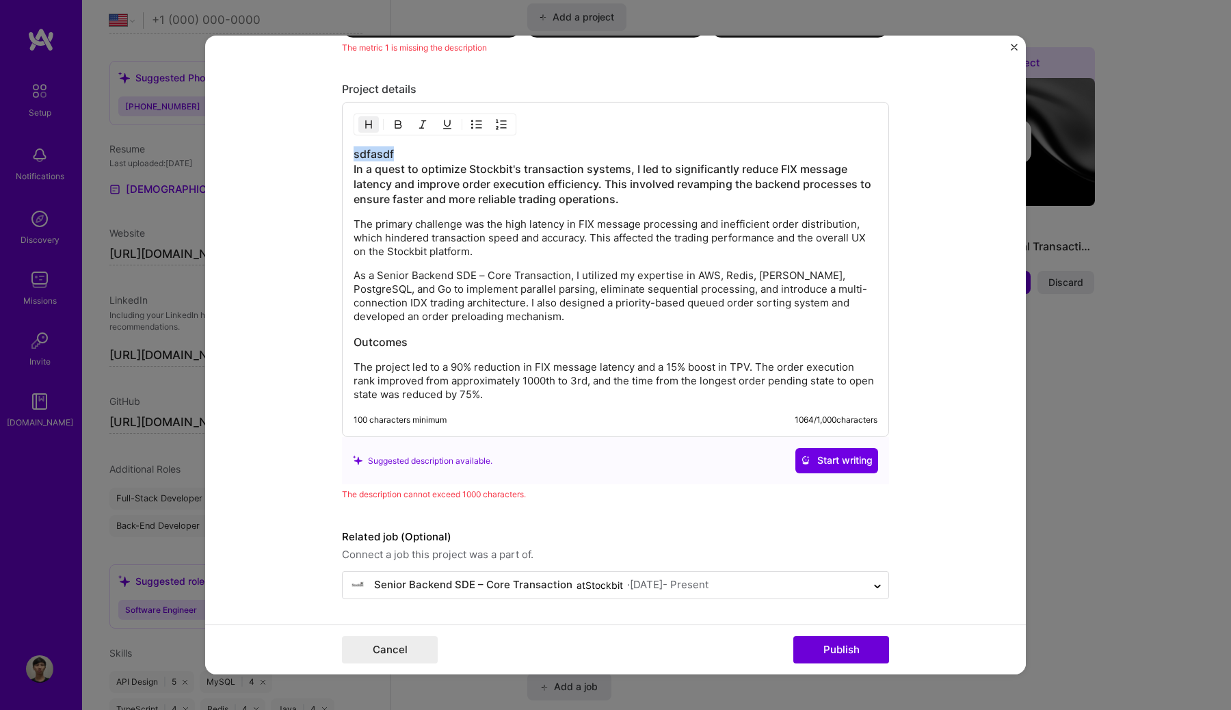
drag, startPoint x: 409, startPoint y: 150, endPoint x: 306, endPoint y: 150, distance: 103.2
click at [306, 150] on form "Editing suggested project This project is suggested based on your LinkedIn, res…" at bounding box center [615, 355] width 820 height 639
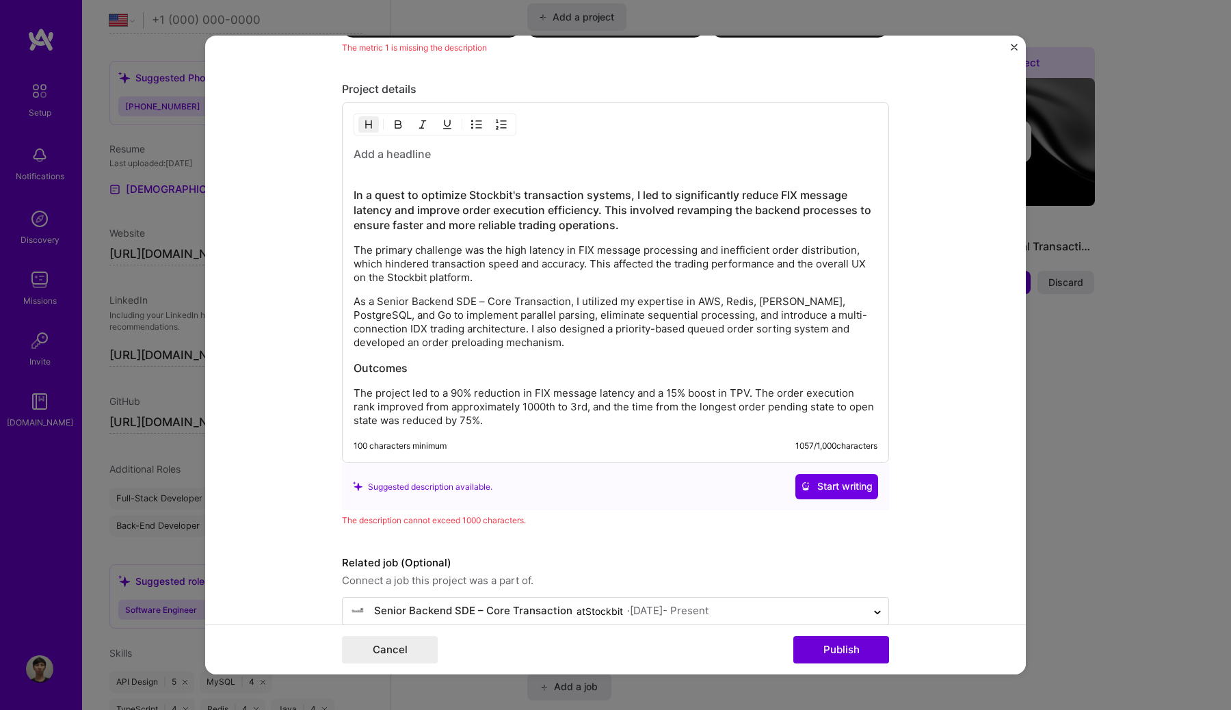
click at [423, 199] on h3 "In a quest to optimize Stockbit's transaction systems, I led to significantly r…" at bounding box center [615, 202] width 524 height 60
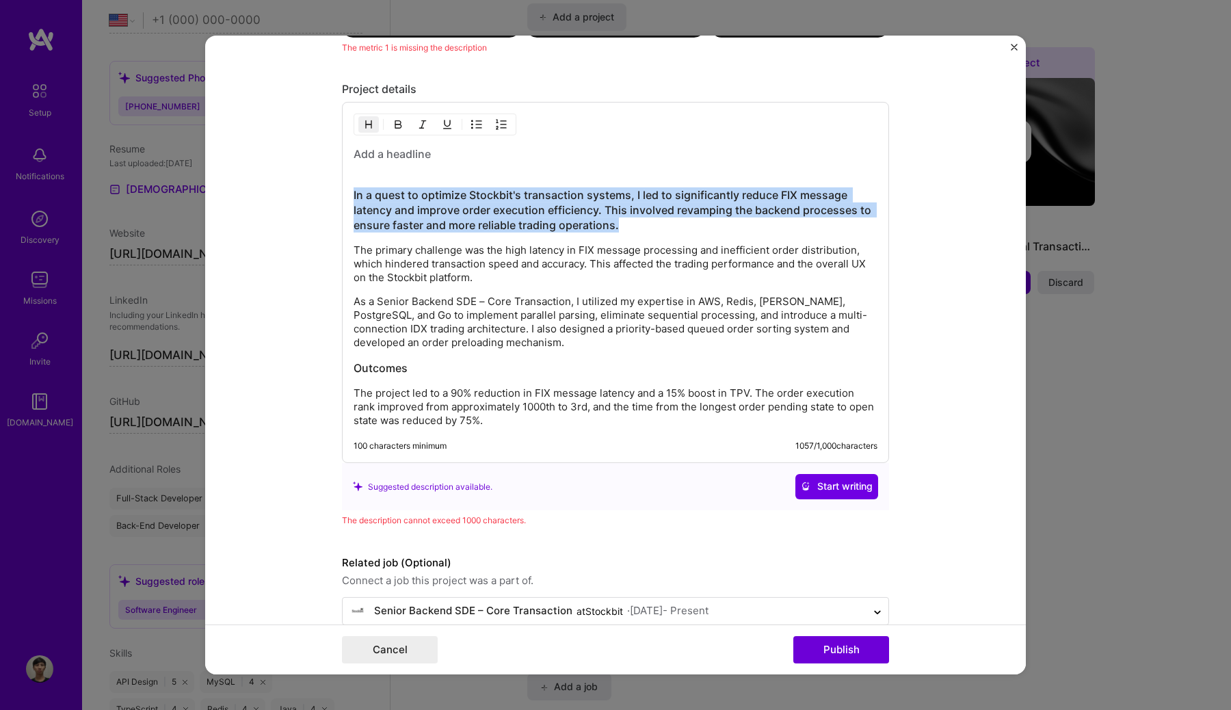
drag, startPoint x: 626, startPoint y: 222, endPoint x: 336, endPoint y: 195, distance: 291.1
click at [336, 195] on form "Editing suggested project This project is suggested based on your LinkedIn, res…" at bounding box center [615, 355] width 820 height 639
click at [371, 123] on img "button" at bounding box center [368, 124] width 11 height 11
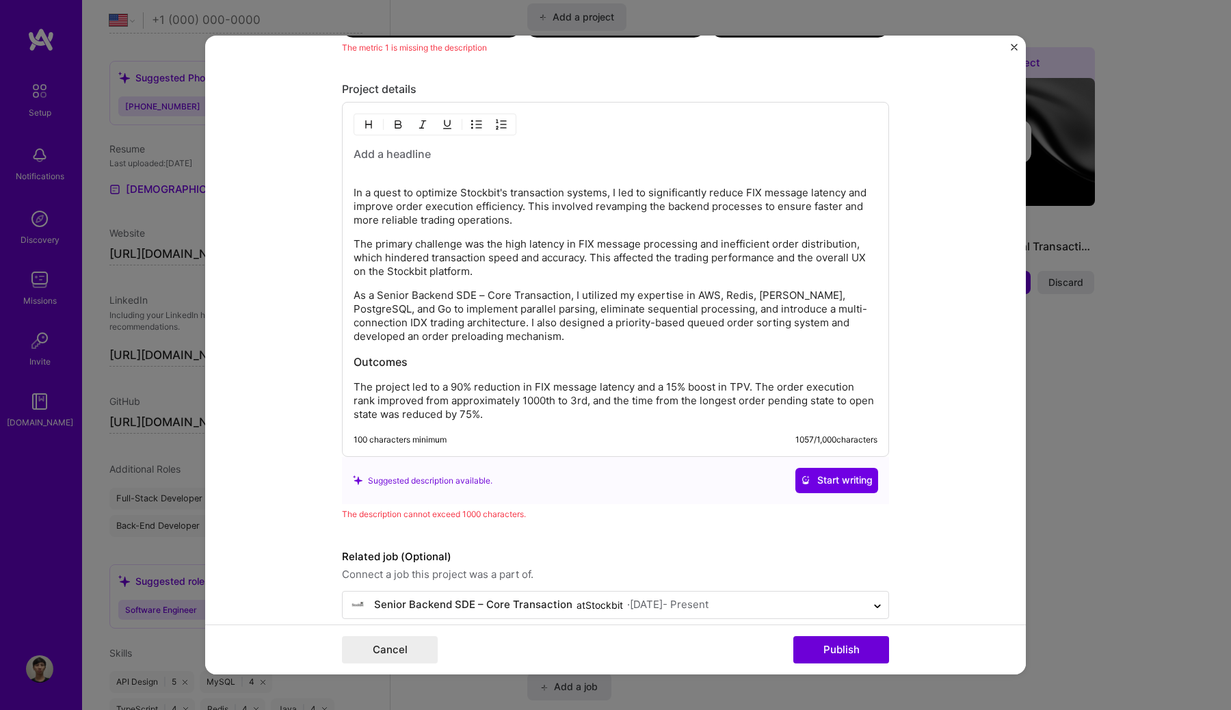
click at [389, 163] on div "In a quest to optimize Stockbit's transaction systems, I led to significantly r…" at bounding box center [615, 283] width 524 height 275
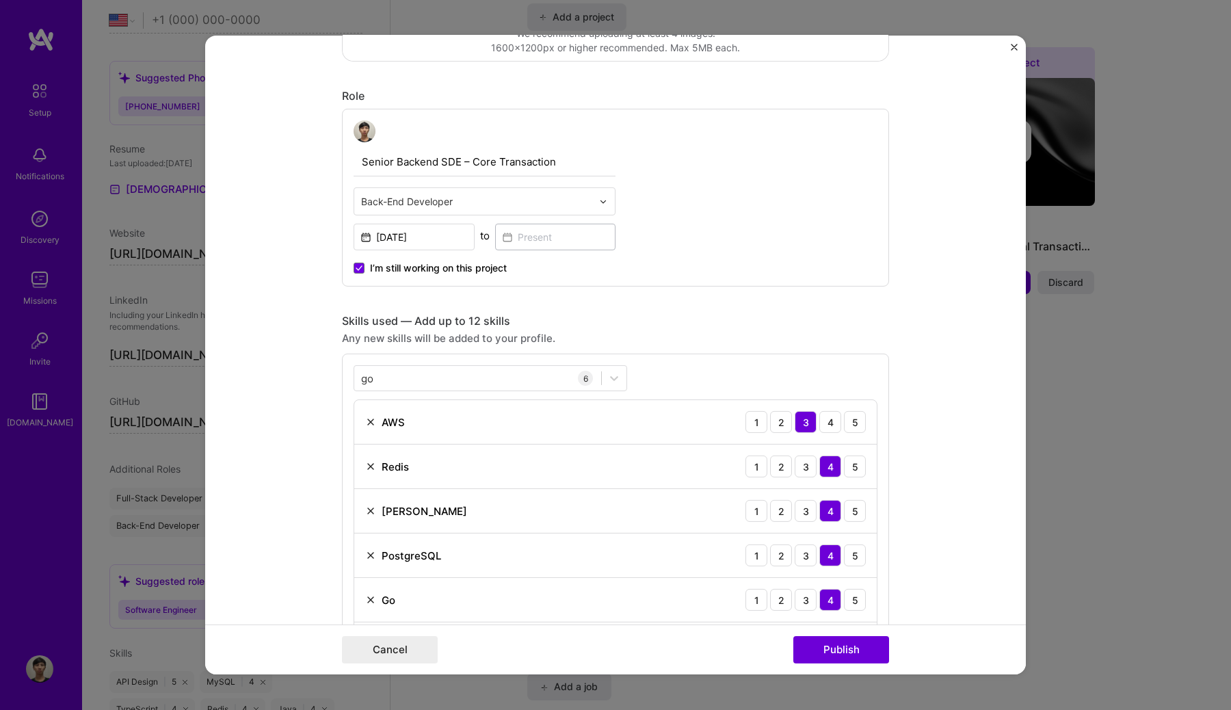
scroll to position [0, 0]
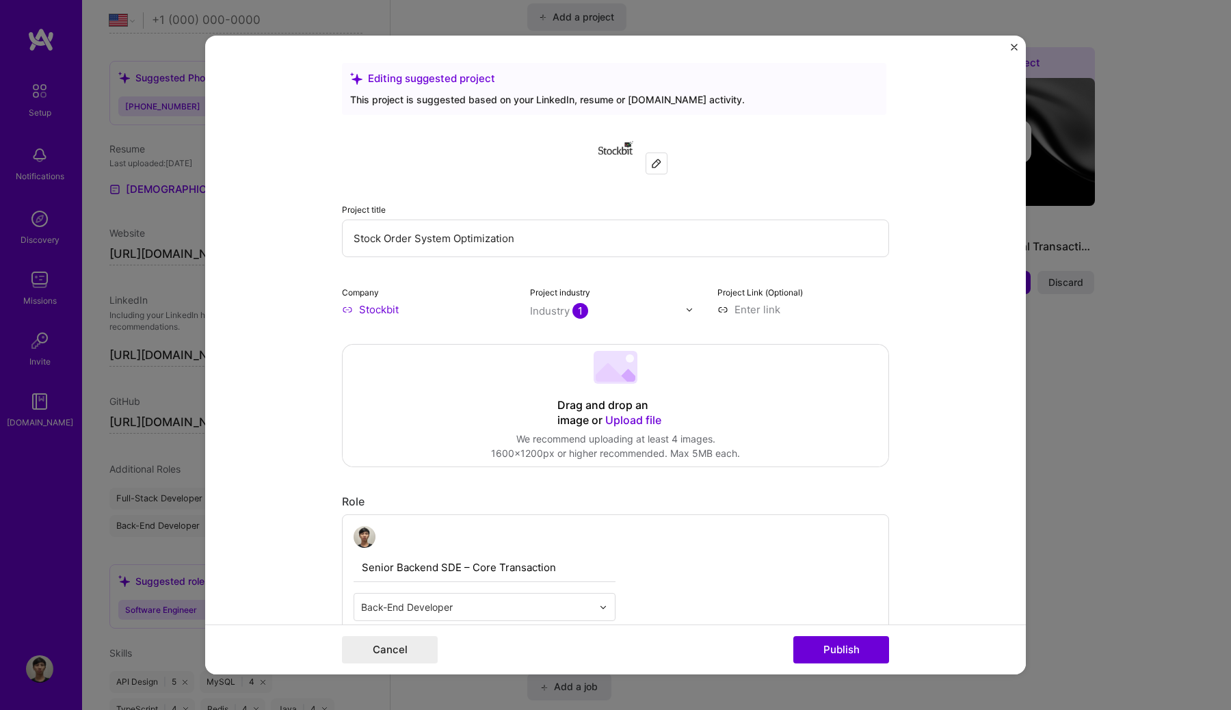
click at [553, 239] on input "Stock Order System Optimization" at bounding box center [615, 238] width 547 height 38
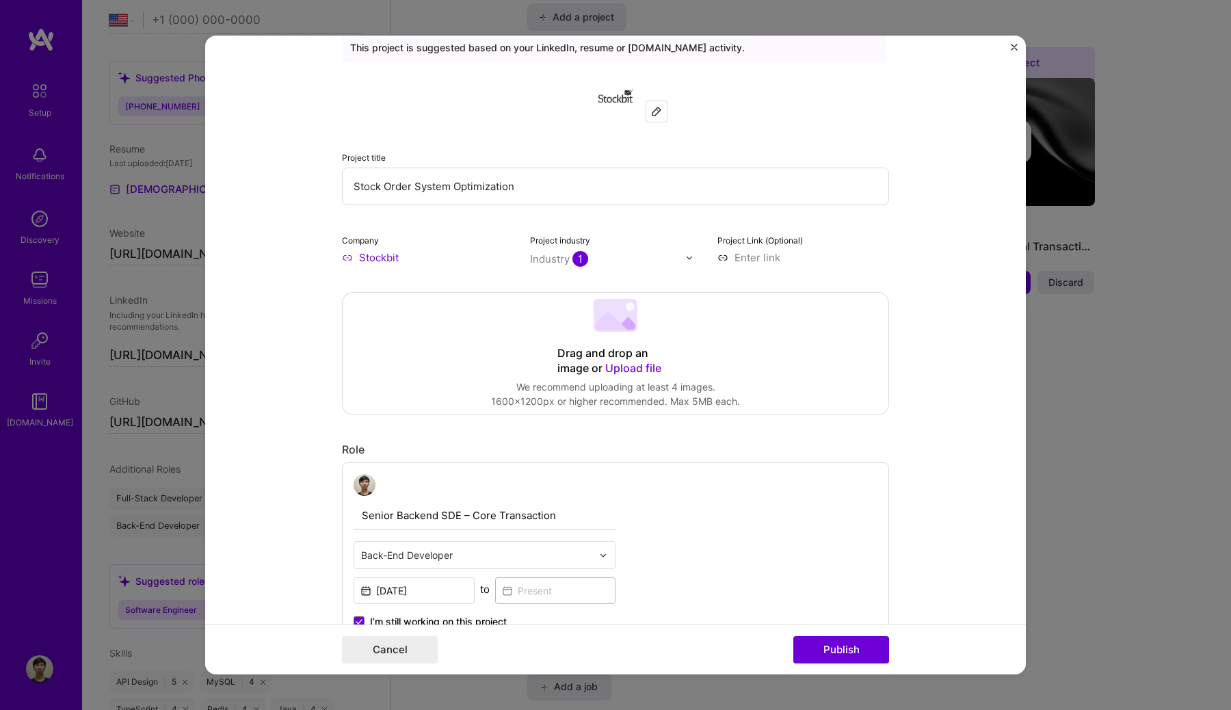
scroll to position [44, 0]
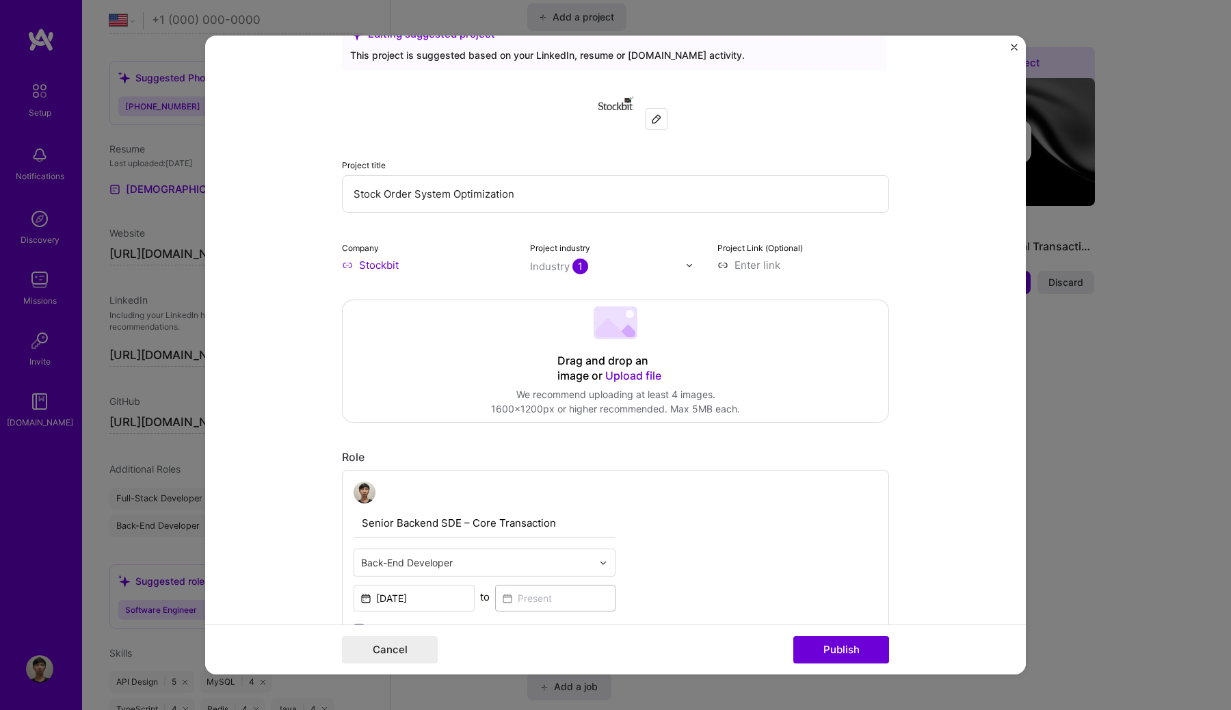
click at [386, 195] on input "Stock Order System Optimization" at bounding box center [615, 194] width 547 height 38
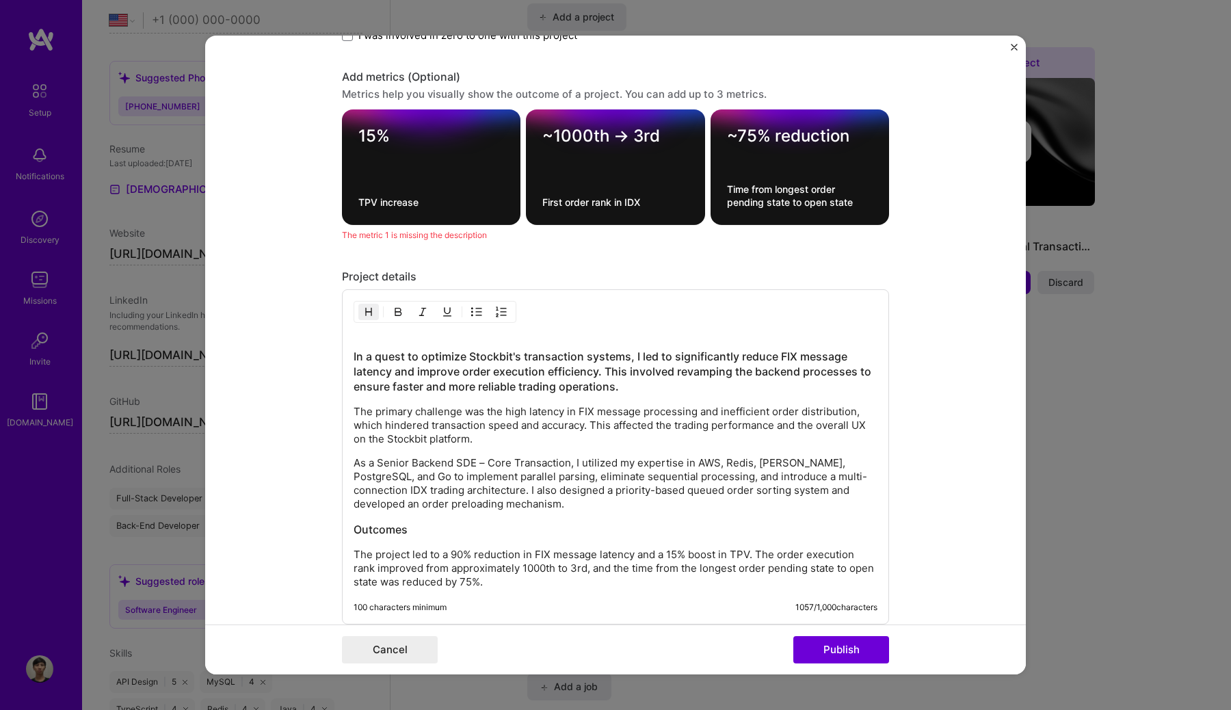
scroll to position [1302, 0]
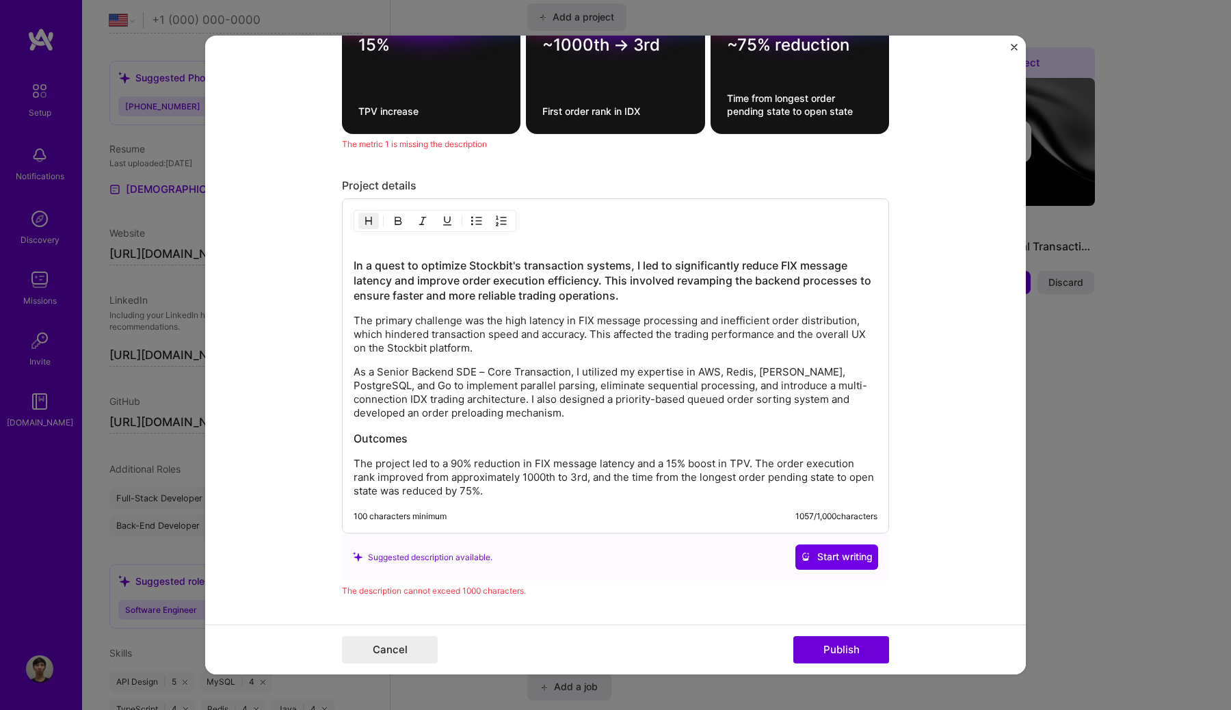
type input "Stock Transaction System Optimization"
click at [366, 265] on h3 "In a quest to optimize Stockbit's transaction systems, I led to significantly r…" at bounding box center [615, 273] width 524 height 60
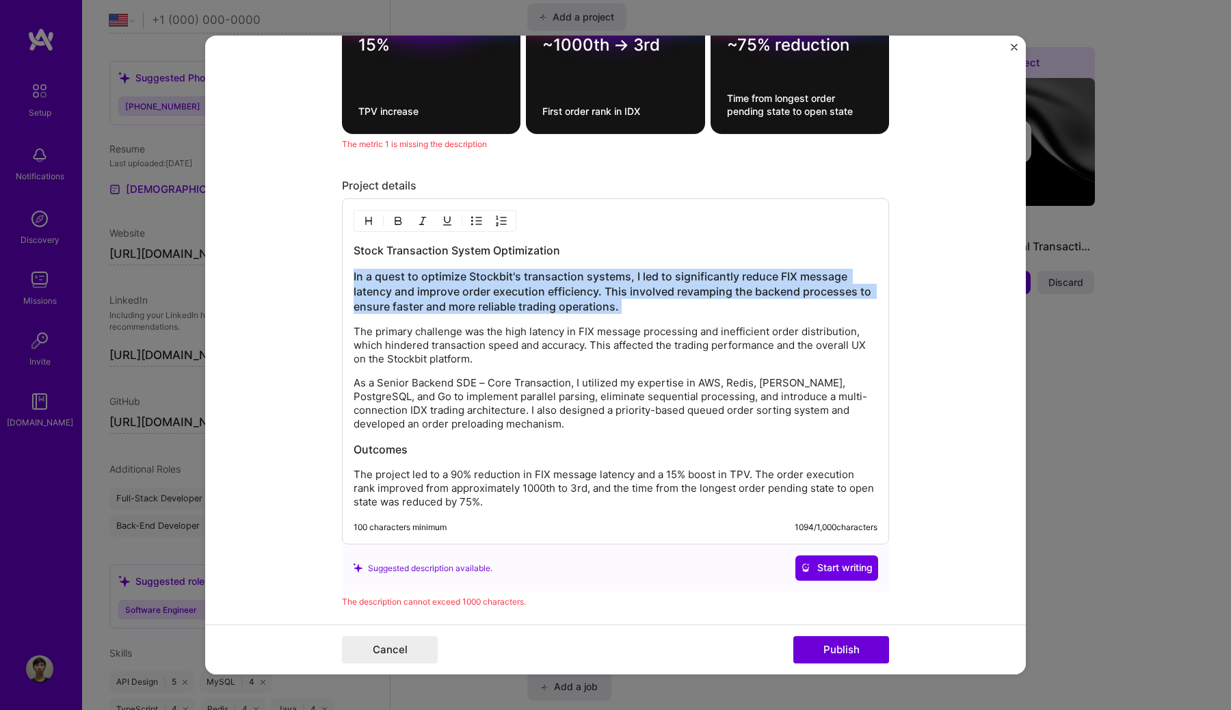
click at [363, 221] on img "button" at bounding box center [368, 220] width 11 height 11
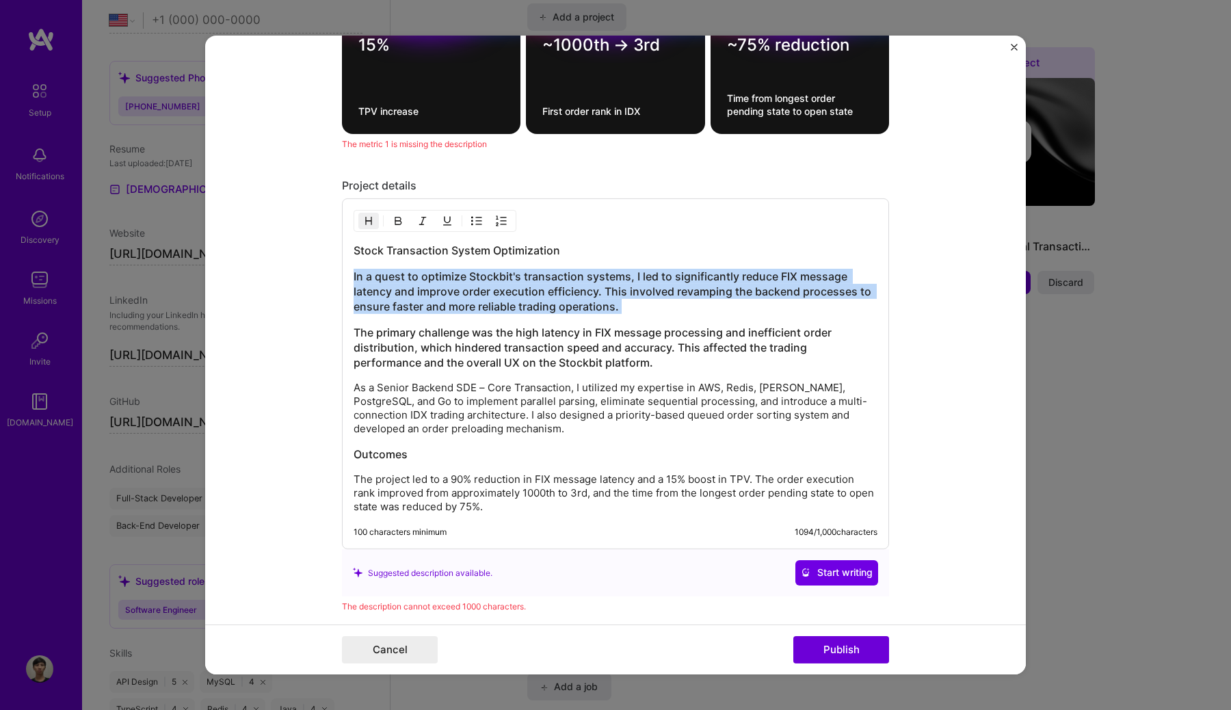
click at [369, 221] on img "button" at bounding box center [368, 220] width 11 height 11
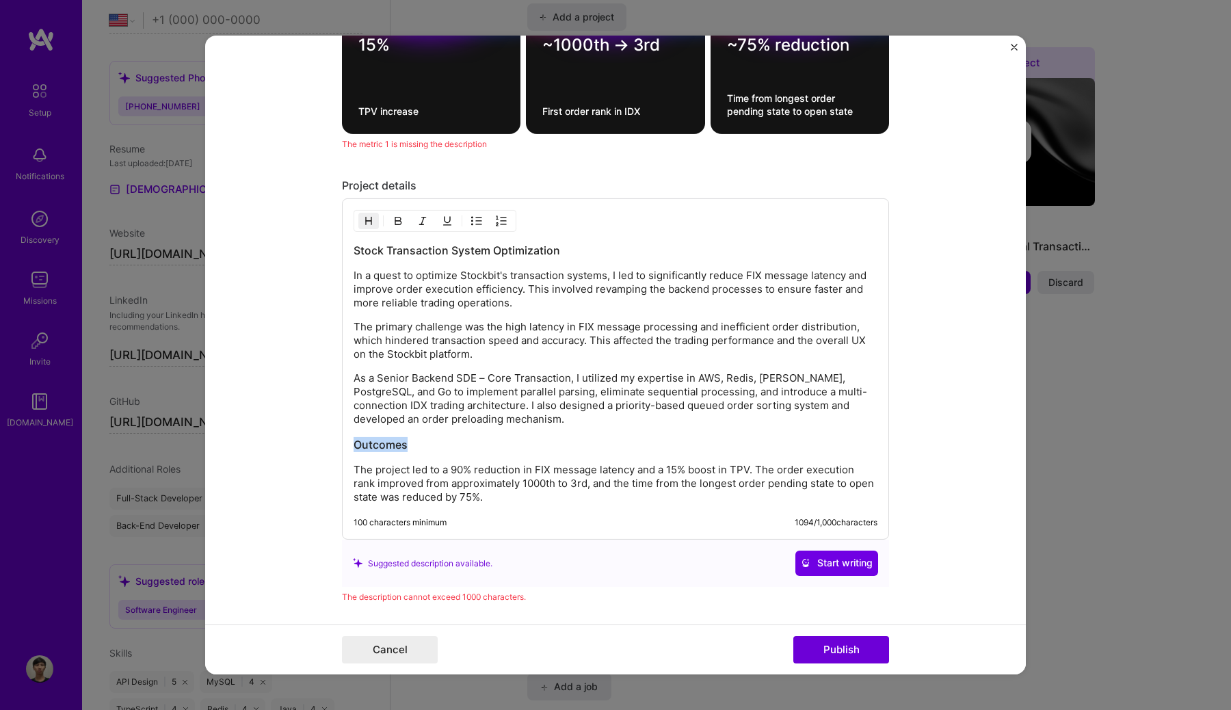
drag, startPoint x: 421, startPoint y: 444, endPoint x: 323, endPoint y: 443, distance: 98.5
click at [322, 444] on form "Editing suggested project This project is suggested based on your LinkedIn, res…" at bounding box center [615, 355] width 820 height 639
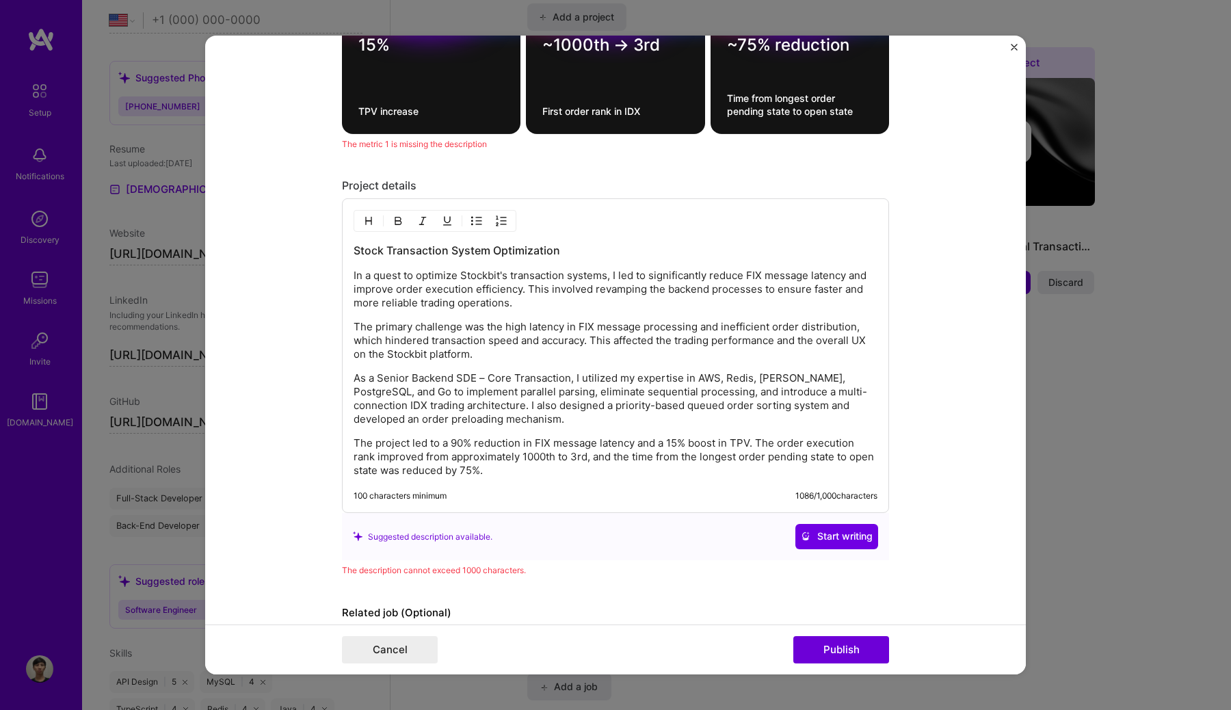
click at [576, 474] on p "The project led to a 90% reduction in FIX message latency and a 15% boost in TP…" at bounding box center [615, 456] width 524 height 41
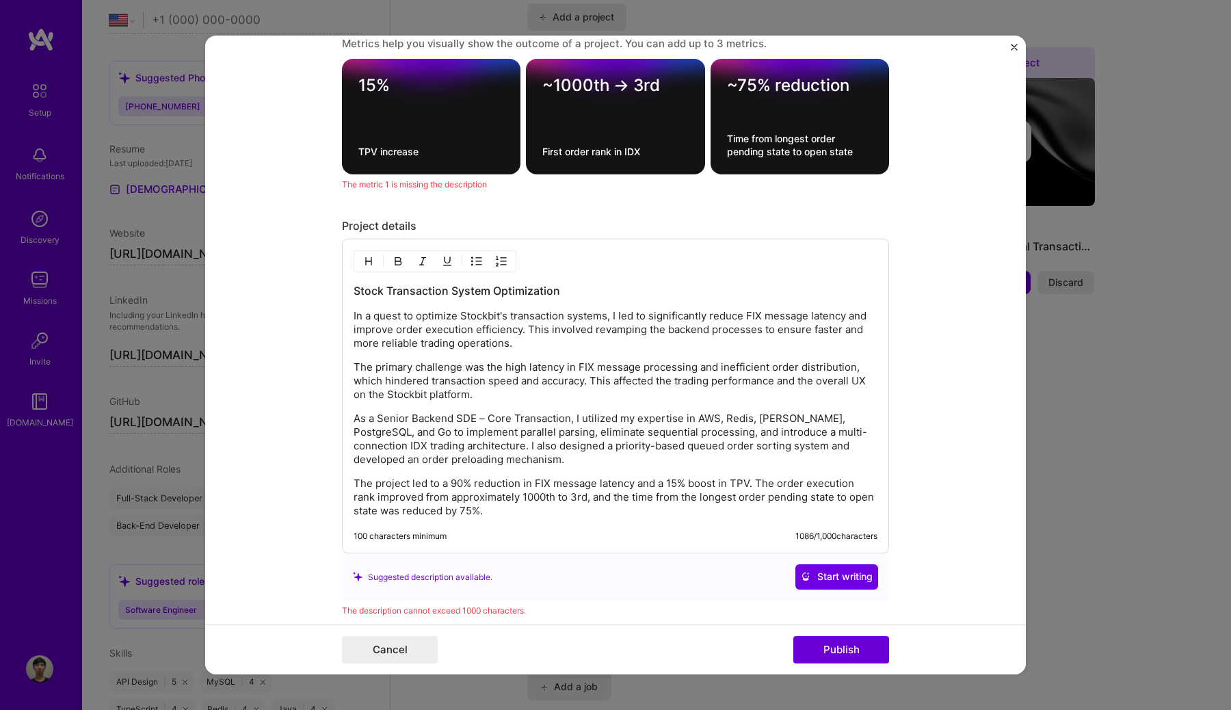
scroll to position [1263, 0]
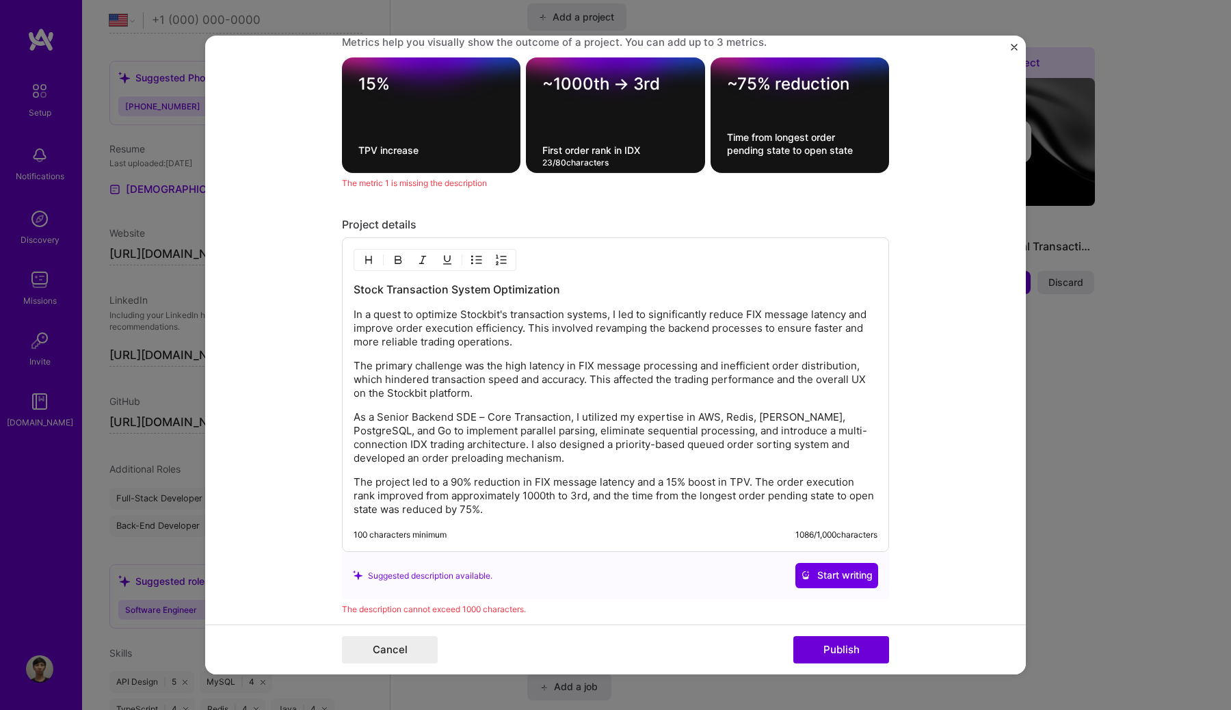
click at [636, 150] on textarea "First order rank in IDX" at bounding box center [615, 150] width 146 height 13
click at [643, 153] on textarea "First order rank in Exchange" at bounding box center [615, 150] width 146 height 13
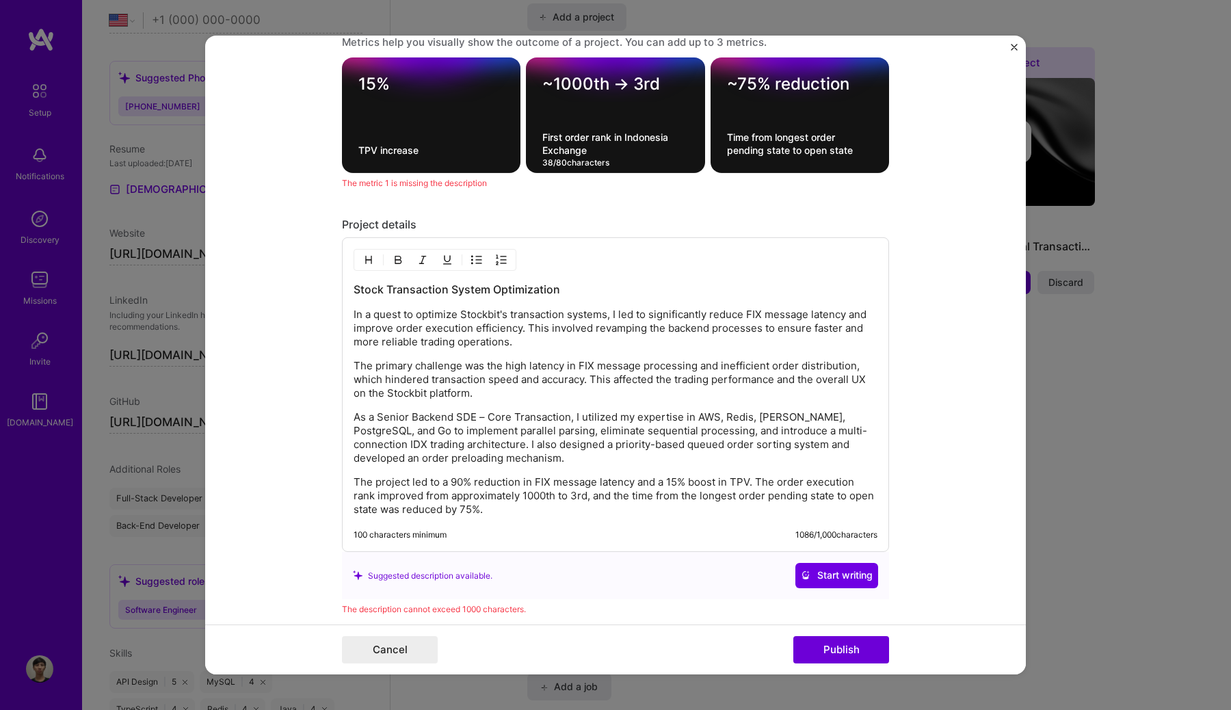
type textarea "First order rank in Indonesia Exchange"
click at [659, 433] on p "As a Senior Backend SDE – Core Transaction, I utilized my expertise in AWS, Red…" at bounding box center [615, 437] width 524 height 55
drag, startPoint x: 573, startPoint y: 420, endPoint x: 777, endPoint y: 417, distance: 204.4
click at [777, 417] on p "As a Senior Backend SDE – Core Transaction, I utilized my expertise in AWS, Red…" at bounding box center [615, 437] width 524 height 55
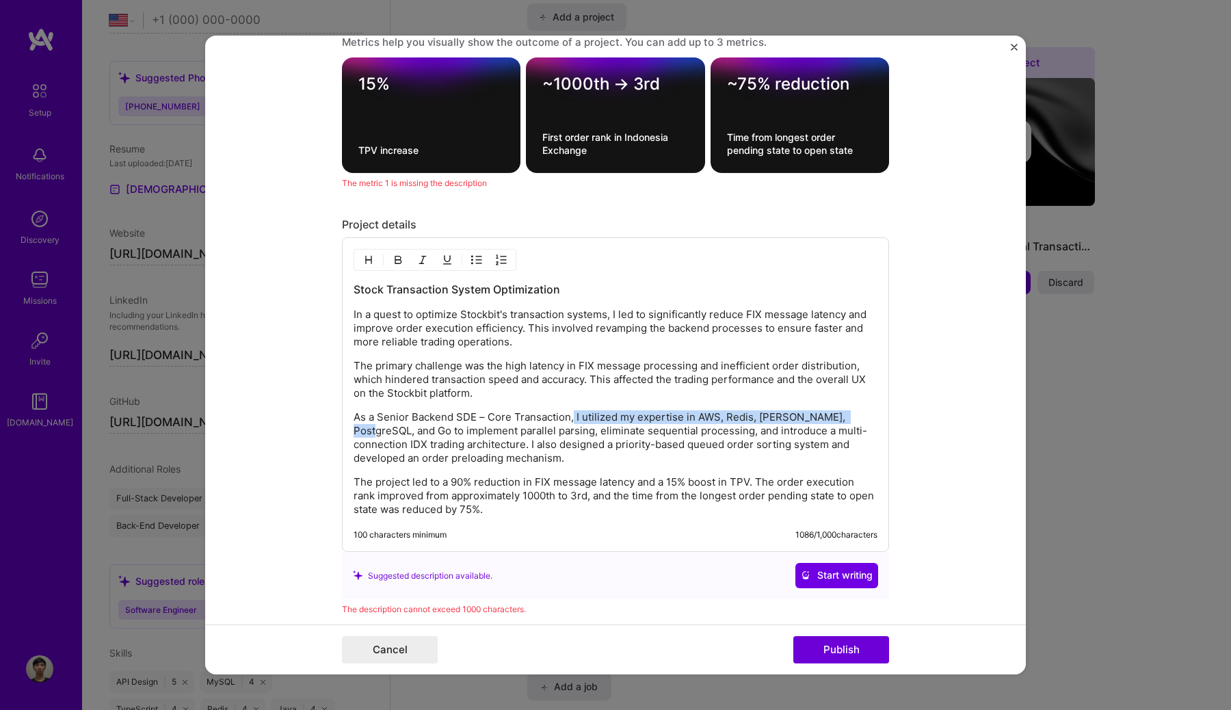
click at [851, 420] on p "As a Senior Backend SDE – Core Transaction, I utilized my expertise in AWS, Red…" at bounding box center [615, 437] width 524 height 55
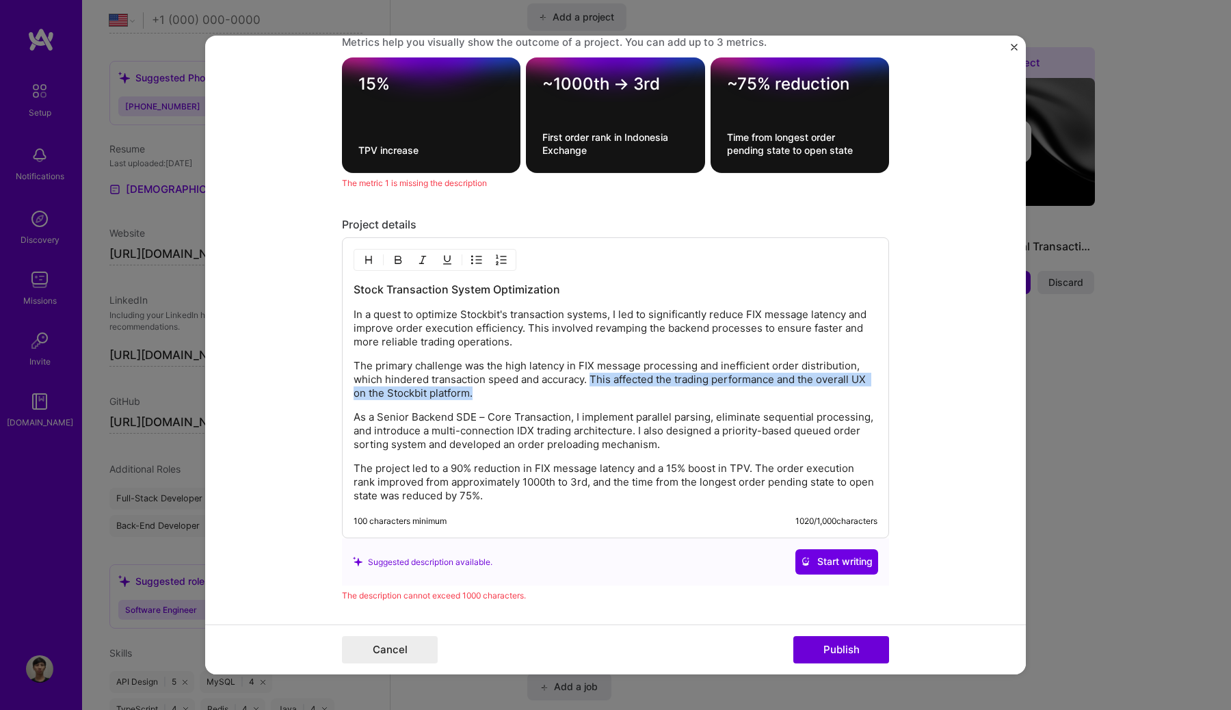
drag, startPoint x: 531, startPoint y: 397, endPoint x: 592, endPoint y: 378, distance: 64.4
click at [592, 378] on p "The primary challenge was the high latency in FIX message processing and ineffi…" at bounding box center [615, 379] width 524 height 41
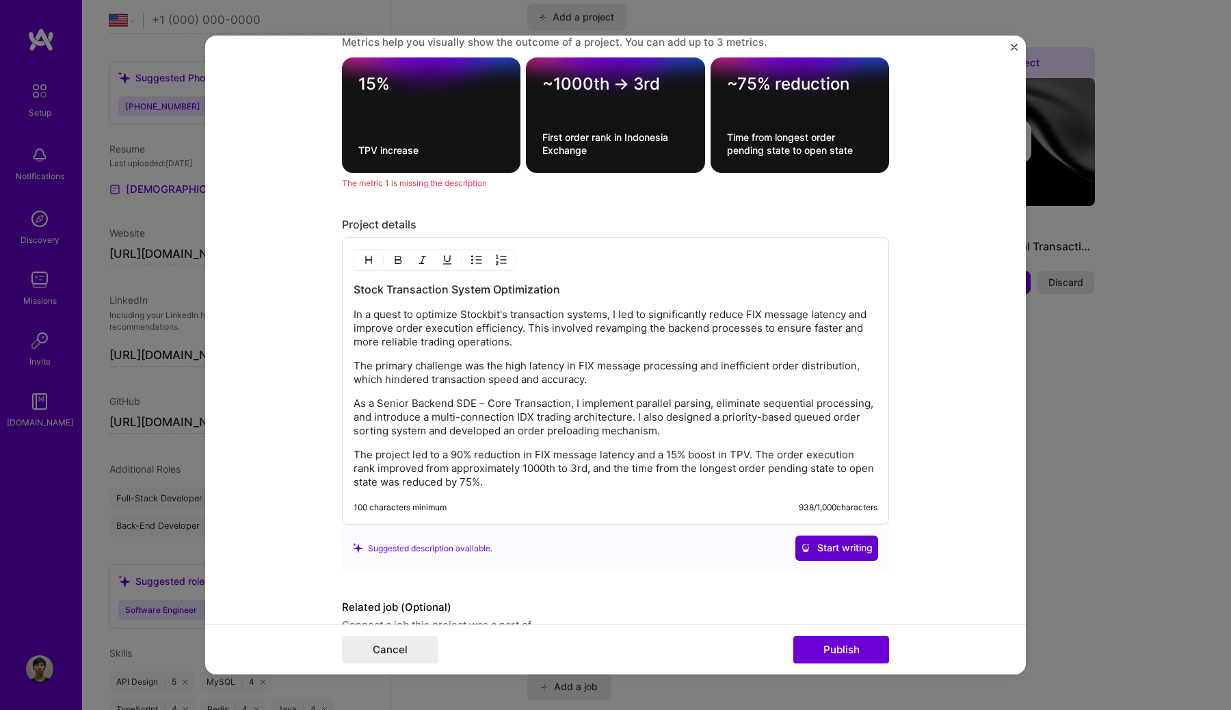
scroll to position [1334, 0]
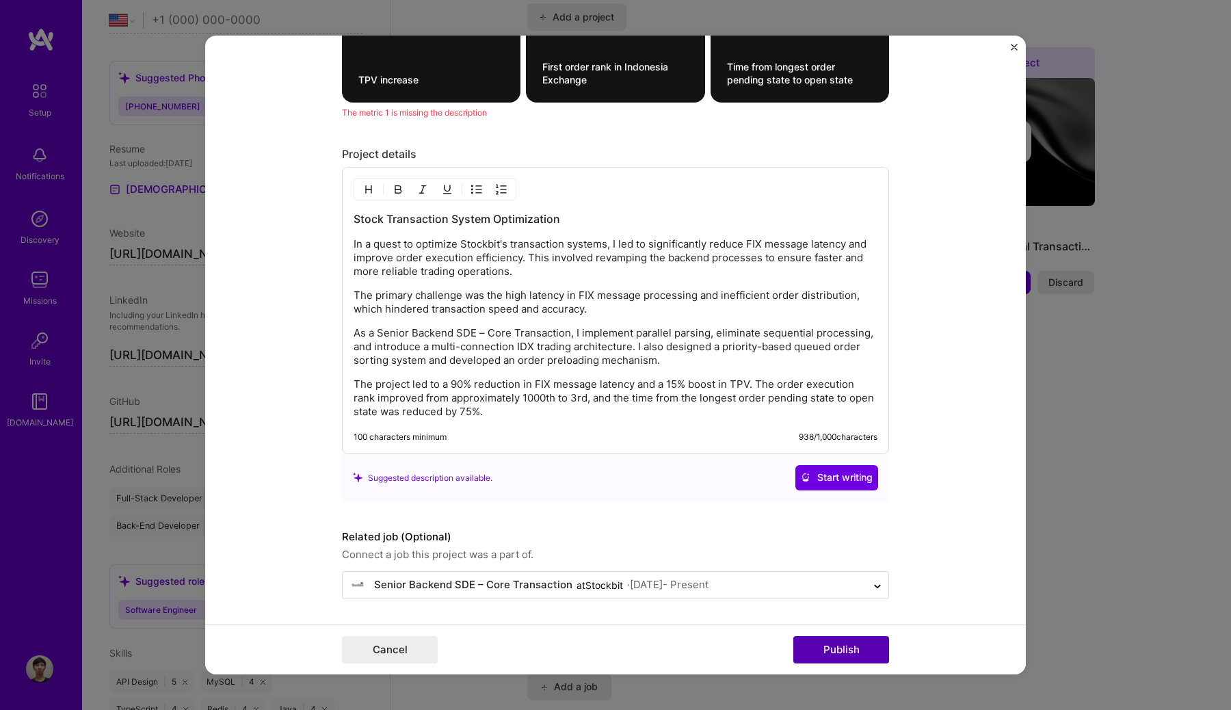
click at [836, 642] on button "Publish" at bounding box center [841, 649] width 96 height 27
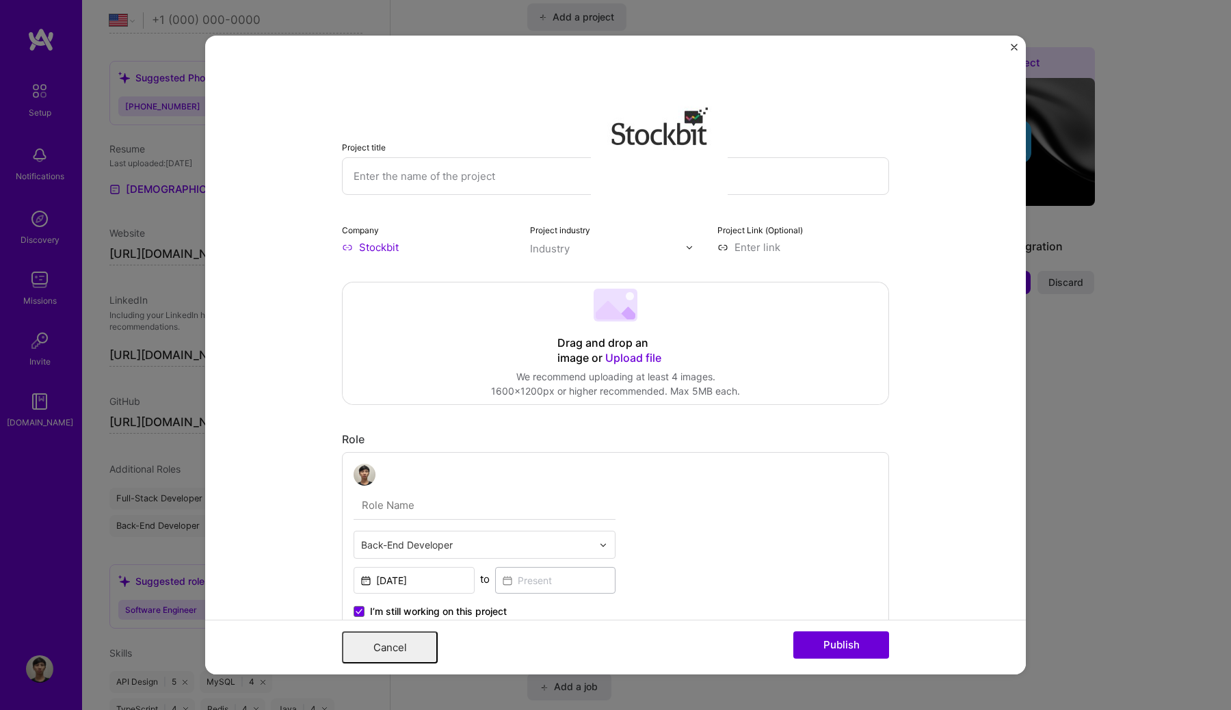
scroll to position [0, 0]
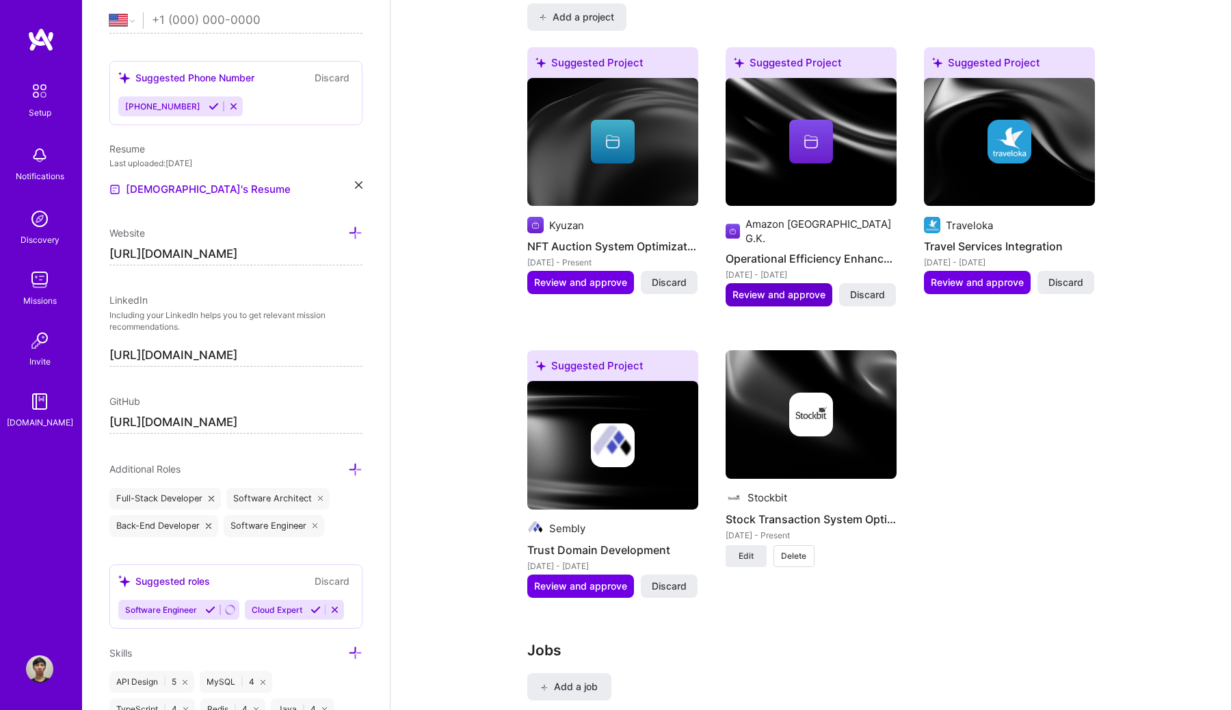
click at [789, 283] on button "Review and approve" at bounding box center [778, 294] width 107 height 23
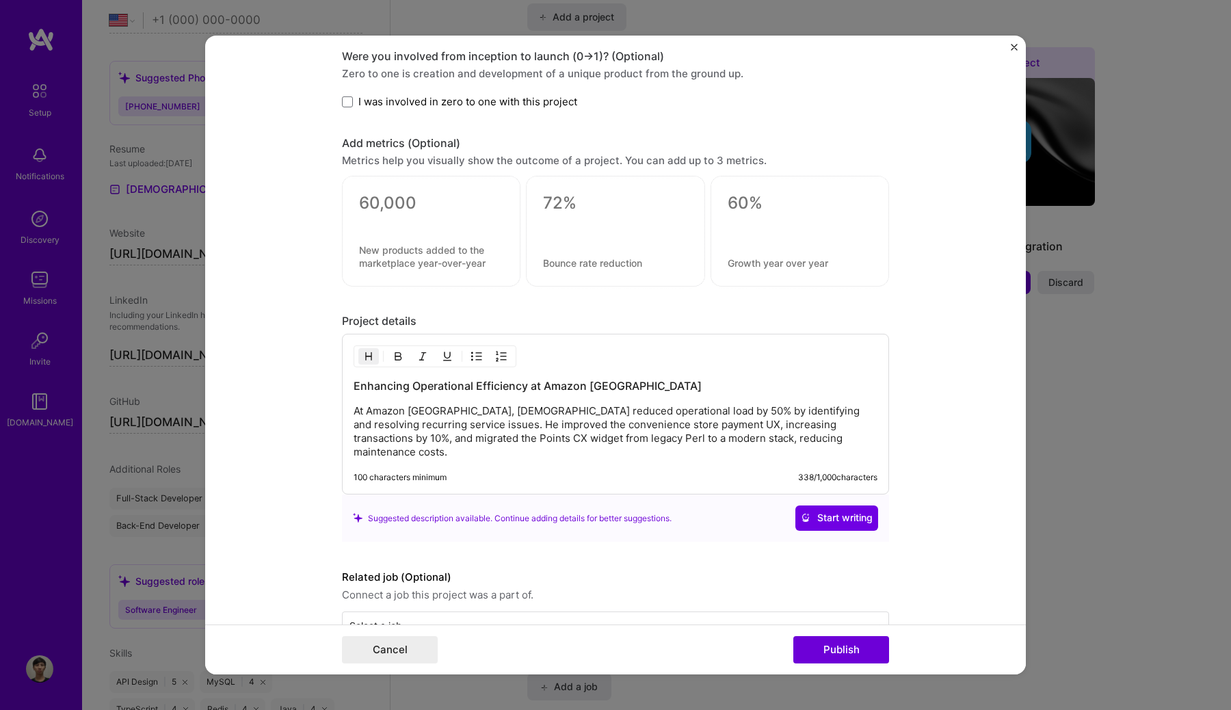
scroll to position [1261, 0]
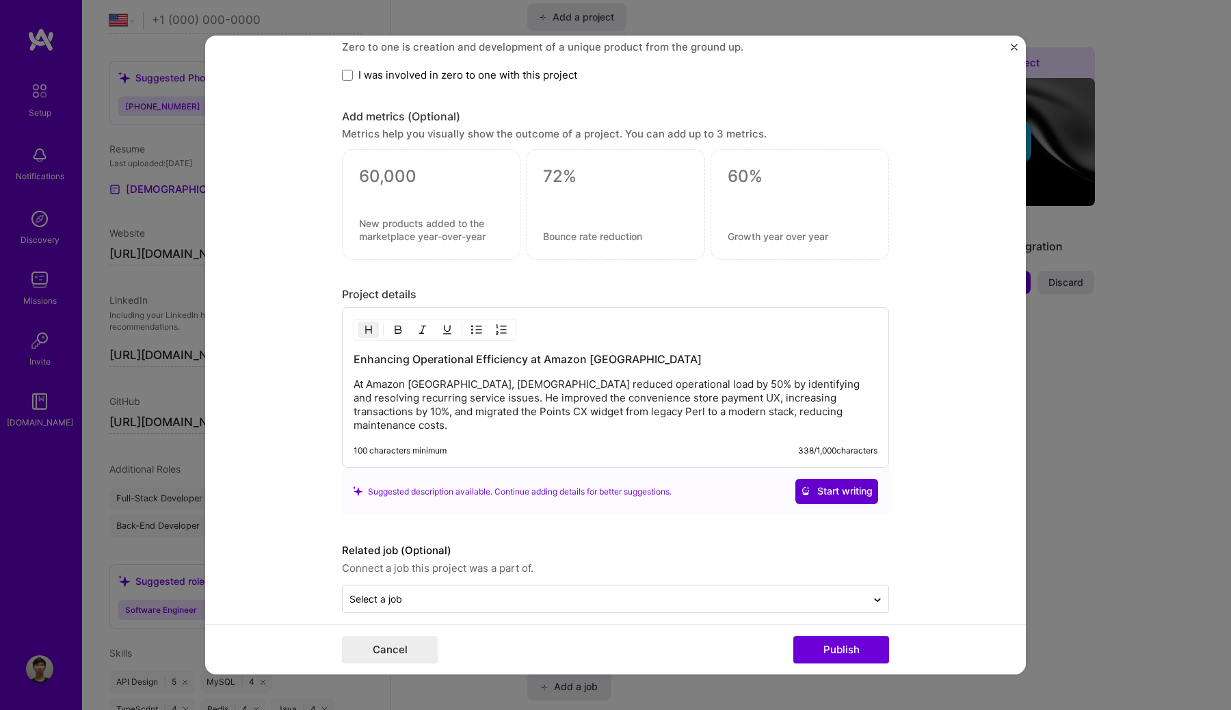
click at [822, 484] on span "Start writing" at bounding box center [837, 491] width 72 height 14
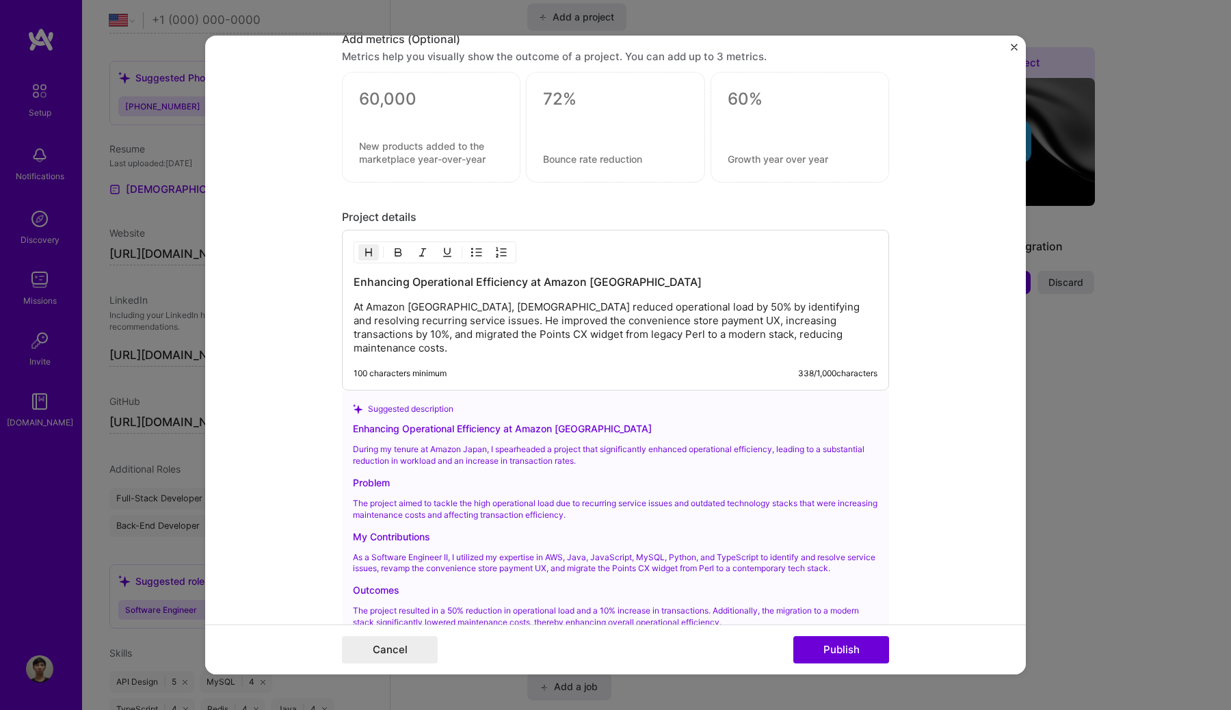
scroll to position [1496, 0]
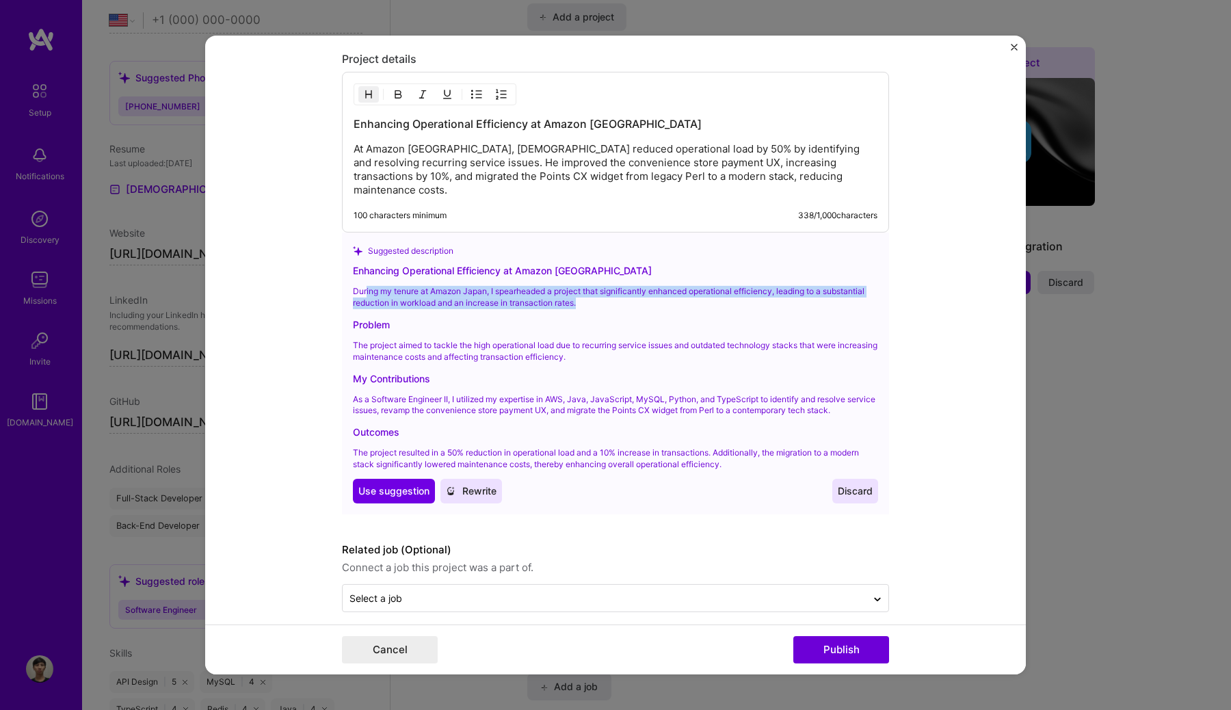
drag, startPoint x: 589, startPoint y: 286, endPoint x: 366, endPoint y: 277, distance: 223.8
click at [366, 286] on p "During my tenure at Amazon Japan, I spearheaded a project that significantly en…" at bounding box center [615, 297] width 525 height 23
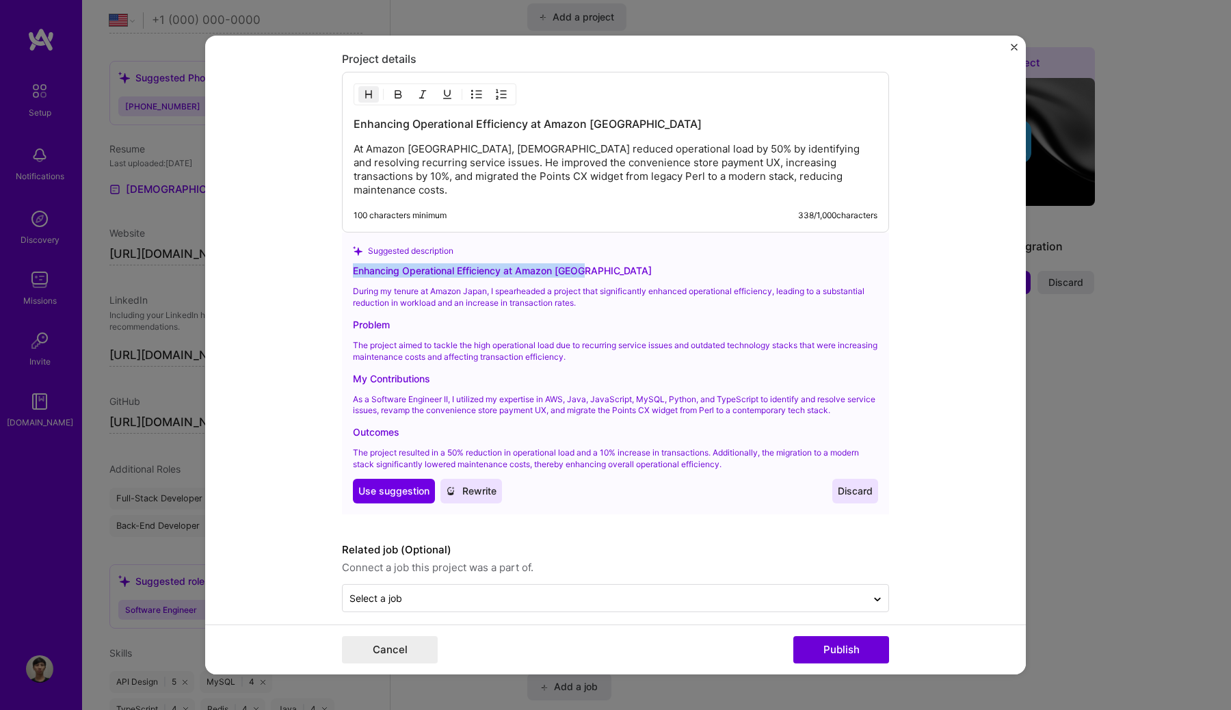
drag, startPoint x: 614, startPoint y: 257, endPoint x: 351, endPoint y: 248, distance: 262.7
click at [351, 248] on div "Suggested description Enhancing Operational Efficiency at Amazon [GEOGRAPHIC_DA…" at bounding box center [615, 372] width 547 height 281
copy div "Enhancing Operational Efficiency at Amazon [GEOGRAPHIC_DATA]"
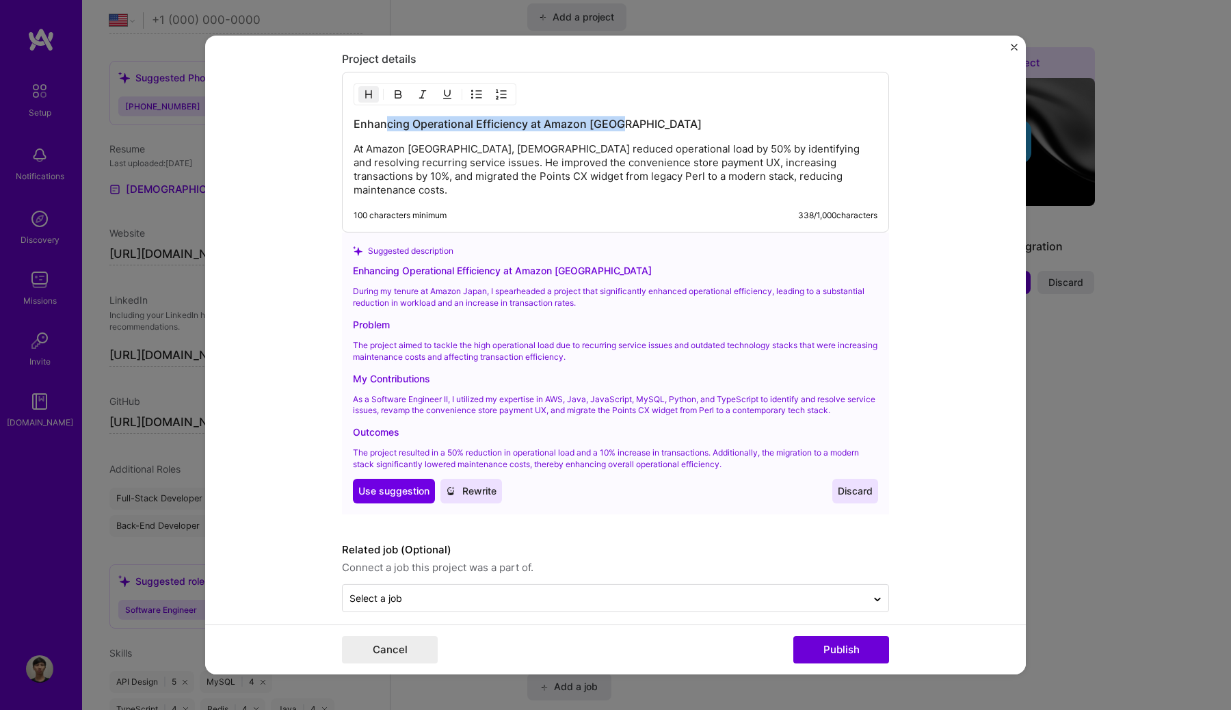
drag, startPoint x: 635, startPoint y: 125, endPoint x: 389, endPoint y: 125, distance: 246.1
click at [389, 125] on h3 "Enhancing Operational Efficiency at Amazon [GEOGRAPHIC_DATA]" at bounding box center [615, 123] width 524 height 15
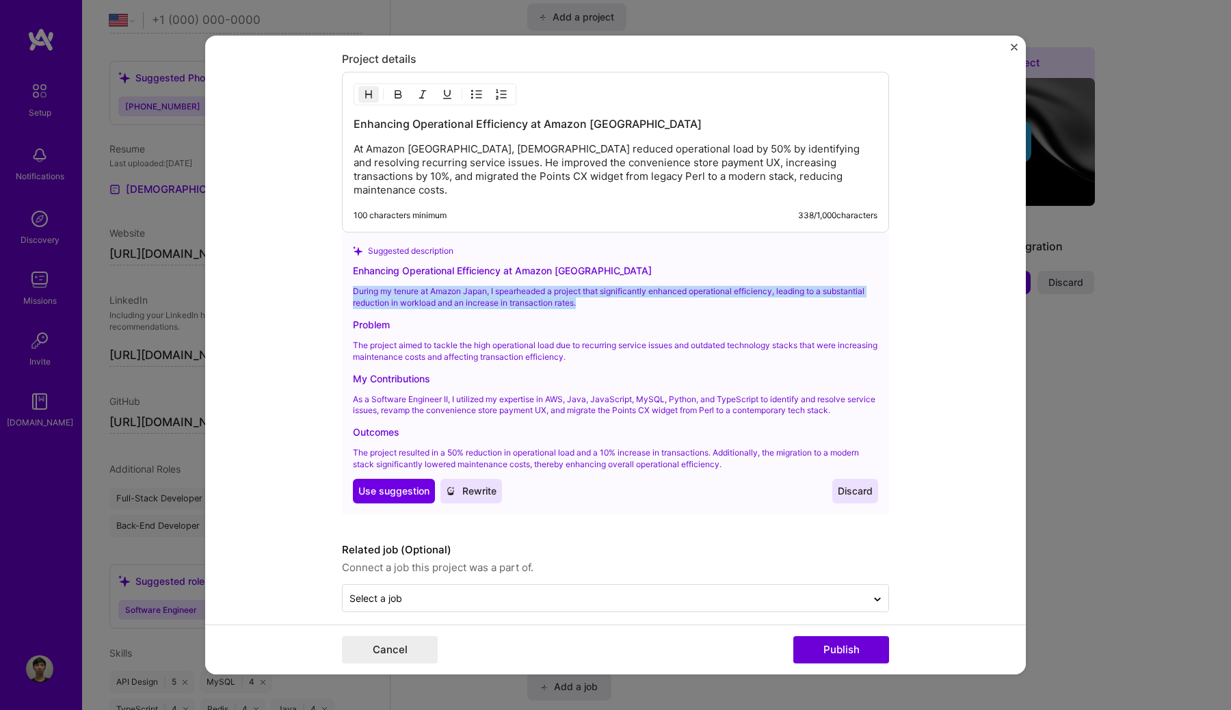
drag, startPoint x: 588, startPoint y: 289, endPoint x: 341, endPoint y: 275, distance: 247.2
click at [340, 275] on form "Editing suggested project This project is suggested based on your LinkedIn, res…" at bounding box center [615, 355] width 820 height 639
copy p "During my tenure at Amazon Japan, I spearheaded a project that significantly en…"
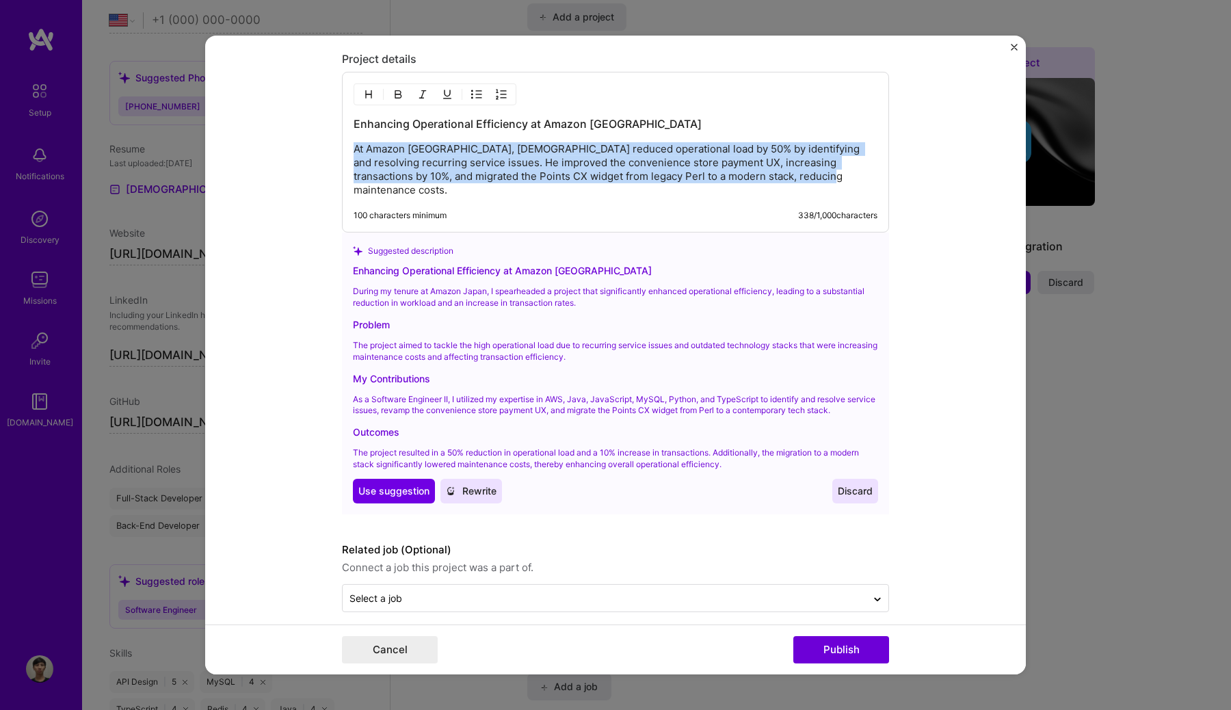
drag, startPoint x: 773, startPoint y: 178, endPoint x: 352, endPoint y: 145, distance: 422.4
click at [352, 145] on div "Enhancing Operational Efficiency at Amazon [GEOGRAPHIC_DATA] At Amazon [GEOGRAP…" at bounding box center [615, 152] width 547 height 161
paste div
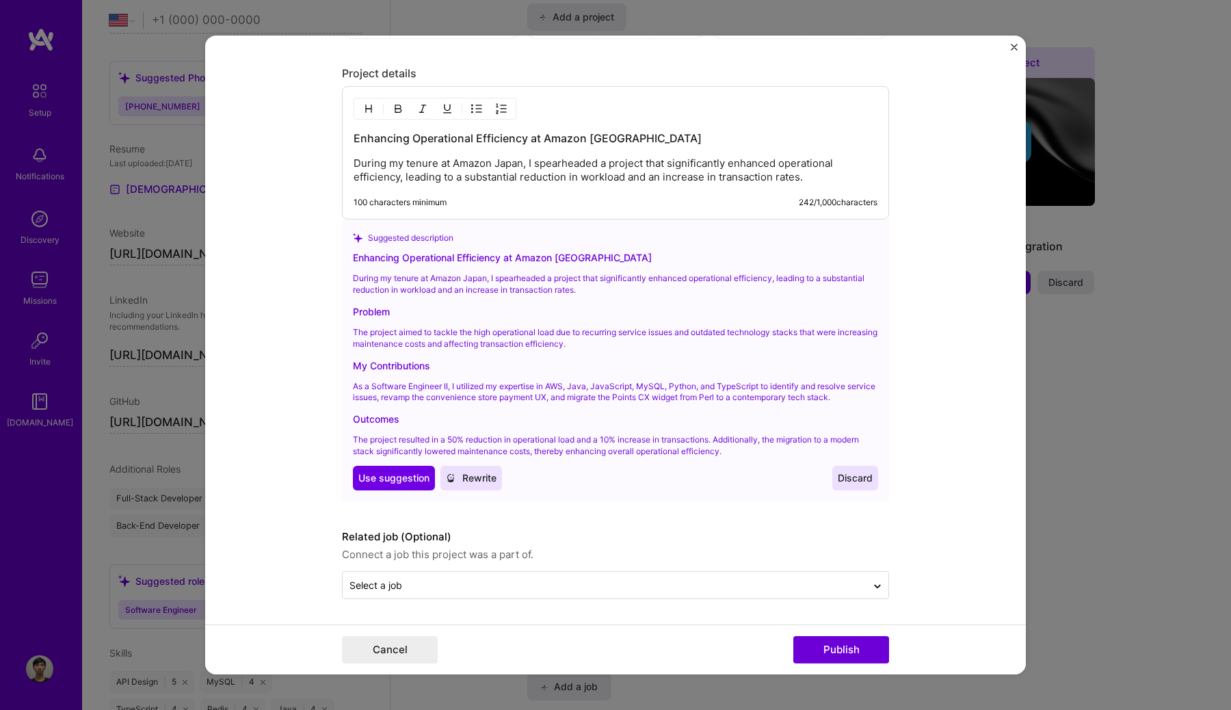
scroll to position [1482, 0]
click at [426, 166] on p "During my tenure at Amazon Japan, I spearheaded a project that significantly en…" at bounding box center [615, 170] width 524 height 27
drag, startPoint x: 645, startPoint y: 349, endPoint x: 358, endPoint y: 336, distance: 286.8
click at [359, 336] on div "Enhancing Operational Efficiency at Amazon [GEOGRAPHIC_DATA] During my tenure a…" at bounding box center [615, 369] width 525 height 239
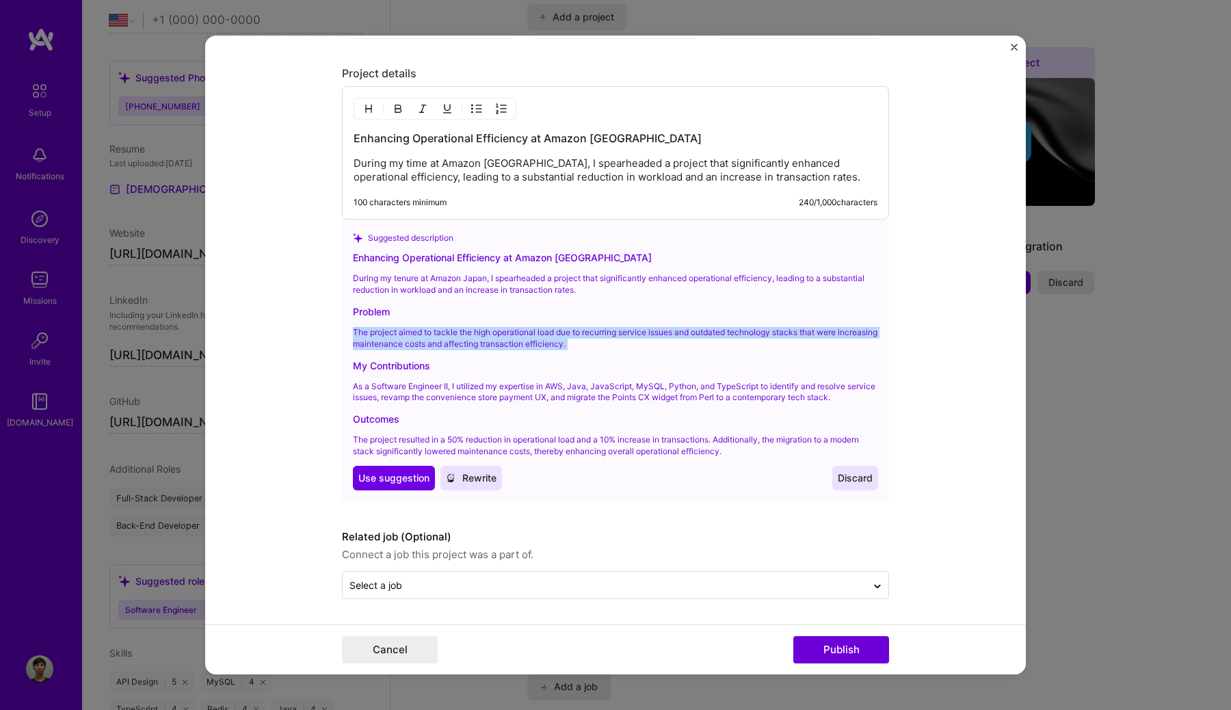
drag, startPoint x: 353, startPoint y: 334, endPoint x: 680, endPoint y: 356, distance: 327.5
click at [680, 356] on div "Enhancing Operational Efficiency at Amazon [GEOGRAPHIC_DATA] During my tenure a…" at bounding box center [615, 369] width 525 height 239
copy p "The project aimed to tackle the high operational load due to recurring service …"
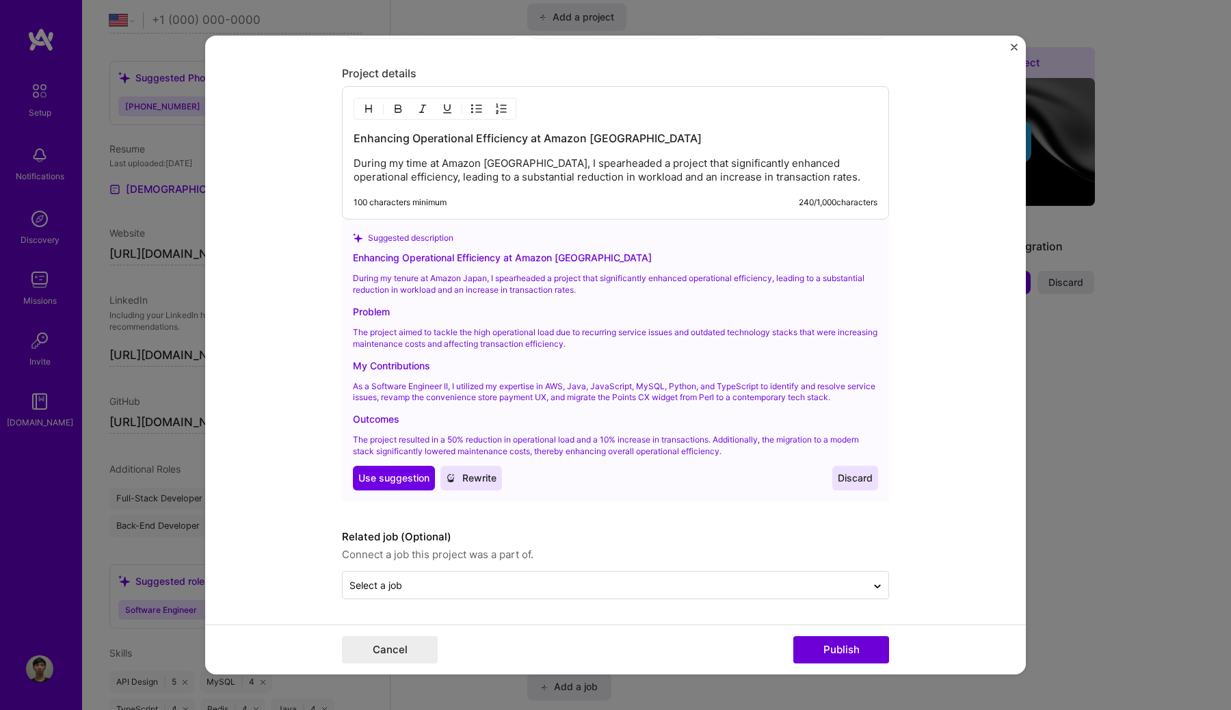
click at [823, 174] on p "During my time at Amazon [GEOGRAPHIC_DATA], I spearheaded a project that signif…" at bounding box center [615, 170] width 524 height 27
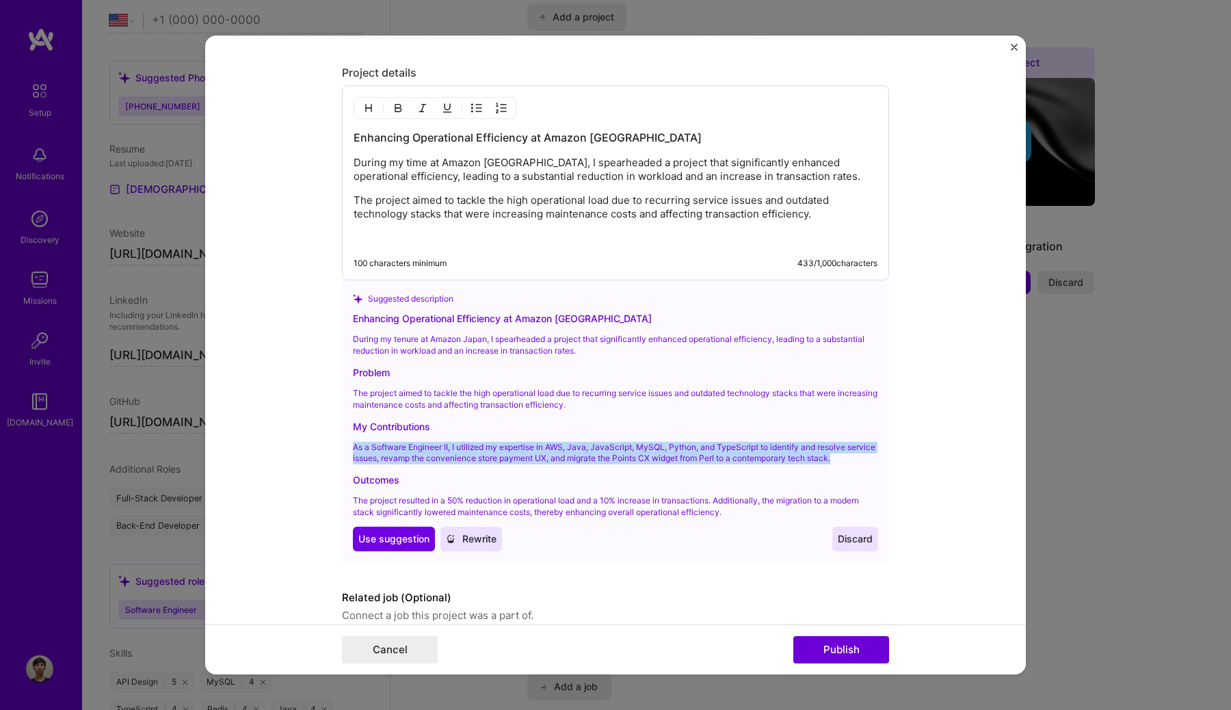
drag, startPoint x: 880, startPoint y: 464, endPoint x: 349, endPoint y: 448, distance: 530.8
click at [349, 448] on div "Suggested description Enhancing Operational Efficiency at Amazon [GEOGRAPHIC_DA…" at bounding box center [615, 420] width 547 height 281
copy p "As a Software Engineer II, I utilized my expertise in AWS, Java, JavaScript, My…"
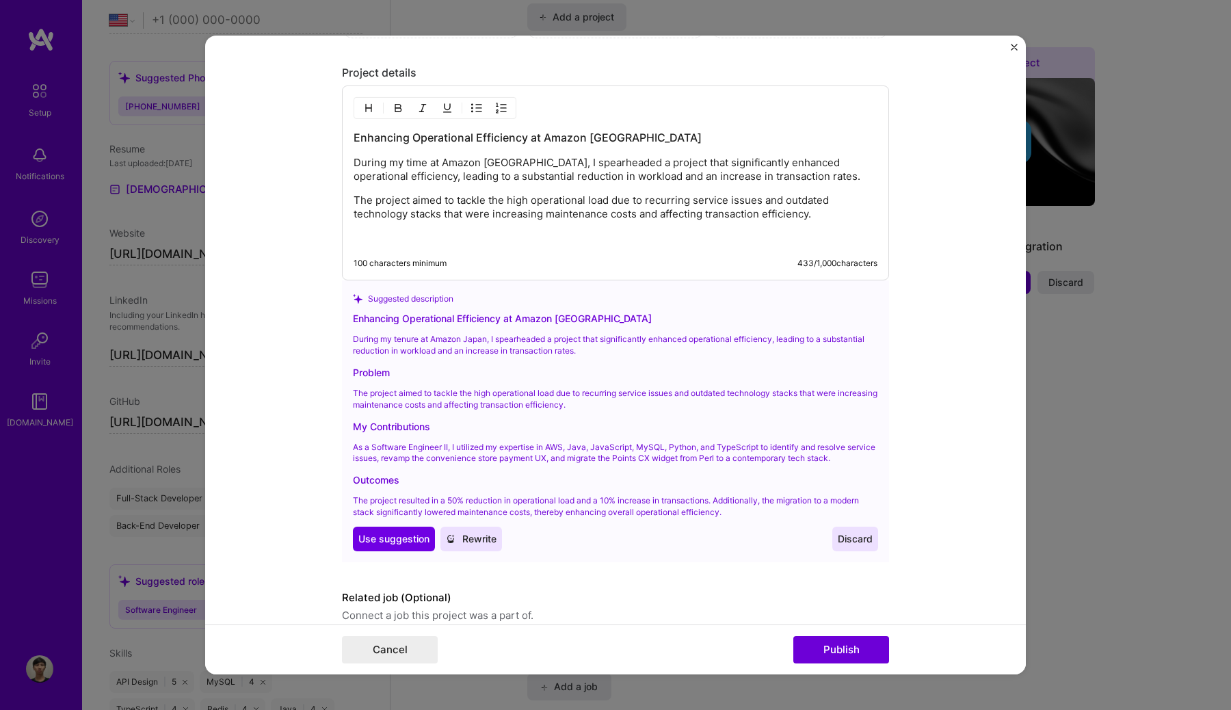
click at [824, 215] on p "The project aimed to tackle the high operational load due to recurring service …" at bounding box center [615, 206] width 524 height 27
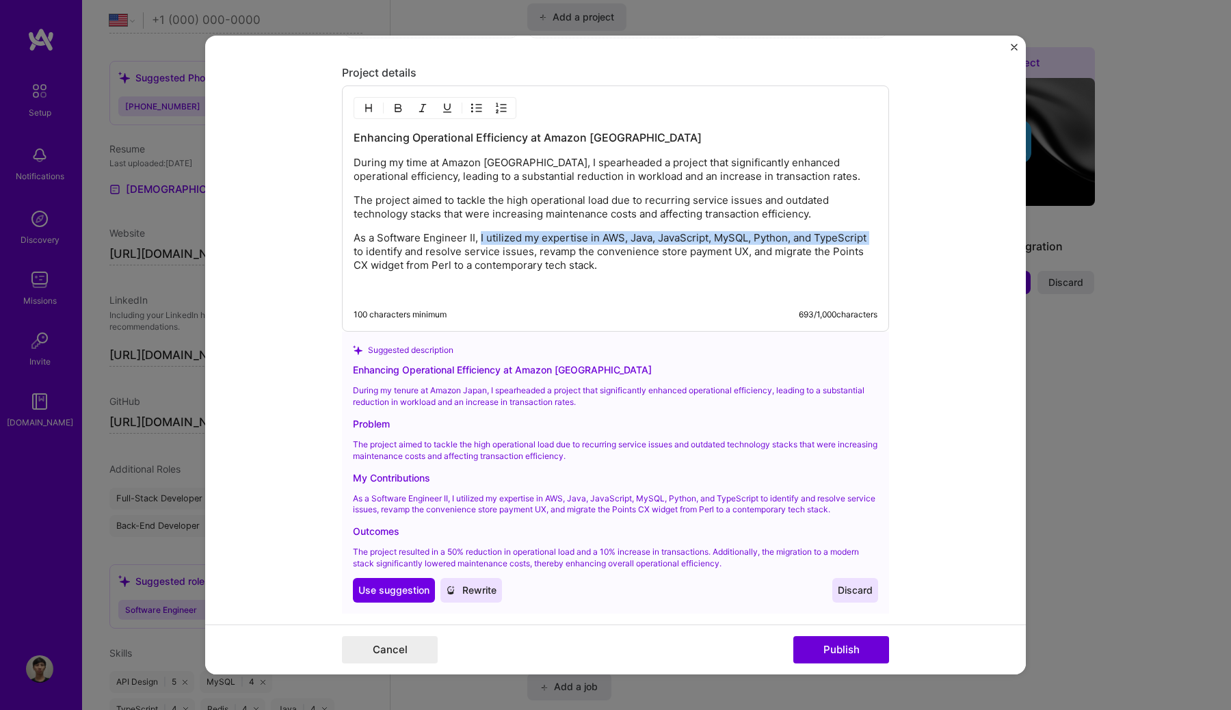
drag, startPoint x: 353, startPoint y: 252, endPoint x: 482, endPoint y: 238, distance: 129.3
click at [481, 238] on p "As a Software Engineer II, I utilized my expertise in AWS, Java, JavaScript, My…" at bounding box center [615, 251] width 524 height 41
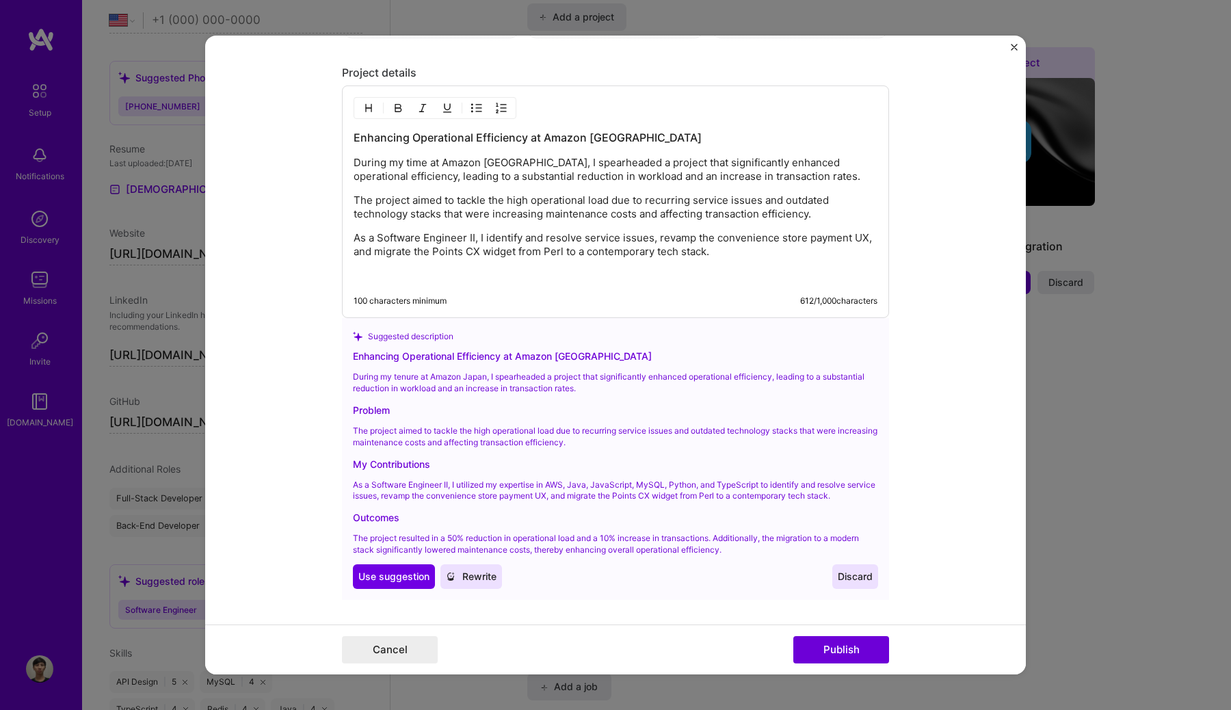
scroll to position [1501, 0]
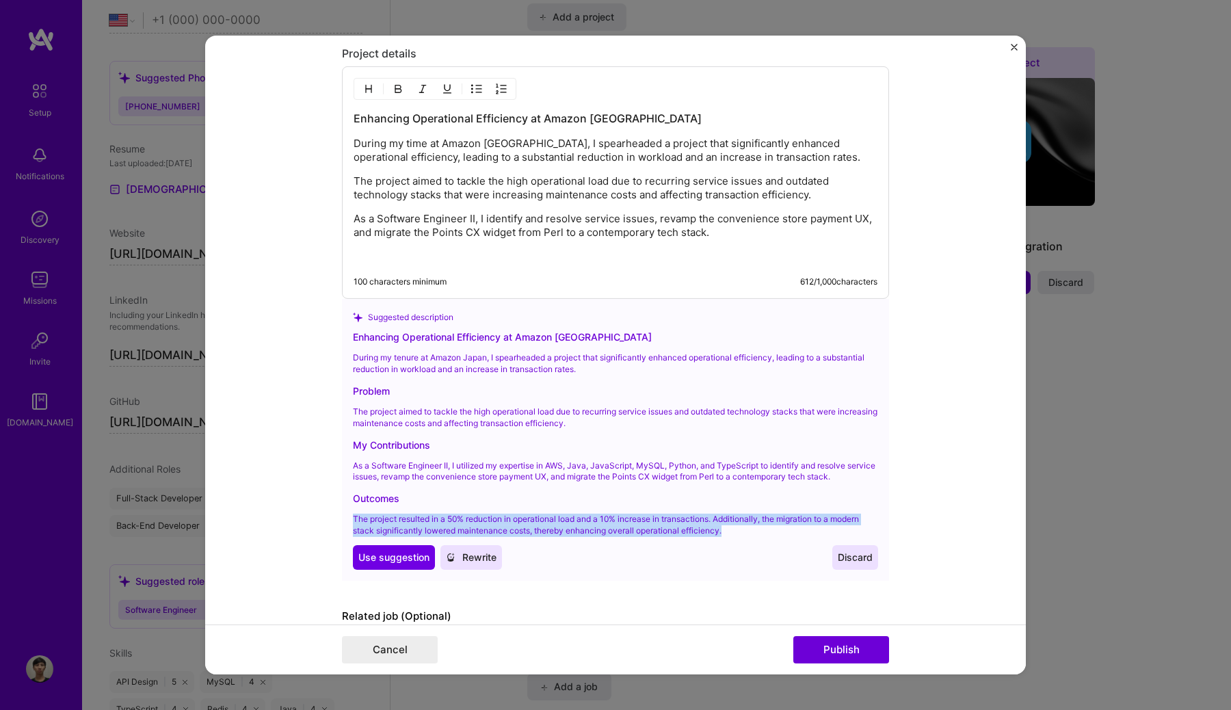
drag, startPoint x: 736, startPoint y: 533, endPoint x: 349, endPoint y: 524, distance: 387.8
click at [349, 524] on div "Suggested description Enhancing Operational Efficiency at Amazon [GEOGRAPHIC_DA…" at bounding box center [615, 439] width 547 height 281
copy p "The project resulted in a 50% reduction in operational load and a 10% increase …"
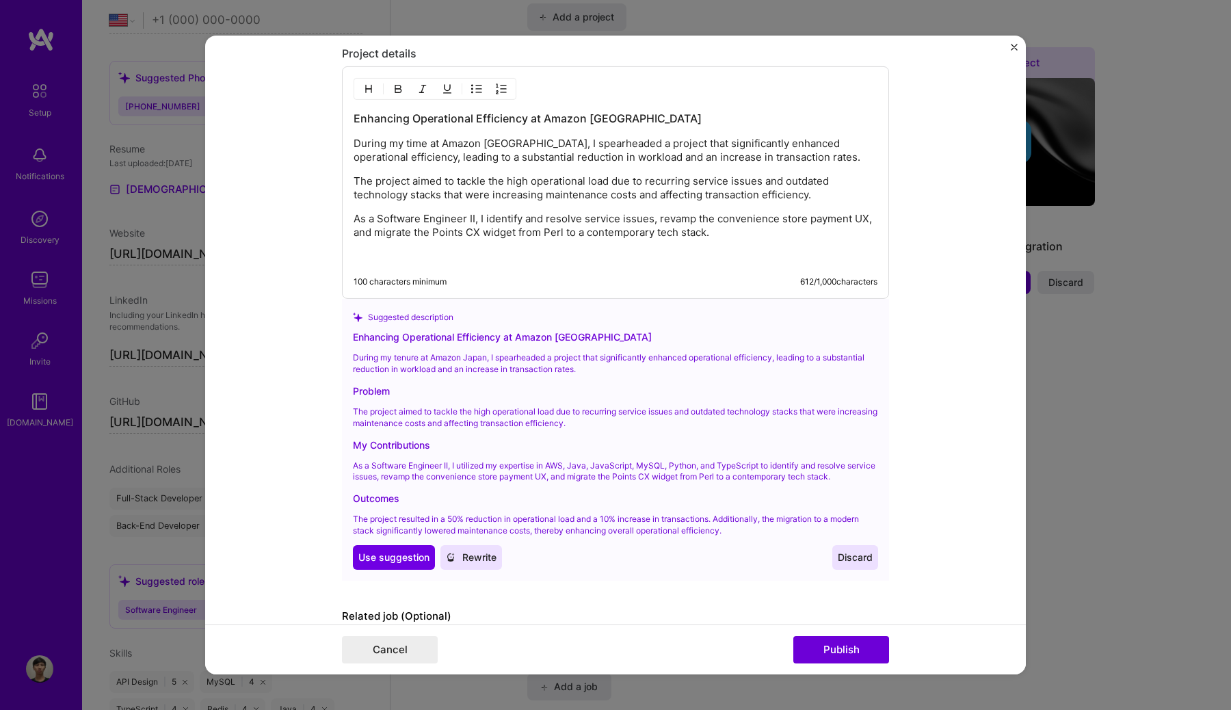
click at [559, 257] on p at bounding box center [615, 257] width 524 height 14
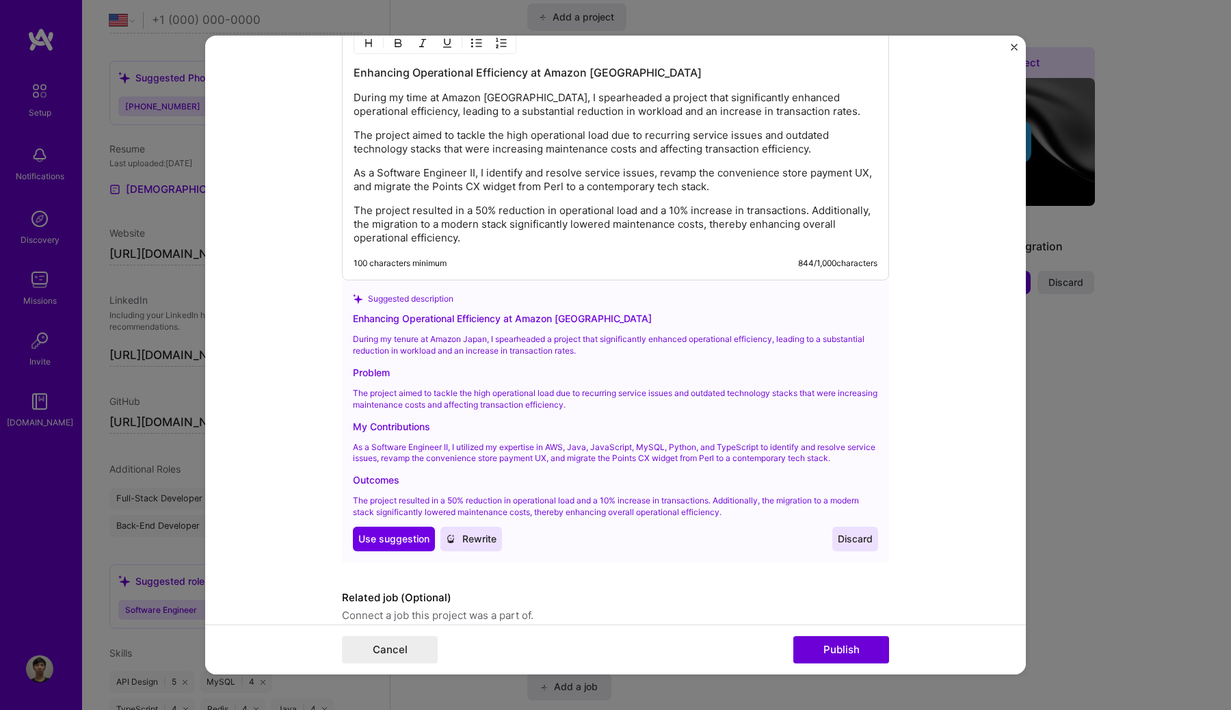
scroll to position [1609, 0]
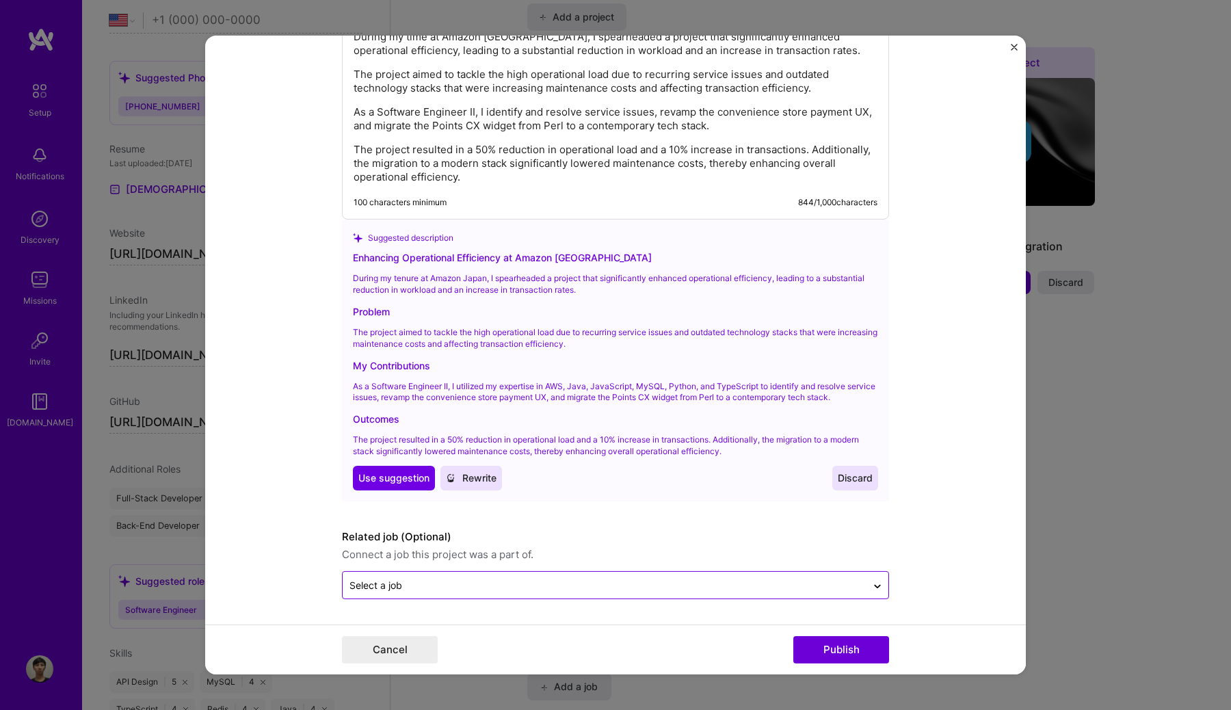
click at [750, 575] on div "Select a job" at bounding box center [605, 585] width 524 height 27
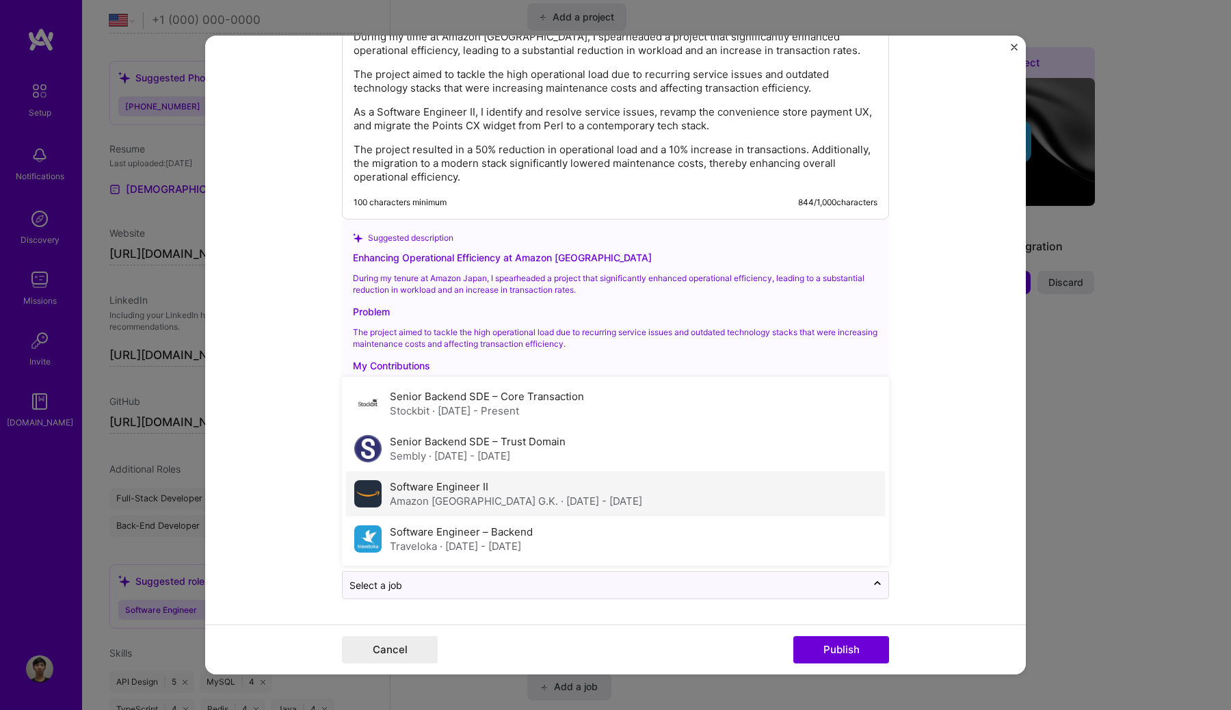
click at [721, 503] on div "Software Engineer II Amazon [GEOGRAPHIC_DATA] G.K. · [DATE] - [DATE]" at bounding box center [615, 493] width 539 height 45
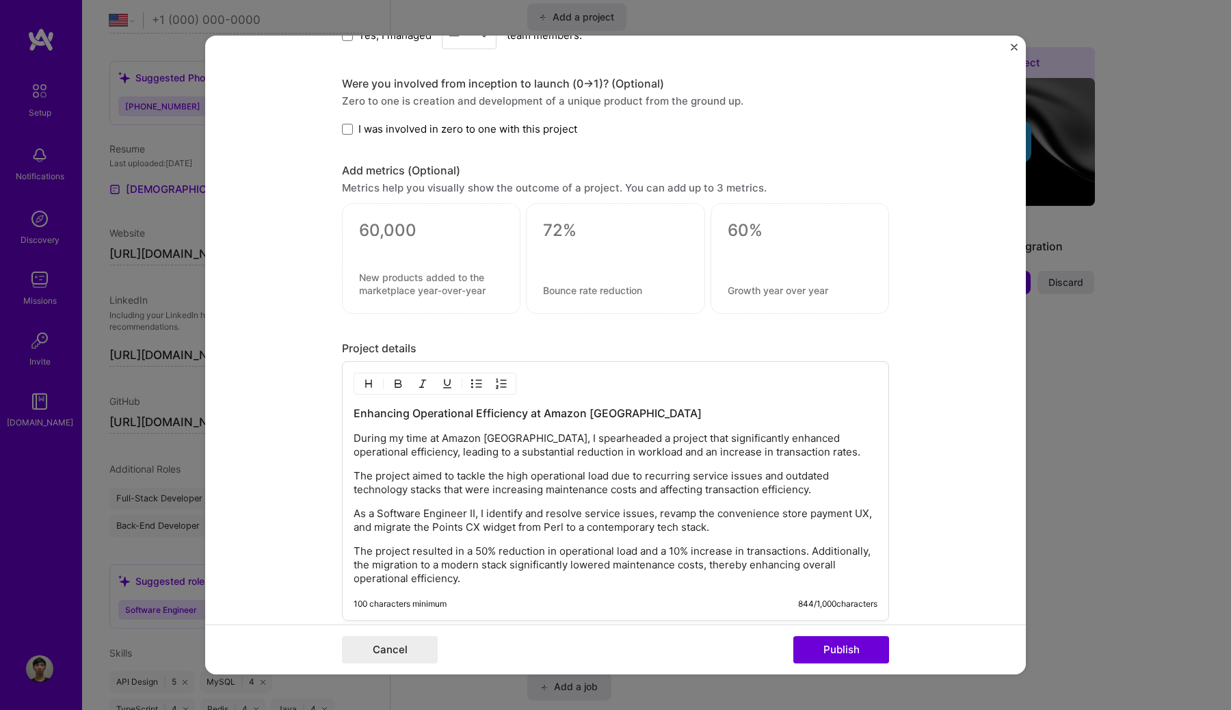
scroll to position [1245, 0]
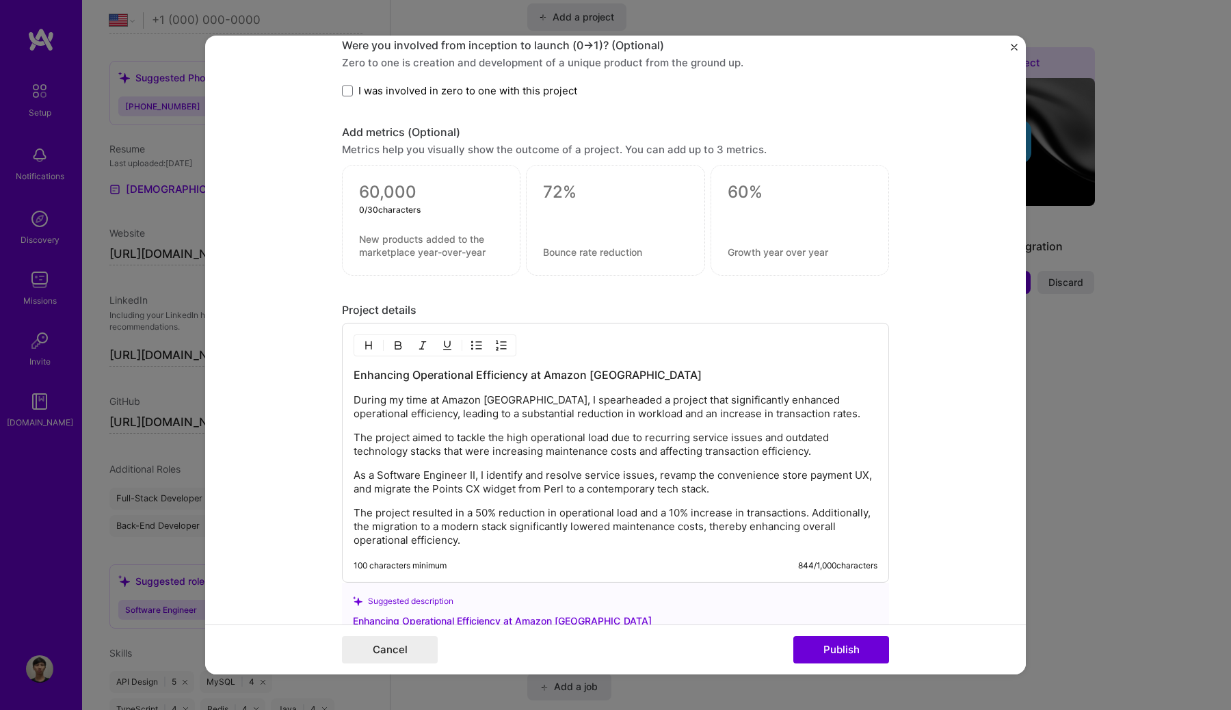
click at [408, 190] on textarea at bounding box center [431, 192] width 144 height 21
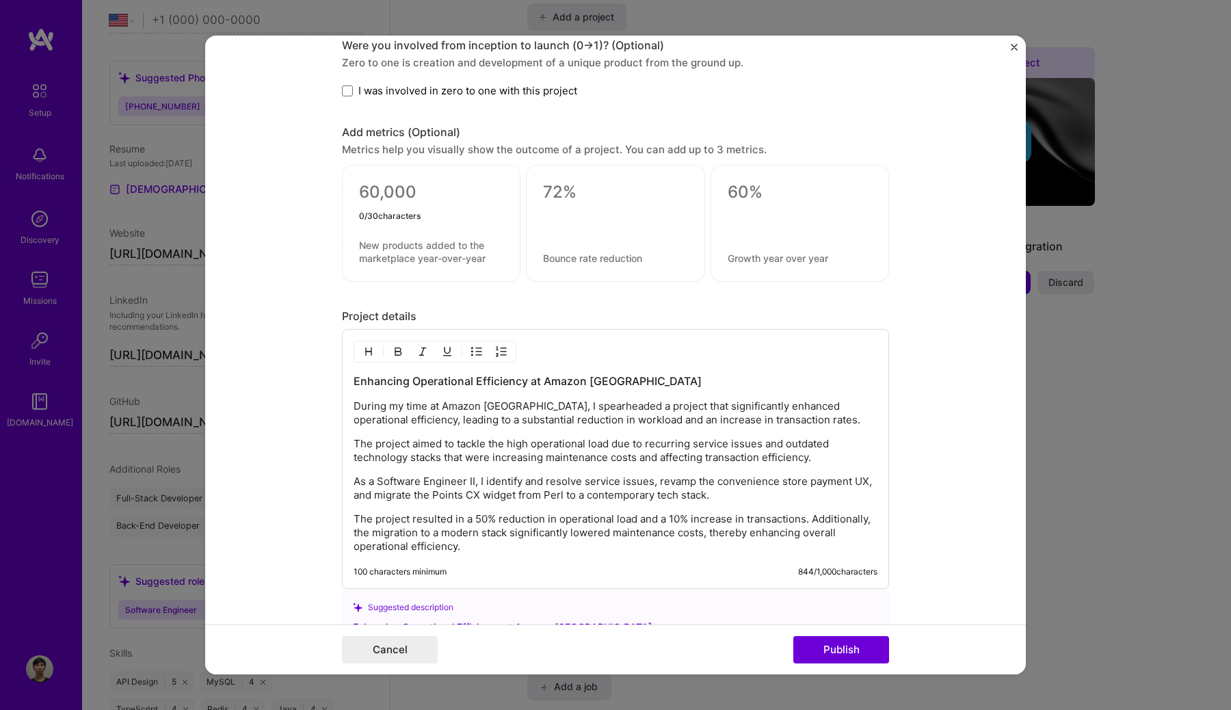
type textarea "0"
type textarea "50%"
click at [379, 256] on textarea at bounding box center [431, 252] width 144 height 26
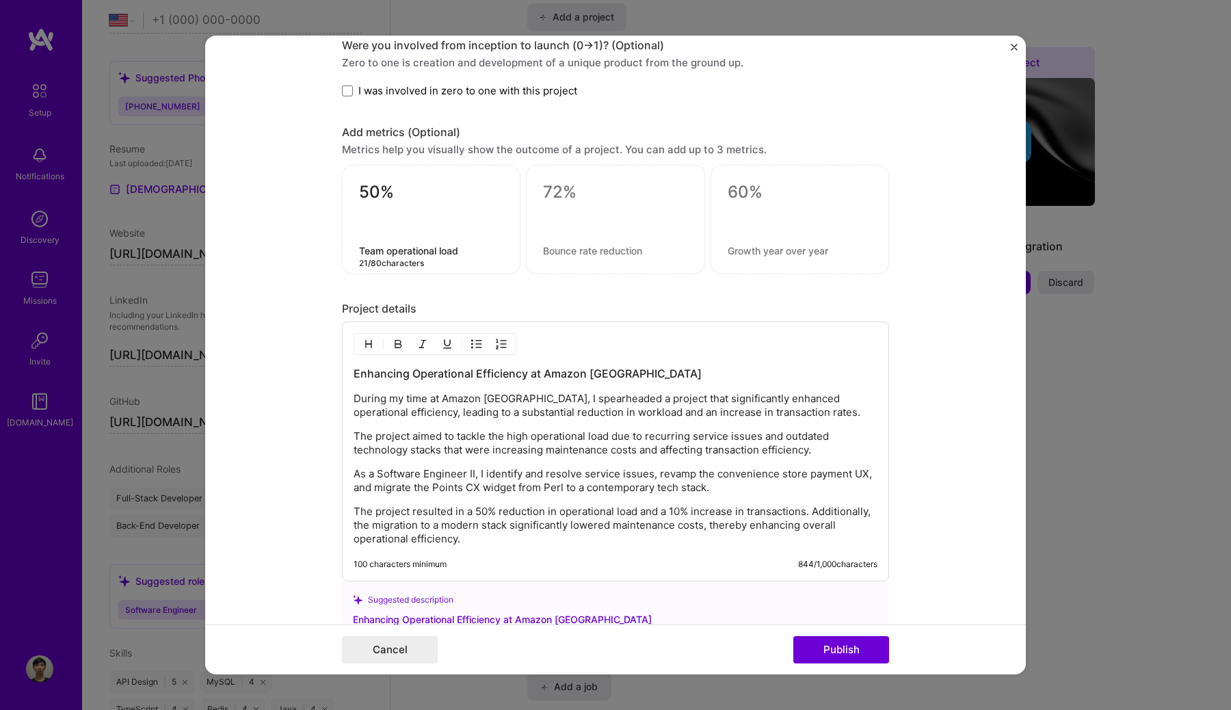
type textarea "Team operational load"
click at [574, 195] on textarea at bounding box center [615, 192] width 144 height 21
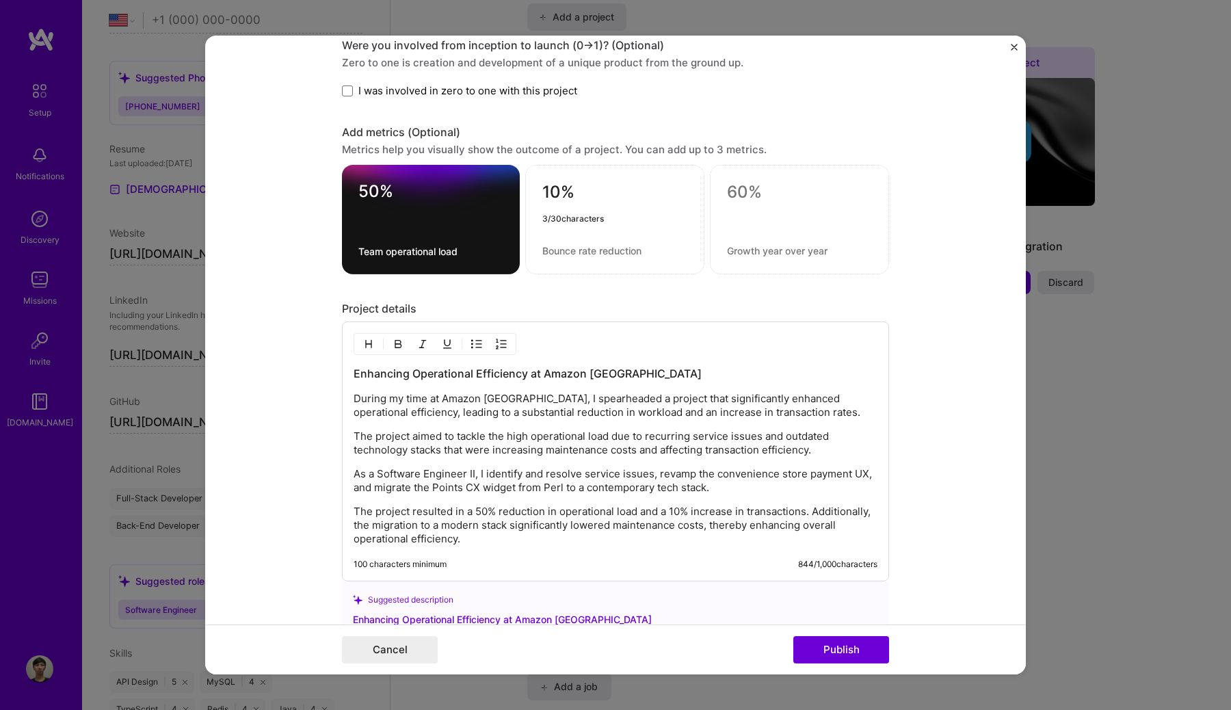
type textarea "10%"
click at [558, 248] on textarea at bounding box center [614, 250] width 145 height 13
click at [416, 203] on textarea "50%" at bounding box center [430, 194] width 145 height 27
type textarea "50% reduction"
click at [586, 190] on textarea "10%" at bounding box center [614, 195] width 145 height 27
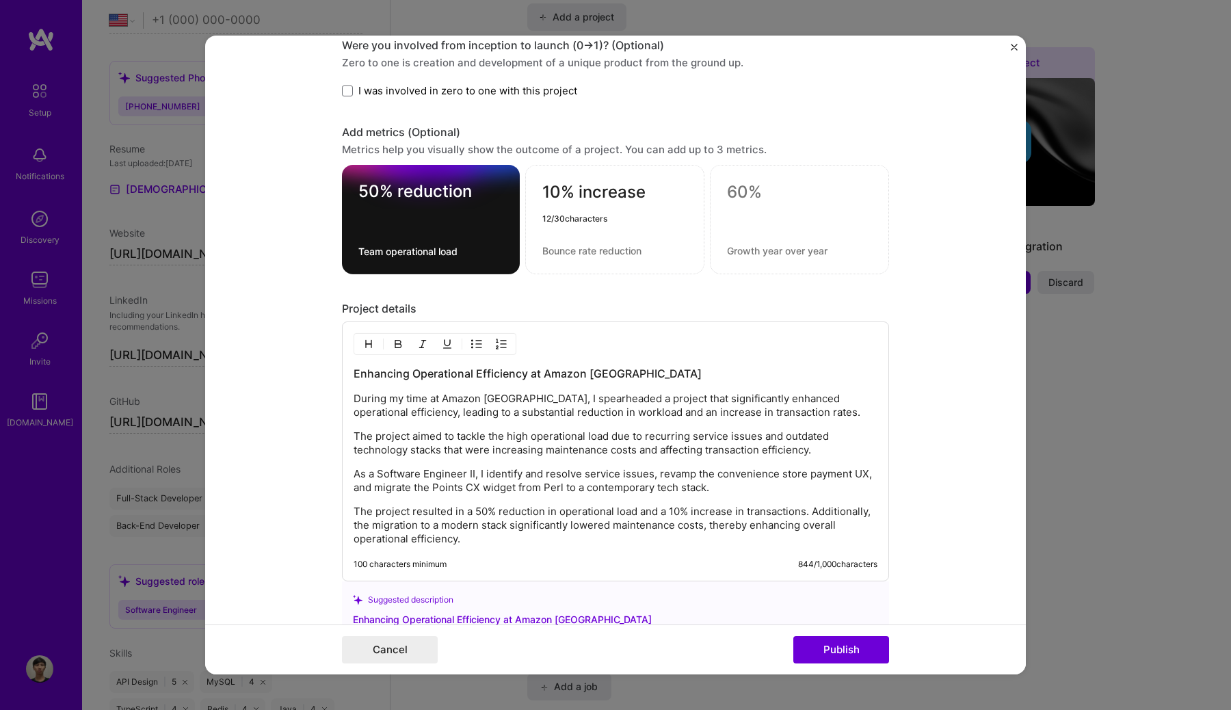
type textarea "10% increase"
click at [580, 248] on textarea at bounding box center [614, 250] width 145 height 13
type textarea "t"
type textarea "T"
type textarea "JP Transaction value"
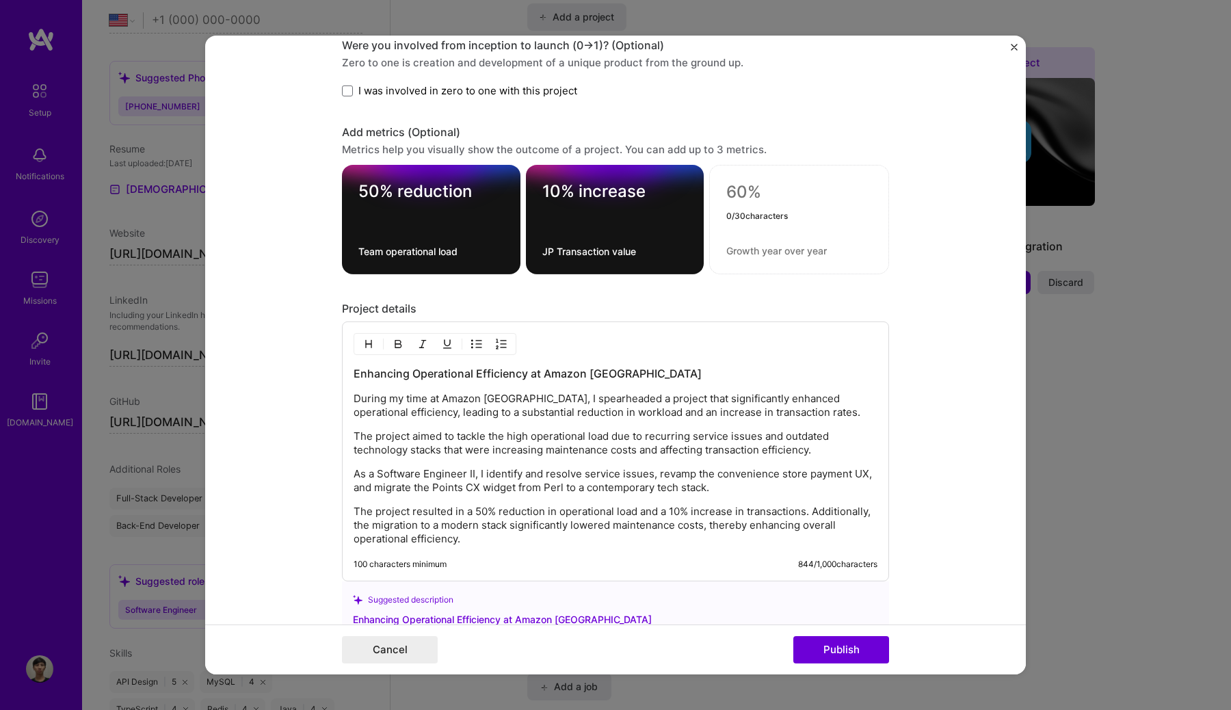
click at [764, 189] on textarea at bounding box center [799, 192] width 146 height 21
click at [835, 645] on button "Publish" at bounding box center [841, 649] width 96 height 27
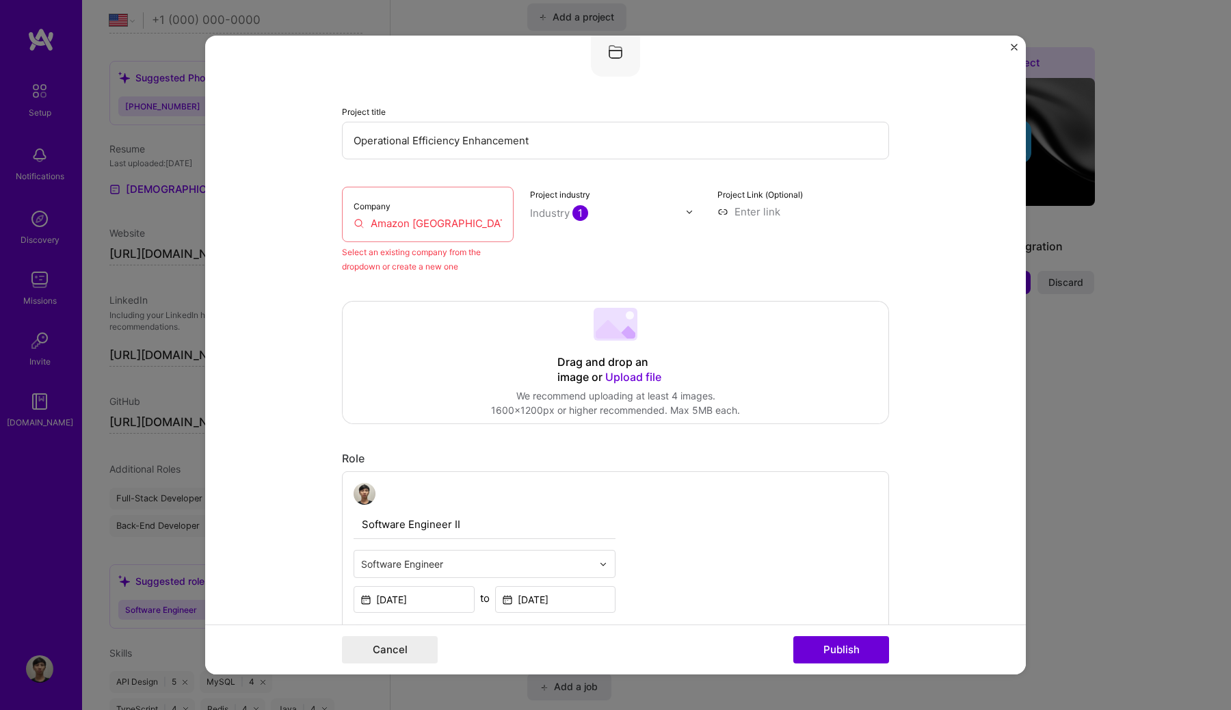
scroll to position [90, 0]
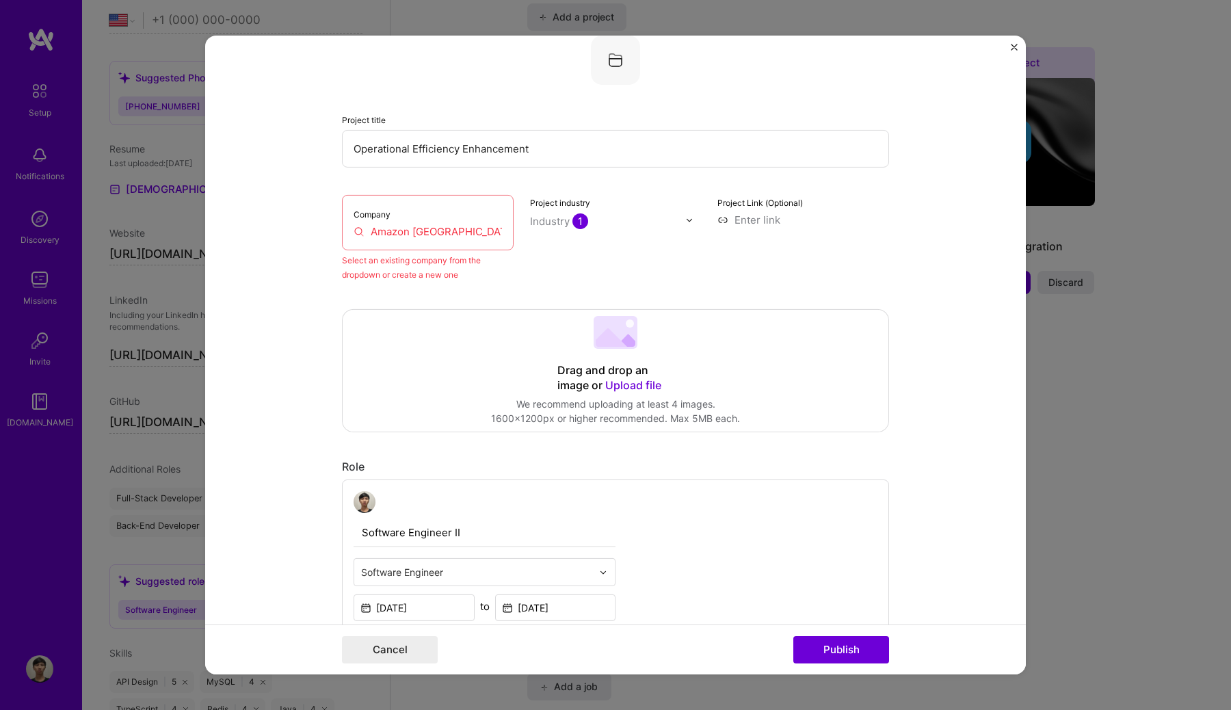
click at [473, 230] on input "Amazon [GEOGRAPHIC_DATA] G.K." at bounding box center [427, 231] width 148 height 14
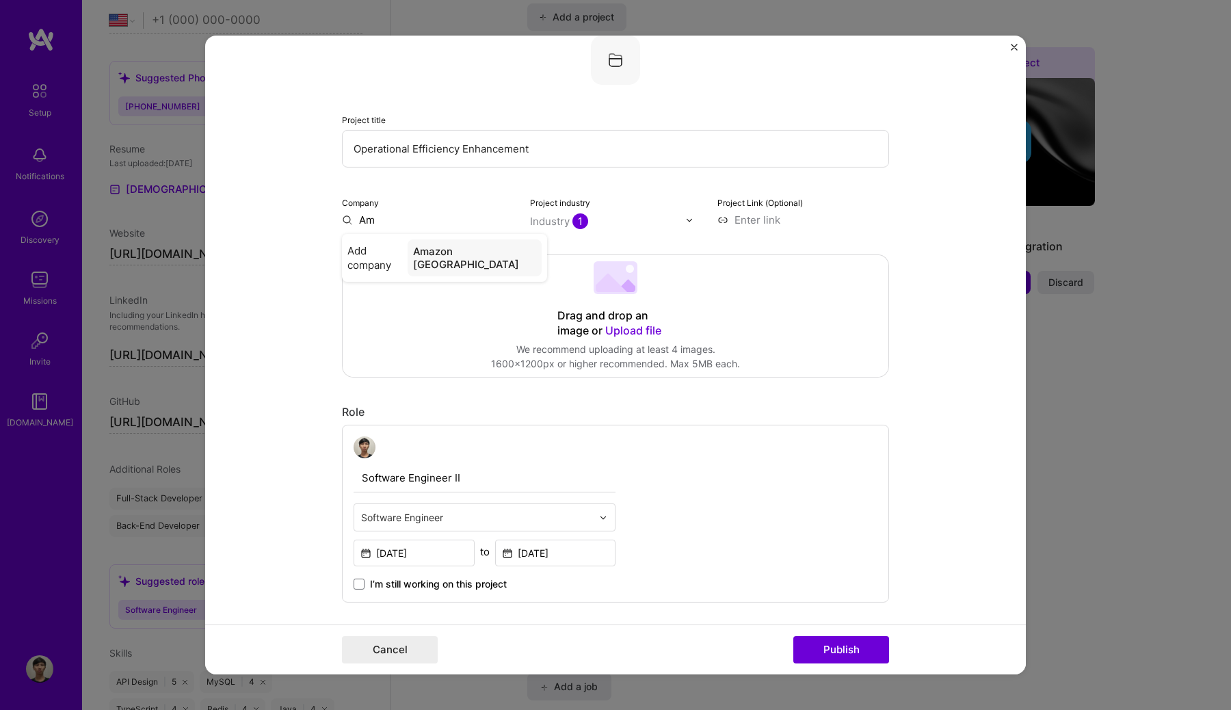
type input "A"
type input "[DOMAIN_NAME]"
click at [466, 293] on div "[DOMAIN_NAME]" at bounding box center [466, 290] width 96 height 24
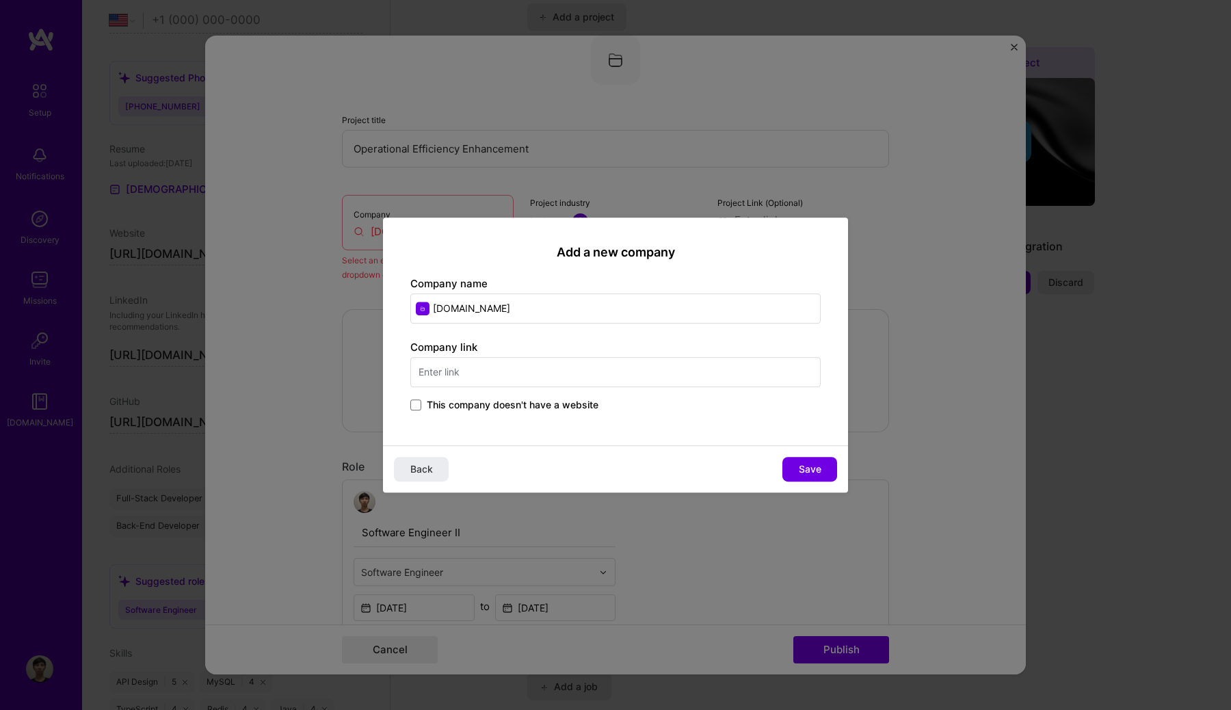
click at [423, 311] on input "[DOMAIN_NAME]" at bounding box center [615, 308] width 410 height 30
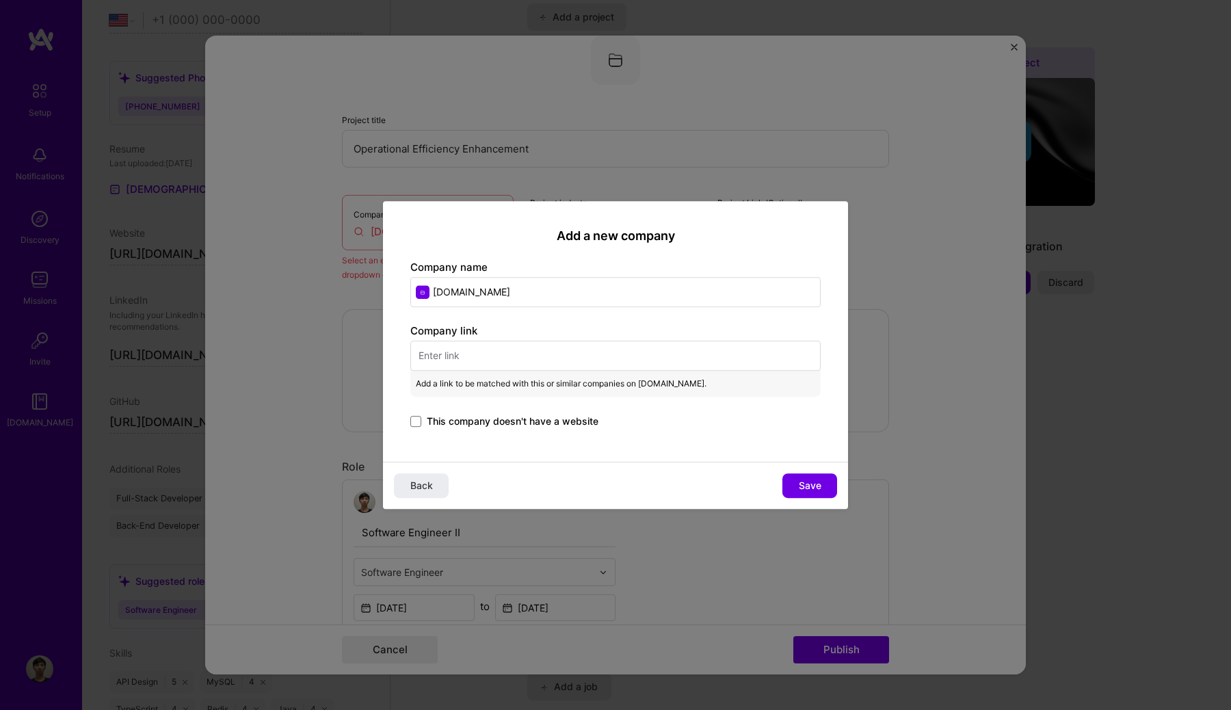
click at [460, 352] on input "text" at bounding box center [615, 355] width 410 height 30
paste input "[URL][DOMAIN_NAME]"
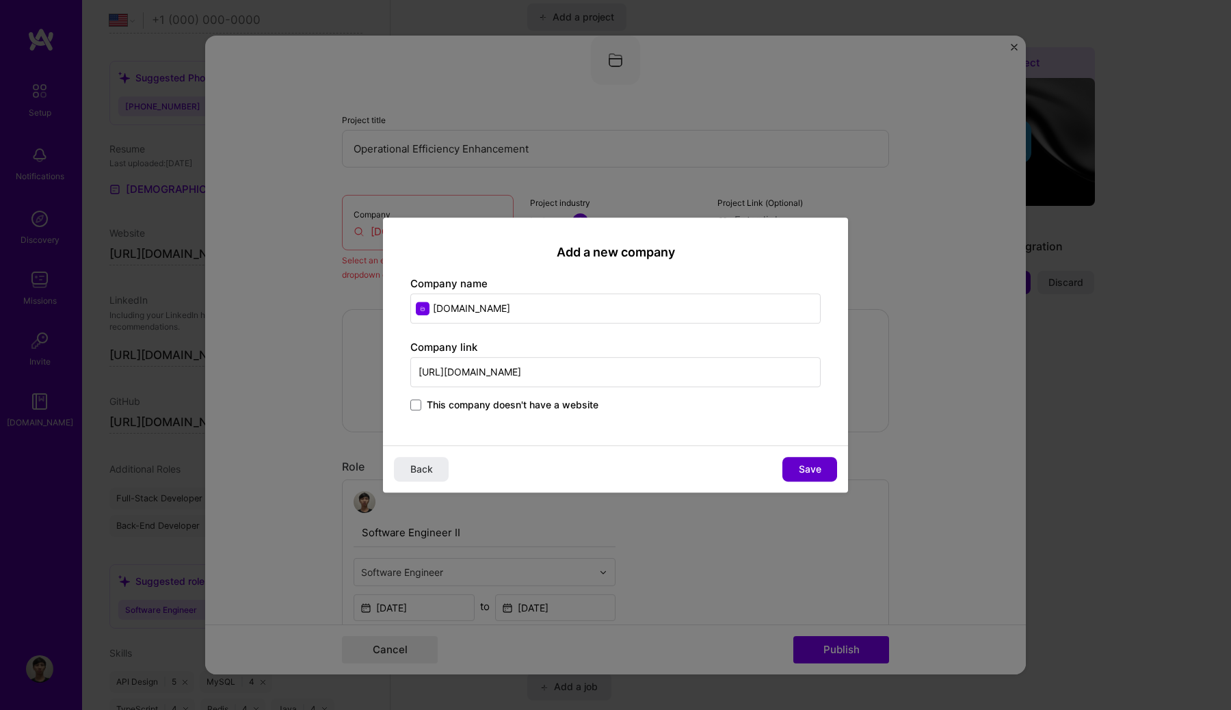
type input "[URL][DOMAIN_NAME]"
click at [818, 464] on span "Save" at bounding box center [810, 469] width 23 height 14
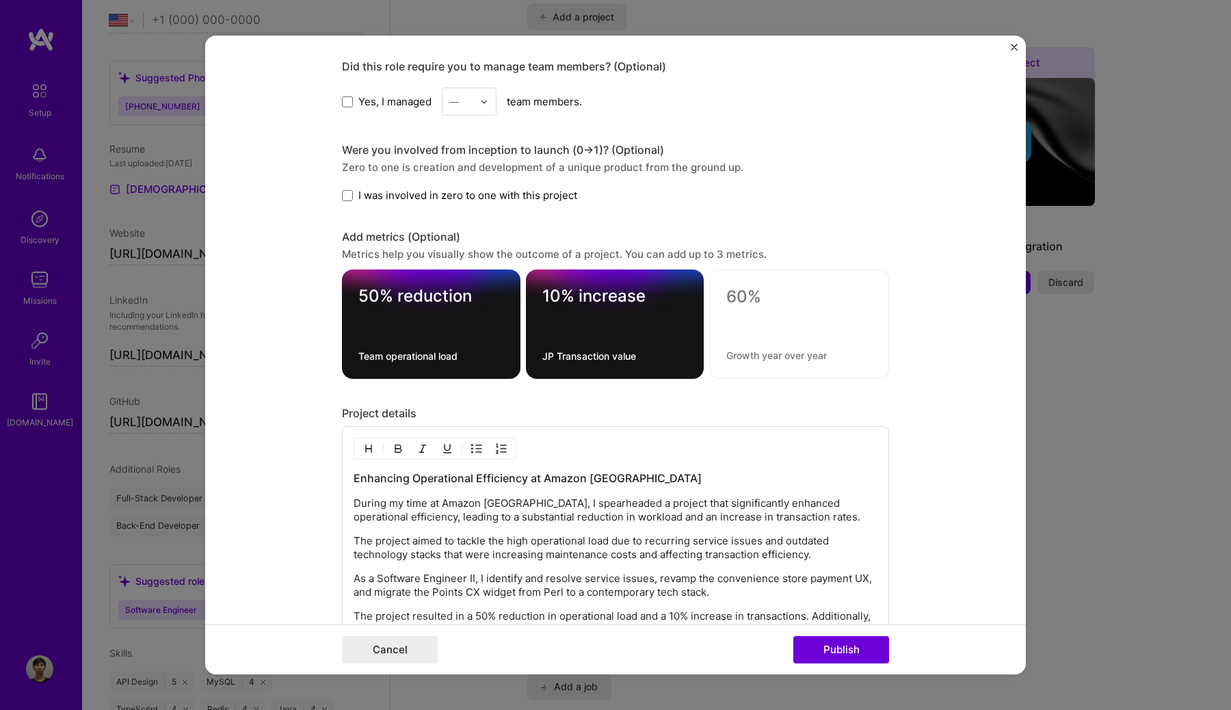
scroll to position [1203, 0]
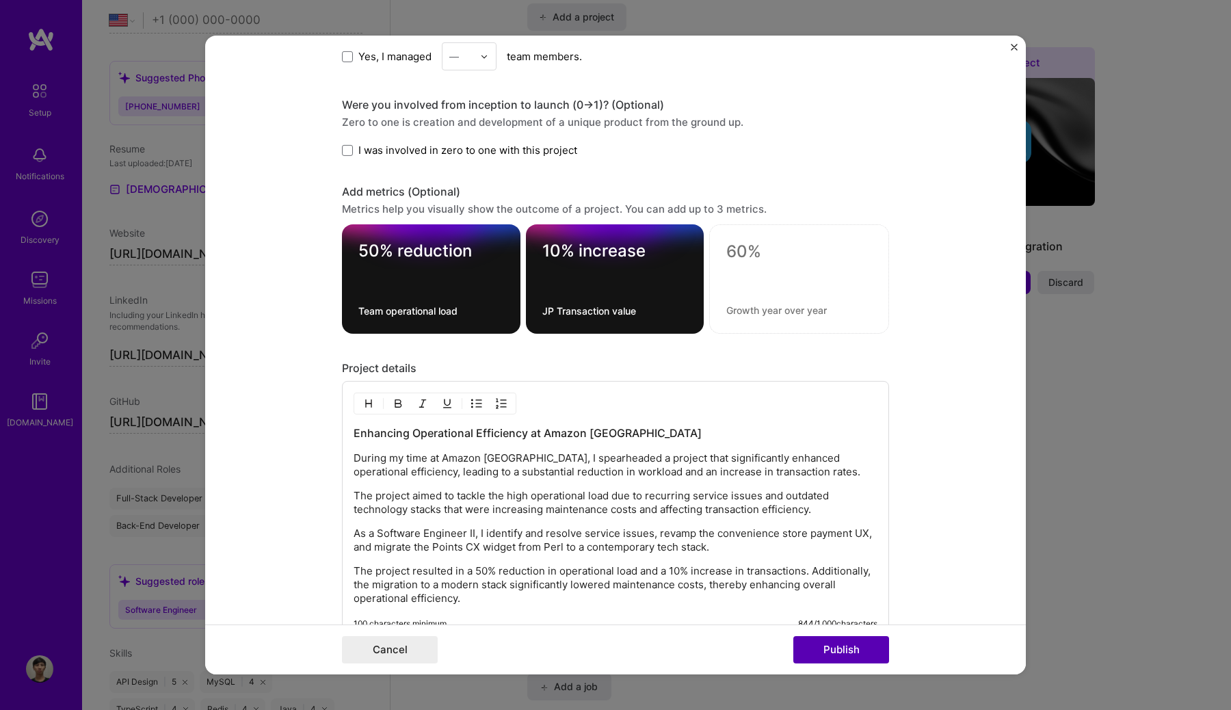
click at [838, 650] on button "Publish" at bounding box center [841, 649] width 96 height 27
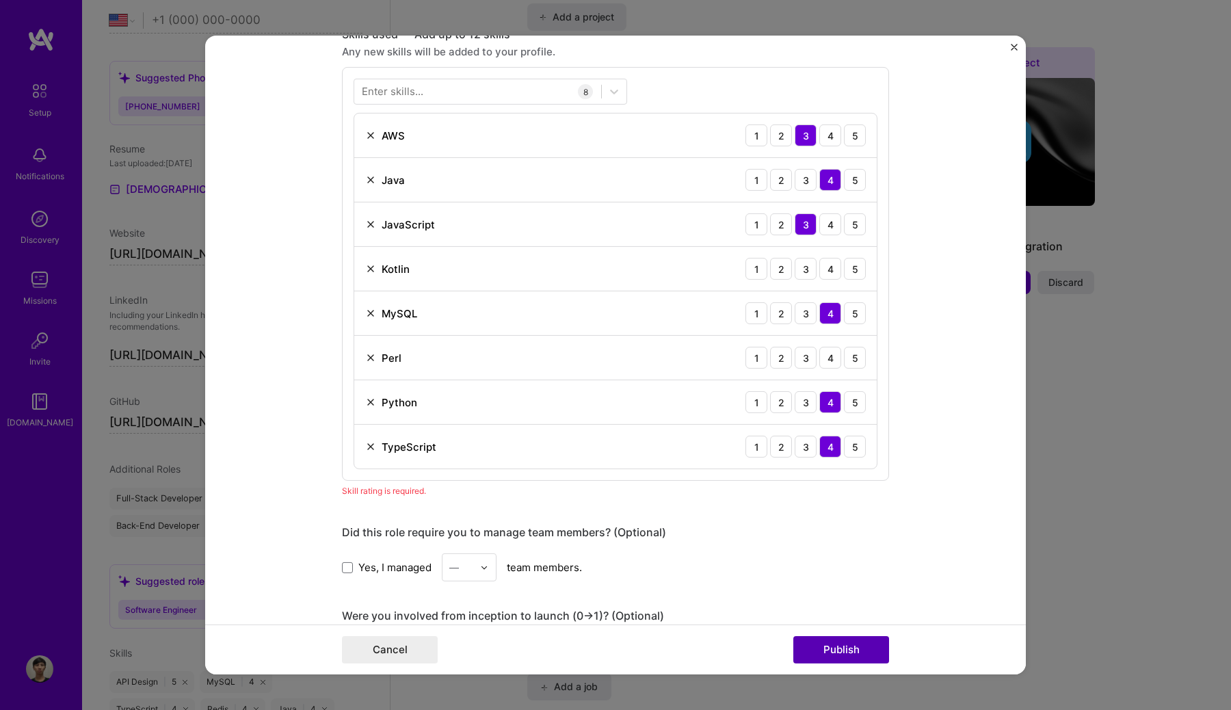
scroll to position [684, 0]
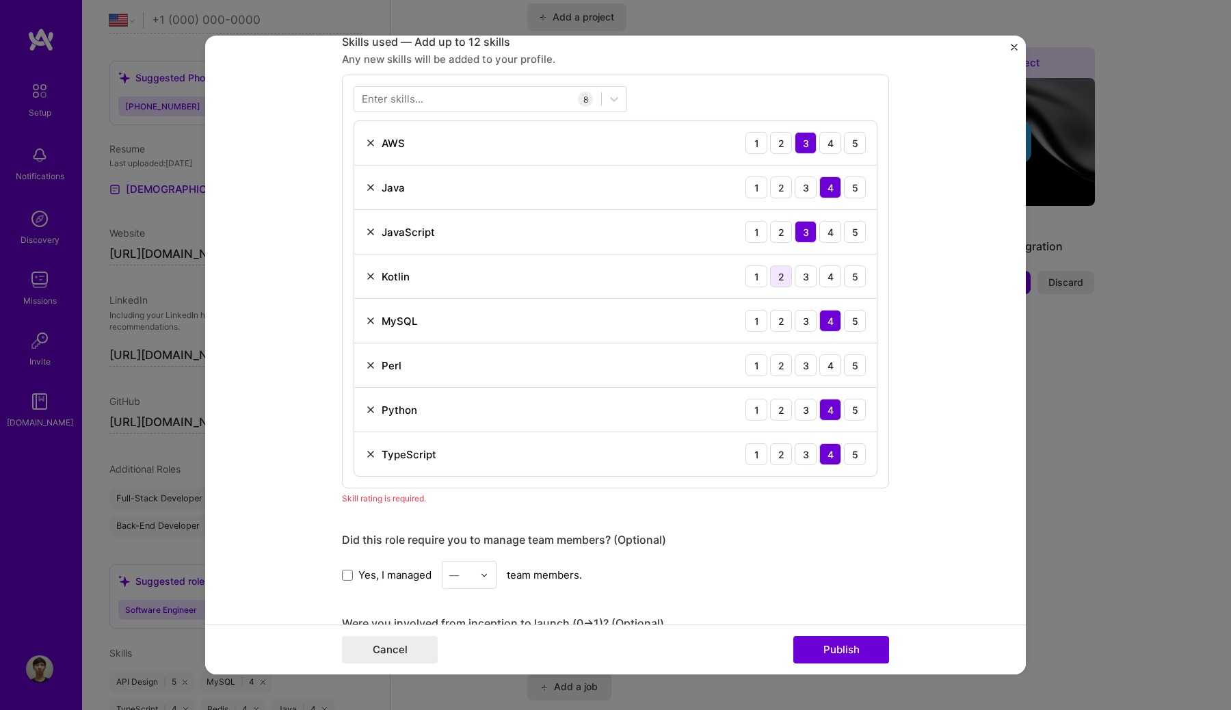
click at [785, 280] on div "2" at bounding box center [781, 276] width 22 height 22
click at [800, 275] on div "3" at bounding box center [805, 276] width 22 height 22
click at [845, 644] on button "Publish" at bounding box center [841, 649] width 96 height 27
click at [844, 647] on button "Publish" at bounding box center [841, 649] width 96 height 27
click at [787, 369] on div "2" at bounding box center [781, 365] width 22 height 22
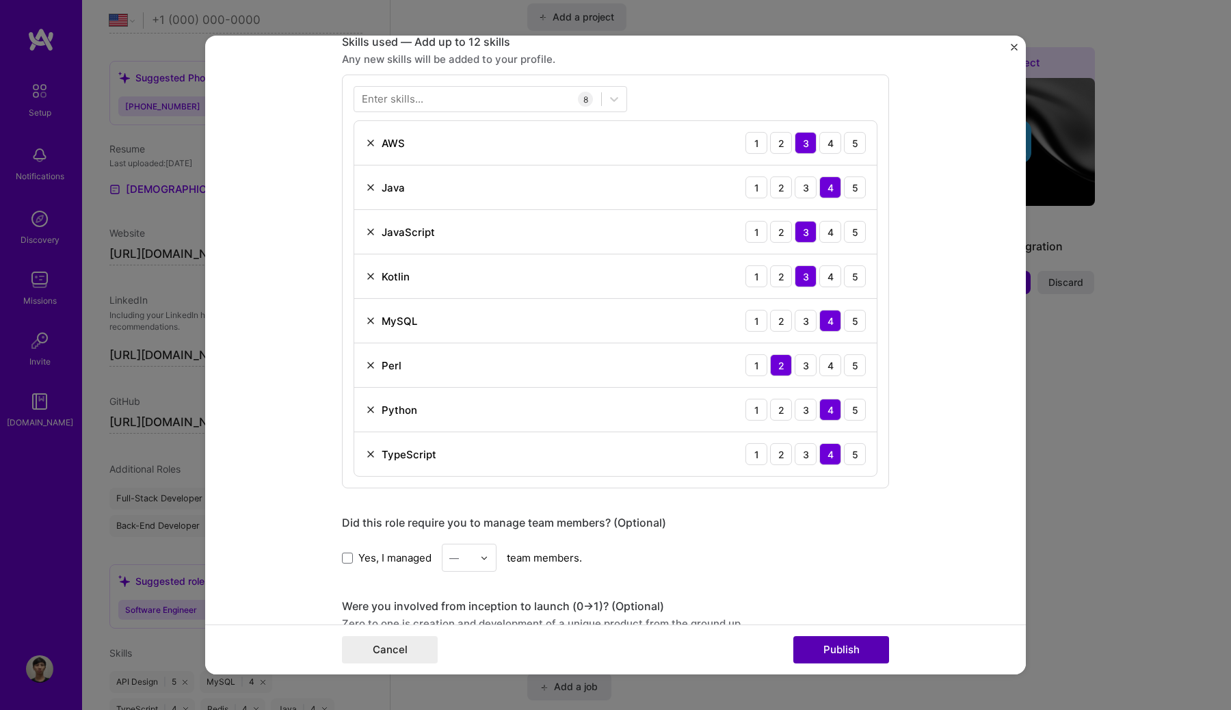
click at [854, 649] on button "Publish" at bounding box center [841, 649] width 96 height 27
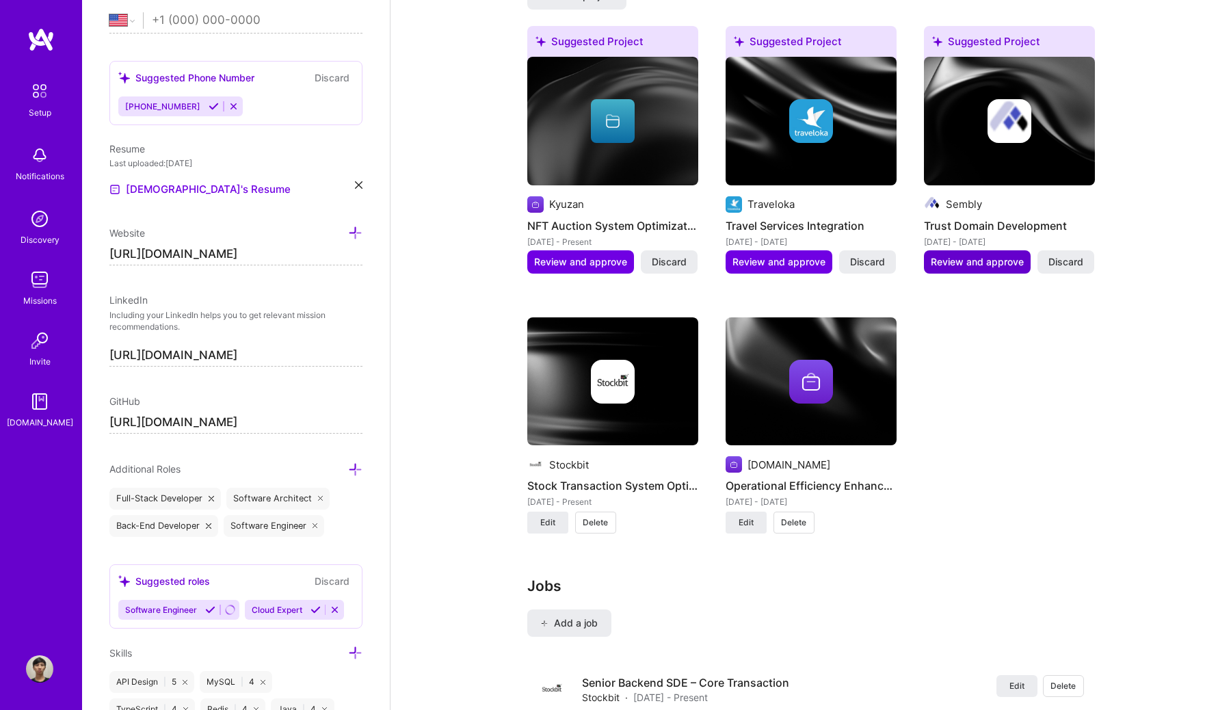
click at [980, 255] on button "Review and approve" at bounding box center [977, 261] width 107 height 23
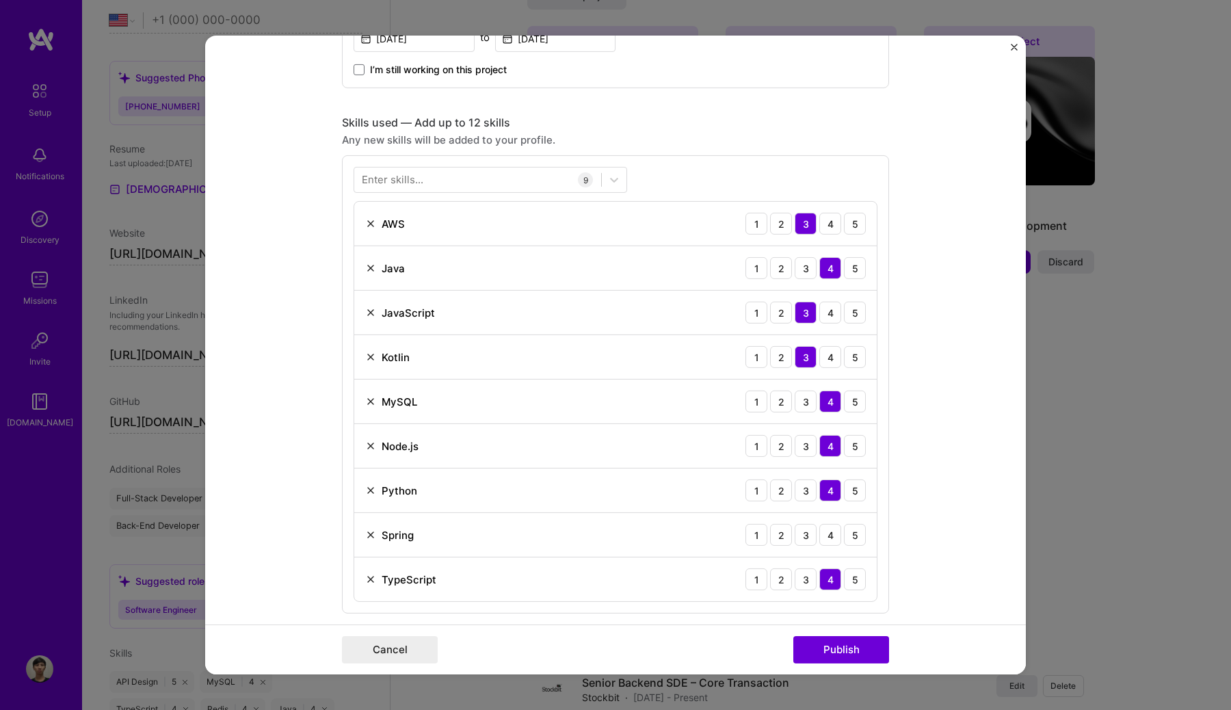
scroll to position [606, 0]
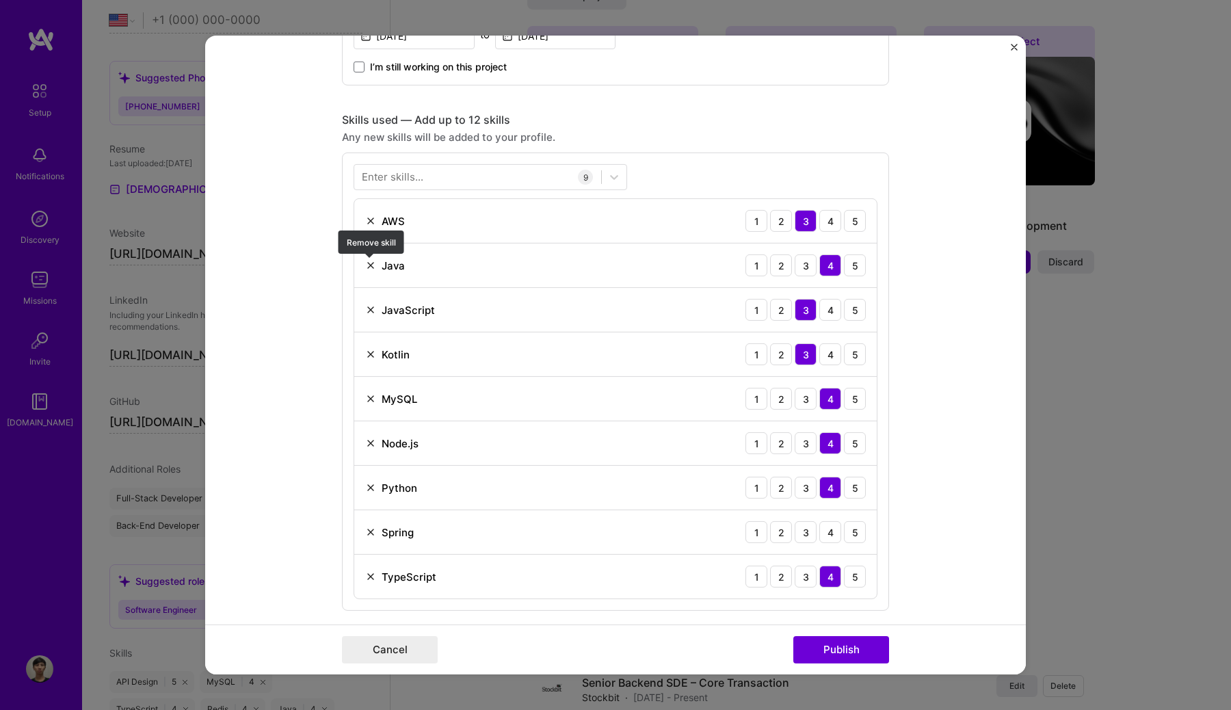
click at [371, 264] on img at bounding box center [370, 265] width 11 height 11
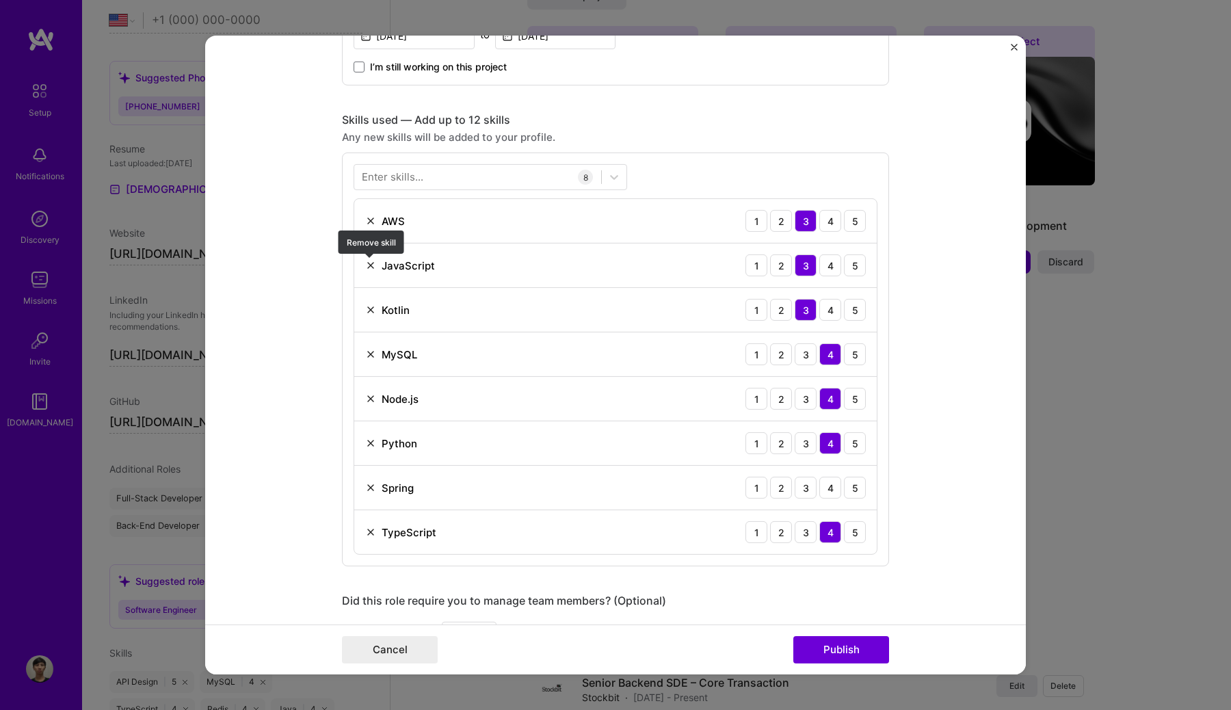
click at [372, 262] on img at bounding box center [370, 265] width 11 height 11
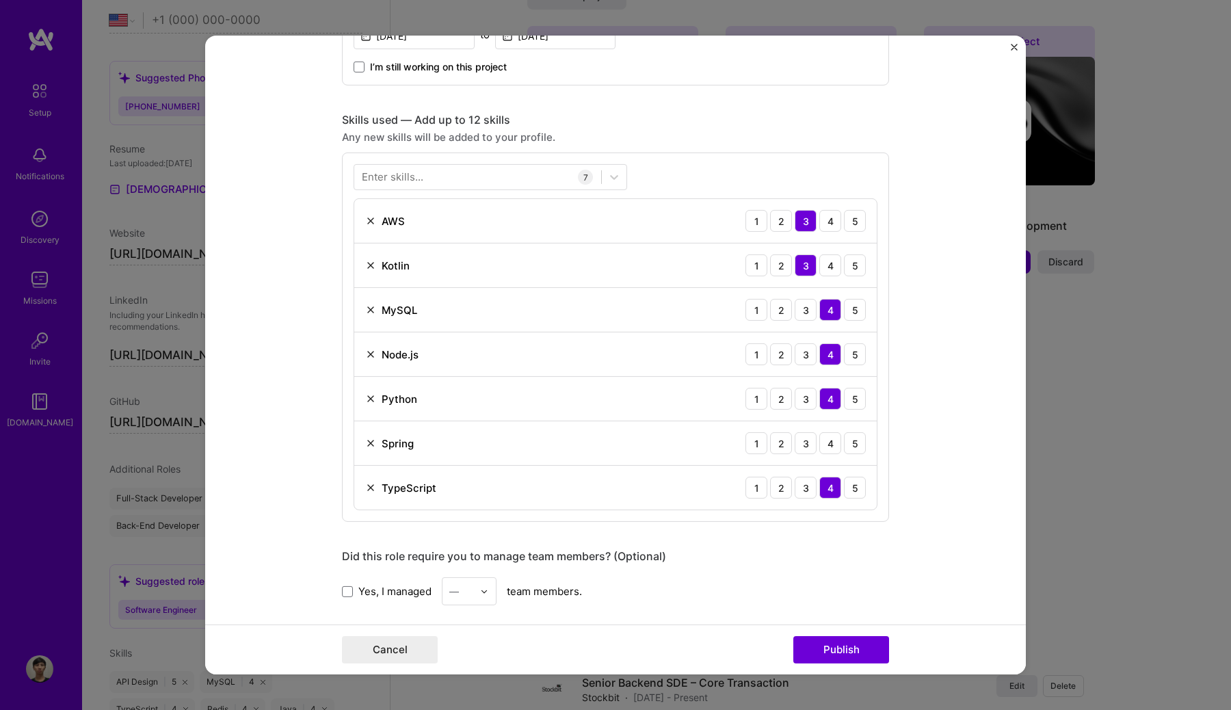
click at [372, 262] on img at bounding box center [370, 265] width 11 height 11
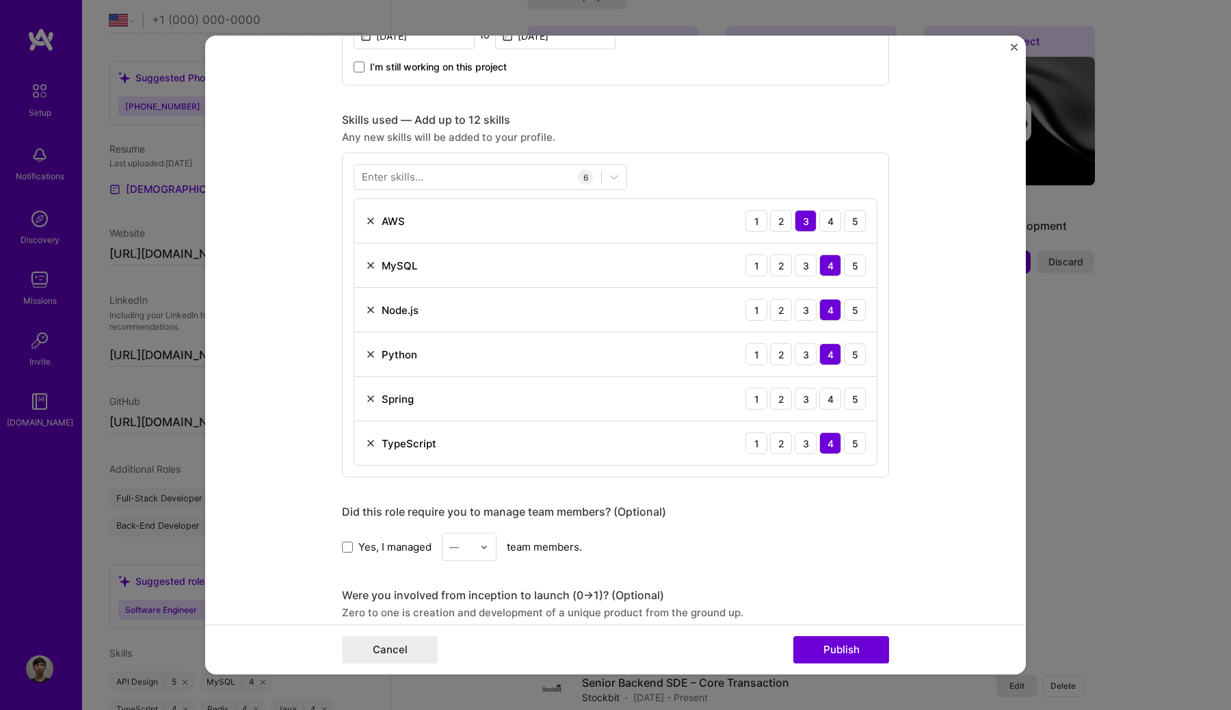
click at [370, 351] on img at bounding box center [370, 354] width 11 height 11
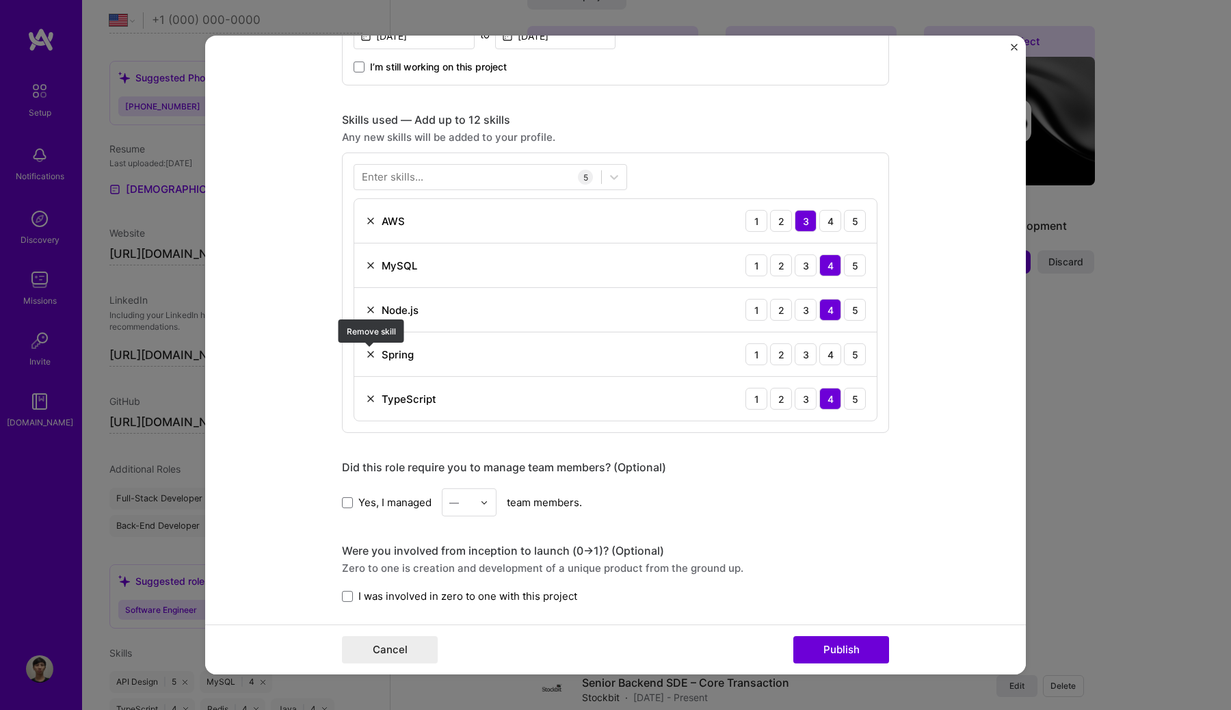
click at [370, 351] on img at bounding box center [370, 354] width 11 height 11
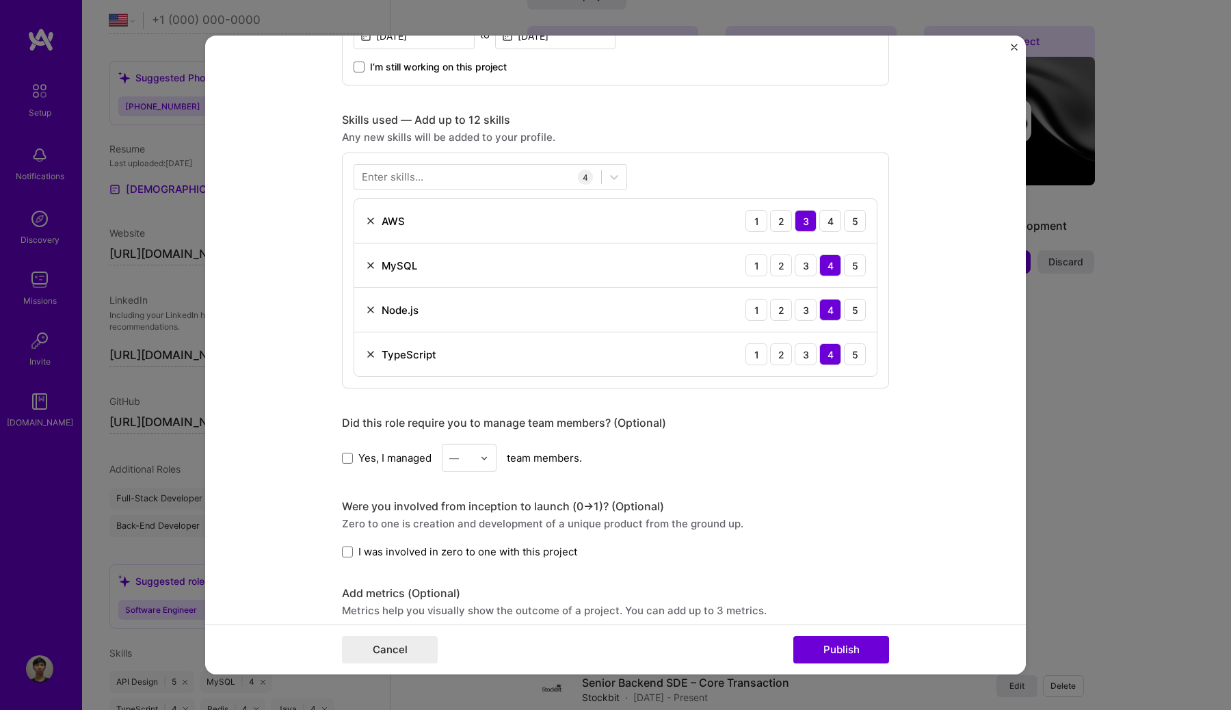
click at [401, 184] on div "Enter skills..." at bounding box center [393, 177] width 62 height 14
click at [409, 173] on div "Enter skills..." at bounding box center [393, 177] width 62 height 14
click at [378, 253] on div "Go" at bounding box center [490, 258] width 257 height 14
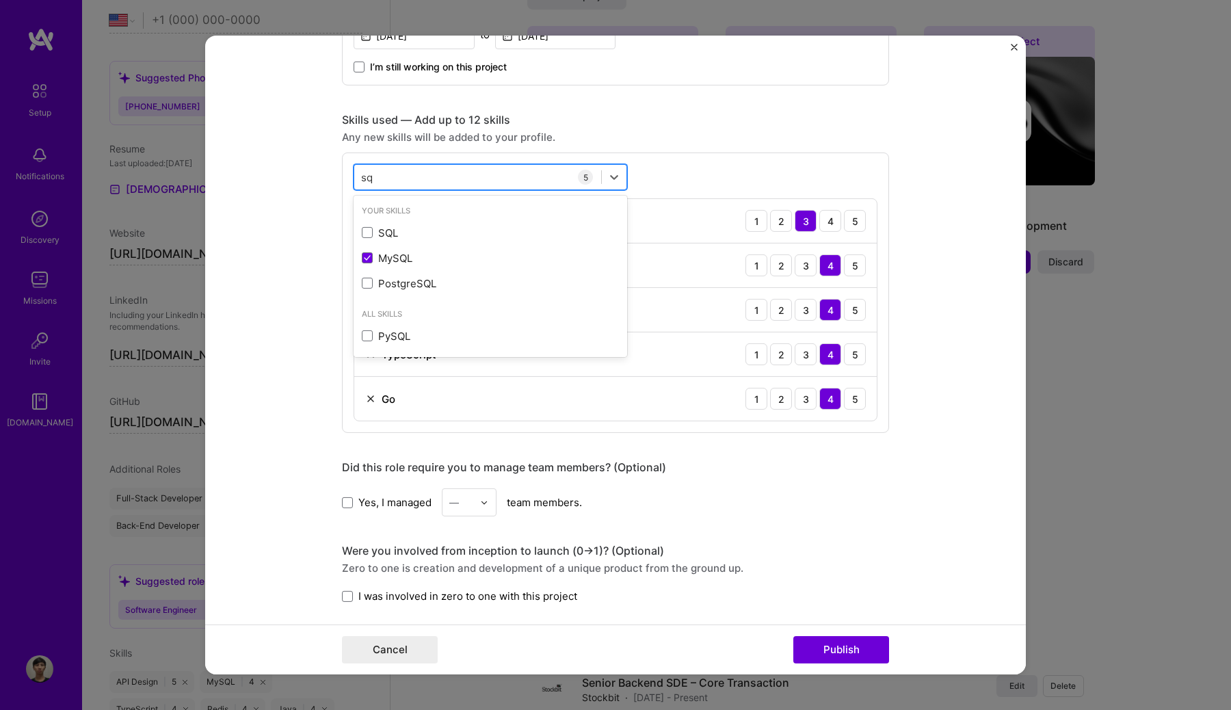
type input "s"
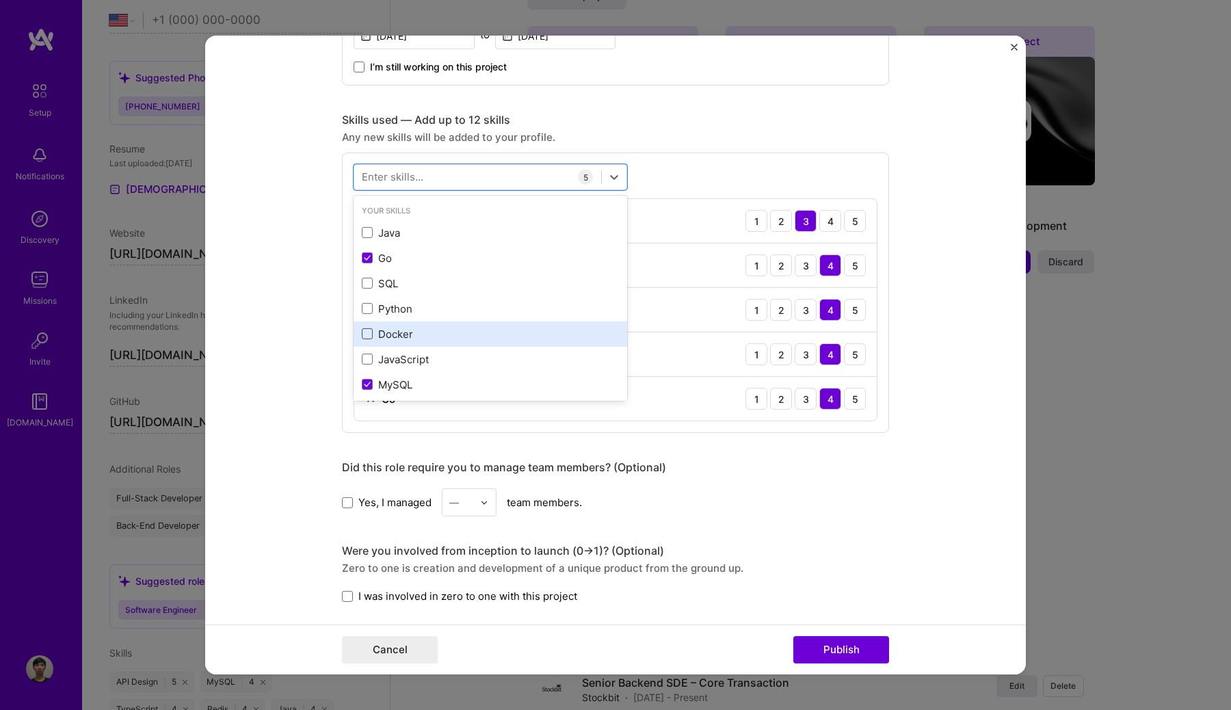
click at [362, 332] on span at bounding box center [367, 333] width 11 height 11
click at [0, 0] on input "checkbox" at bounding box center [0, 0] width 0 height 0
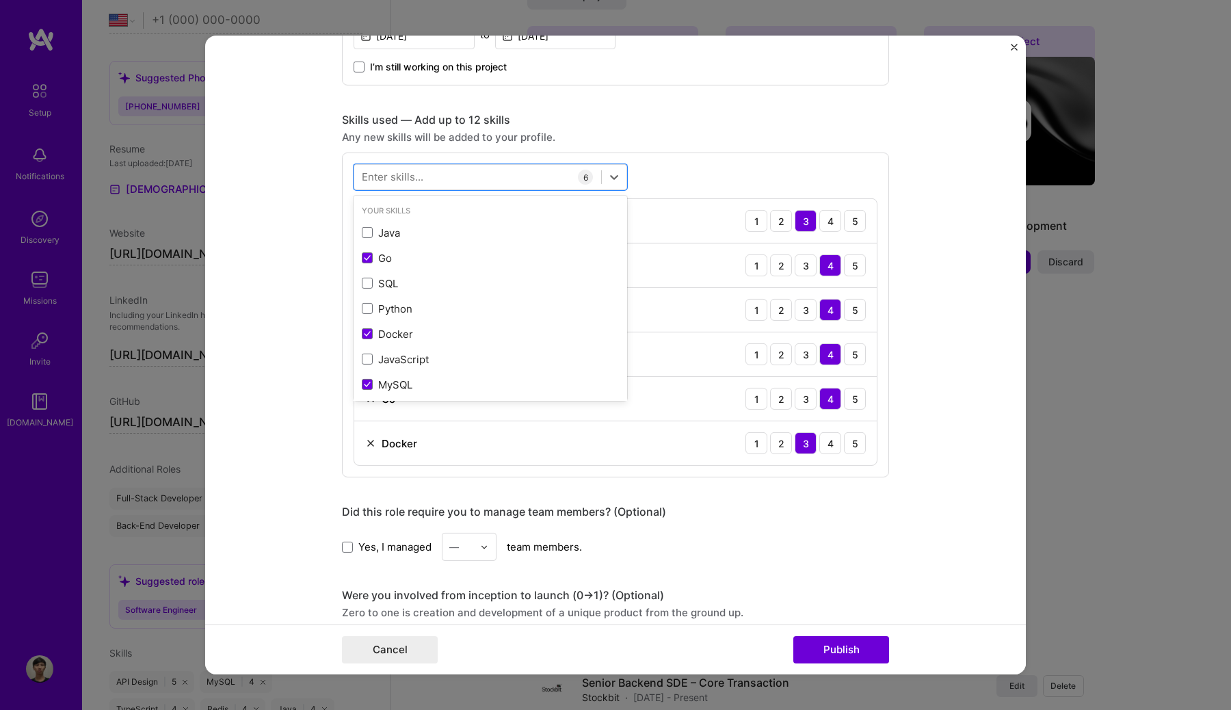
click at [312, 409] on form "Editing suggested project This project is suggested based on your LinkedIn, res…" at bounding box center [615, 355] width 820 height 639
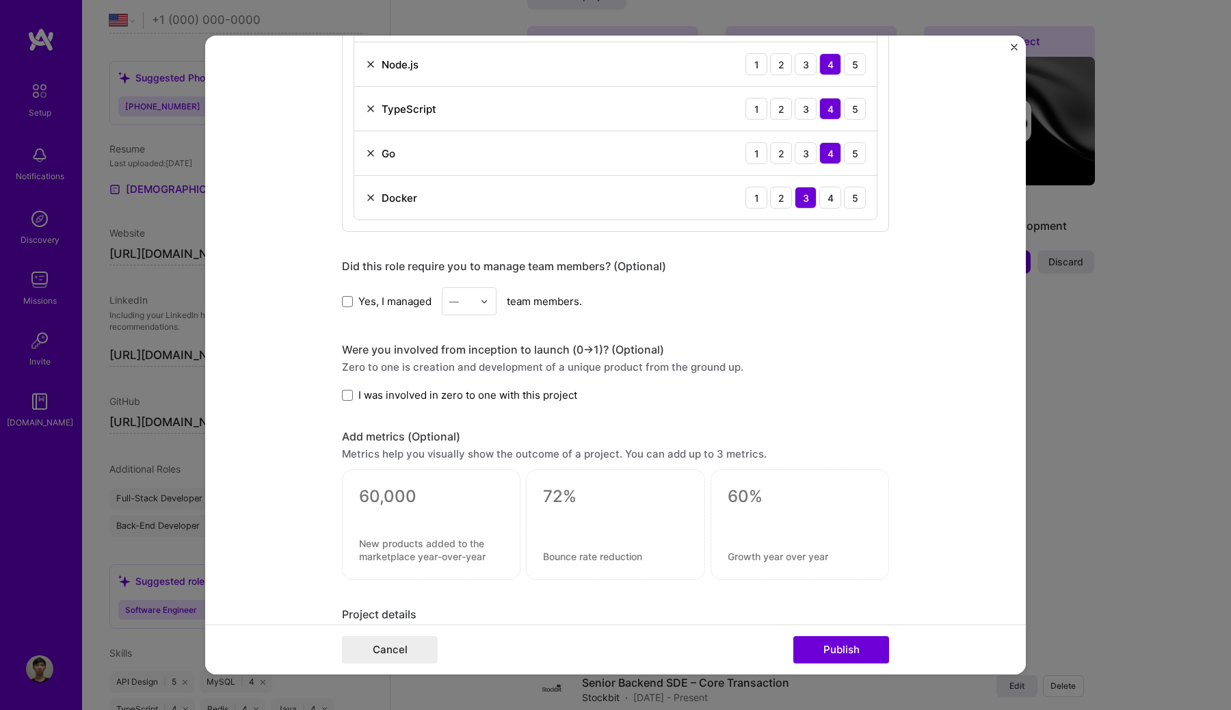
scroll to position [1013, 0]
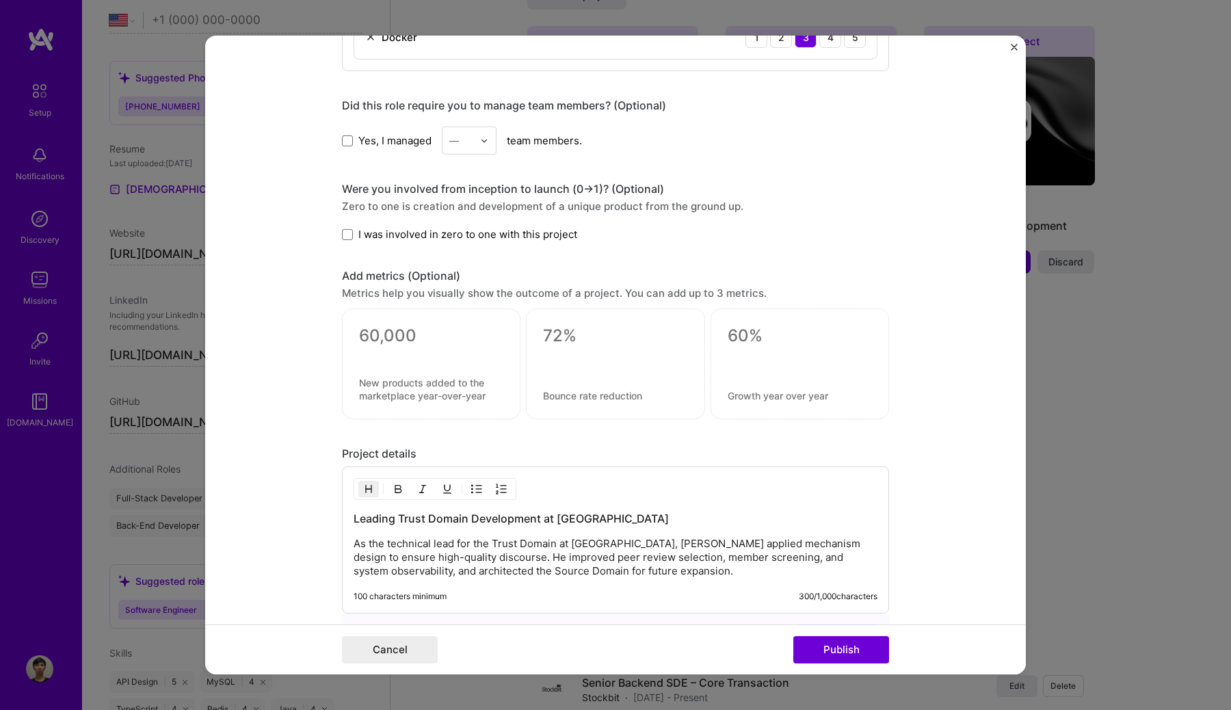
click at [366, 149] on div "Yes, I managed — team members." at bounding box center [615, 140] width 547 height 28
click at [375, 147] on span "Yes, I managed" at bounding box center [394, 140] width 73 height 14
click at [0, 0] on input "Yes, I managed" at bounding box center [0, 0] width 0 height 0
click at [494, 146] on div at bounding box center [488, 140] width 16 height 27
click at [468, 173] on div "1" at bounding box center [469, 176] width 46 height 25
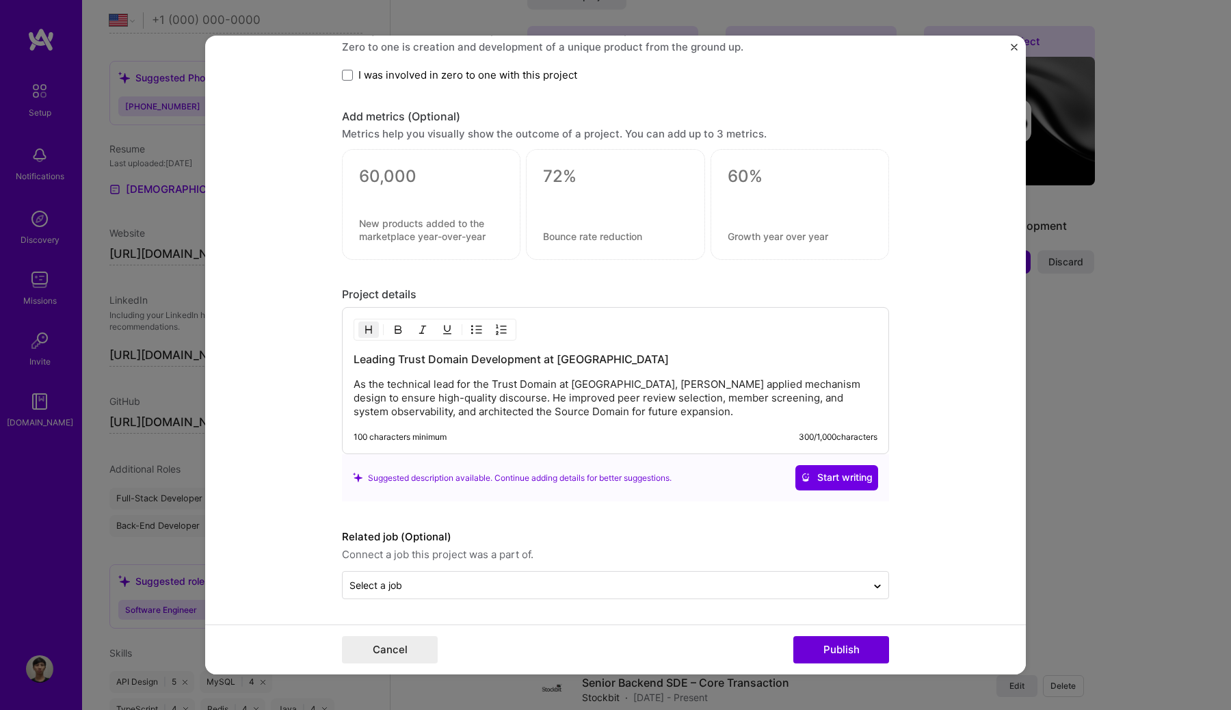
scroll to position [1172, 0]
click at [818, 480] on span "Start writing" at bounding box center [837, 477] width 72 height 14
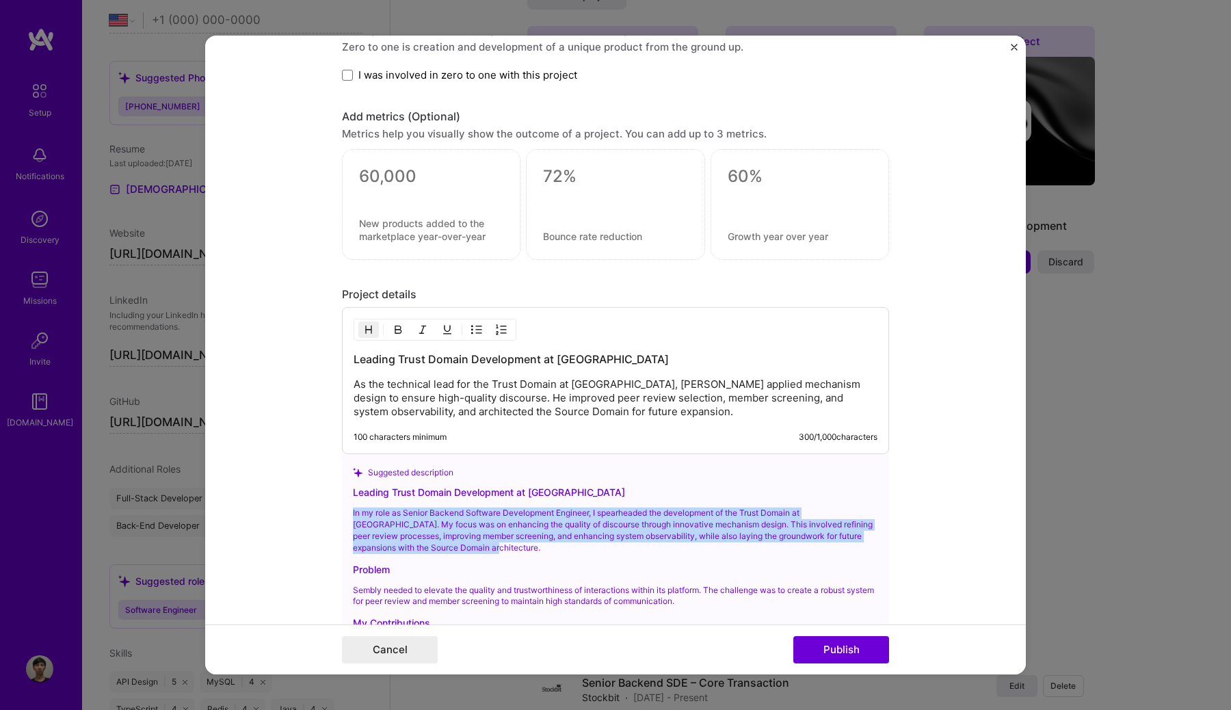
drag, startPoint x: 489, startPoint y: 545, endPoint x: 339, endPoint y: 507, distance: 154.5
click at [339, 507] on form "Editing suggested project This project is suggested based on your LinkedIn, res…" at bounding box center [615, 355] width 820 height 639
copy p "In my role as Senior Backend Software Development Engineer, I spearheaded the d…"
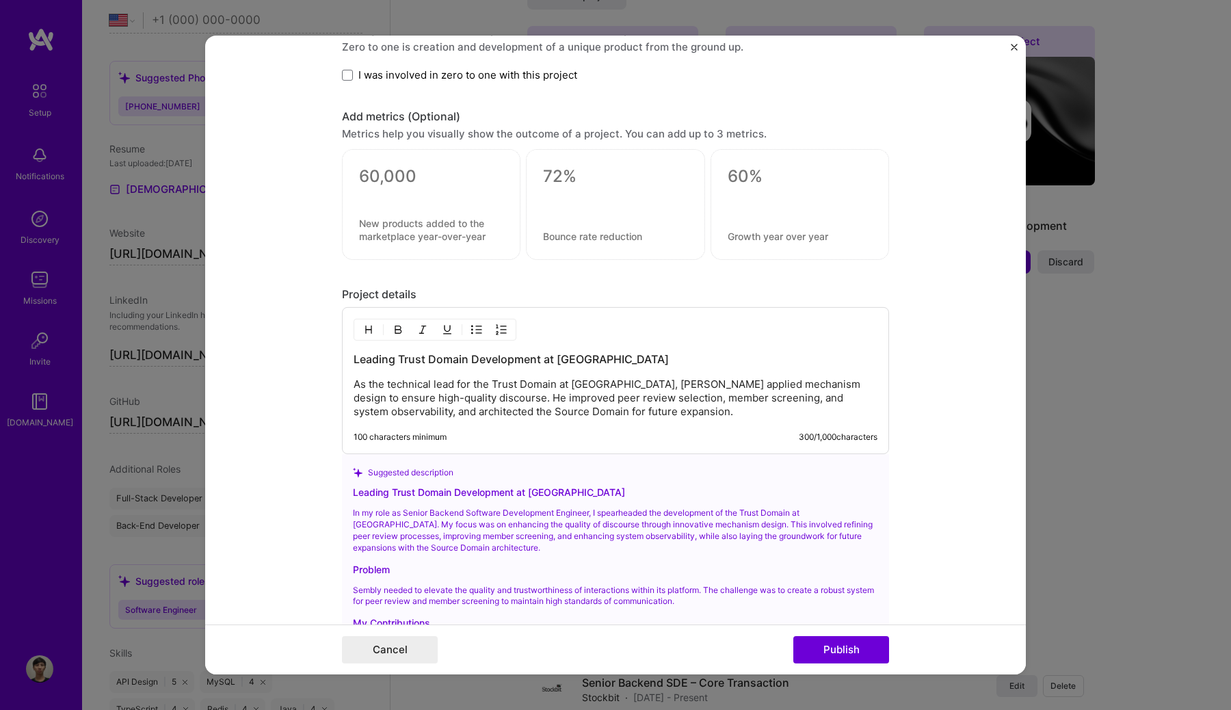
click at [496, 388] on p "As the technical lead for the Trust Domain at [GEOGRAPHIC_DATA], [PERSON_NAME] …" at bounding box center [615, 397] width 524 height 41
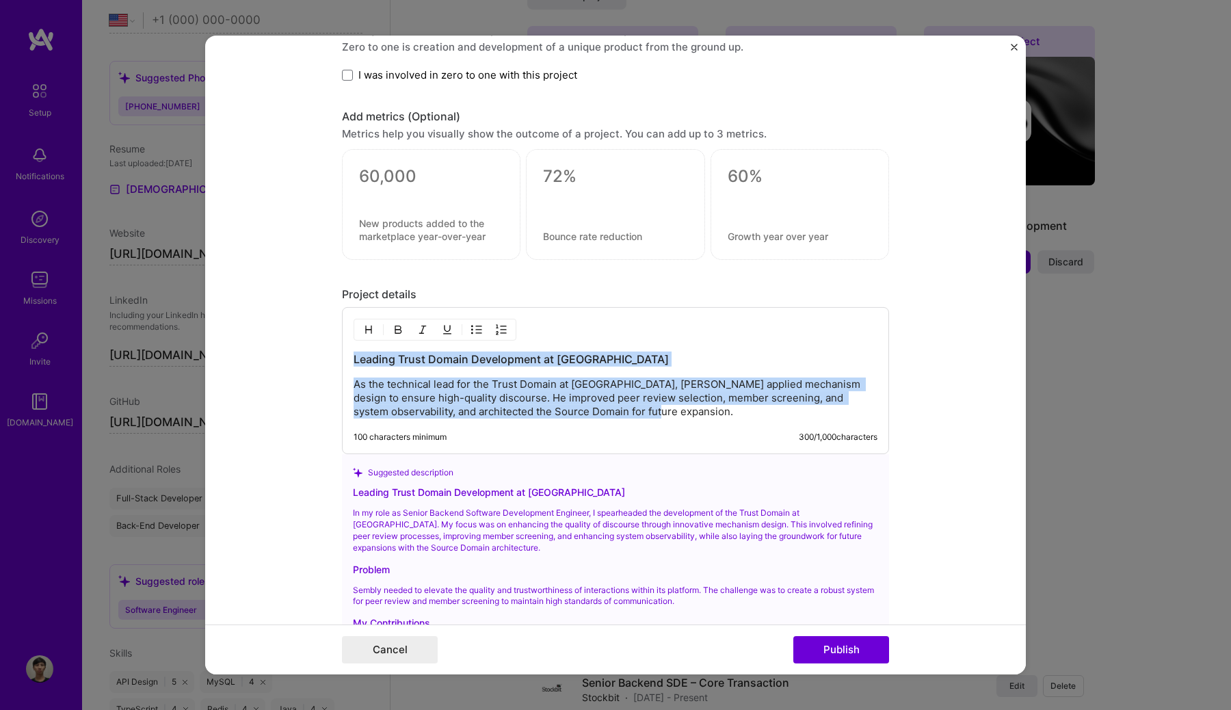
click at [602, 411] on p "As the technical lead for the Trust Domain at [GEOGRAPHIC_DATA], [PERSON_NAME] …" at bounding box center [615, 397] width 524 height 41
drag, startPoint x: 624, startPoint y: 415, endPoint x: 348, endPoint y: 385, distance: 277.8
click at [348, 385] on div "Leading Trust Domain Development at Sembly As the technical lead for the Trust …" at bounding box center [615, 380] width 547 height 147
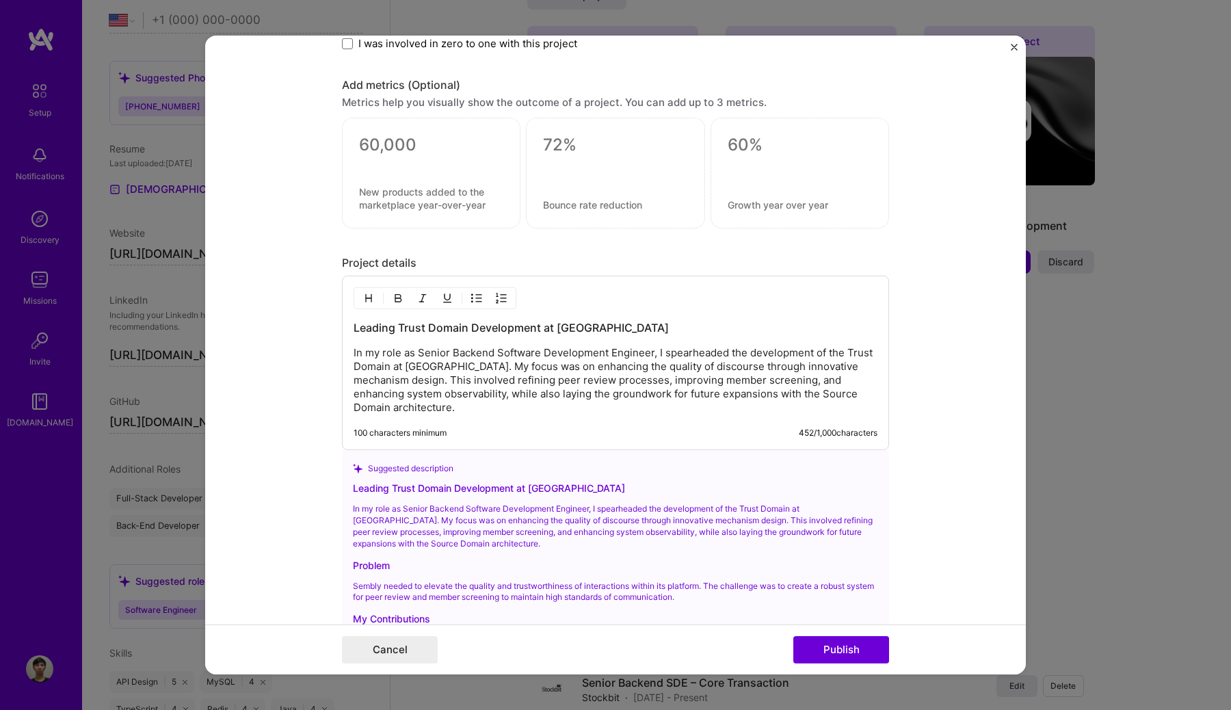
scroll to position [1236, 0]
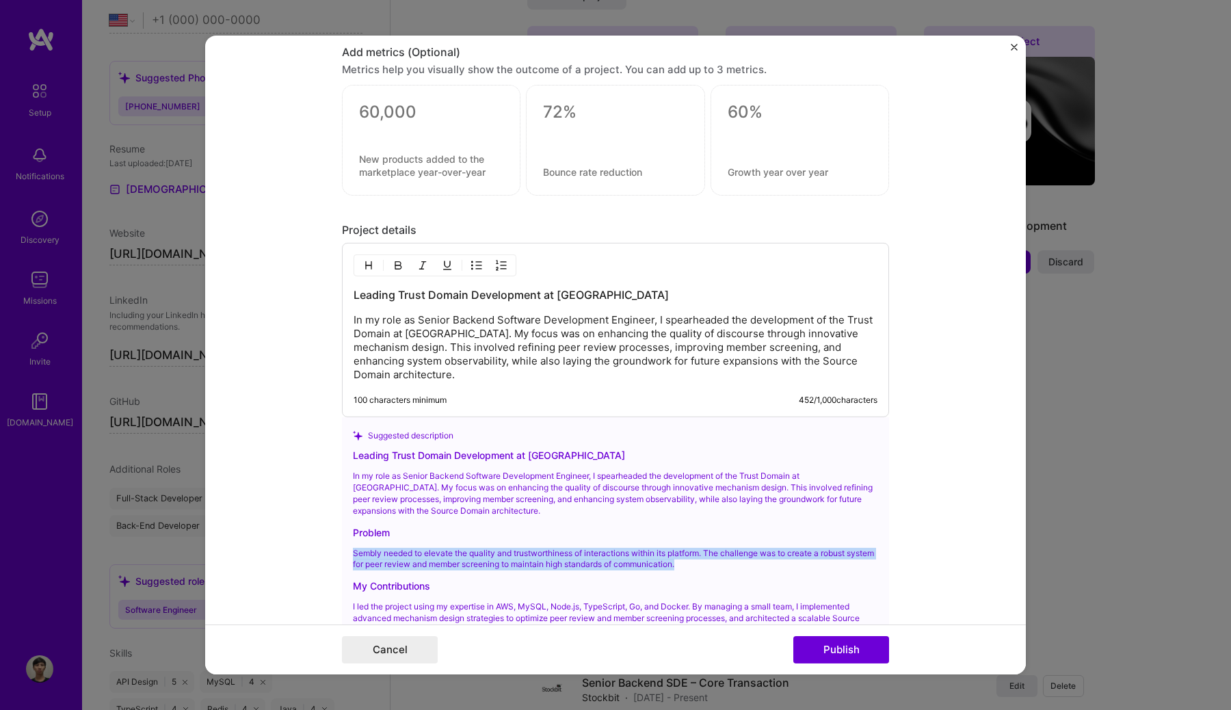
drag, startPoint x: 719, startPoint y: 555, endPoint x: 333, endPoint y: 535, distance: 386.1
click at [333, 535] on form "Editing suggested project This project is suggested based on your LinkedIn, res…" at bounding box center [615, 355] width 820 height 639
copy p "Sembly needed to elevate the quality and trustworthiness of interactions within…"
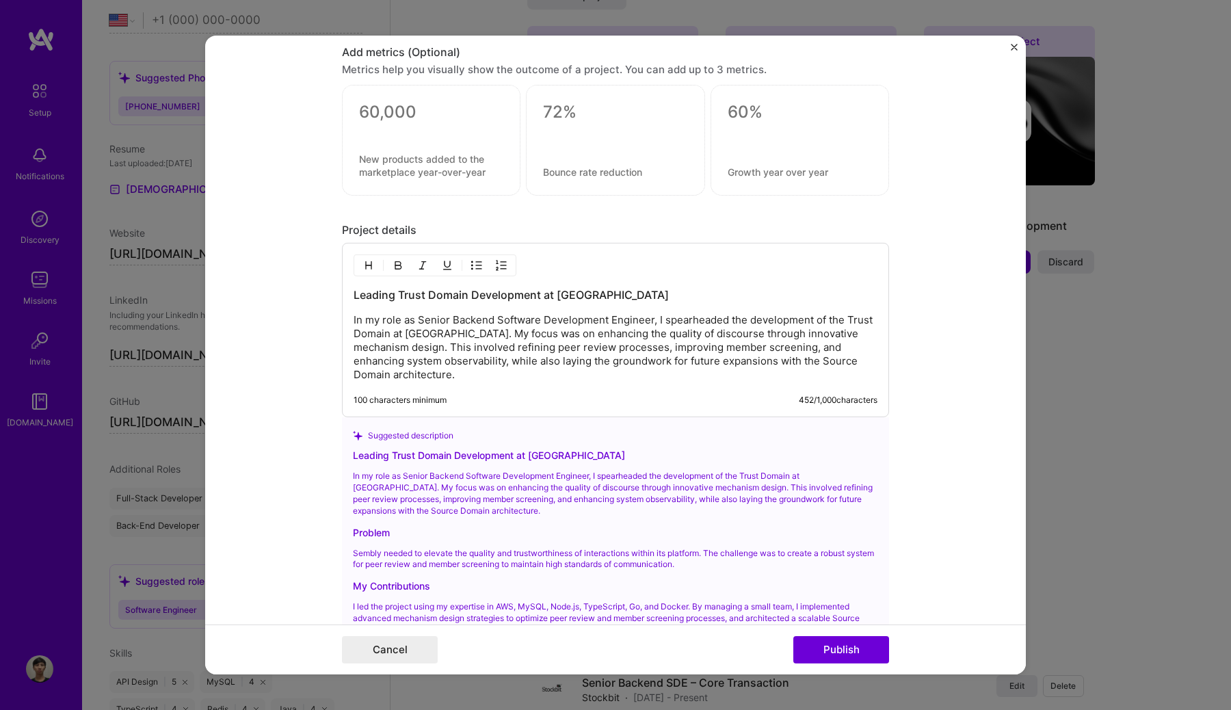
click at [867, 363] on p "In my role as Senior Backend Software Development Engineer, I spearheaded the d…" at bounding box center [615, 347] width 524 height 68
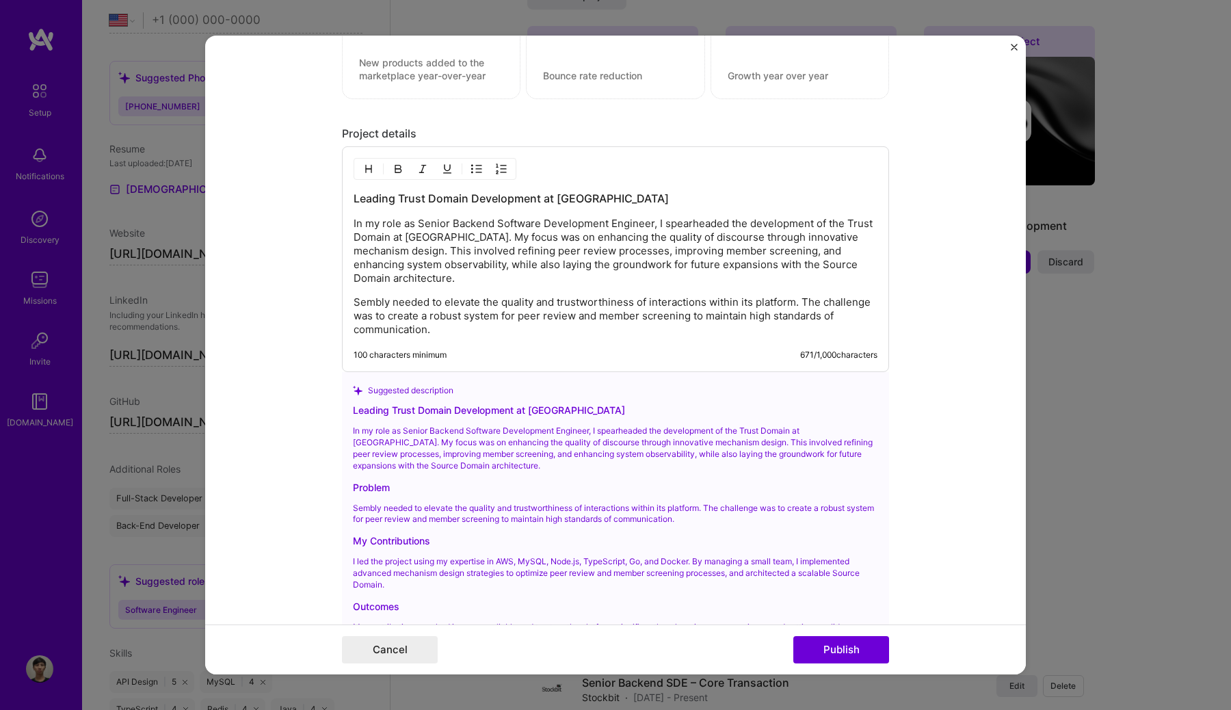
scroll to position [1341, 0]
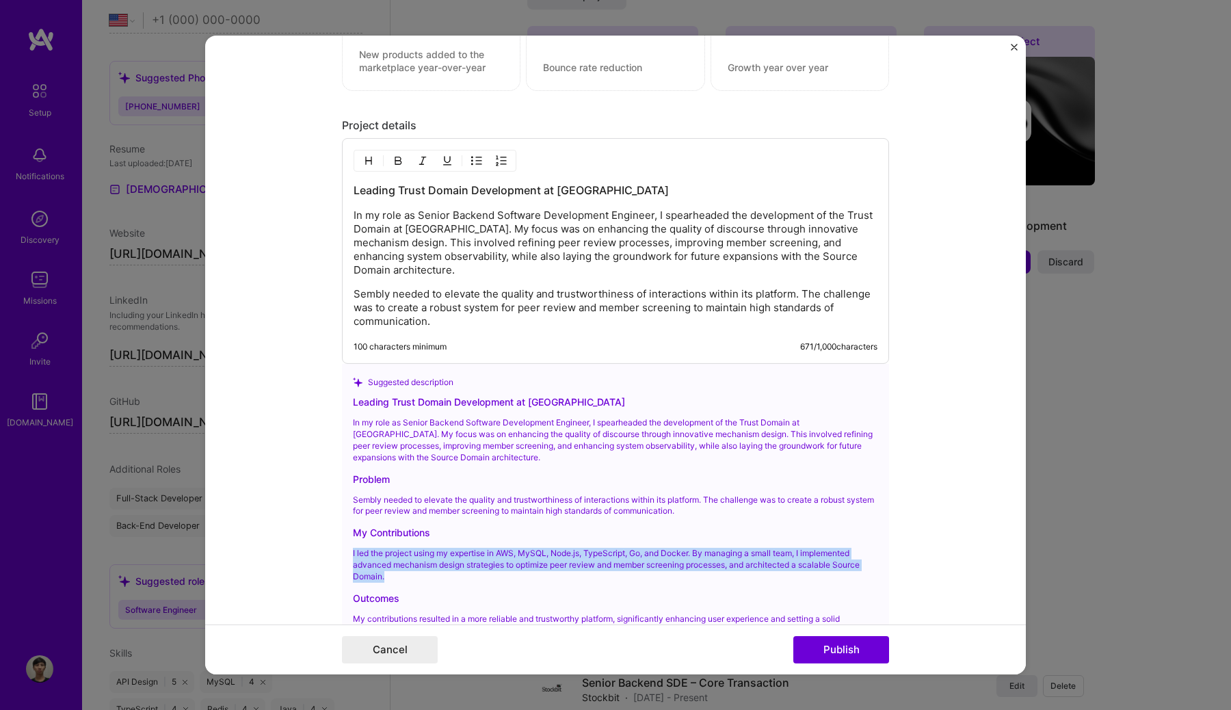
drag, startPoint x: 420, startPoint y: 563, endPoint x: 347, endPoint y: 538, distance: 77.4
click at [347, 538] on div "Suggested description Leading Trust Domain Development at [GEOGRAPHIC_DATA] In …" at bounding box center [615, 522] width 547 height 316
copy p "I led the project using my expertise in AWS, MySQL, Node.js, TypeScript, Go, an…"
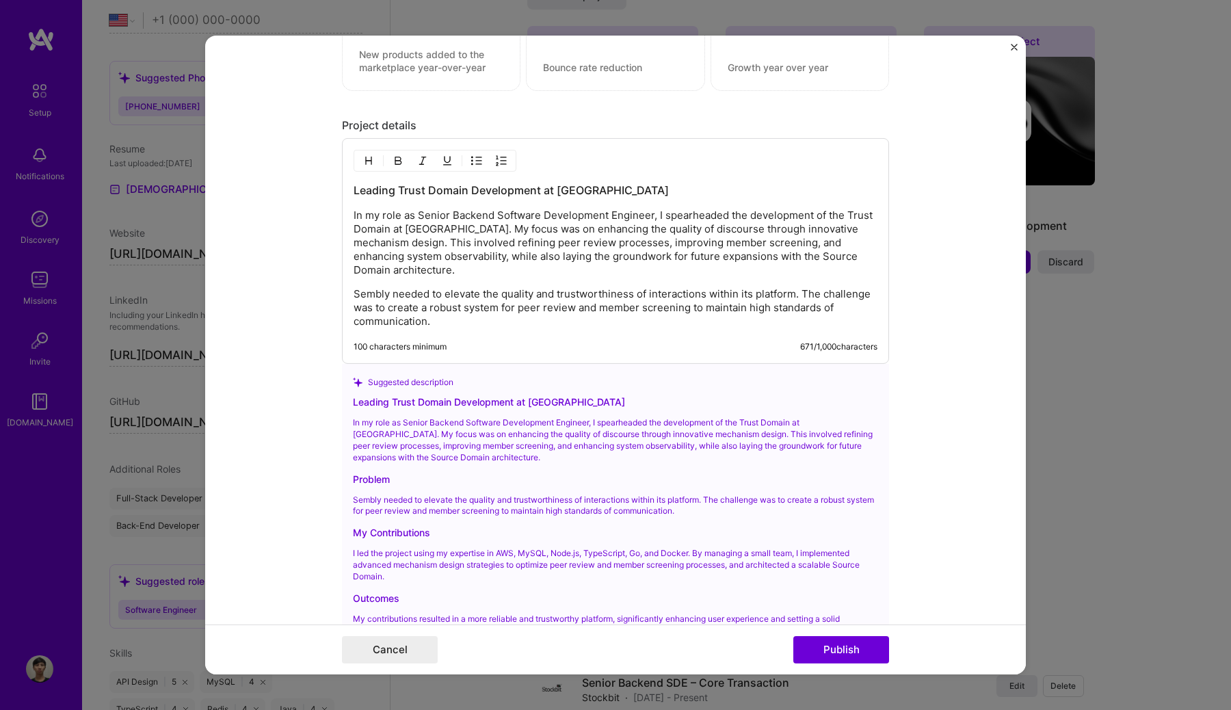
click at [494, 313] on p "Sembly needed to elevate the quality and trustworthiness of interactions within…" at bounding box center [615, 307] width 524 height 41
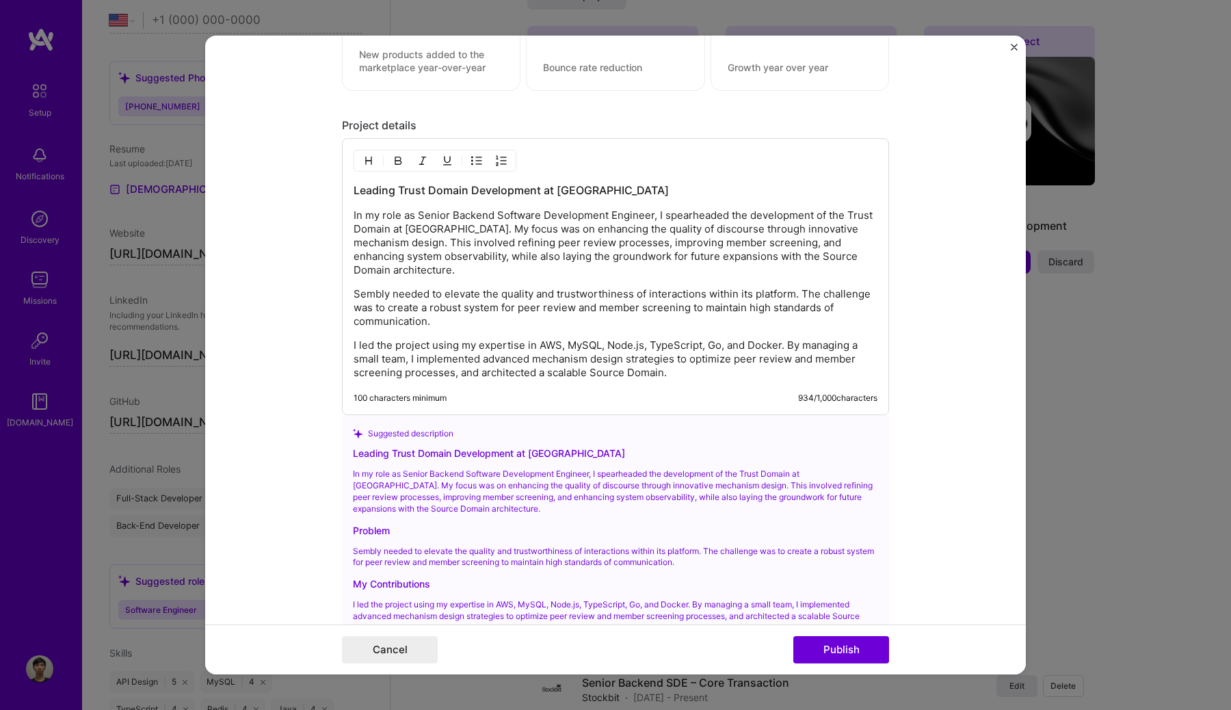
click at [790, 338] on p "I led the project using my expertise in AWS, MySQL, Node.js, TypeScript, Go, an…" at bounding box center [615, 358] width 524 height 41
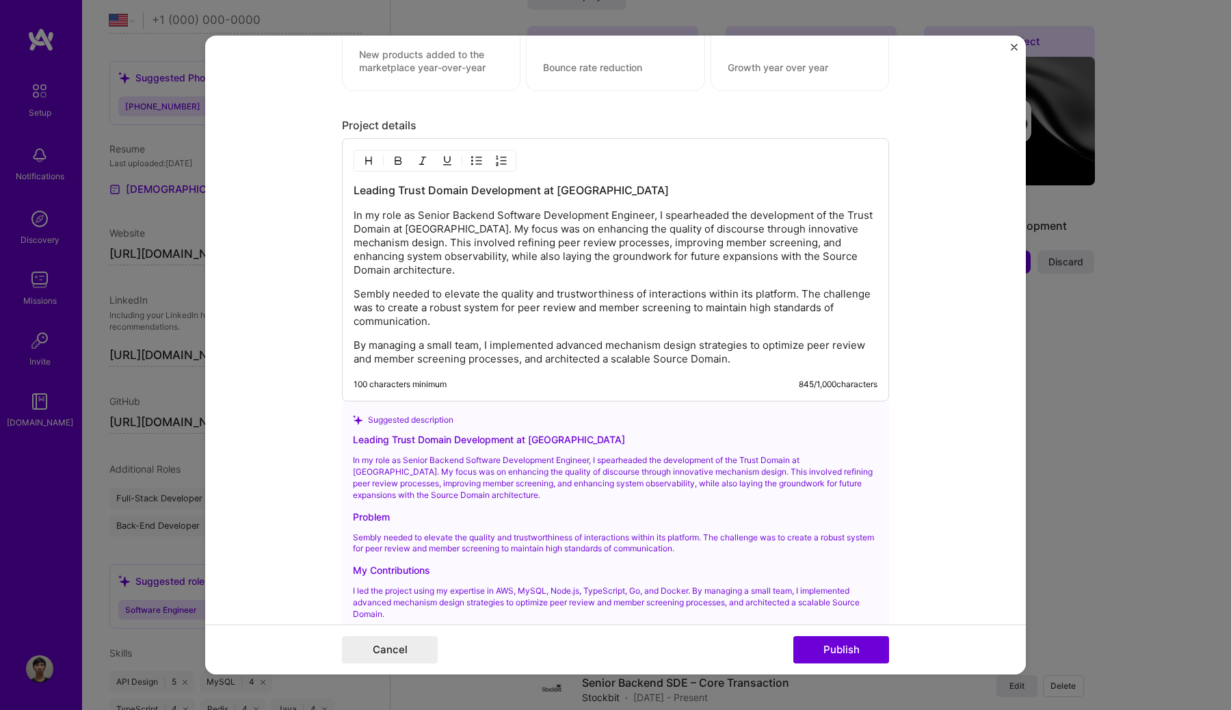
click at [487, 338] on p "By managing a small team, I implemented advanced mechanism design strategies to…" at bounding box center [615, 351] width 524 height 27
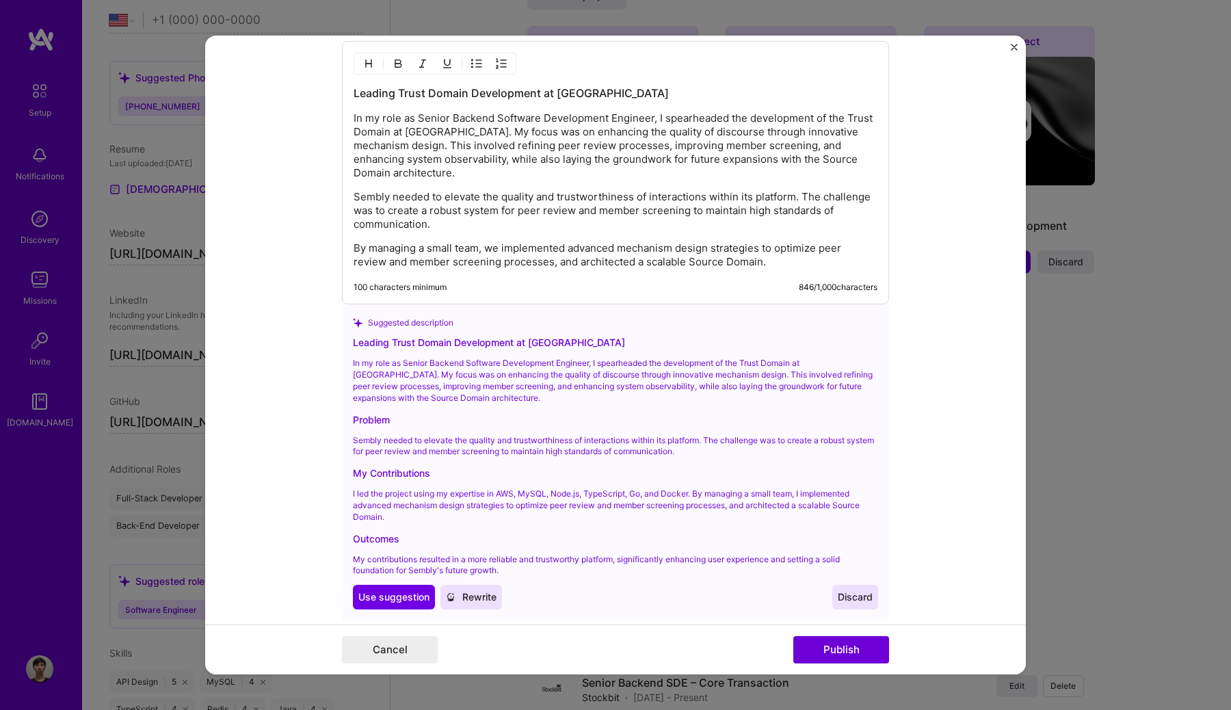
scroll to position [1448, 0]
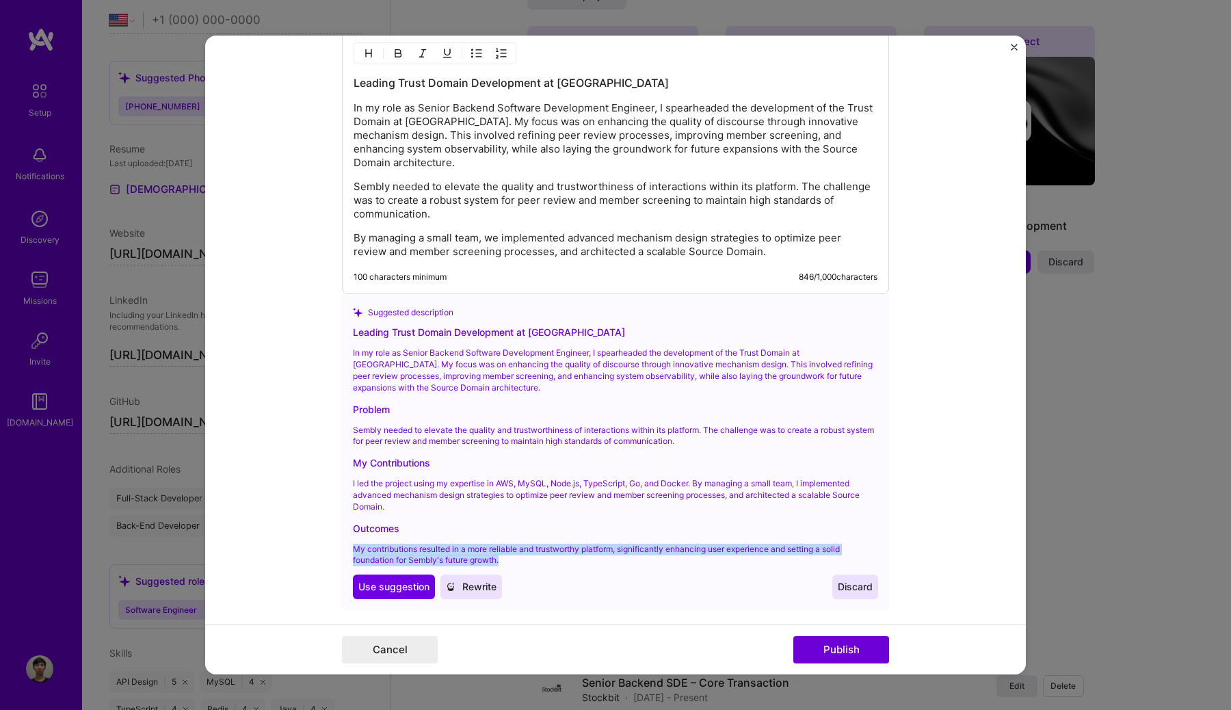
drag, startPoint x: 508, startPoint y: 546, endPoint x: 325, endPoint y: 531, distance: 183.8
click at [325, 531] on form "Editing suggested project This project is suggested based on your LinkedIn, res…" at bounding box center [615, 355] width 820 height 639
copy p "My contributions resulted in a more reliable and trustworthy platform, signific…"
click at [779, 235] on p "By managing a small team, we implemented advanced mechanism design strategies t…" at bounding box center [615, 244] width 524 height 27
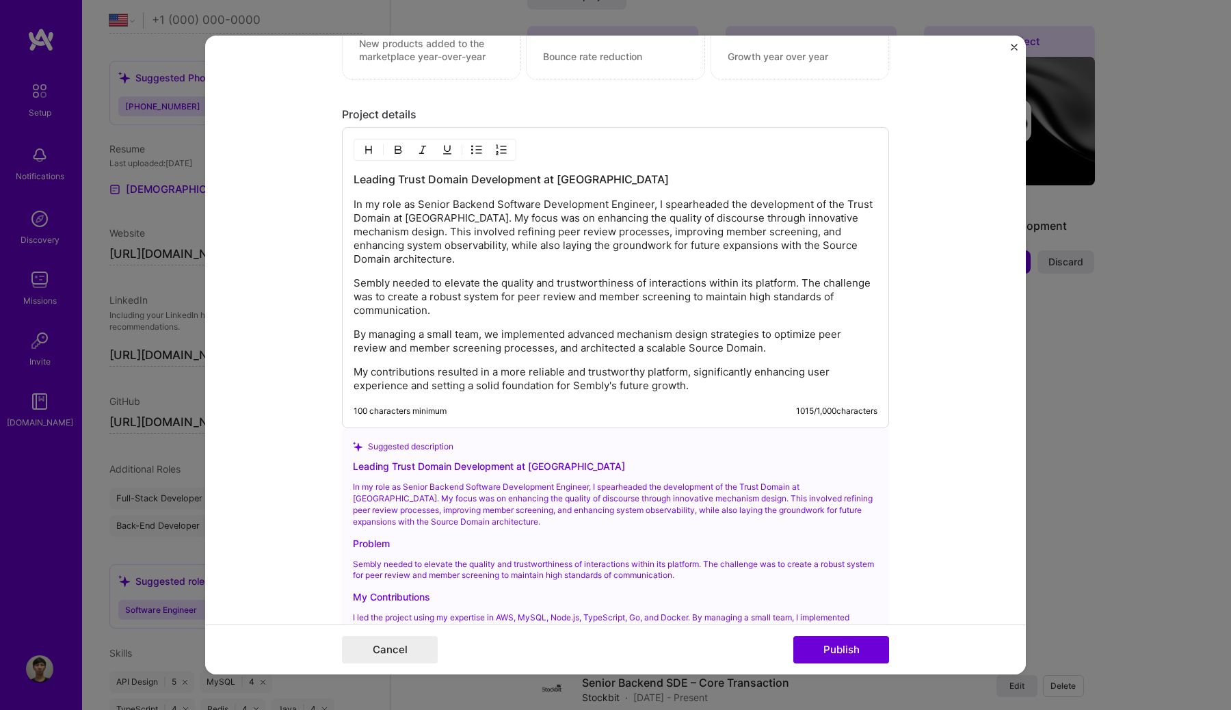
scroll to position [1350, 0]
click at [656, 206] on p "In my role as Senior Backend Software Development Engineer, I spearheaded the d…" at bounding box center [615, 233] width 524 height 68
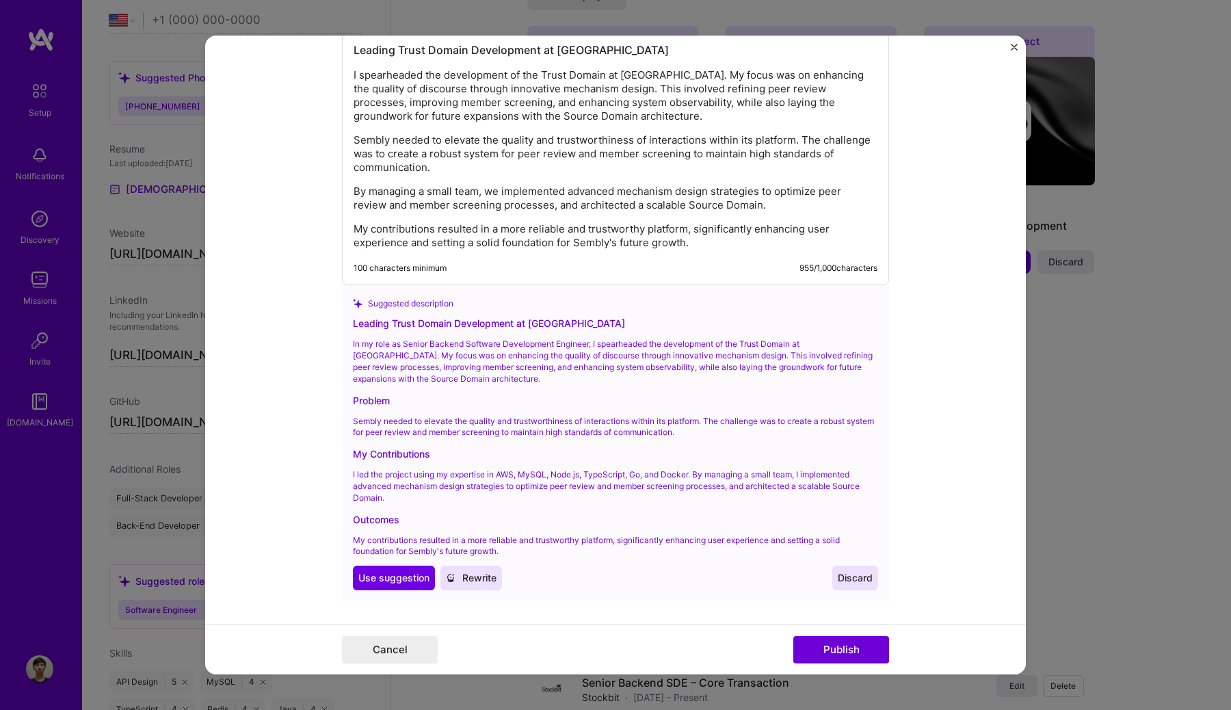
scroll to position [1581, 0]
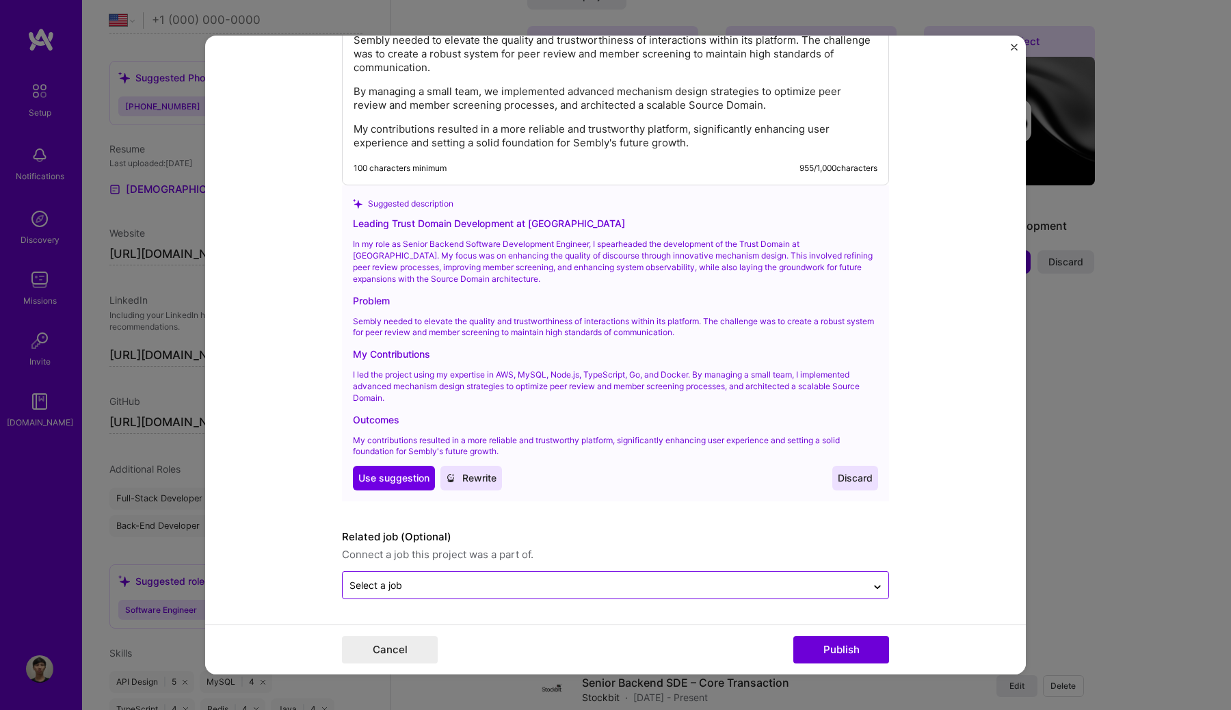
click at [849, 591] on input "text" at bounding box center [604, 585] width 510 height 14
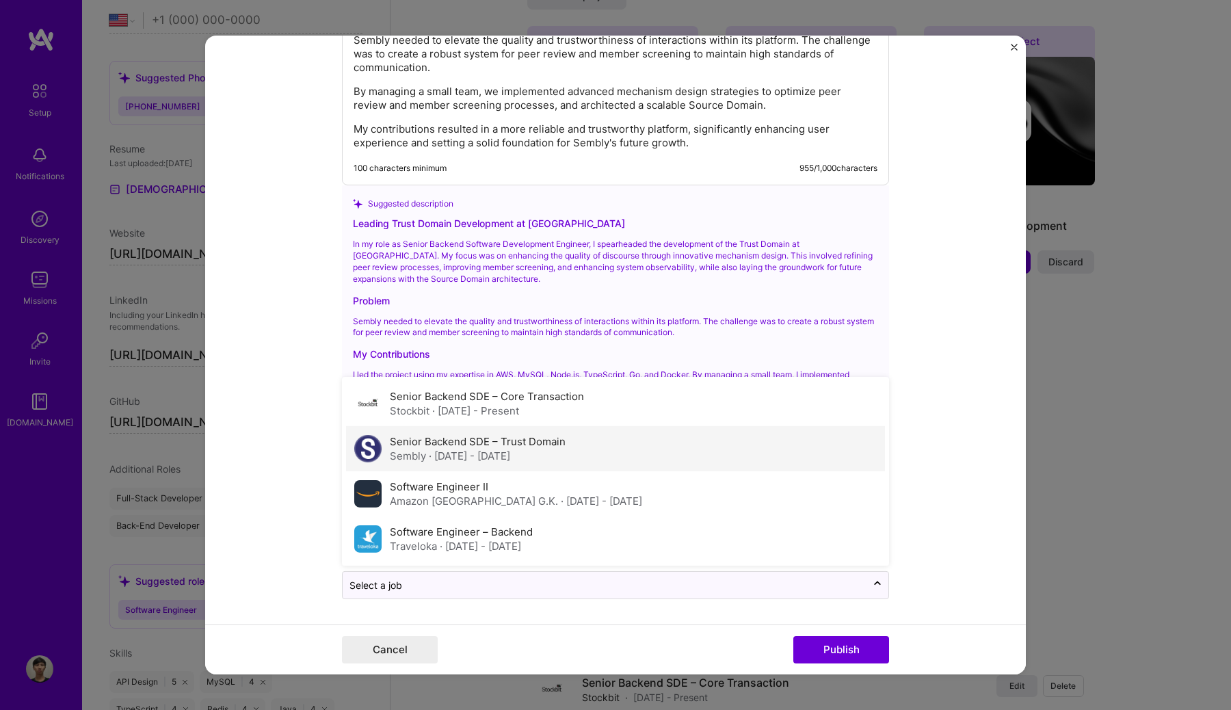
click at [680, 461] on div "Senior Backend SDE – Trust Domain Sembly · [DATE] - [DATE]" at bounding box center [615, 448] width 539 height 45
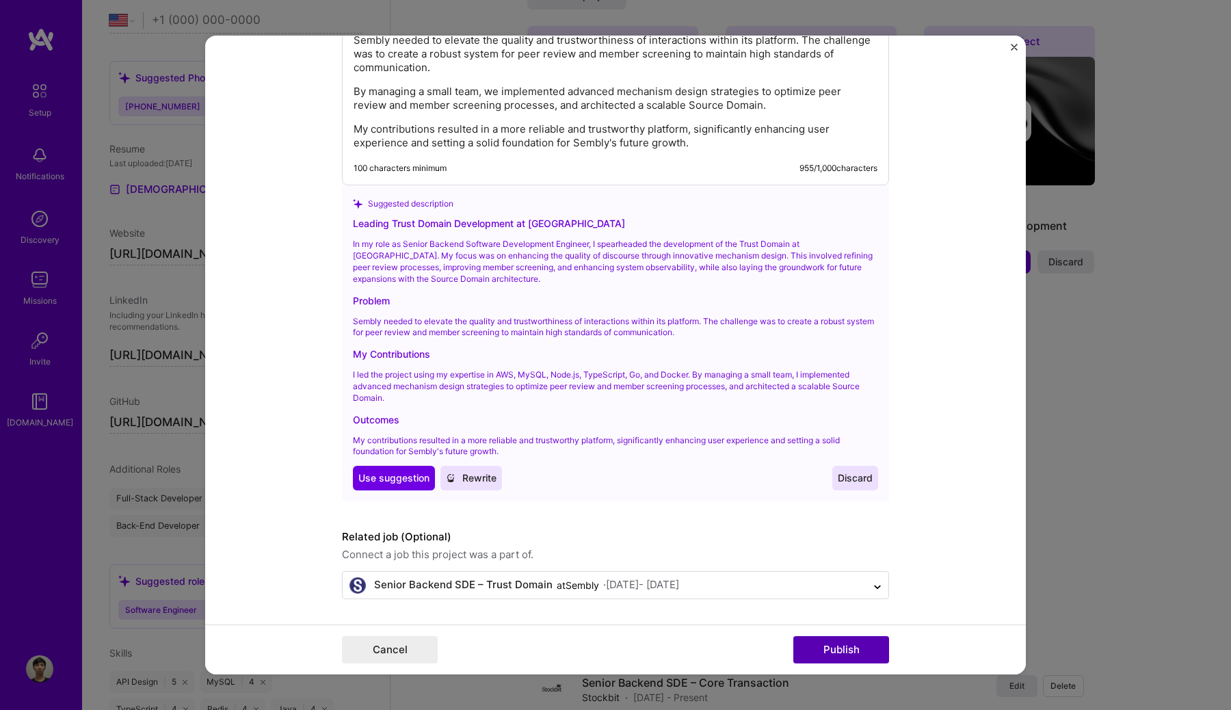
click at [827, 654] on button "Publish" at bounding box center [841, 649] width 96 height 27
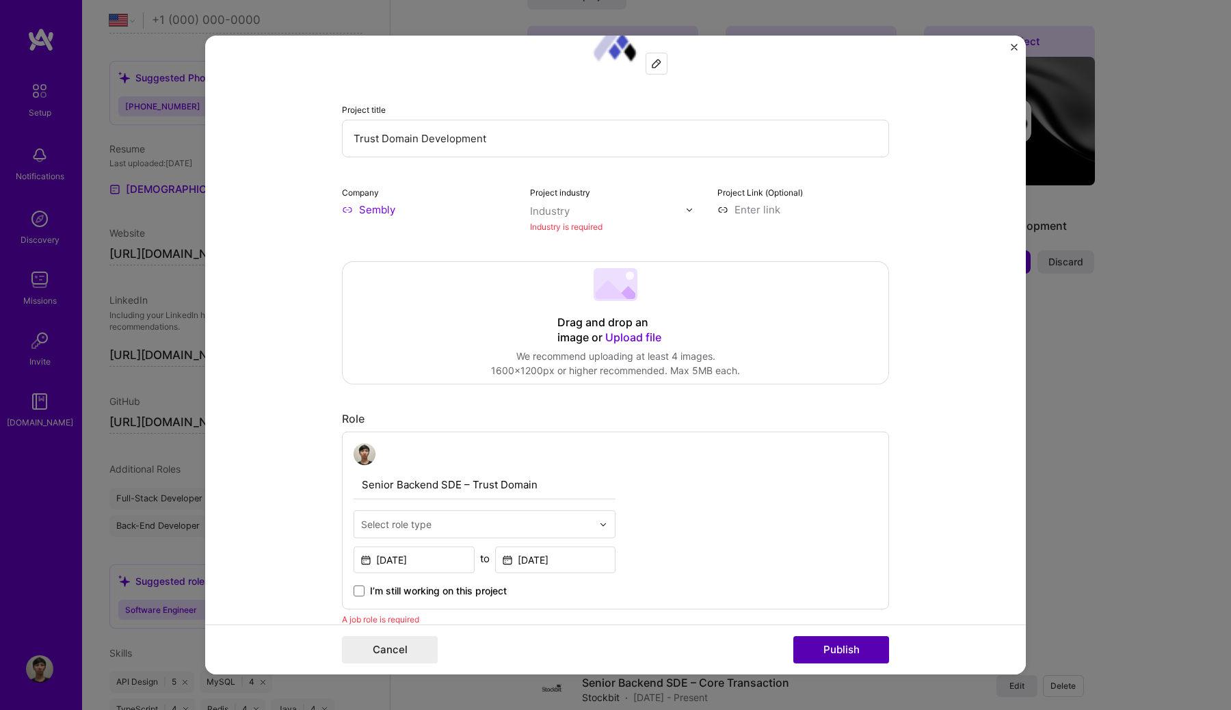
scroll to position [90, 0]
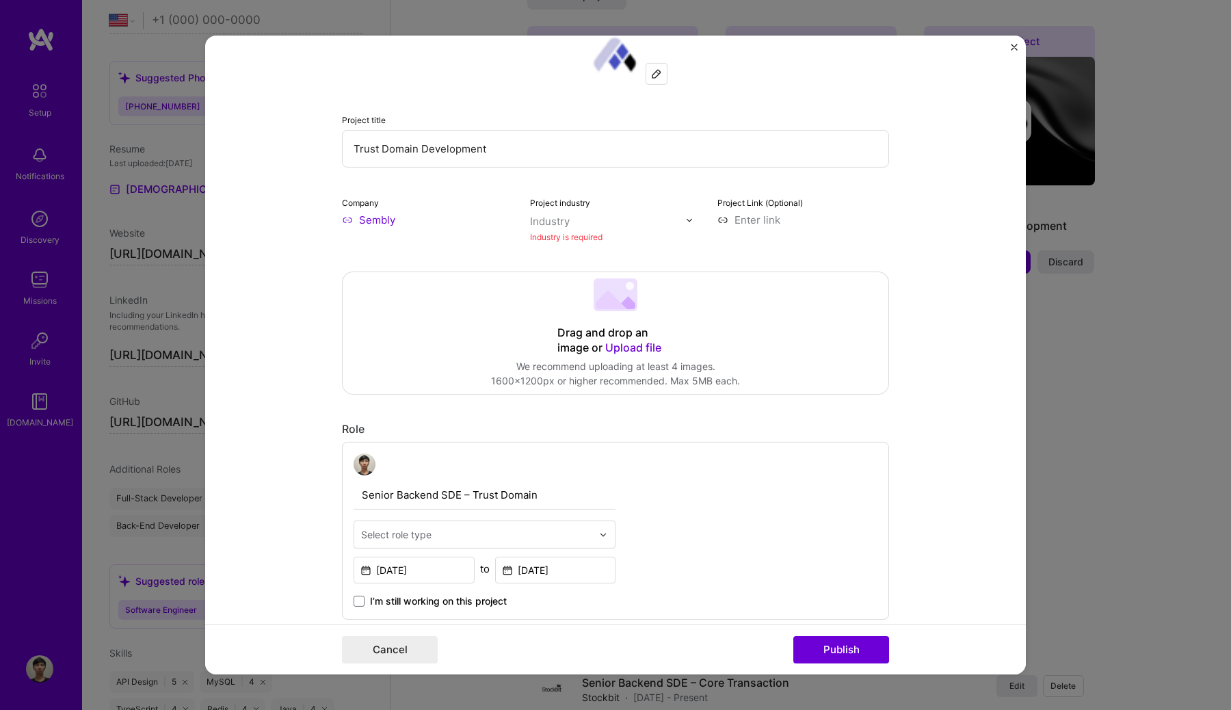
click at [561, 228] on div "Industry" at bounding box center [550, 221] width 40 height 14
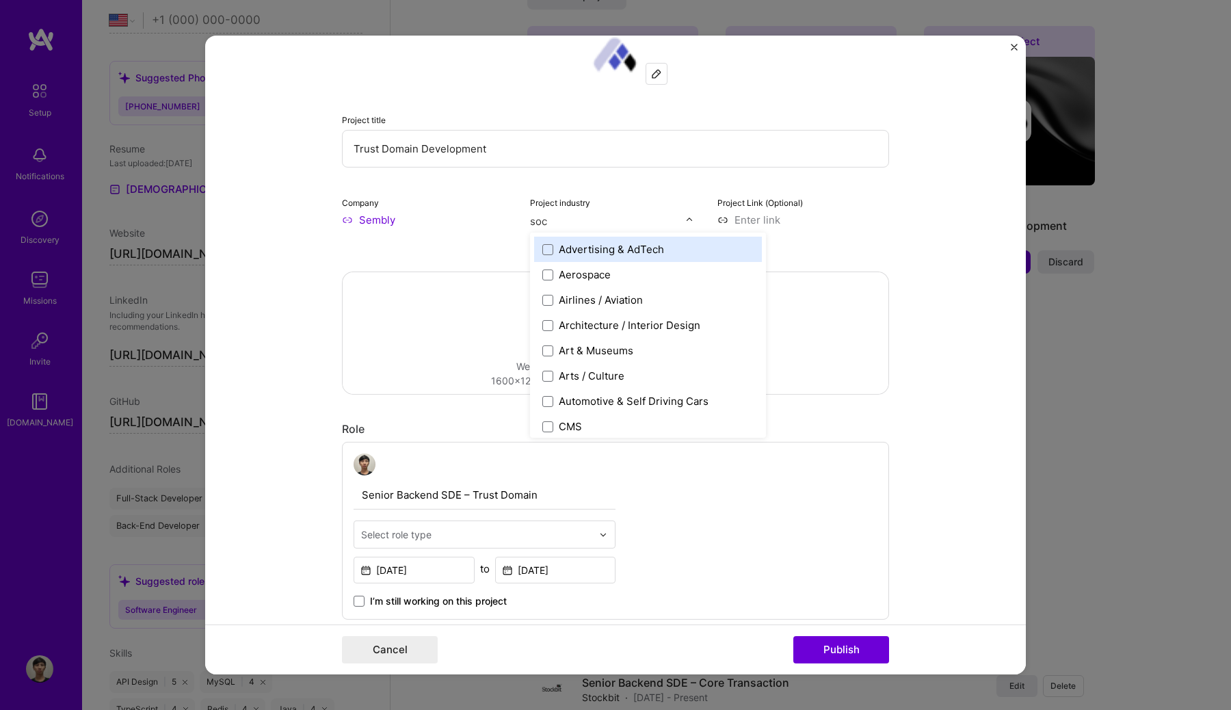
type input "soci"
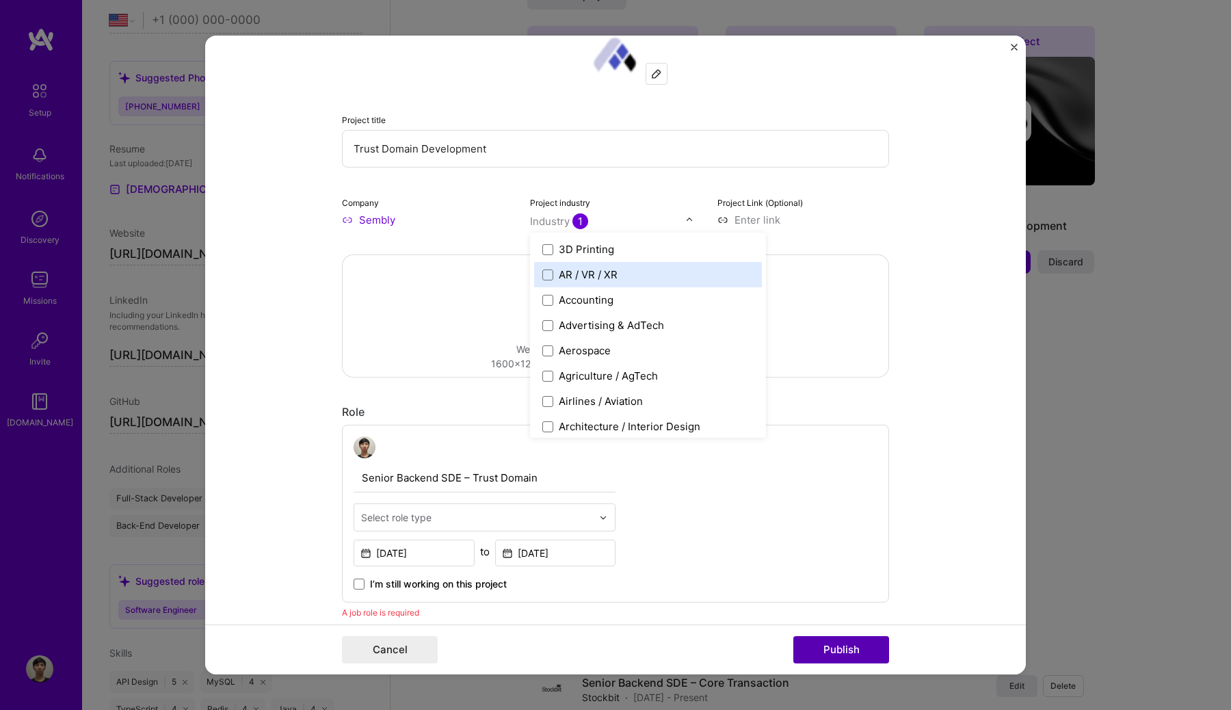
click at [864, 656] on button "Publish" at bounding box center [841, 649] width 96 height 27
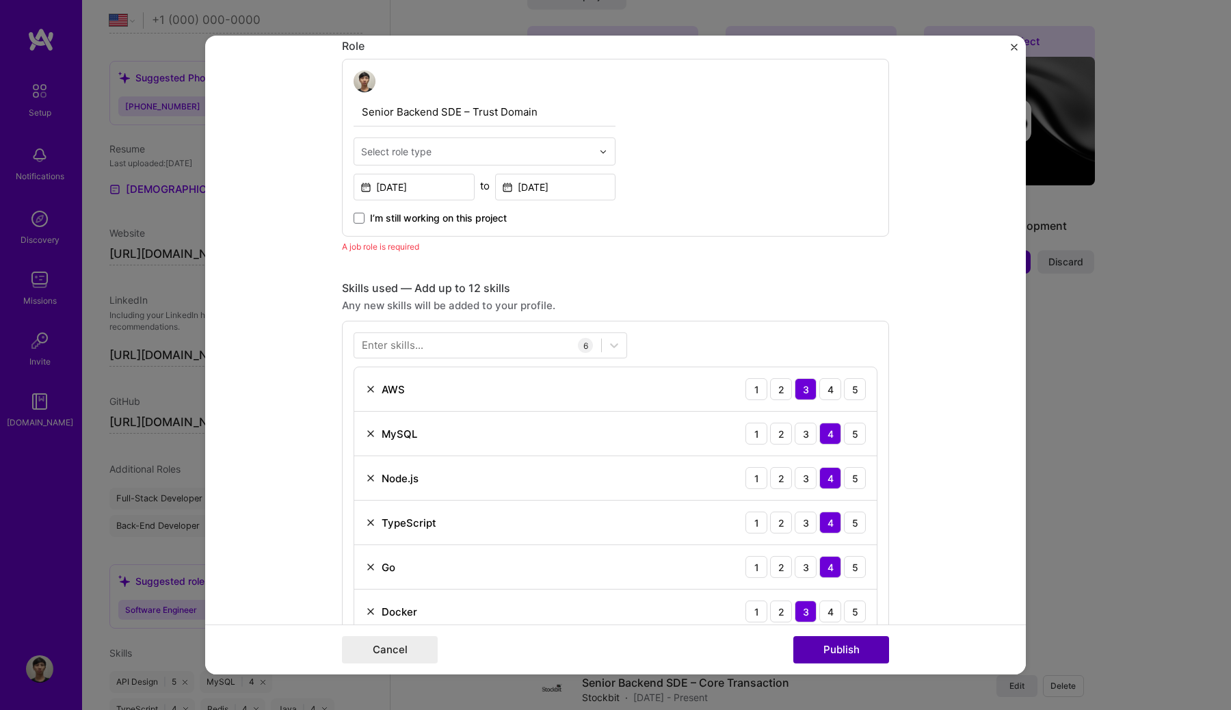
scroll to position [459, 0]
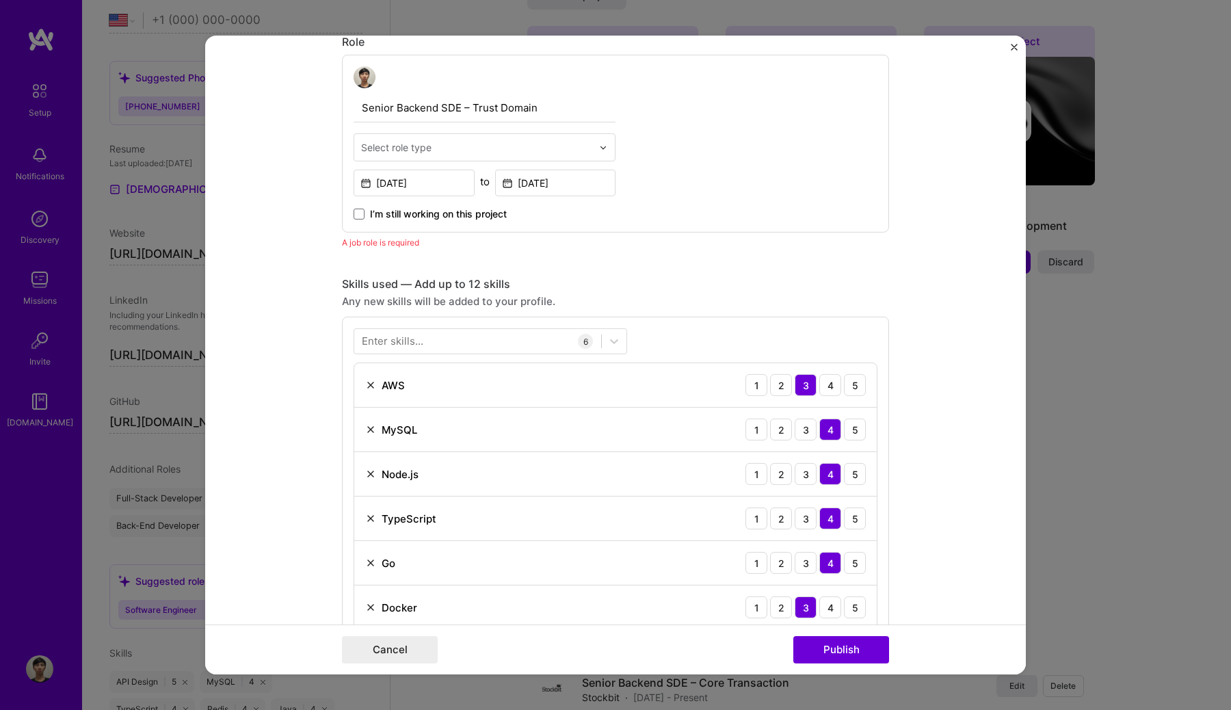
click at [436, 144] on input "text" at bounding box center [476, 147] width 231 height 14
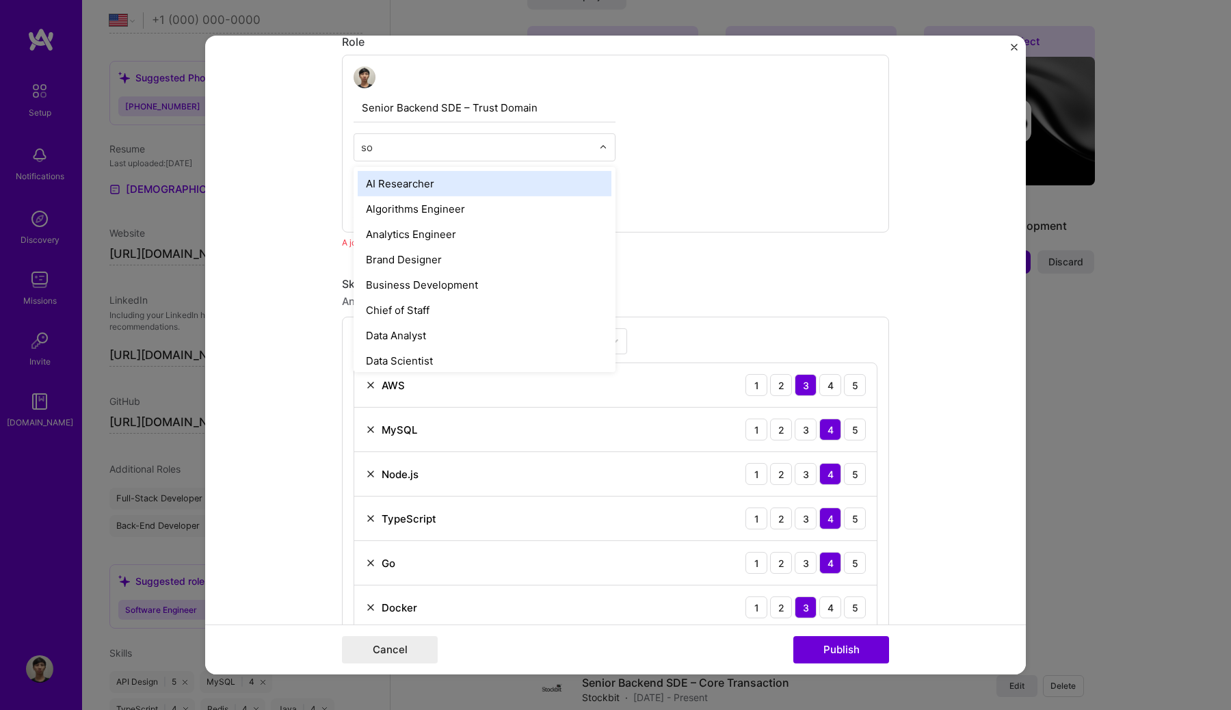
type input "sof"
click at [415, 206] on div "Software Engineer" at bounding box center [485, 208] width 254 height 25
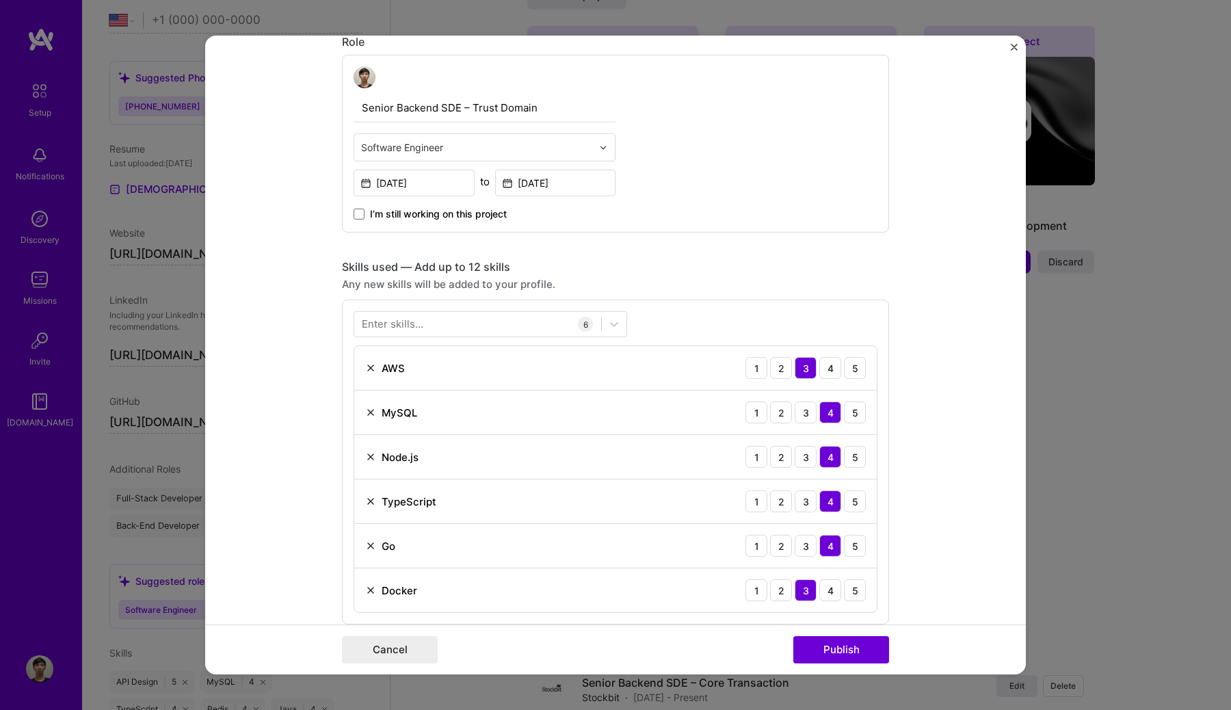
click at [423, 108] on input "Senior Backend SDE – Trust Domain" at bounding box center [484, 108] width 262 height 29
click at [434, 151] on input "text" at bounding box center [476, 147] width 231 height 14
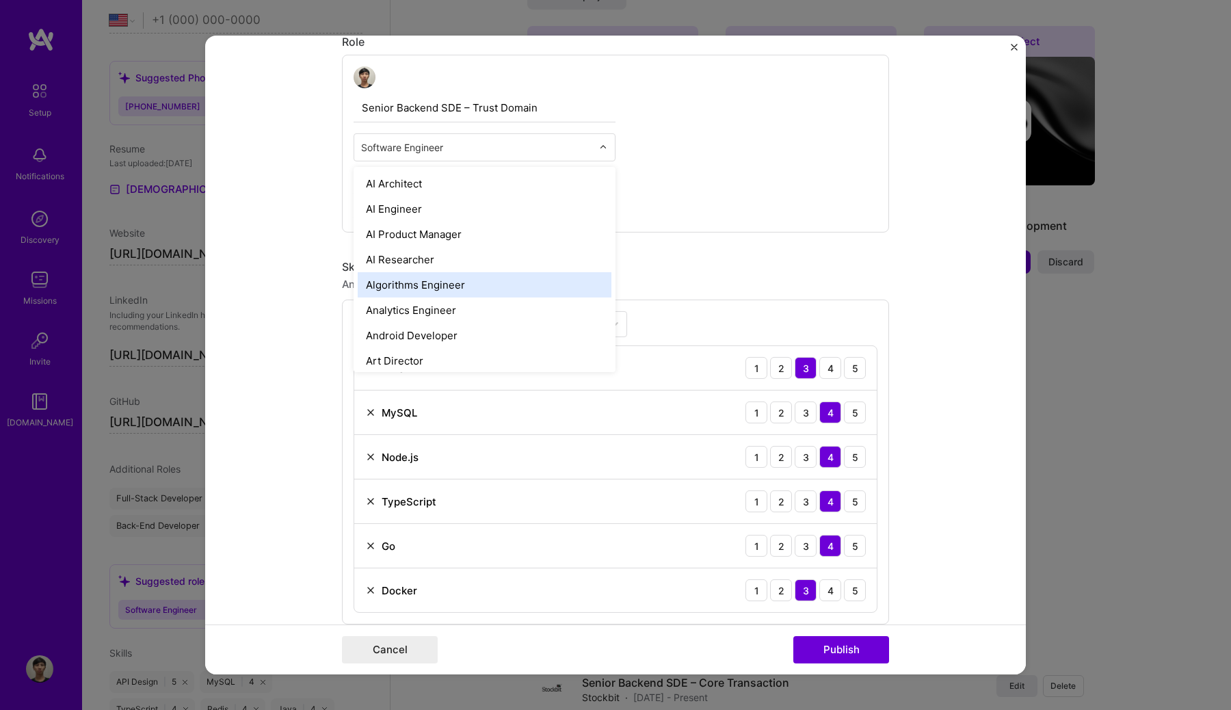
click at [739, 258] on div "Editing suggested project This project is suggested based on your LinkedIn, res…" at bounding box center [615, 661] width 547 height 2117
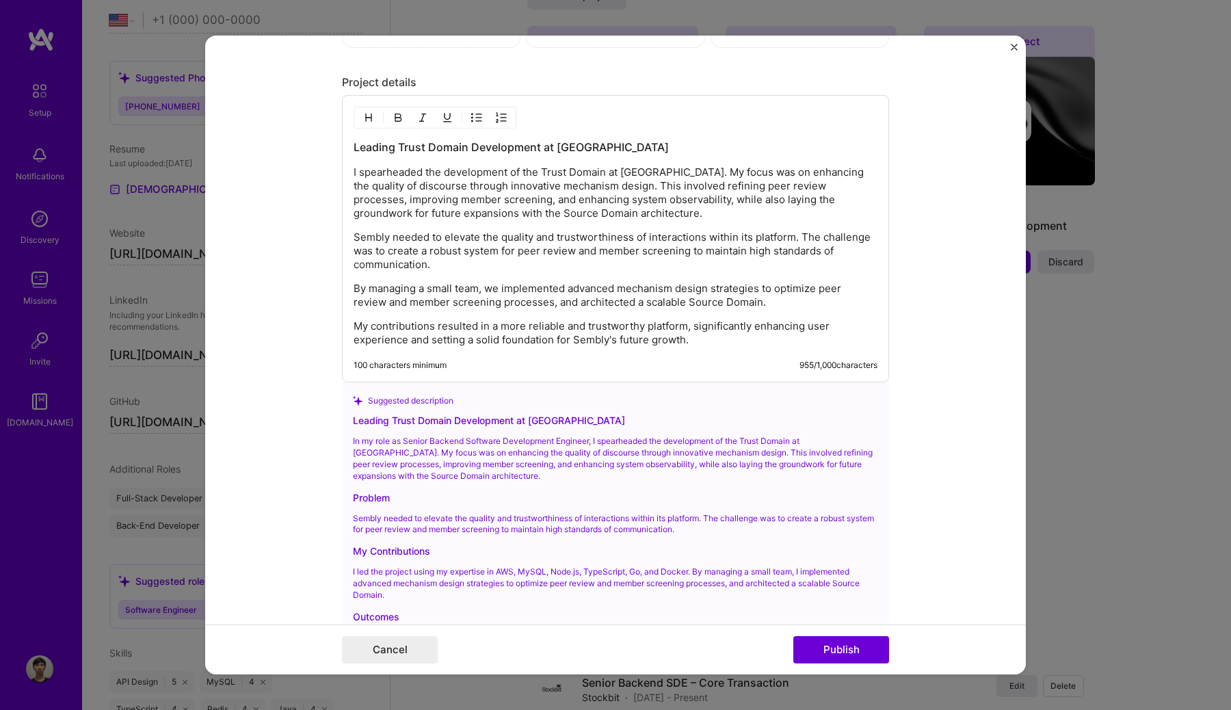
scroll to position [1434, 0]
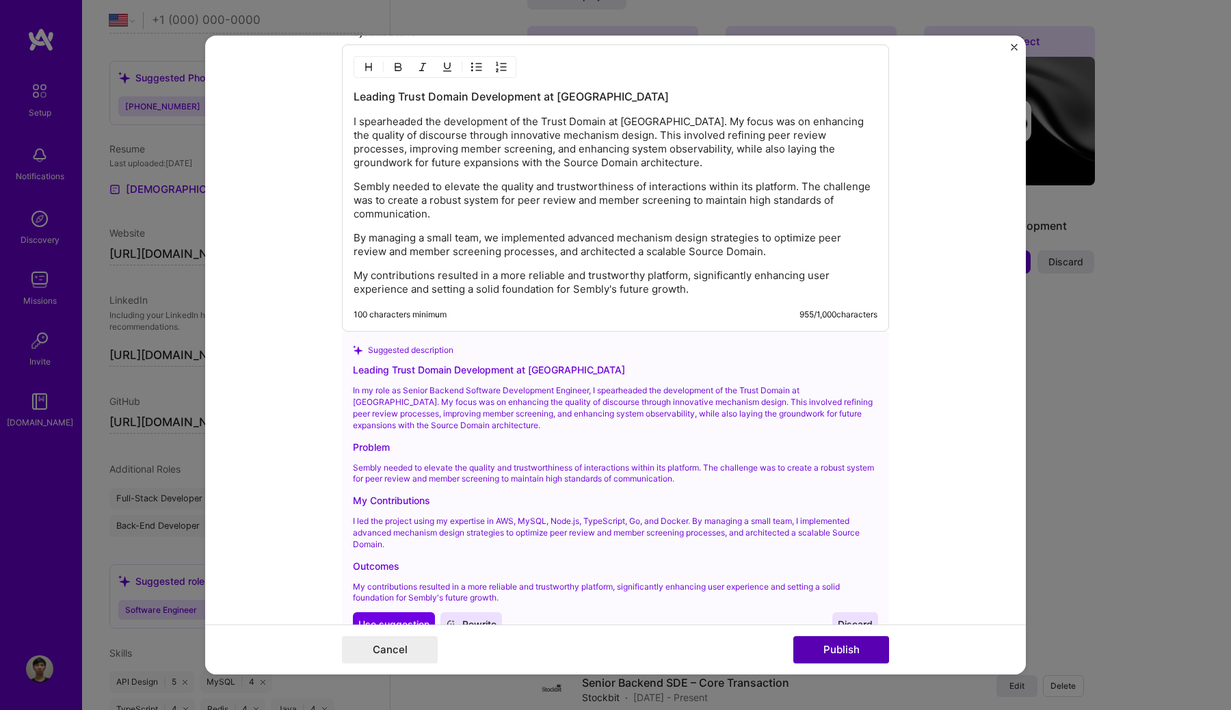
click at [858, 648] on button "Publish" at bounding box center [841, 649] width 96 height 27
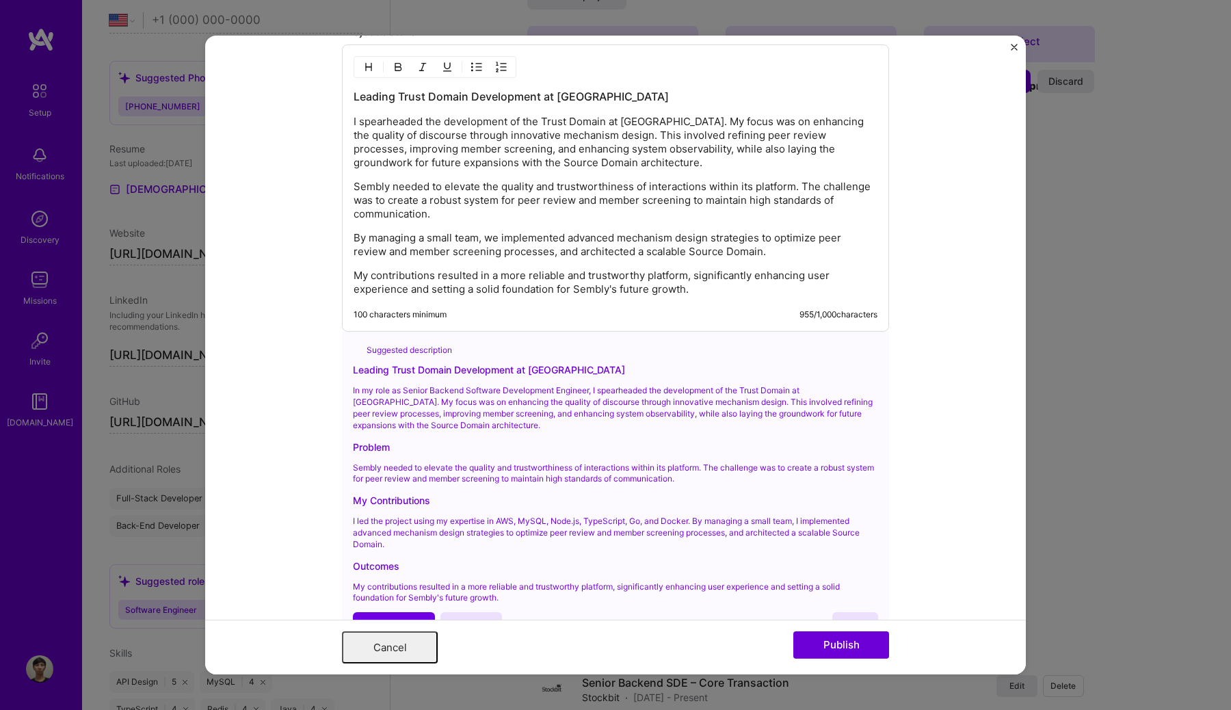
scroll to position [0, 0]
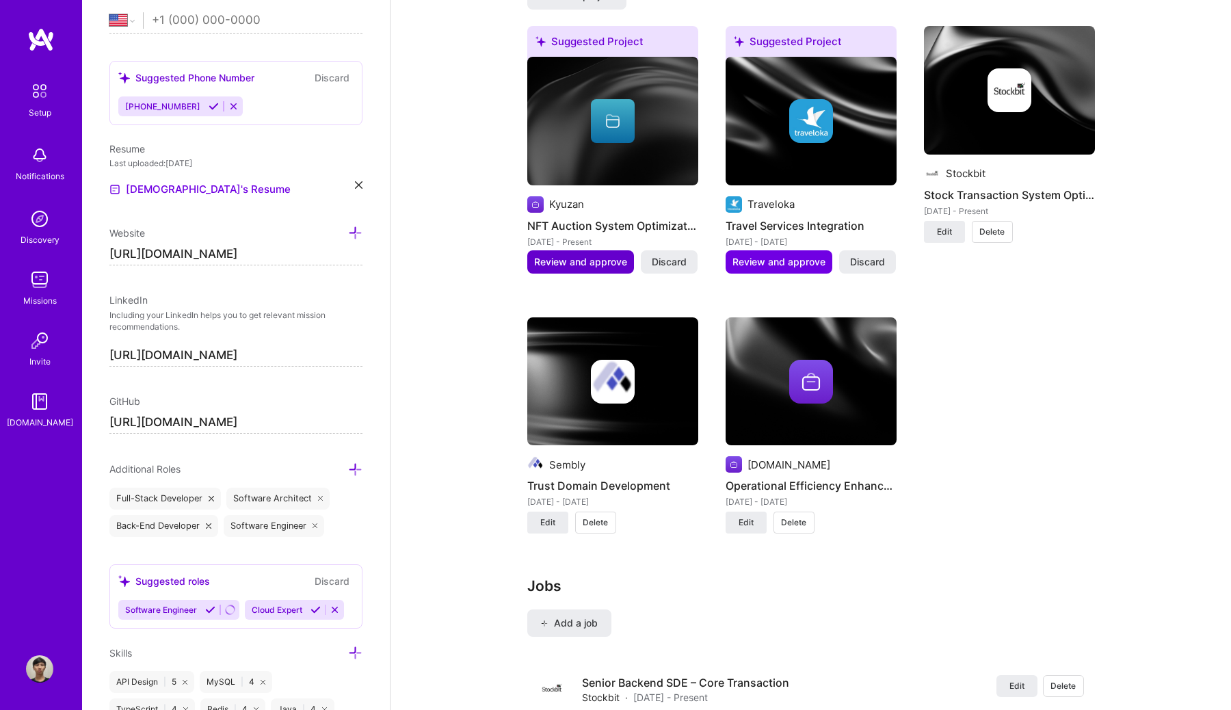
click at [572, 255] on span "Review and approve" at bounding box center [580, 262] width 93 height 14
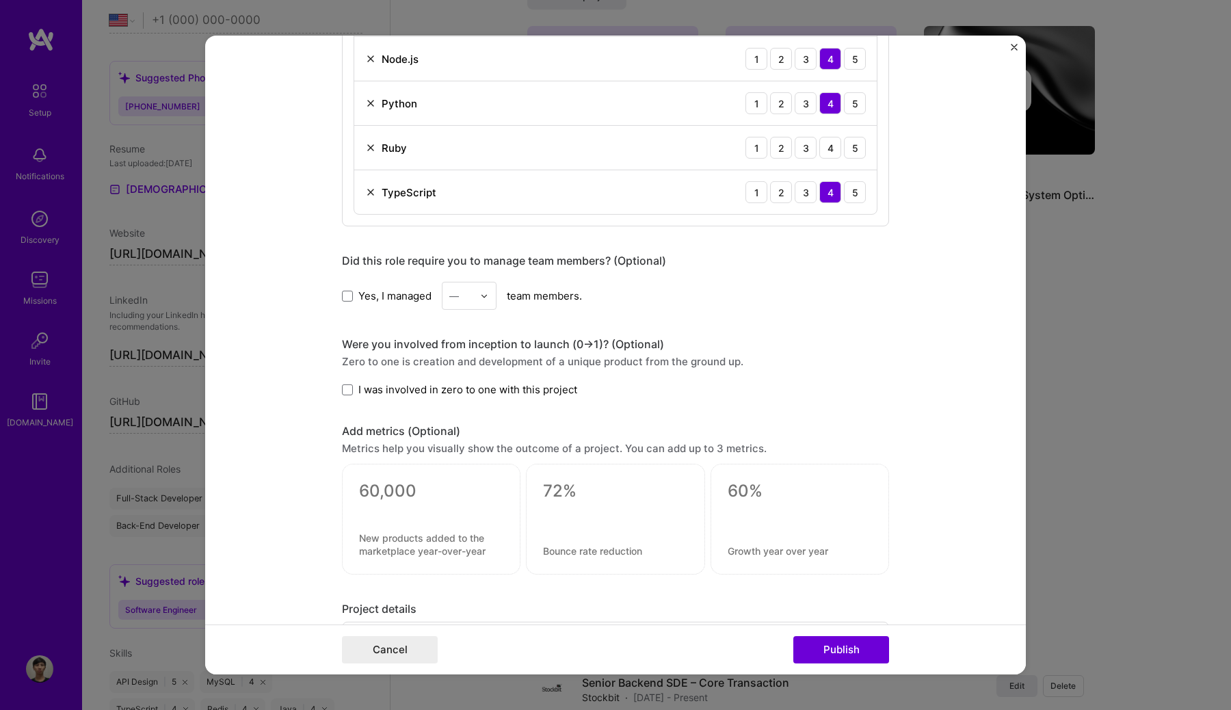
scroll to position [1305, 0]
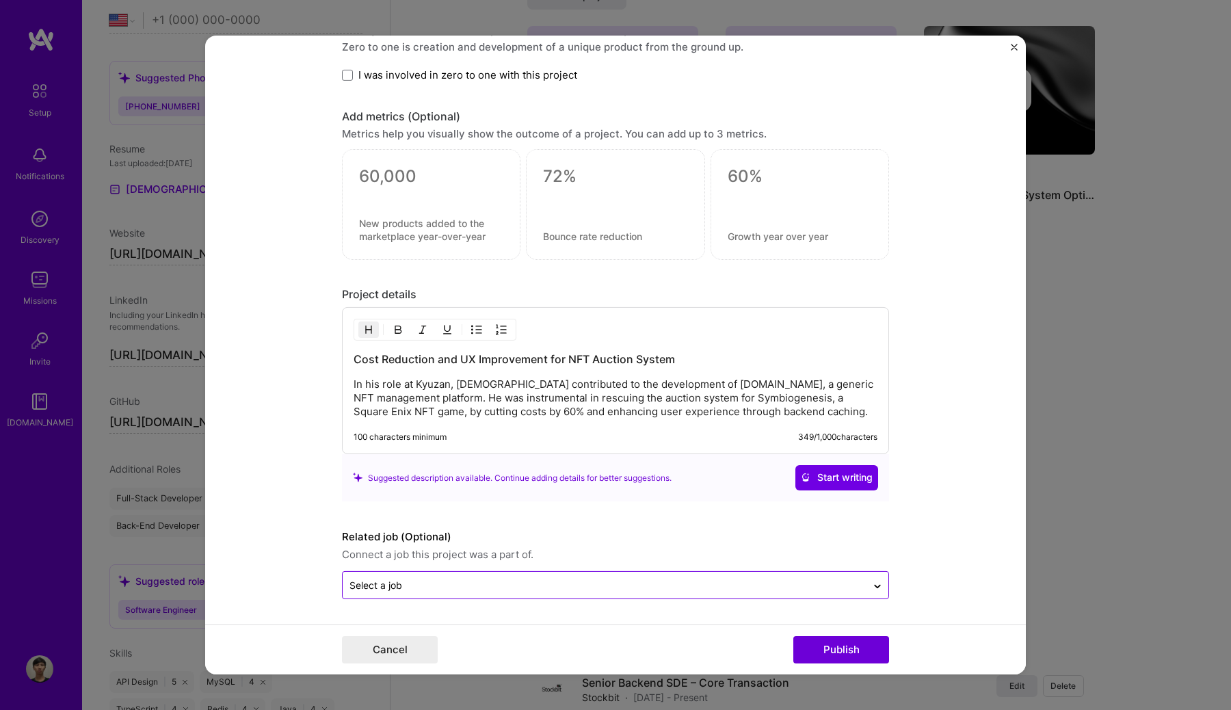
click at [517, 587] on input "text" at bounding box center [604, 584] width 510 height 14
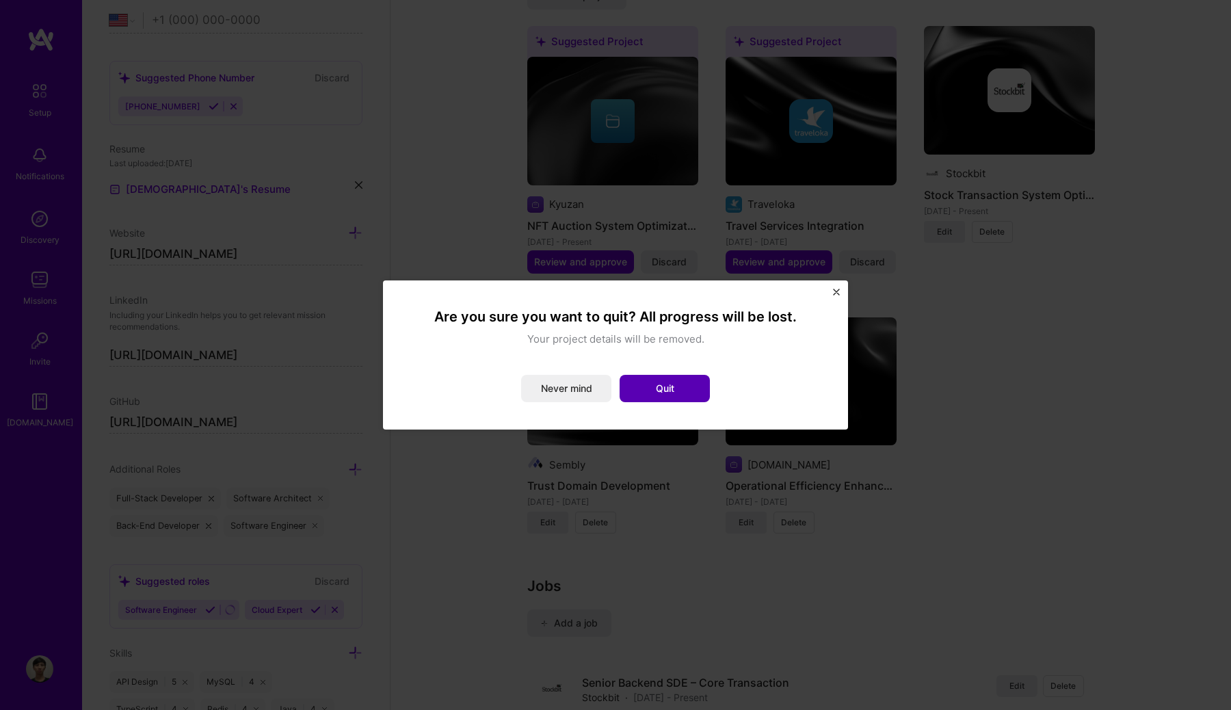
click at [627, 390] on button "Quit" at bounding box center [664, 388] width 90 height 27
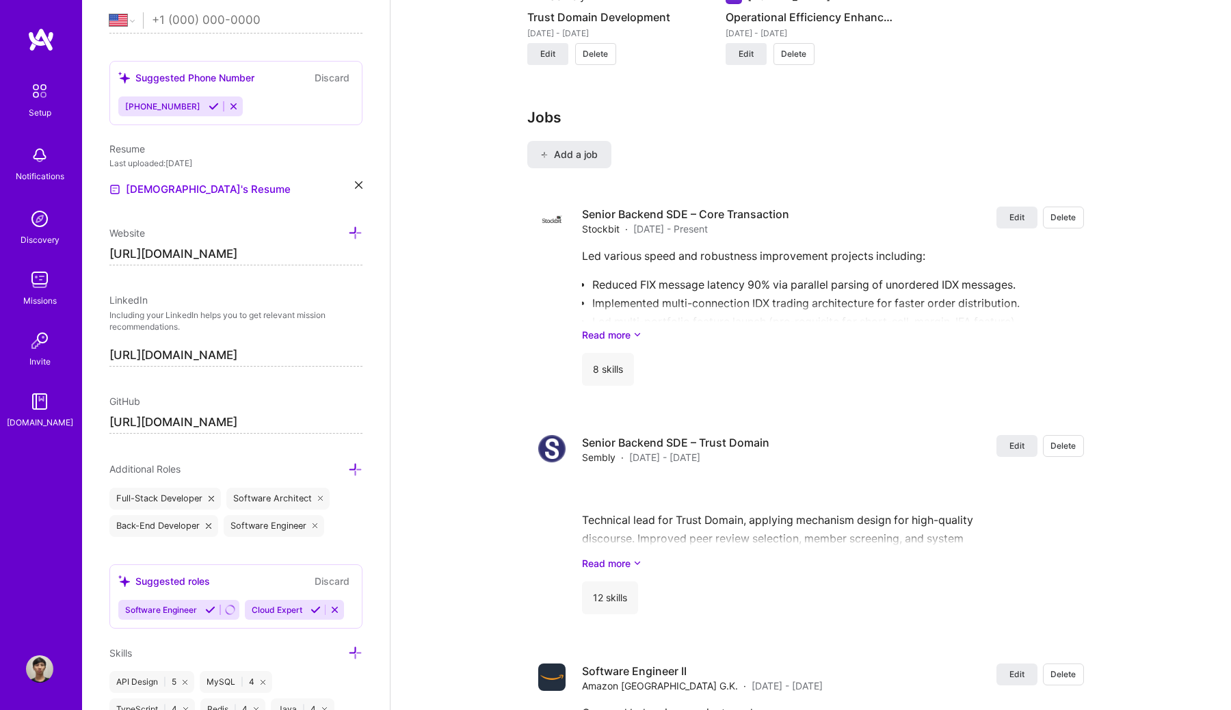
scroll to position [1534, 0]
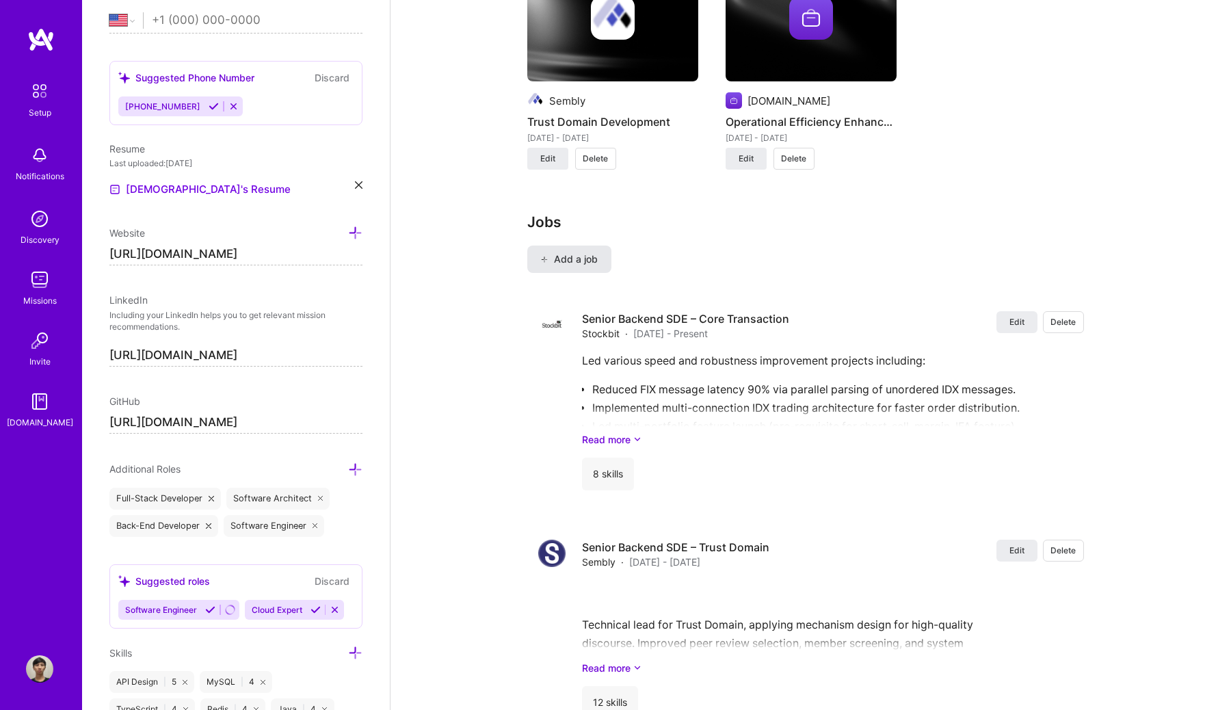
click at [567, 252] on span "Add a job" at bounding box center [569, 259] width 57 height 14
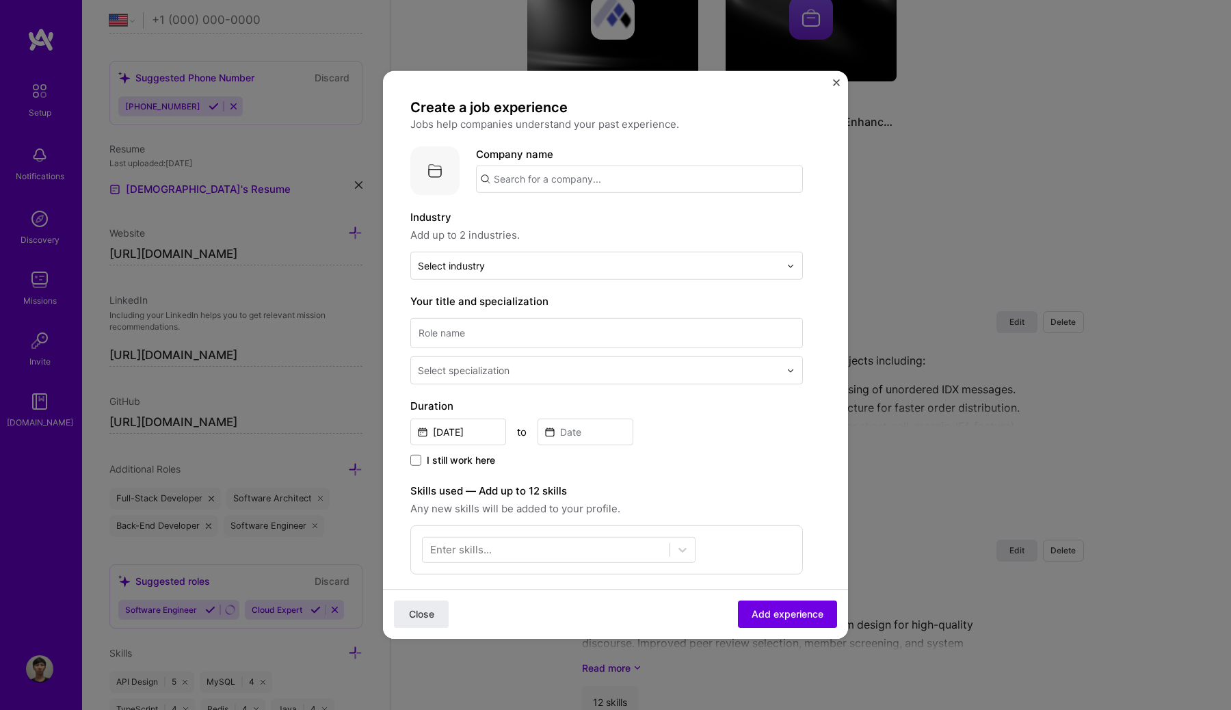
click at [572, 181] on input "text" at bounding box center [639, 178] width 327 height 27
type input "Kyuzan"
click at [575, 211] on div "Kyuzan" at bounding box center [575, 217] width 47 height 24
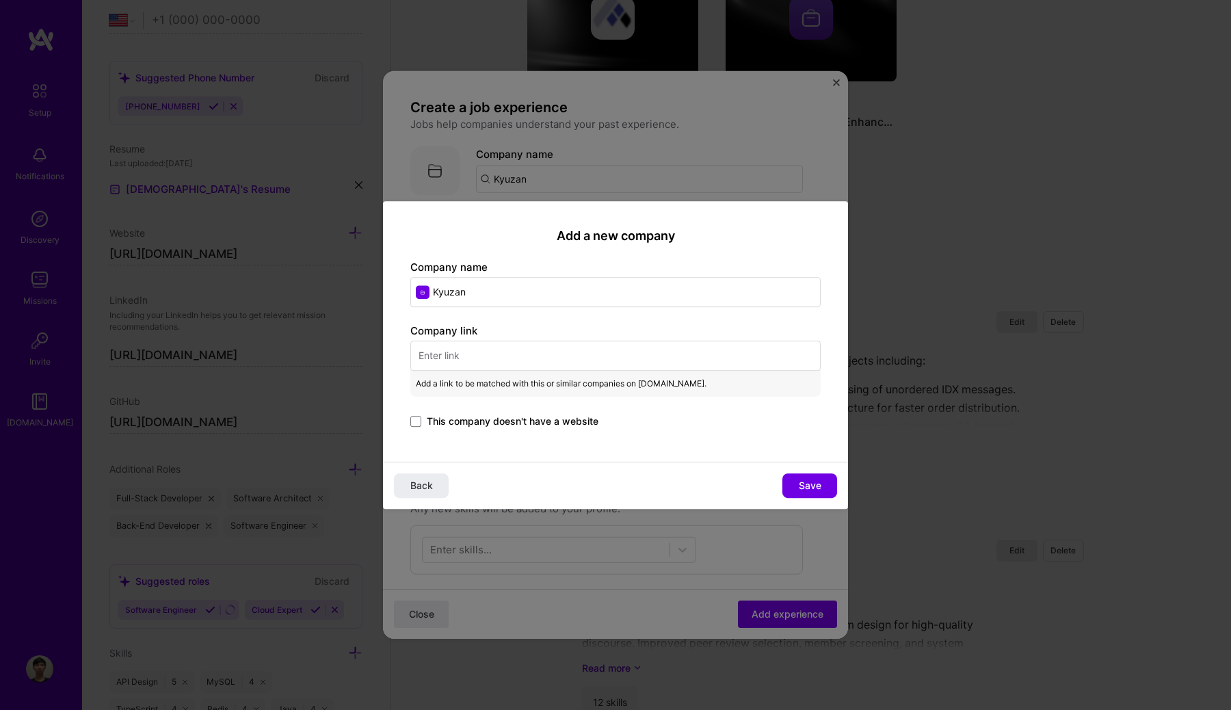
click at [466, 349] on input "text" at bounding box center [615, 355] width 410 height 30
paste input "[URL][DOMAIN_NAME]"
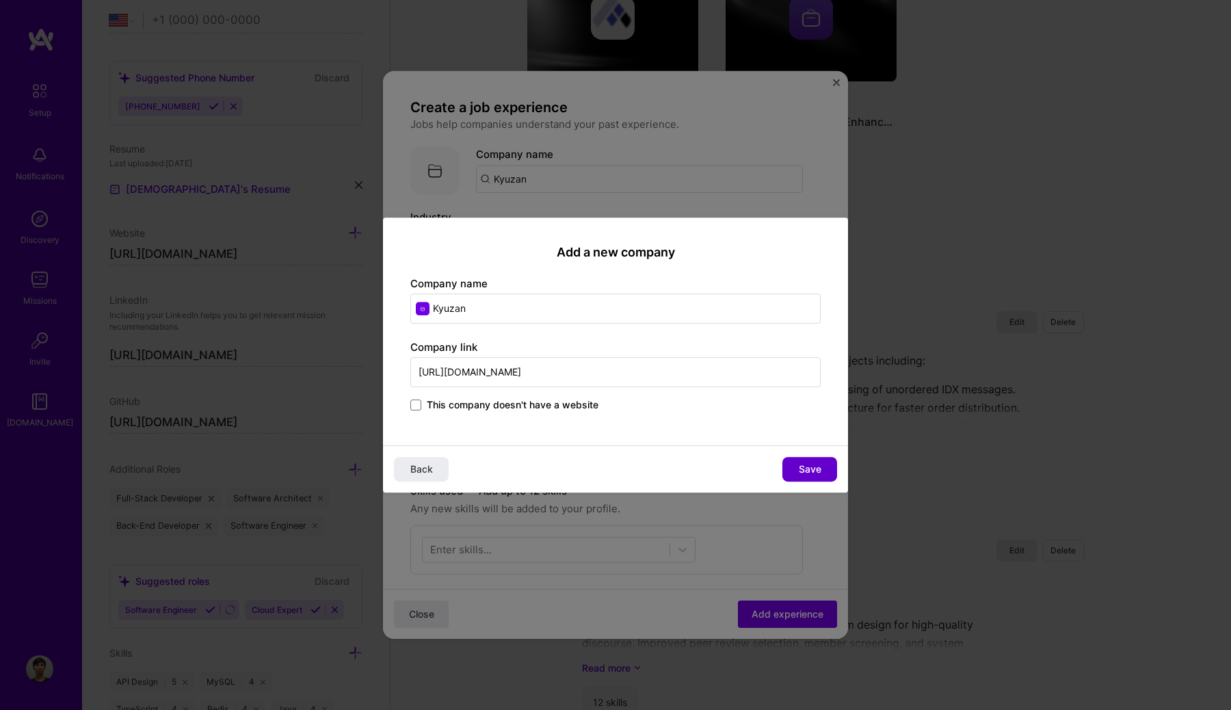
type input "[URL][DOMAIN_NAME]"
click at [812, 467] on span "Save" at bounding box center [810, 469] width 23 height 14
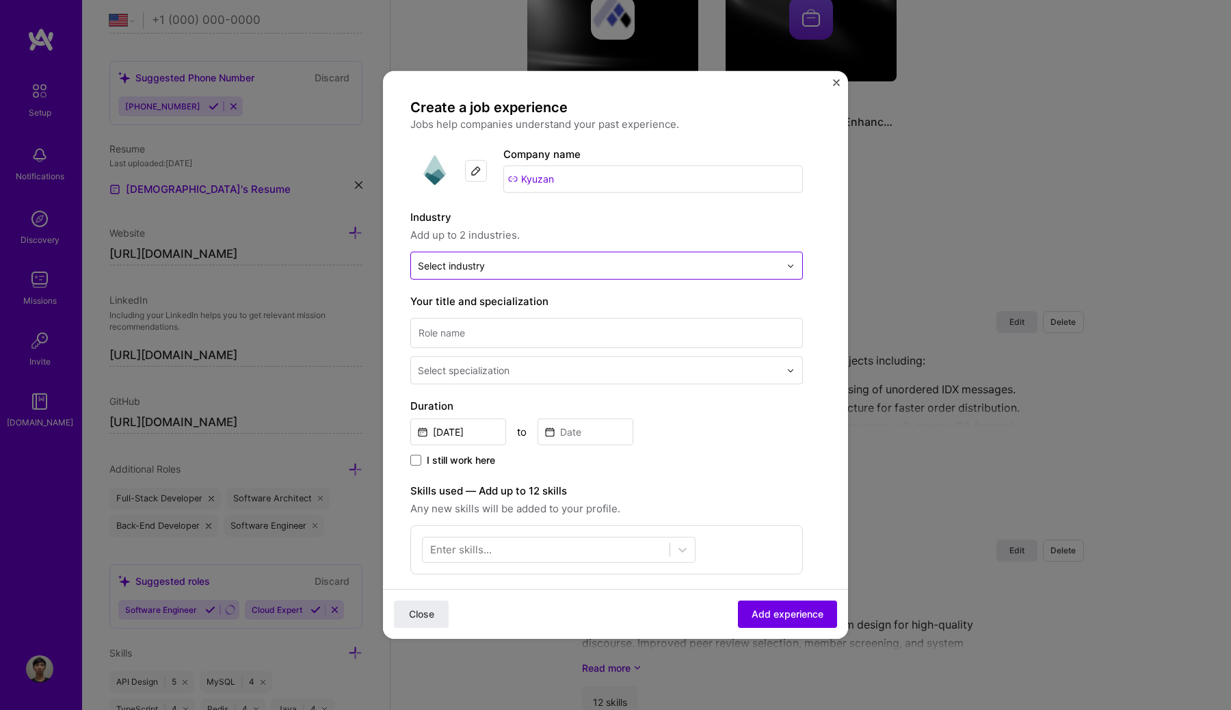
click at [610, 271] on input "text" at bounding box center [599, 265] width 362 height 14
type input "n"
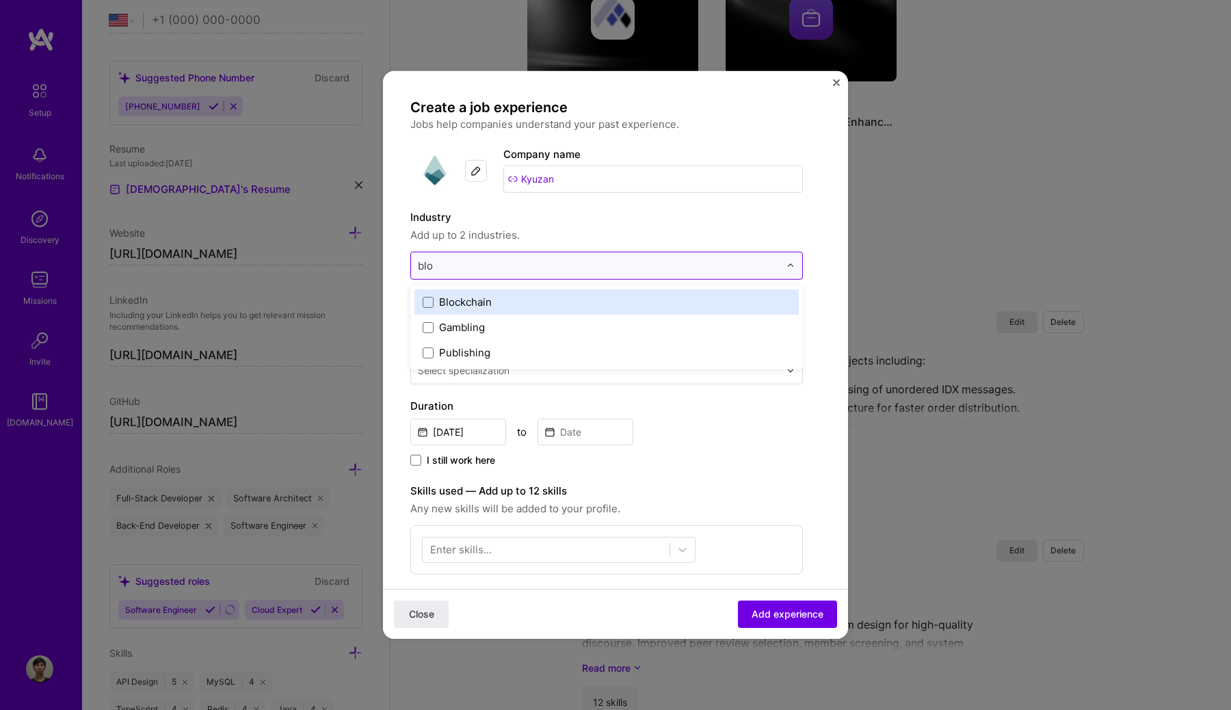
type input "bloc"
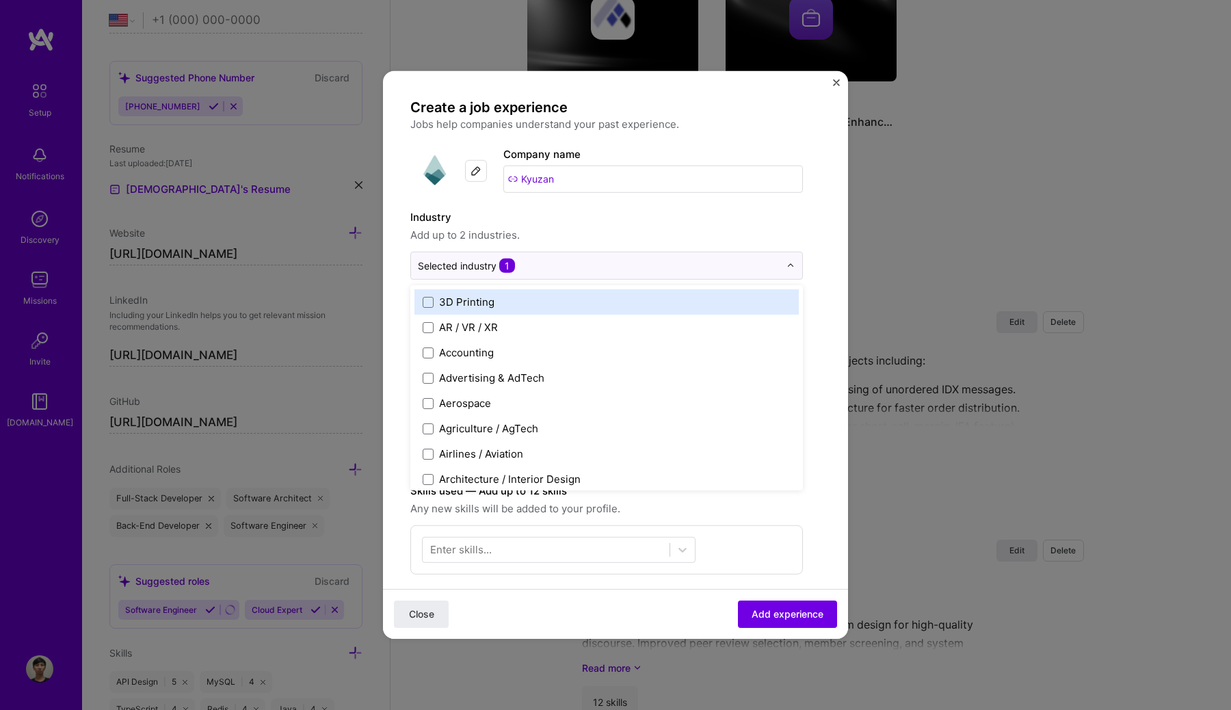
click at [628, 221] on label "Industry" at bounding box center [606, 217] width 392 height 16
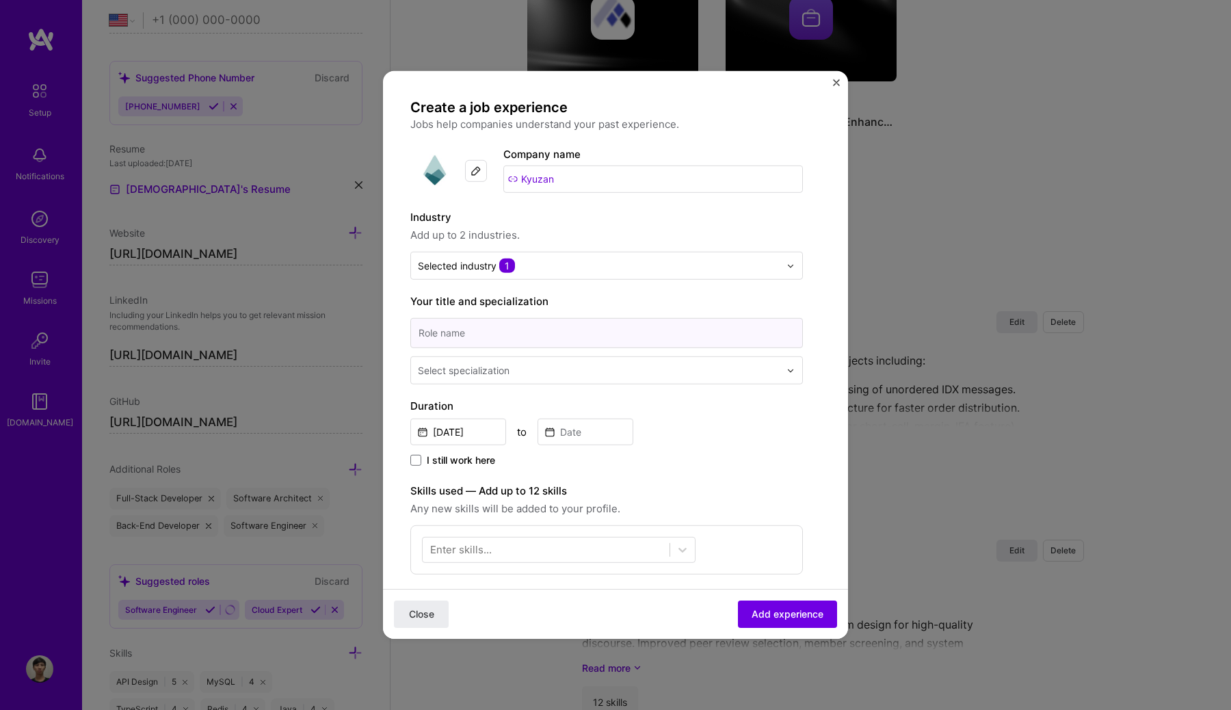
click at [529, 340] on input at bounding box center [606, 333] width 392 height 30
type input "Full Stack SDE (Part-time)"
click at [497, 372] on div "Select specialization" at bounding box center [464, 370] width 92 height 14
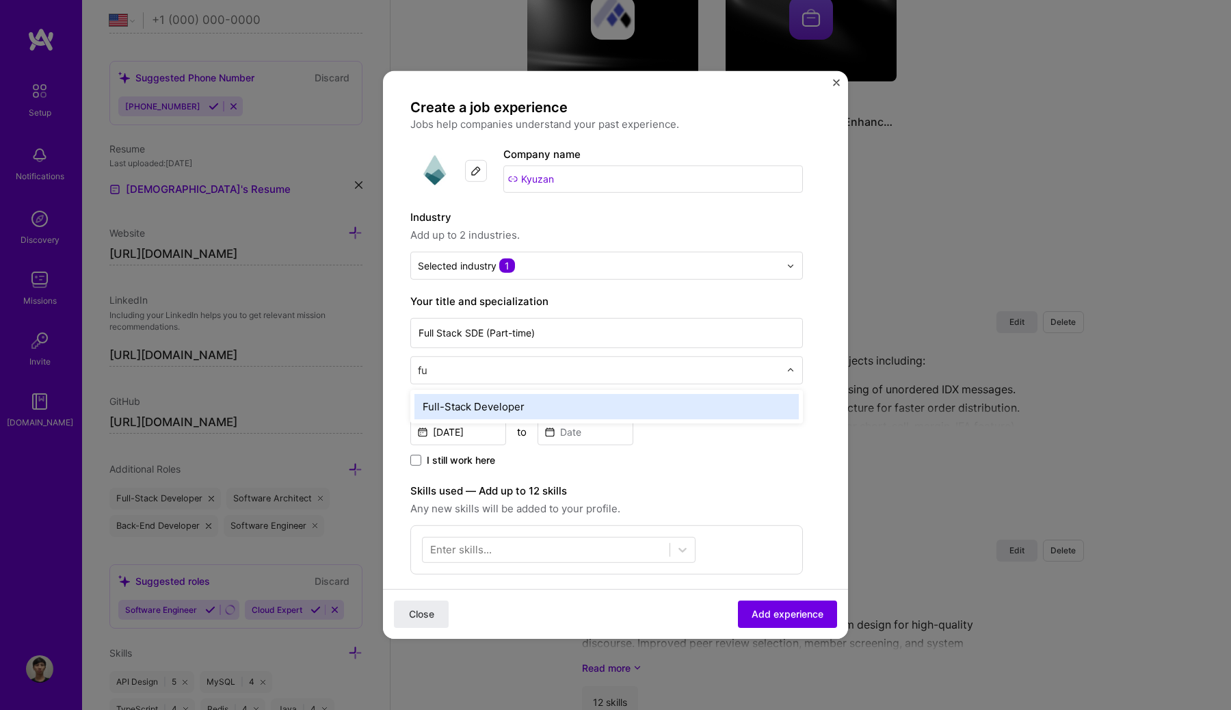
type input "ful"
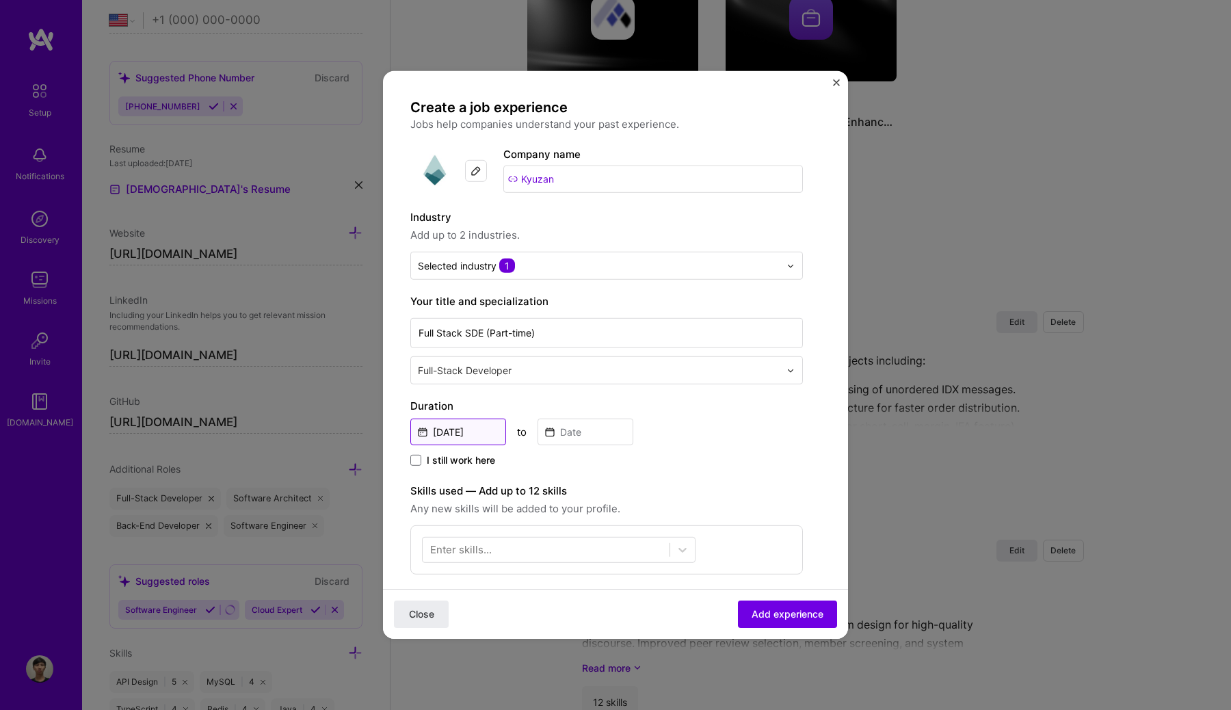
click at [461, 431] on input "[DATE]" at bounding box center [458, 431] width 96 height 27
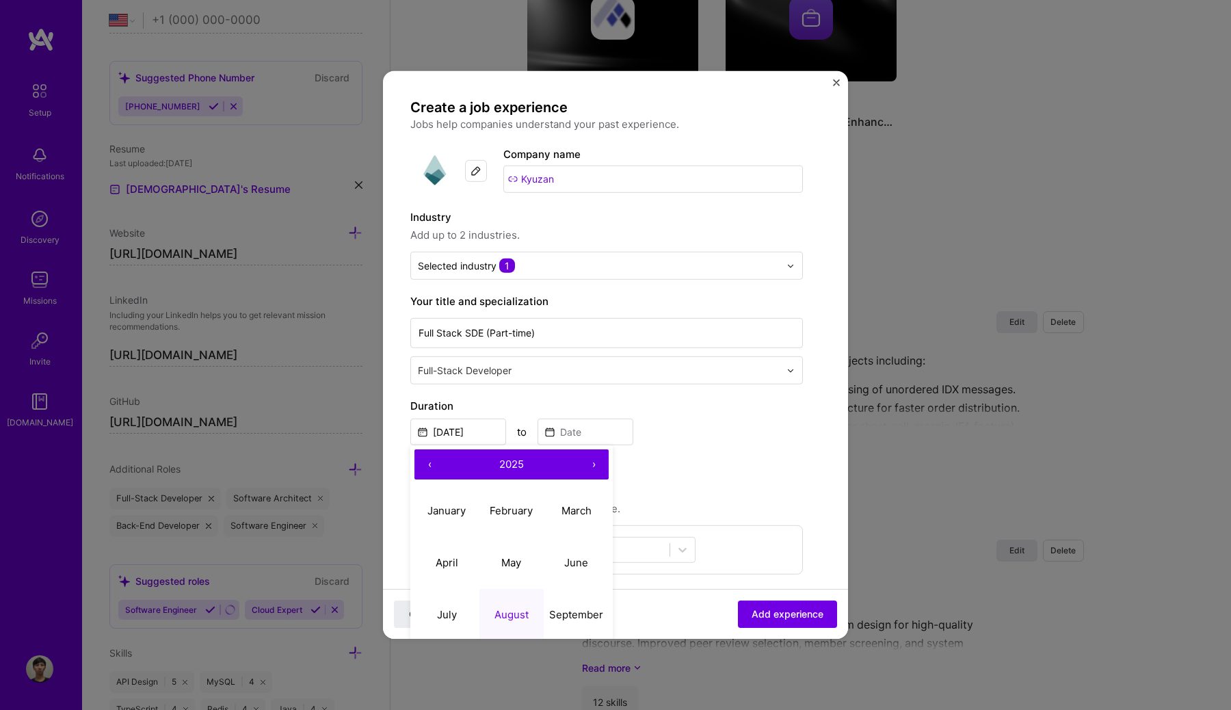
click at [427, 466] on button "‹" at bounding box center [429, 464] width 30 height 30
click at [440, 562] on abbr "April" at bounding box center [447, 561] width 23 height 13
type input "[DATE]"
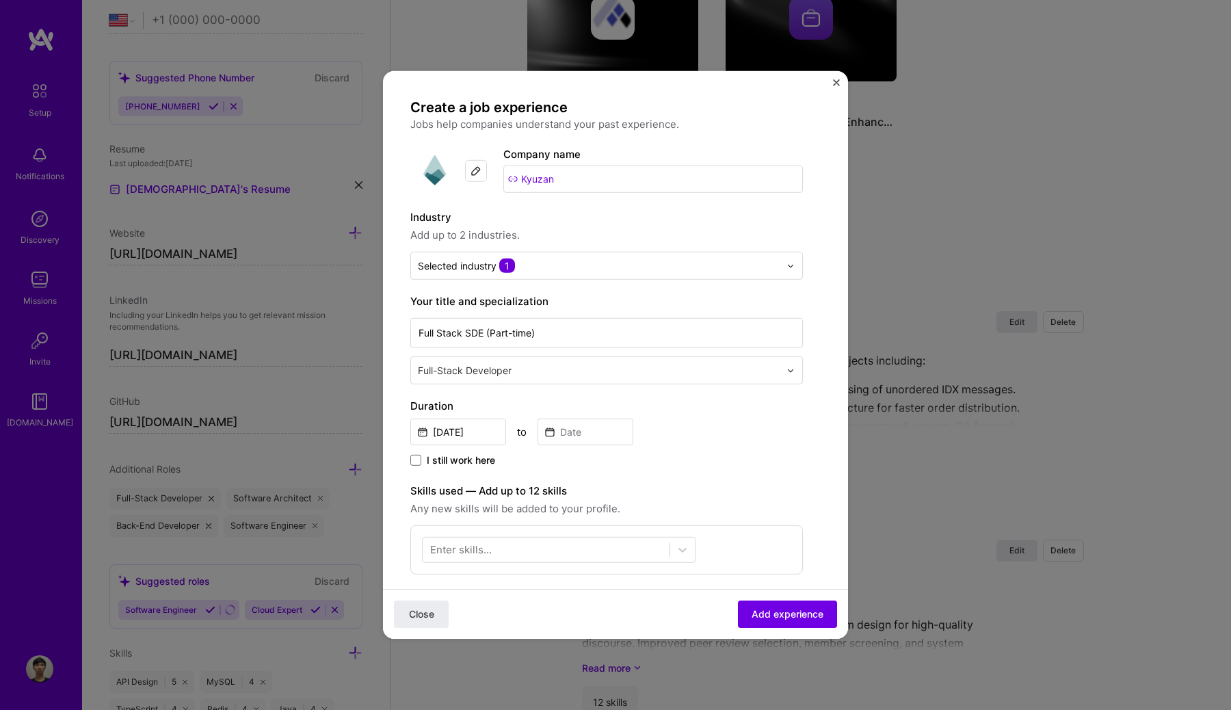
click at [426, 466] on label "I still work here" at bounding box center [452, 460] width 85 height 14
click at [0, 0] on input "I still work here" at bounding box center [0, 0] width 0 height 0
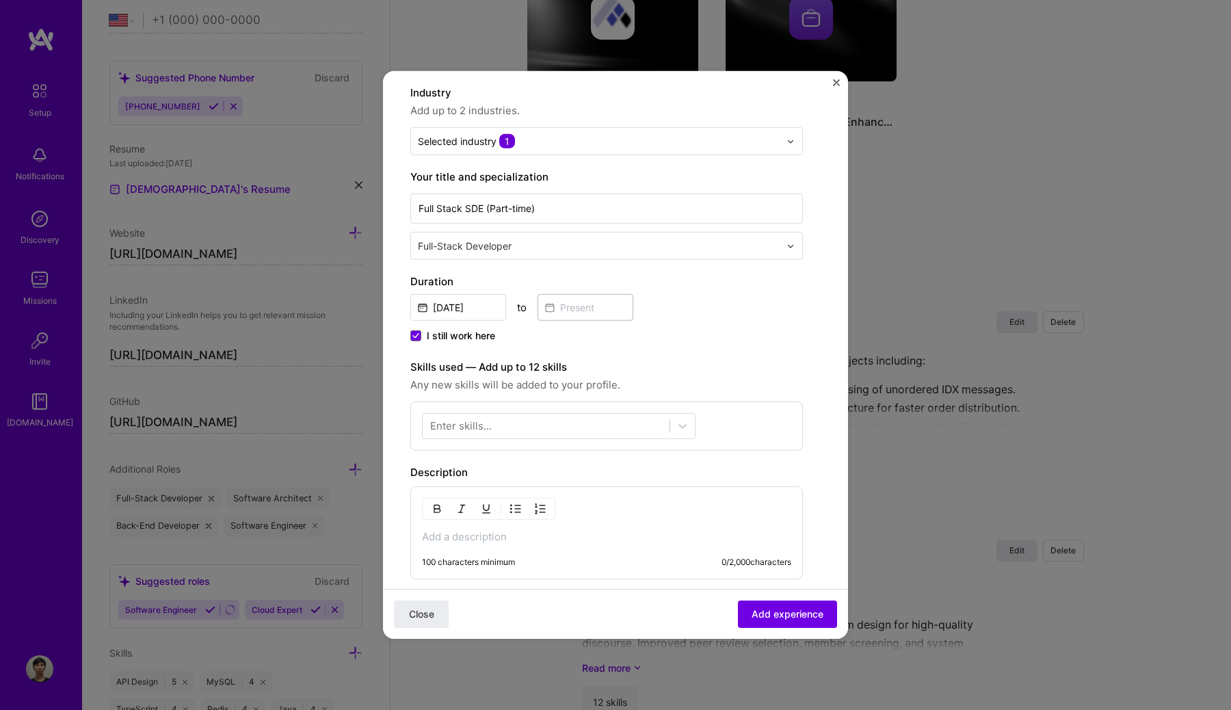
scroll to position [195, 0]
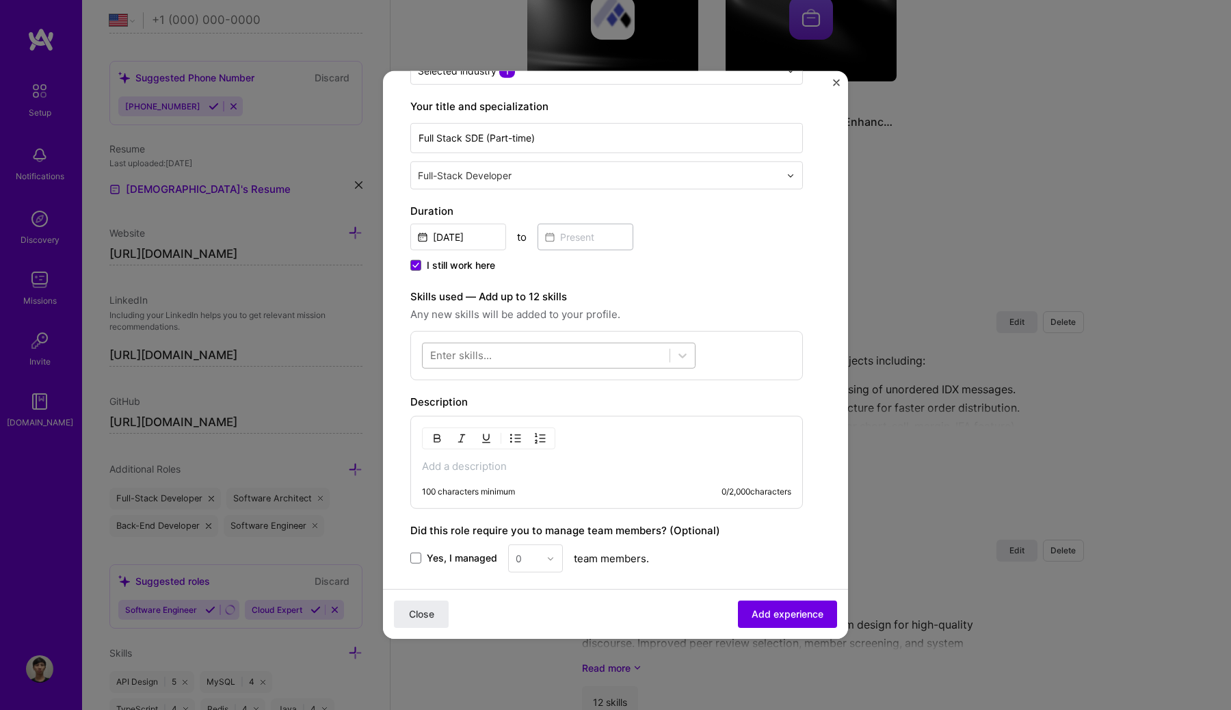
click at [537, 357] on div at bounding box center [546, 355] width 247 height 23
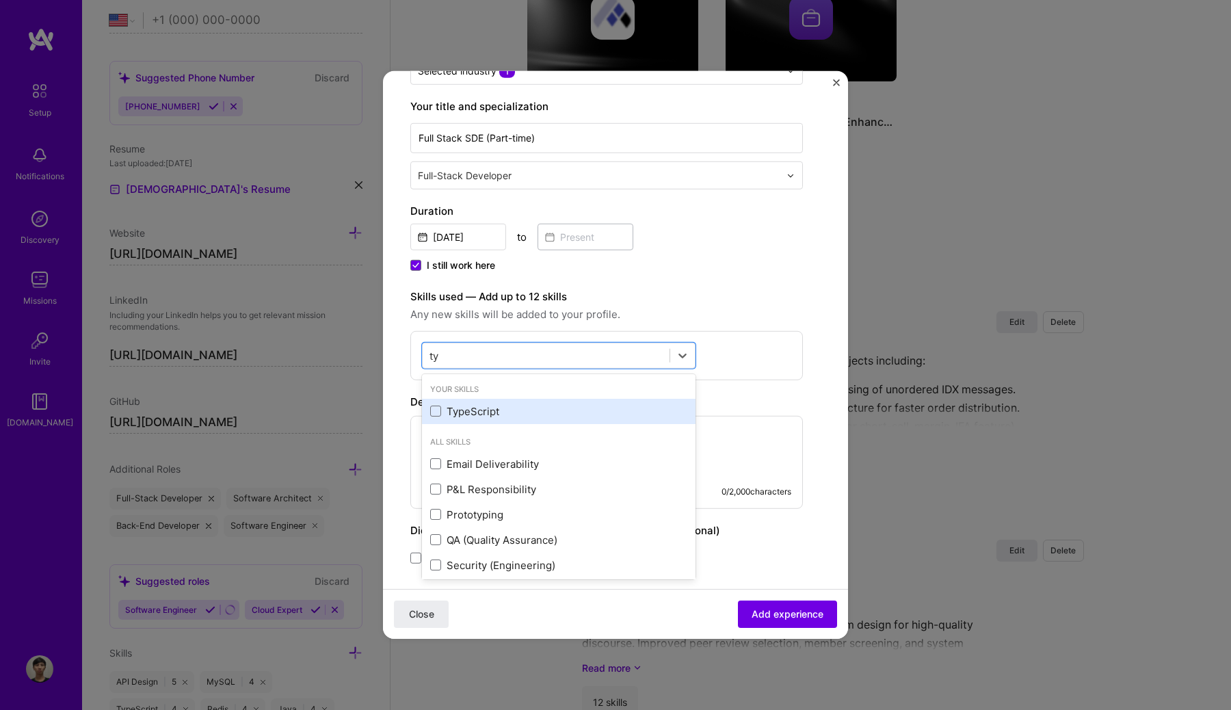
click at [499, 405] on div "TypeScript" at bounding box center [558, 411] width 257 height 14
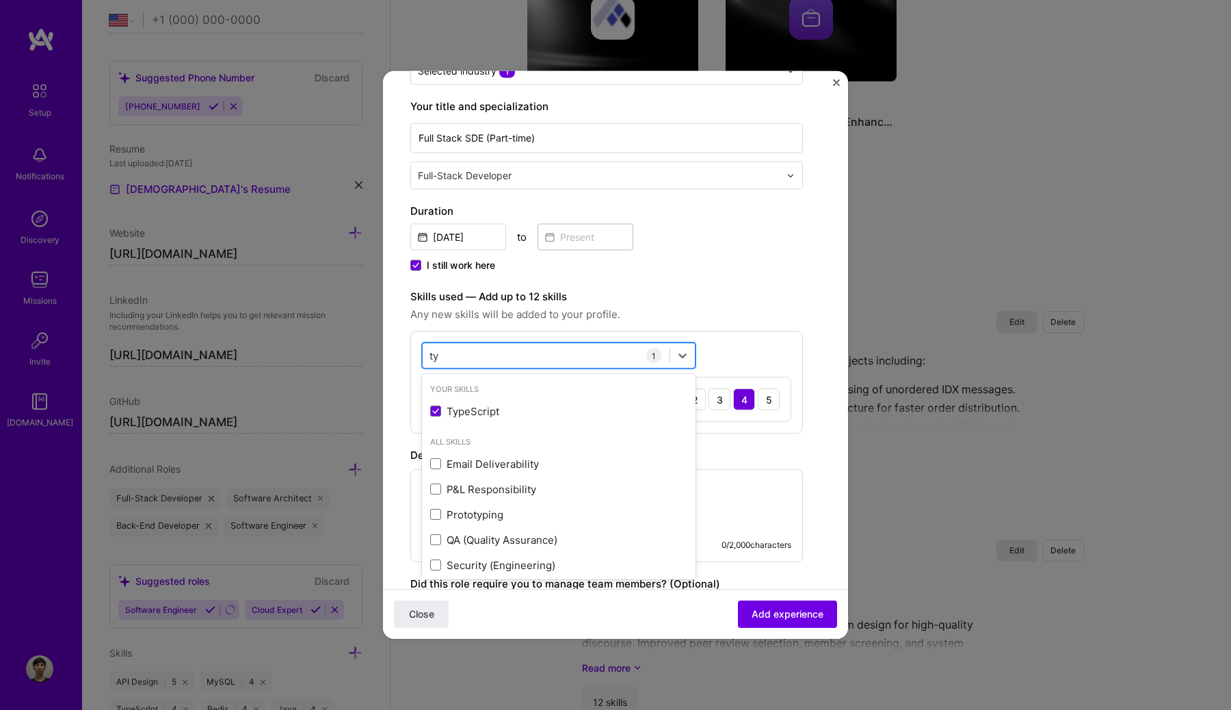
click at [496, 354] on div "ty ty" at bounding box center [546, 355] width 247 height 23
type input "t"
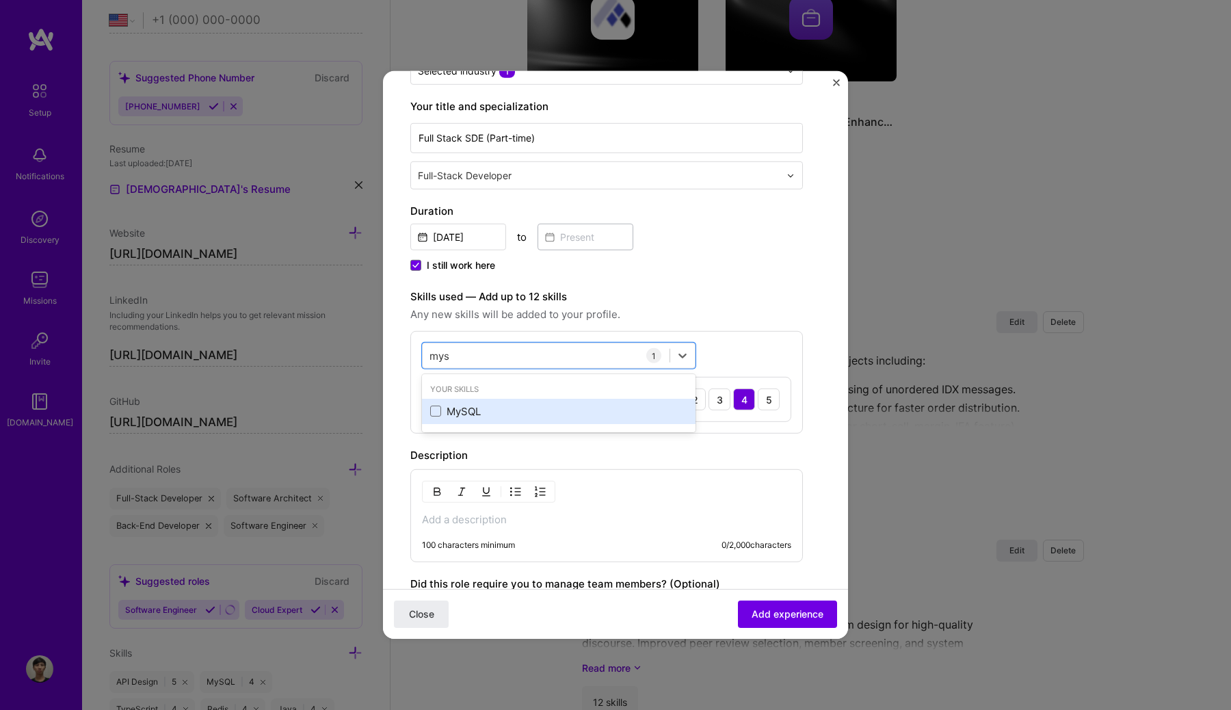
click at [451, 408] on div "MySQL" at bounding box center [558, 411] width 257 height 14
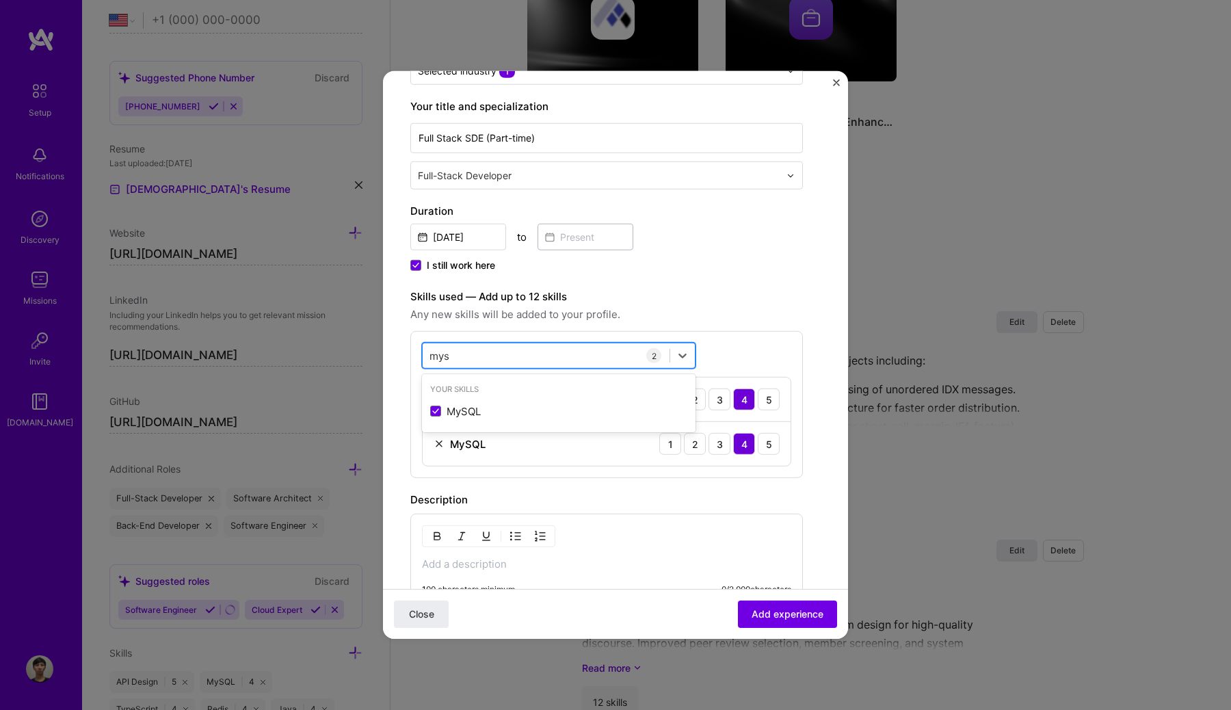
click at [466, 354] on div "mys mys" at bounding box center [546, 355] width 247 height 23
type input "m"
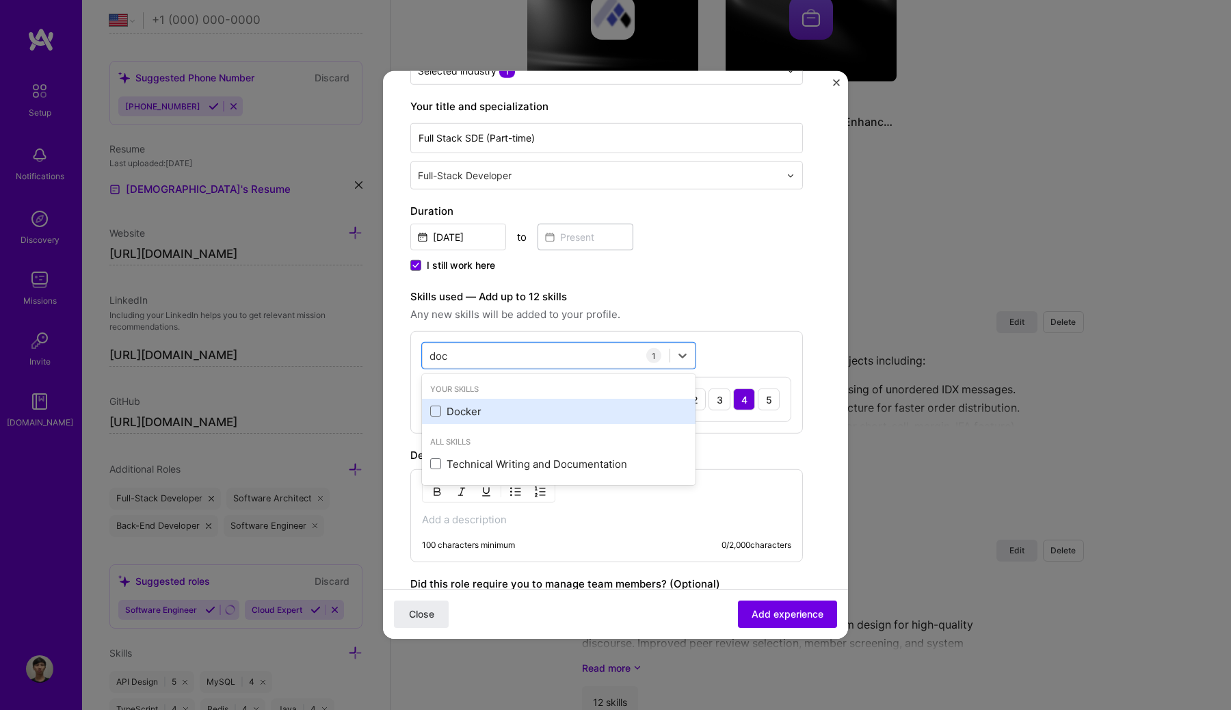
click at [464, 409] on div "Docker" at bounding box center [558, 411] width 257 height 14
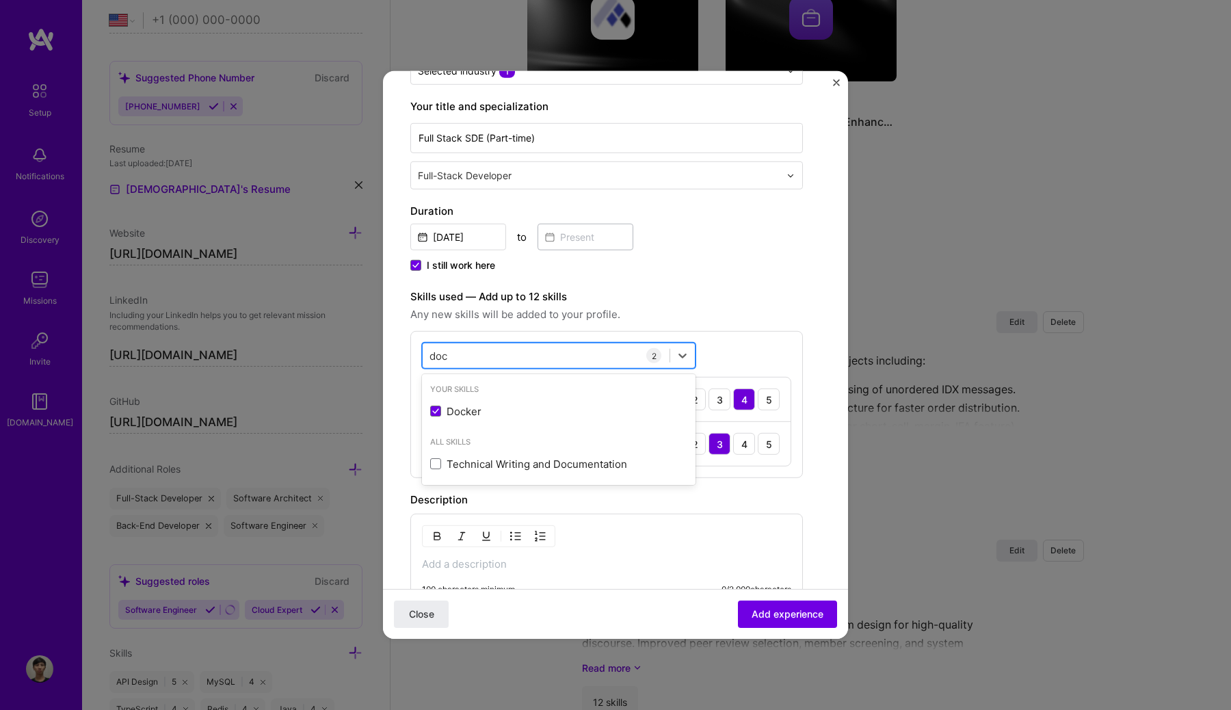
click at [473, 362] on div "doc doc" at bounding box center [546, 355] width 247 height 23
type input "d"
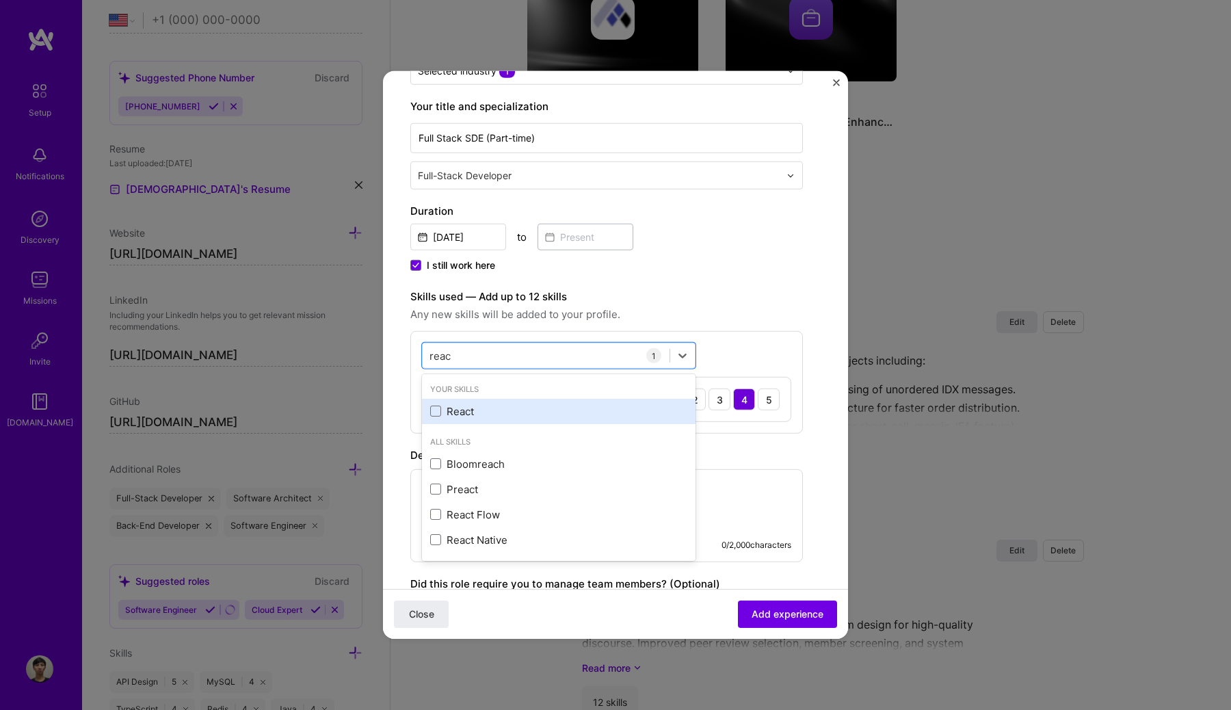
click at [460, 406] on div "React" at bounding box center [558, 411] width 257 height 14
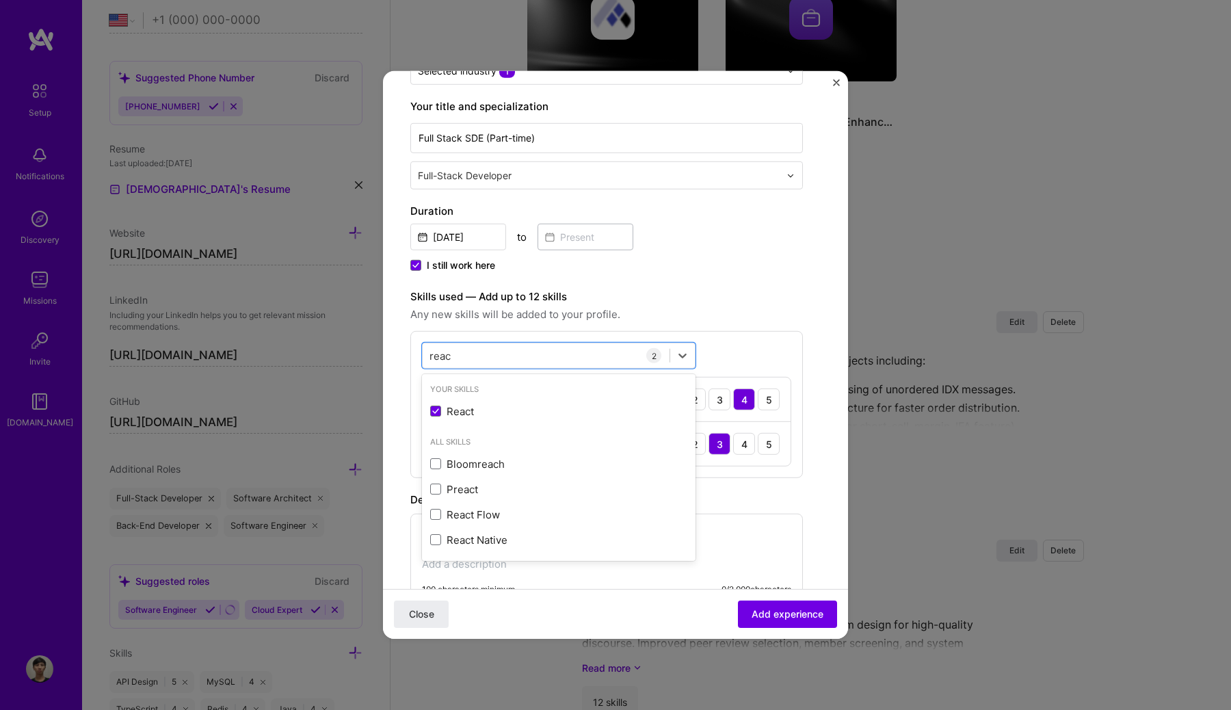
click at [483, 340] on div "option React, selected. option React selected, 0 of 2. 5 results available for …" at bounding box center [606, 404] width 392 height 147
click at [464, 359] on div "reac reac" at bounding box center [546, 355] width 247 height 23
type input "r"
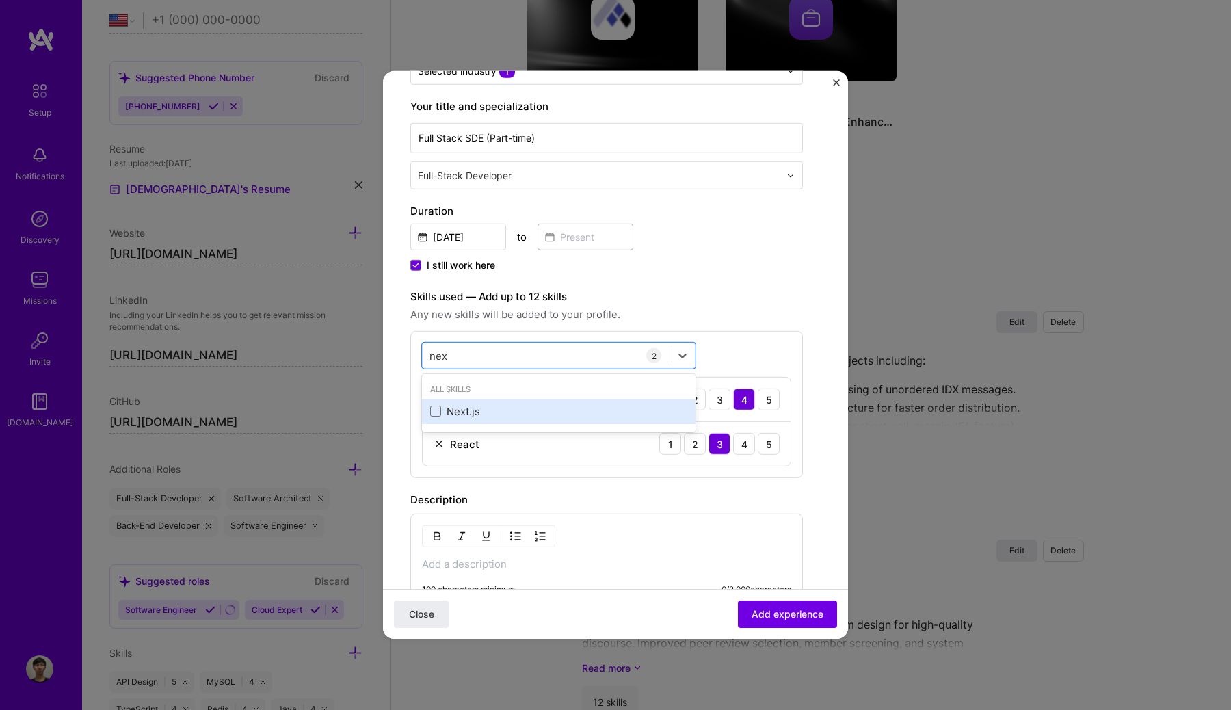
click at [453, 410] on div "Next.js" at bounding box center [558, 411] width 257 height 14
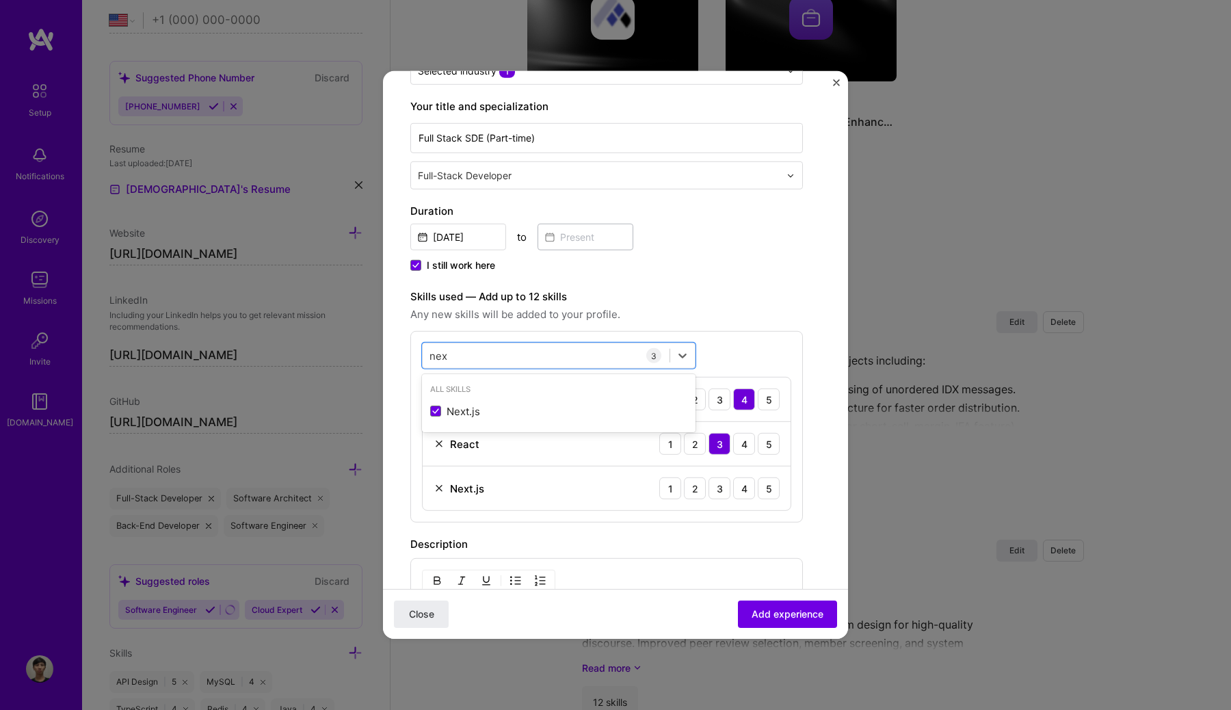
click at [735, 329] on div "Skills used — Add up to 12 skills Any new skills will be added to your profile.…" at bounding box center [606, 406] width 392 height 234
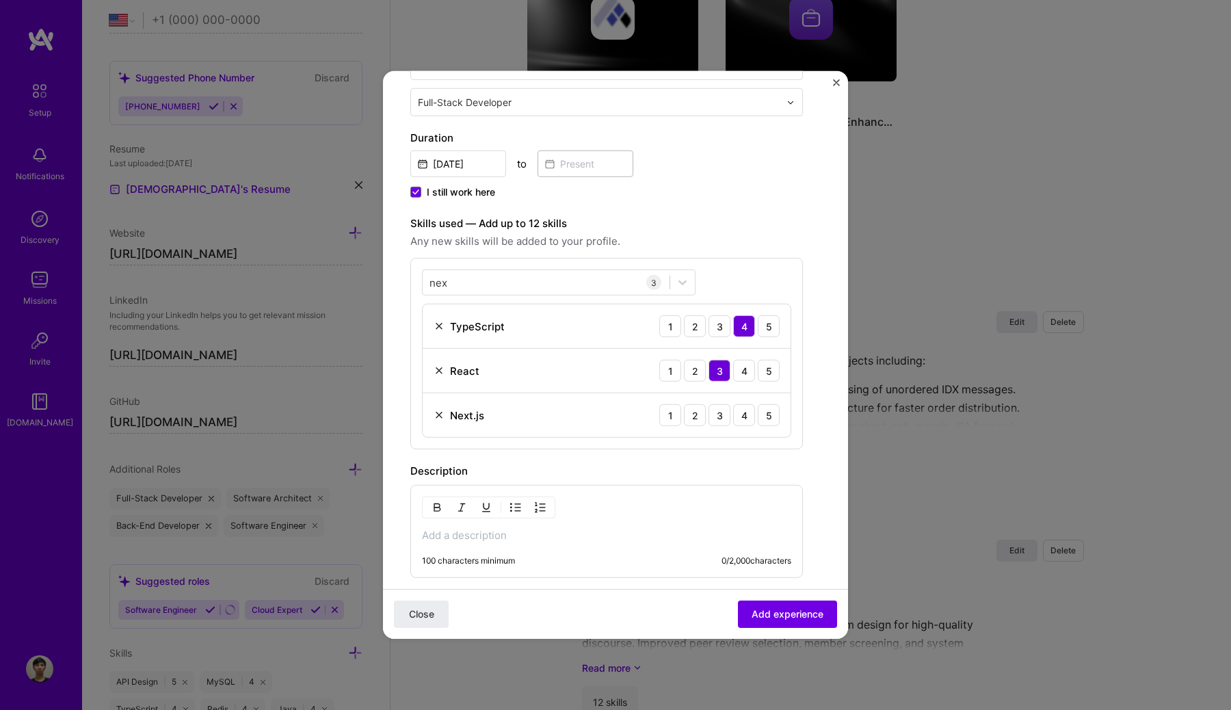
scroll to position [351, 0]
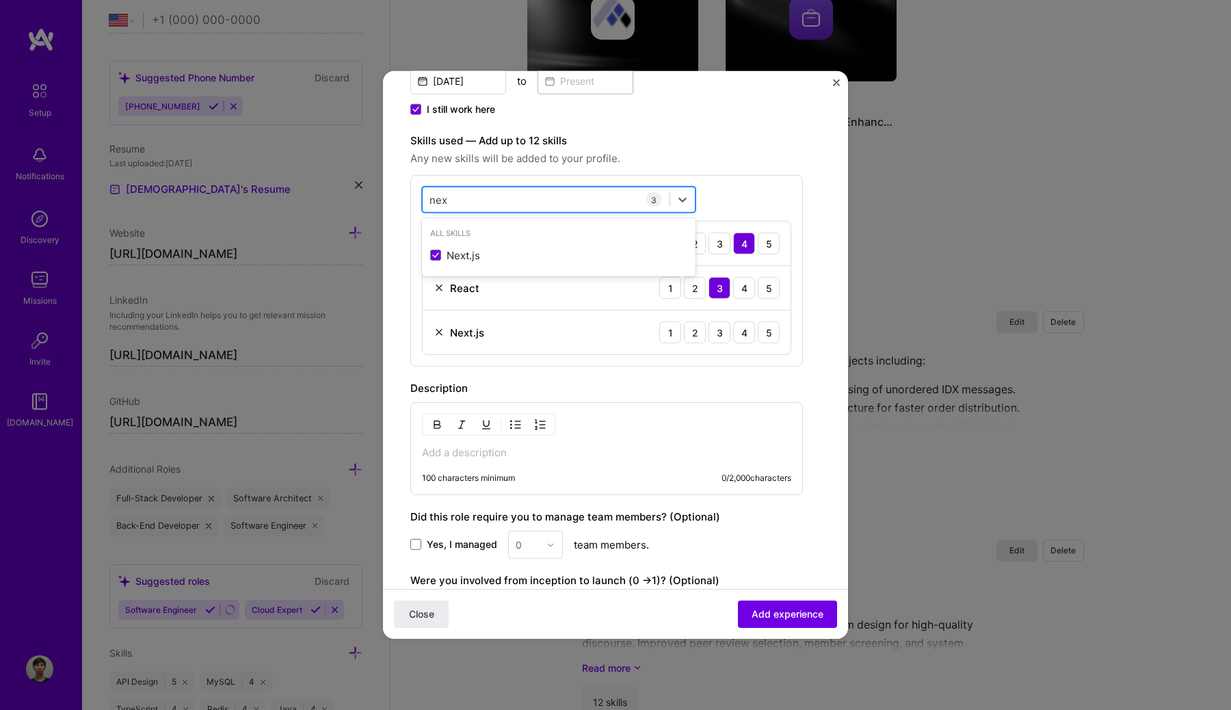
click at [479, 204] on div "nex nex" at bounding box center [546, 199] width 247 height 23
type input "g"
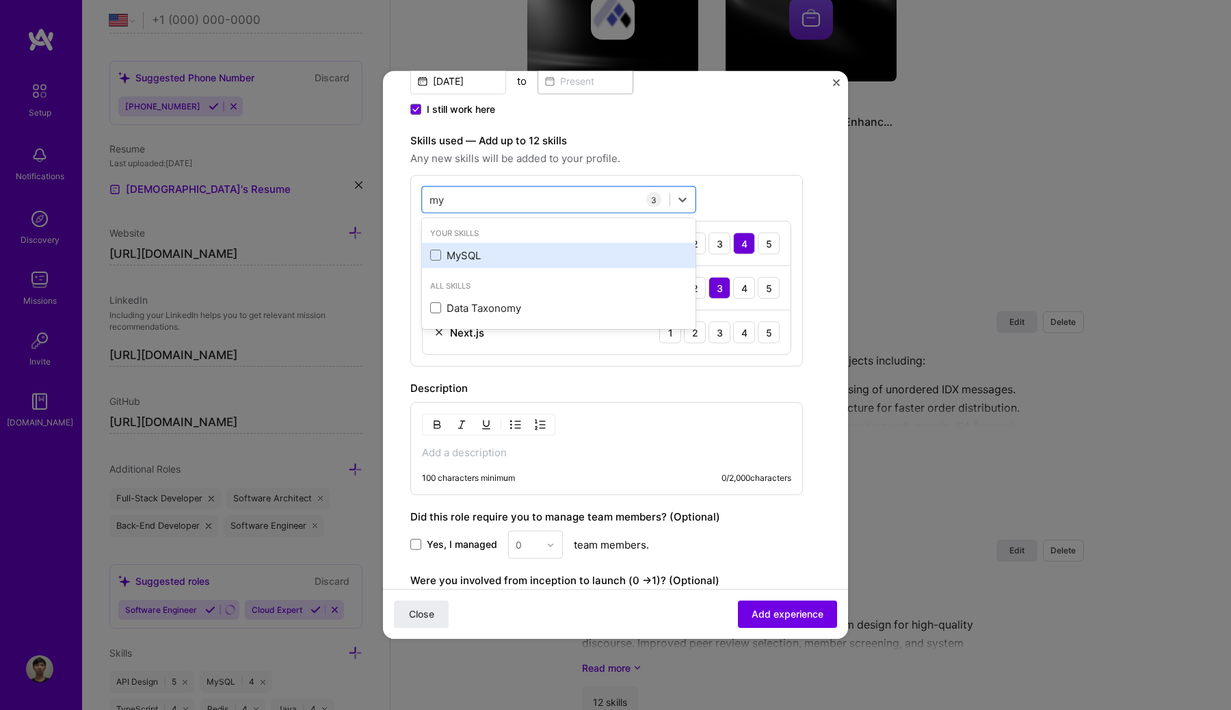
click at [461, 262] on div "MySQL" at bounding box center [558, 255] width 273 height 25
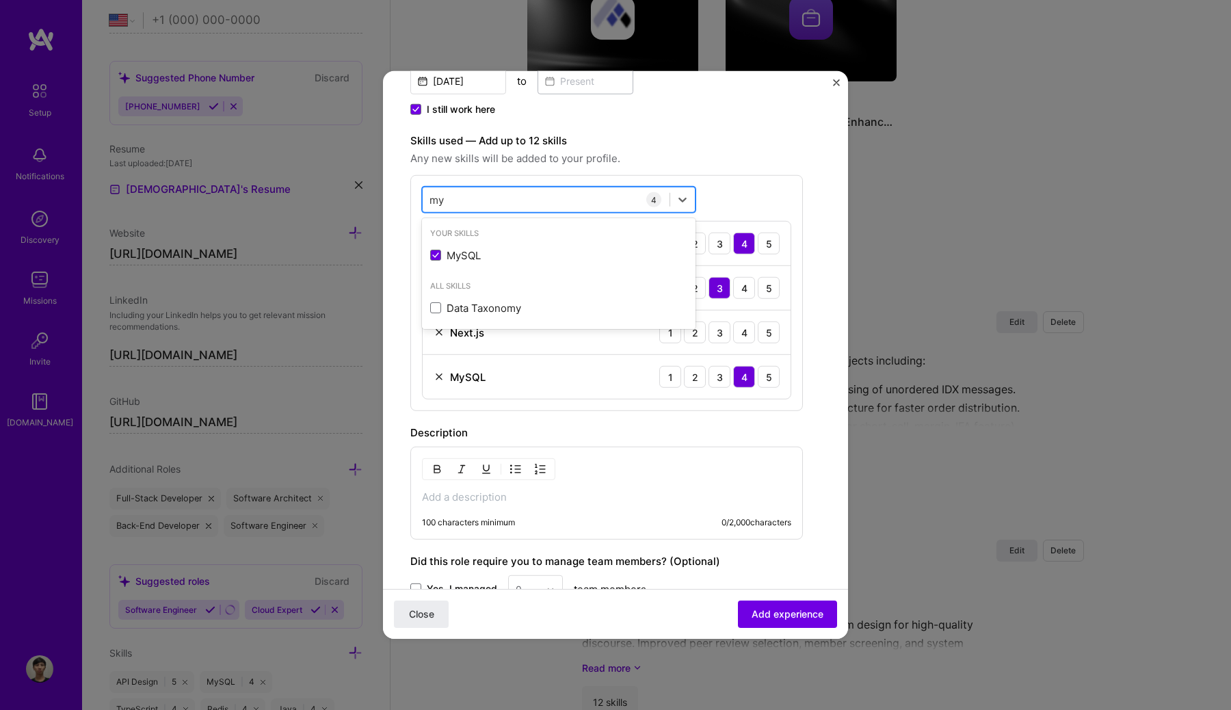
click at [466, 200] on div "my my" at bounding box center [546, 199] width 247 height 23
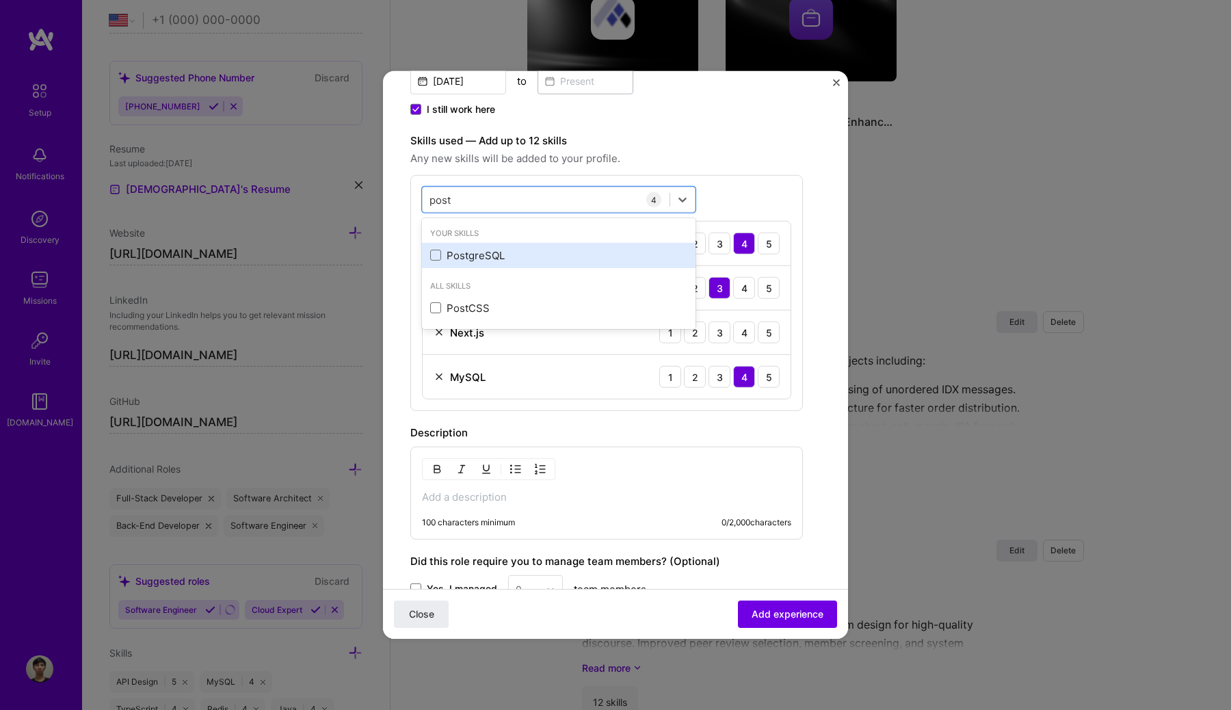
click at [463, 258] on div "PostgreSQL" at bounding box center [558, 255] width 257 height 14
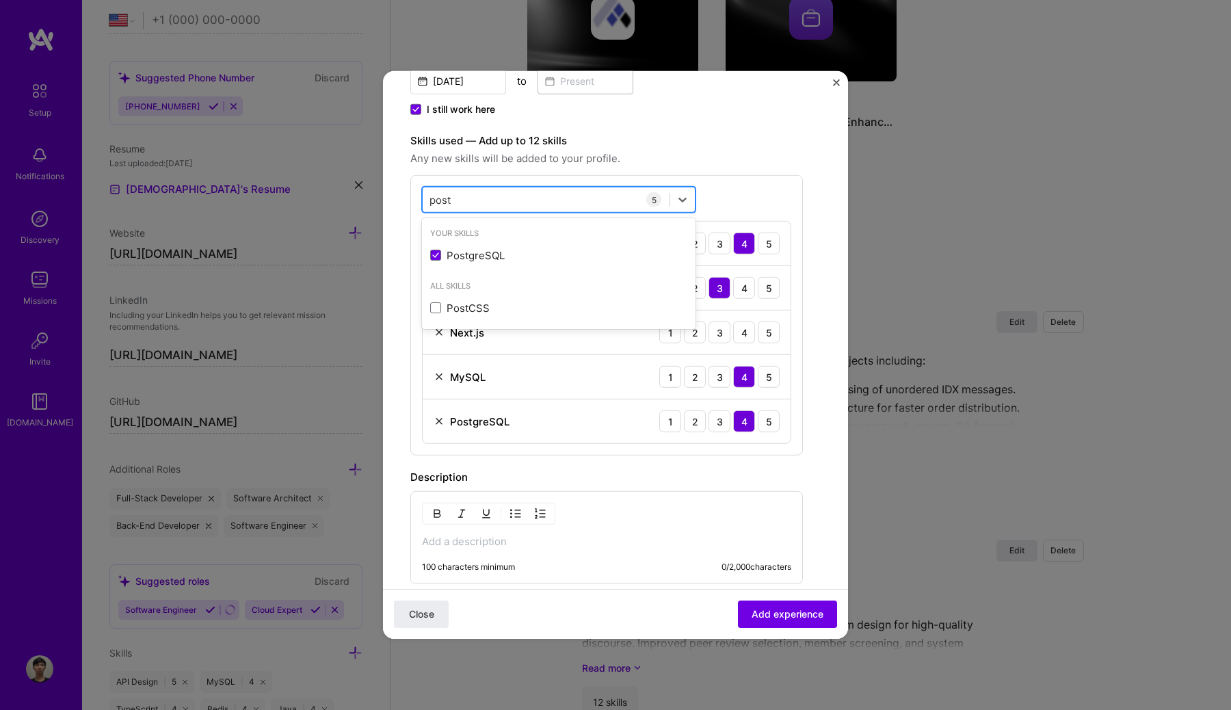
click at [478, 198] on div "post post" at bounding box center [546, 199] width 247 height 23
type input "p"
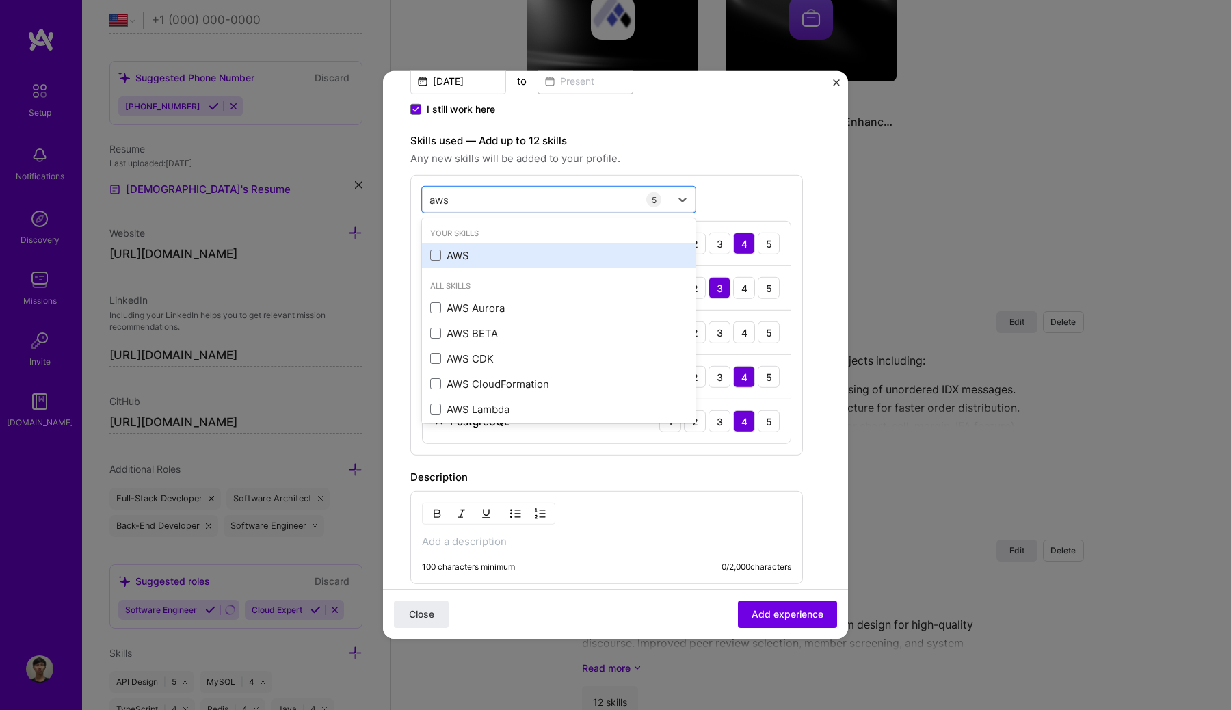
click at [459, 250] on div "AWS" at bounding box center [558, 255] width 257 height 14
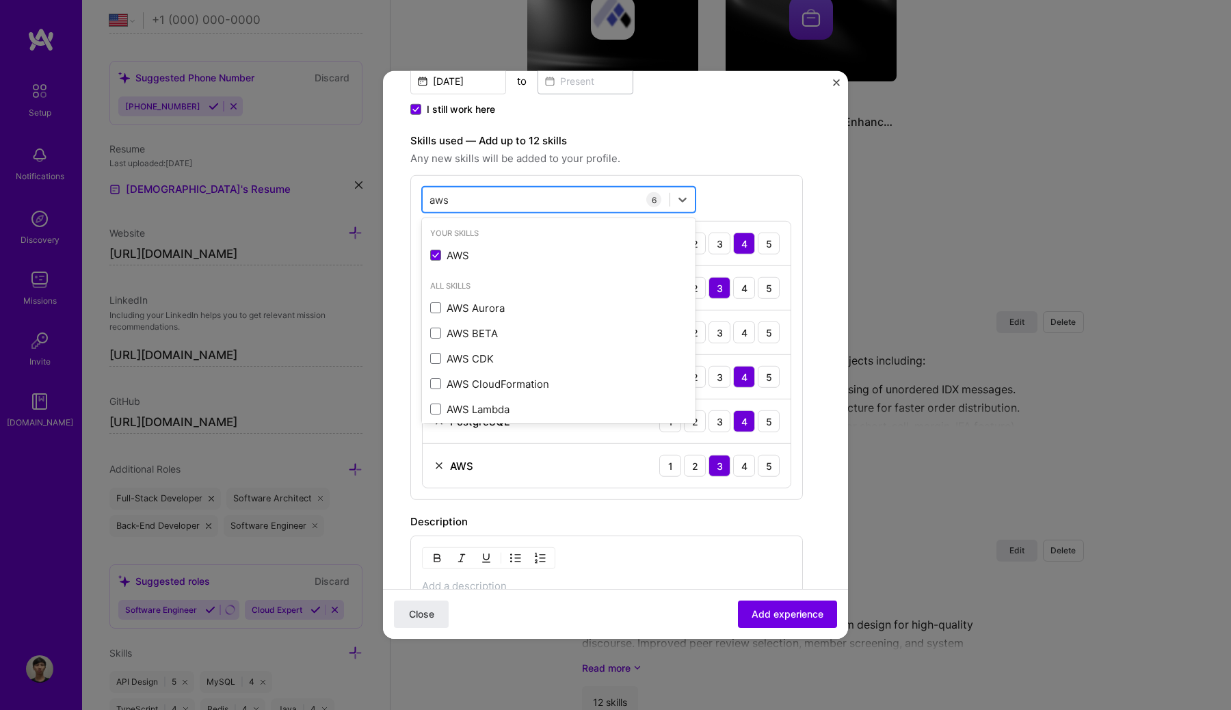
click at [479, 205] on div "aws aws" at bounding box center [546, 199] width 247 height 23
type input "a"
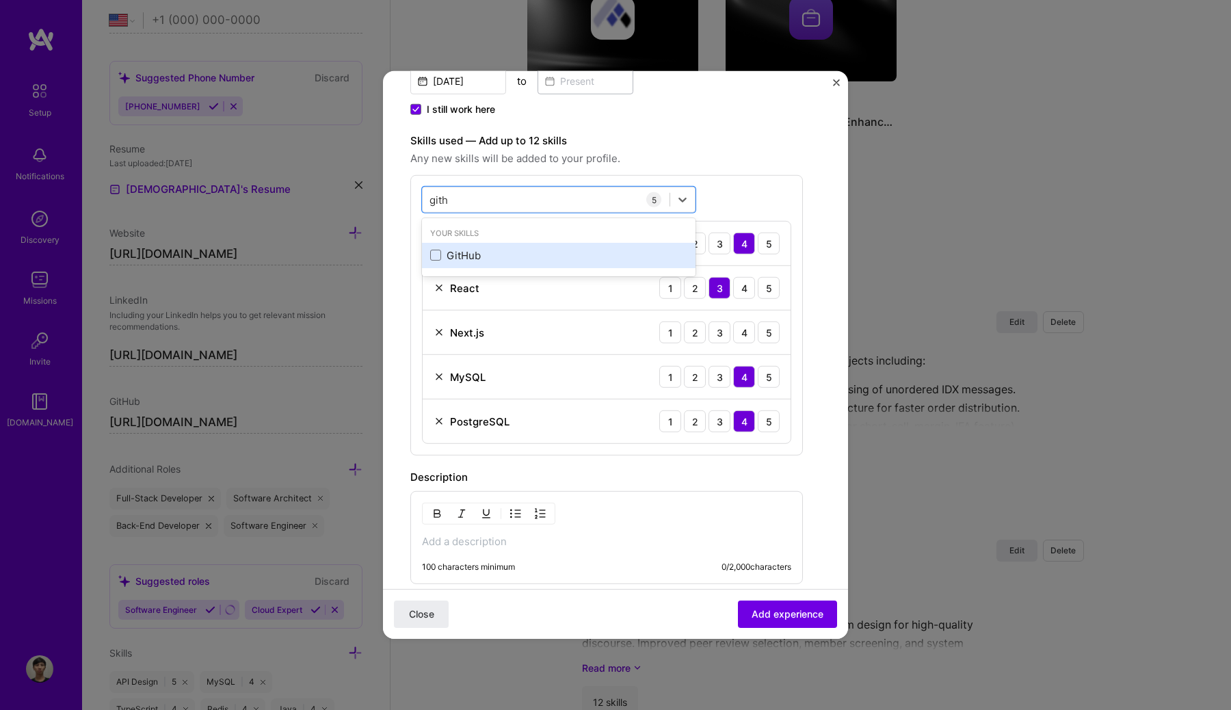
click at [512, 248] on div "GitHub" at bounding box center [558, 255] width 257 height 14
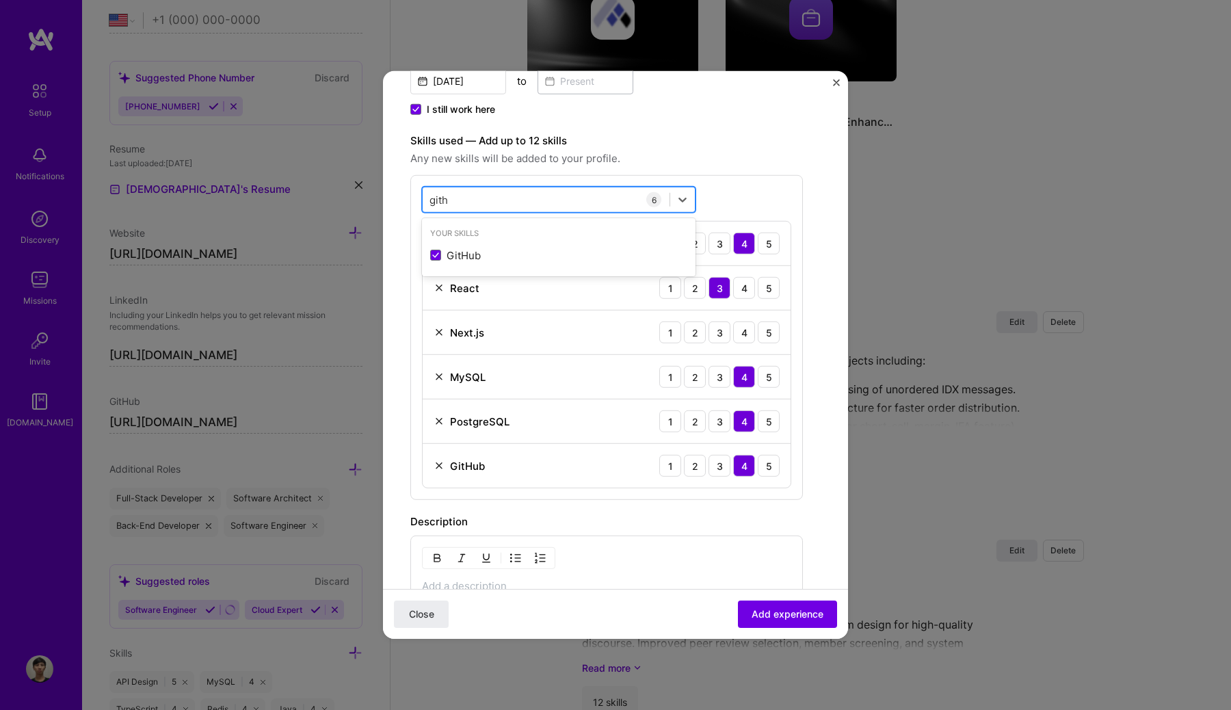
click at [521, 197] on div "gith gith" at bounding box center [546, 199] width 247 height 23
type input "g"
type input "d"
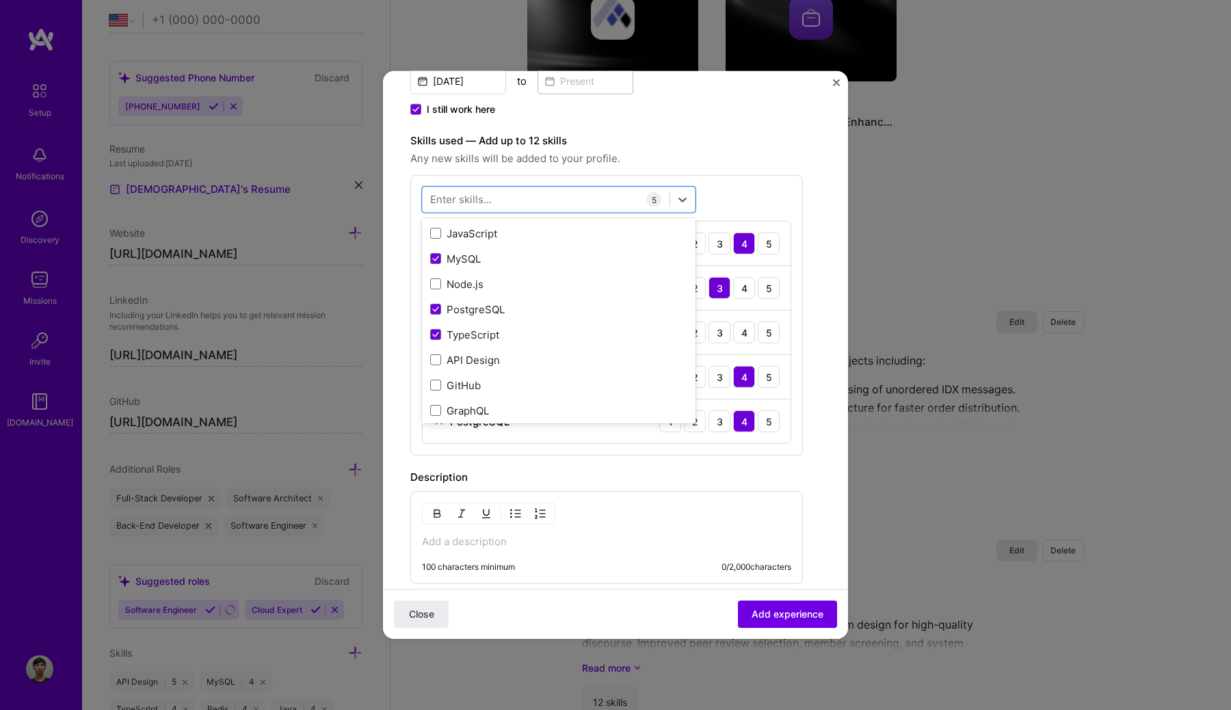
scroll to position [170, 0]
click at [548, 260] on div "Node.js" at bounding box center [558, 262] width 257 height 14
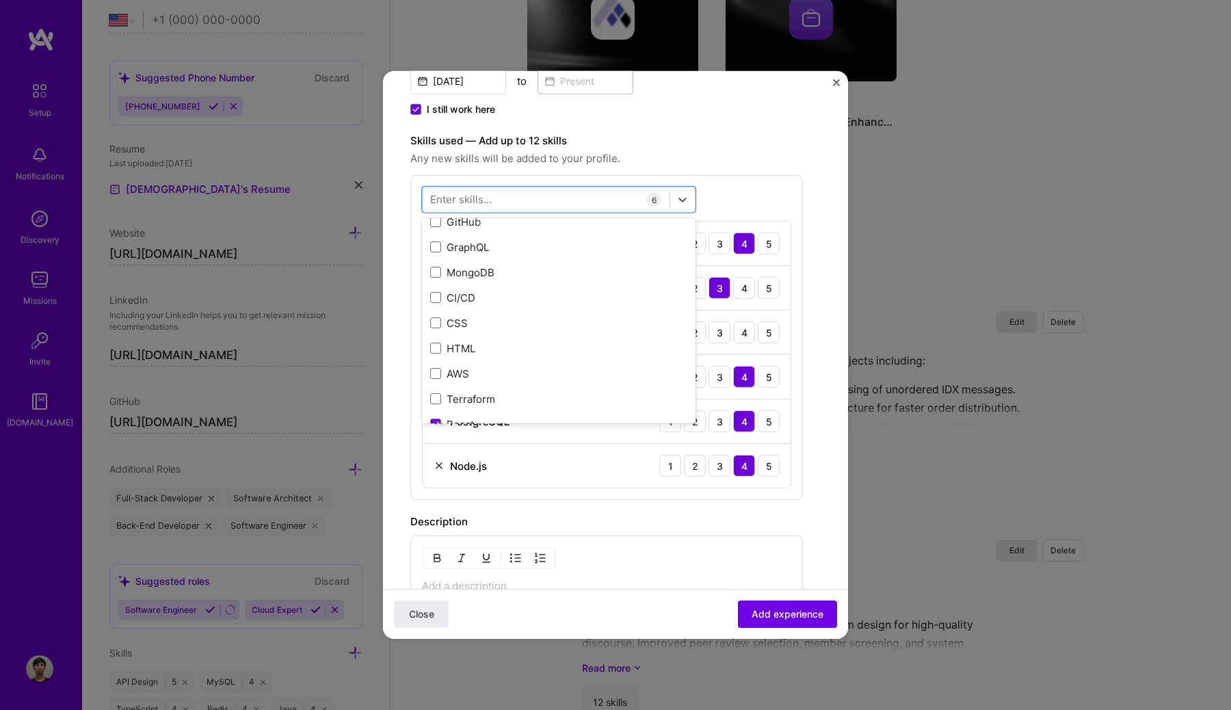
scroll to position [322, 0]
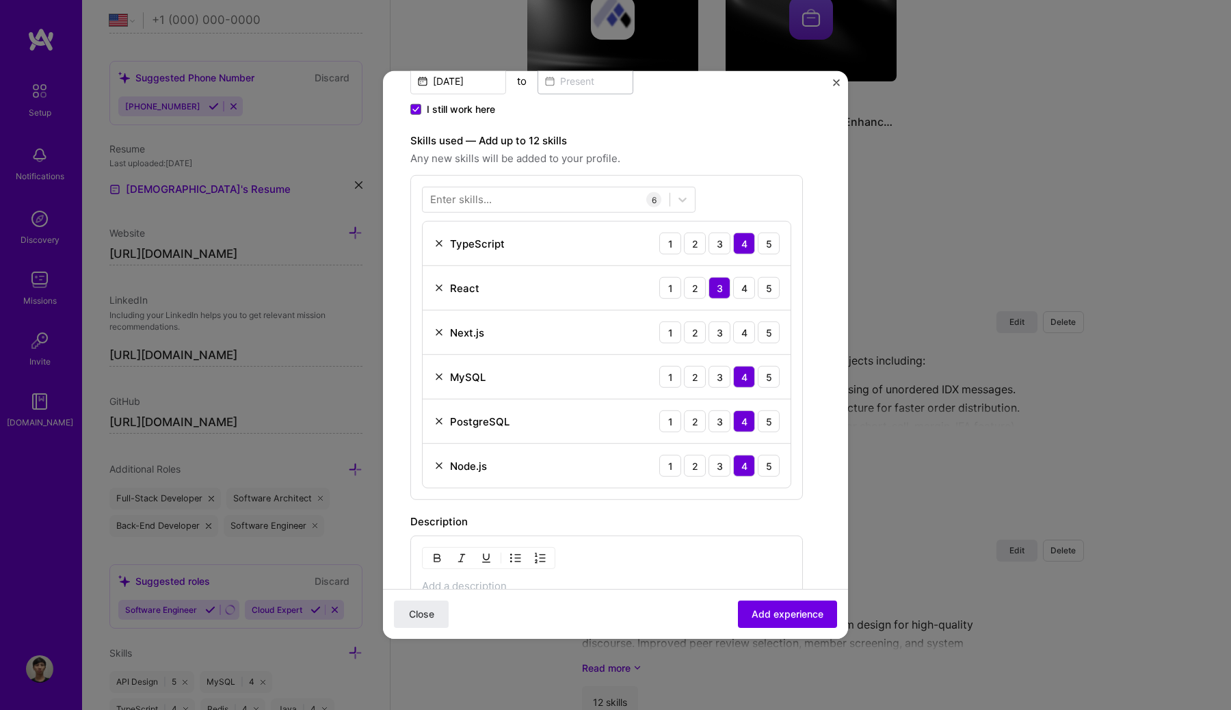
click at [768, 133] on label "Skills used — Add up to 12 skills" at bounding box center [606, 141] width 392 height 16
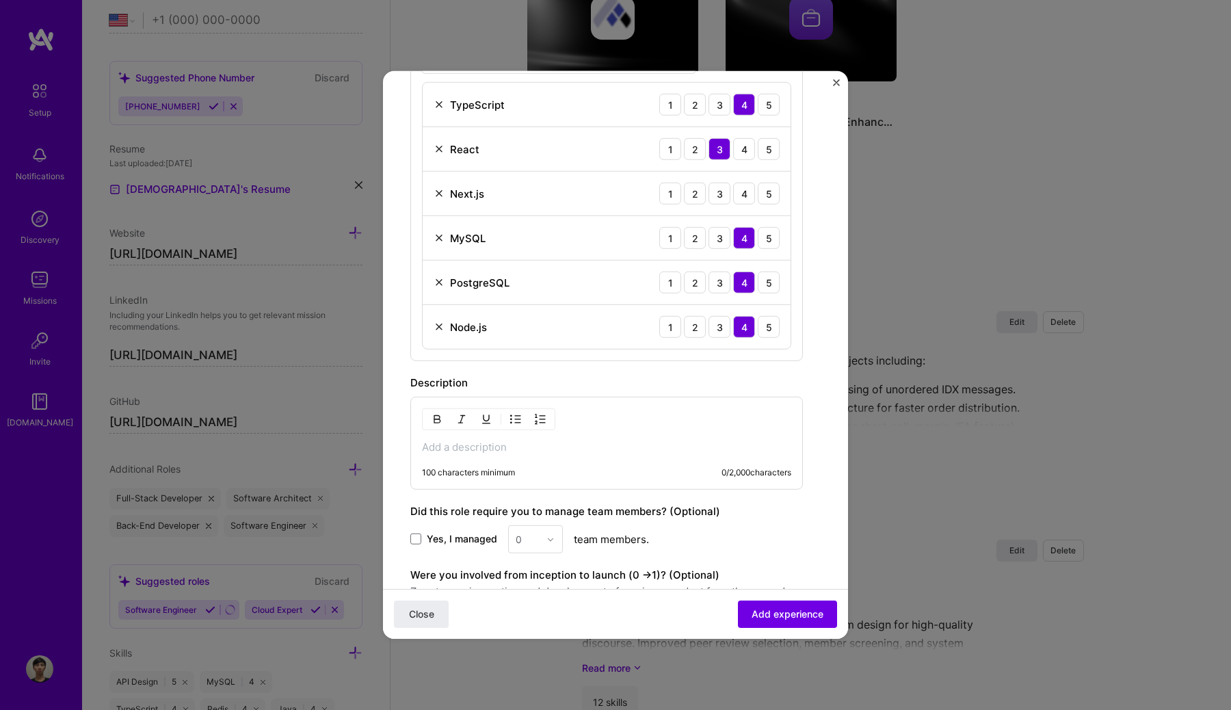
scroll to position [477, 0]
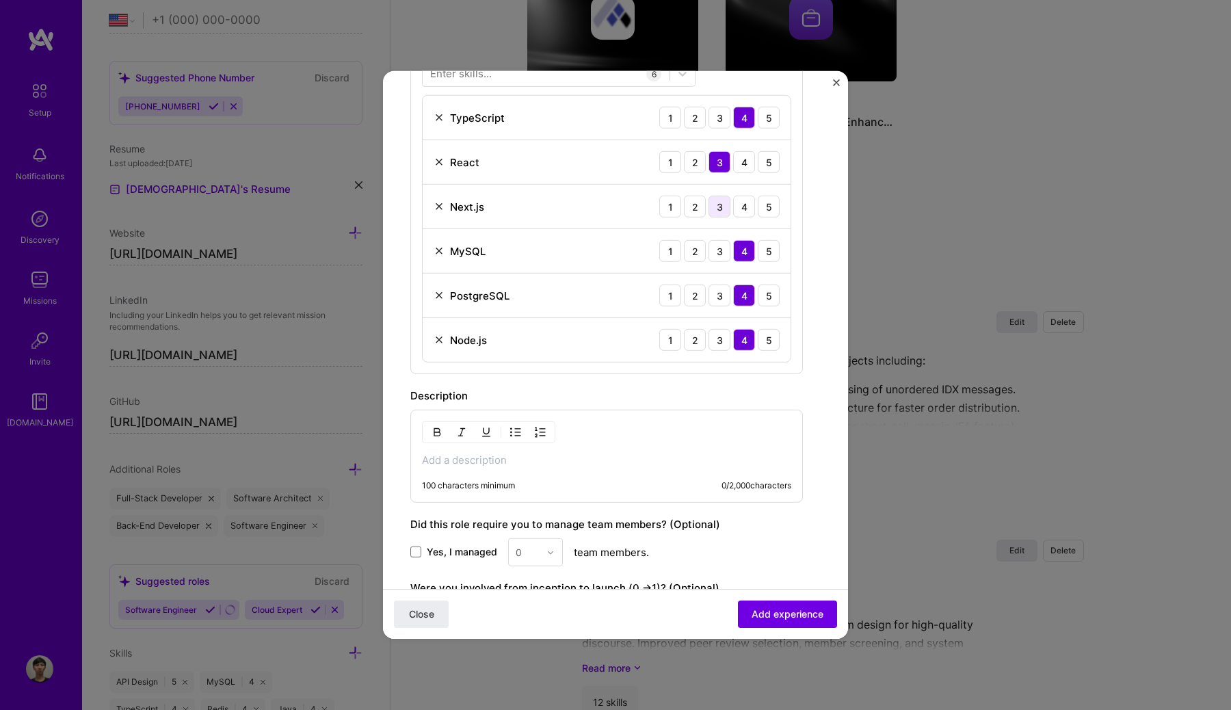
click at [714, 206] on div "3" at bounding box center [719, 207] width 22 height 22
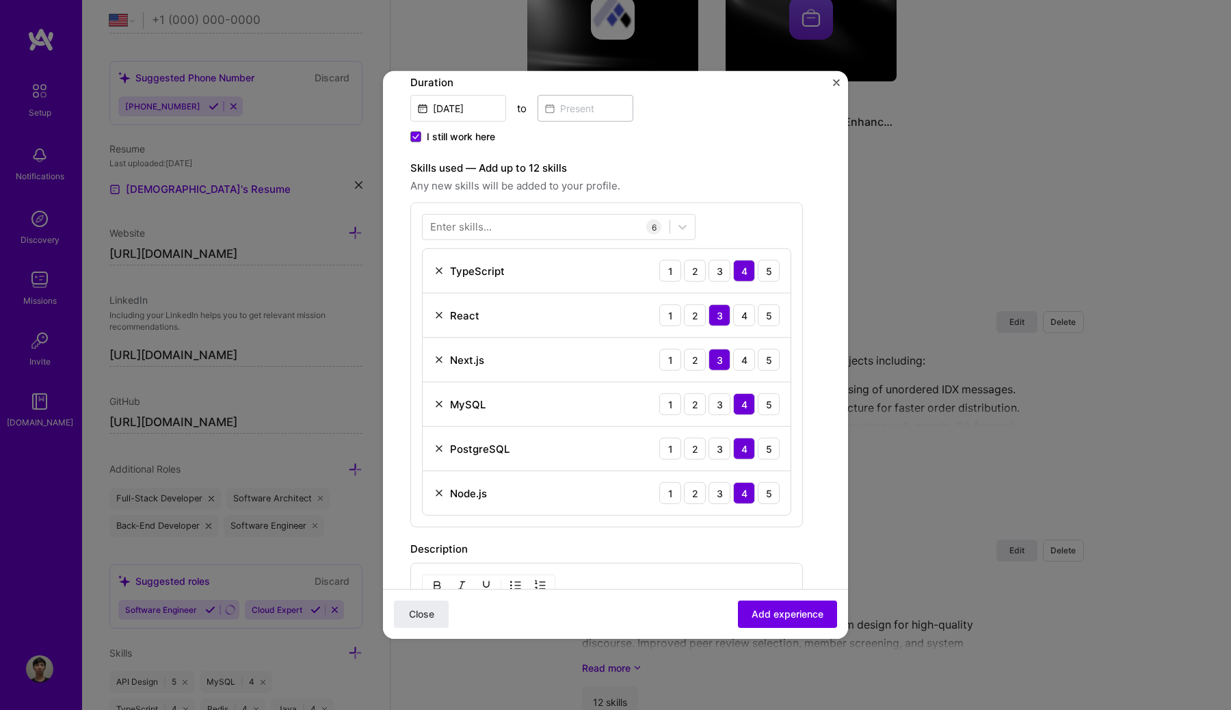
scroll to position [299, 0]
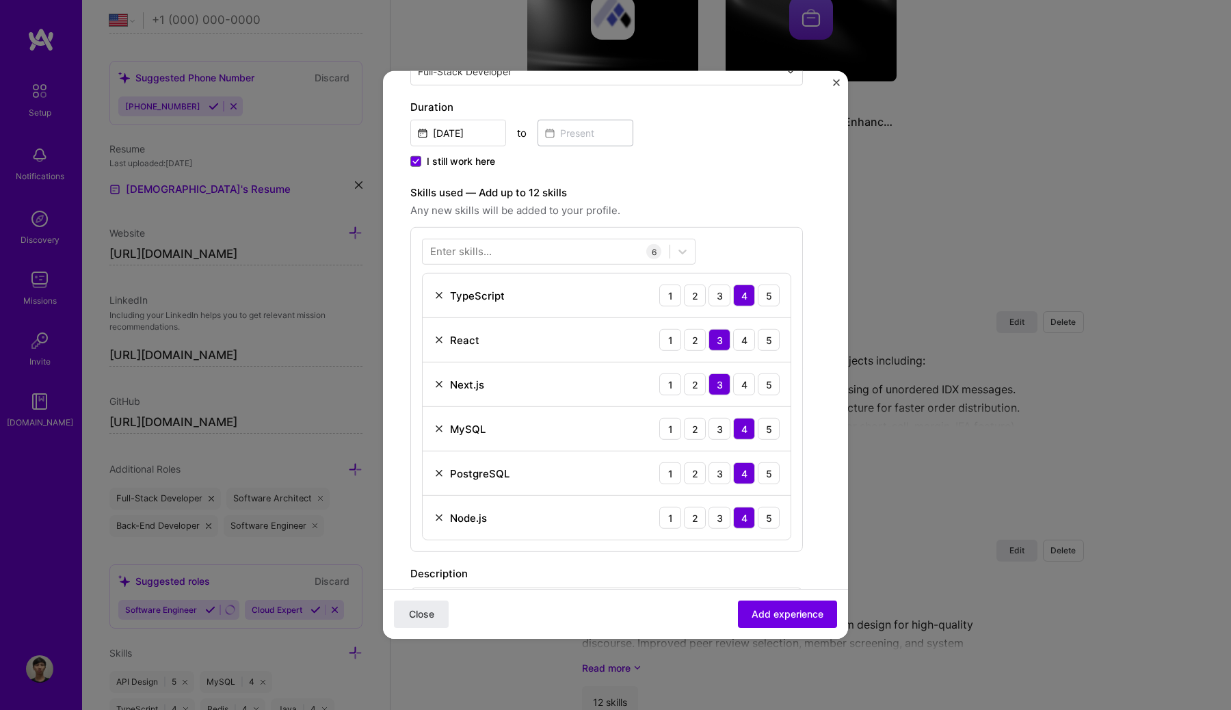
click at [484, 251] on div "Enter skills..." at bounding box center [461, 251] width 62 height 14
click at [483, 265] on div "Your Skills Java Go SQL Python Docker JavaScript MySQL Node.js PostgreSQL TypeS…" at bounding box center [606, 389] width 392 height 325
click at [485, 254] on div "Enter skills..." at bounding box center [461, 251] width 62 height 14
click at [483, 254] on div "Enter skills..." at bounding box center [461, 251] width 62 height 14
click at [436, 383] on img at bounding box center [438, 384] width 11 height 11
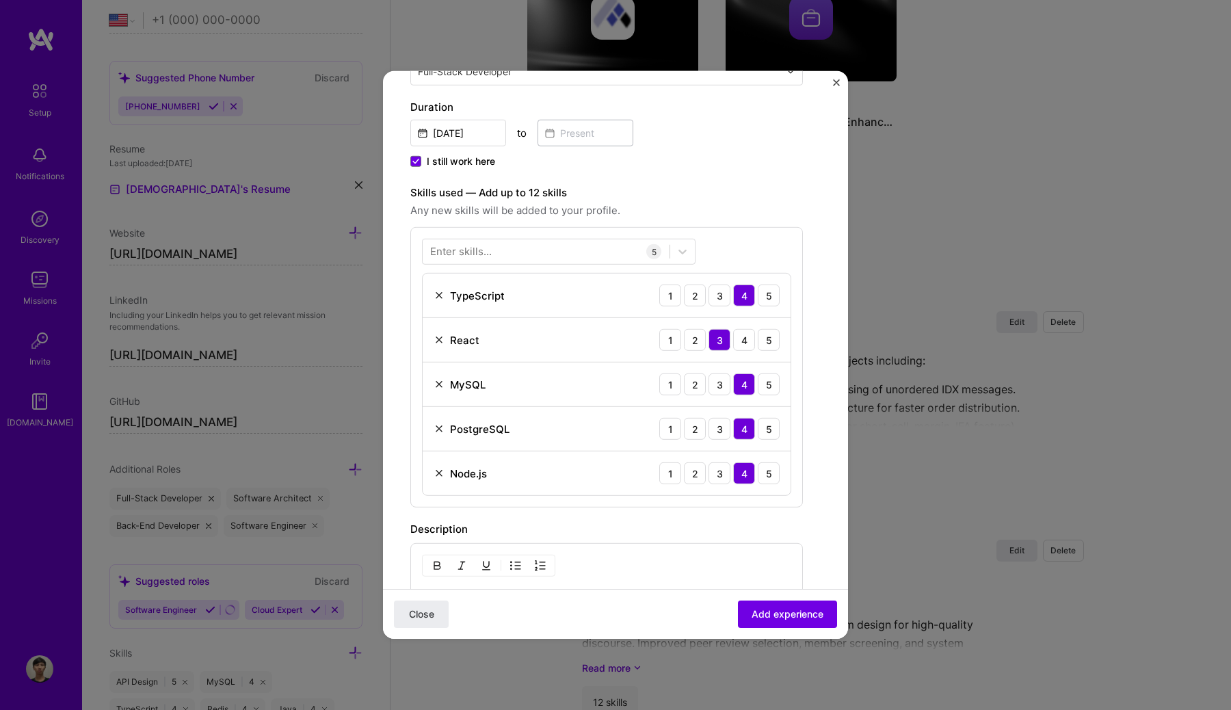
click at [479, 248] on div "Enter skills..." at bounding box center [461, 251] width 62 height 14
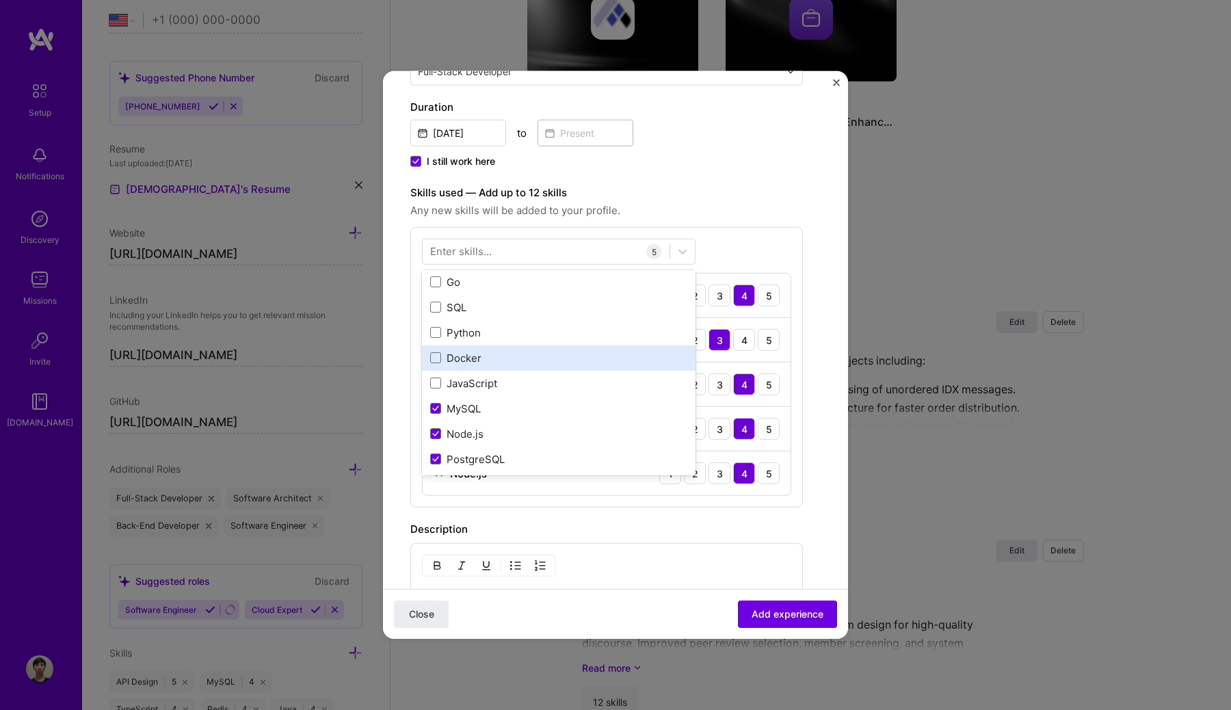
click at [453, 345] on div "Java Go SQL Python Docker JavaScript MySQL Node.js PostgreSQL TypeScript API De…" at bounding box center [558, 560] width 273 height 632
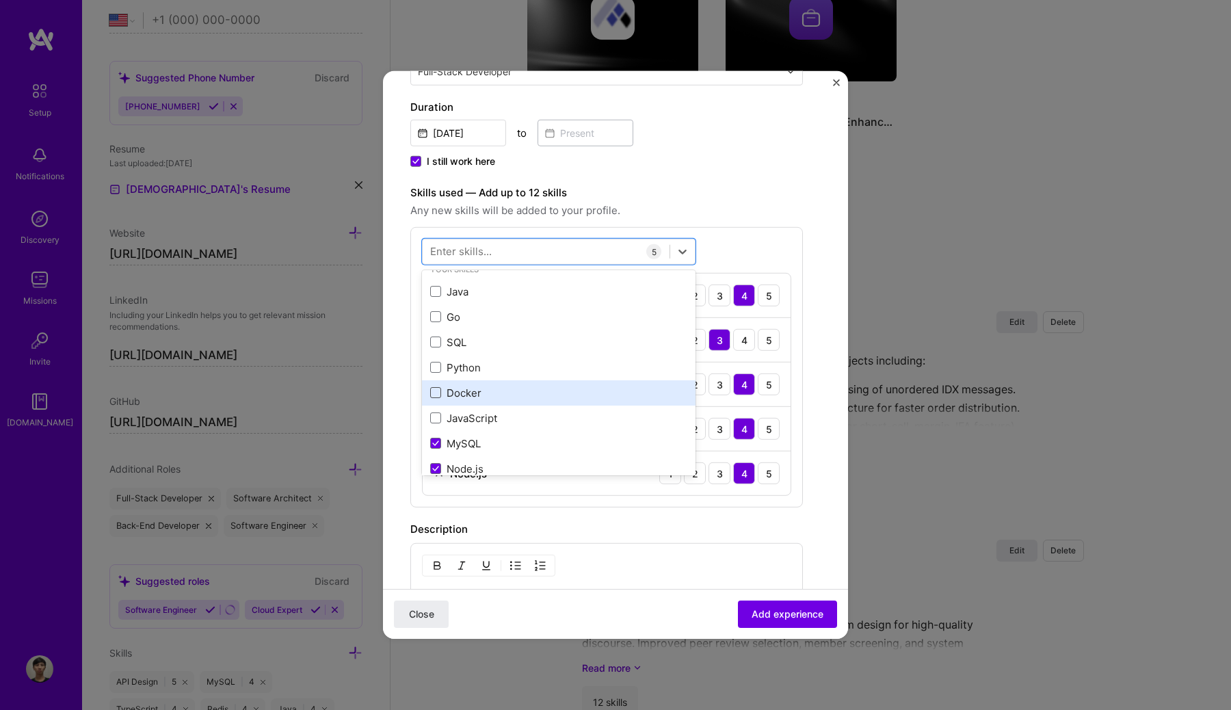
click at [433, 389] on span at bounding box center [435, 392] width 11 height 11
click at [0, 0] on input "checkbox" at bounding box center [0, 0] width 0 height 0
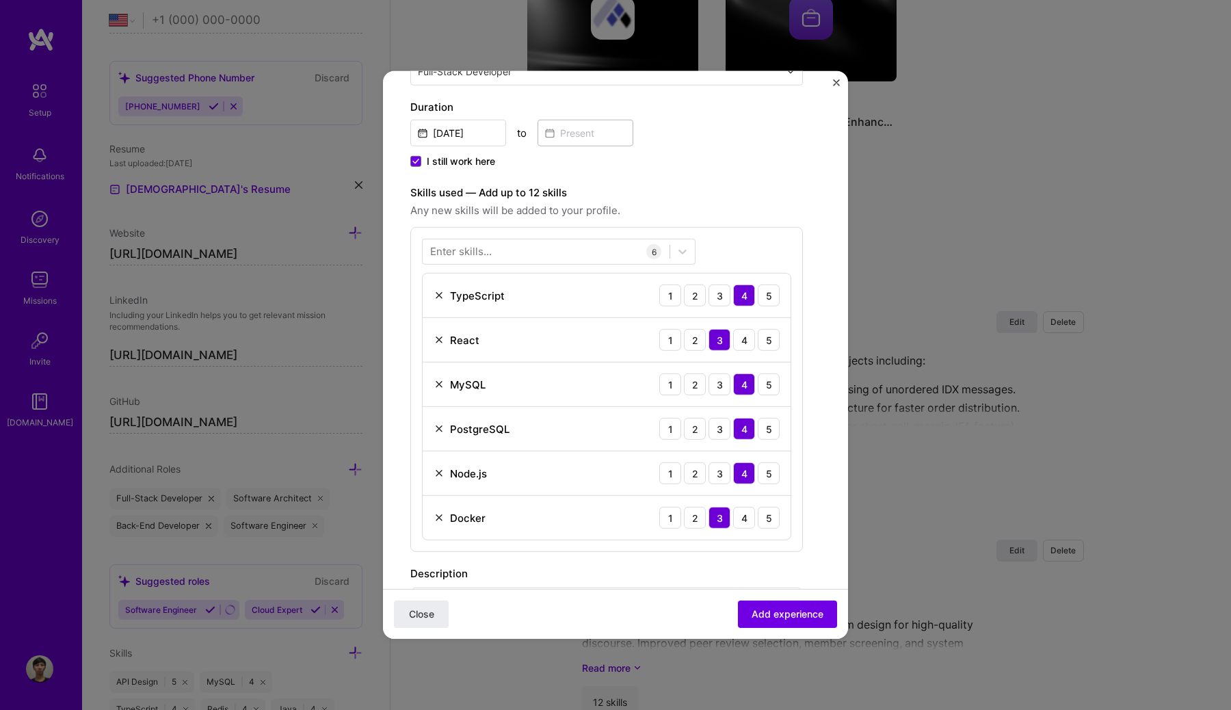
click at [743, 250] on div "Enter skills... 6 TypeScript 1 2 3 4 5 React 1 2 3 4 5 MySQL 1 2 3 4 5 PostgreS…" at bounding box center [606, 389] width 392 height 325
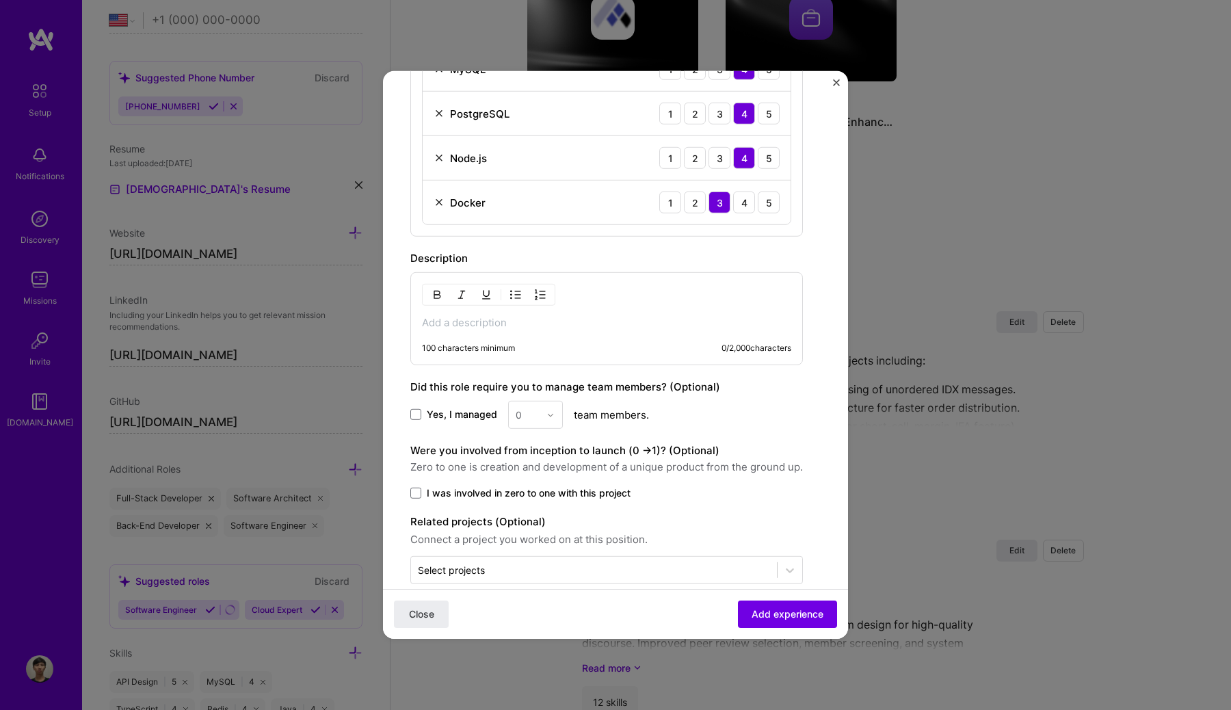
scroll to position [626, 0]
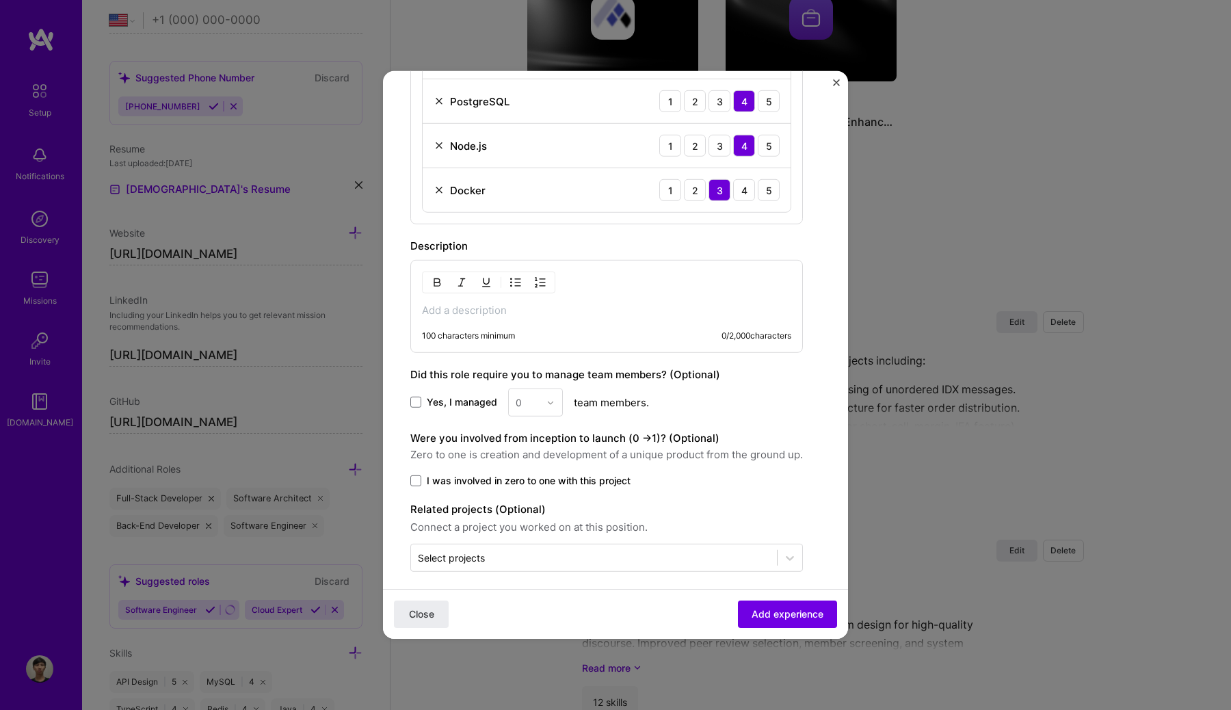
click at [549, 312] on p at bounding box center [606, 311] width 369 height 14
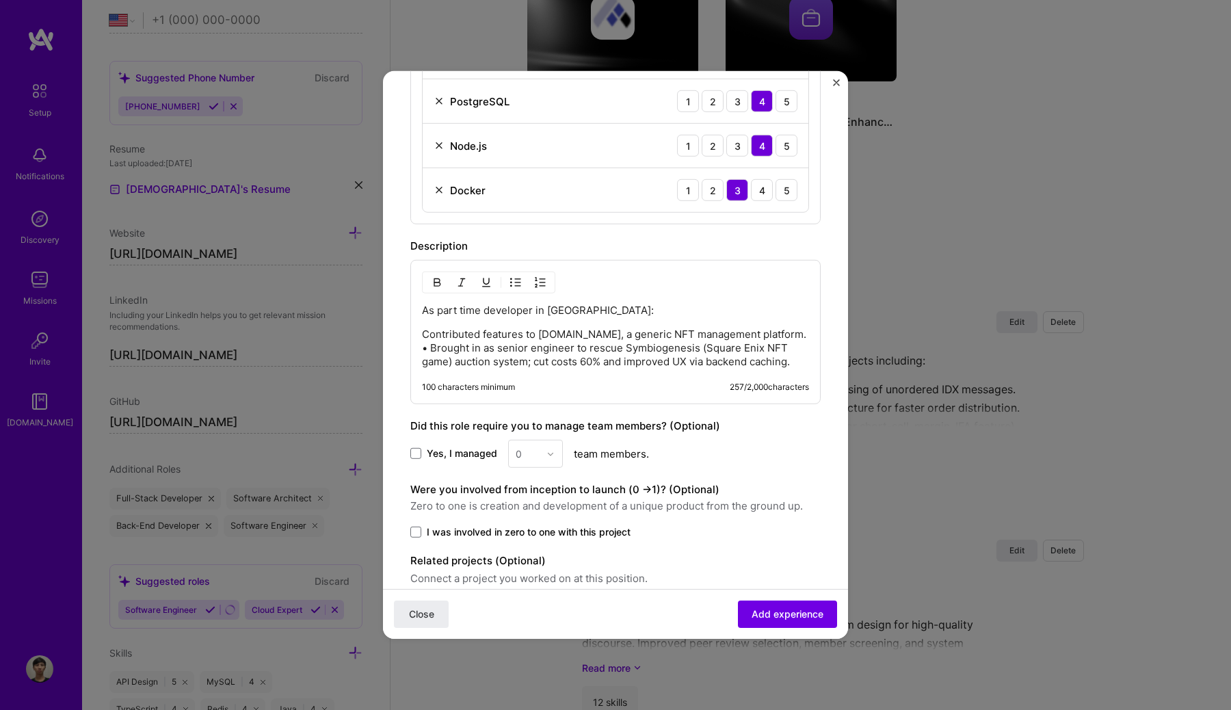
click at [422, 336] on p "Contributed features to [DOMAIN_NAME], a generic NFT management platform. • Bro…" at bounding box center [615, 347] width 387 height 41
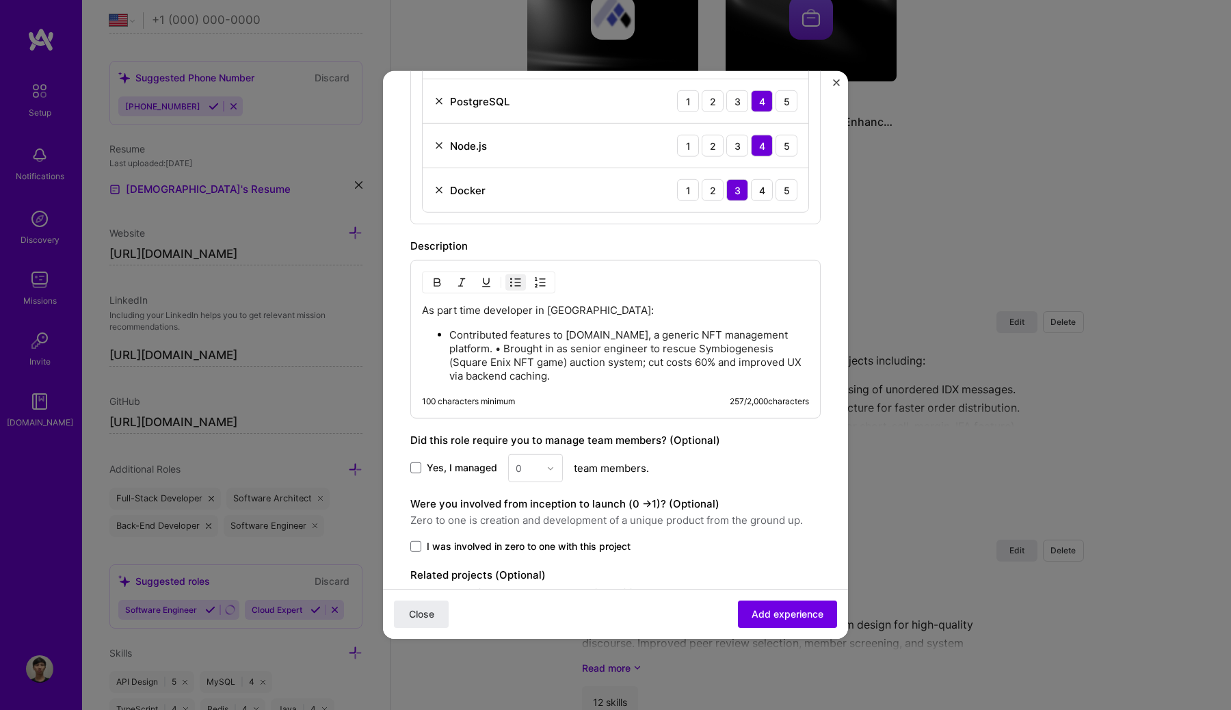
click at [500, 351] on p "Contributed features to [DOMAIN_NAME], a generic NFT management platform. • Bro…" at bounding box center [629, 355] width 360 height 55
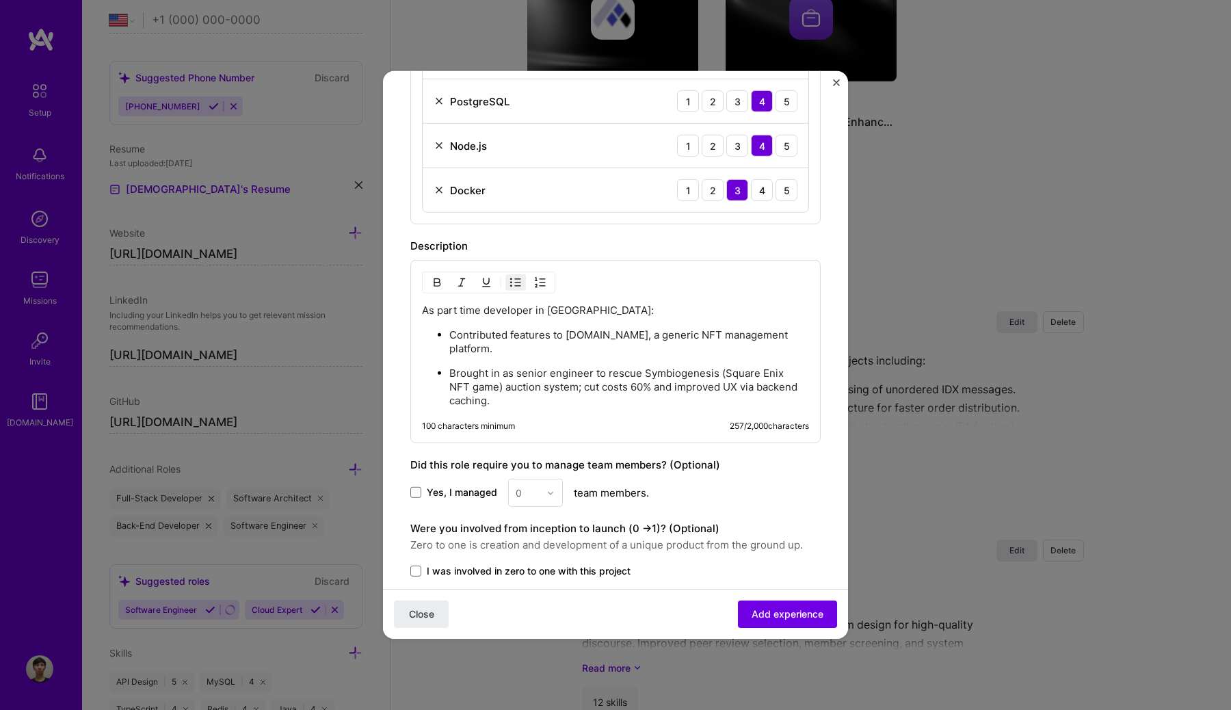
click at [689, 334] on p "Contributed features to [DOMAIN_NAME], a generic NFT management platform." at bounding box center [629, 341] width 360 height 27
click at [616, 342] on p "Contributed features to [DOMAIN_NAME], a general-purpose NFT management platfor…" at bounding box center [629, 341] width 360 height 27
click at [554, 406] on div "As part time developer in [GEOGRAPHIC_DATA]: Contributed features to [DOMAIN_NA…" at bounding box center [615, 351] width 410 height 183
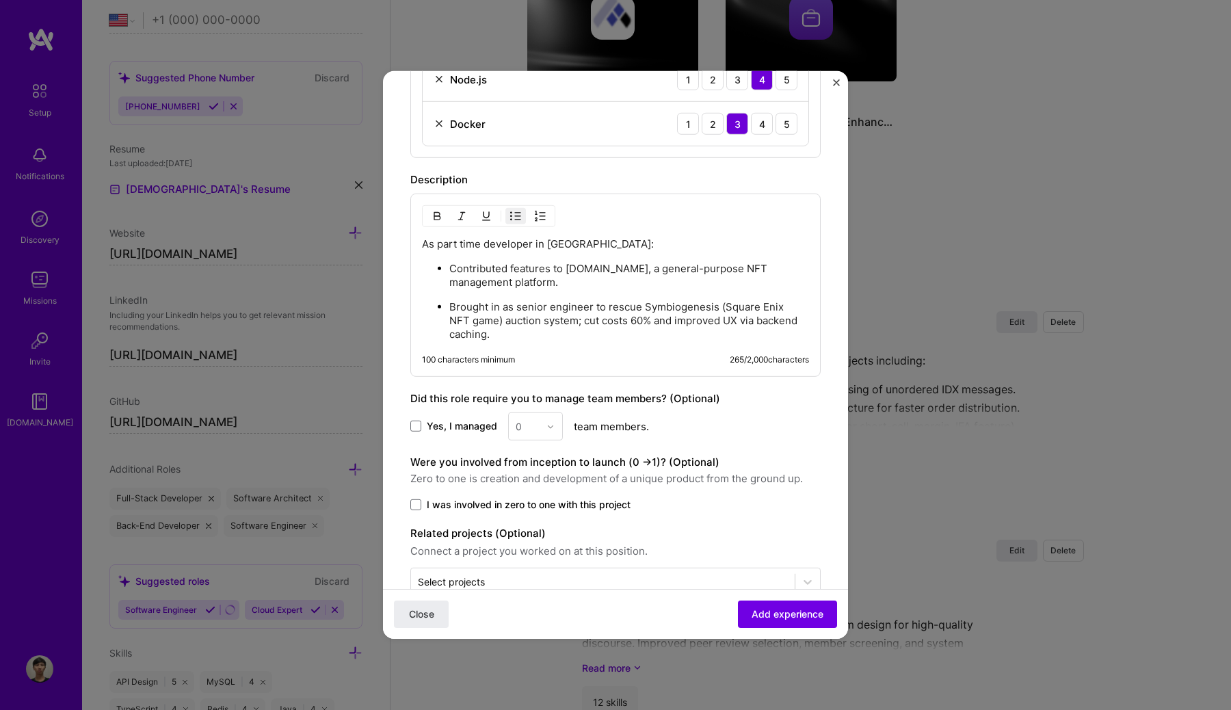
scroll to position [725, 0]
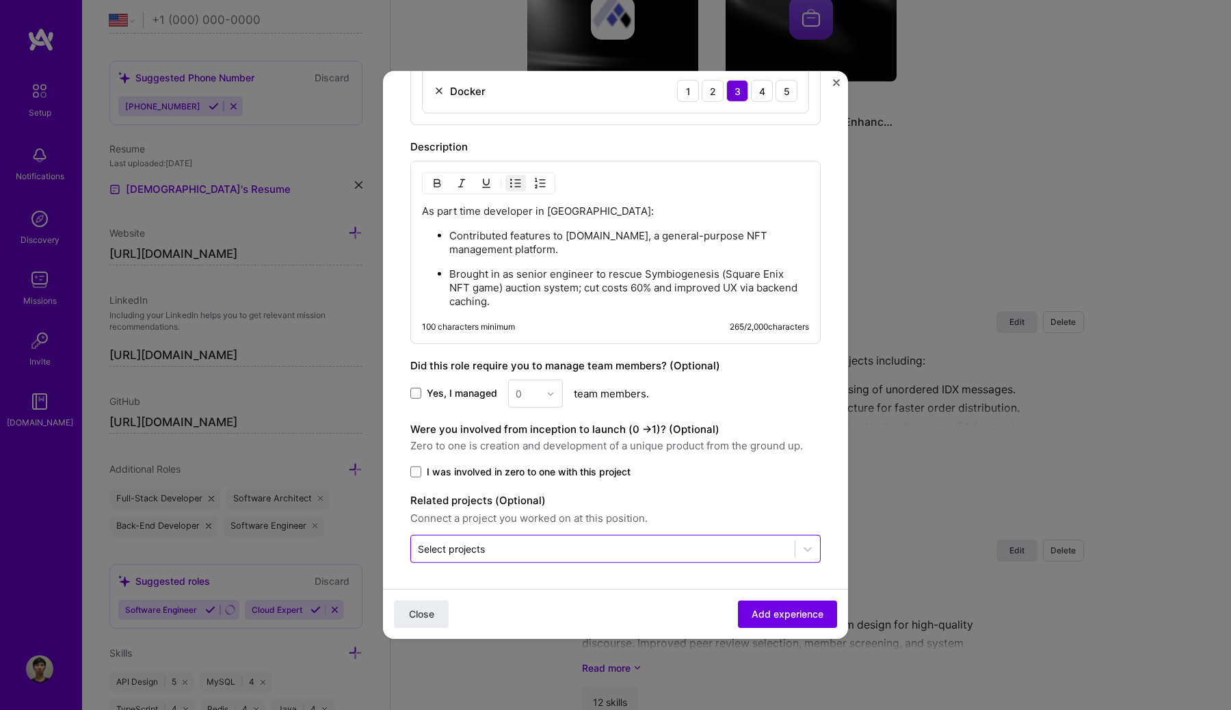
click at [537, 547] on input "text" at bounding box center [603, 548] width 370 height 14
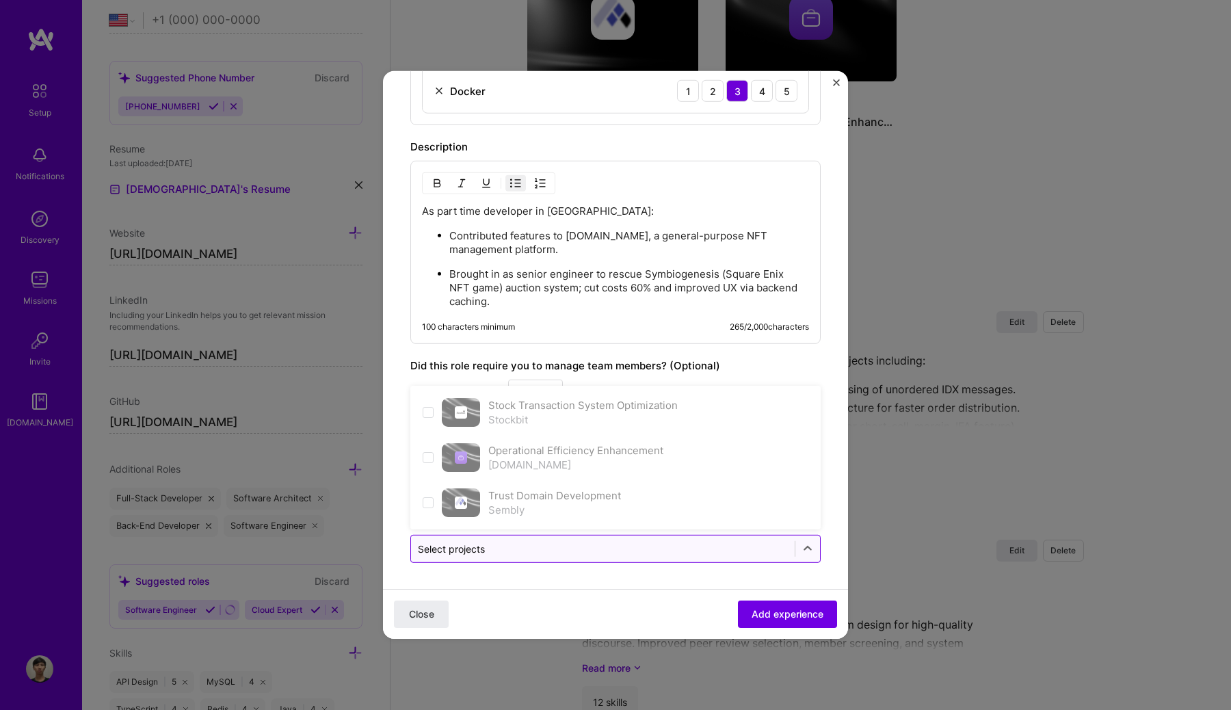
click at [537, 547] on input "text" at bounding box center [603, 548] width 370 height 14
click at [537, 564] on form "Create a job experience Jobs help companies understand your past experience. Co…" at bounding box center [615, 6] width 465 height 1267
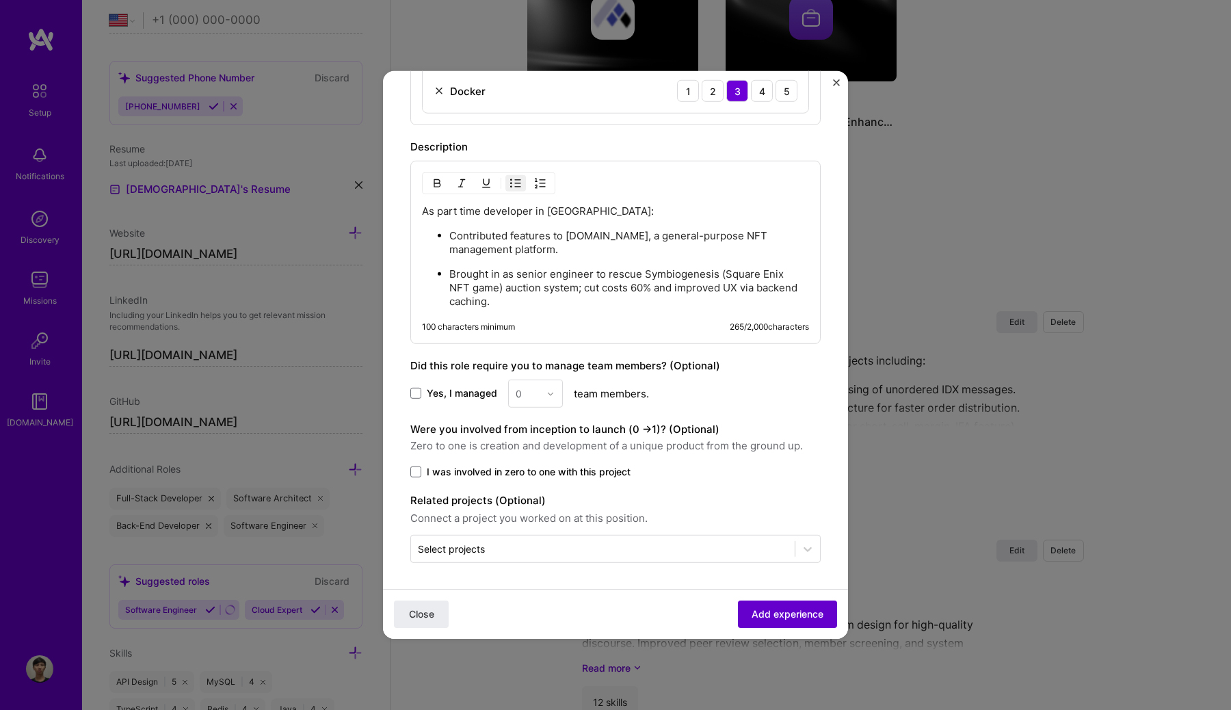
click at [771, 615] on span "Add experience" at bounding box center [787, 614] width 72 height 14
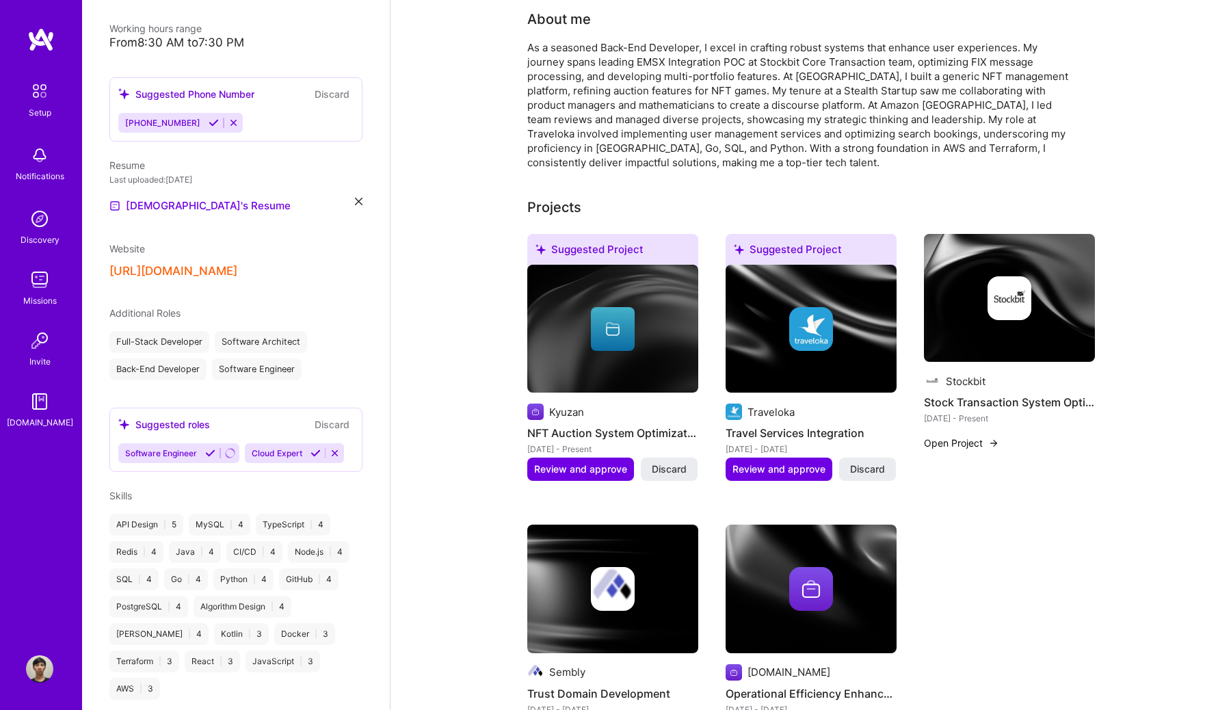
scroll to position [299, 0]
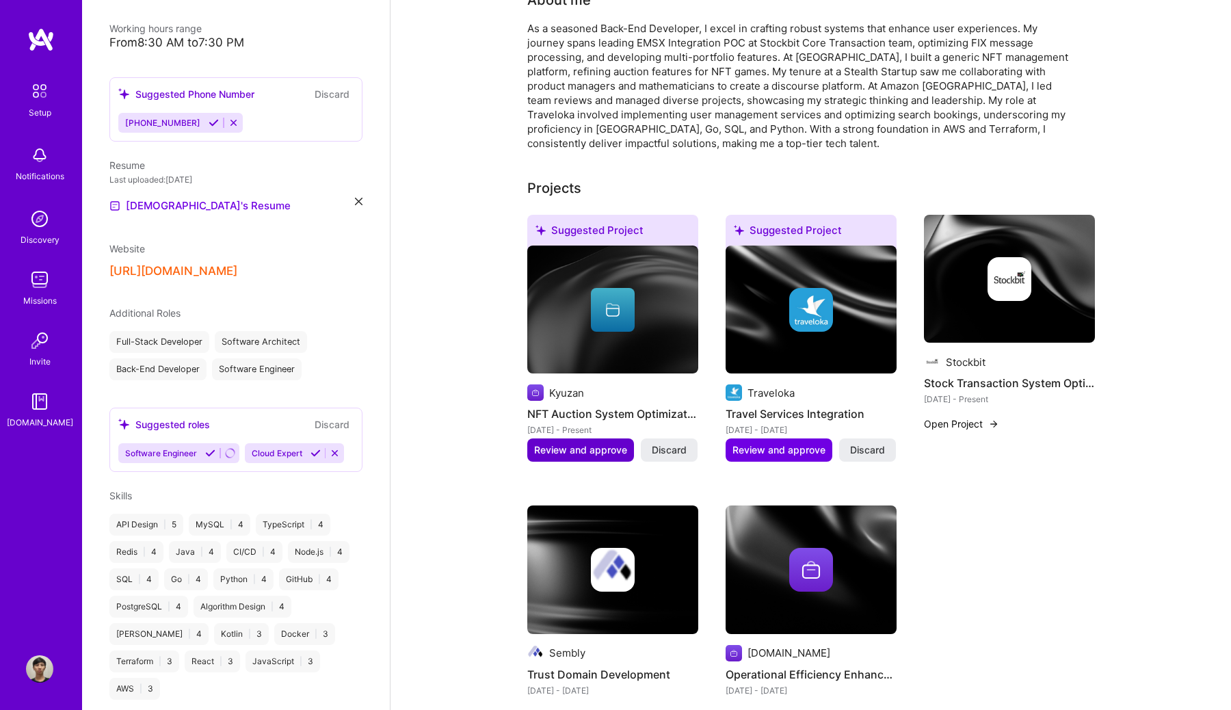
click at [618, 443] on span "Review and approve" at bounding box center [580, 450] width 93 height 14
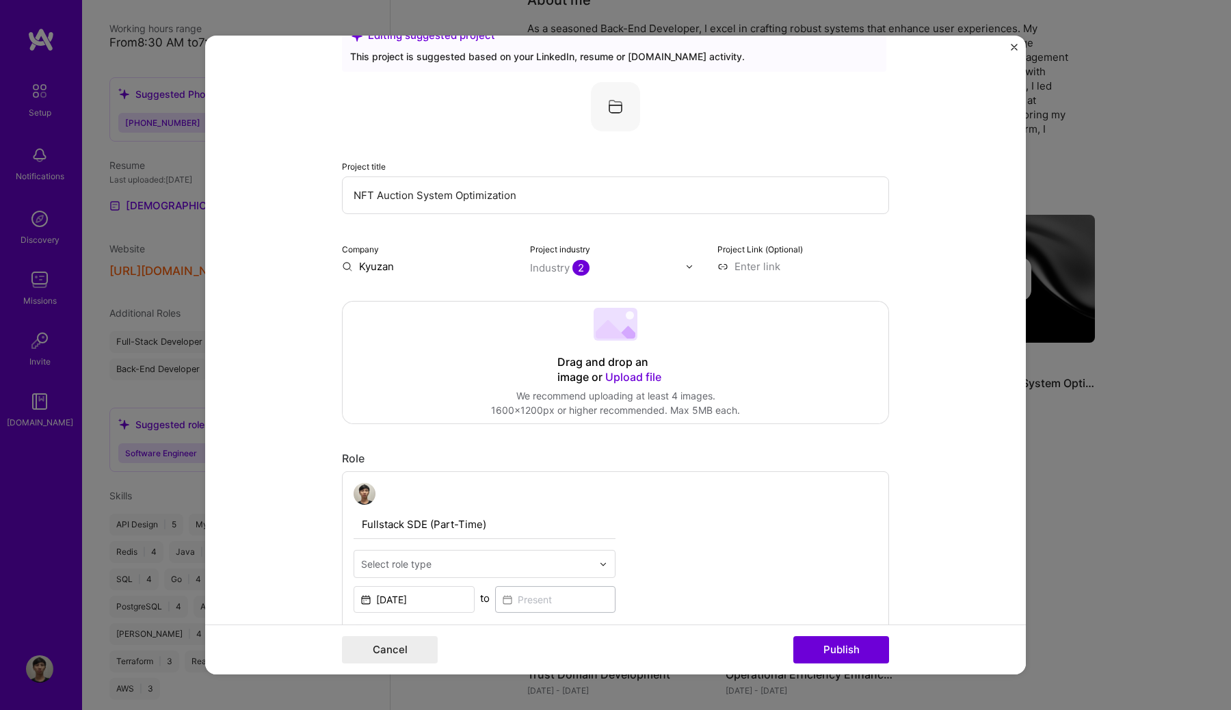
scroll to position [55, 0]
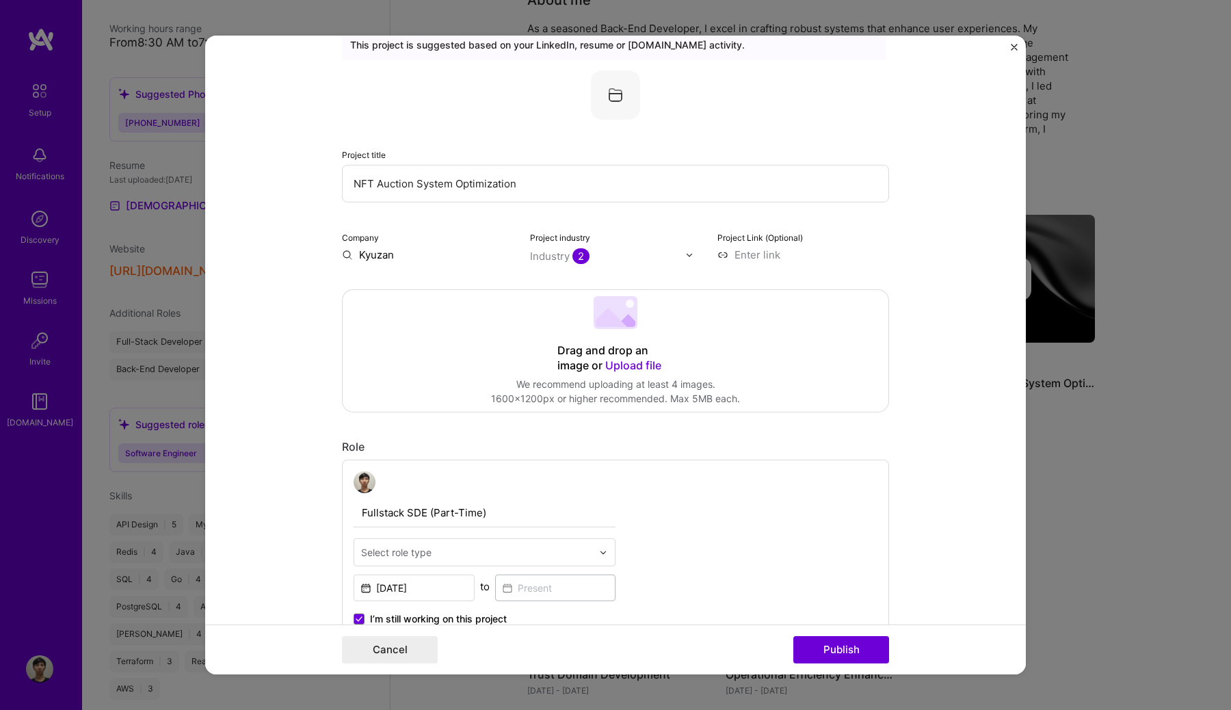
click at [580, 261] on span "2" at bounding box center [580, 256] width 17 height 16
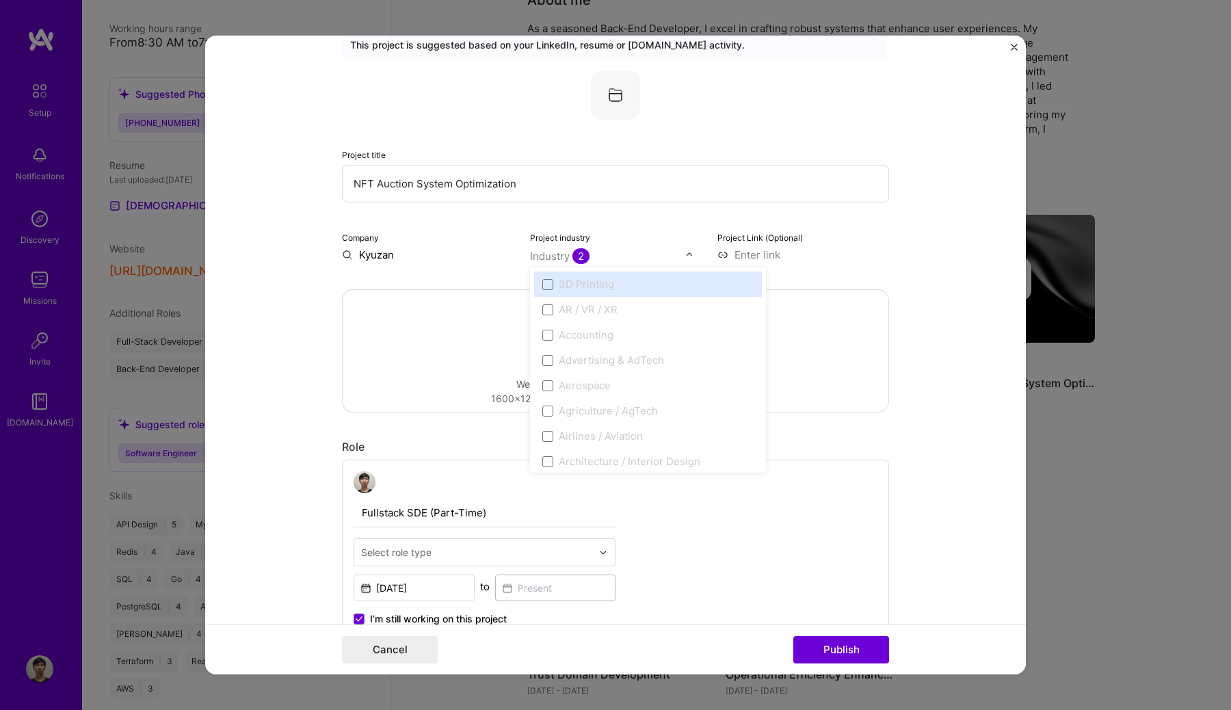
type input "b"
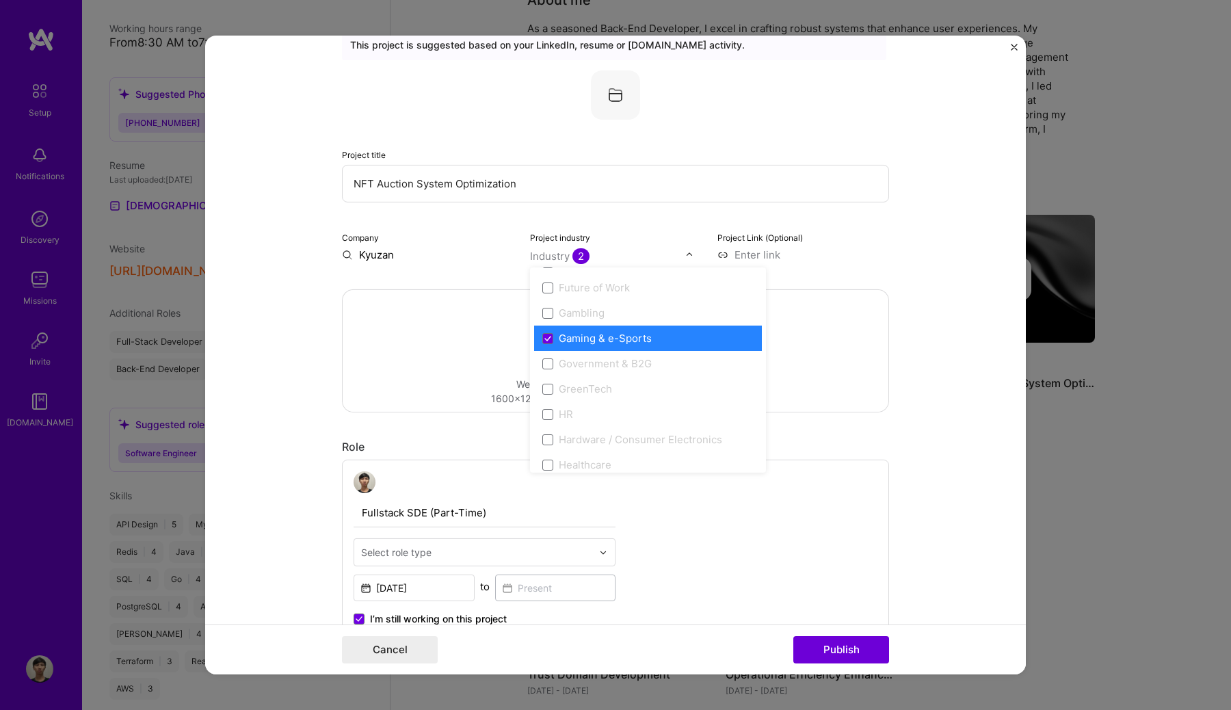
scroll to position [1470, 0]
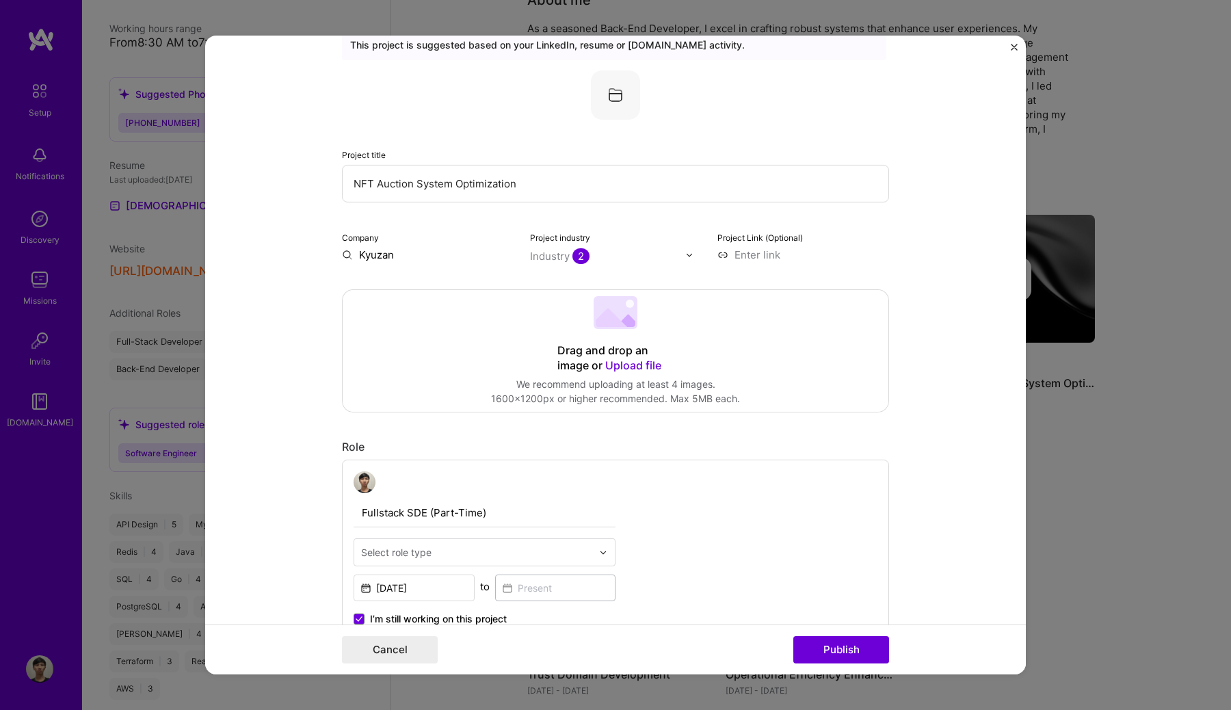
click at [902, 269] on form "Editing suggested project This project is suggested based on your LinkedIn, res…" at bounding box center [615, 355] width 820 height 639
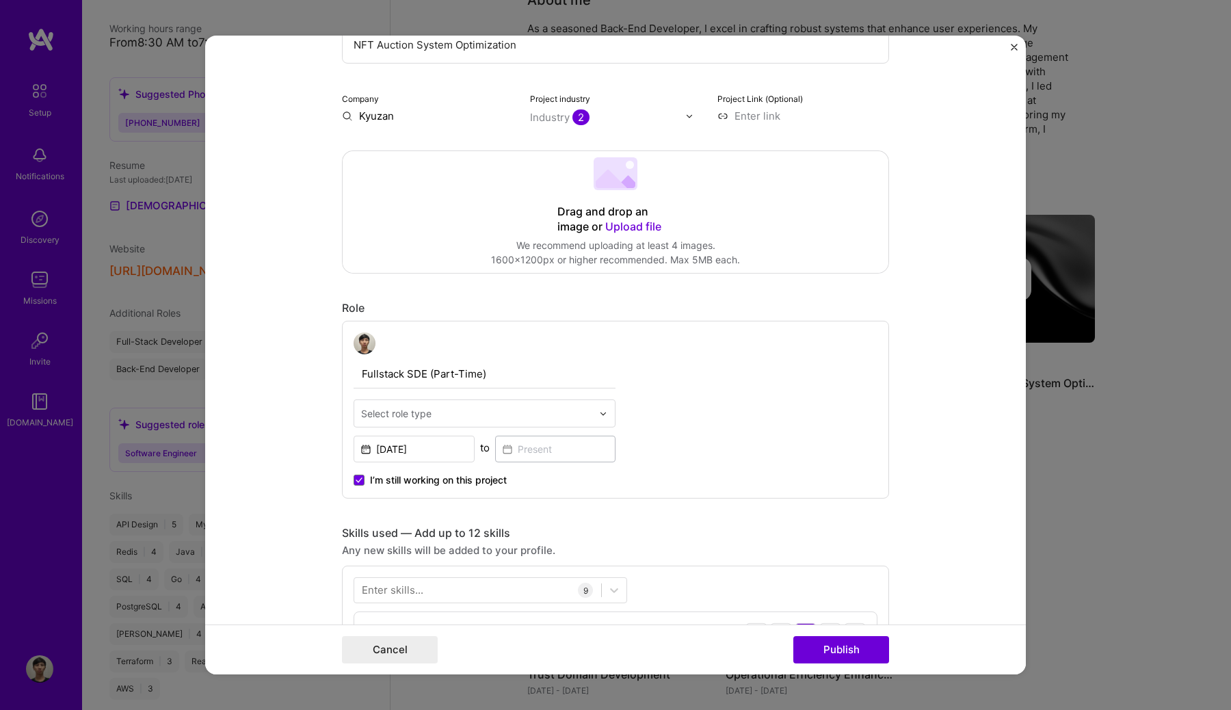
scroll to position [381, 0]
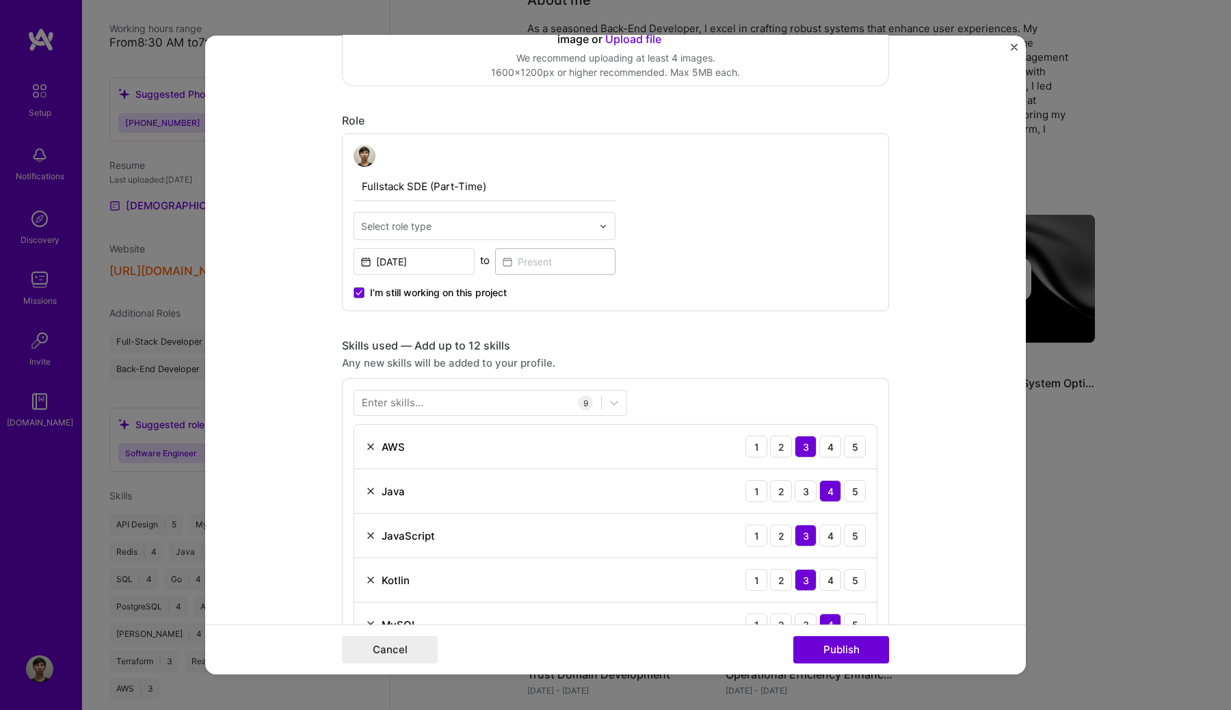
click at [472, 232] on input "text" at bounding box center [476, 226] width 231 height 14
type input "ful"
click at [442, 272] on div "Full-Stack Developer" at bounding box center [485, 262] width 254 height 25
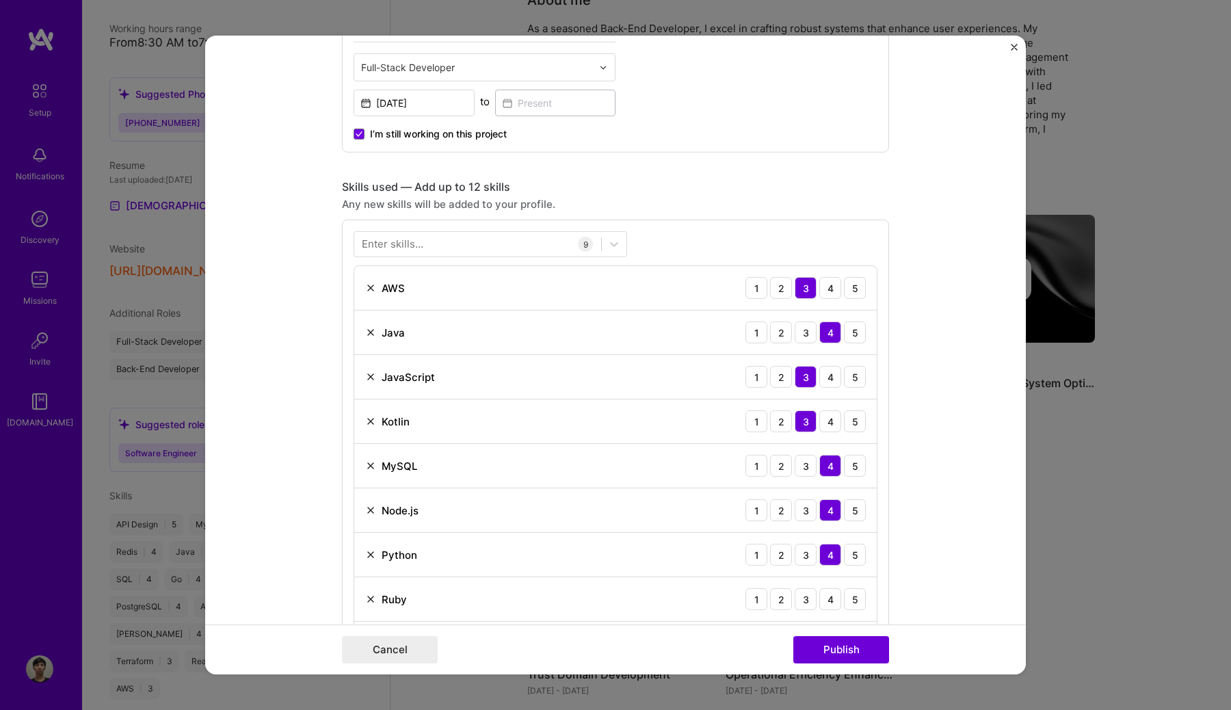
scroll to position [578, 0]
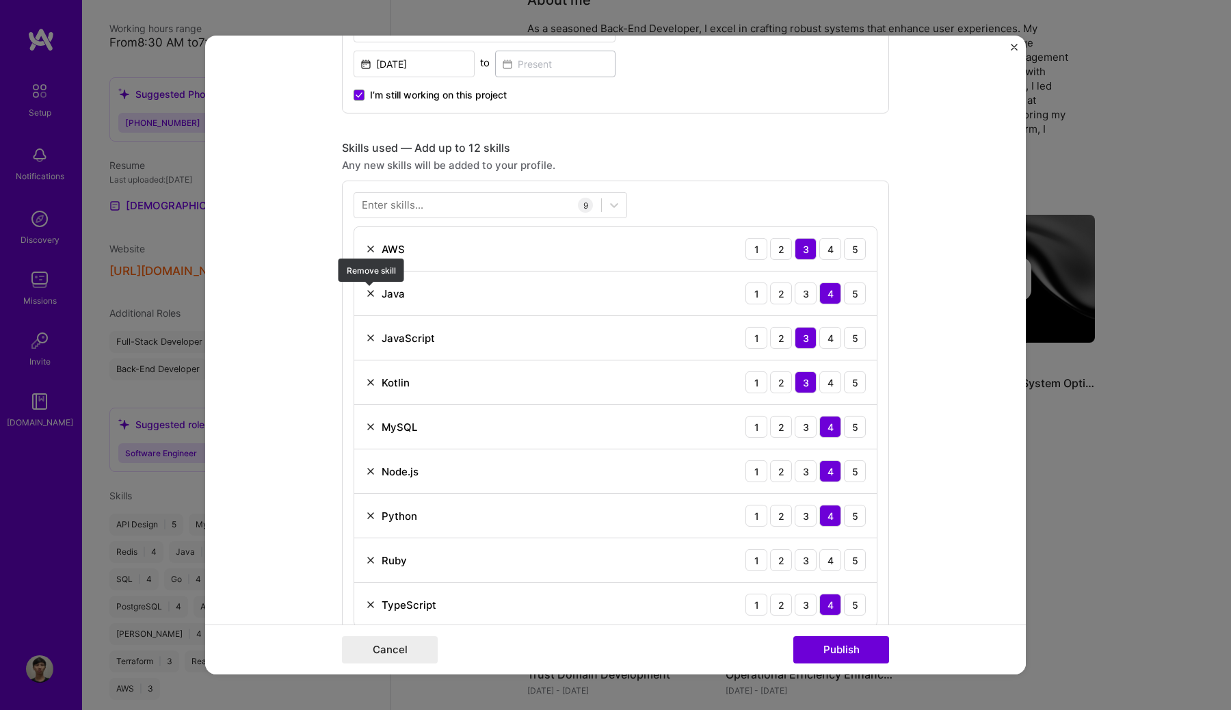
click at [374, 295] on img at bounding box center [370, 293] width 11 height 11
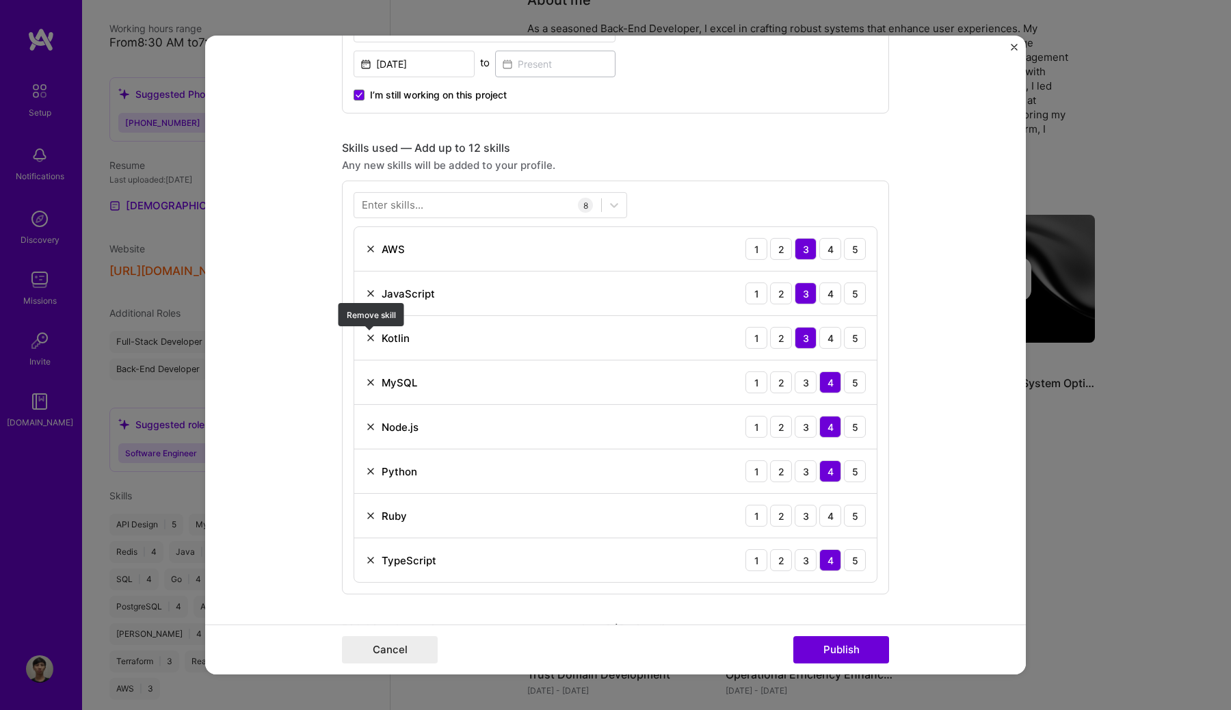
click at [373, 338] on img at bounding box center [370, 337] width 11 height 11
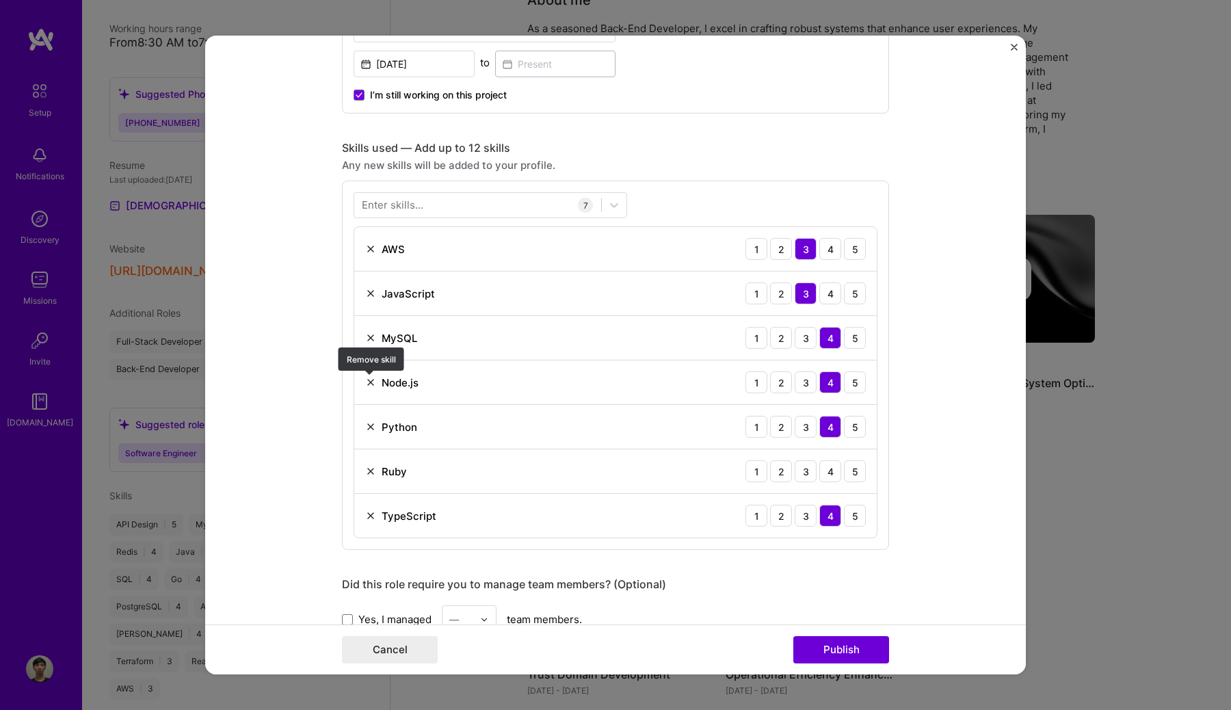
click at [372, 387] on img at bounding box center [370, 382] width 11 height 11
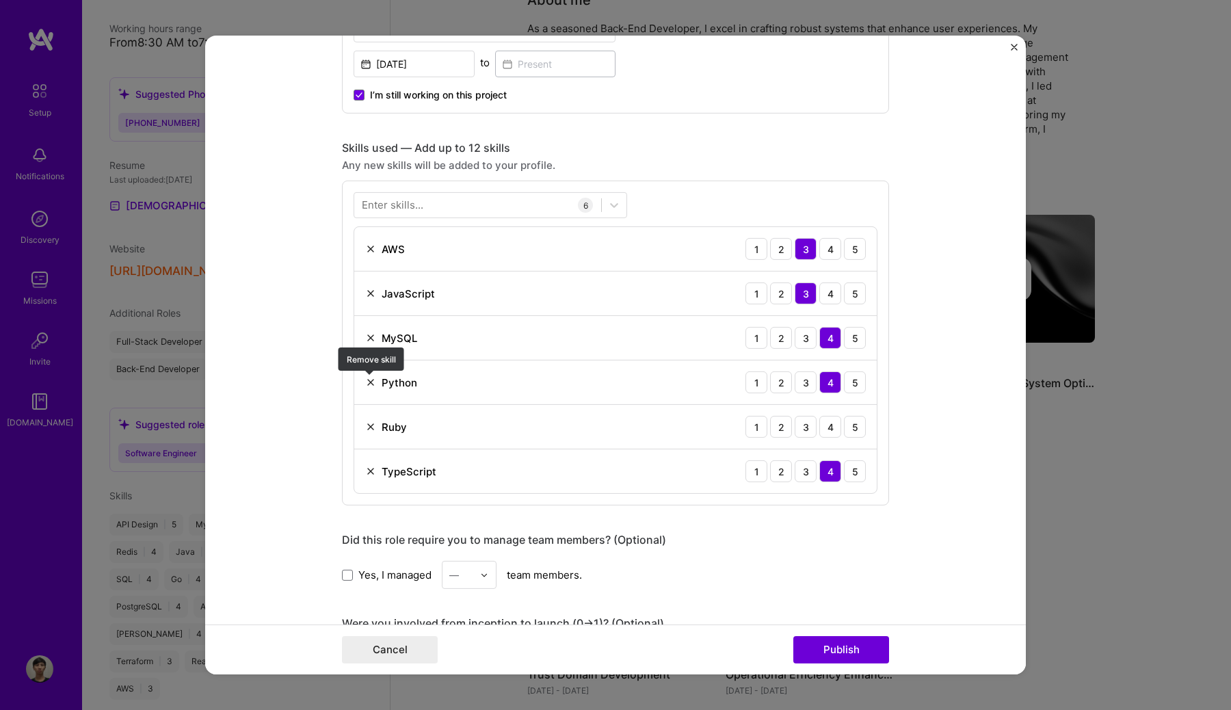
click at [374, 382] on img at bounding box center [370, 382] width 11 height 11
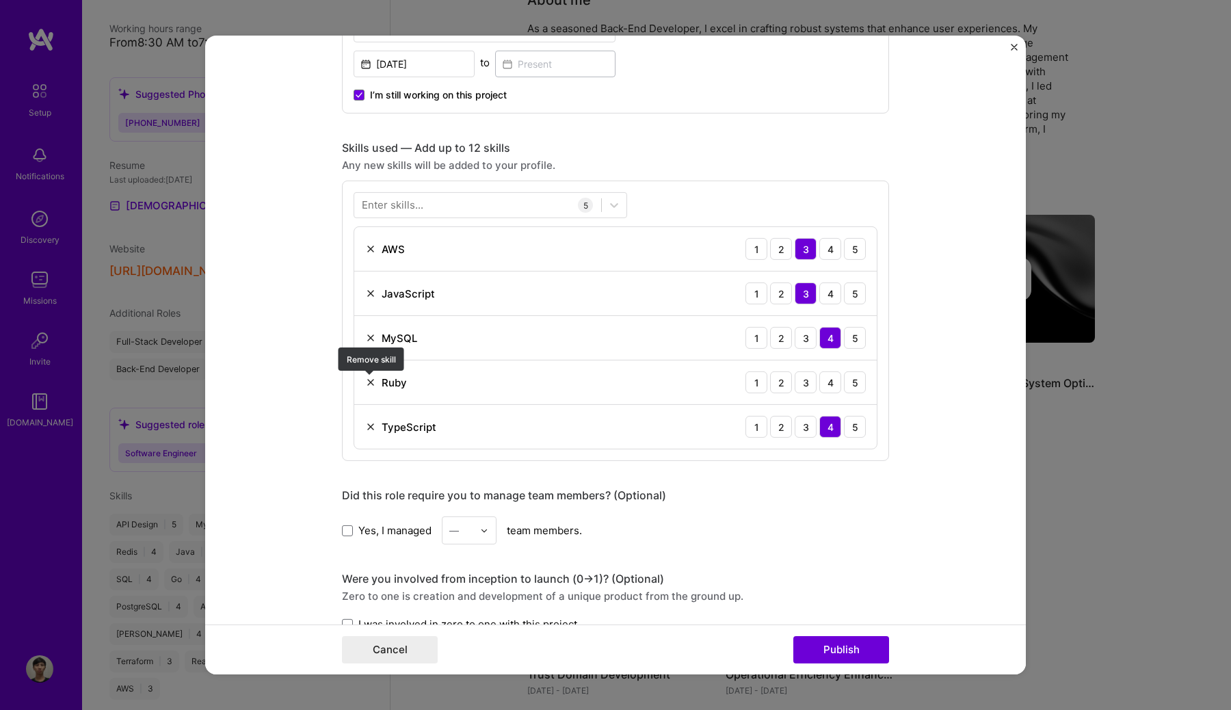
click at [374, 382] on img at bounding box center [370, 382] width 11 height 11
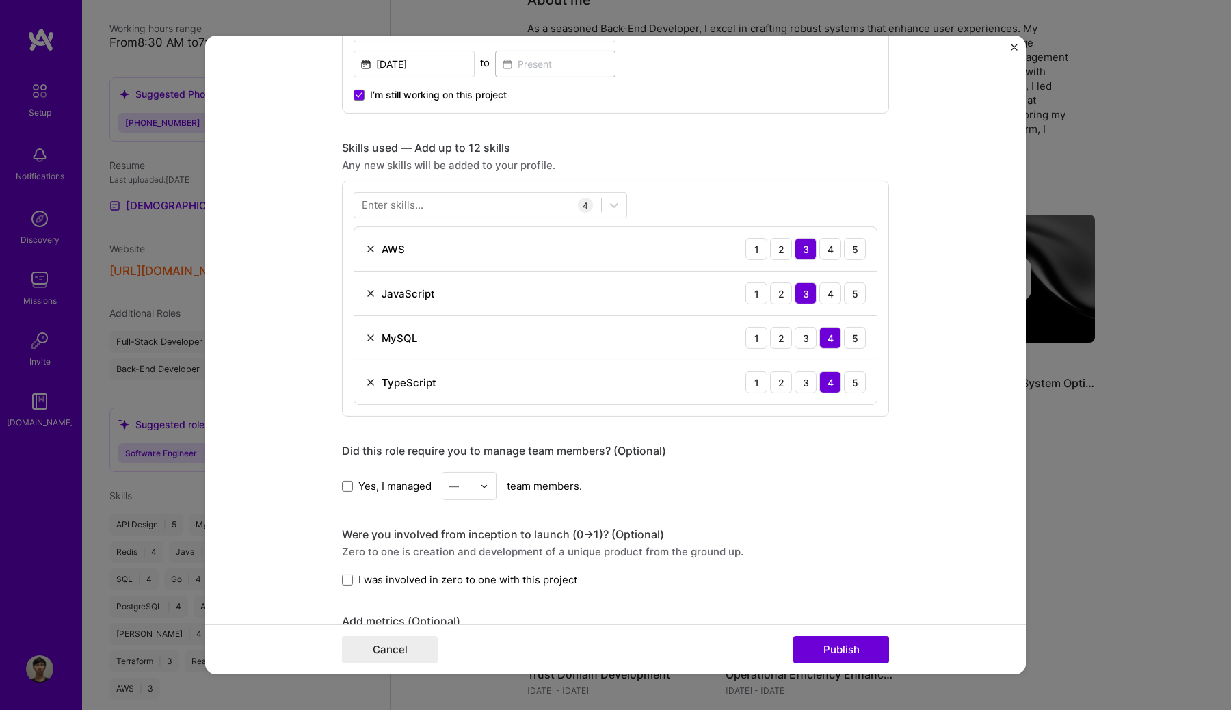
click at [404, 211] on div "Enter skills..." at bounding box center [393, 205] width 62 height 14
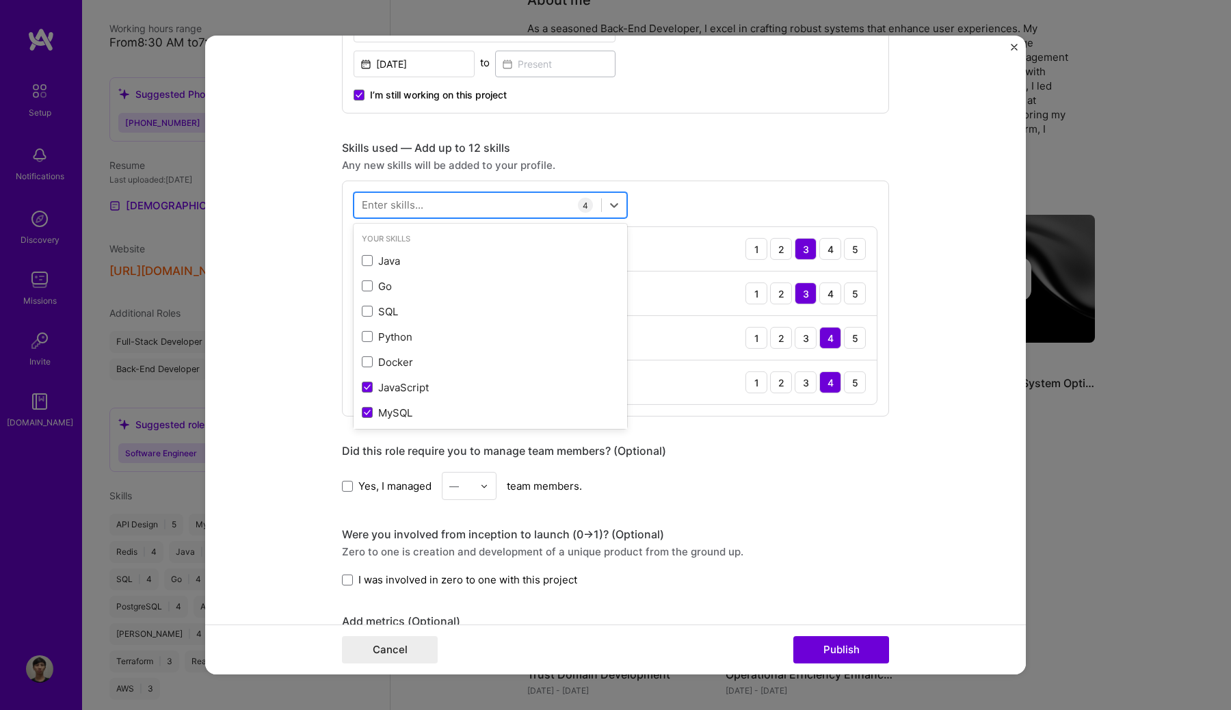
click at [403, 216] on div at bounding box center [477, 204] width 247 height 23
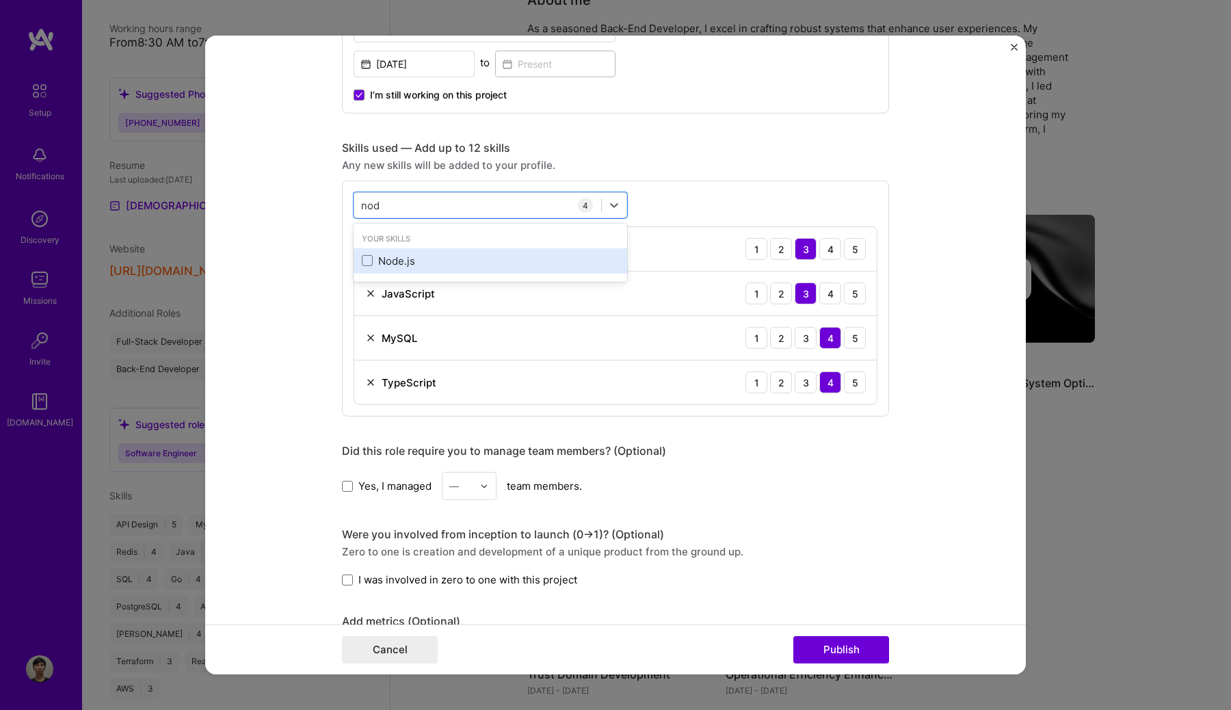
click at [401, 269] on div "Node.js" at bounding box center [489, 260] width 273 height 25
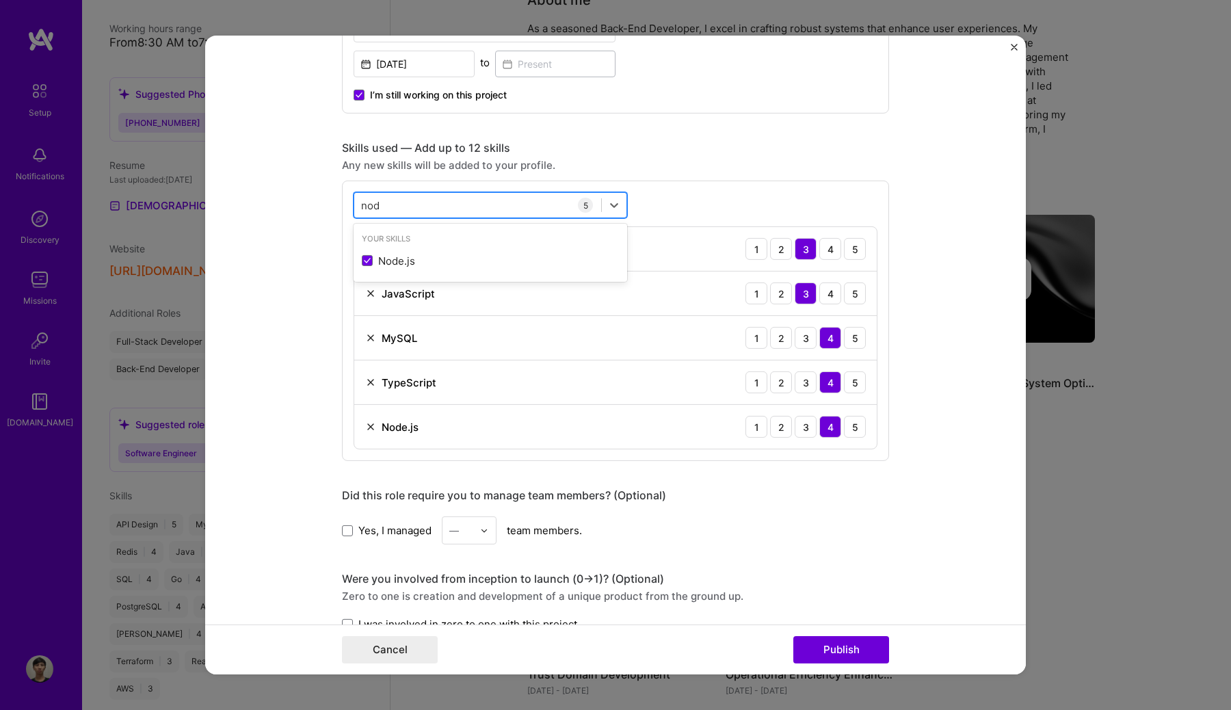
click at [418, 199] on div "nod nod" at bounding box center [477, 204] width 247 height 23
type input "n"
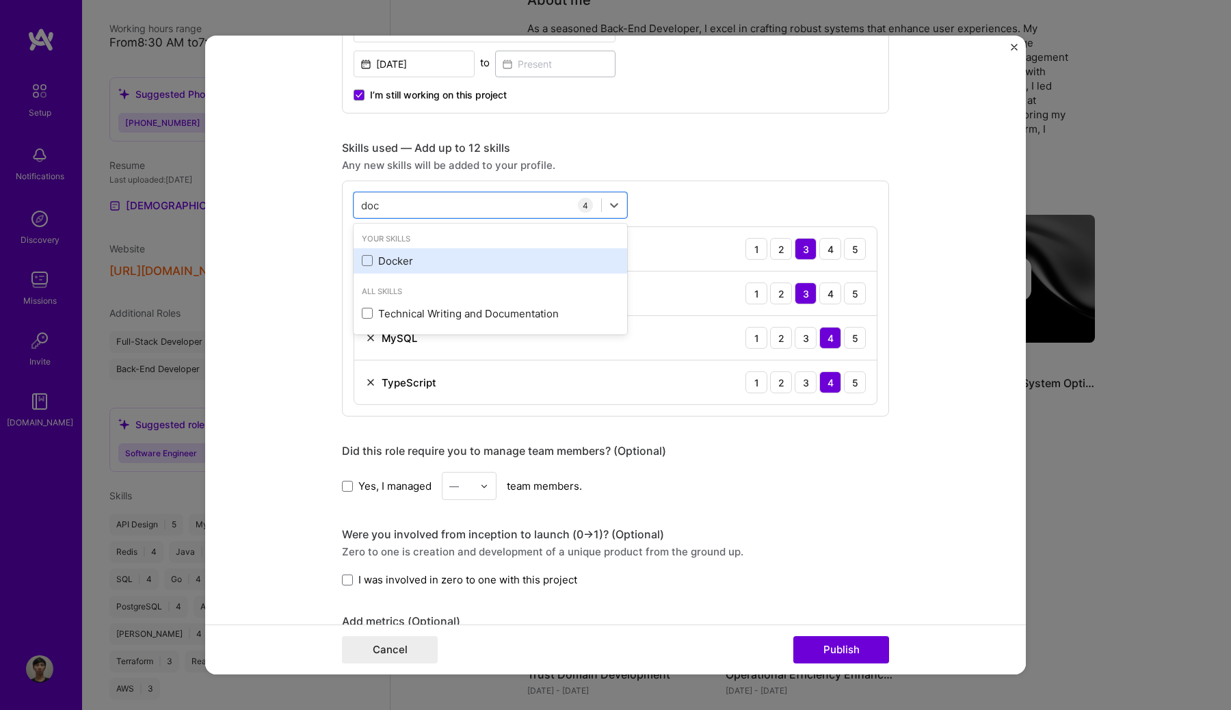
click at [410, 258] on div "Docker" at bounding box center [490, 261] width 257 height 14
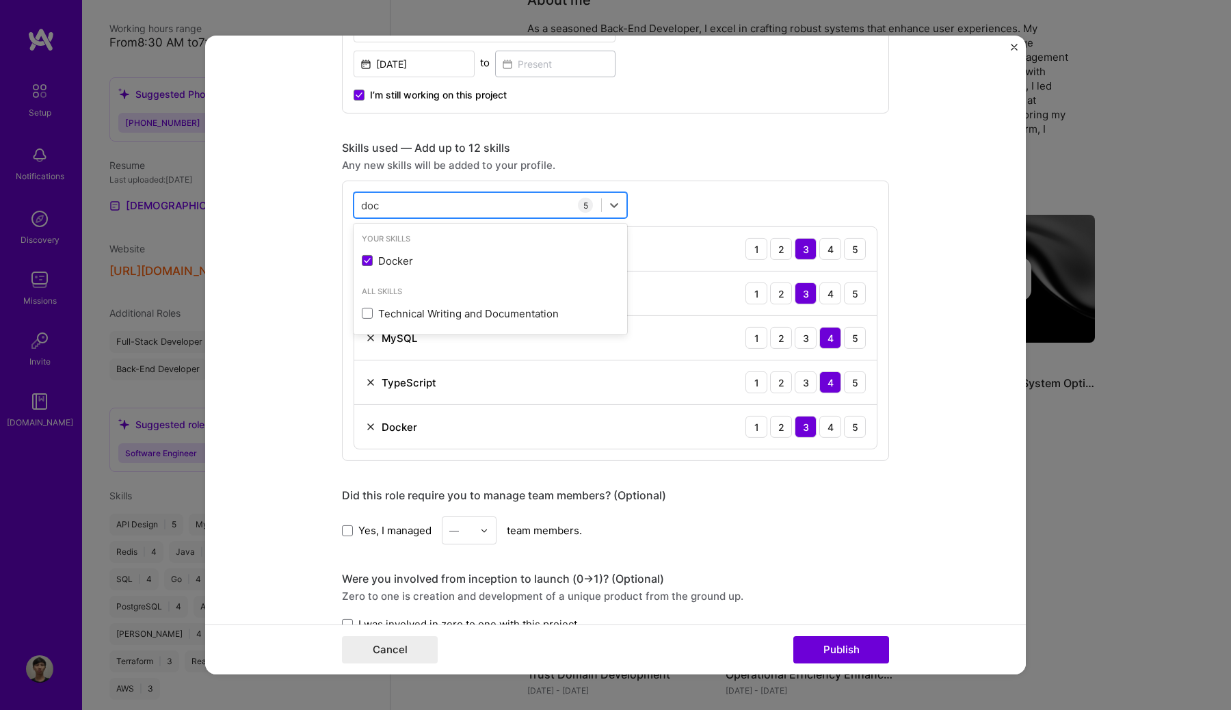
click at [423, 204] on div "doc doc" at bounding box center [477, 204] width 247 height 23
type input "d"
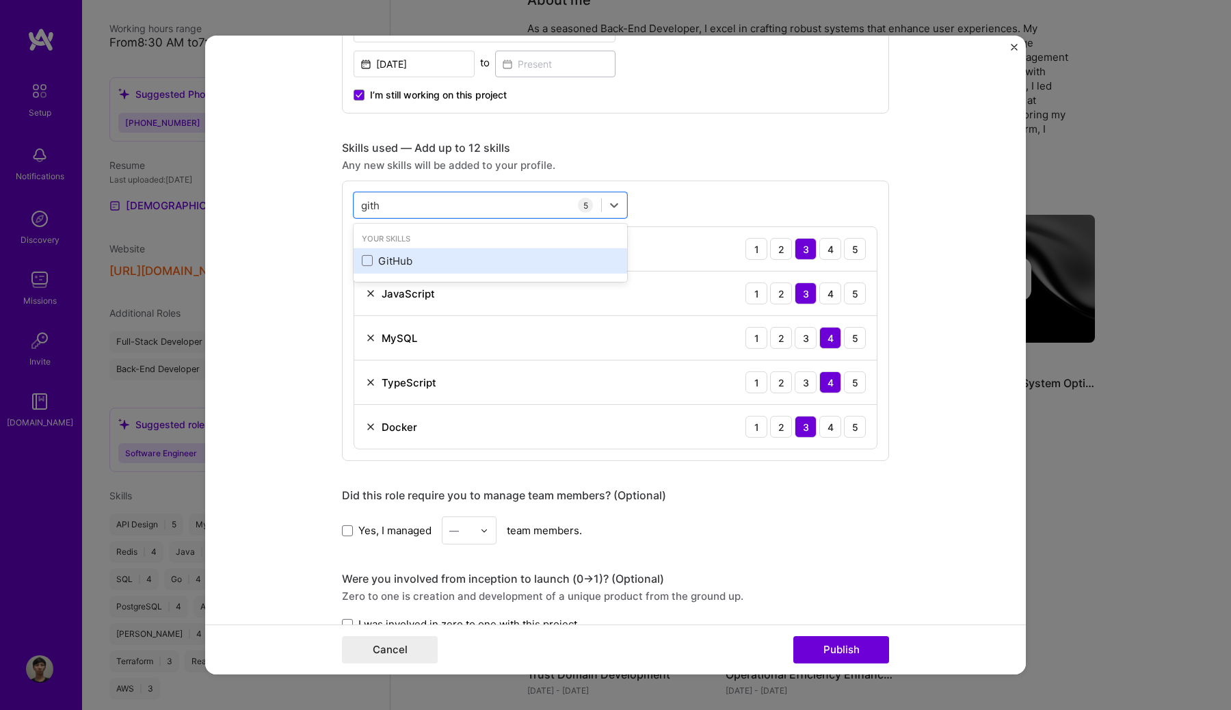
click at [375, 268] on div "GitHub" at bounding box center [490, 261] width 257 height 14
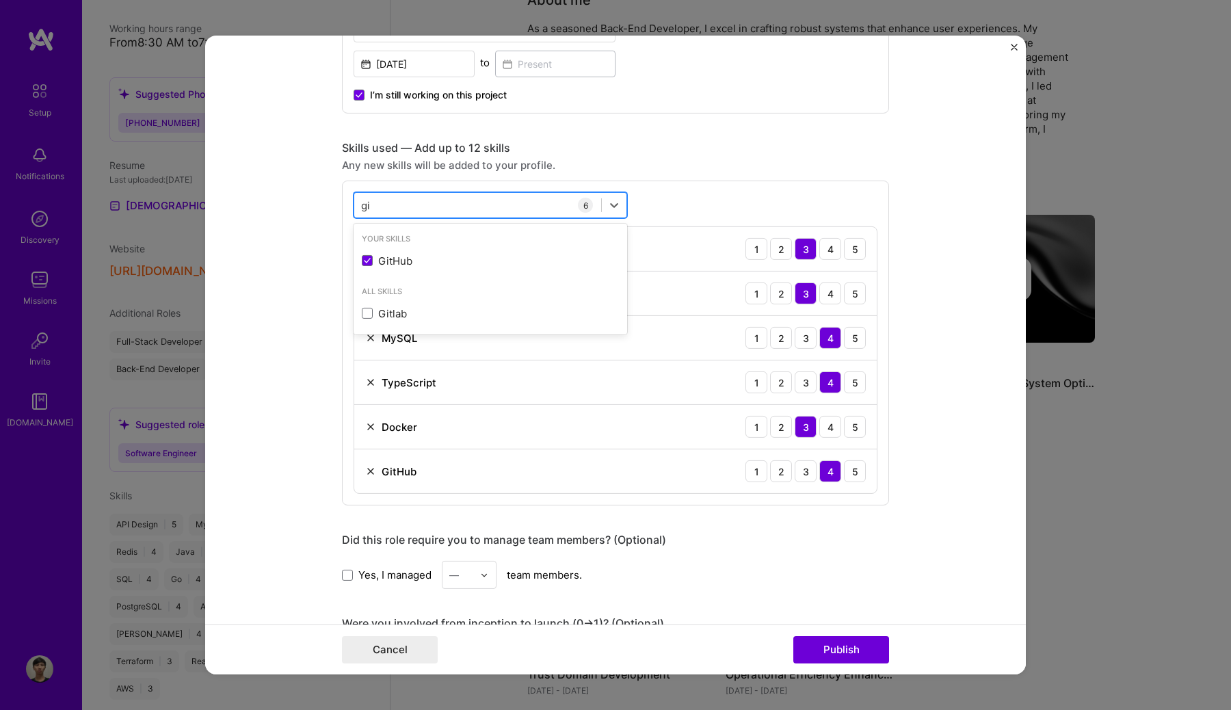
type input "g"
type input "c"
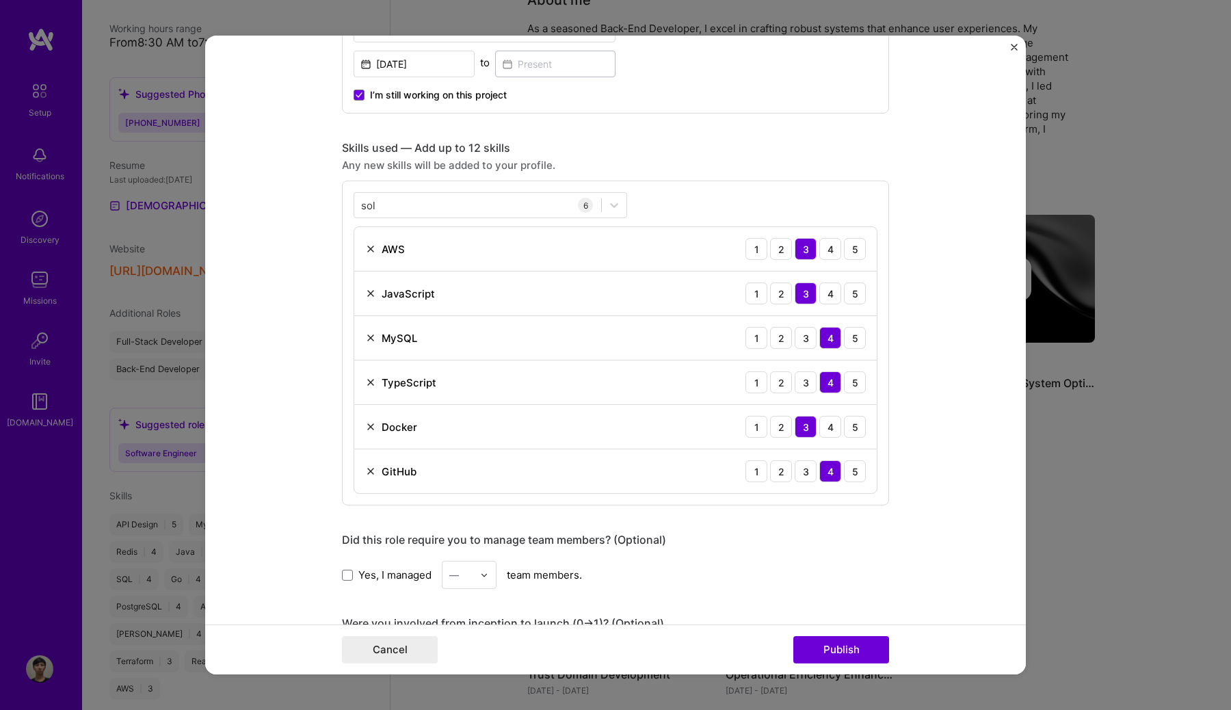
click at [503, 183] on div "sol sol 6 AWS 1 2 3 4 5 JavaScript 1 2 3 4 5 MySQL 1 2 3 4 5 TypeScript 1 2 3 4…" at bounding box center [615, 342] width 547 height 325
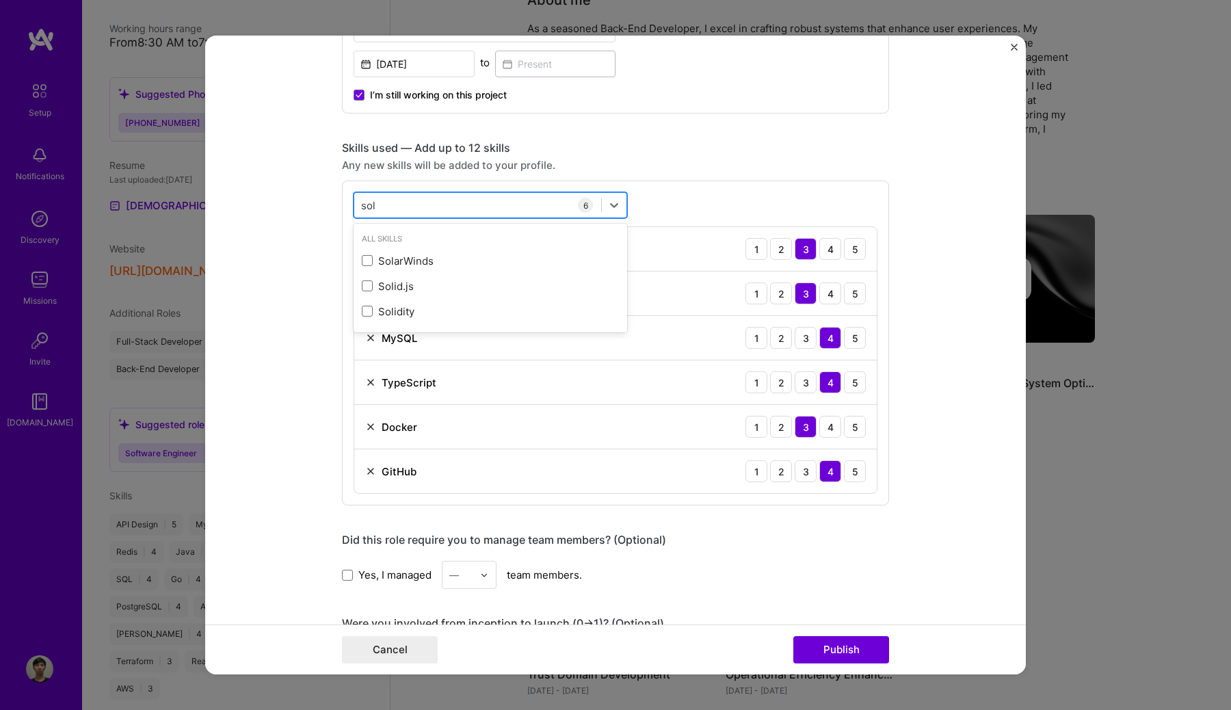
click at [481, 211] on div "sol sol" at bounding box center [477, 204] width 247 height 23
type input "s"
click at [433, 284] on div "Ethers.js" at bounding box center [490, 286] width 257 height 14
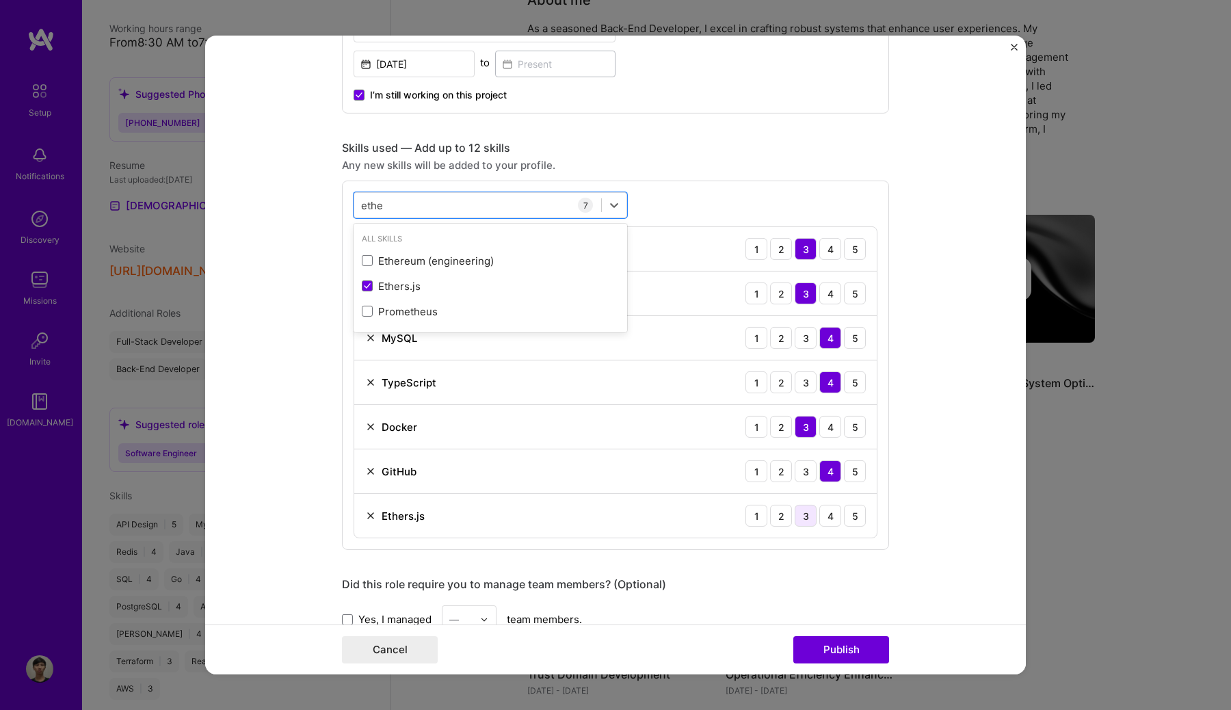
type input "ethe"
click at [811, 518] on div "3" at bounding box center [805, 516] width 22 height 22
click at [710, 185] on div "ethe ethe 7 AWS 1 2 3 4 5 JavaScript 1 2 3 4 5 MySQL 1 2 3 4 5 TypeScript 1 2 3…" at bounding box center [615, 364] width 547 height 369
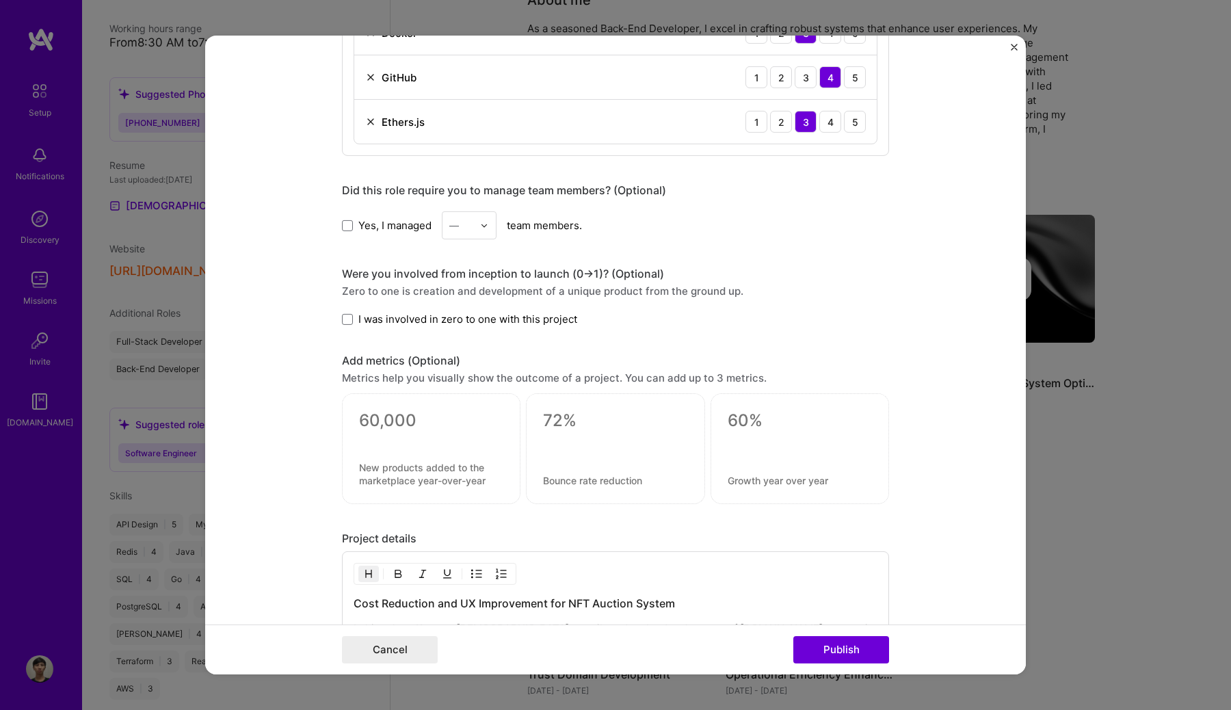
scroll to position [1041, 0]
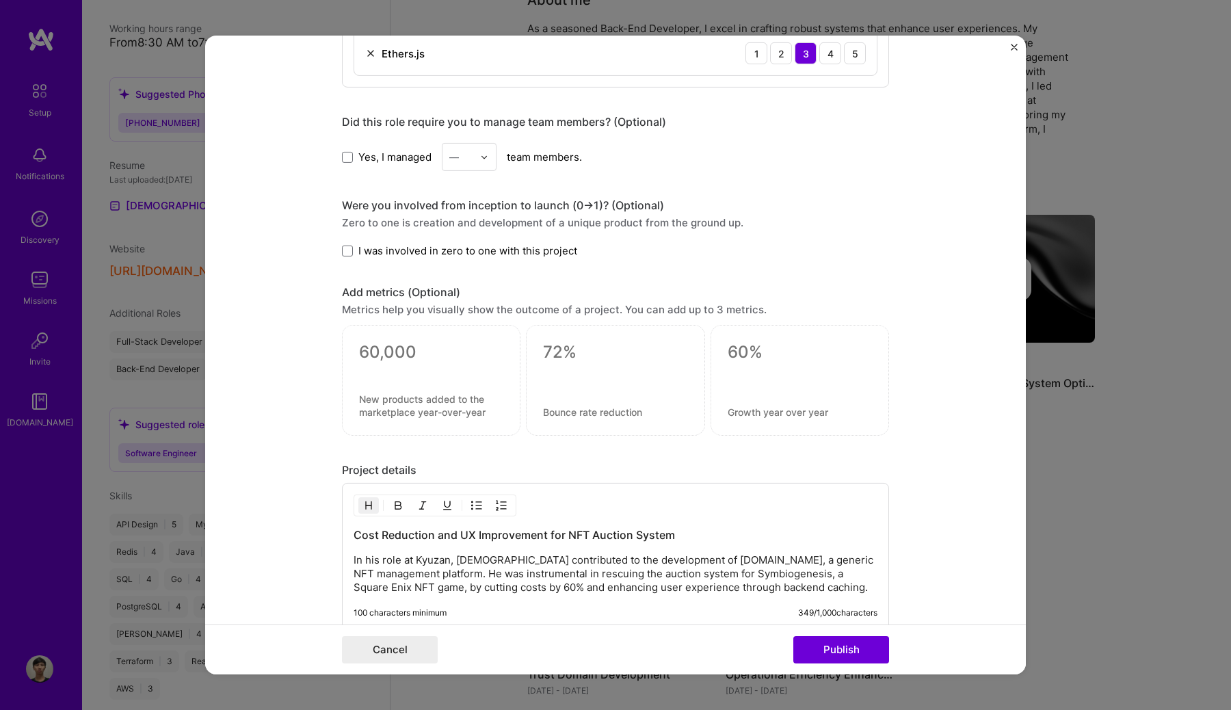
click at [412, 349] on textarea at bounding box center [431, 352] width 144 height 21
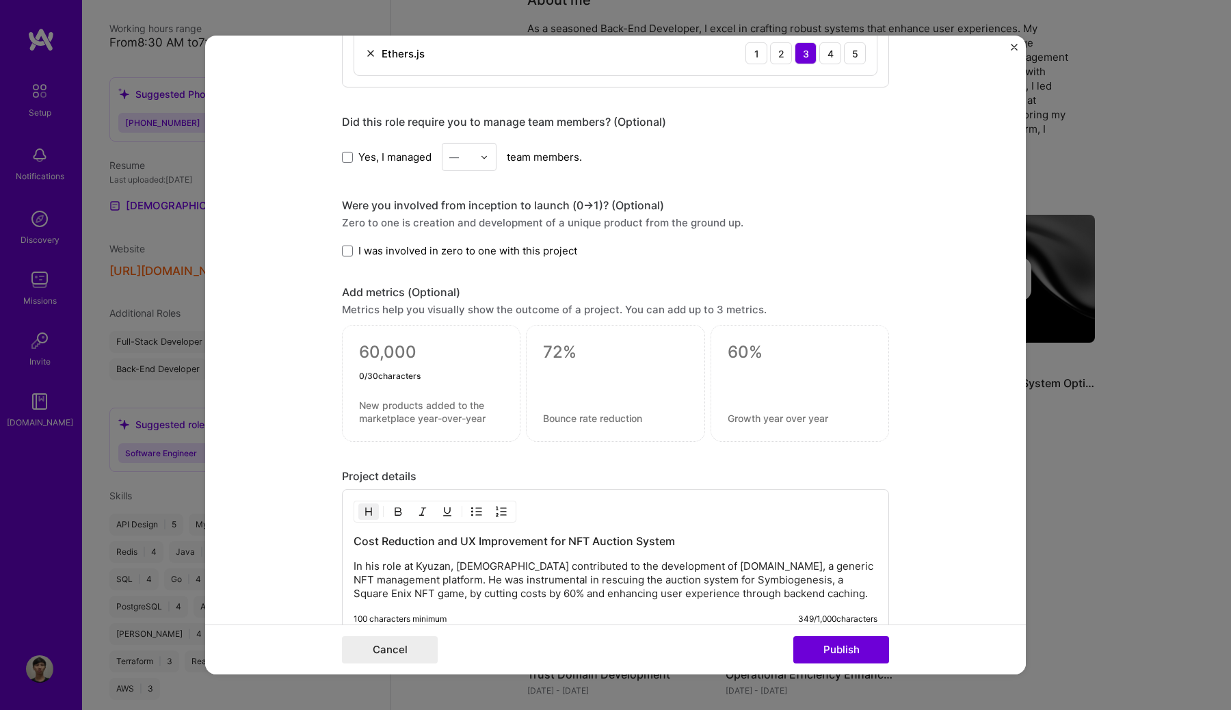
type textarea "0"
type textarea "60% reduction"
click at [390, 410] on textarea at bounding box center [431, 412] width 144 height 26
type textarea "I"
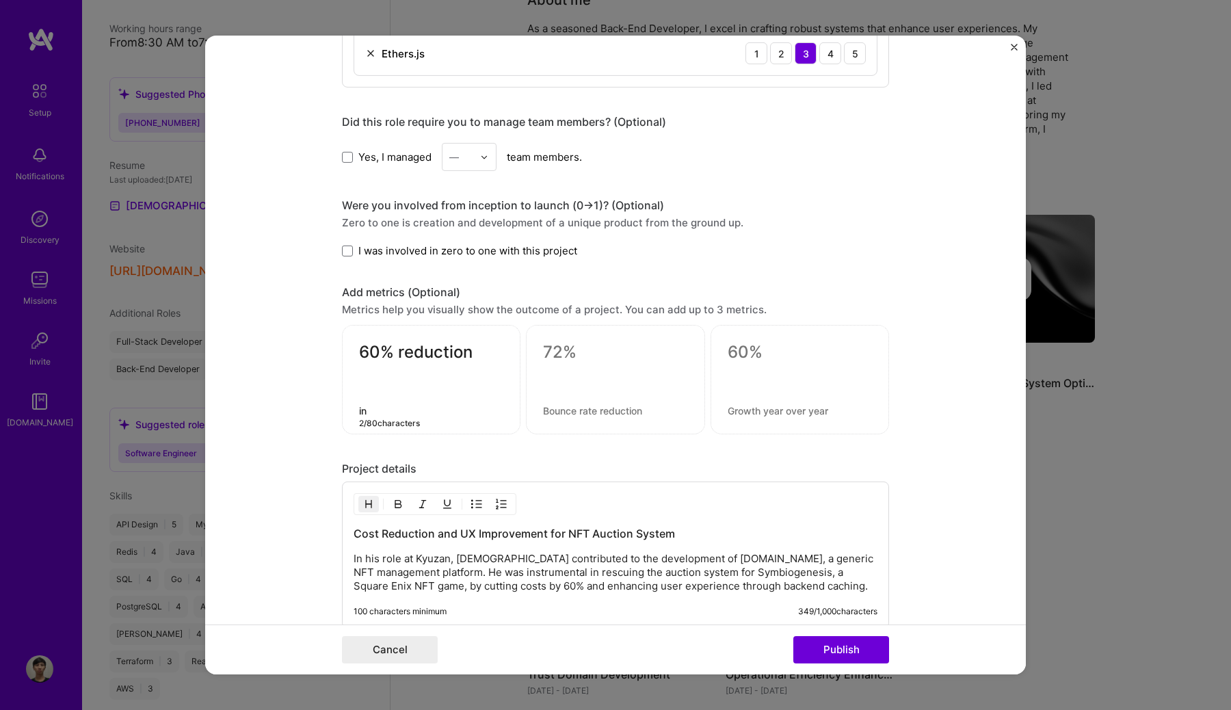
type textarea "i"
type textarea "I"
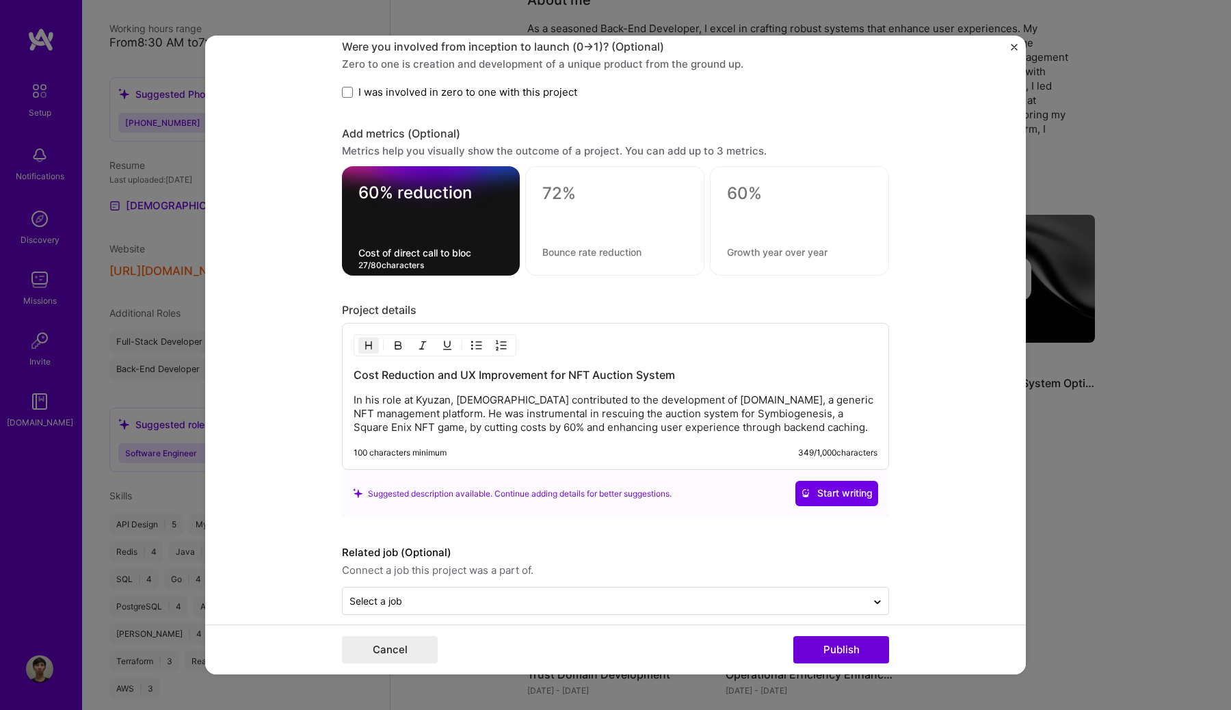
scroll to position [1215, 0]
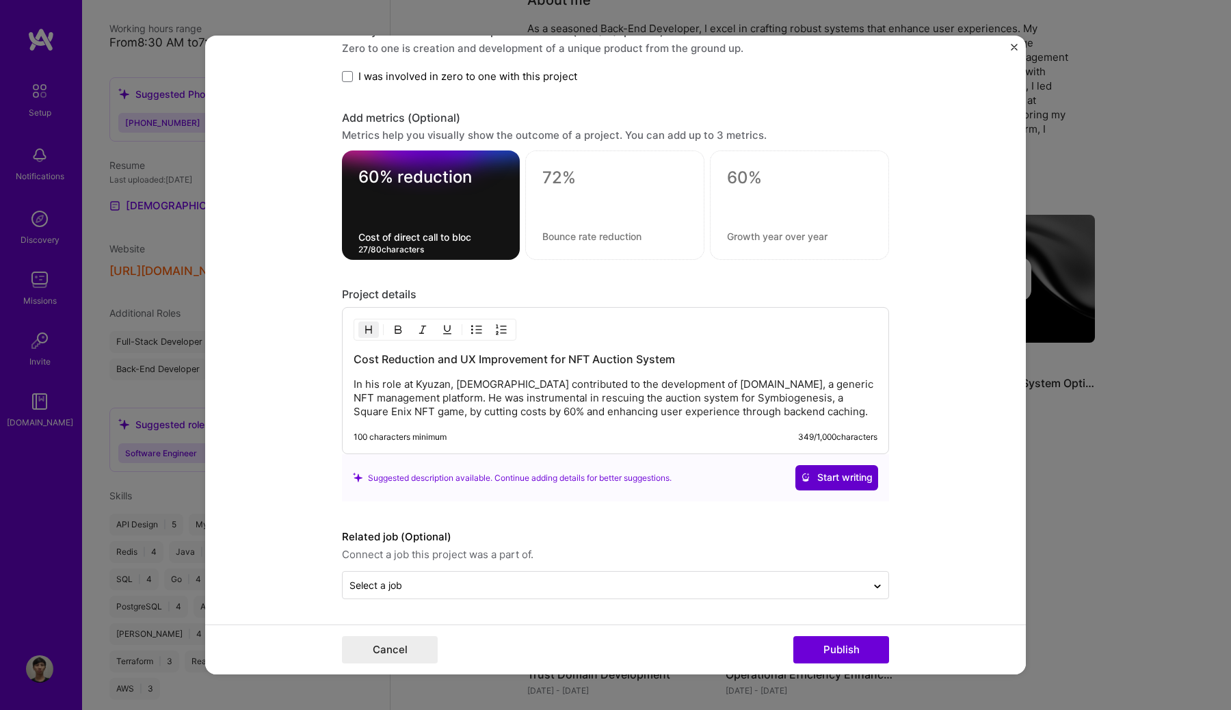
click at [809, 472] on span "Start writing" at bounding box center [837, 477] width 72 height 14
click at [481, 240] on textarea "Cost of direct call to bloc" at bounding box center [430, 236] width 145 height 13
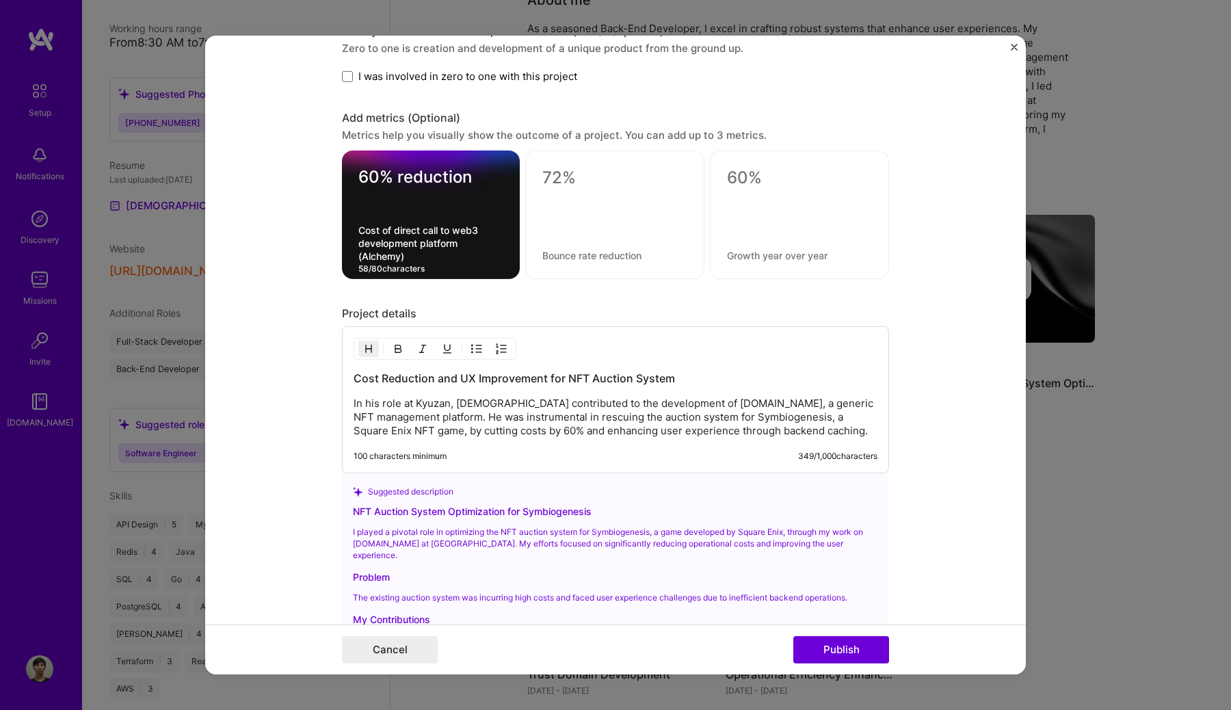
type textarea "Cost of direct call to web3 development platform (Alchemy)"
click at [569, 254] on textarea at bounding box center [614, 255] width 145 height 13
click at [353, 406] on div "Cost Reduction and UX Improvement for NFT Auction System In his role at Kyuzan,…" at bounding box center [615, 399] width 547 height 147
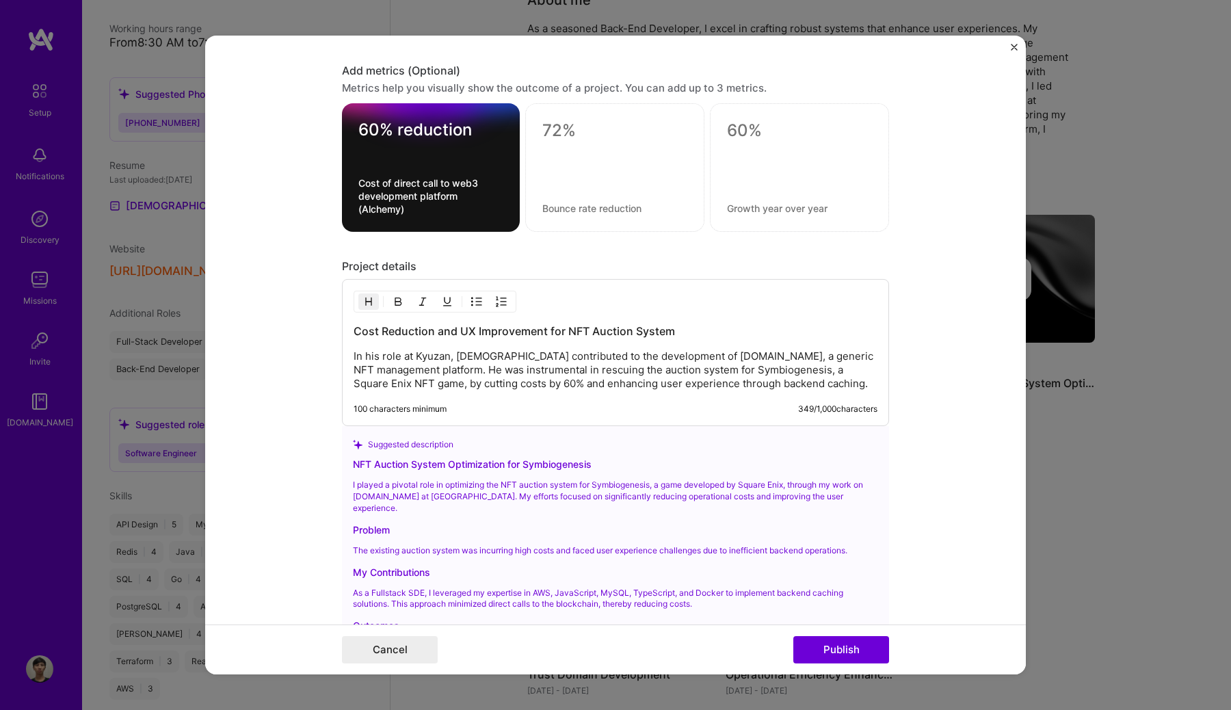
scroll to position [1276, 0]
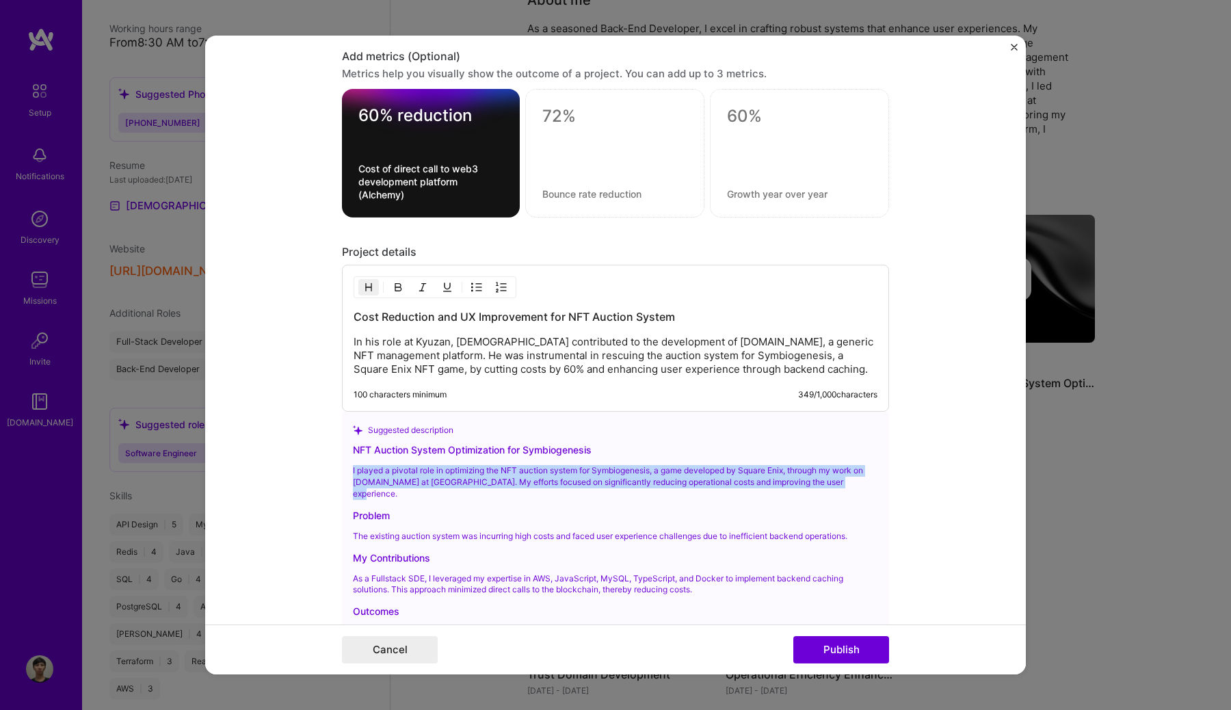
drag, startPoint x: 863, startPoint y: 486, endPoint x: 341, endPoint y: 470, distance: 521.9
click at [342, 470] on div "Suggested description NFT Auction System Optimization for Symbiogenesis I playe…" at bounding box center [615, 552] width 547 height 281
copy p "I played a pivotal role in optimizing the NFT auction system for Symbiogenesis,…"
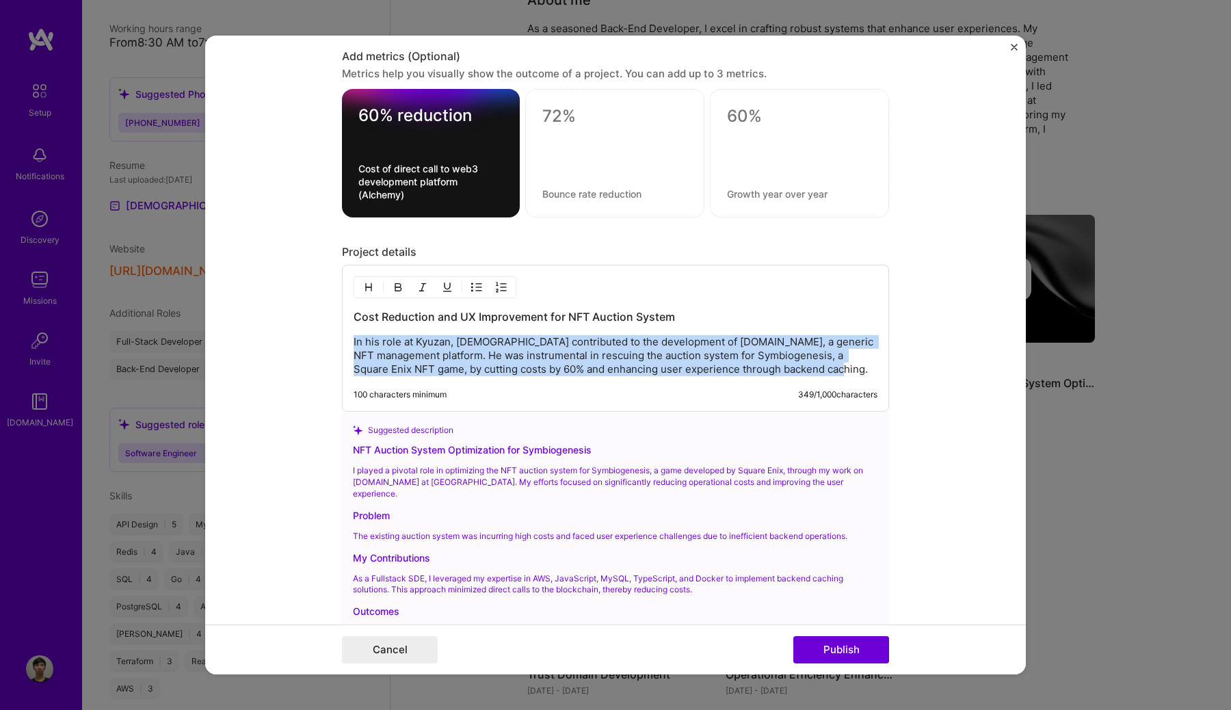
drag, startPoint x: 843, startPoint y: 372, endPoint x: 336, endPoint y: 345, distance: 508.0
click at [336, 345] on form "Editing suggested project This project is suggested based on your LinkedIn, res…" at bounding box center [615, 355] width 820 height 639
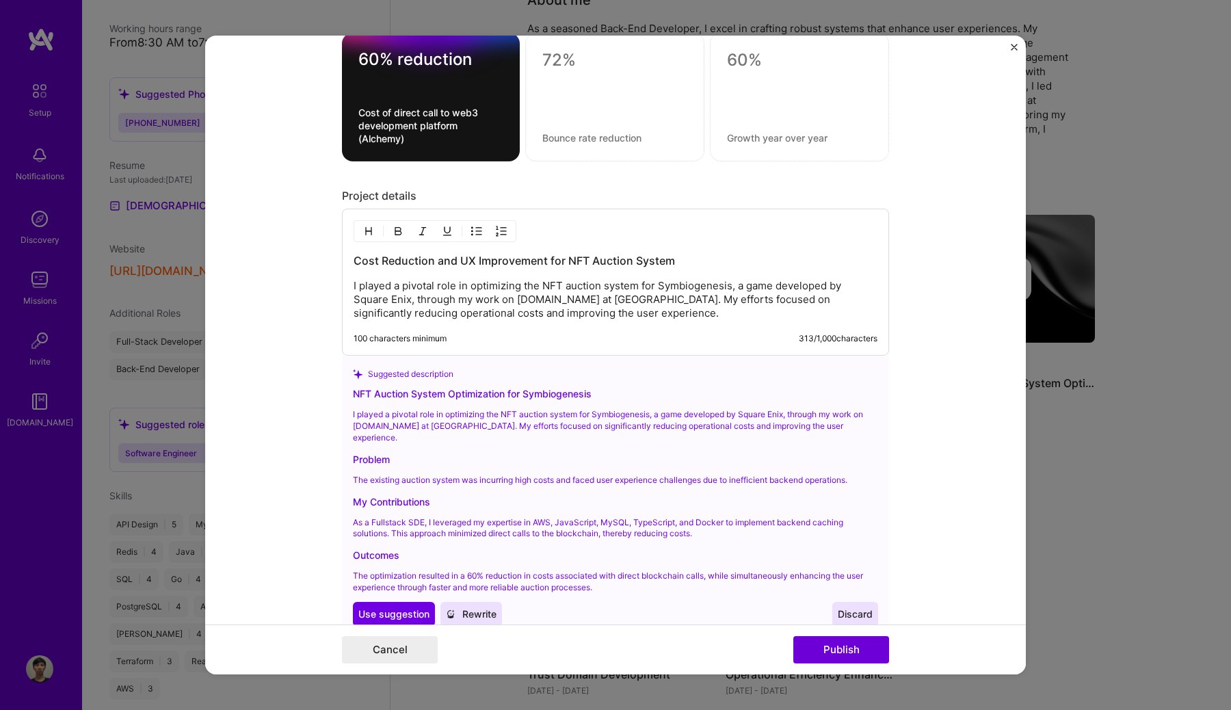
scroll to position [1351, 0]
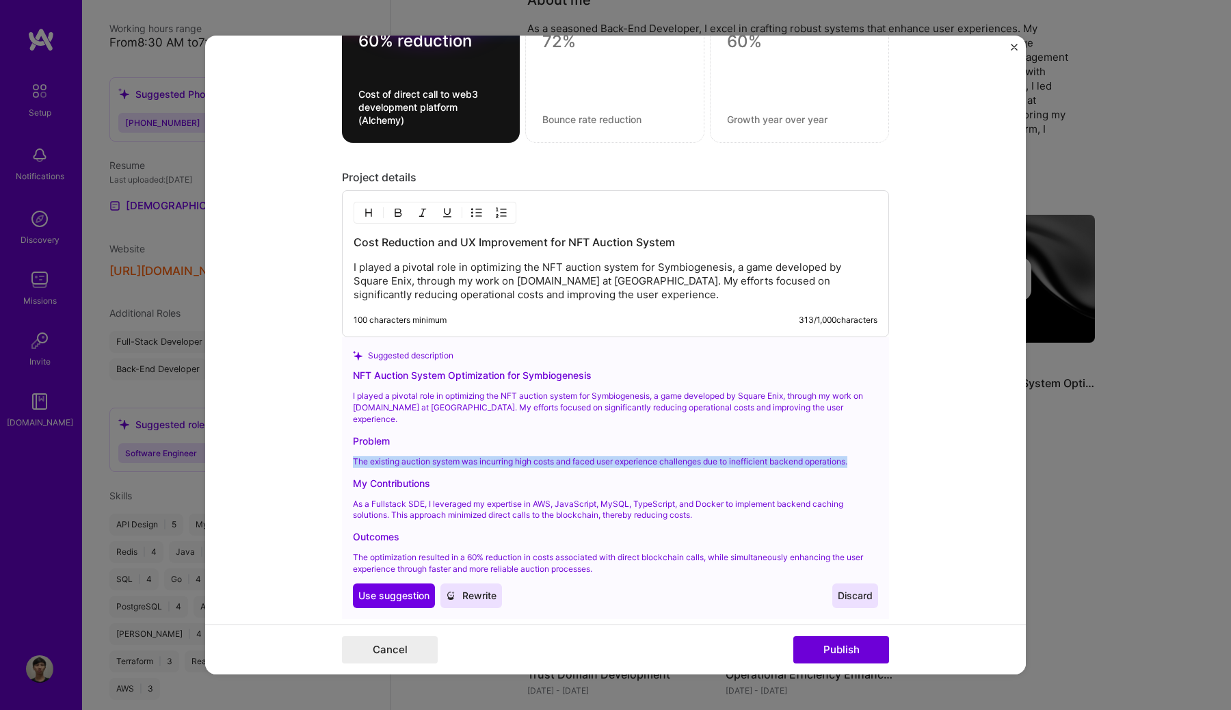
drag, startPoint x: 863, startPoint y: 455, endPoint x: 345, endPoint y: 451, distance: 517.6
click at [345, 451] on div "Suggested description NFT Auction System Optimization for Symbiogenesis I playe…" at bounding box center [615, 477] width 547 height 281
click at [710, 297] on p "I played a pivotal role in optimizing the NFT auction system for Symbiogenesis,…" at bounding box center [615, 280] width 524 height 41
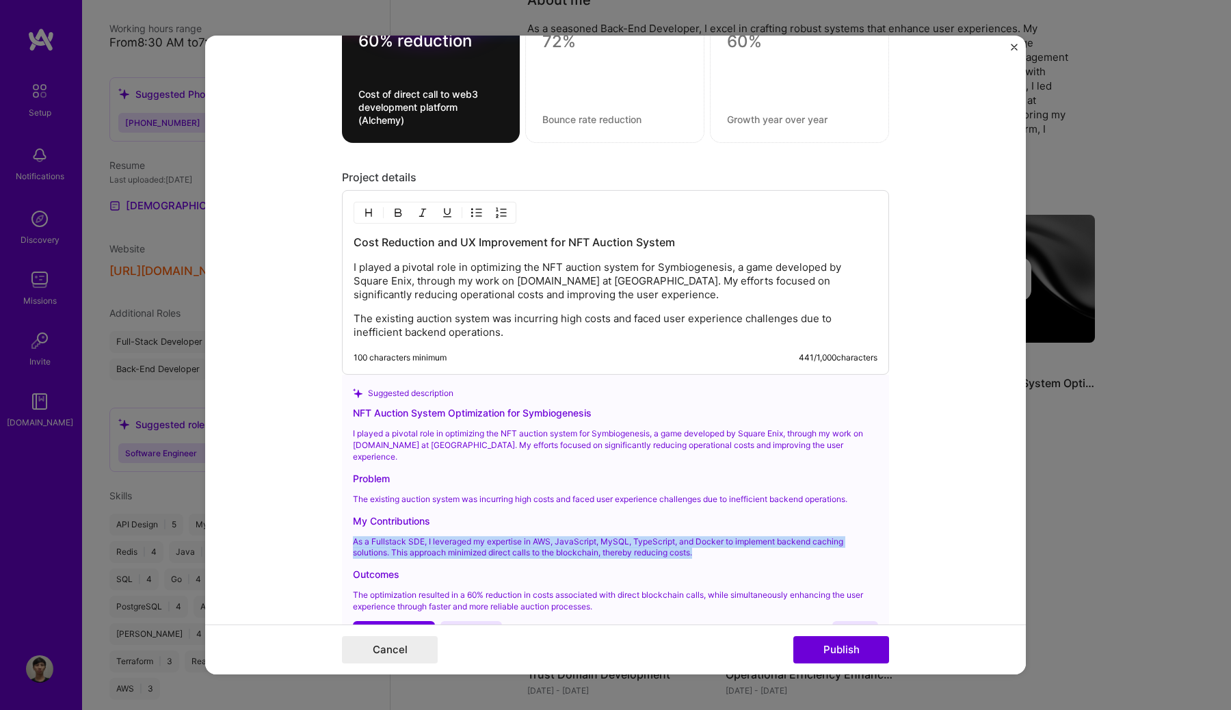
drag, startPoint x: 725, startPoint y: 544, endPoint x: 350, endPoint y: 531, distance: 375.6
click at [349, 531] on div "Suggested description NFT Auction System Optimization for Symbiogenesis I playe…" at bounding box center [615, 515] width 547 height 281
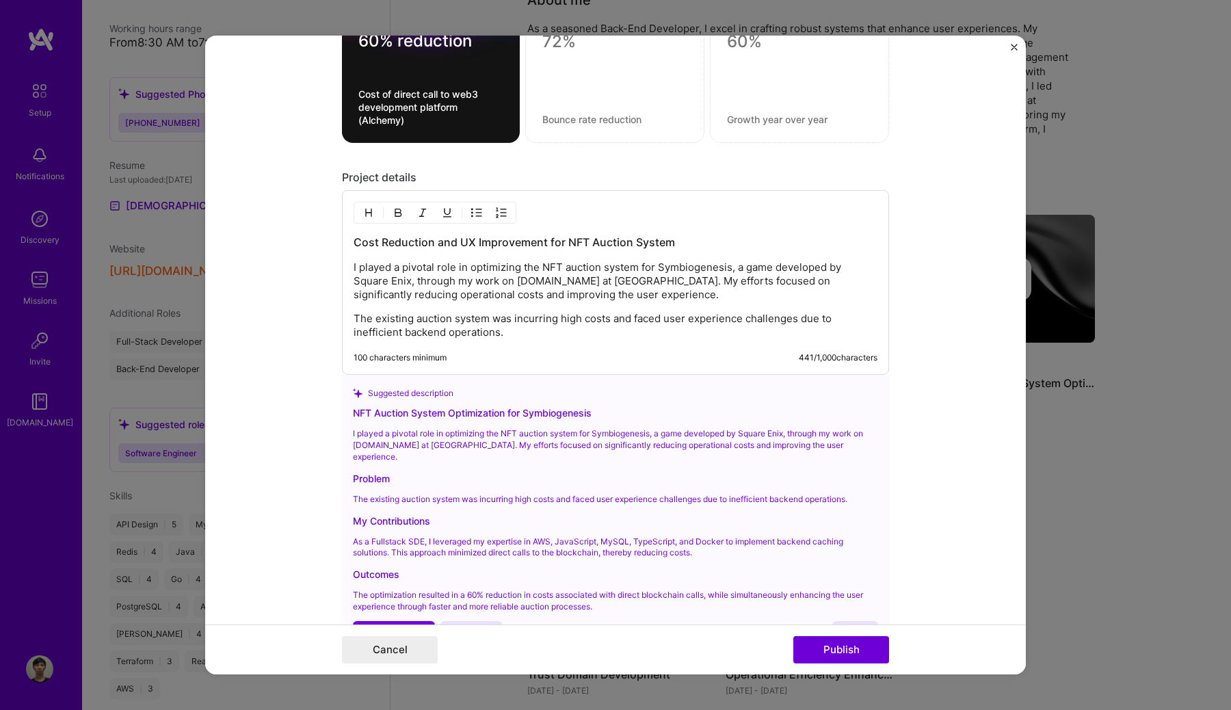
click at [560, 342] on div "Cost Reduction and UX Improvement for NFT Auction System I played a pivotal rol…" at bounding box center [615, 282] width 547 height 185
click at [560, 336] on p "The existing auction system was incurring high costs and faced user experience …" at bounding box center [615, 325] width 524 height 27
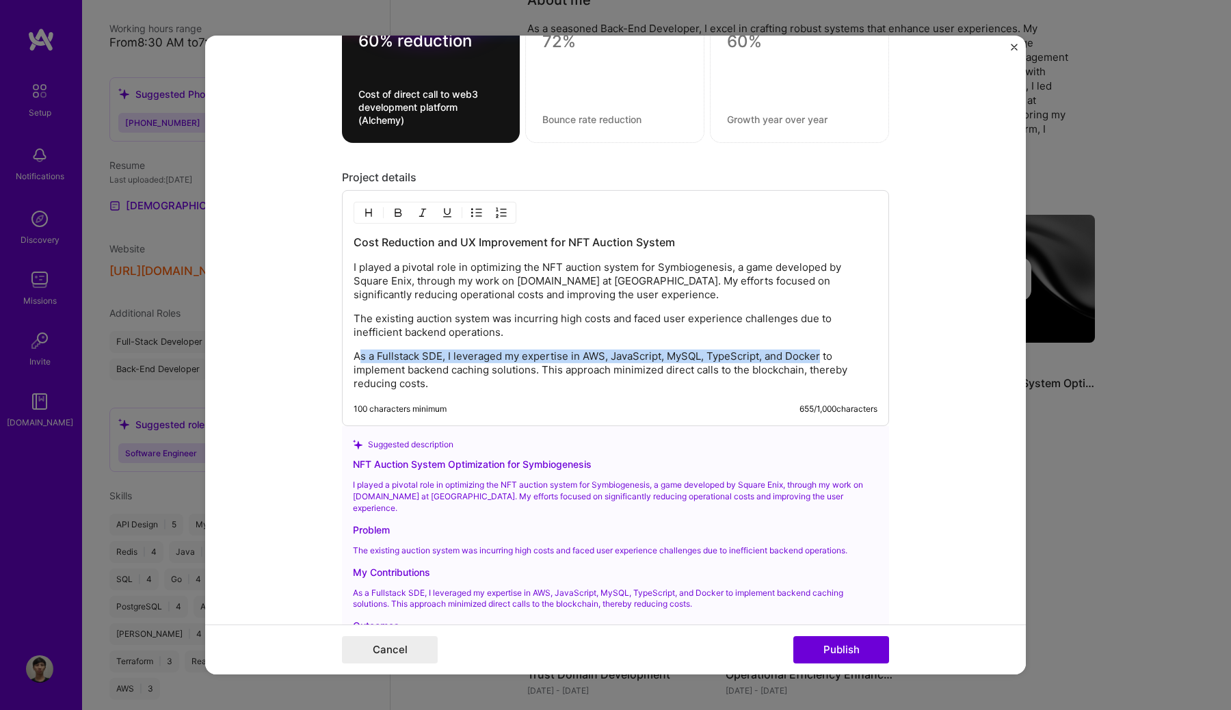
drag, startPoint x: 821, startPoint y: 356, endPoint x: 357, endPoint y: 357, distance: 464.2
click at [357, 357] on p "As a Fullstack SDE, I leveraged my expertise in AWS, JavaScript, MySQL, TypeScr…" at bounding box center [615, 369] width 524 height 41
click at [472, 351] on p "As a Fullstack SDE, I leveraged my expertise in AWS, JavaScript, MySQL, TypeScr…" at bounding box center [615, 369] width 524 height 41
click at [448, 358] on p "As a Fullstack SDE, I leveraged my expertise in AWS, JavaScript, MySQL, TypeScr…" at bounding box center [615, 369] width 524 height 41
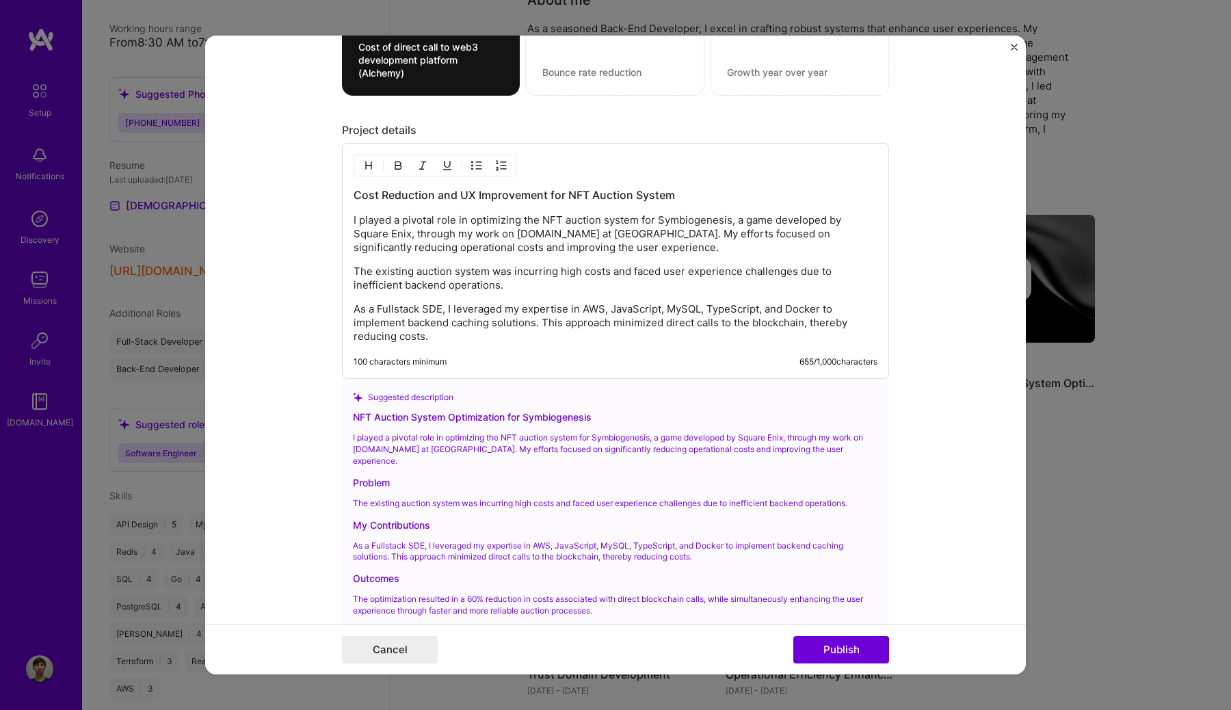
scroll to position [1406, 0]
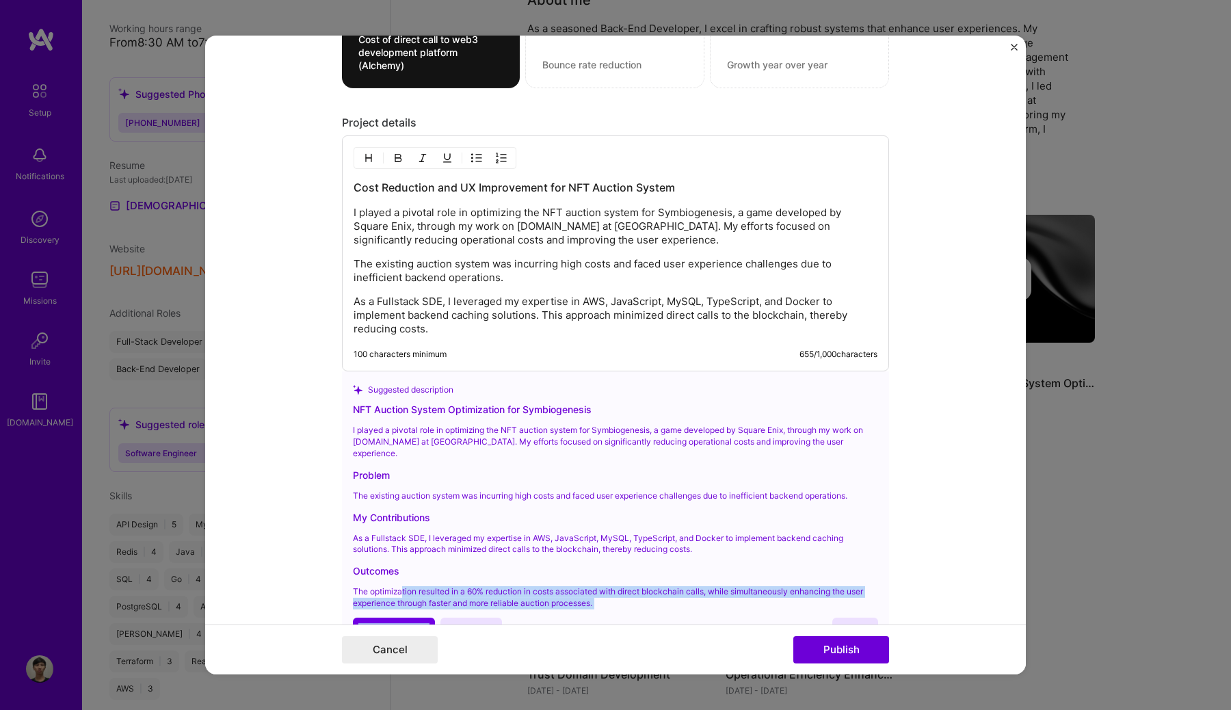
drag, startPoint x: 642, startPoint y: 600, endPoint x: 404, endPoint y: 585, distance: 238.4
click at [404, 585] on div "NFT Auction System Optimization for Symbiogenesis I played a pivotal role in op…" at bounding box center [615, 521] width 525 height 239
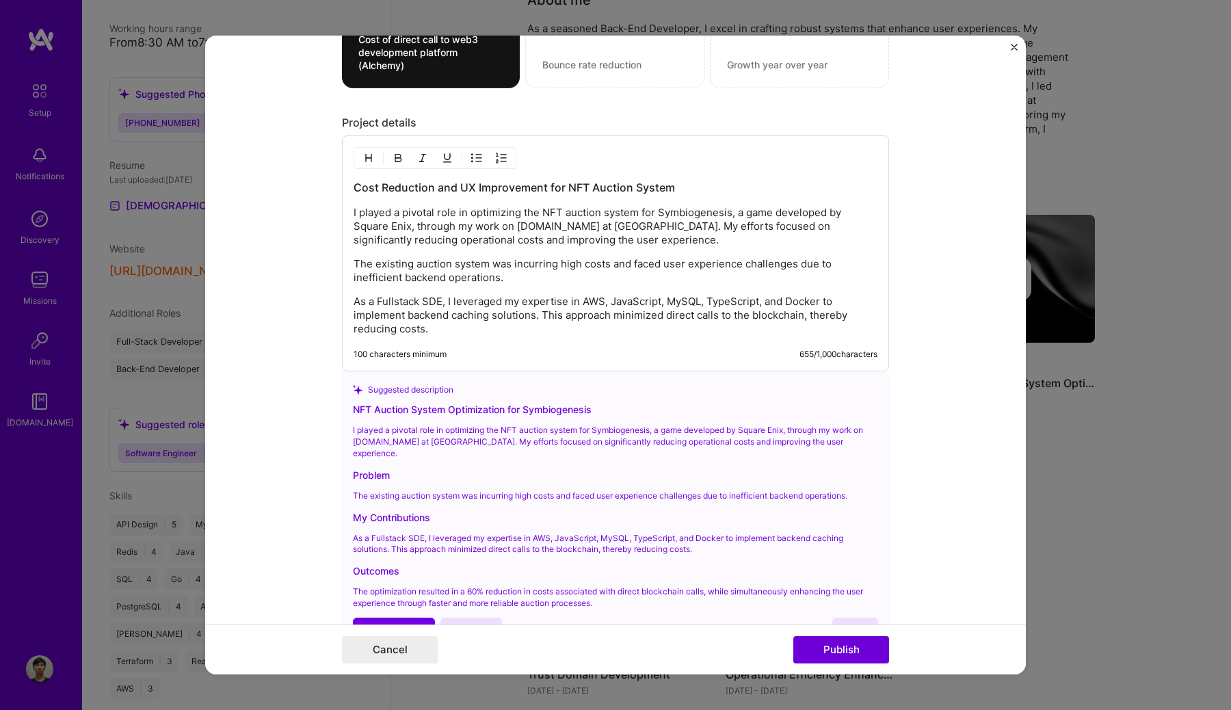
click at [342, 580] on div "Suggested description NFT Auction System Optimization for Symbiogenesis I playe…" at bounding box center [615, 511] width 547 height 281
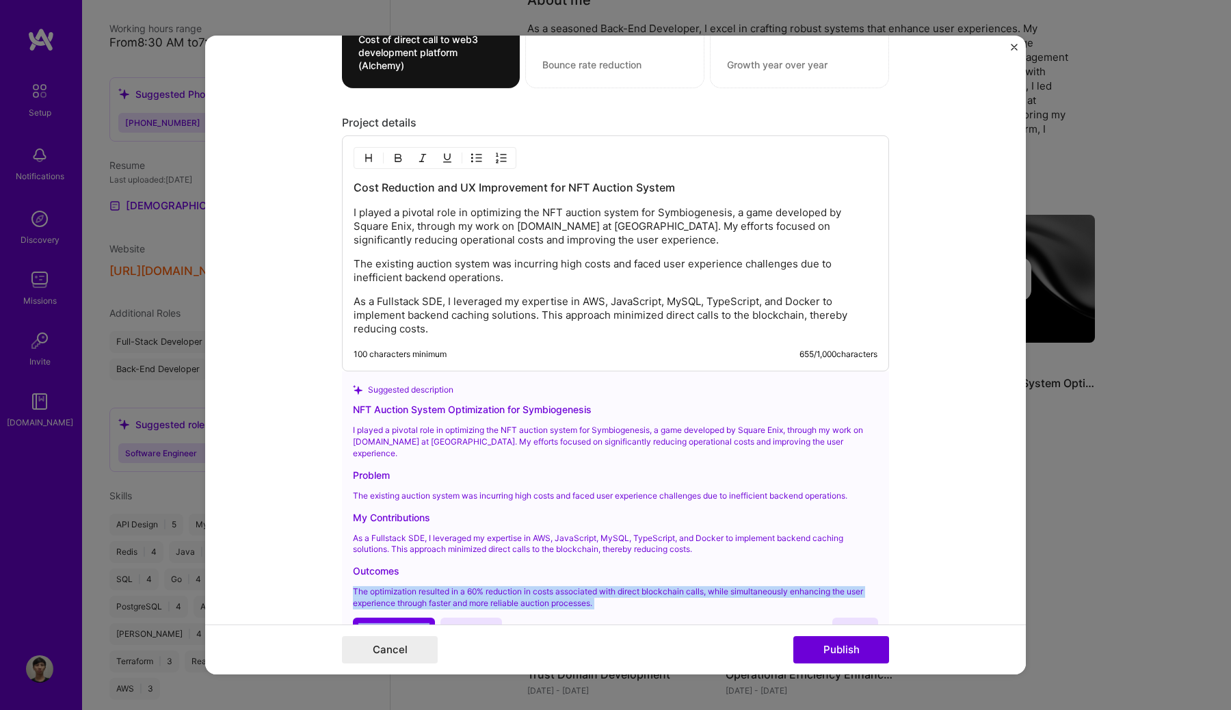
drag, startPoint x: 351, startPoint y: 579, endPoint x: 657, endPoint y: 598, distance: 306.2
click at [657, 598] on div "Suggested description NFT Auction System Optimization for Symbiogenesis I playe…" at bounding box center [615, 511] width 547 height 281
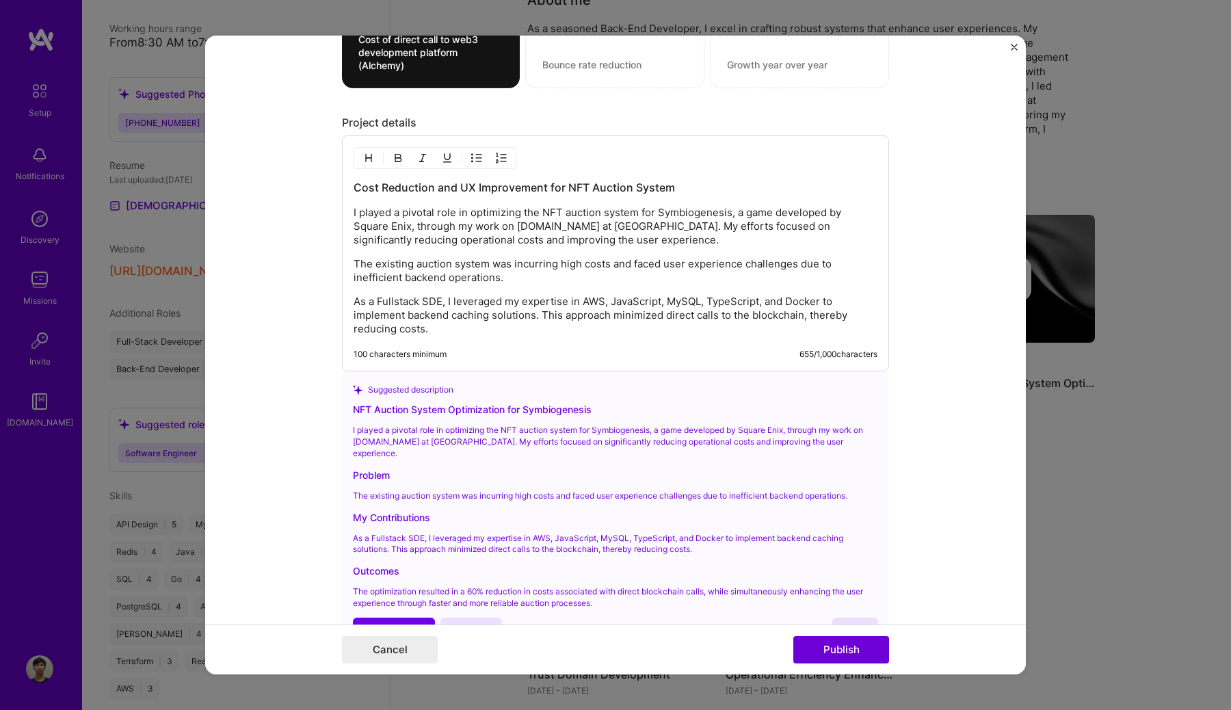
click at [622, 586] on p "The optimization resulted in a 60% reduction in costs associated with direct bl…" at bounding box center [615, 597] width 525 height 23
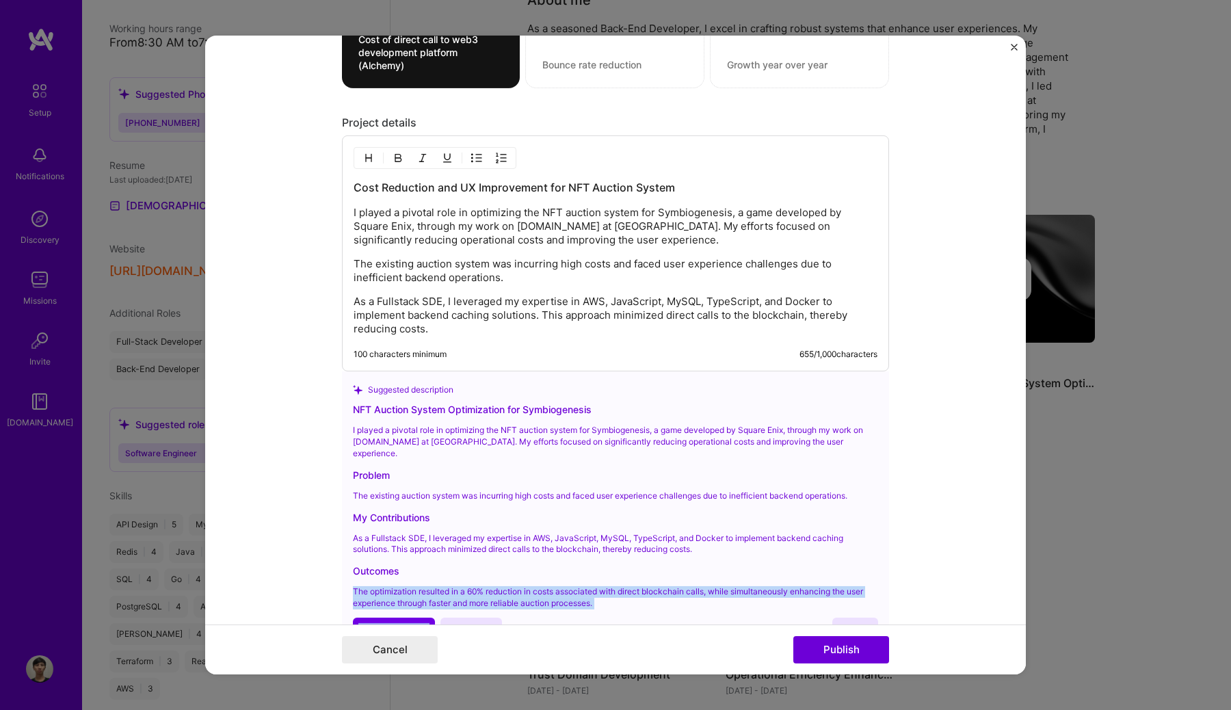
drag, startPoint x: 594, startPoint y: 598, endPoint x: 348, endPoint y: 578, distance: 246.9
click at [348, 578] on div "Suggested description NFT Auction System Optimization for Symbiogenesis I playe…" at bounding box center [615, 511] width 547 height 281
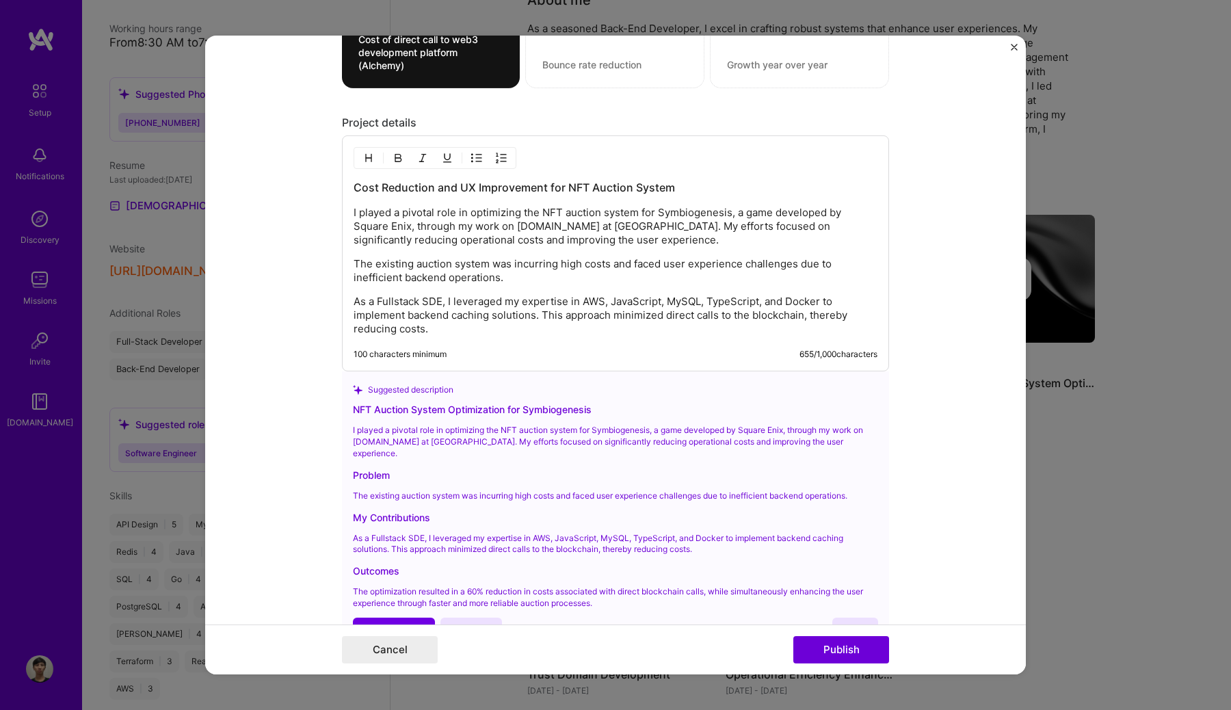
click at [454, 331] on p "As a Fullstack SDE, I leveraged my expertise in AWS, JavaScript, MySQL, TypeScr…" at bounding box center [615, 315] width 524 height 41
paste div
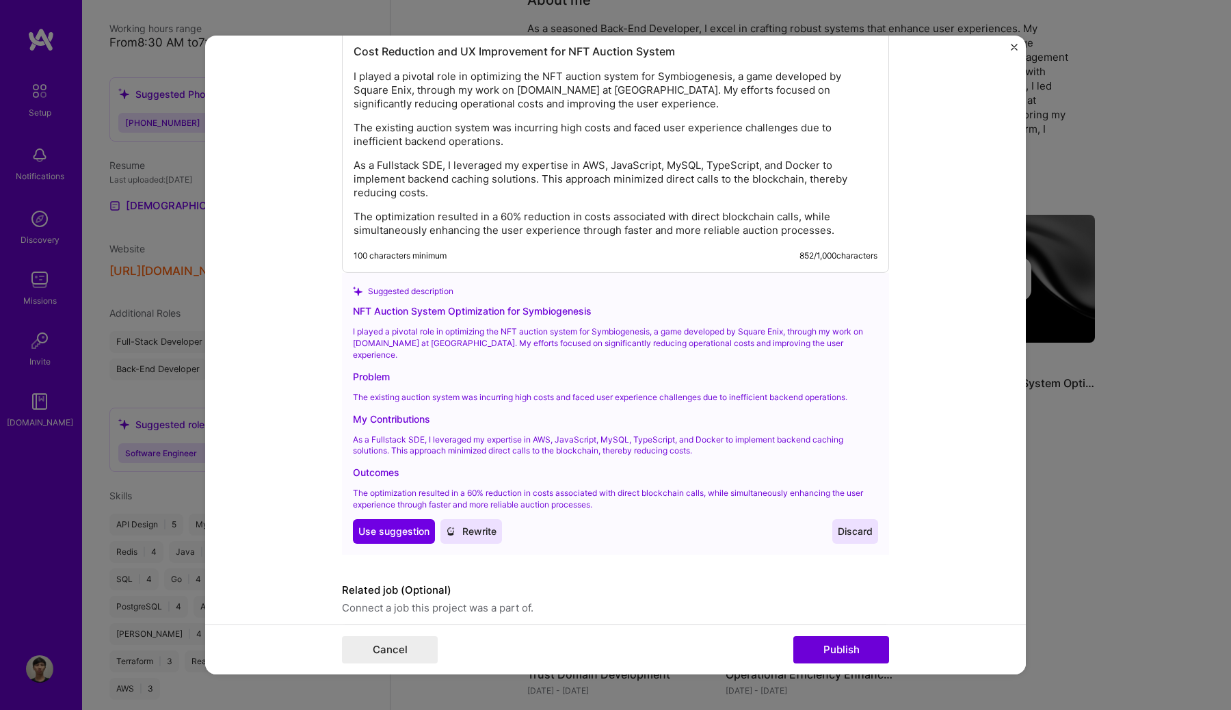
scroll to position [1584, 0]
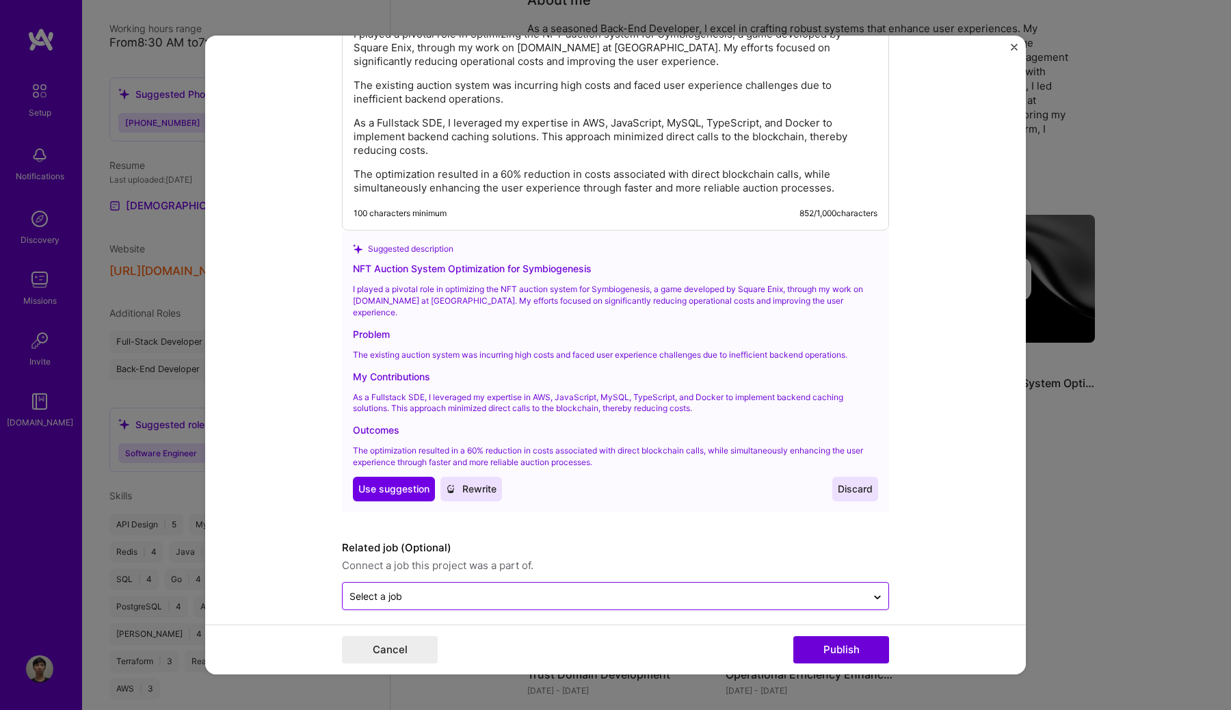
click at [520, 589] on input "text" at bounding box center [604, 596] width 510 height 14
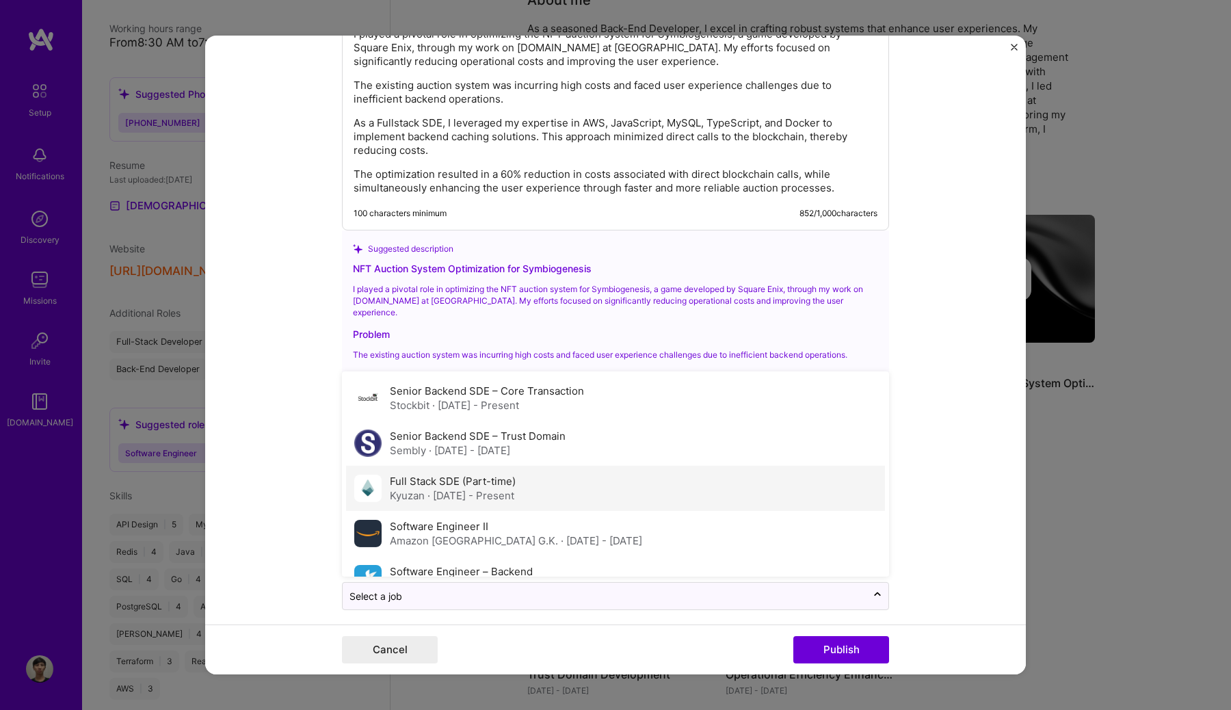
click at [541, 470] on div "Full Stack SDE (Part-time) [GEOGRAPHIC_DATA] · [DATE] - Present" at bounding box center [615, 488] width 539 height 45
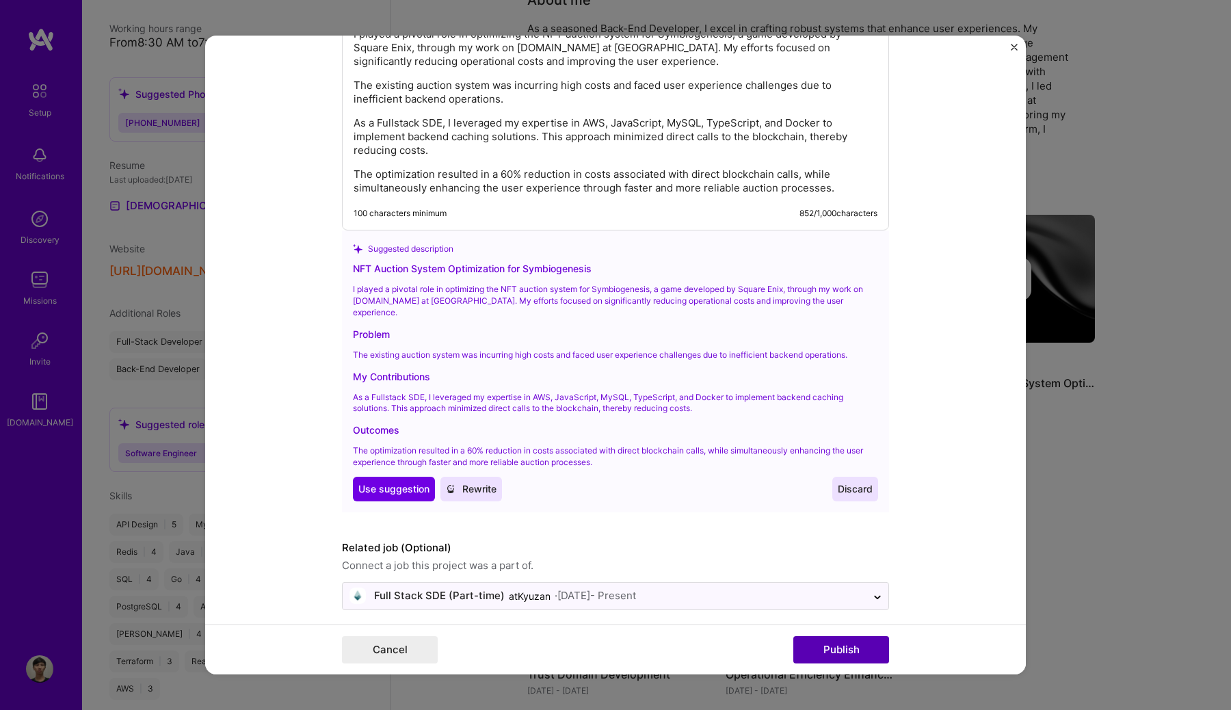
click at [846, 651] on button "Publish" at bounding box center [841, 649] width 96 height 27
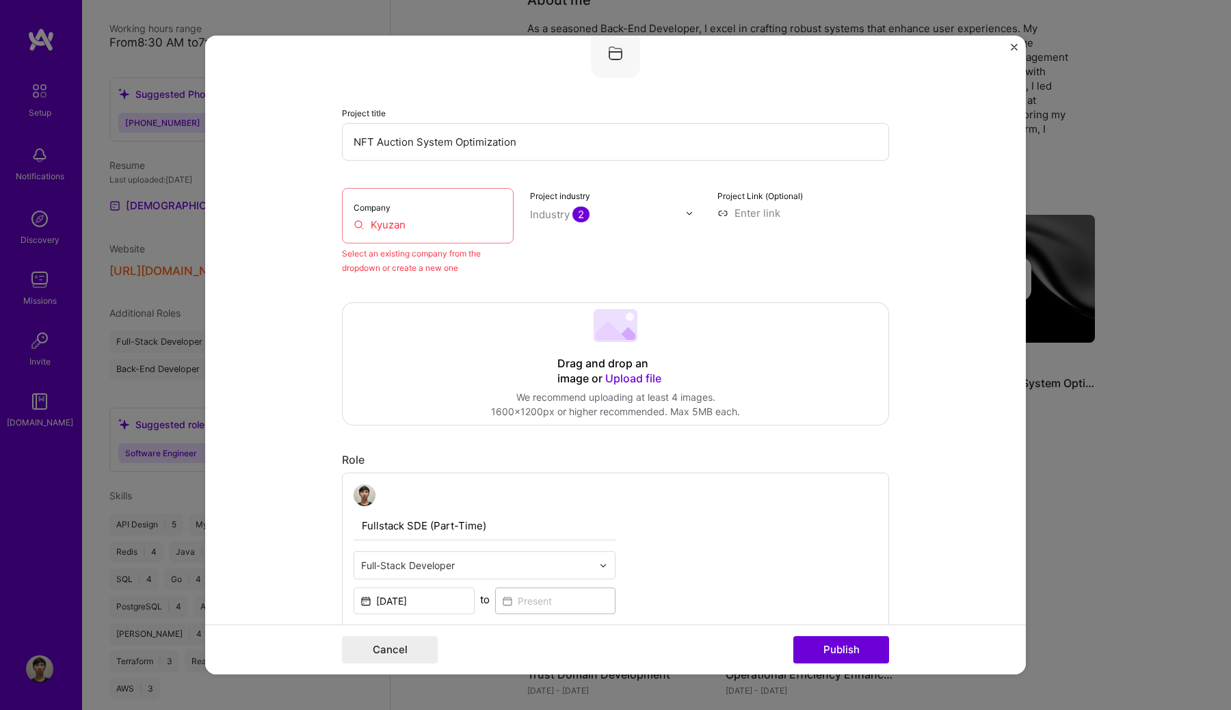
scroll to position [90, 0]
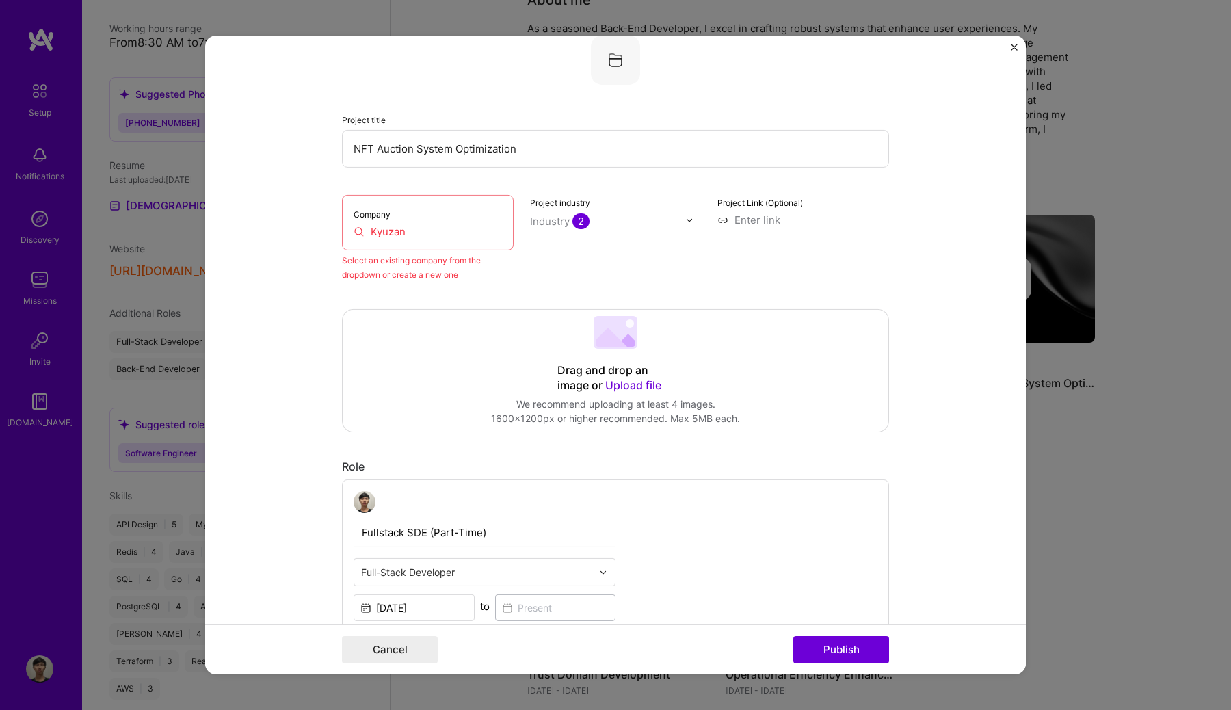
click at [445, 230] on input "Kyuzan" at bounding box center [427, 231] width 148 height 14
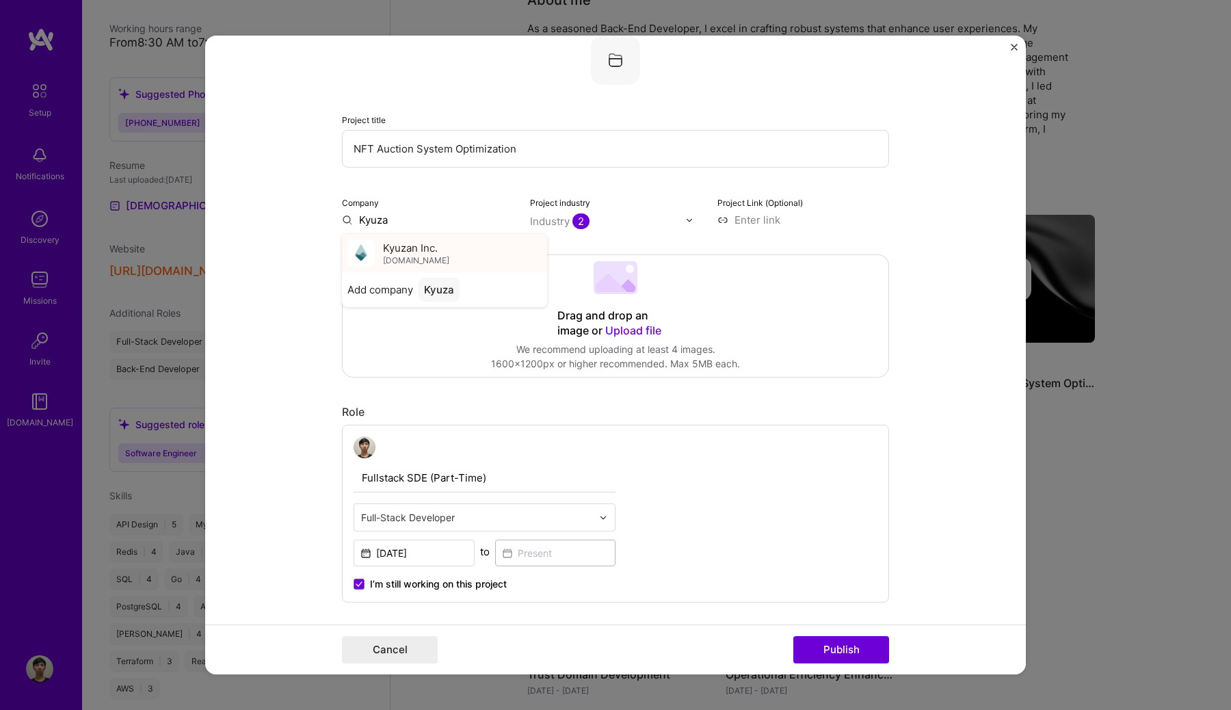
click at [434, 252] on span "Kyuzan Inc." at bounding box center [410, 247] width 55 height 14
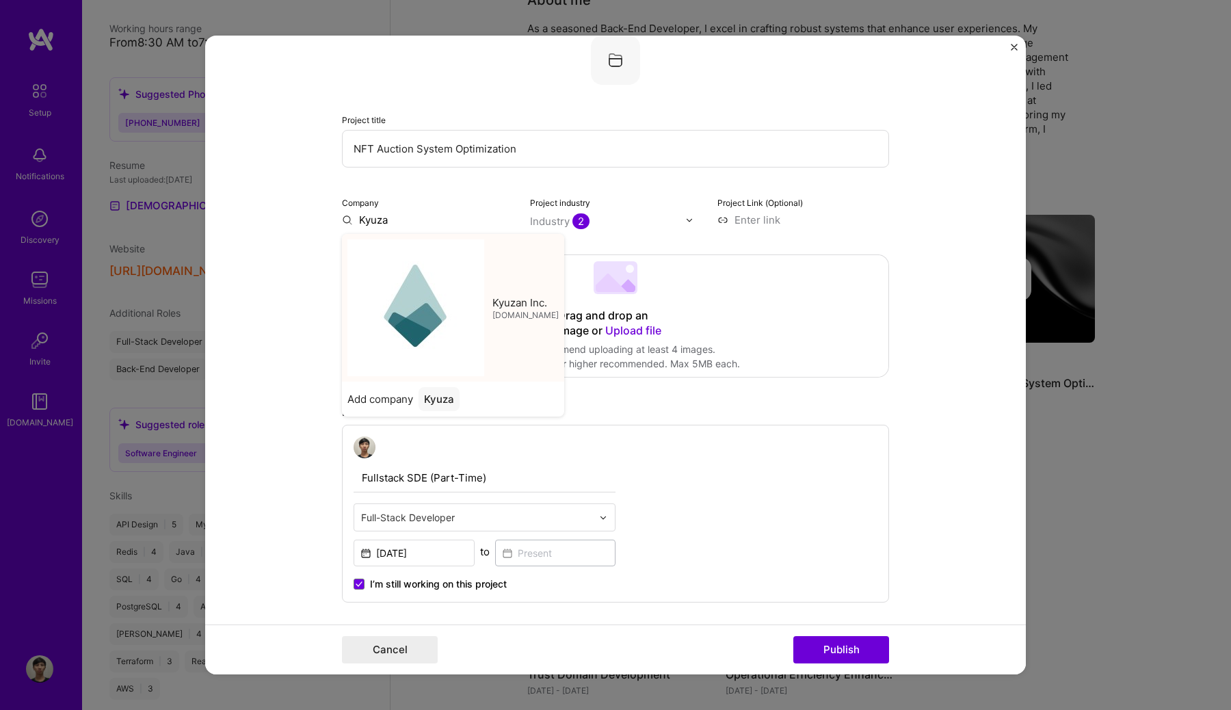
type input "Kyuzan Inc."
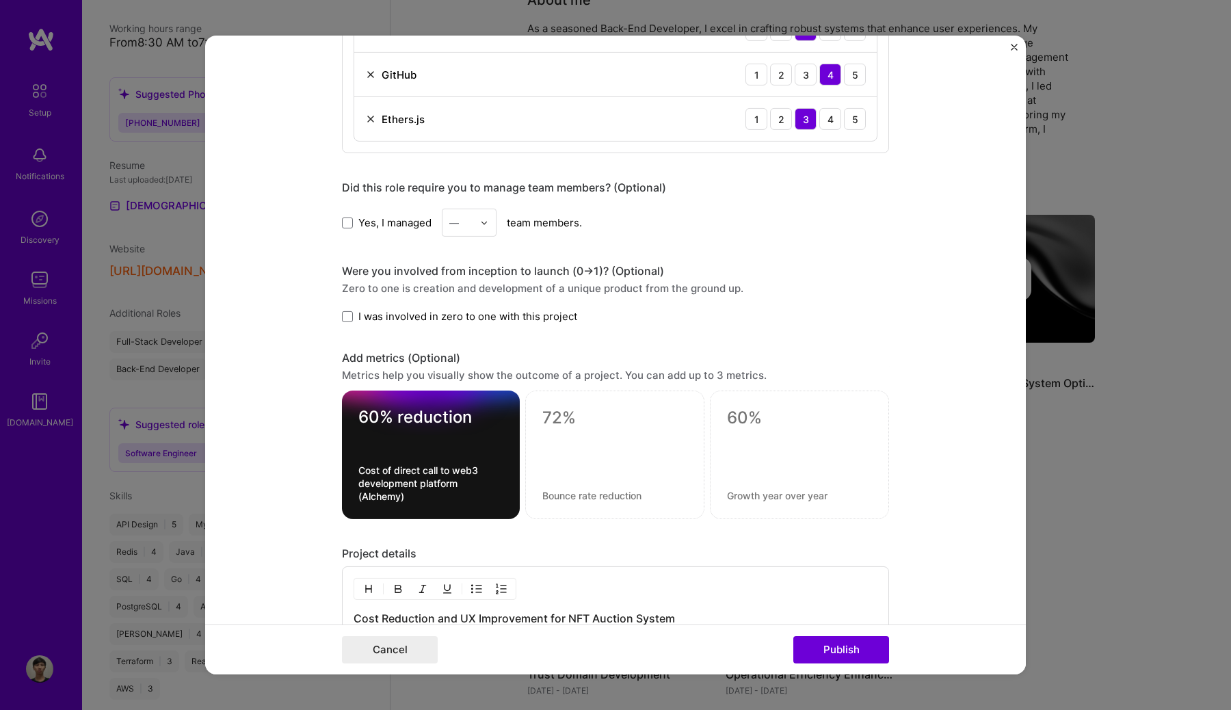
scroll to position [1178, 0]
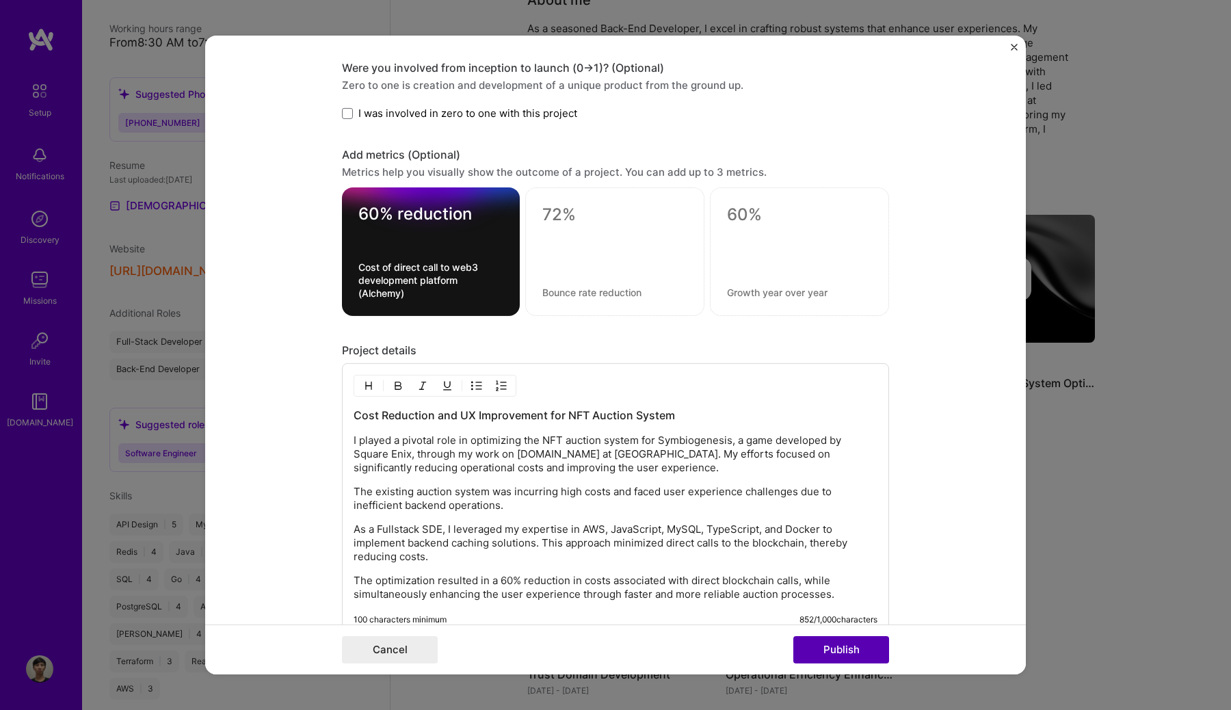
click at [851, 654] on button "Publish" at bounding box center [841, 649] width 96 height 27
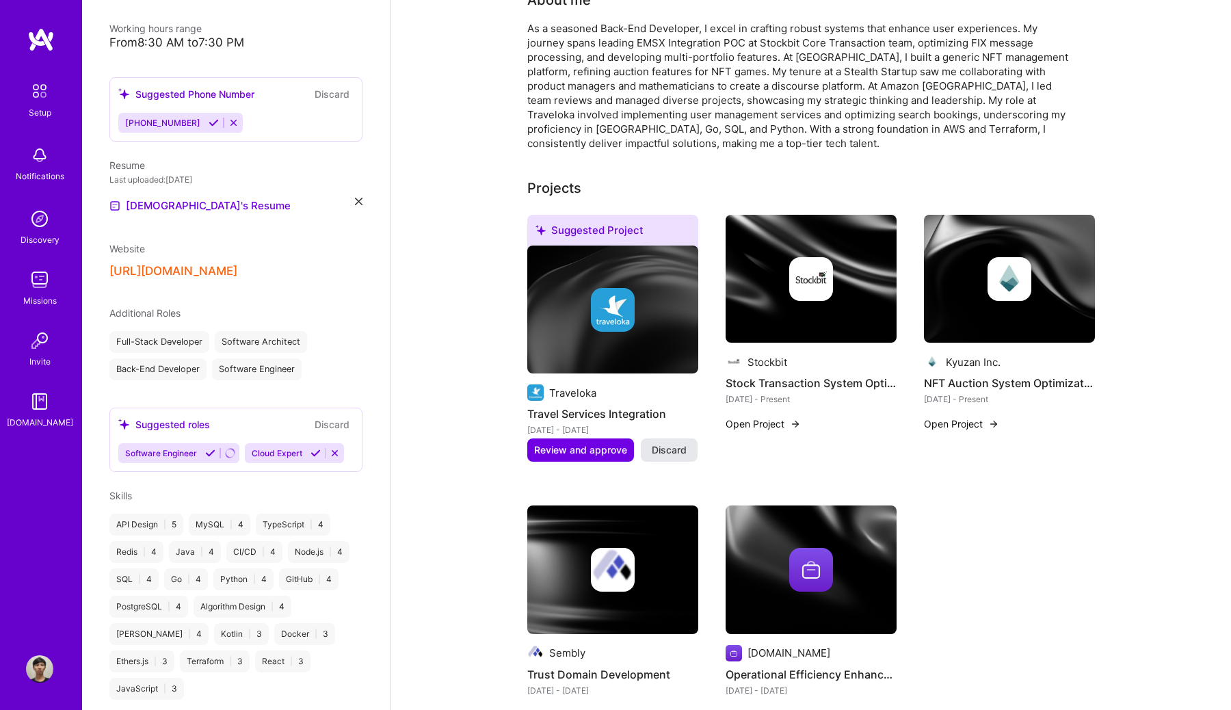
click at [668, 443] on span "Discard" at bounding box center [669, 450] width 35 height 14
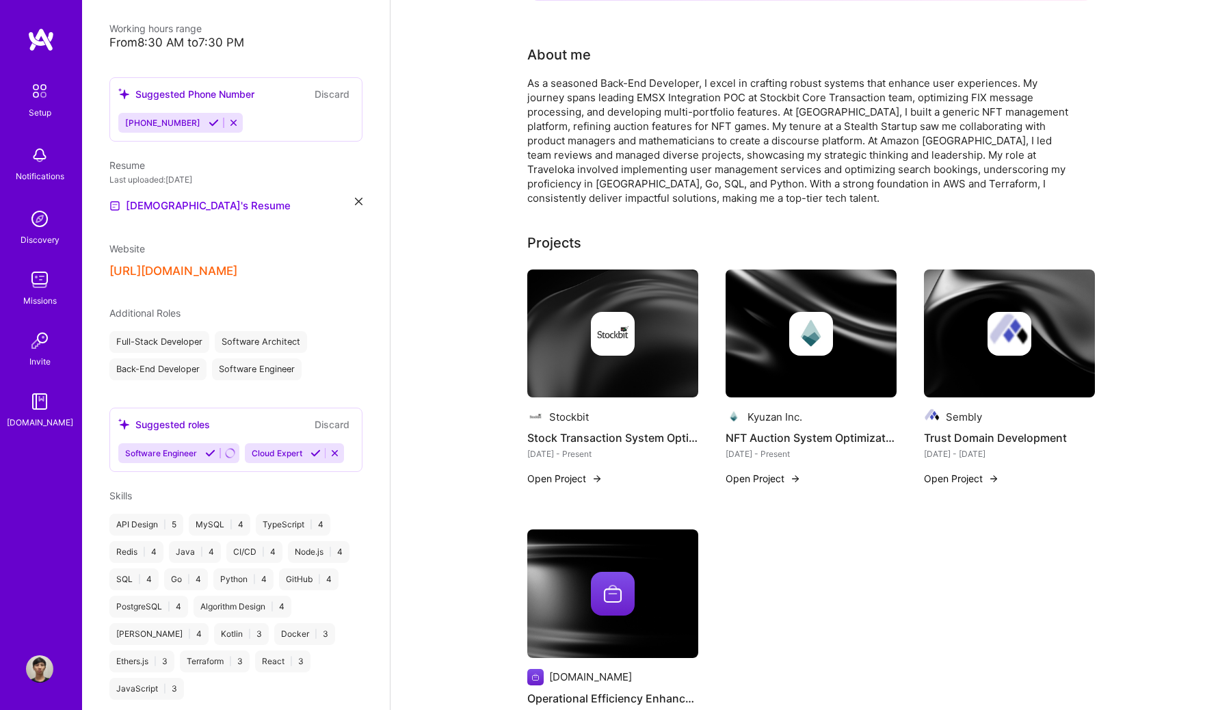
scroll to position [0, 0]
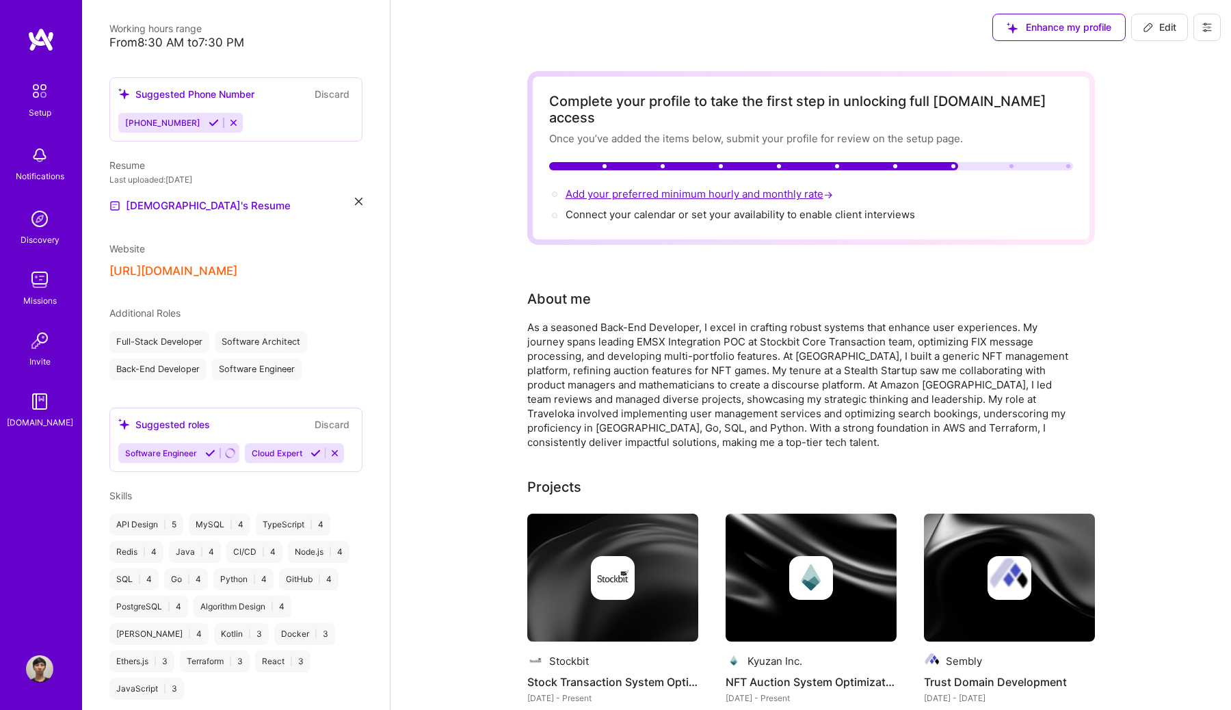
click at [726, 187] on span "Add your preferred minimum hourly and monthly rate →" at bounding box center [700, 193] width 270 height 13
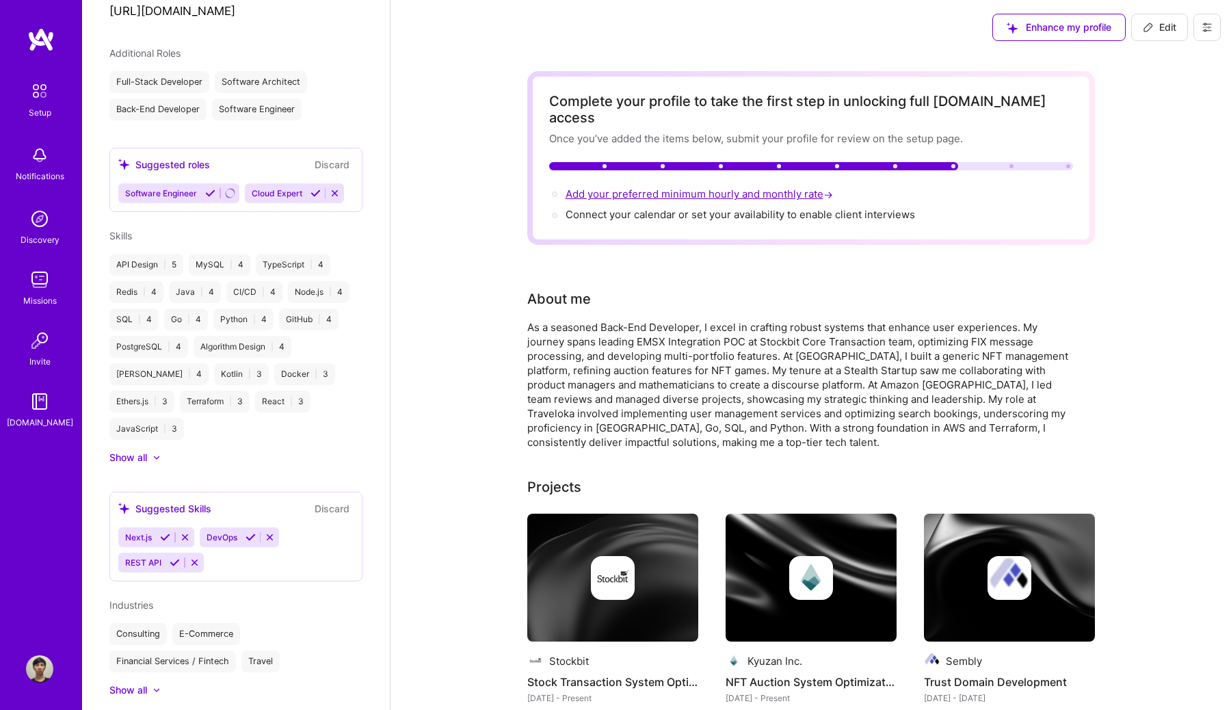
select select "US"
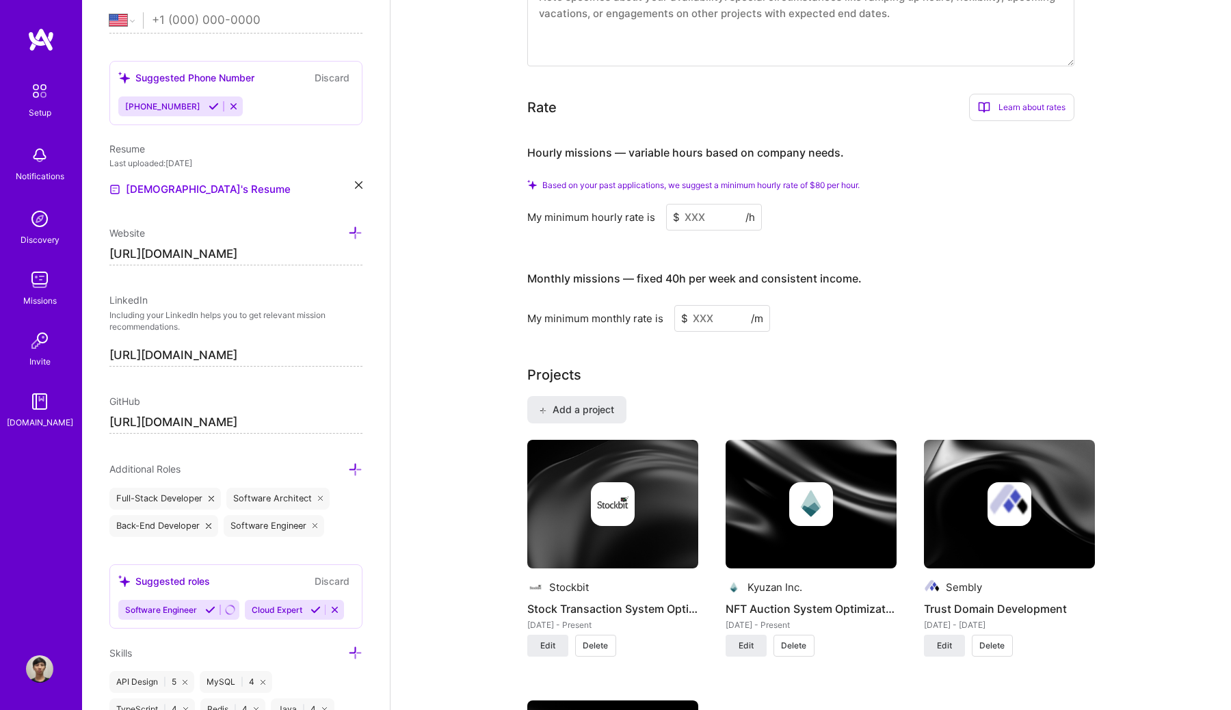
scroll to position [728, 0]
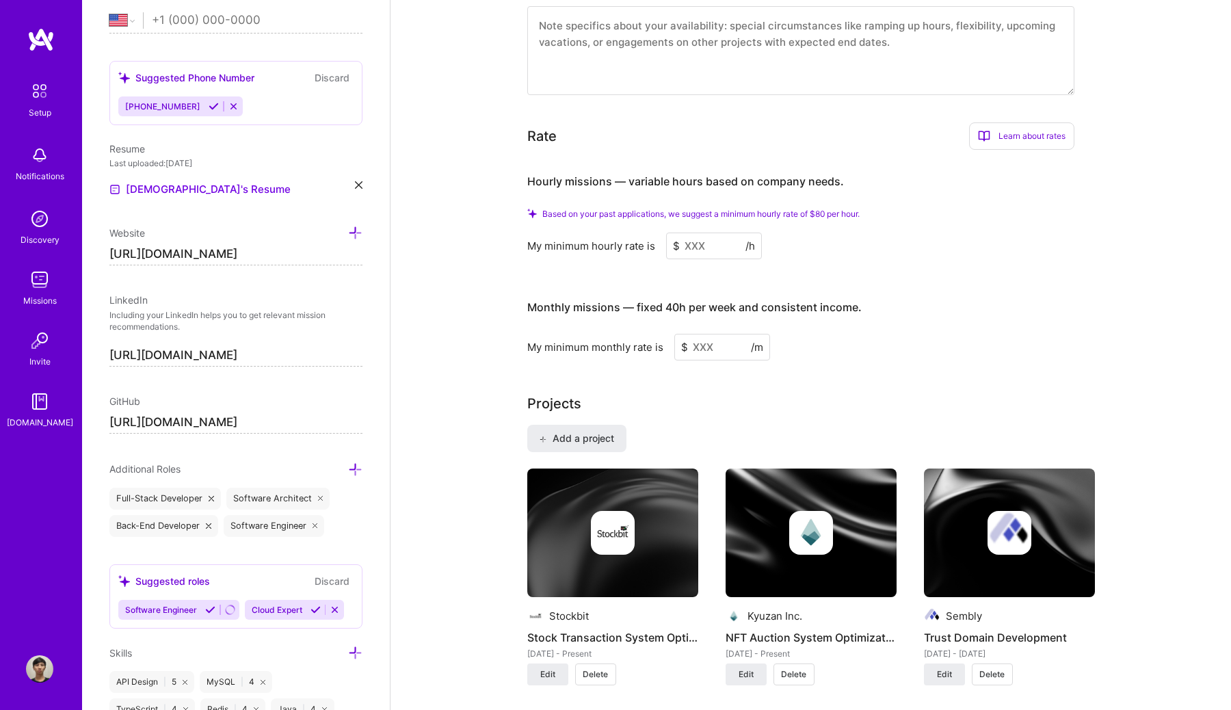
click at [713, 232] on input at bounding box center [714, 245] width 96 height 27
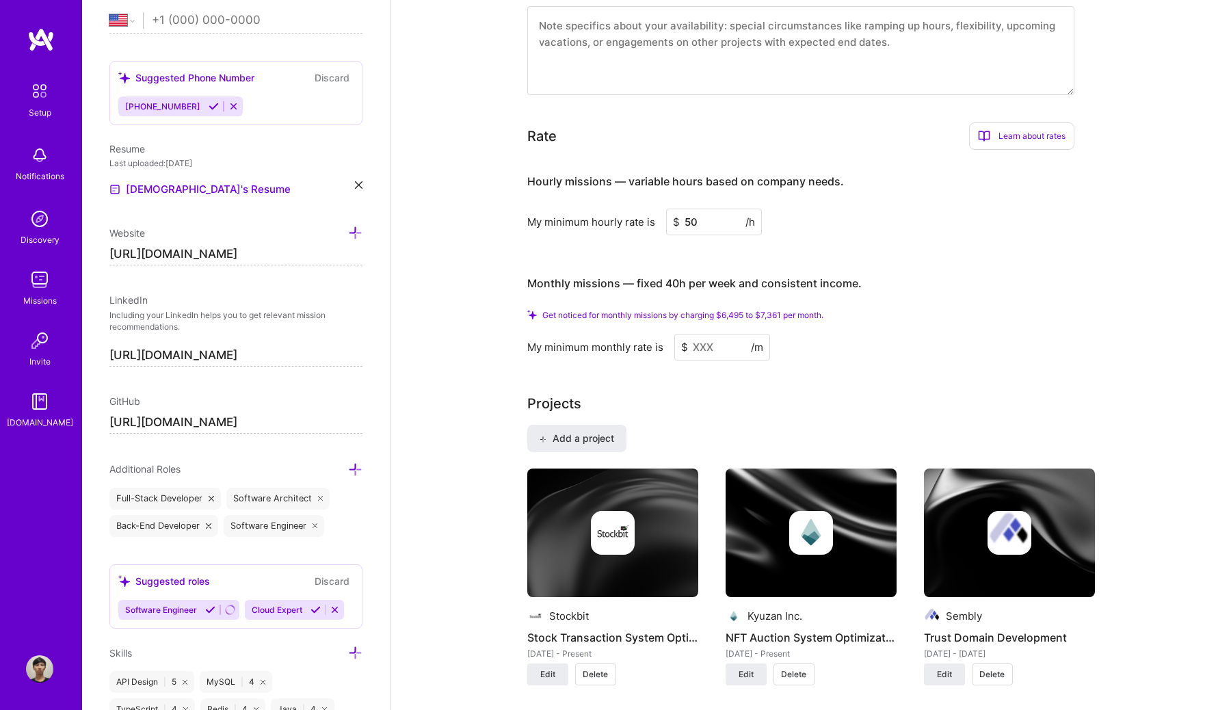
type input "5"
type input "6"
type input "50"
click at [704, 334] on input at bounding box center [722, 347] width 96 height 27
click at [767, 310] on span "Get noticed for monthly missions by charging $6,495 to $7,361 per month." at bounding box center [682, 315] width 281 height 10
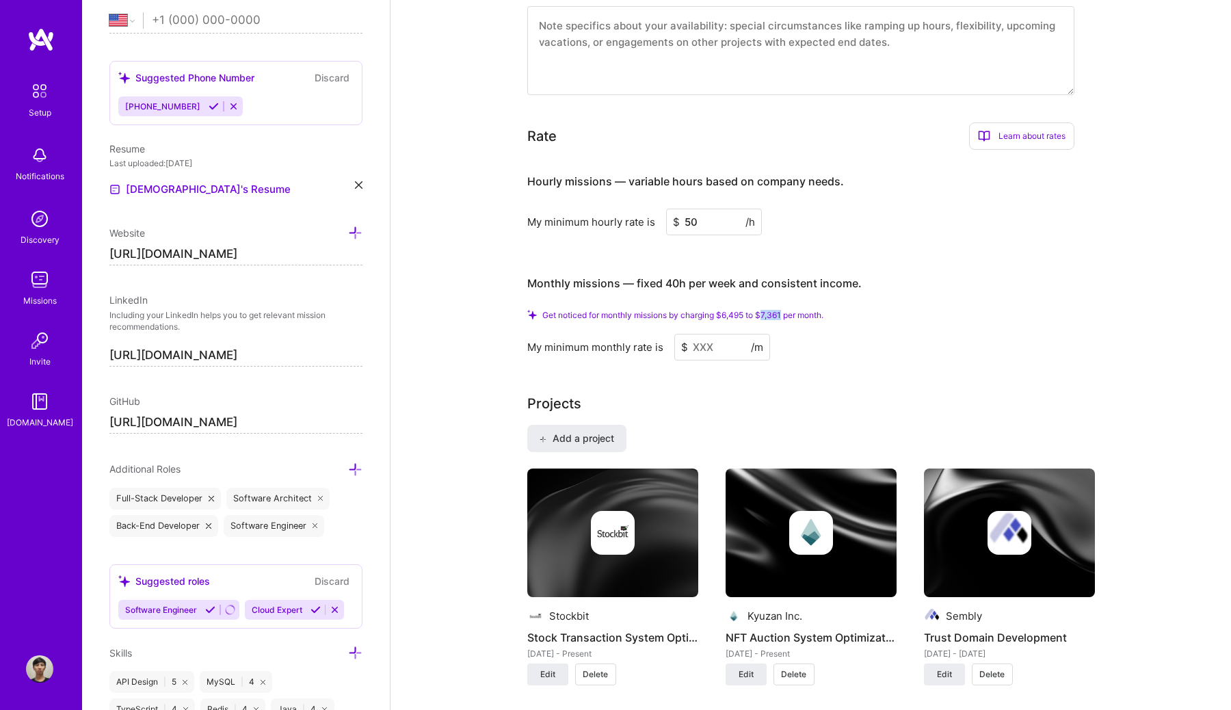
click at [767, 310] on span "Get noticed for monthly missions by charging $6,495 to $7,361 per month." at bounding box center [682, 315] width 281 height 10
click at [719, 335] on input at bounding box center [722, 347] width 96 height 27
click at [704, 334] on input at bounding box center [722, 347] width 96 height 27
type input "6"
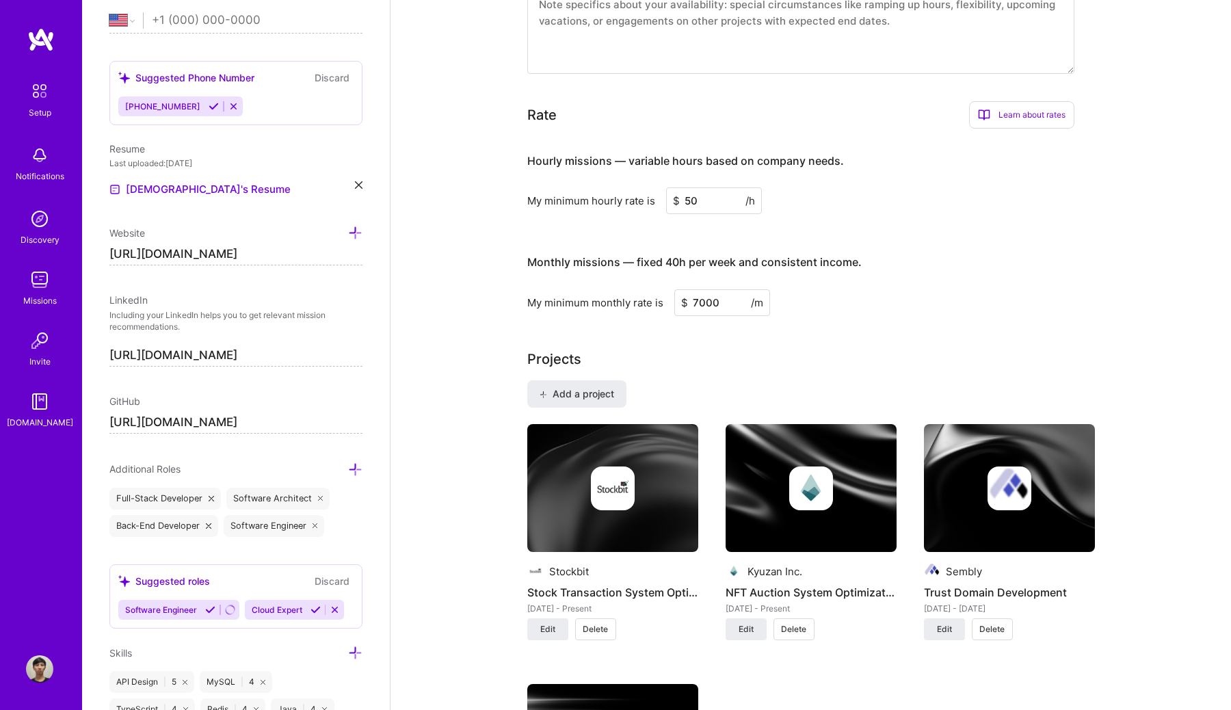
type input "7000"
click at [701, 187] on input "50" at bounding box center [714, 200] width 96 height 27
type input "5"
type input "45"
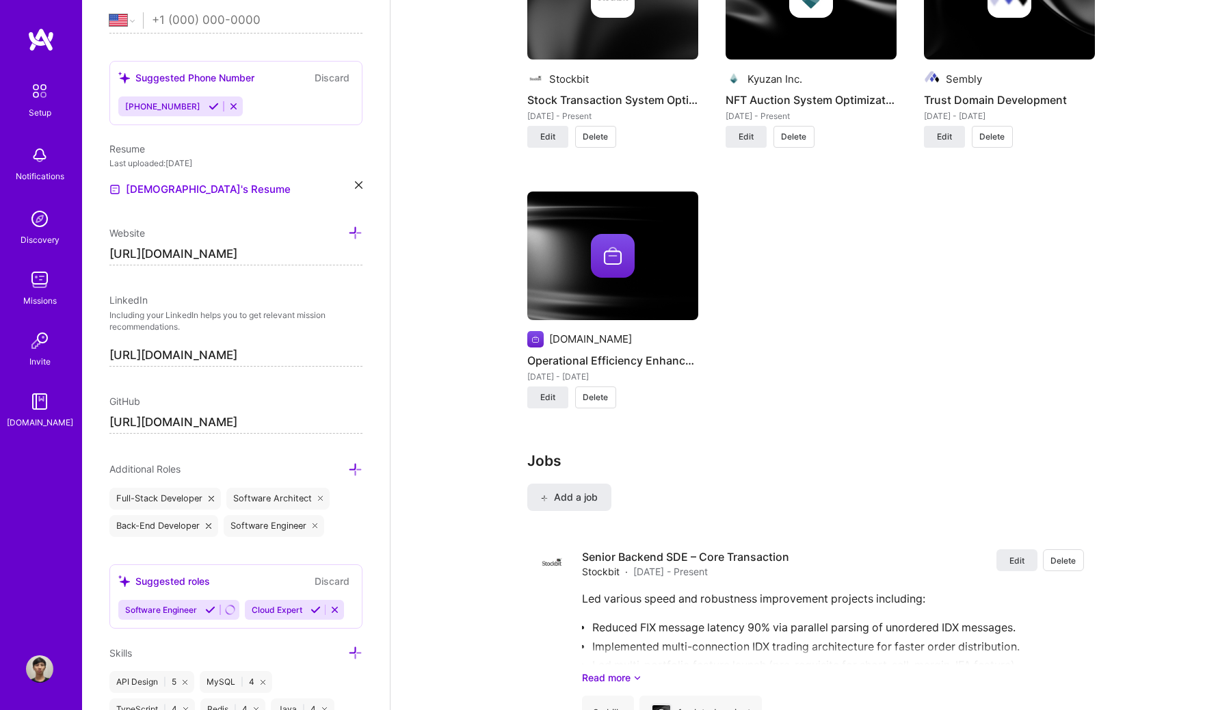
scroll to position [1242, 0]
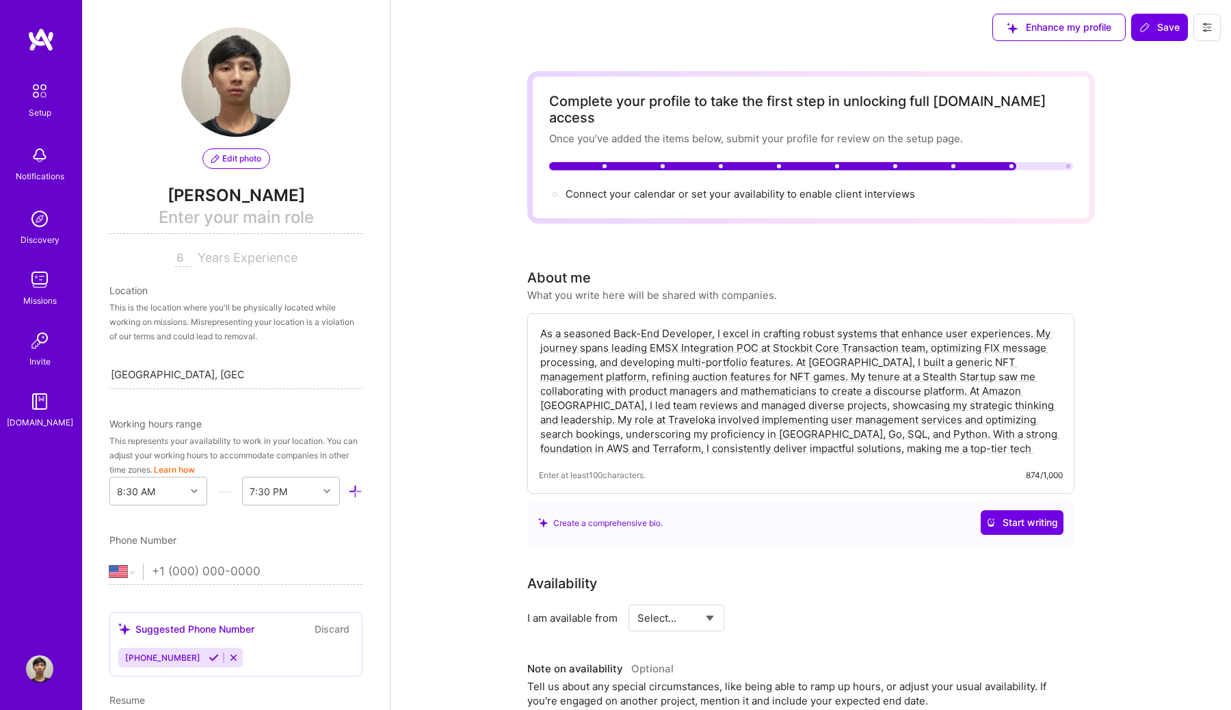
select select "US"
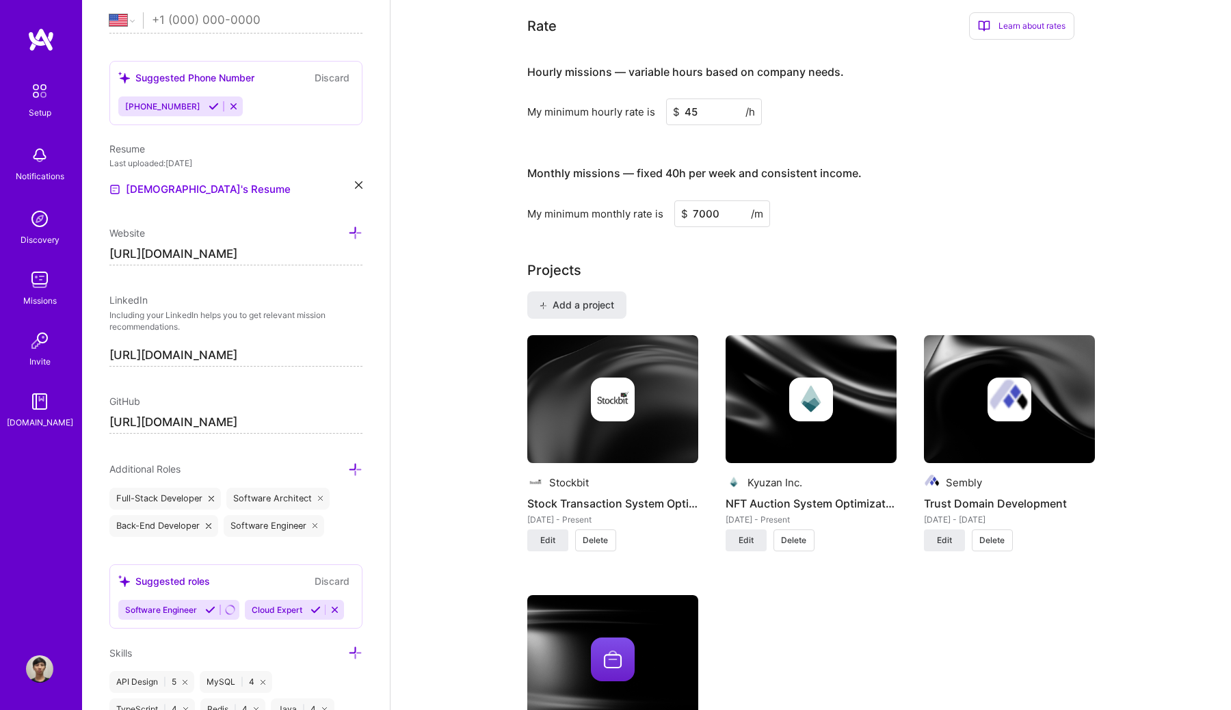
scroll to position [792, 0]
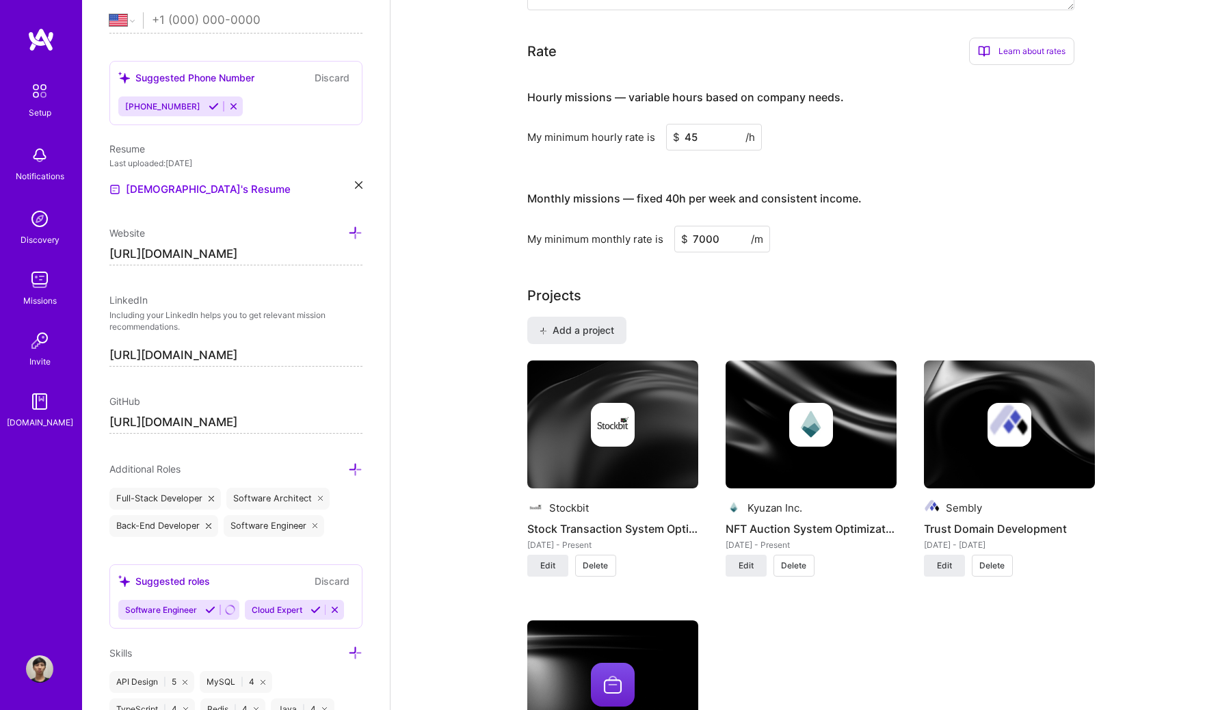
click at [734, 226] on input "7000" at bounding box center [722, 239] width 96 height 27
type input "7"
type input "6500"
click at [836, 226] on div "My minimum monthly rate is $ 6500 /m" at bounding box center [800, 239] width 547 height 27
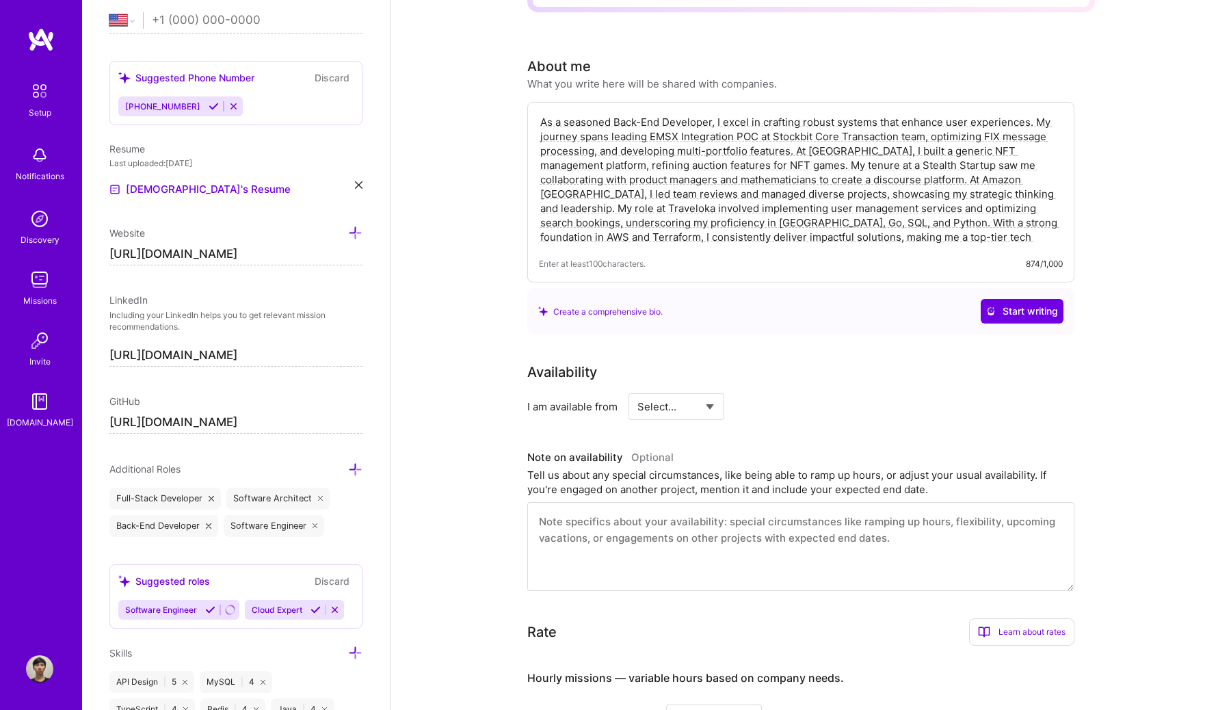
scroll to position [0, 0]
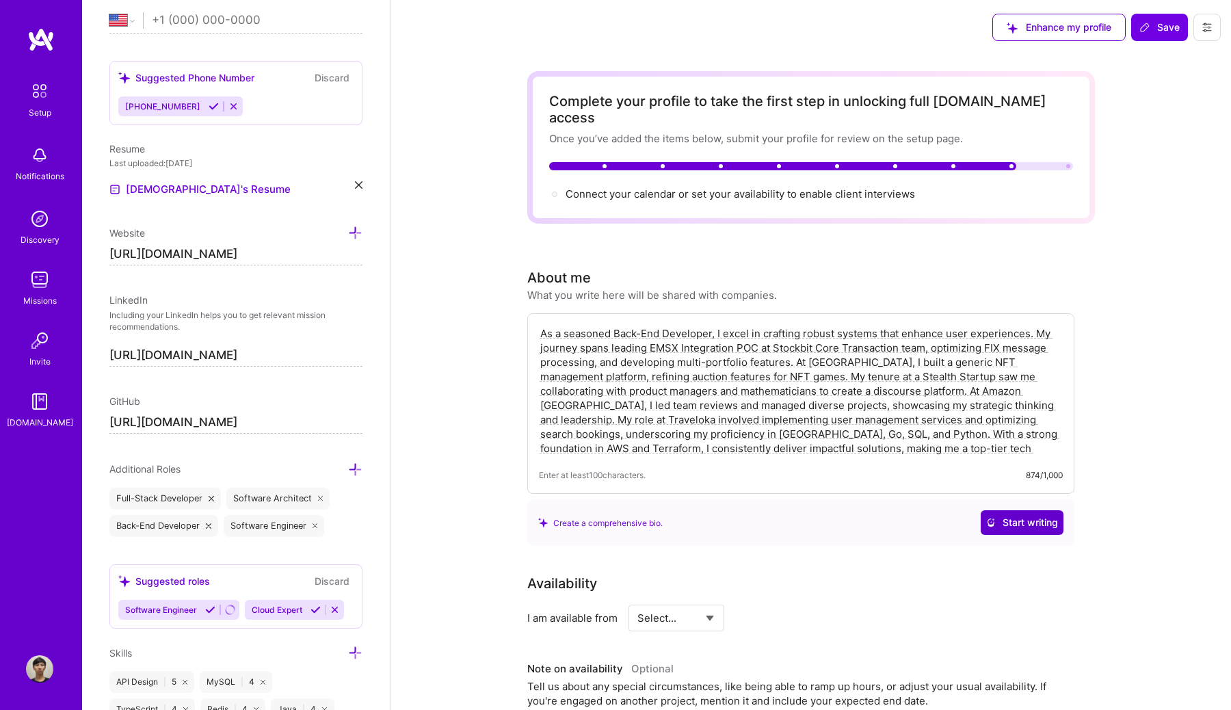
click at [1011, 516] on span "Start writing" at bounding box center [1022, 523] width 72 height 14
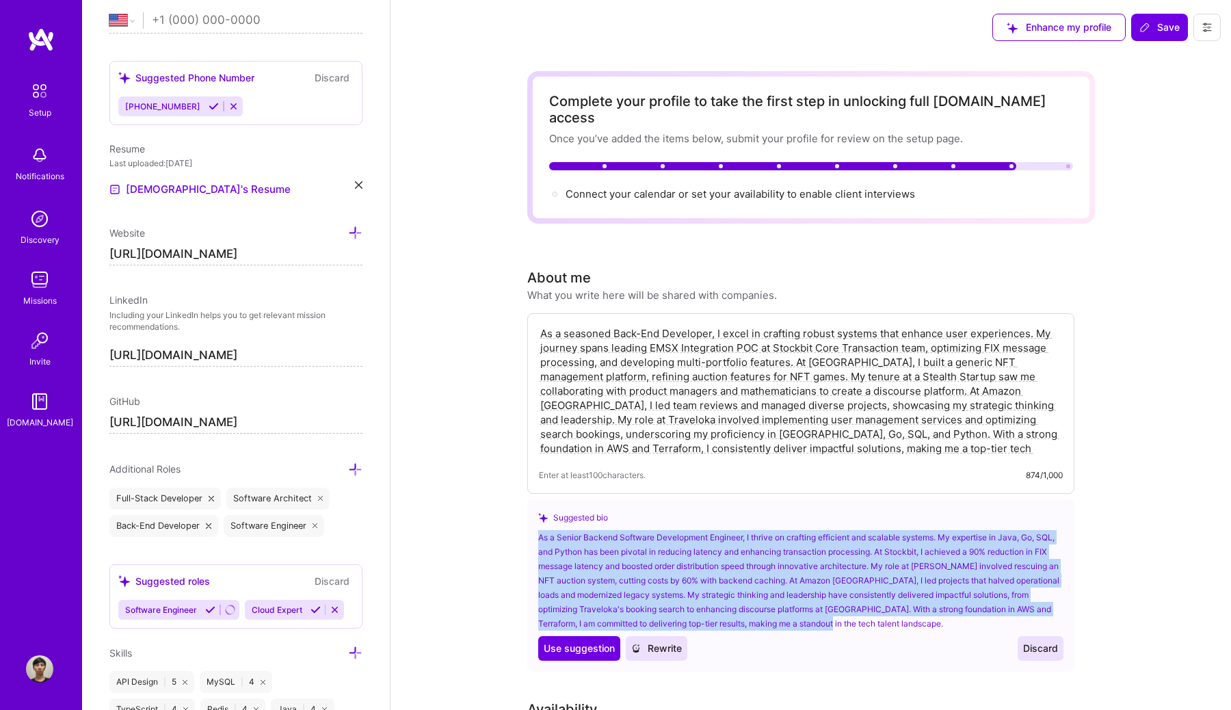
drag, startPoint x: 898, startPoint y: 608, endPoint x: 533, endPoint y: 522, distance: 374.6
click at [533, 522] on div "Suggested bio As a Senior Backend Software Development Engineer, I thrive on cr…" at bounding box center [800, 585] width 547 height 172
copy div "As a Senior Backend Software Development Engineer, I thrive on crafting efficie…"
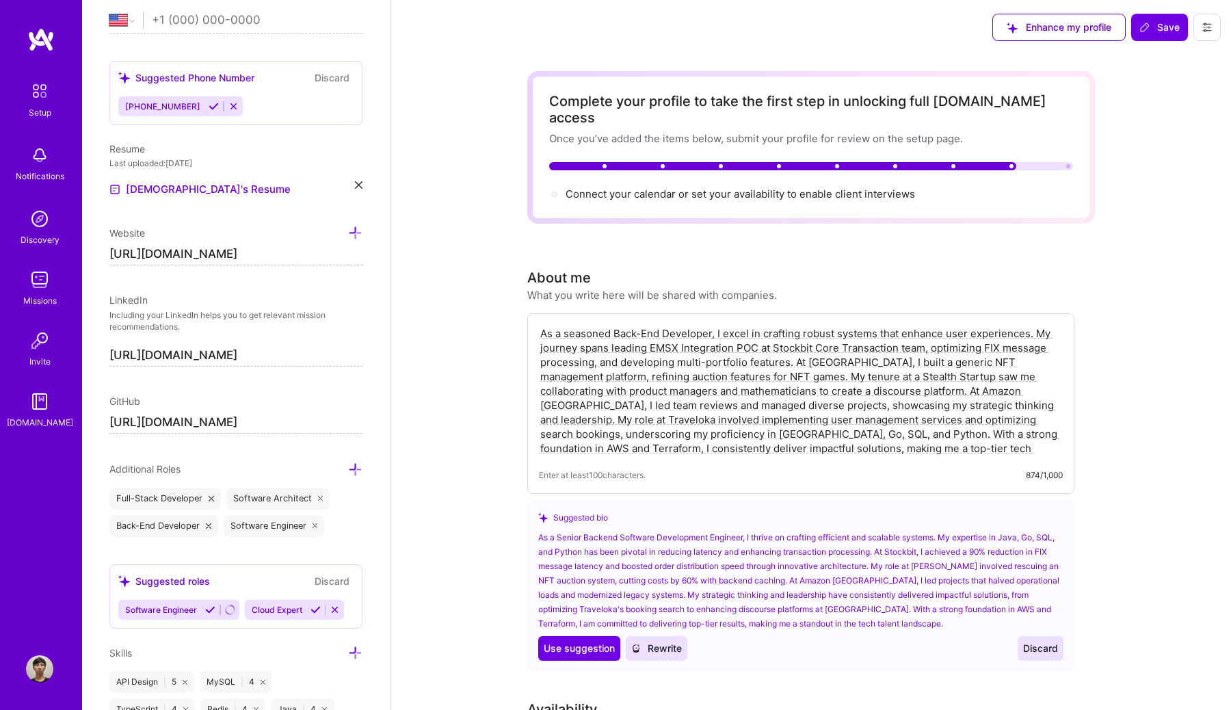
click at [693, 403] on textarea "As a seasoned Back-End Developer, I excel in crafting robust systems that enhan…" at bounding box center [801, 391] width 524 height 132
paste textarea "Senior Backend Software Development Engineer, I thrive on crafting efficient an…"
click at [673, 334] on textarea "As a Senior Backend Software Development Engineer, I thrive on crafting efficie…" at bounding box center [801, 391] width 524 height 132
click at [719, 334] on textarea "As a Senior Backend Software Development Engineer, I thrive on crafting efficie…" at bounding box center [801, 391] width 524 height 132
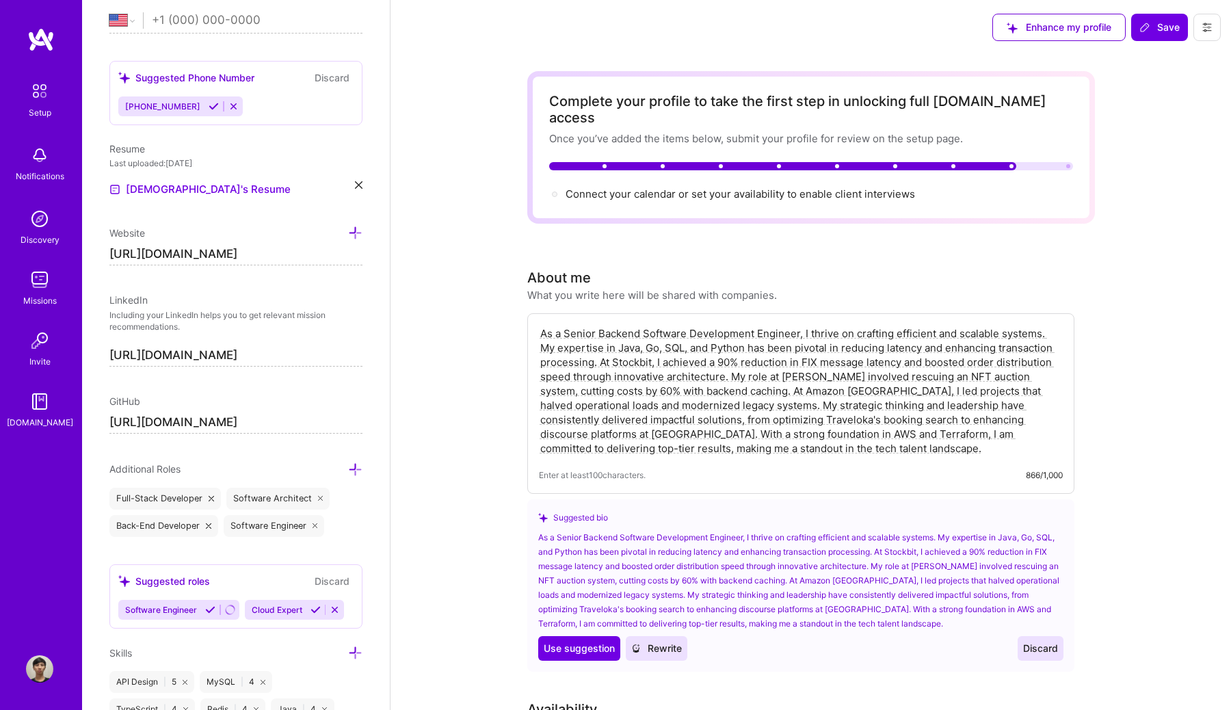
click at [719, 334] on textarea "As a Senior Backend Software Development Engineer, I thrive on crafting efficie…" at bounding box center [801, 391] width 524 height 132
click at [718, 350] on textarea "As a Senior Backend Software Development Engineer, I thrive on crafting efficie…" at bounding box center [801, 391] width 524 height 132
type textarea "As a Senior Backend Software Development Engineer, I thrive on crafting efficie…"
click at [805, 168] on div "Complete your profile to take the first step in unlocking full A.Team access On…" at bounding box center [811, 147] width 524 height 109
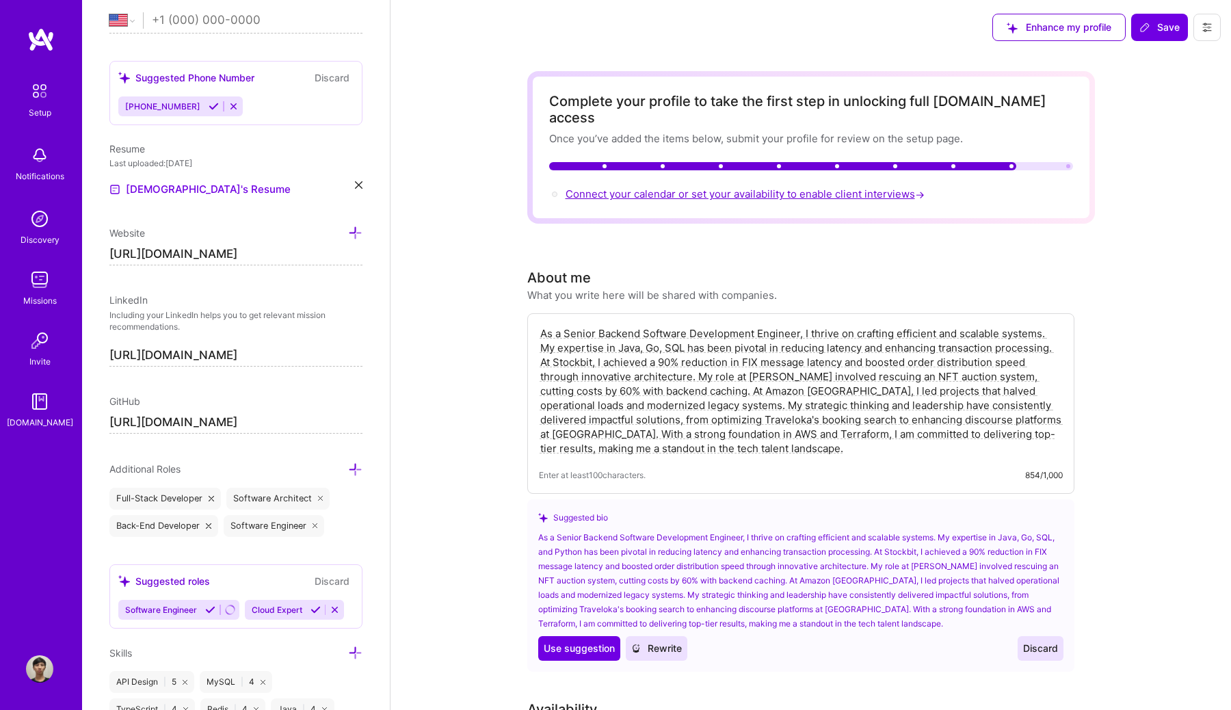
click at [802, 187] on span "Connect your calendar or set your availability to enable client interviews →" at bounding box center [746, 193] width 362 height 13
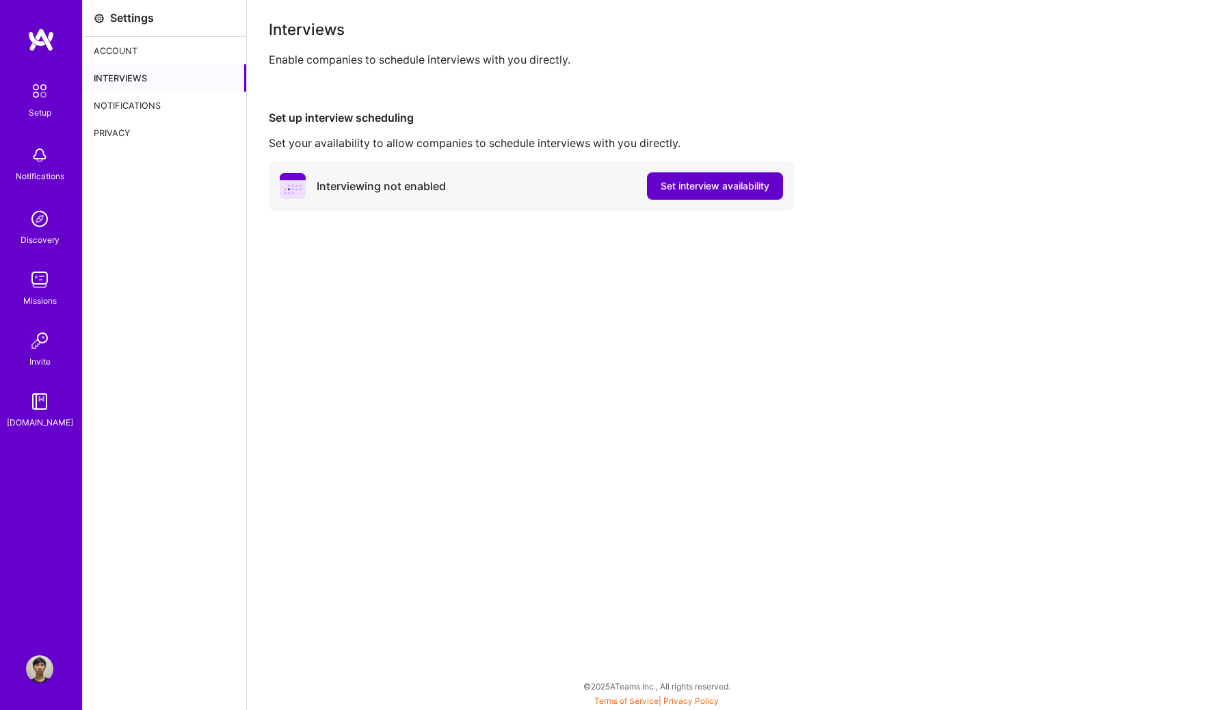
click at [735, 188] on span "Set interview availability" at bounding box center [714, 186] width 109 height 14
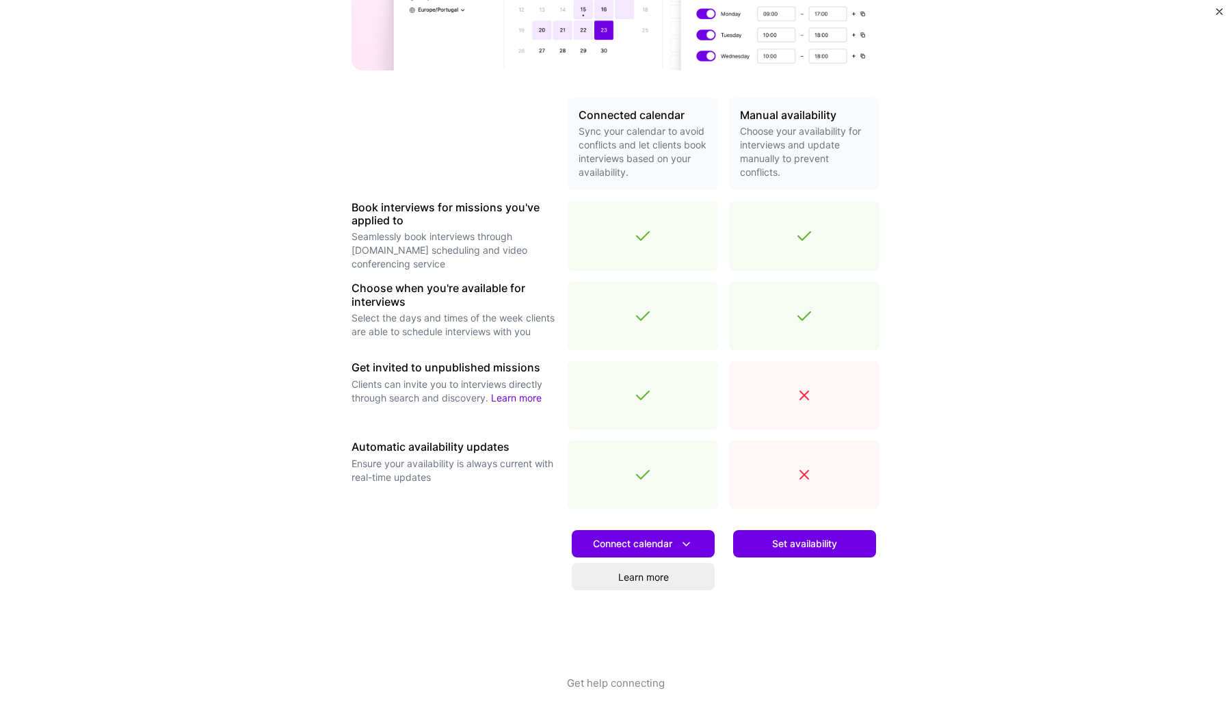
scroll to position [248, 0]
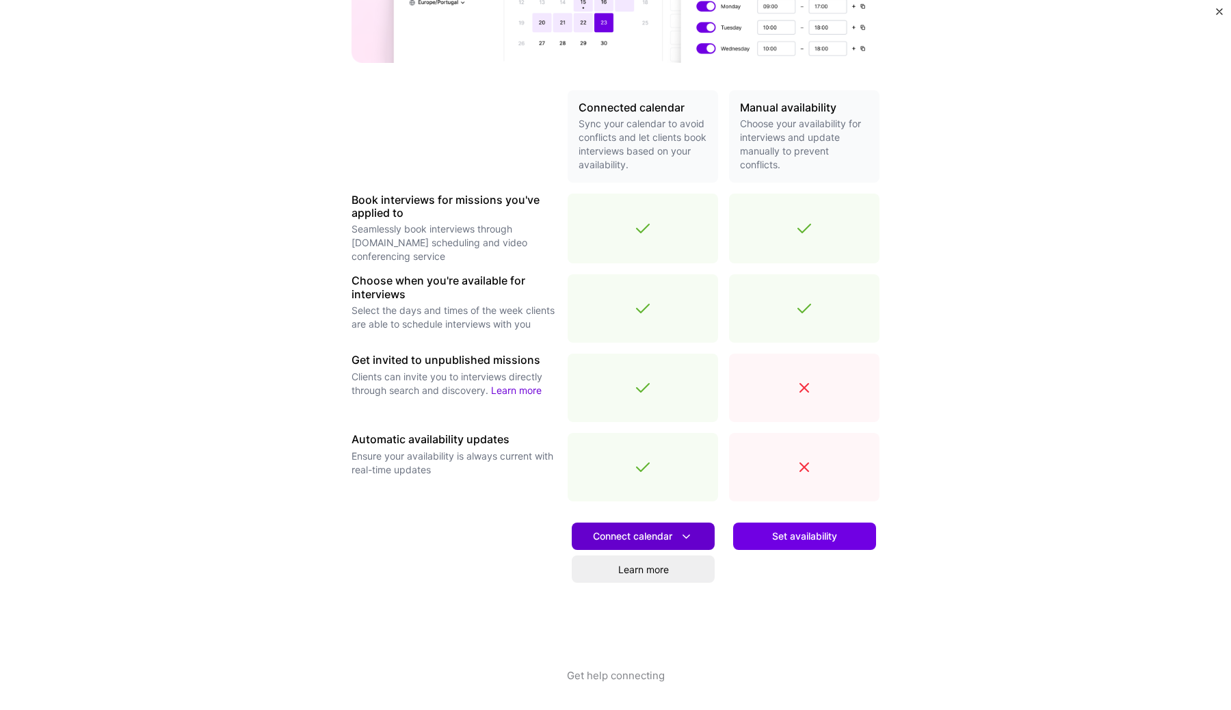
click at [693, 535] on icon at bounding box center [686, 536] width 14 height 14
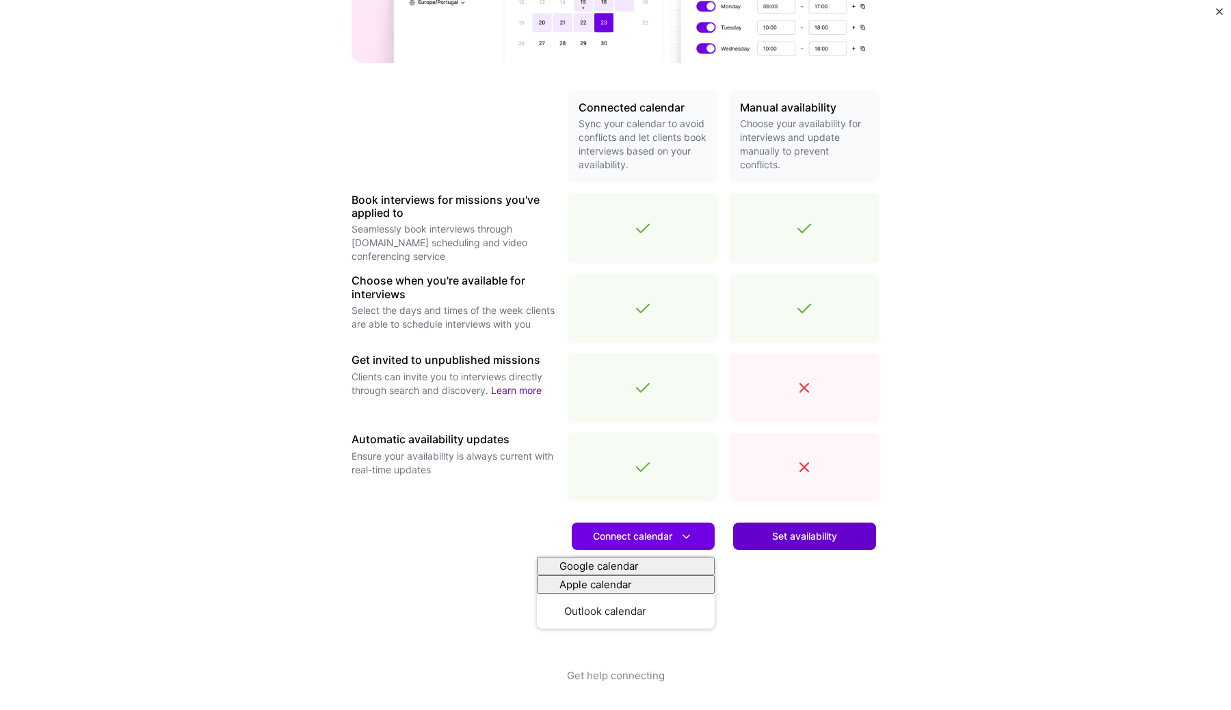
click at [767, 541] on button "Set availability" at bounding box center [804, 535] width 143 height 27
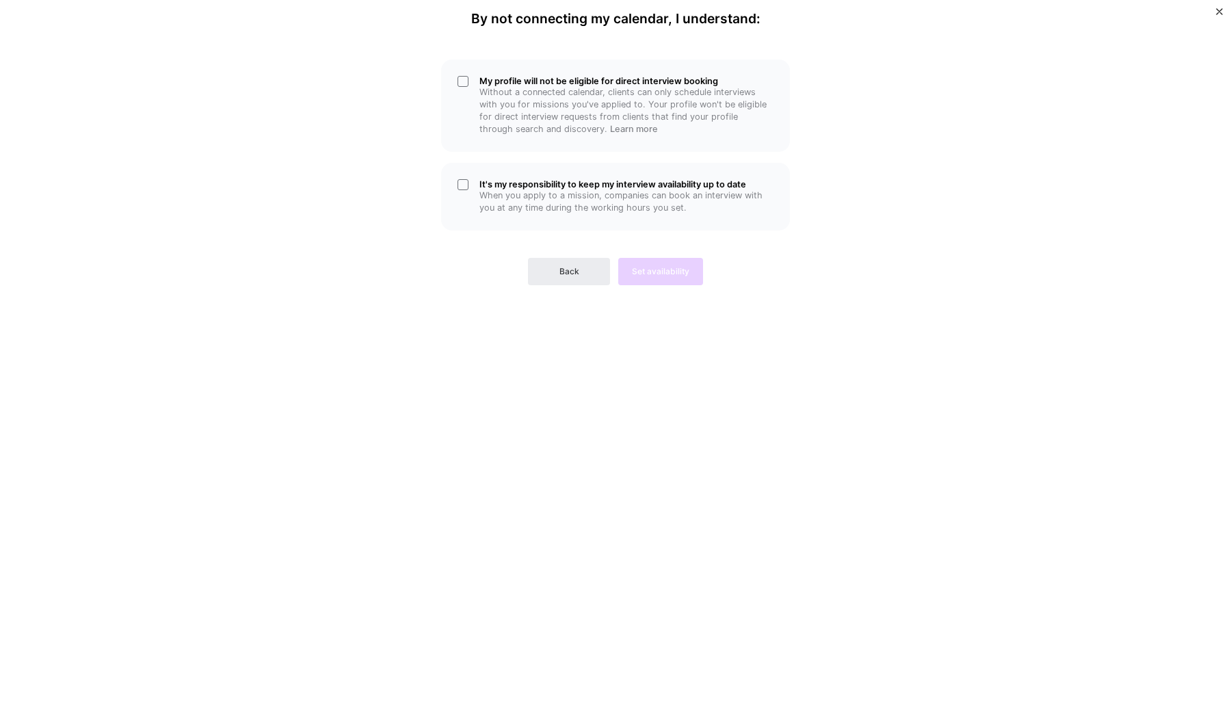
scroll to position [0, 0]
click at [574, 276] on span "Back" at bounding box center [569, 271] width 20 height 12
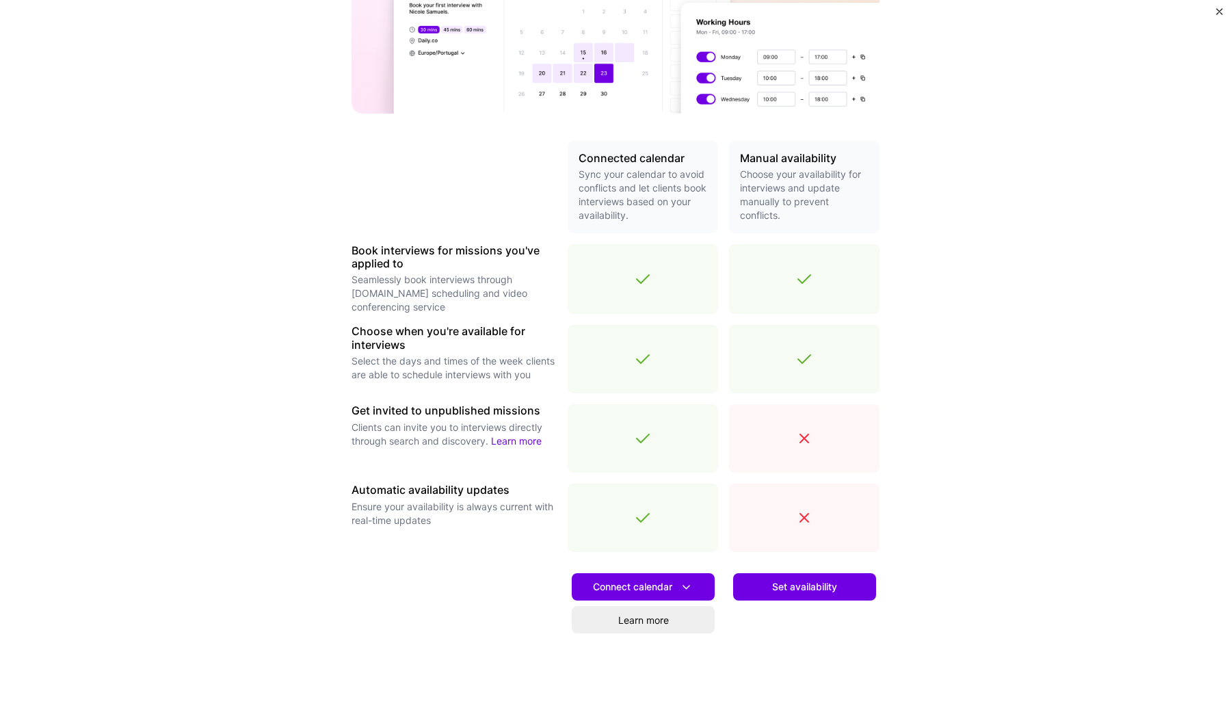
scroll to position [248, 0]
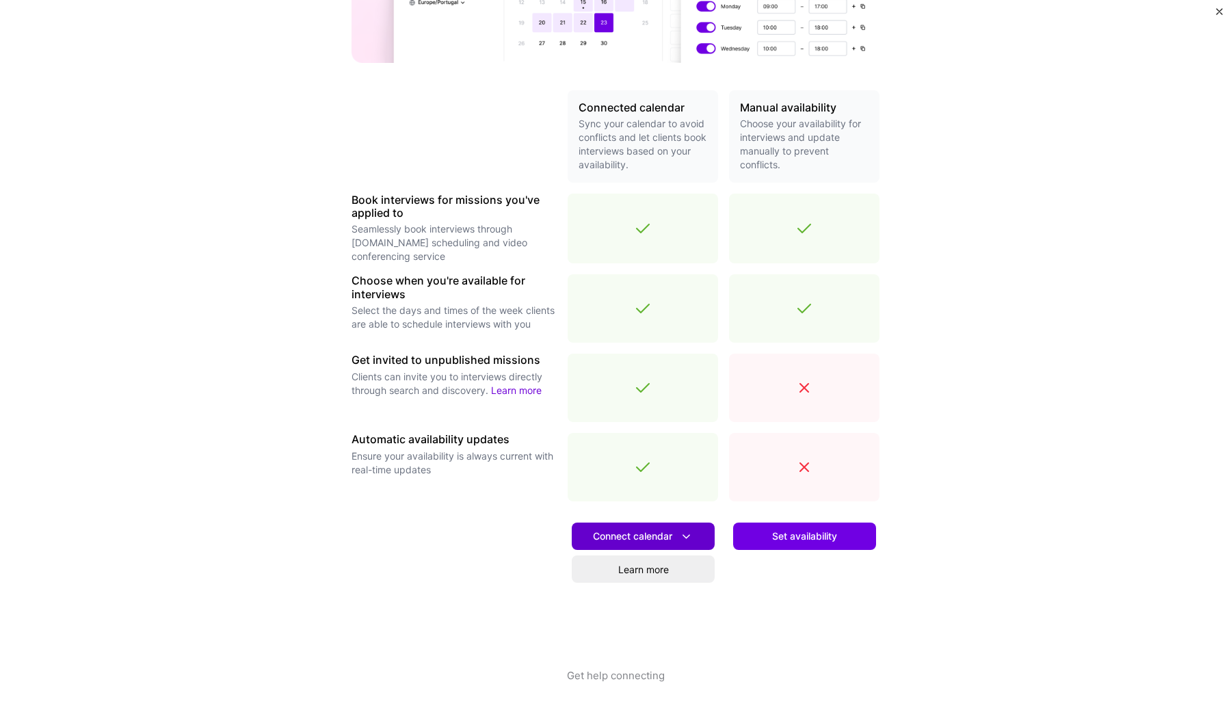
click at [669, 539] on span "Connect calendar" at bounding box center [643, 536] width 101 height 14
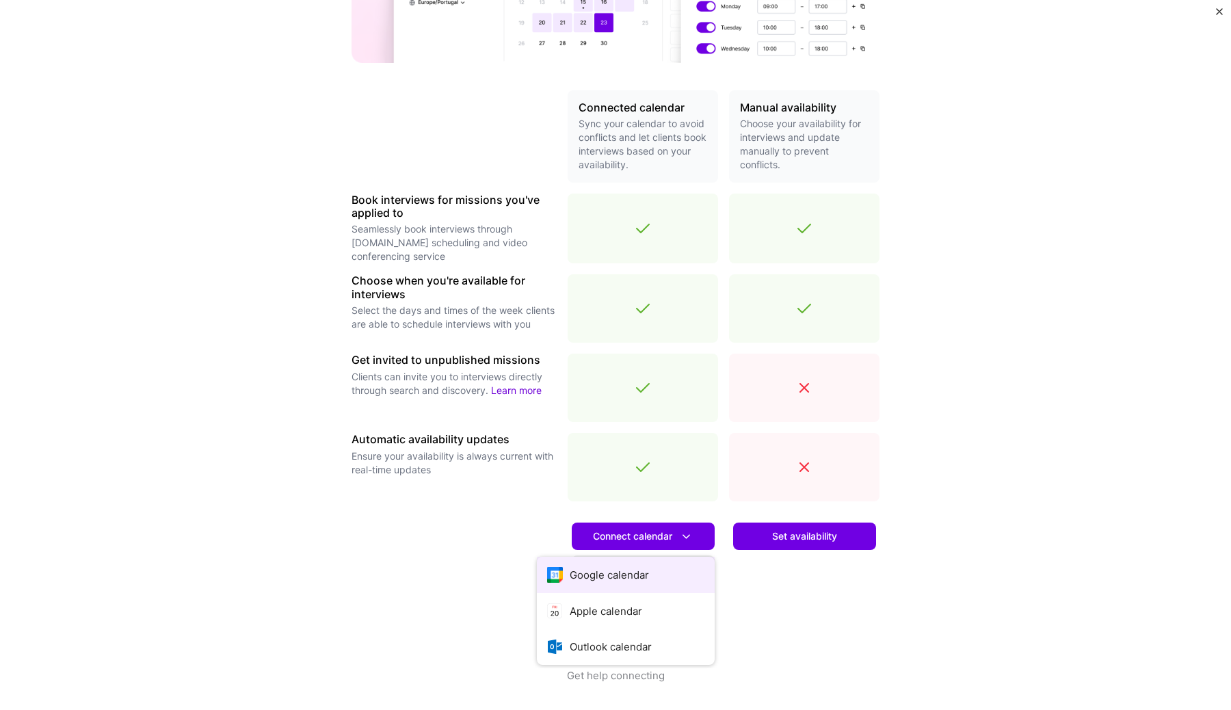
click at [663, 565] on button "Google calendar" at bounding box center [626, 575] width 178 height 36
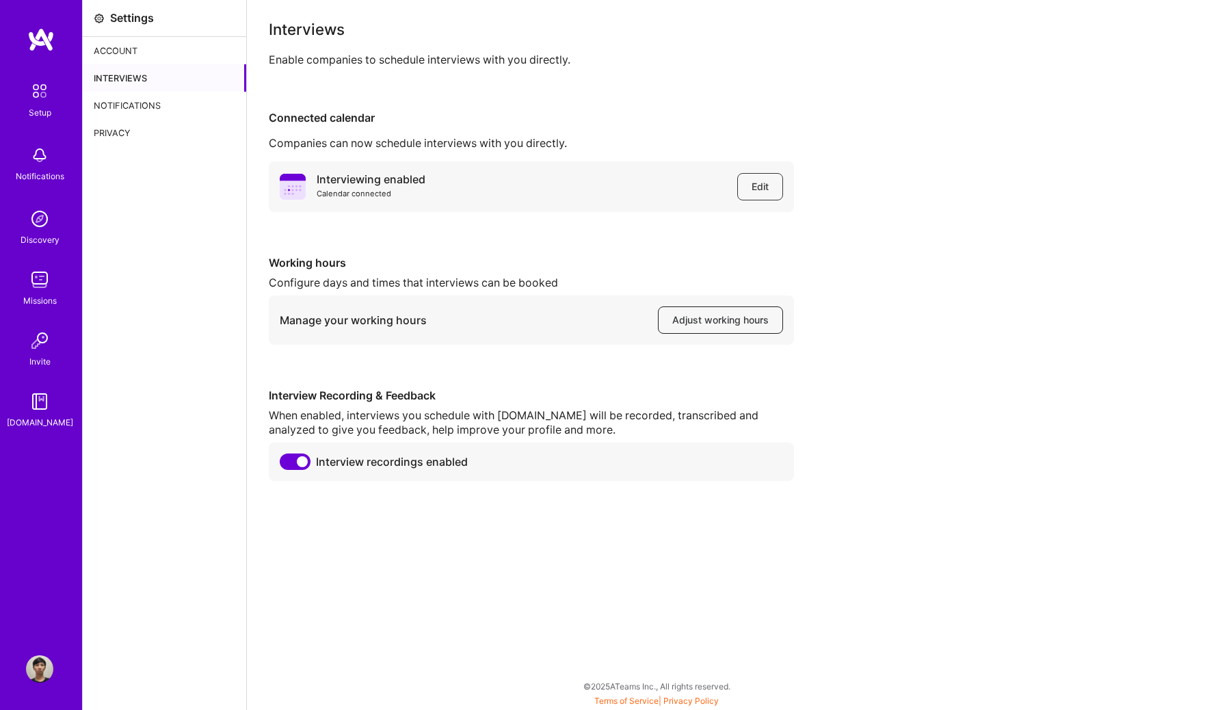
click at [698, 319] on span "Adjust working hours" at bounding box center [720, 320] width 96 height 14
click at [59, 286] on link "Missions" at bounding box center [39, 287] width 85 height 42
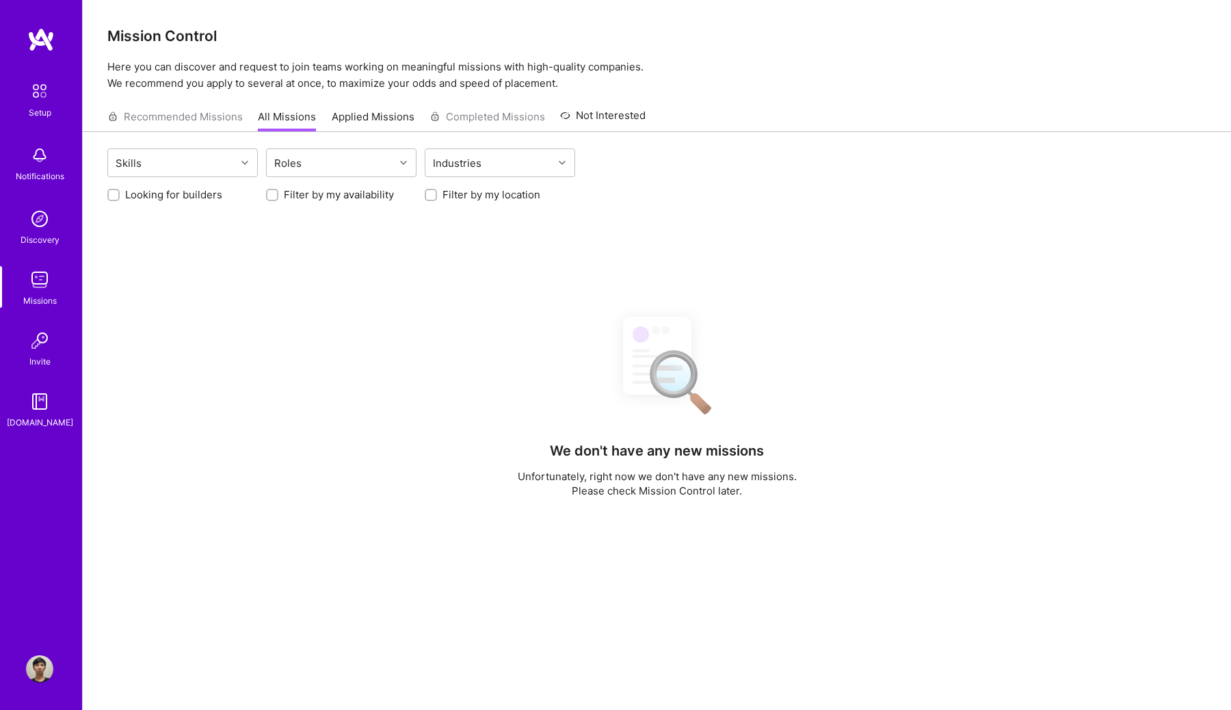
click at [177, 109] on div "Recommended Missions All Missions Applied Missions Completed Missions Not Inter…" at bounding box center [376, 116] width 538 height 29
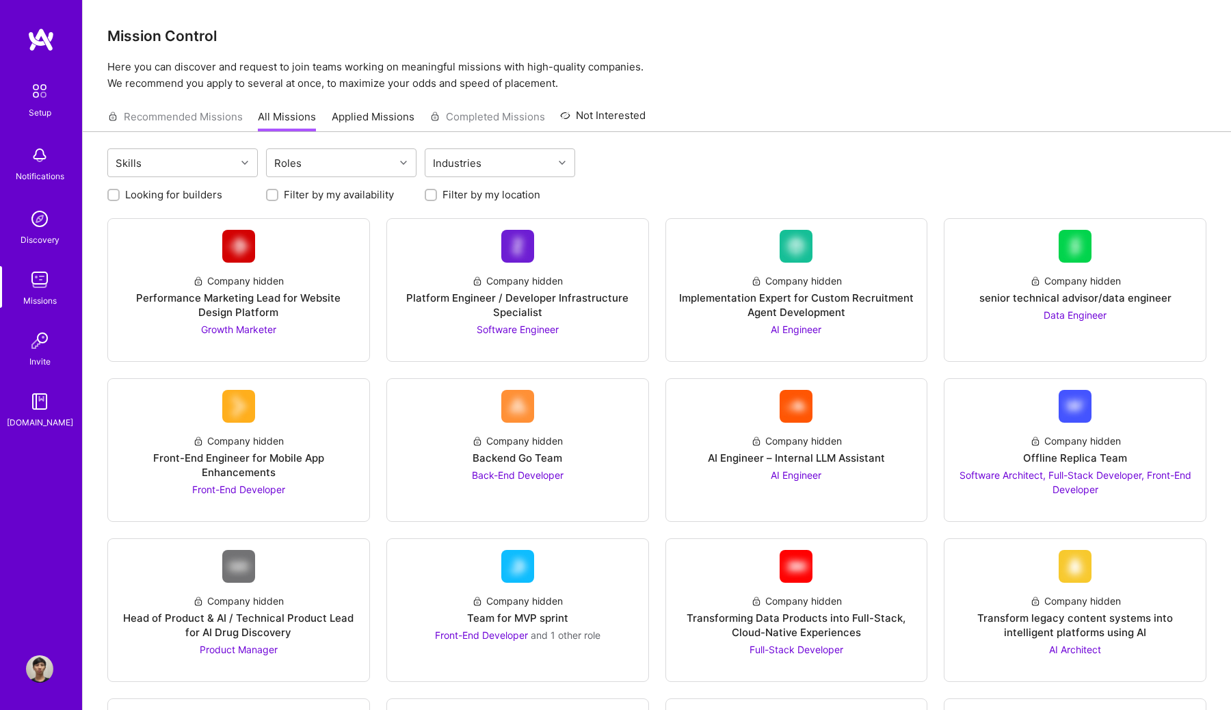
click at [230, 120] on div "Recommended Missions All Missions Applied Missions Completed Missions Not Inter…" at bounding box center [376, 116] width 538 height 29
click at [503, 438] on div "Company hidden" at bounding box center [517, 440] width 91 height 14
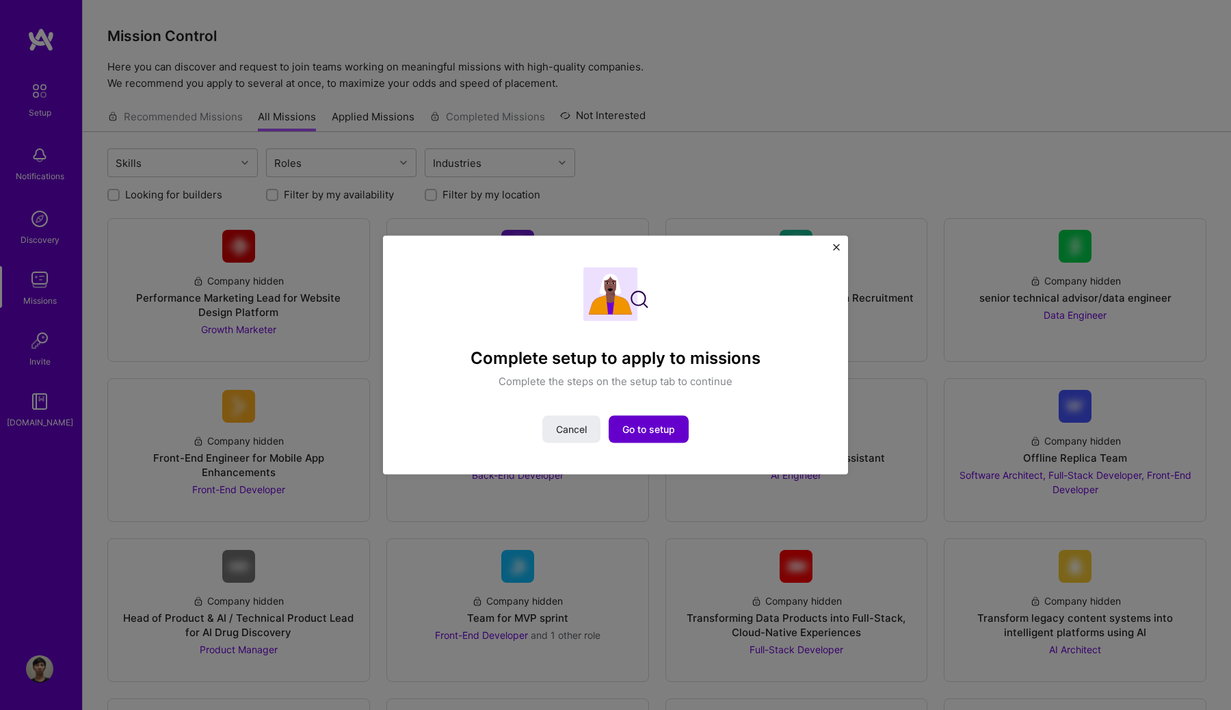
click at [651, 433] on span "Go to setup" at bounding box center [648, 429] width 53 height 14
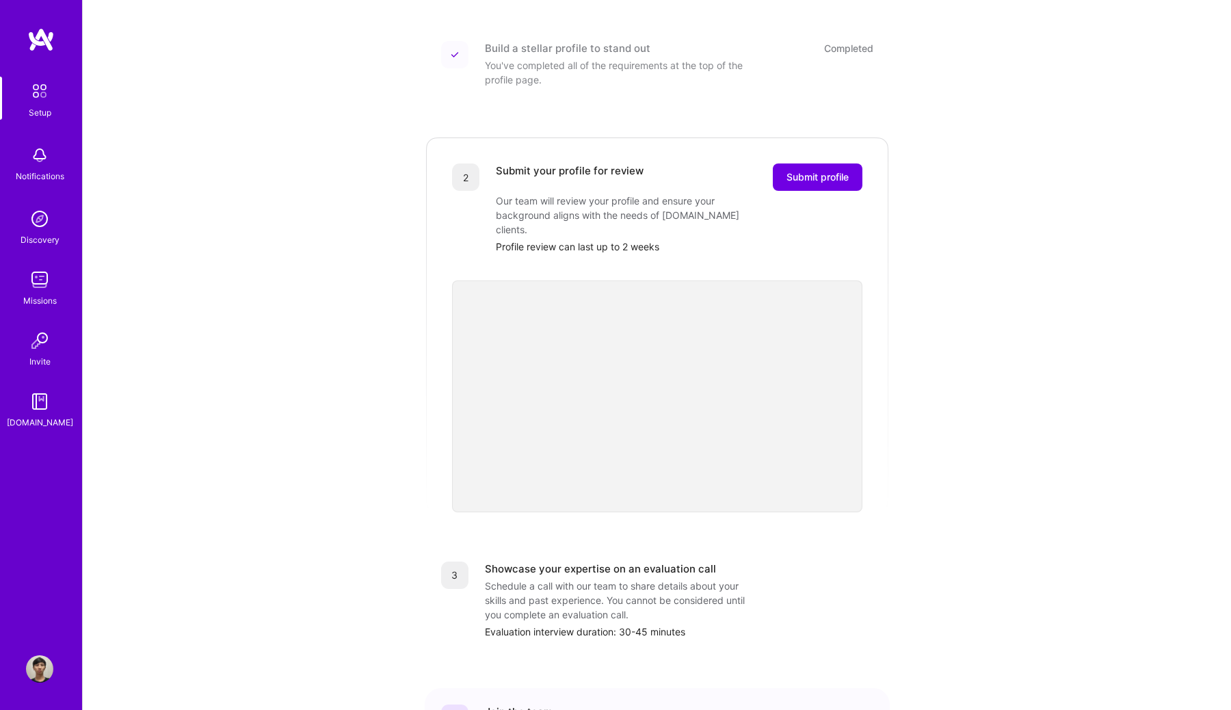
scroll to position [197, 0]
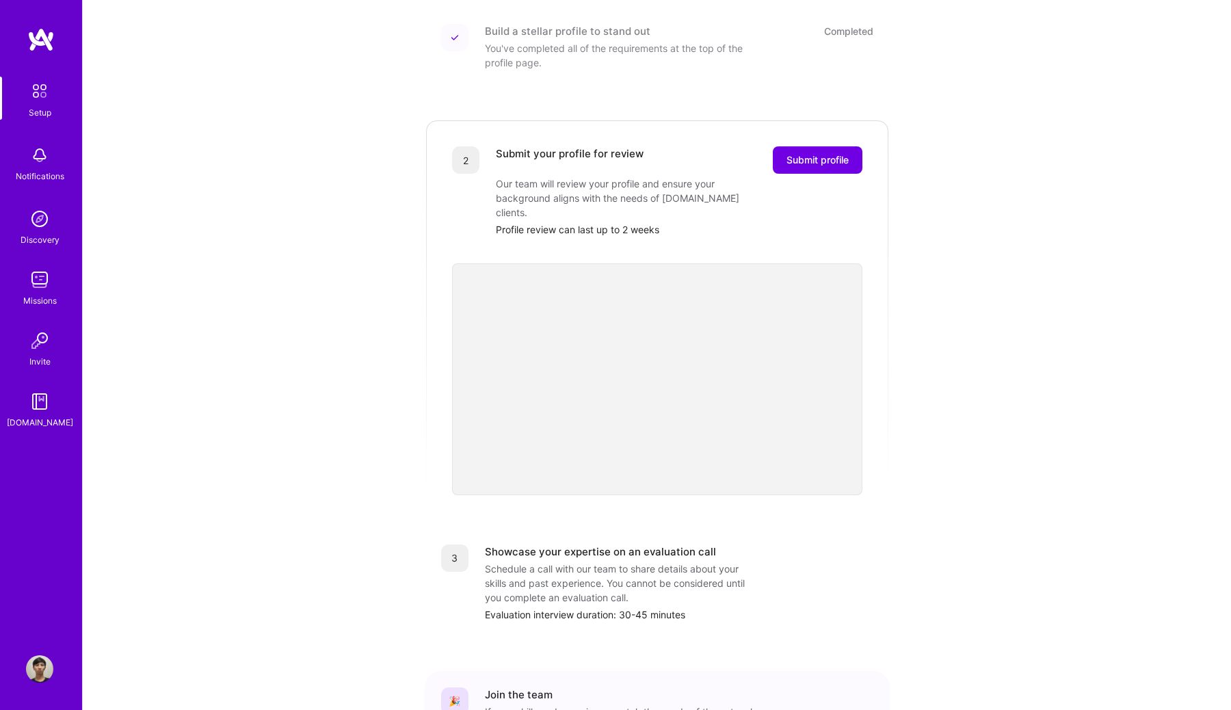
click at [813, 174] on div "Submit your profile for review Submit profile Our team will review your profile…" at bounding box center [679, 191] width 366 height 90
click at [818, 155] on button "Submit profile" at bounding box center [818, 159] width 90 height 27
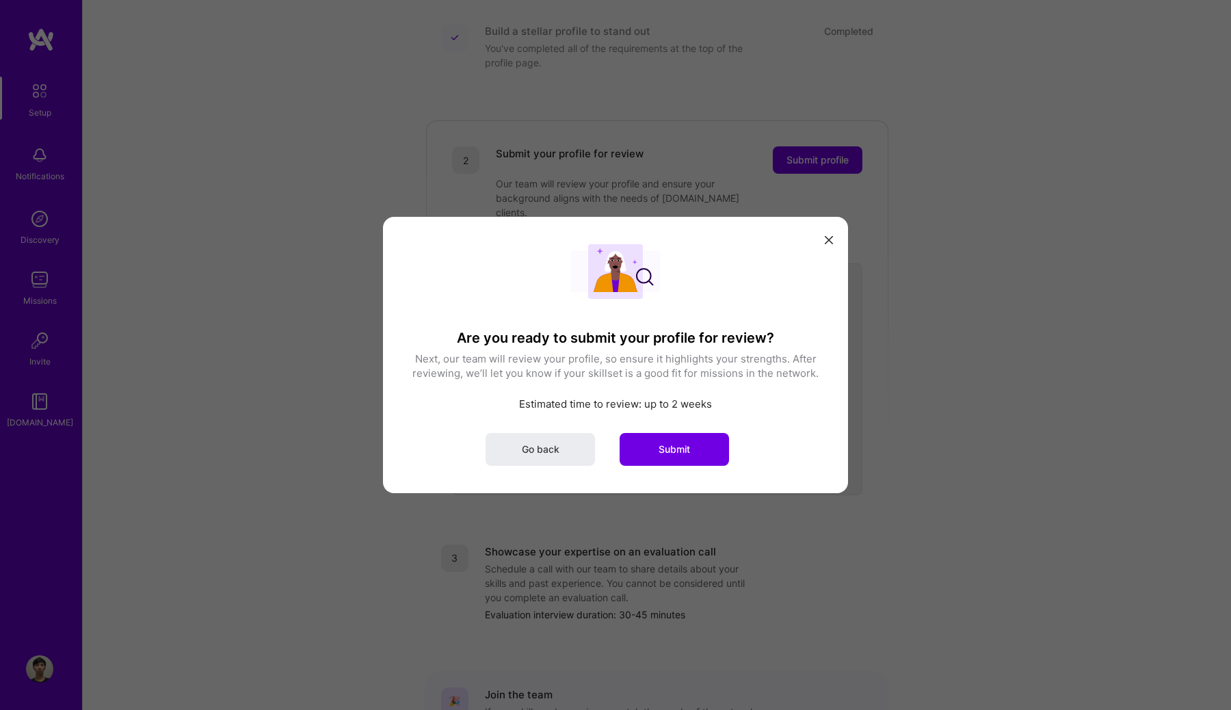
click at [484, 455] on div "Go back Submit" at bounding box center [615, 449] width 410 height 33
click at [537, 455] on span "Go back" at bounding box center [541, 449] width 38 height 14
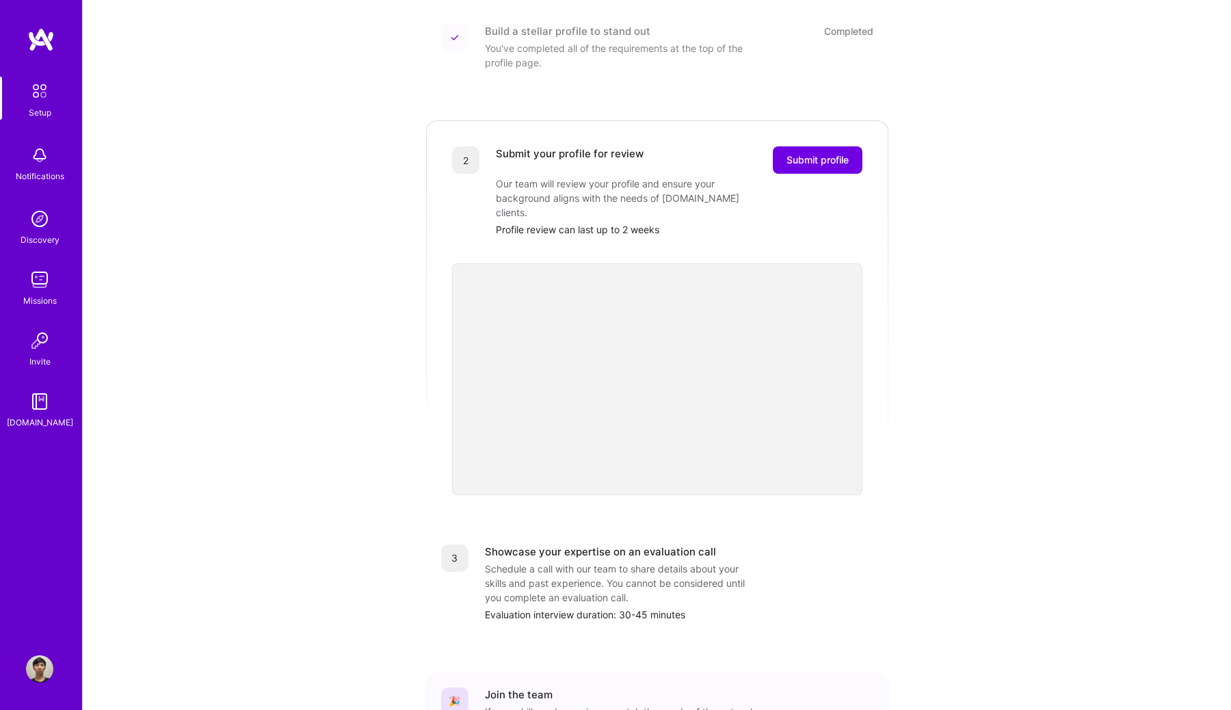
click at [43, 90] on img at bounding box center [39, 91] width 29 height 29
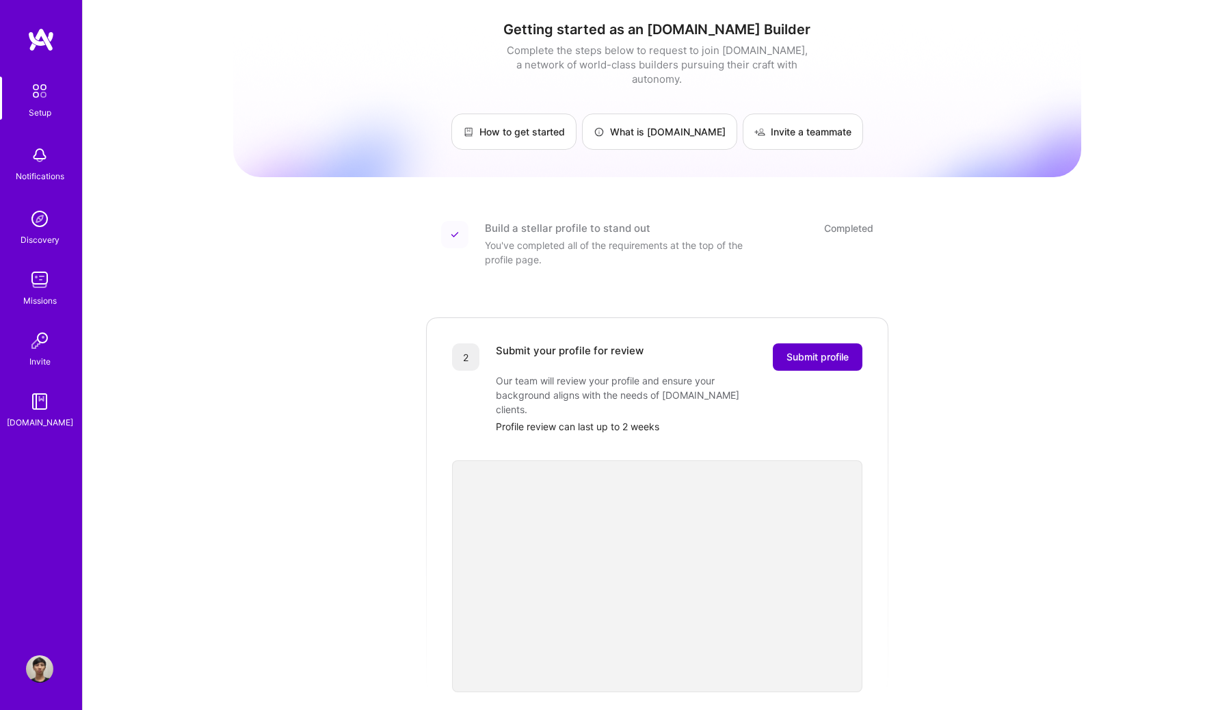
click at [819, 350] on span "Submit profile" at bounding box center [817, 357] width 62 height 14
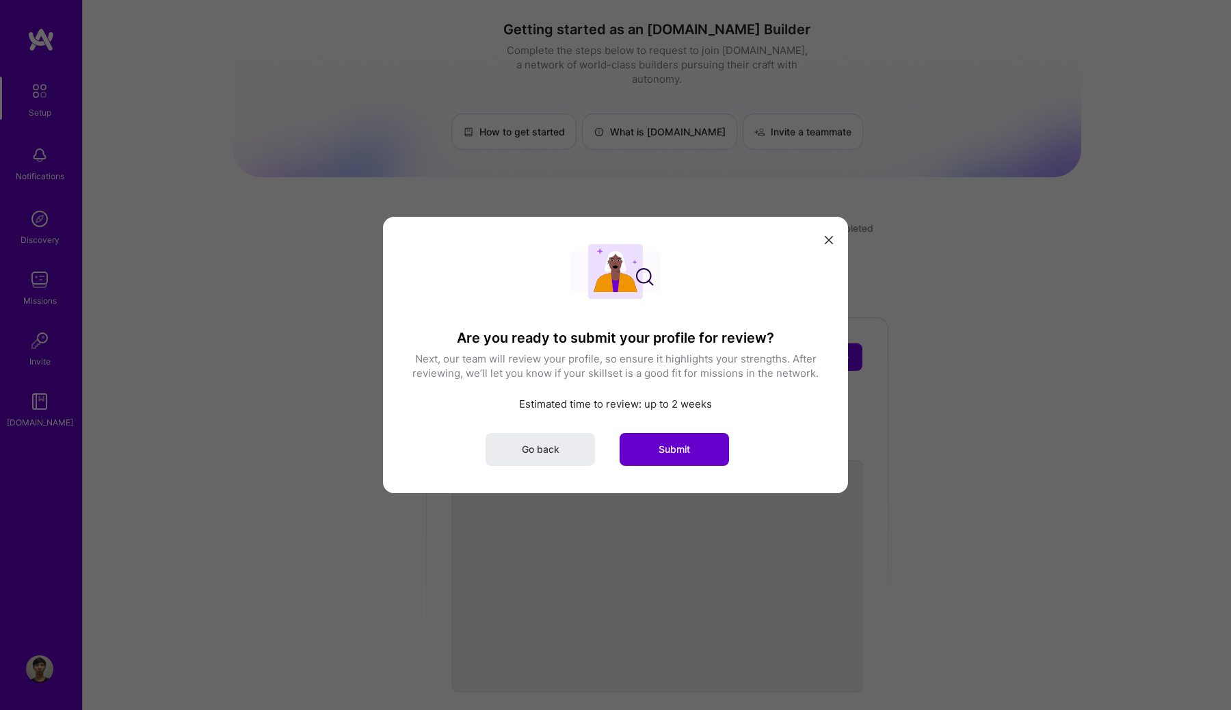
click at [706, 459] on button "Submit" at bounding box center [673, 449] width 109 height 33
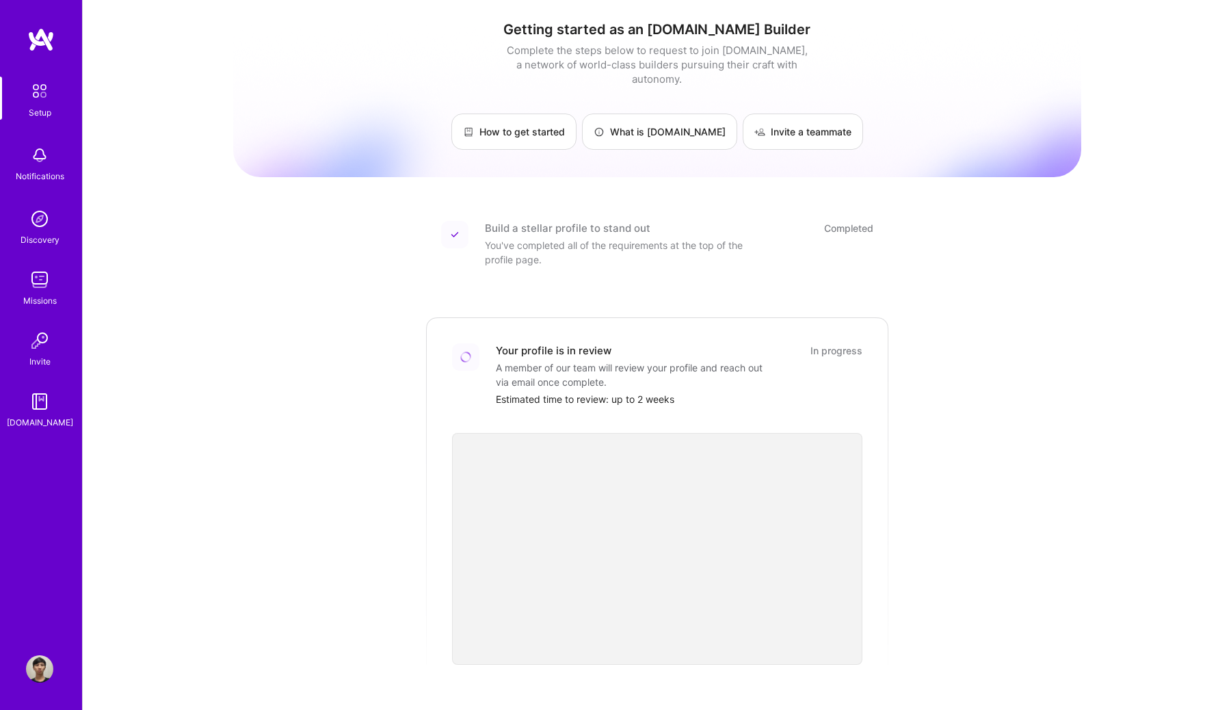
click at [1026, 294] on div "Getting started as an A.Team Builder Complete the steps below to request to joi…" at bounding box center [657, 504] width 848 height 989
